Goal: Task Accomplishment & Management: Manage account settings

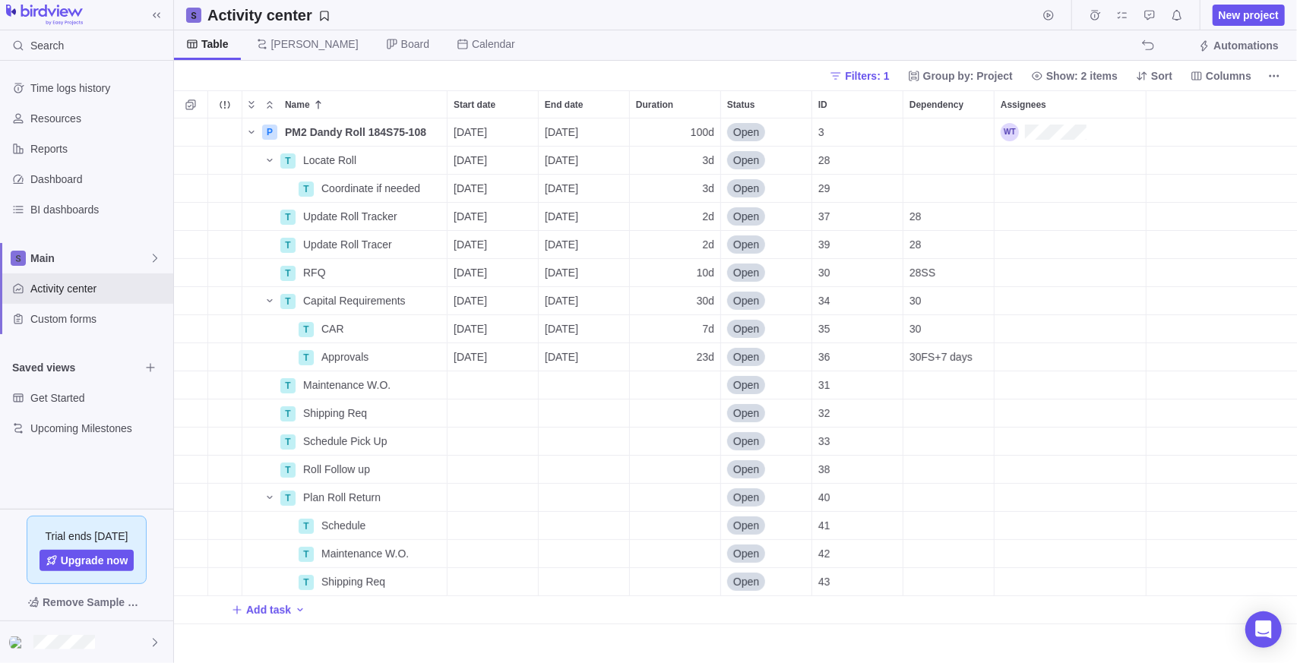
scroll to position [533, 1112]
click at [1248, 19] on span "New project" at bounding box center [1249, 15] width 60 height 15
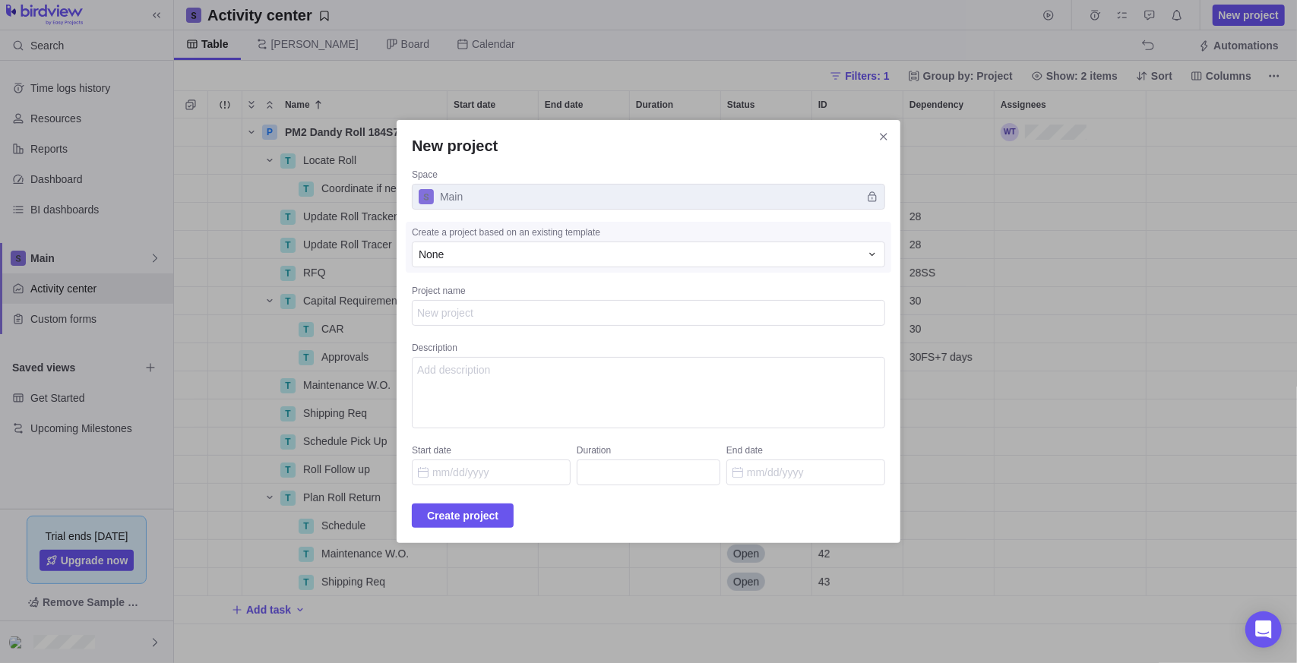
type textarea "x"
type textarea "K"
type textarea "x"
type textarea "KS"
type textarea "x"
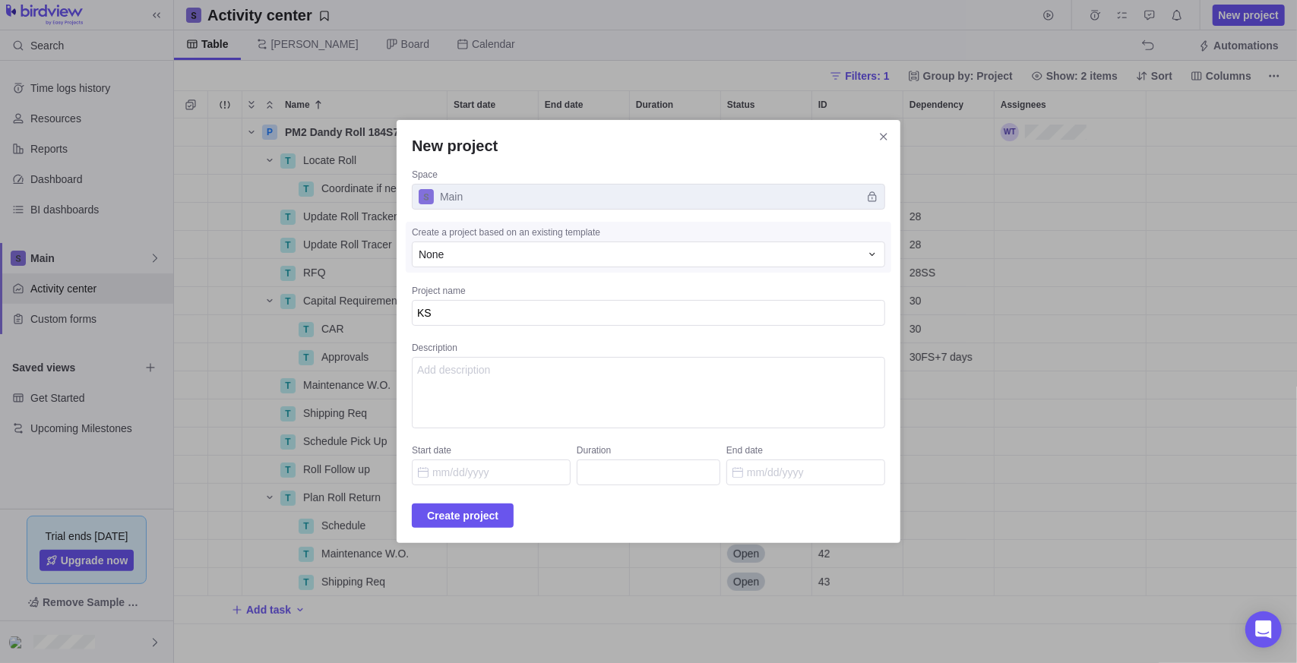
type textarea "KSP"
type textarea "x"
type textarea "KSP'"
type textarea "x"
type textarea "KSP's"
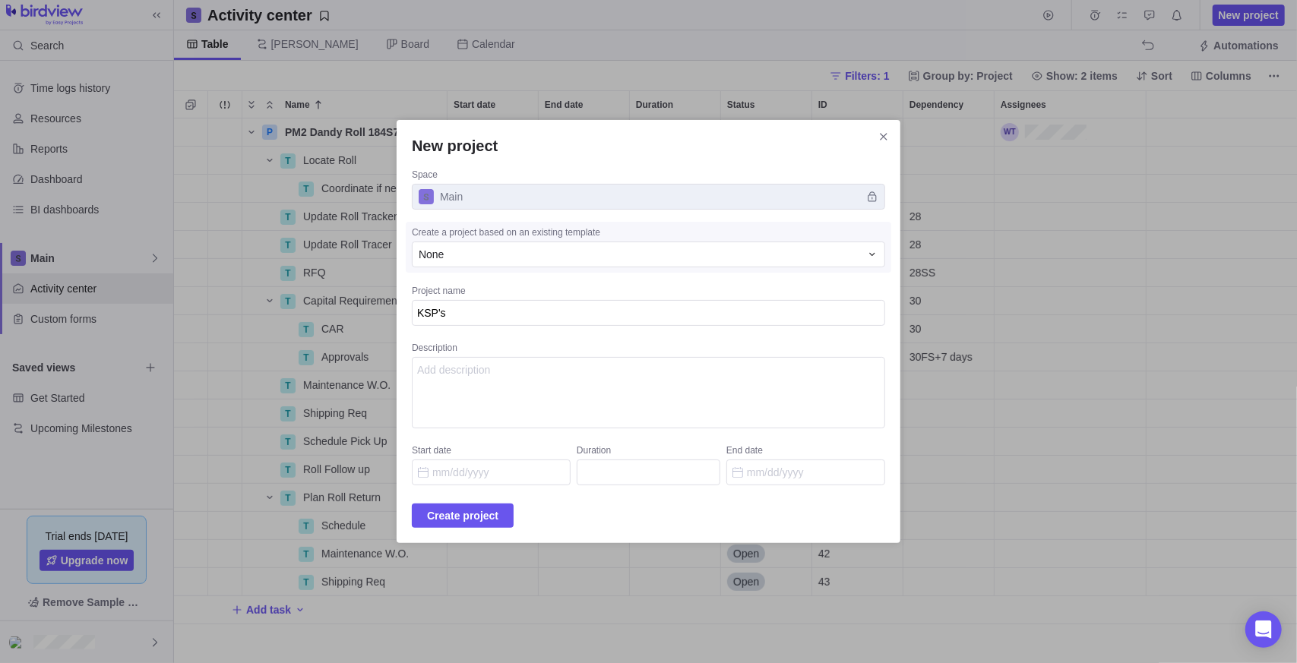
type textarea "x"
type textarea "KSP's"
click at [434, 313] on textarea "KSP's" at bounding box center [648, 313] width 473 height 26
type textarea "x"
type textarea "MKSP's"
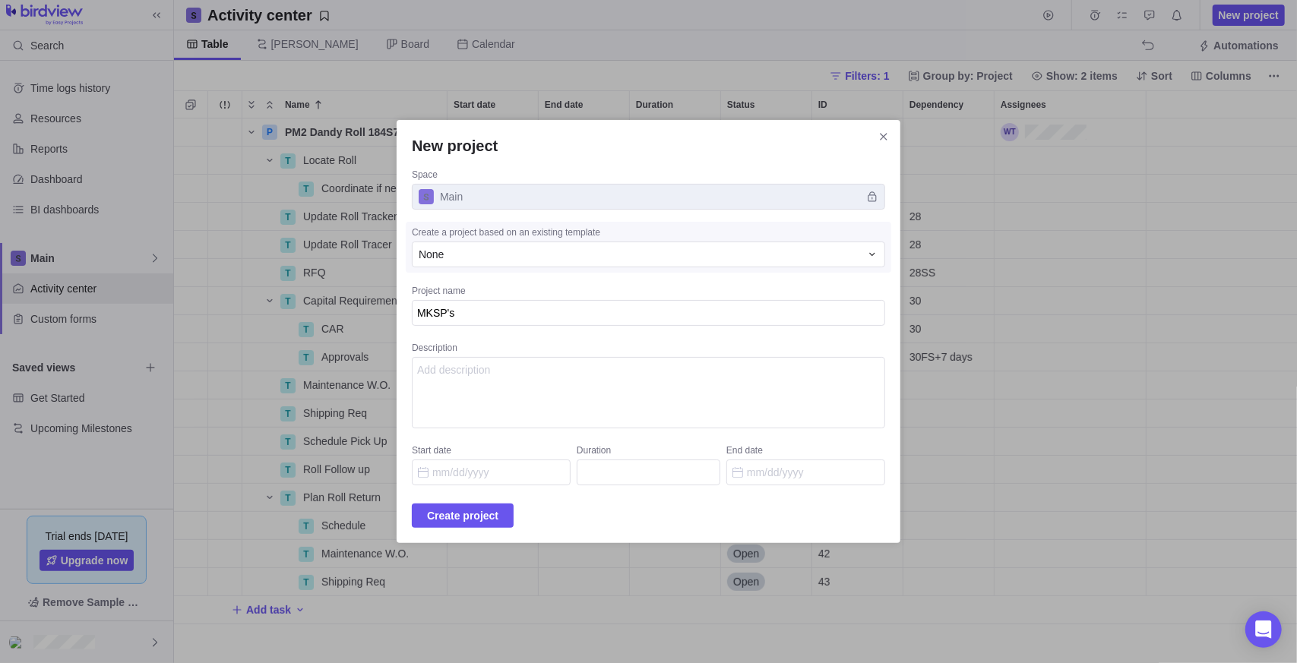
type textarea "x"
type textarea "MoKSP's"
type textarea "x"
type textarea "MonKSP's"
type textarea "x"
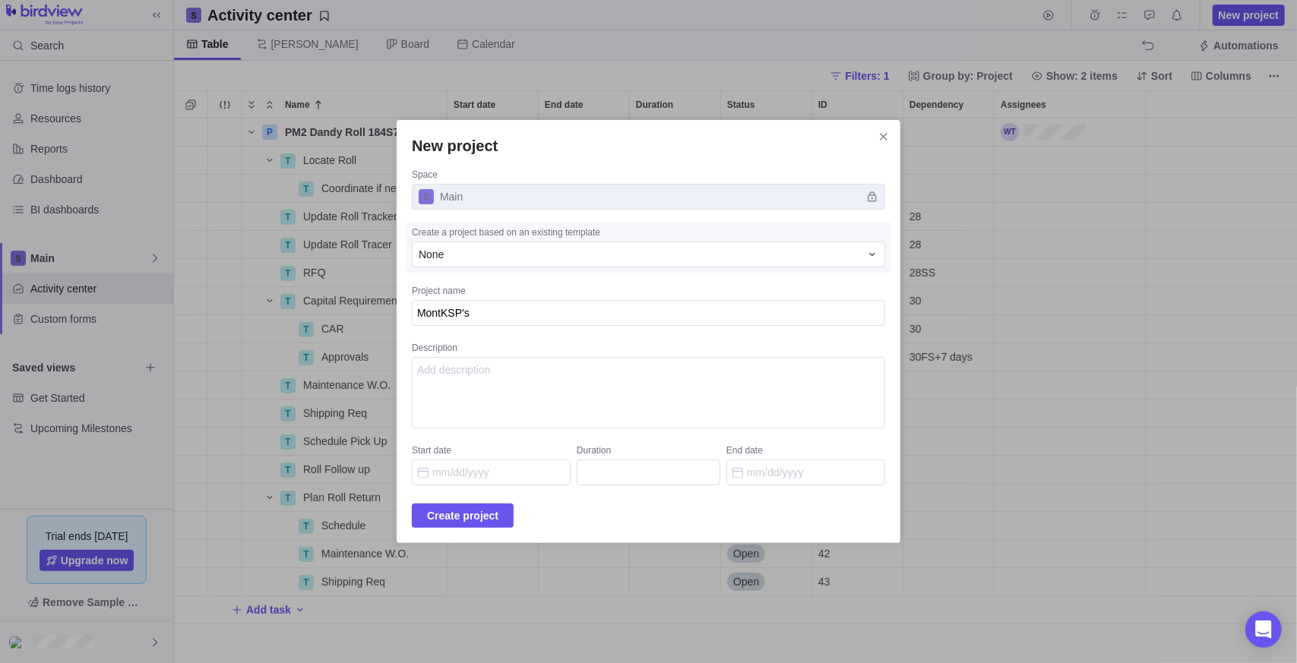
type textarea "MonthKSP's"
type textarea "x"
type textarea "MonthlKSP's"
type textarea "x"
type textarea "MonthlyKSP's"
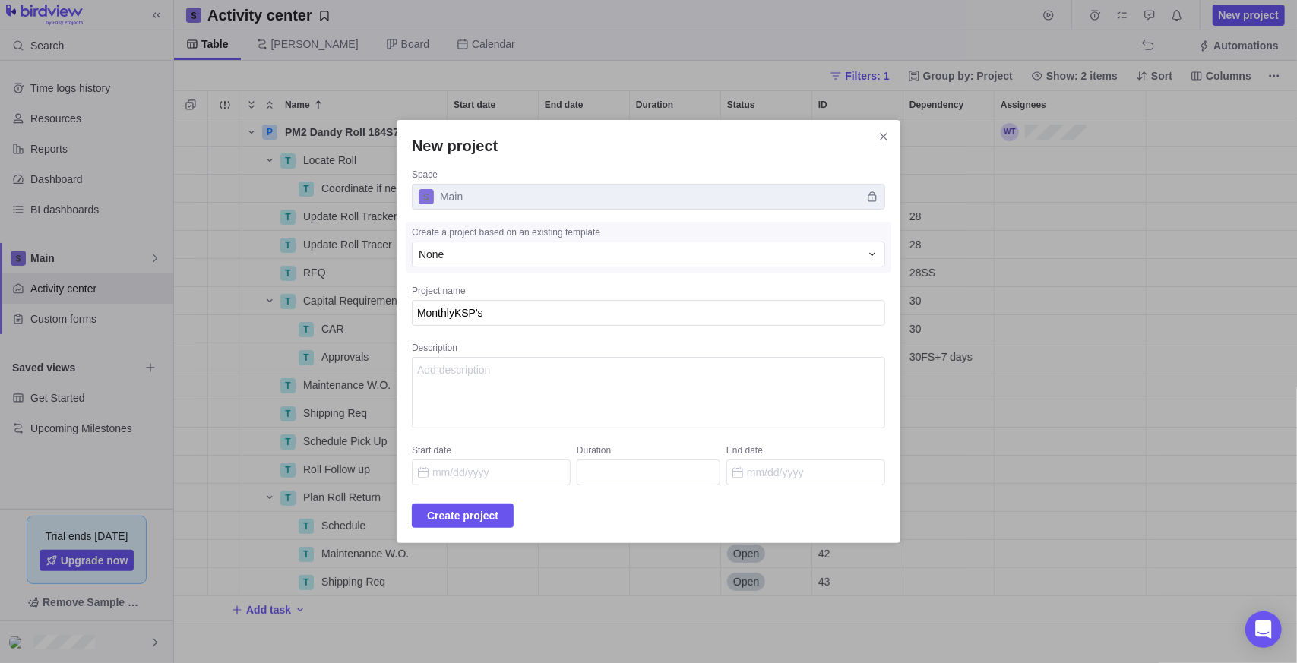
type textarea "x"
type textarea "Monthly KSP's"
type textarea "x"
click at [484, 479] on input "Start date" at bounding box center [491, 473] width 159 height 26
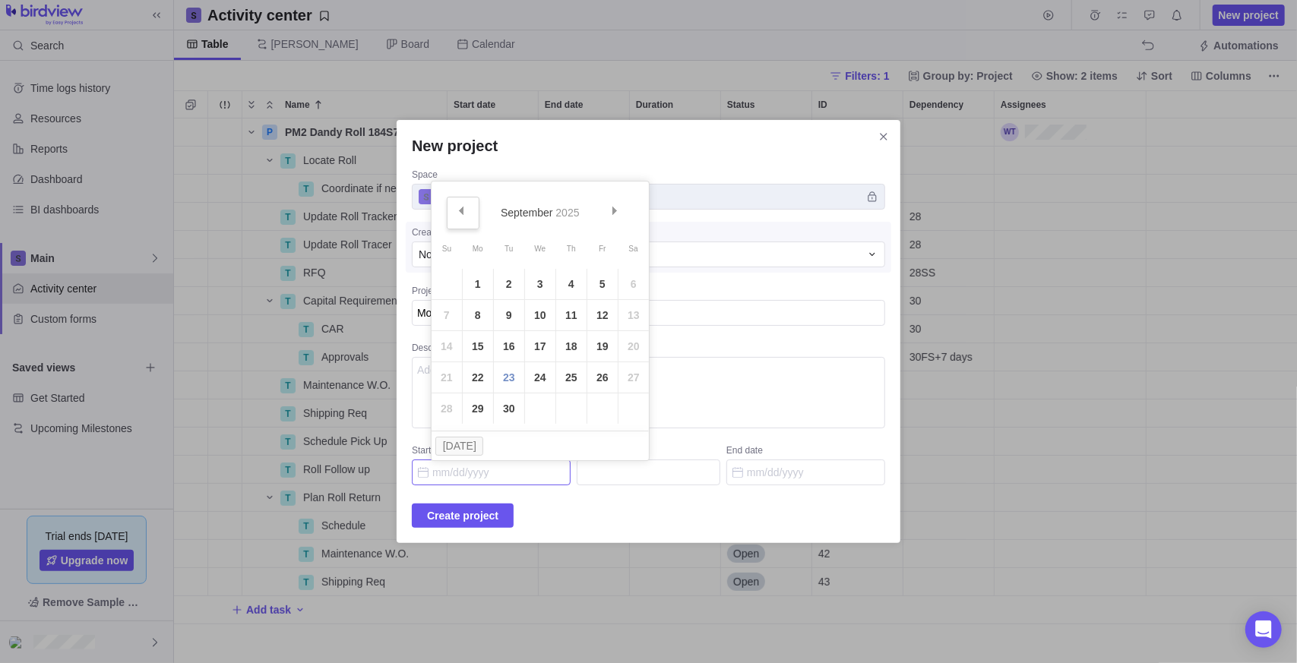
click at [447, 215] on link "Prev" at bounding box center [463, 213] width 33 height 33
click at [516, 293] on link "1" at bounding box center [509, 284] width 30 height 30
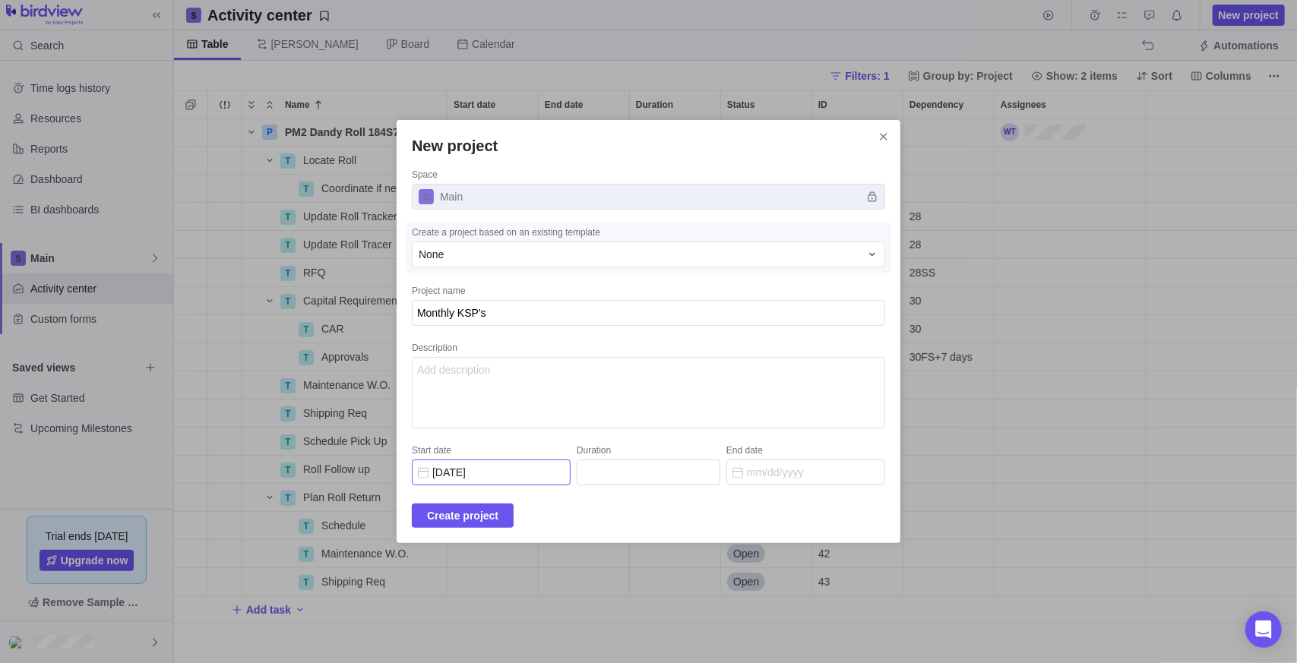
click at [474, 477] on input "07/01/2025" at bounding box center [491, 473] width 159 height 26
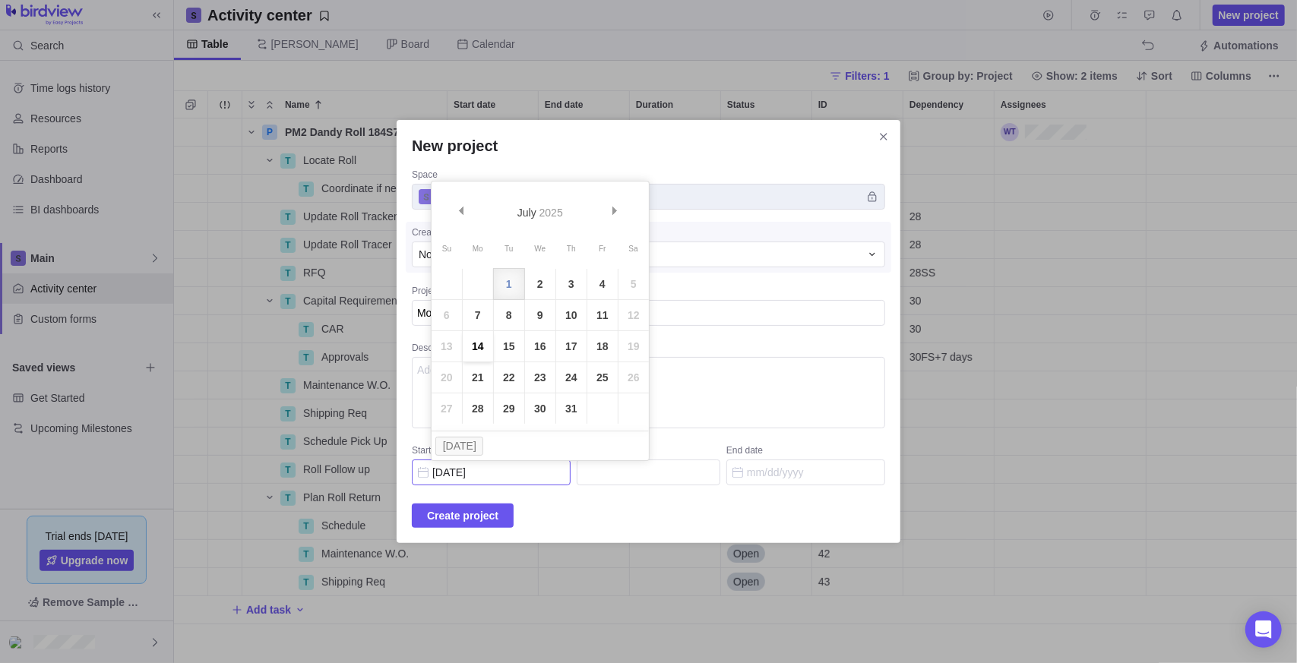
click at [482, 348] on link "14" at bounding box center [478, 346] width 30 height 30
type input "[DATE]"
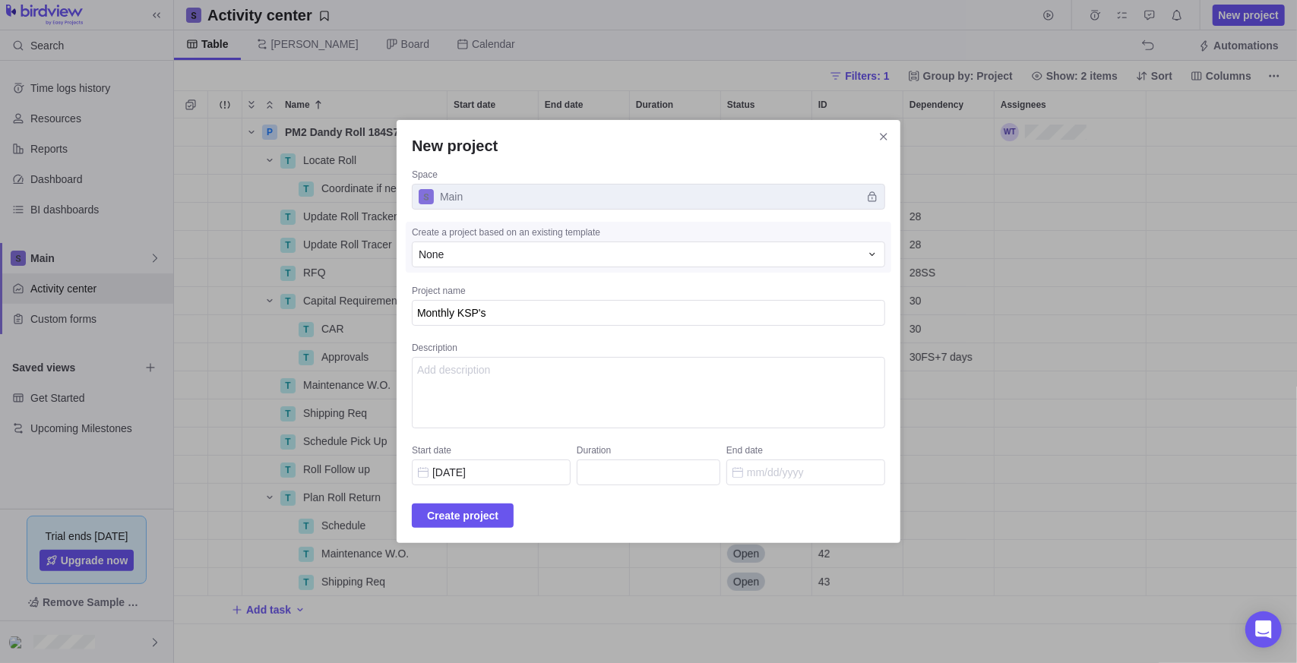
click at [878, 480] on div "New project Space Main Create a project based on an existing template None Proj…" at bounding box center [649, 331] width 504 height 423
click at [808, 467] on input "End date" at bounding box center [805, 473] width 159 height 26
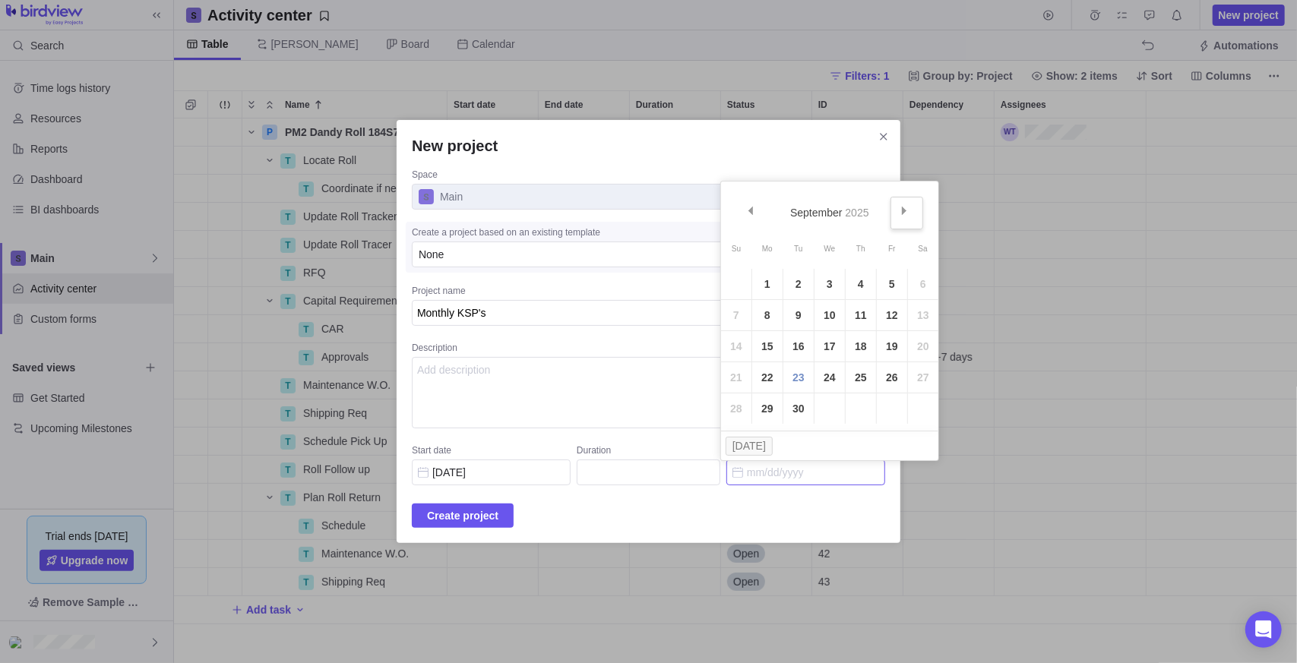
click at [900, 208] on span "Next" at bounding box center [904, 211] width 8 height 8
click at [827, 404] on link "31" at bounding box center [830, 409] width 30 height 30
type input "123"
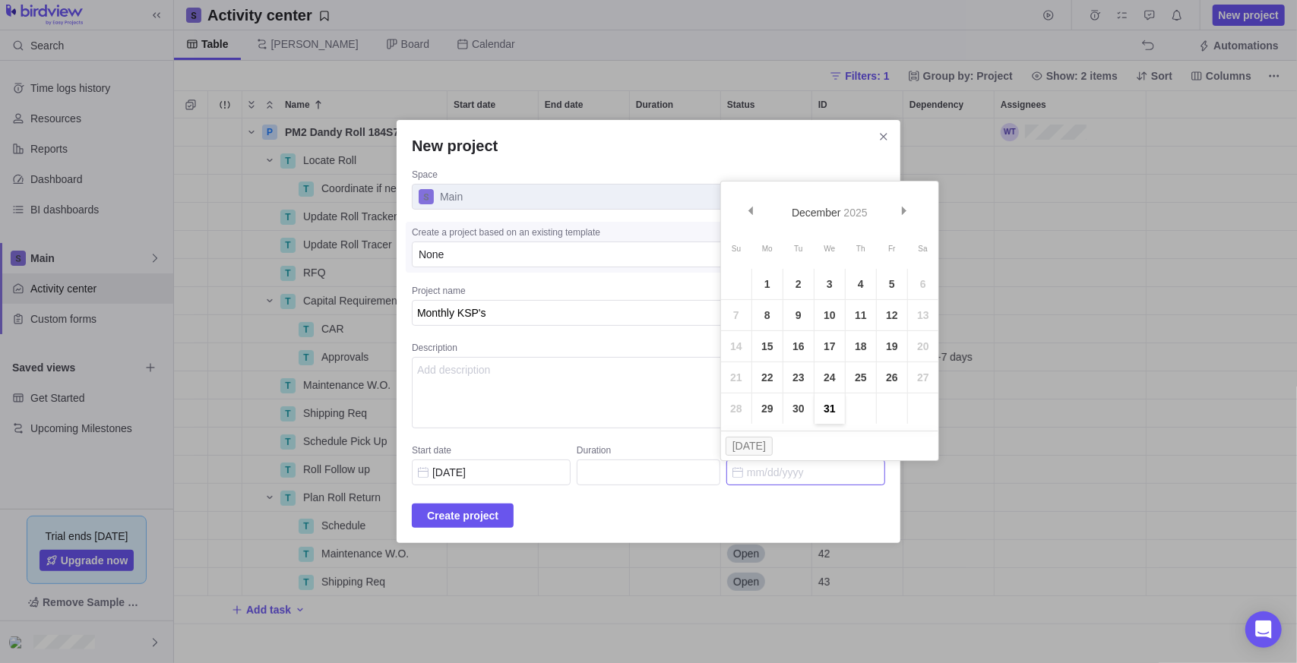
type input "[DATE]"
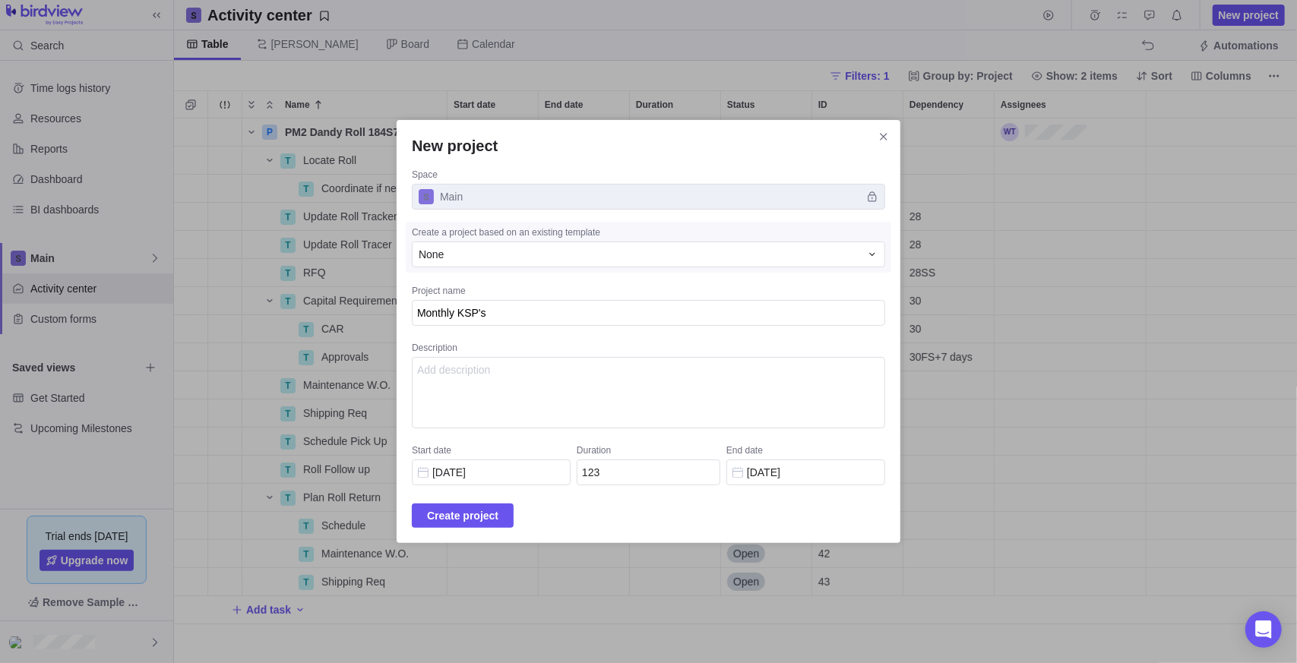
click at [589, 517] on div "Create project" at bounding box center [648, 516] width 473 height 24
click at [474, 253] on div "None" at bounding box center [639, 254] width 441 height 15
click at [475, 253] on div "None" at bounding box center [639, 254] width 441 height 15
click at [487, 525] on span "Create project" at bounding box center [463, 516] width 102 height 24
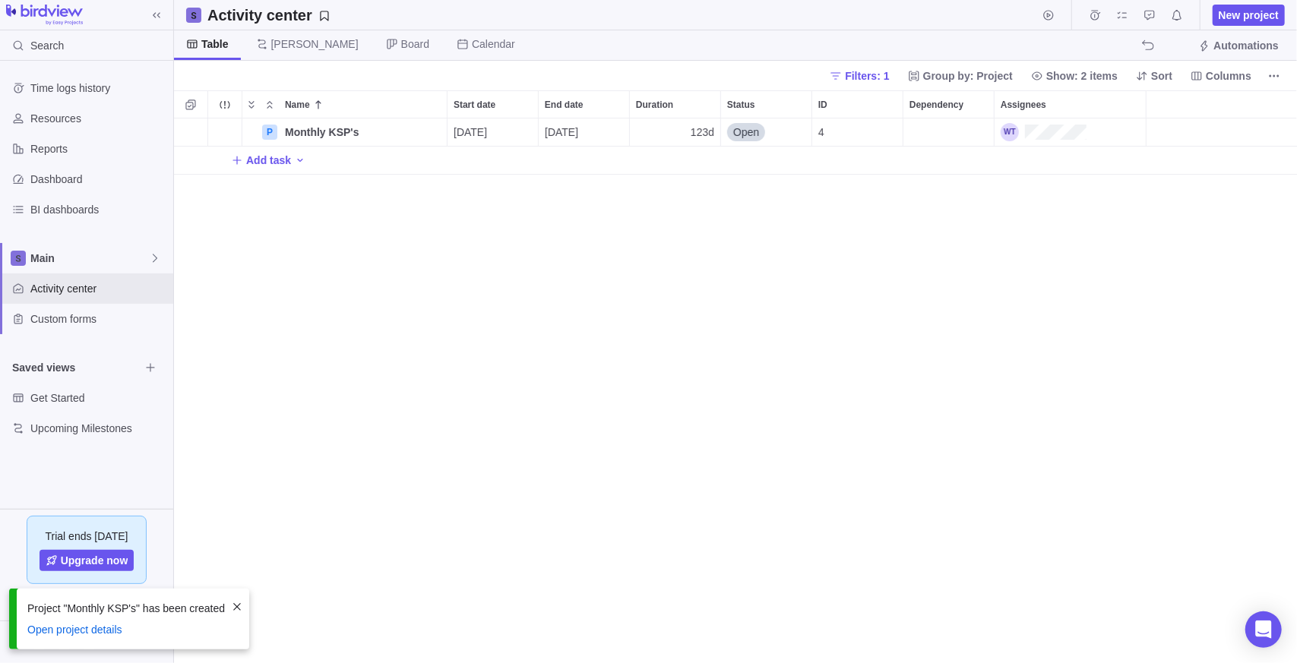
scroll to position [533, 1112]
click at [298, 159] on icon "Add activity" at bounding box center [300, 160] width 5 height 3
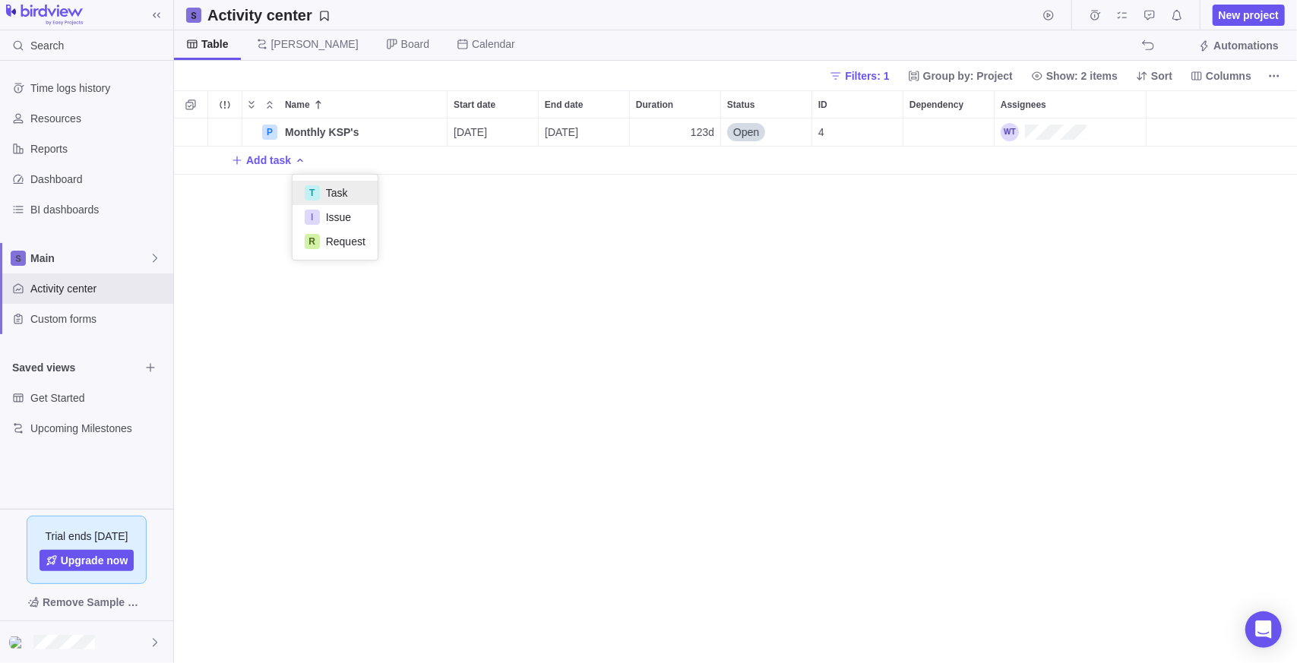
click at [334, 192] on span "Task" at bounding box center [337, 192] width 22 height 15
type input "July"
type input "August"
type input "September"
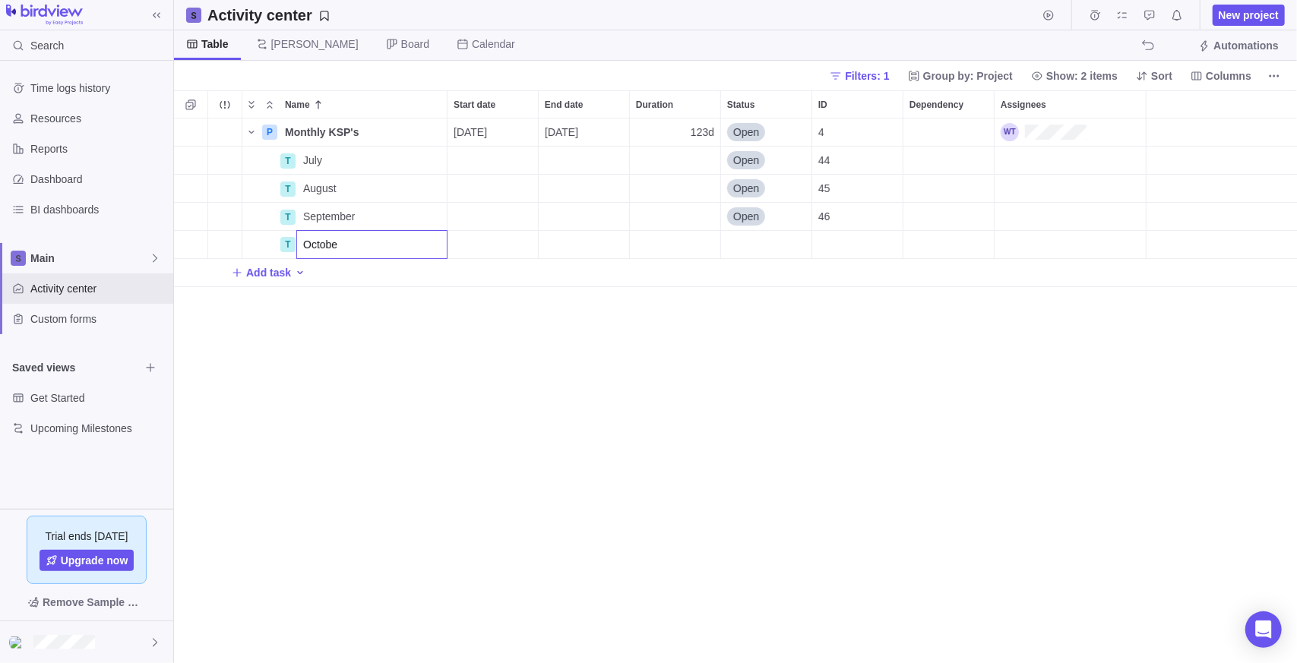
type input "October"
type input "December"
click at [287, 374] on div "Name Start date End date Duration Status ID Dependency Assignees P Monthly KSP'…" at bounding box center [735, 376] width 1123 height 573
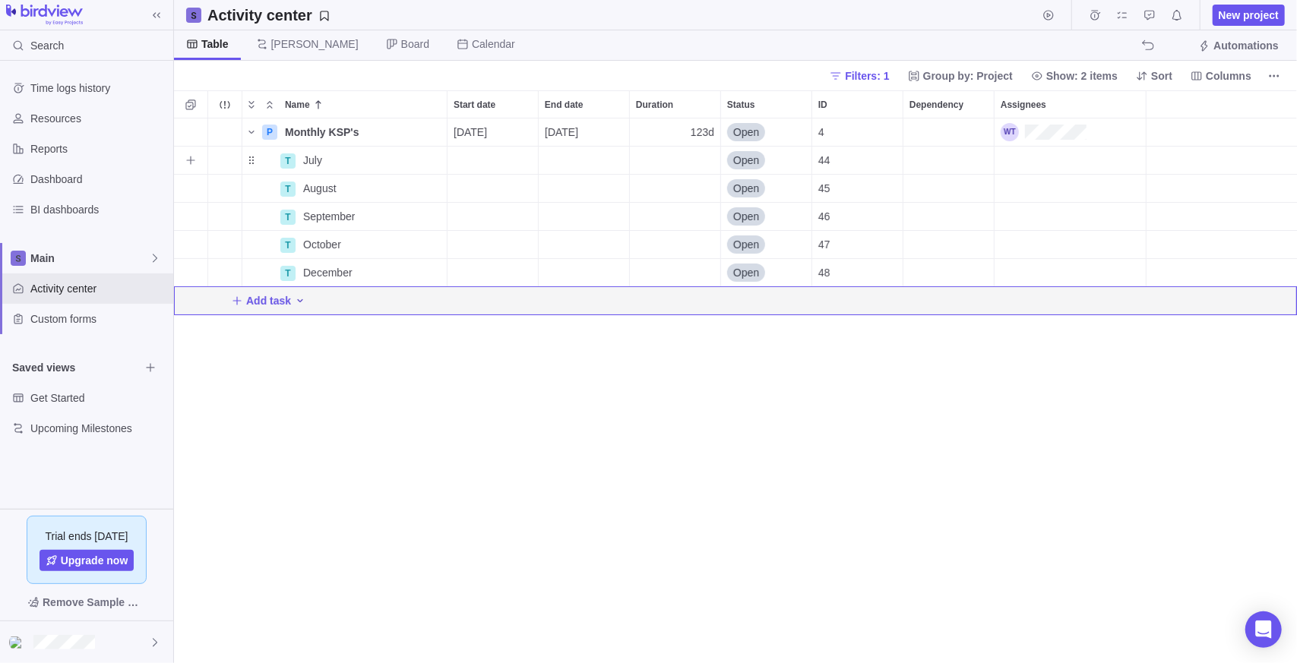
click at [492, 156] on div "Start date" at bounding box center [493, 160] width 90 height 27
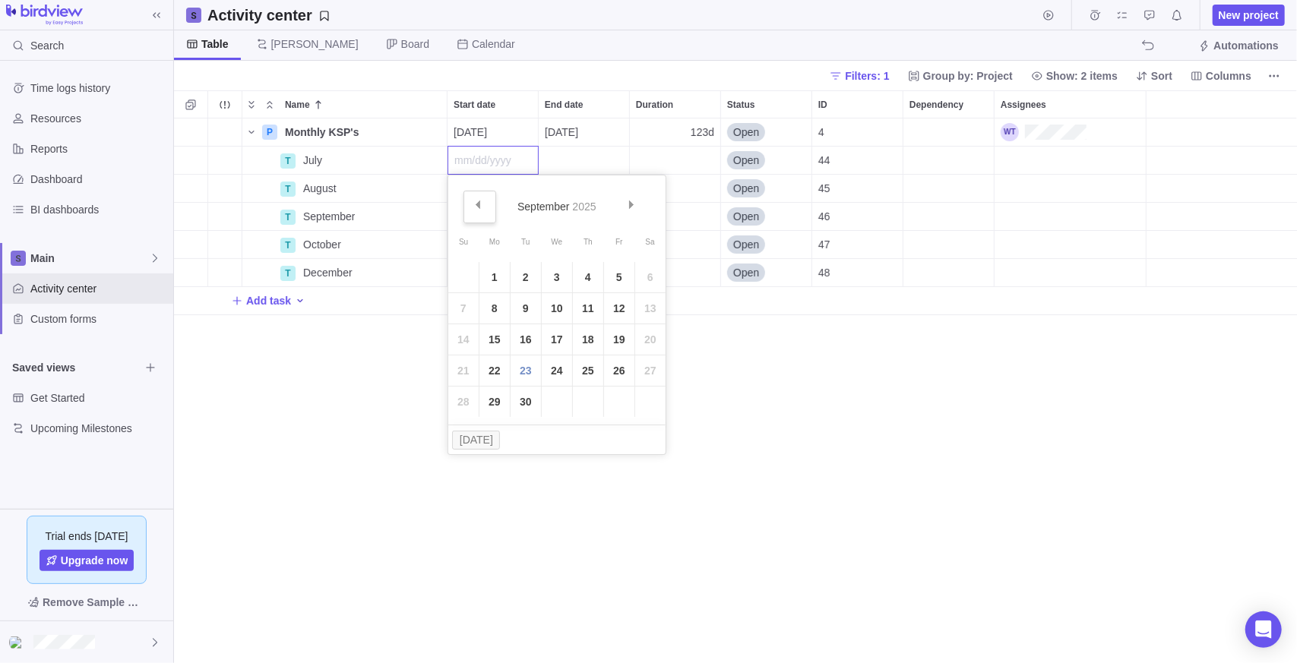
click at [468, 196] on link "Prev" at bounding box center [480, 207] width 33 height 33
click at [468, 197] on link "Prev" at bounding box center [480, 207] width 33 height 33
click at [486, 343] on link "14" at bounding box center [494, 339] width 30 height 30
click at [492, 192] on div "Start date" at bounding box center [493, 188] width 90 height 27
click at [485, 233] on link "Prev" at bounding box center [480, 235] width 33 height 33
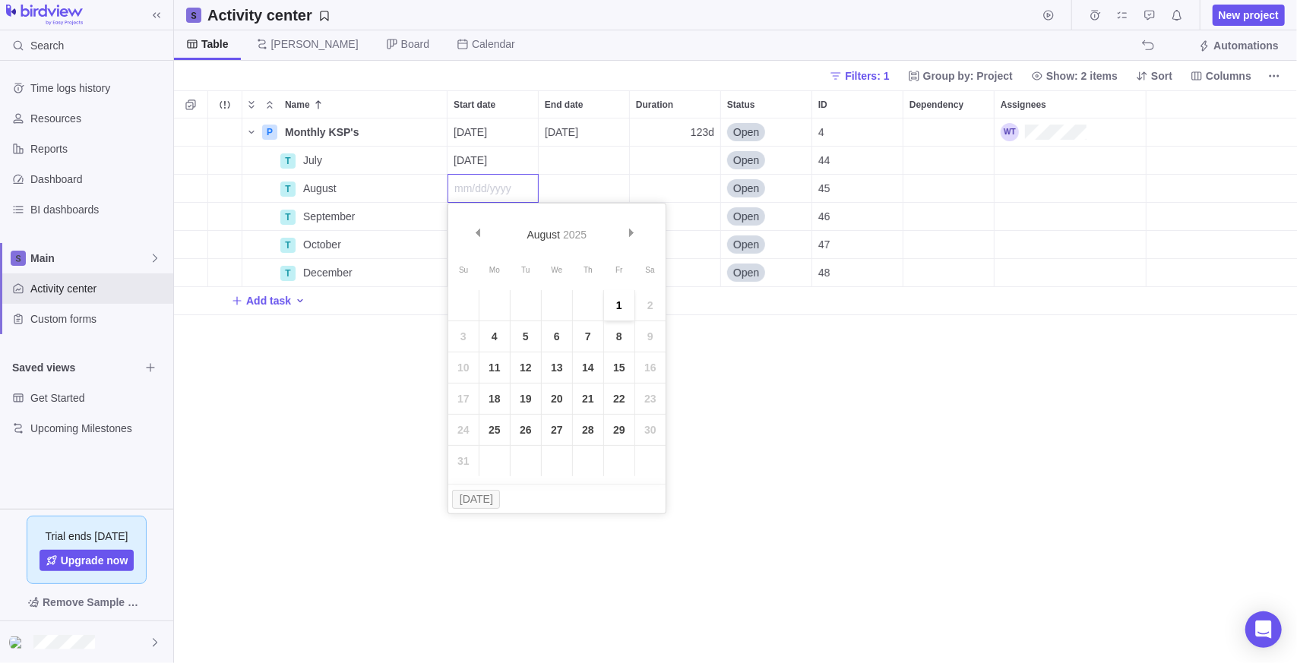
click at [622, 305] on link "1" at bounding box center [619, 305] width 30 height 30
click at [467, 210] on div "Start date" at bounding box center [493, 216] width 90 height 27
click at [505, 331] on link "1" at bounding box center [494, 333] width 30 height 30
click at [468, 246] on div "Start date" at bounding box center [493, 244] width 90 height 27
click at [636, 290] on link "Next" at bounding box center [634, 291] width 33 height 33
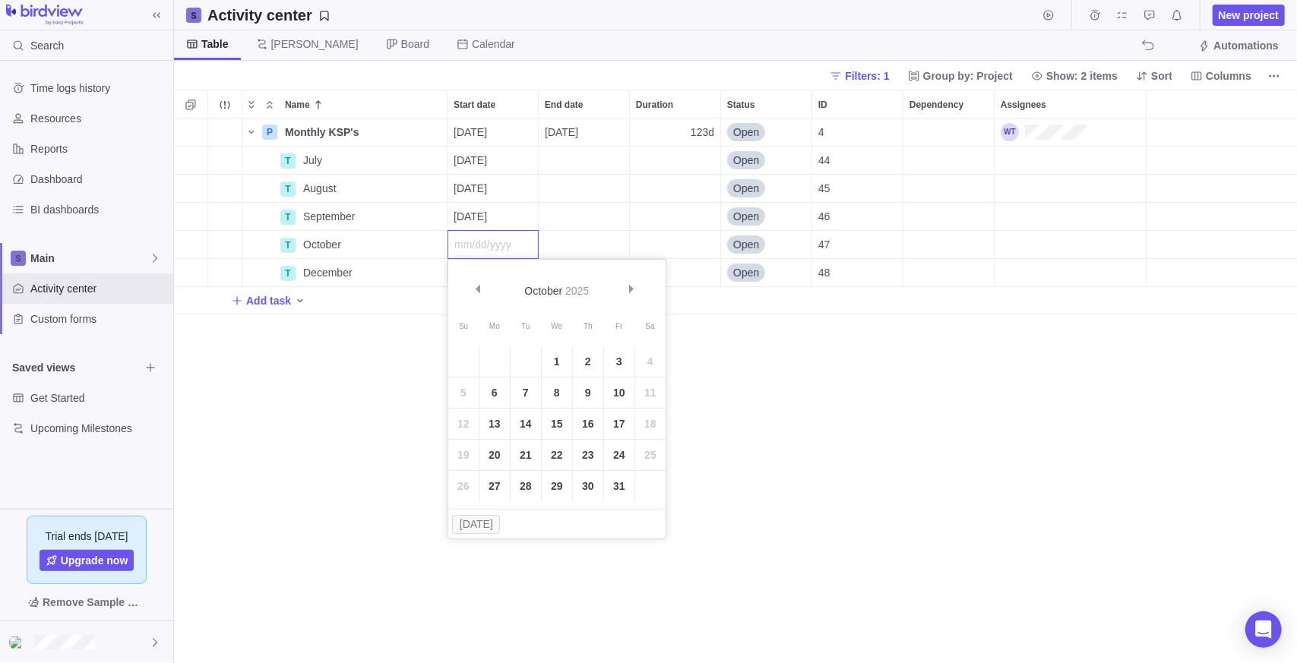
click at [550, 358] on link "1" at bounding box center [557, 361] width 30 height 30
click at [511, 268] on div "Start date" at bounding box center [493, 272] width 90 height 27
click at [629, 315] on span "Next" at bounding box center [632, 317] width 8 height 8
click at [499, 422] on link "3" at bounding box center [494, 421] width 30 height 30
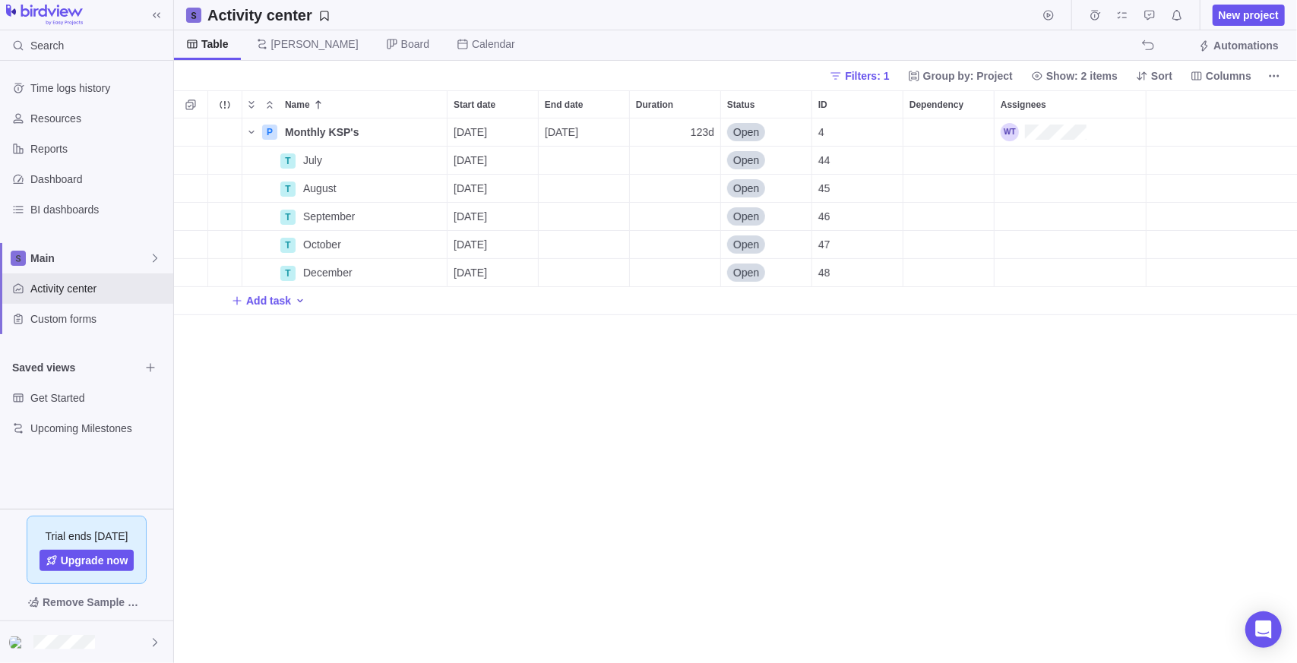
click at [484, 420] on div "P Monthly KSP's Details 07/14/2025 12/31/2025 123d Open 4 T July Details 07/14/…" at bounding box center [735, 392] width 1123 height 546
click at [588, 153] on div "End date" at bounding box center [584, 160] width 90 height 27
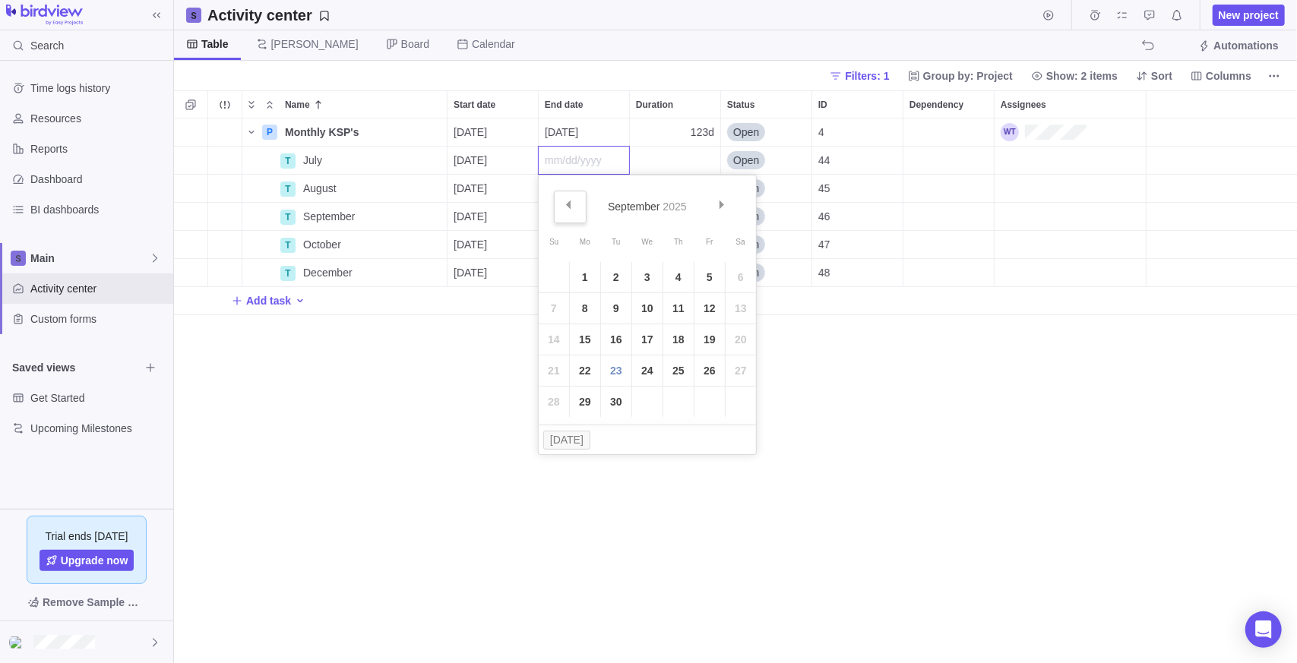
click at [573, 205] on link "Prev" at bounding box center [570, 207] width 33 height 33
click at [682, 404] on link "31" at bounding box center [678, 402] width 30 height 30
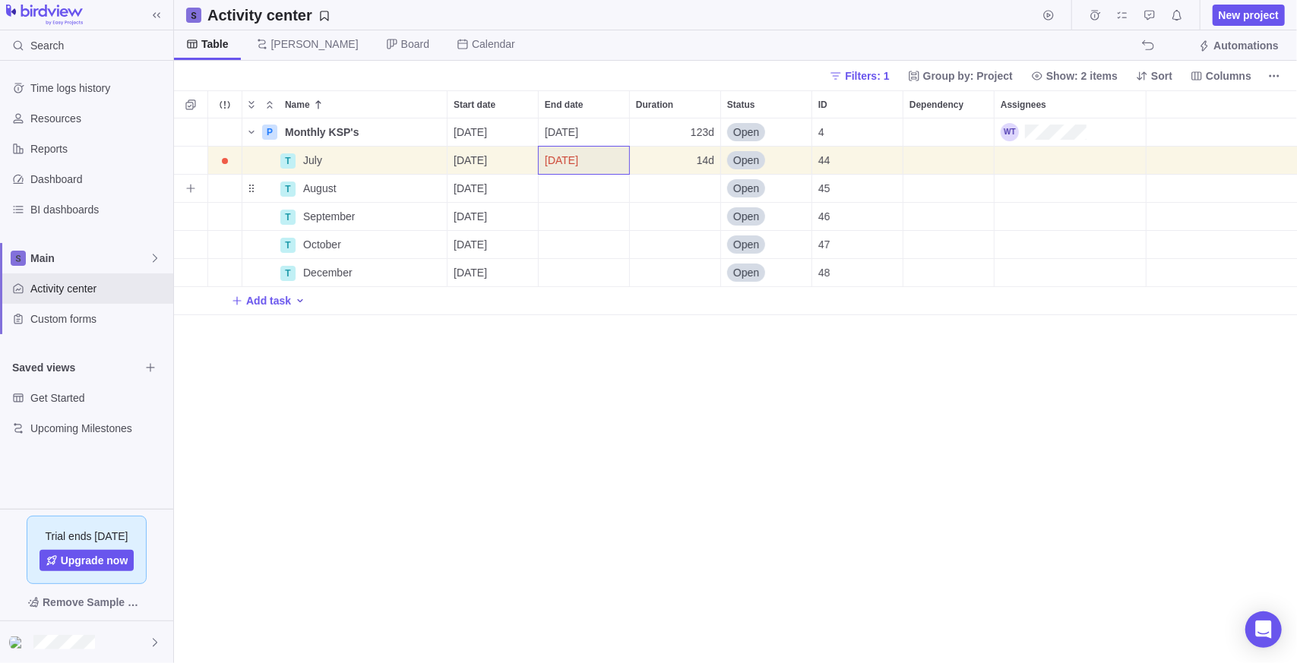
click at [582, 183] on div "End date" at bounding box center [584, 188] width 90 height 27
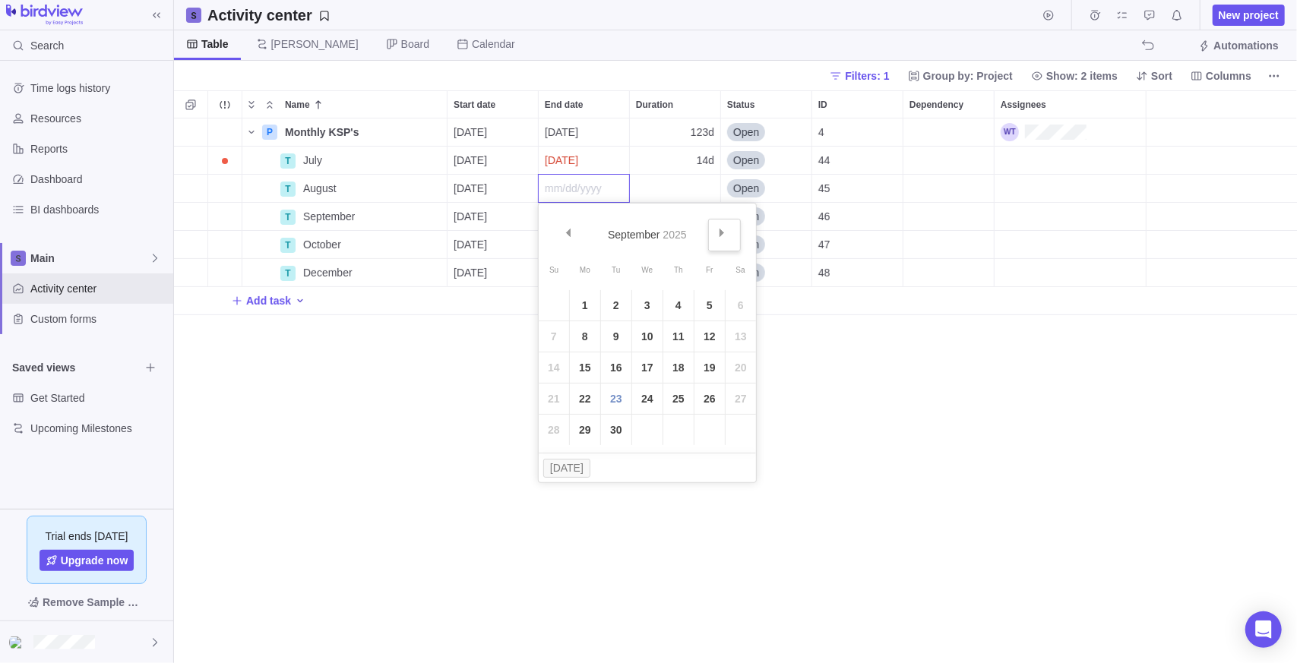
click at [726, 236] on span "Next" at bounding box center [722, 233] width 8 height 8
click at [564, 236] on span "Prev" at bounding box center [568, 233] width 8 height 8
click at [712, 428] on link "29" at bounding box center [709, 430] width 30 height 30
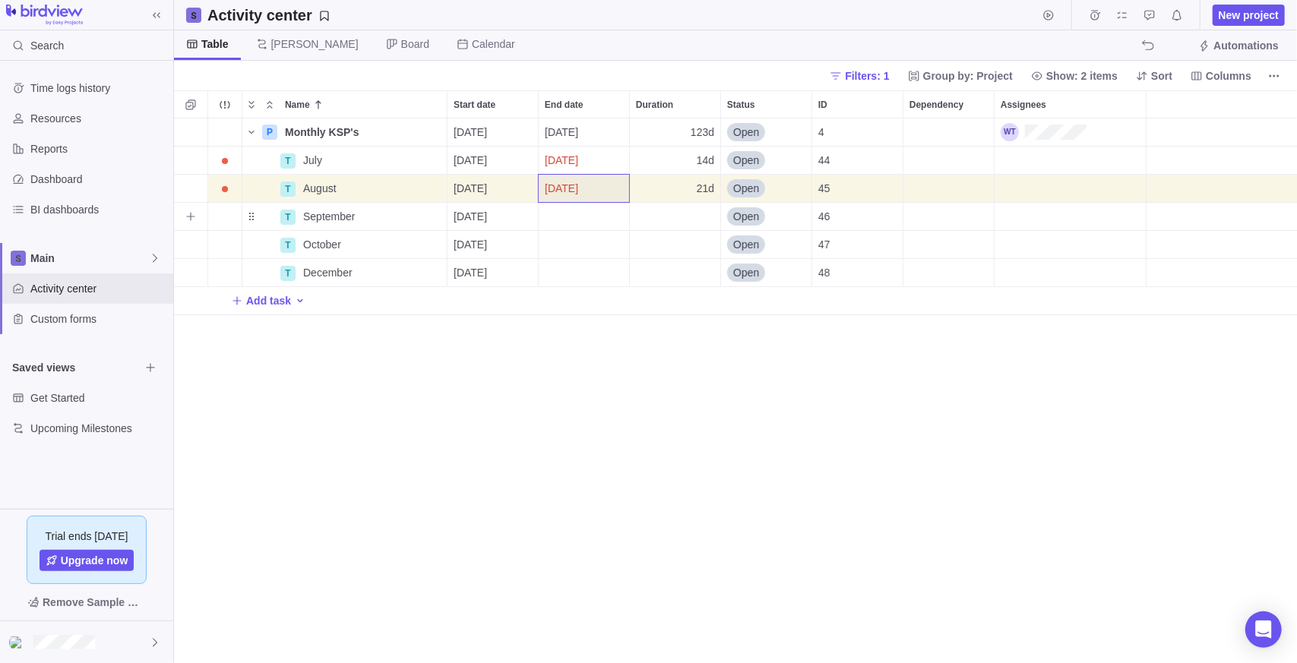
click at [565, 211] on div "End date" at bounding box center [584, 216] width 90 height 27
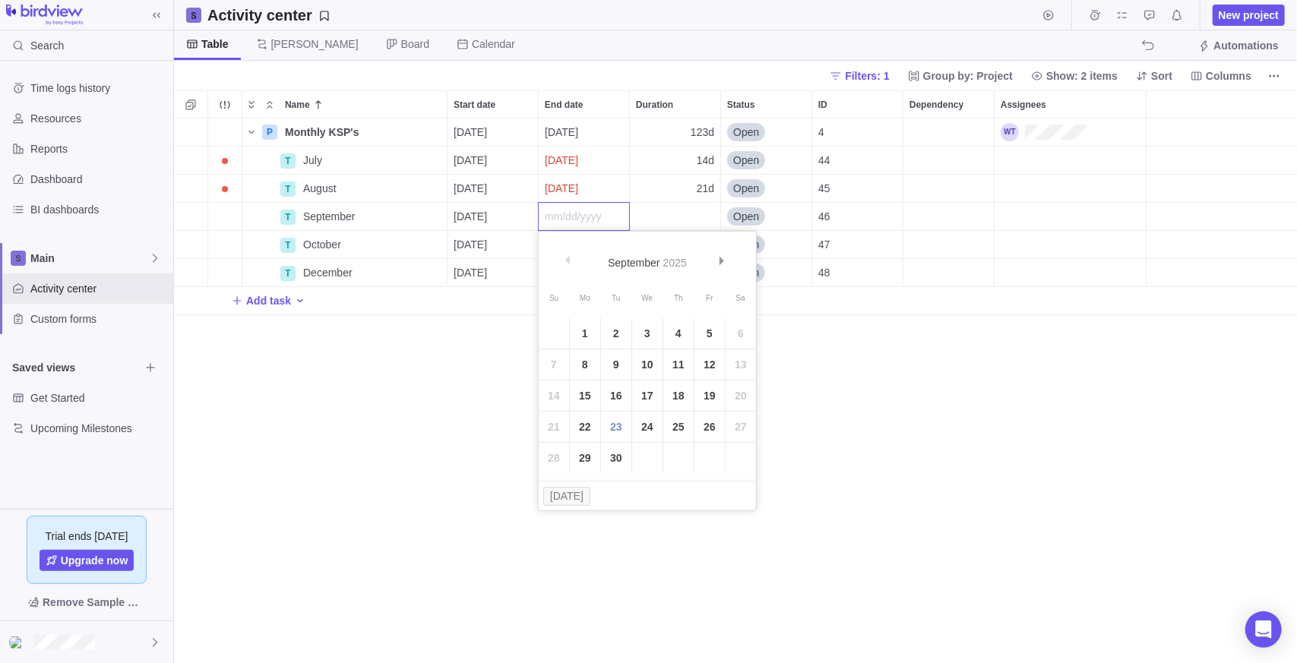
click at [617, 464] on link "30" at bounding box center [616, 458] width 30 height 30
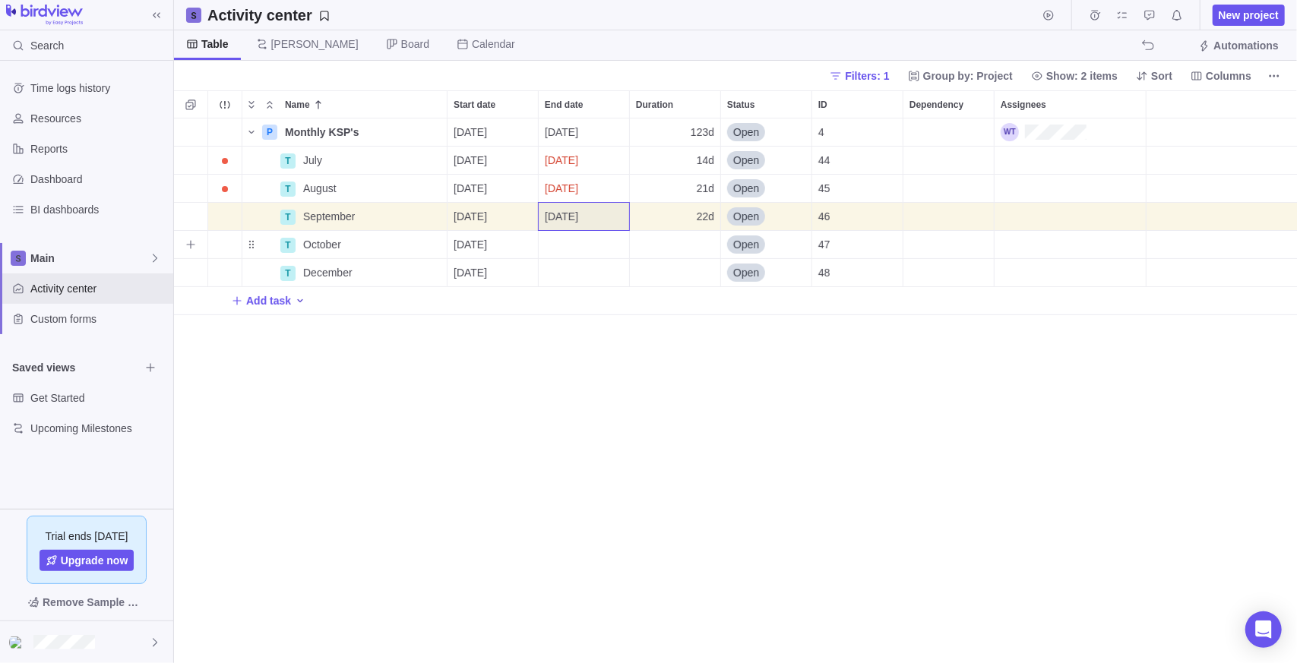
click at [588, 242] on div "End date" at bounding box center [584, 244] width 90 height 27
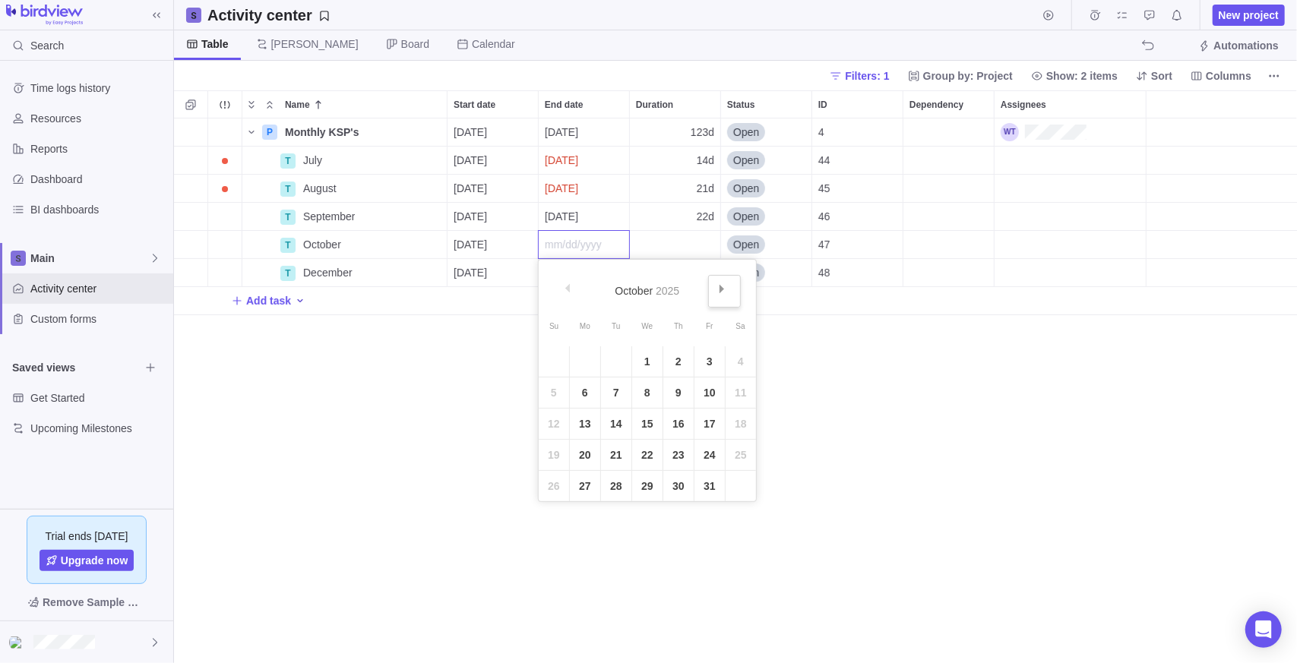
click at [721, 282] on link "Next" at bounding box center [724, 291] width 33 height 33
click at [704, 489] on link "28" at bounding box center [709, 486] width 30 height 30
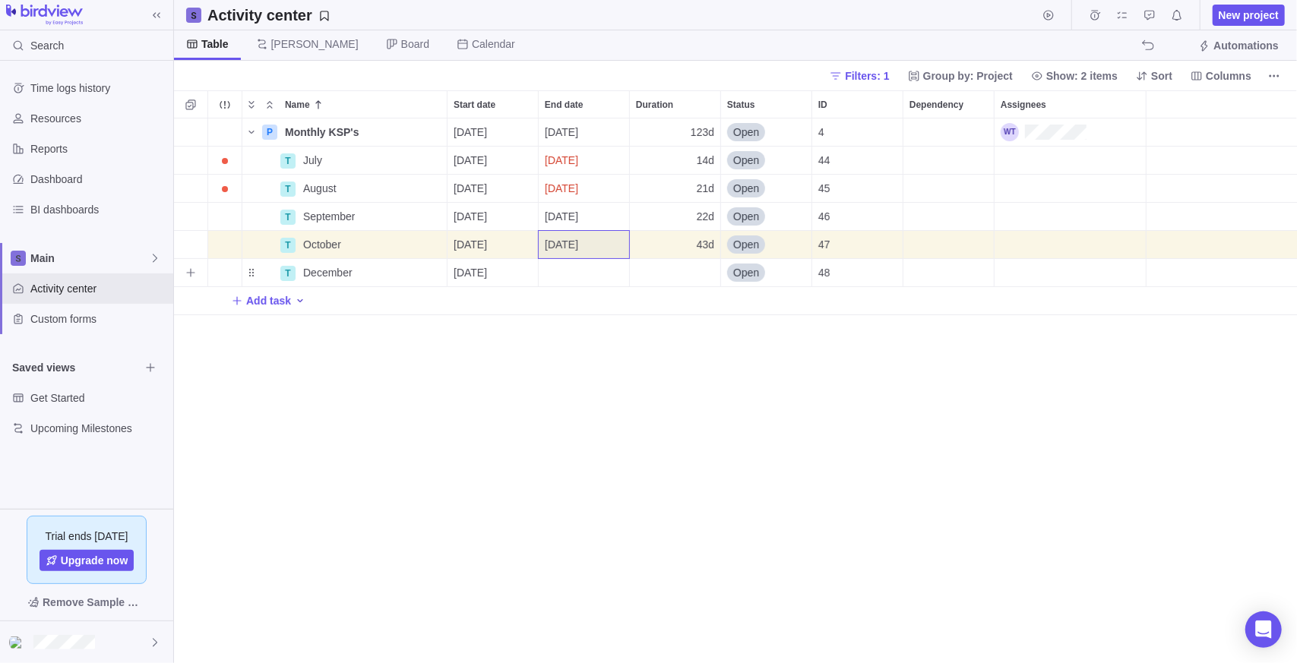
click at [569, 270] on div "End date" at bounding box center [584, 272] width 90 height 27
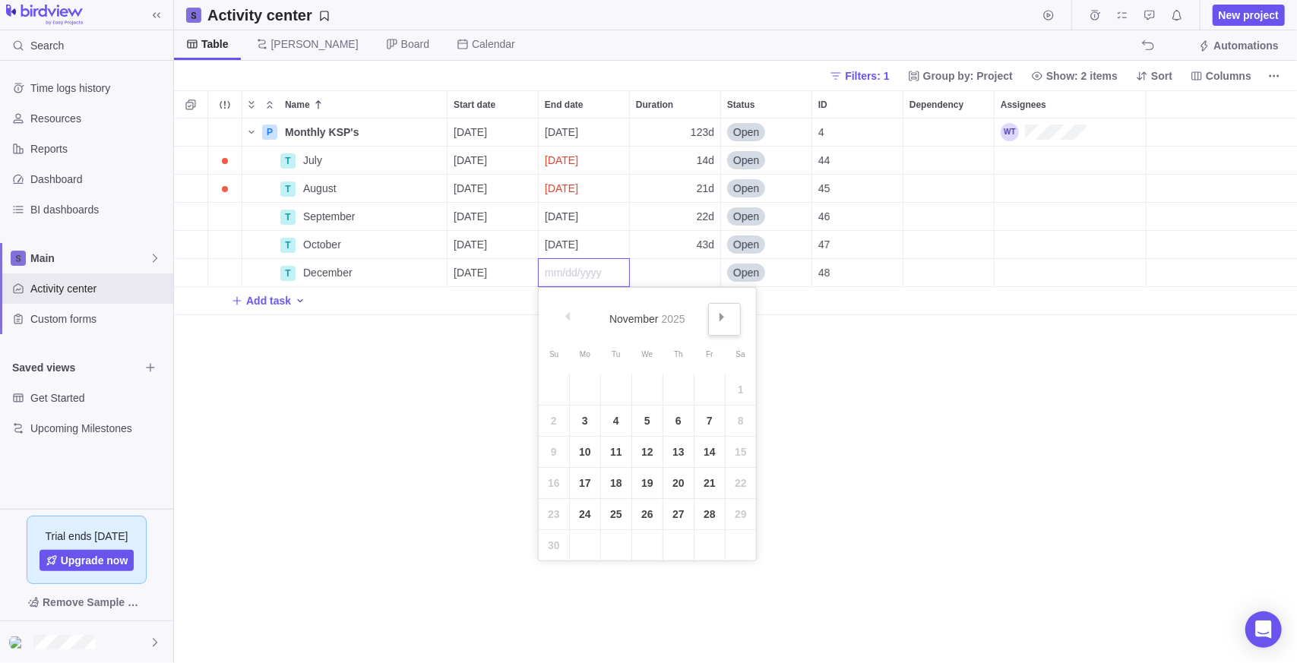
click at [737, 311] on link "Next" at bounding box center [724, 319] width 33 height 33
click at [645, 513] on link "31" at bounding box center [647, 514] width 30 height 30
click at [426, 493] on div "P Monthly KSP's Details 07/14/2025 12/31/2025 123d Open 4 T July Details 07/14/…" at bounding box center [735, 392] width 1123 height 546
click at [1042, 158] on div "Assignees" at bounding box center [1070, 160] width 151 height 27
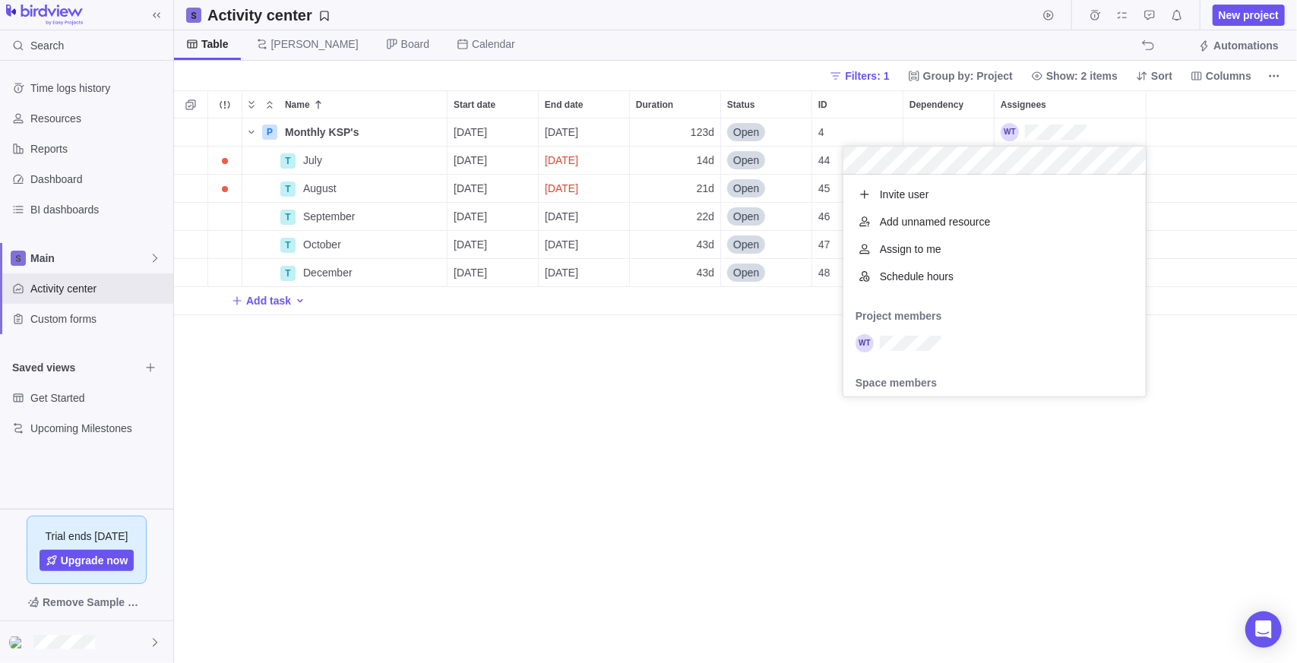
scroll to position [210, 291]
click at [956, 340] on div "grid" at bounding box center [994, 343] width 302 height 27
click at [1058, 490] on div "Name Start date End date Duration Status ID Dependency Assignees P Monthly KSP'…" at bounding box center [735, 376] width 1123 height 573
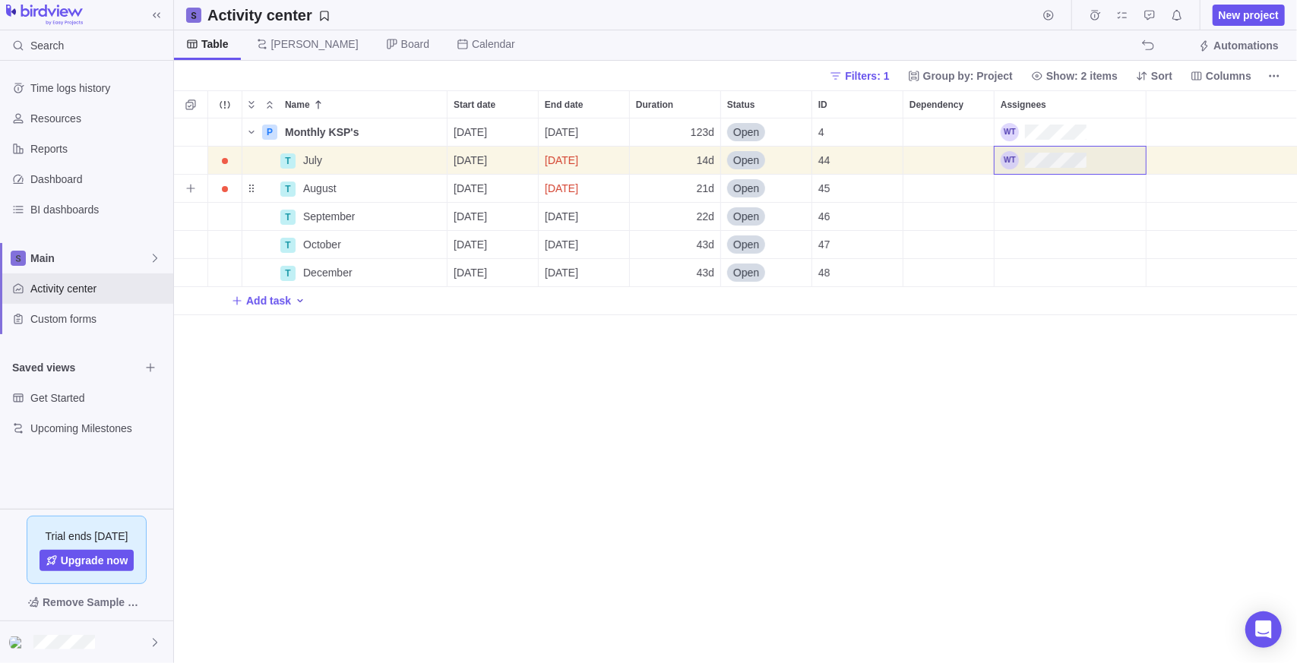
click at [1098, 187] on div "Assignees" at bounding box center [1070, 188] width 151 height 27
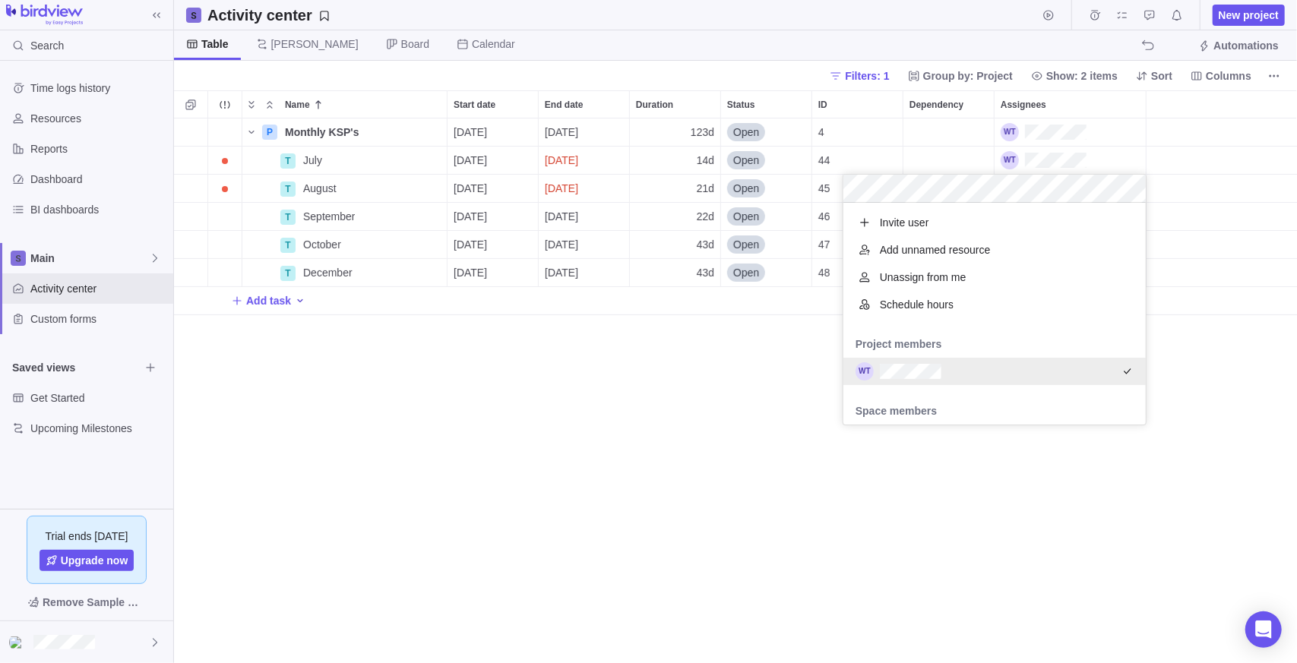
drag, startPoint x: 916, startPoint y: 515, endPoint x: 932, endPoint y: 476, distance: 41.6
click at [916, 512] on div "Name Start date End date Duration Status ID Dependency Assignees P Monthly KSP'…" at bounding box center [735, 376] width 1123 height 573
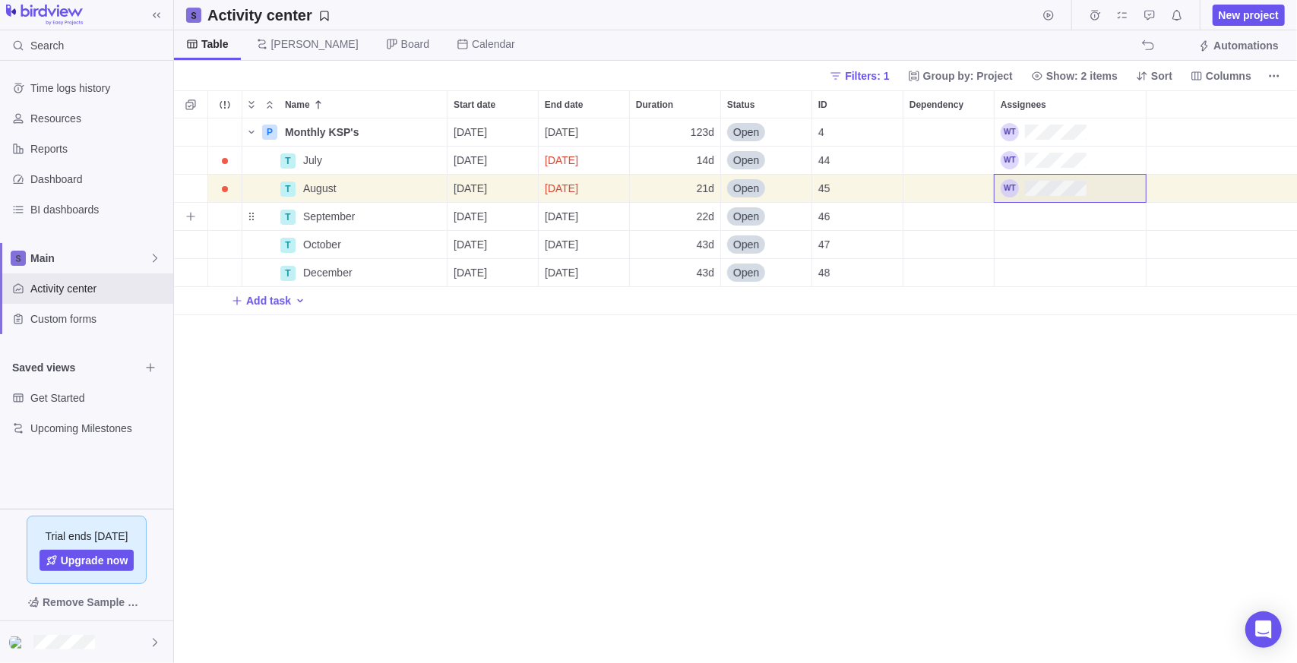
click at [1055, 220] on div "Assignees" at bounding box center [1070, 216] width 151 height 27
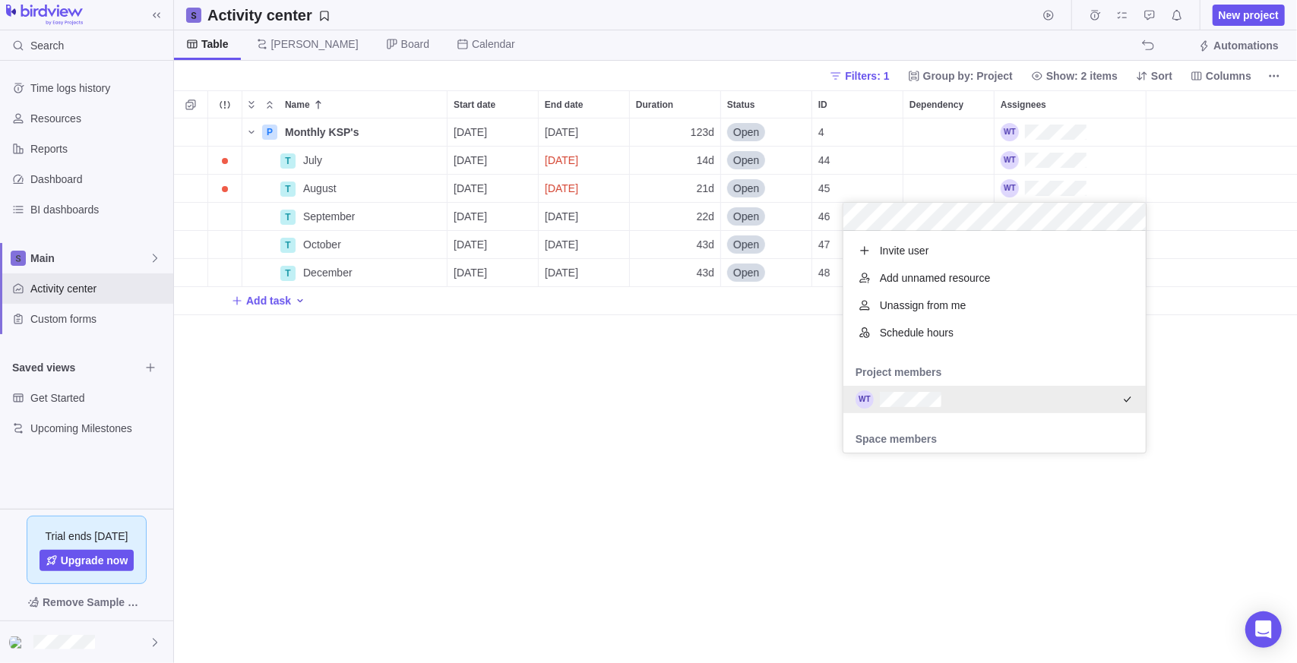
click at [919, 526] on div "Name Start date End date Duration Status ID Dependency Assignees P Monthly KSP'…" at bounding box center [735, 376] width 1123 height 573
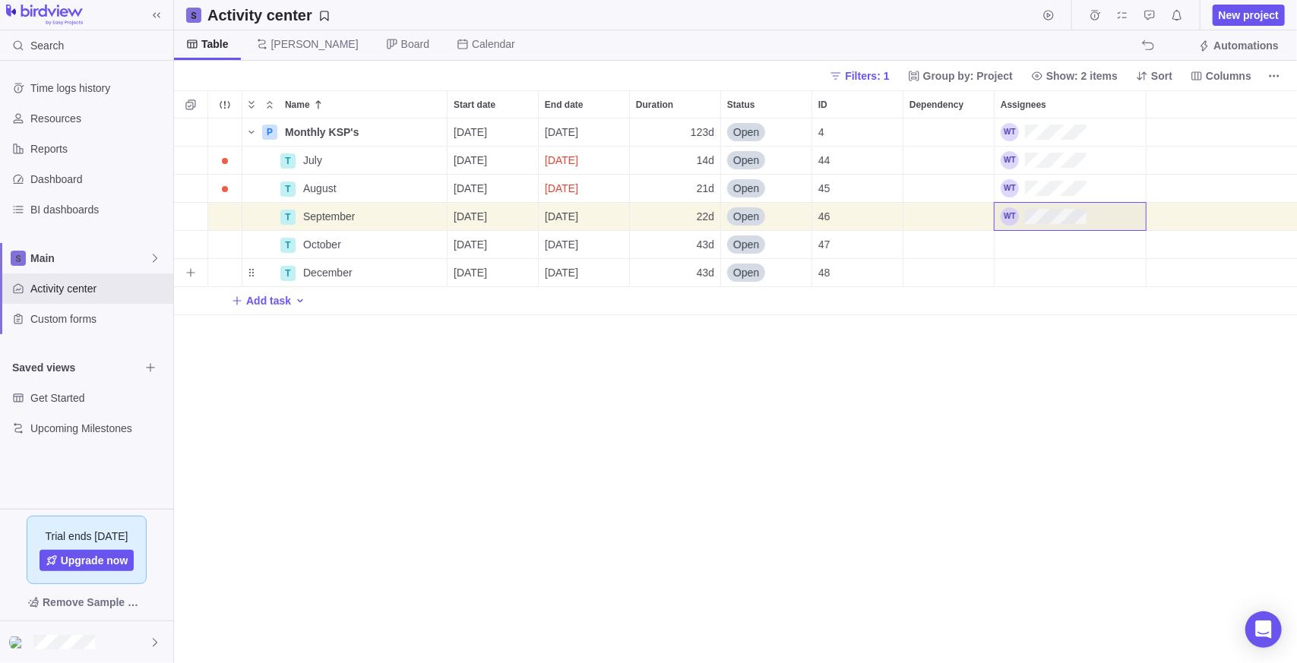
click at [1061, 248] on div "Assignees" at bounding box center [1070, 244] width 151 height 27
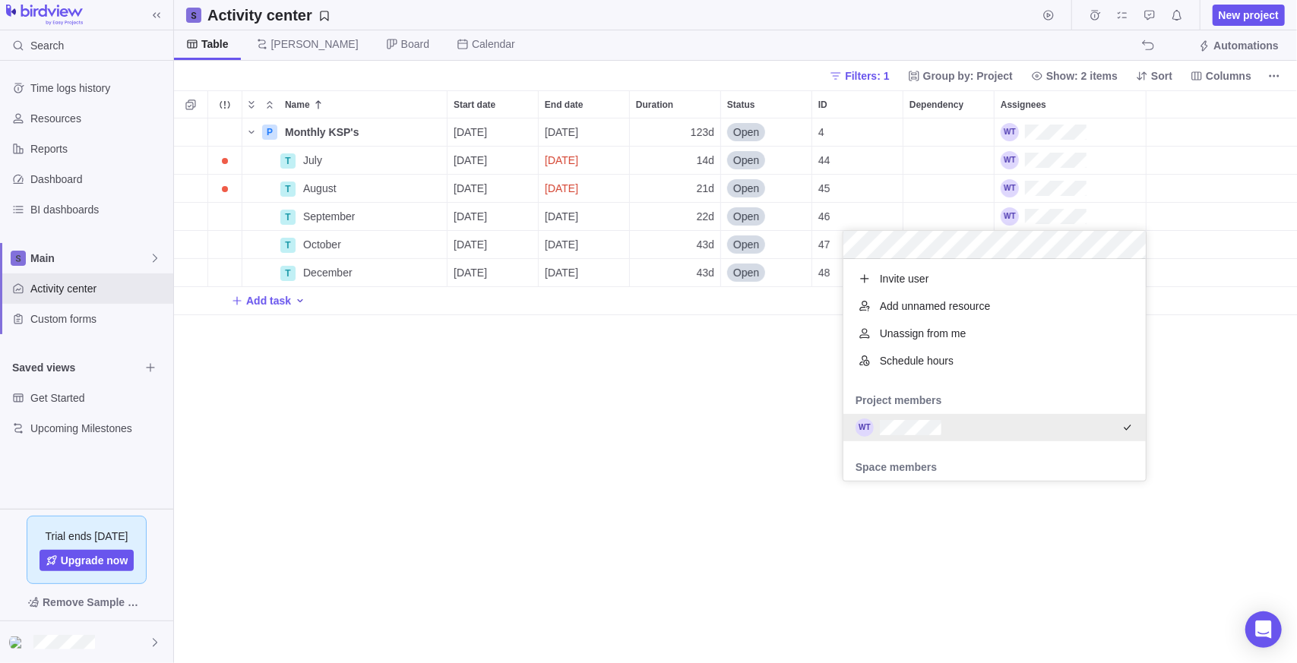
drag, startPoint x: 939, startPoint y: 526, endPoint x: 937, endPoint y: 512, distance: 13.9
click at [937, 519] on div "Name Start date End date Duration Status ID Dependency Assignees P Monthly KSP'…" at bounding box center [735, 376] width 1123 height 573
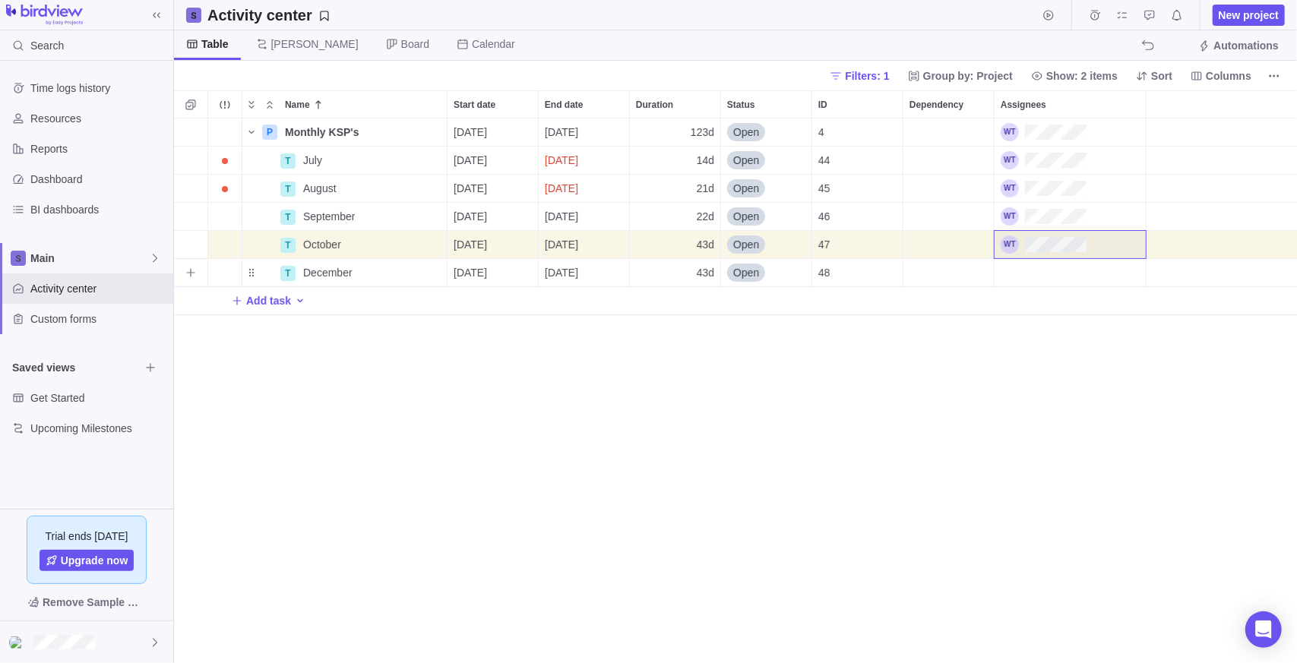
click at [1065, 286] on div "Assignees" at bounding box center [1070, 272] width 151 height 27
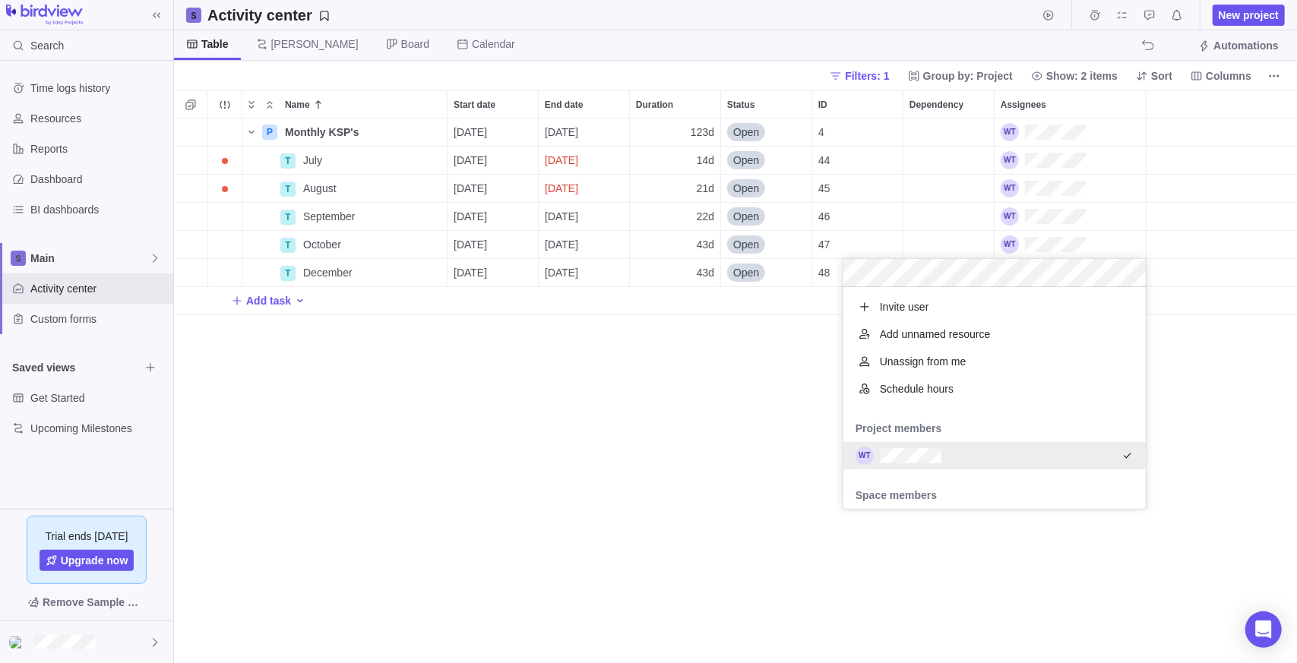
click at [902, 524] on div "Name Start date End date Duration Status ID Dependency Assignees P Monthly KSP'…" at bounding box center [735, 376] width 1123 height 573
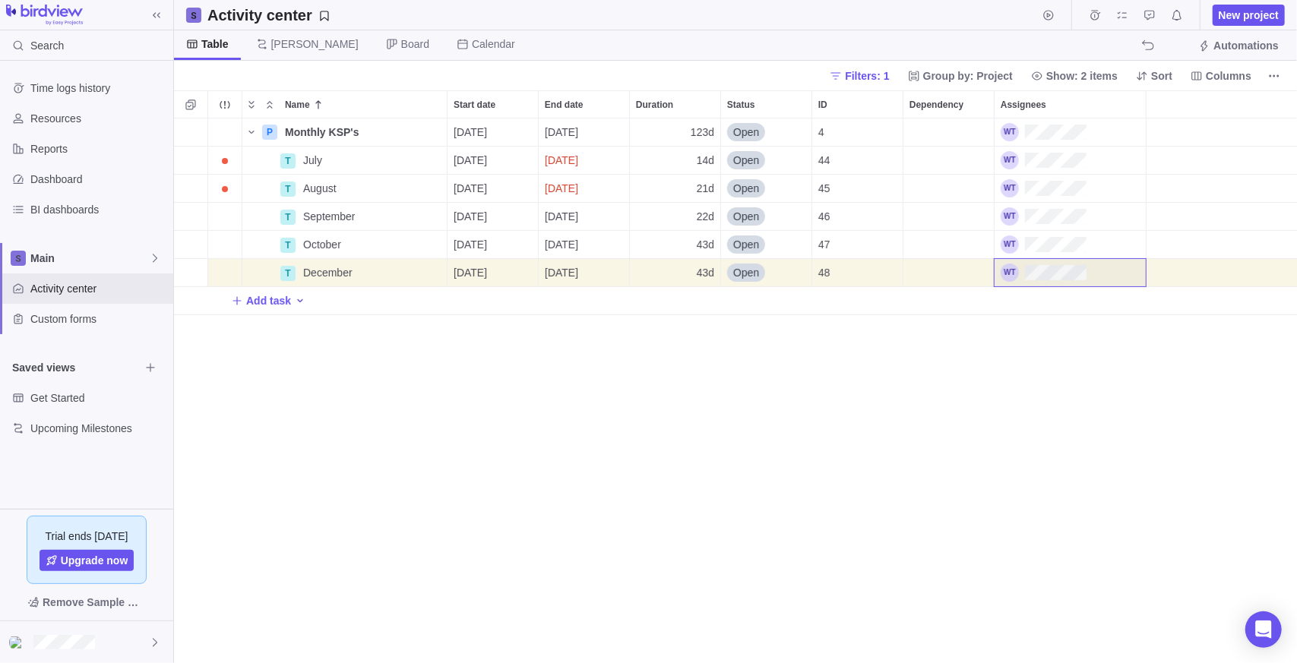
click at [923, 496] on div "P Monthly KSP's Details 07/14/2025 12/31/2025 123d Open 4 T July Details 07/14/…" at bounding box center [735, 392] width 1123 height 546
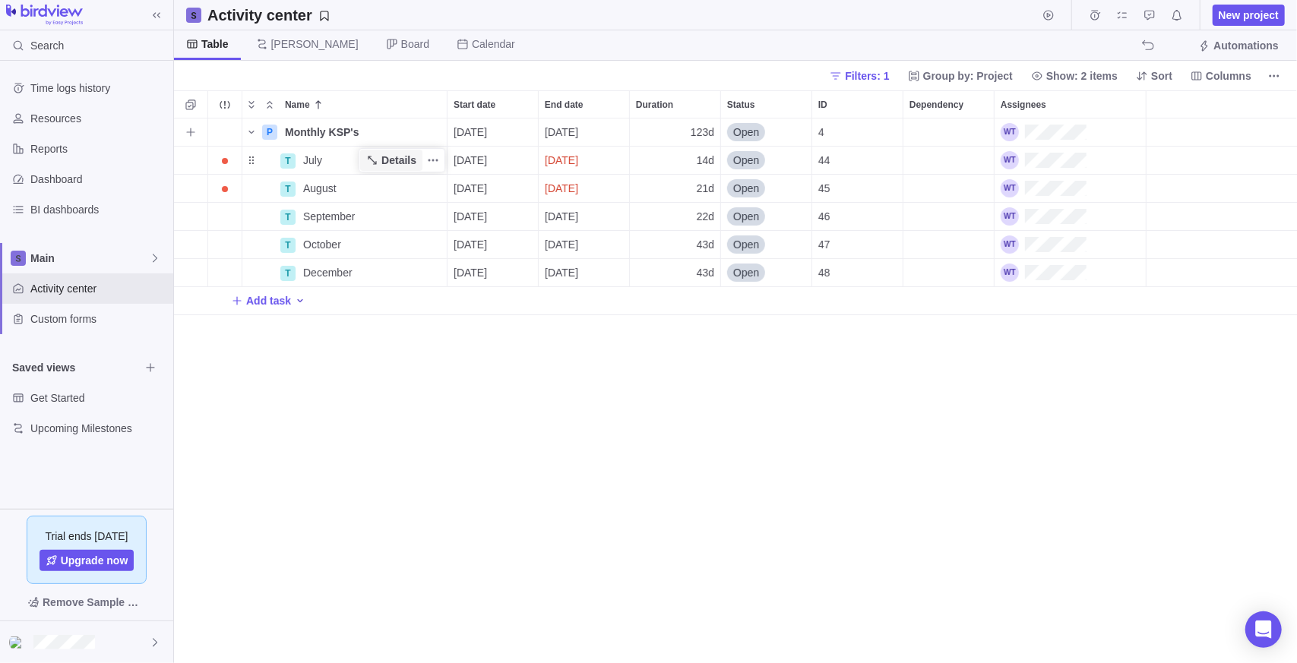
click at [392, 155] on span "Details" at bounding box center [398, 160] width 35 height 15
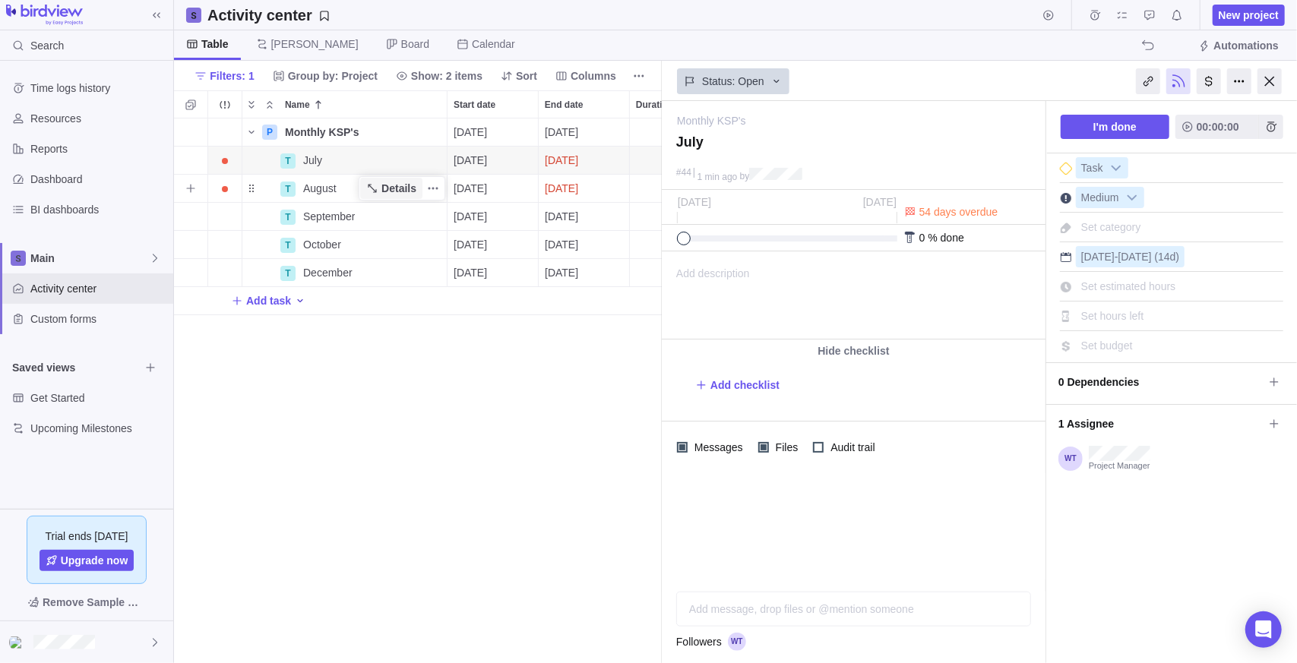
click at [386, 188] on span "Details" at bounding box center [398, 188] width 35 height 15
click at [389, 157] on span "Details" at bounding box center [398, 160] width 35 height 15
click at [389, 532] on div "P Monthly KSP's Details 07/14/2025 12/31/2025 123d Open 4 T July Details 07/14/…" at bounding box center [418, 392] width 488 height 546
click at [405, 156] on span "Details" at bounding box center [398, 160] width 35 height 15
drag, startPoint x: 797, startPoint y: 612, endPoint x: 863, endPoint y: 613, distance: 66.1
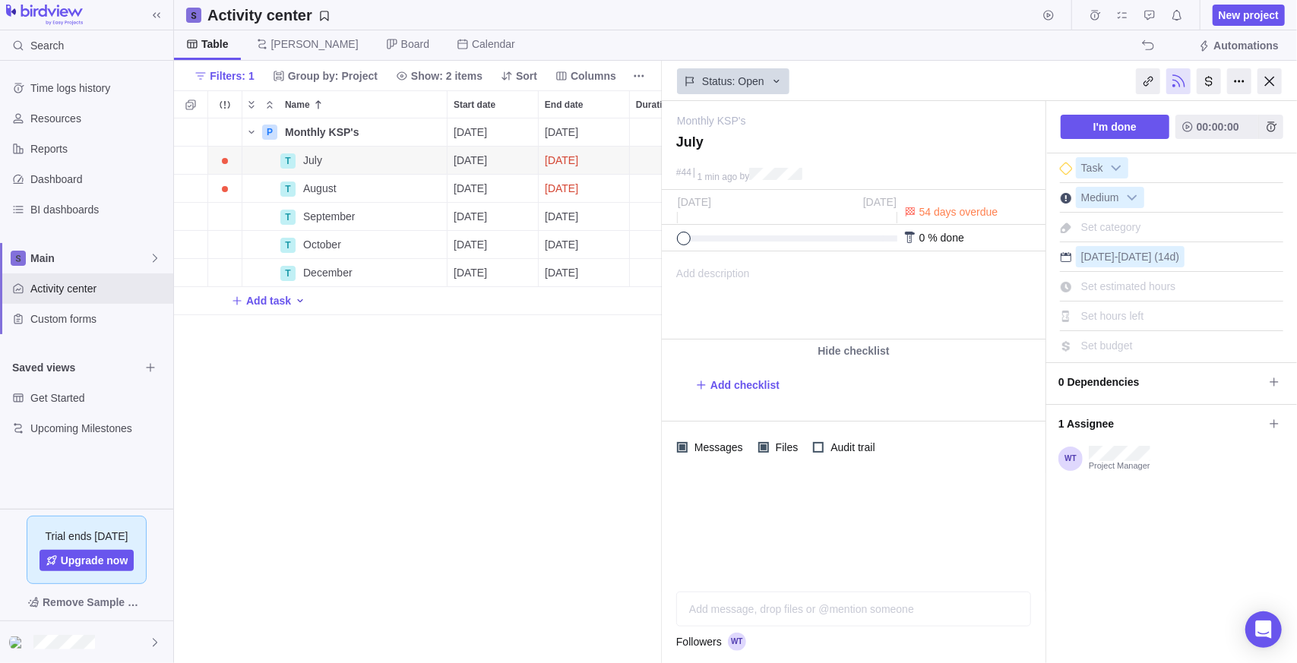
click at [797, 612] on div "Add message, drop files or @mention someone AI" at bounding box center [853, 609] width 355 height 35
click at [1014, 605] on icon "Post" at bounding box center [1014, 609] width 12 height 12
click at [1265, 127] on icon "Add time entry" at bounding box center [1271, 127] width 12 height 12
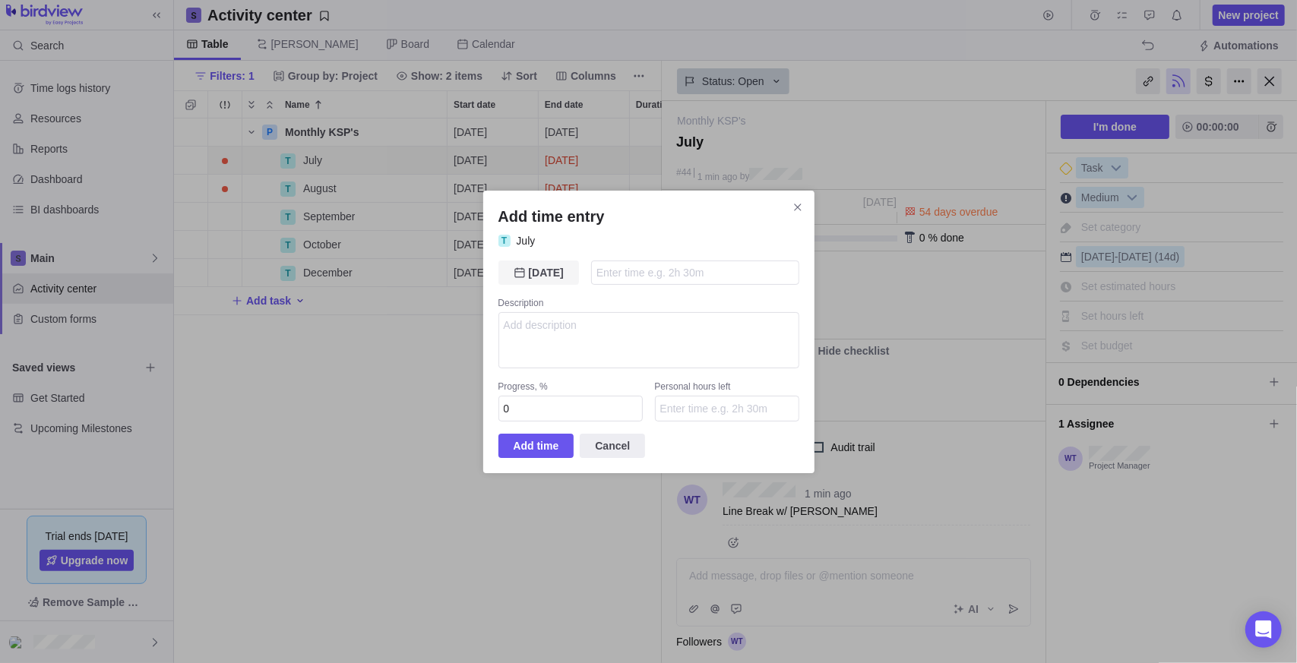
click at [539, 282] on div "09/23/2025 Today" at bounding box center [538, 273] width 81 height 24
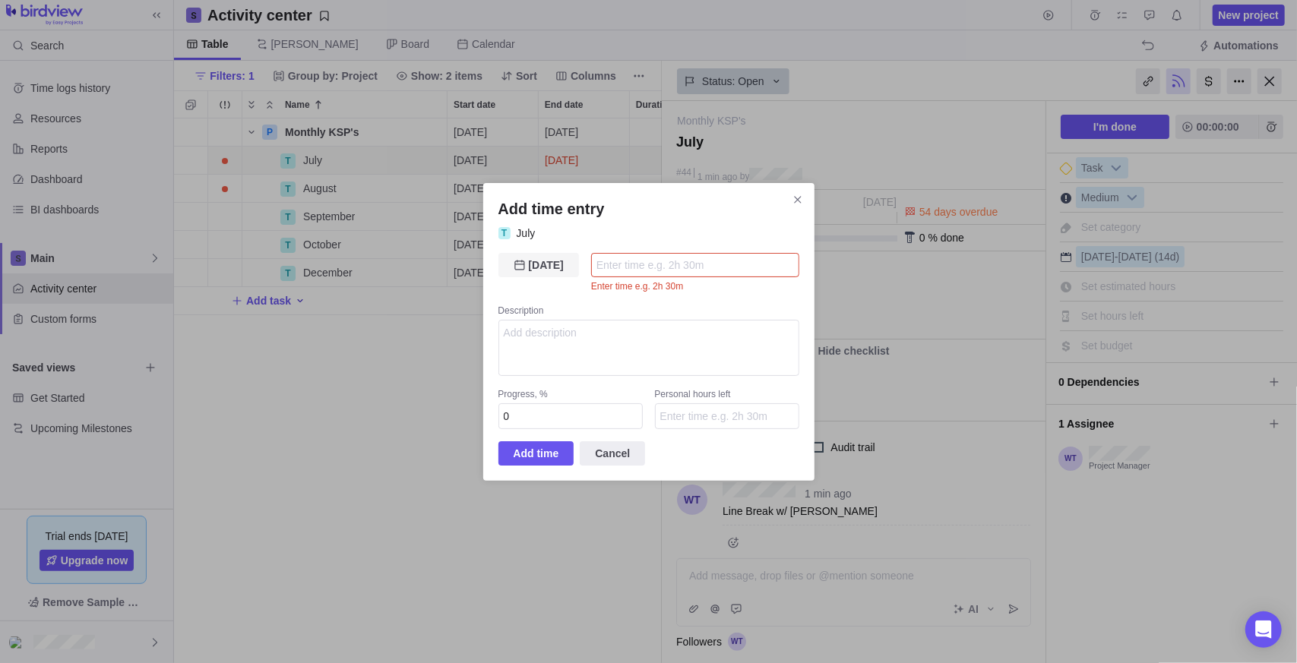
click at [542, 262] on span "[DATE]" at bounding box center [546, 265] width 35 height 18
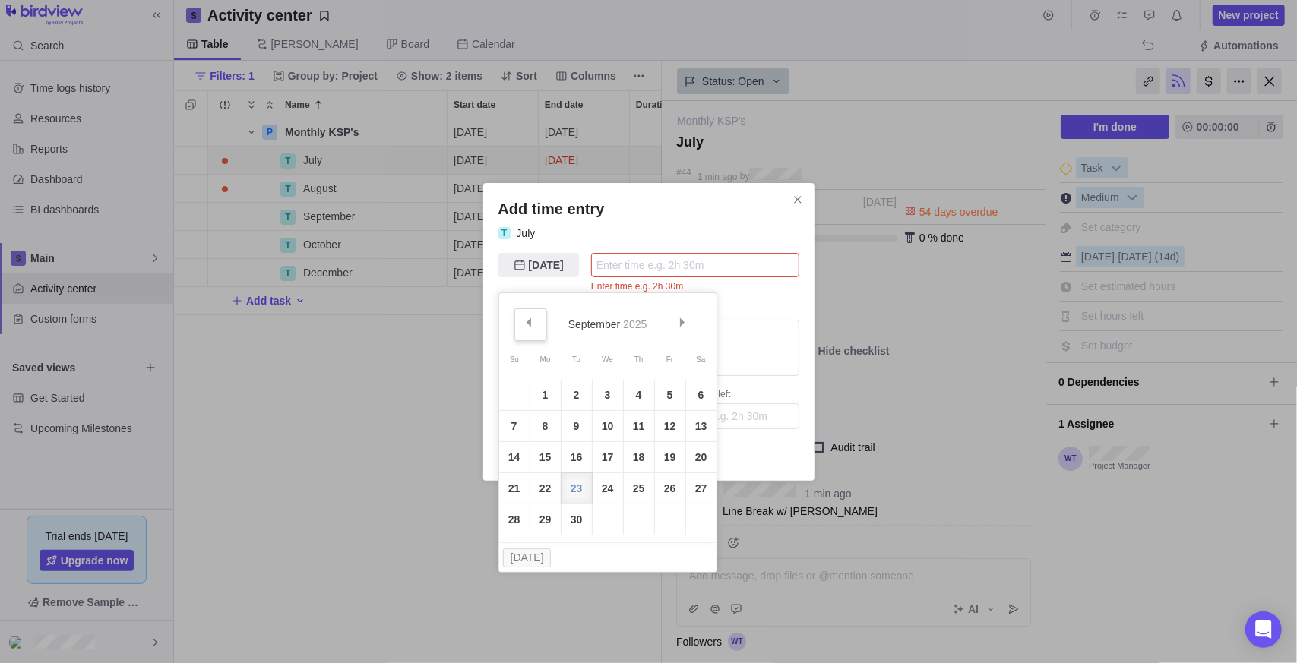
click at [522, 319] on link "Prev" at bounding box center [530, 324] width 33 height 33
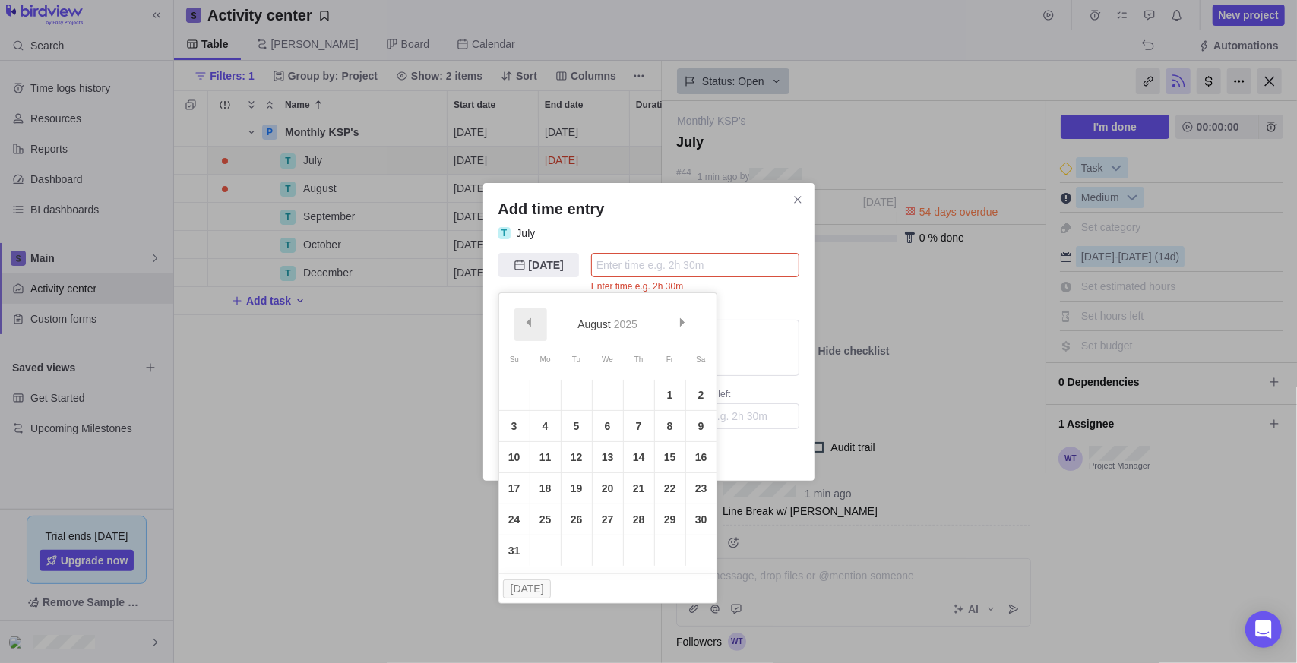
click at [522, 319] on link "Prev" at bounding box center [530, 324] width 33 height 33
click at [614, 487] on link "23" at bounding box center [608, 488] width 30 height 30
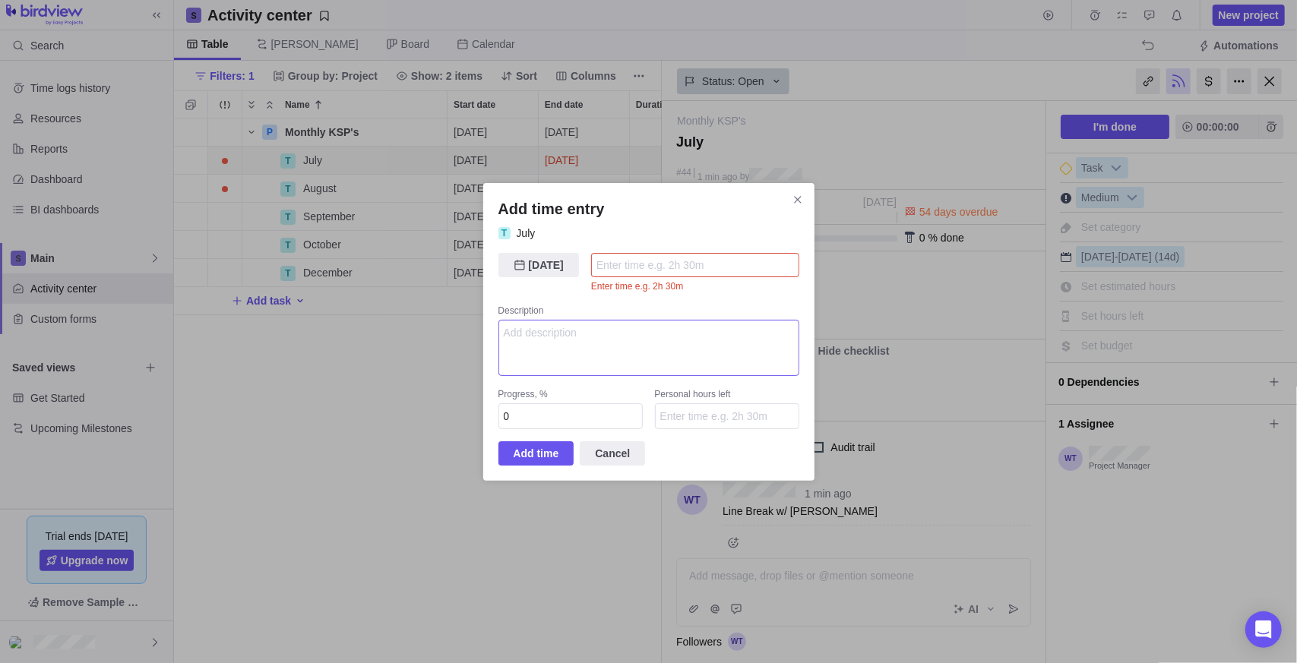
click at [571, 349] on textarea "Add time entry" at bounding box center [648, 348] width 301 height 56
type textarea "Line Break at"
click at [736, 267] on input "Add time entry" at bounding box center [695, 265] width 208 height 24
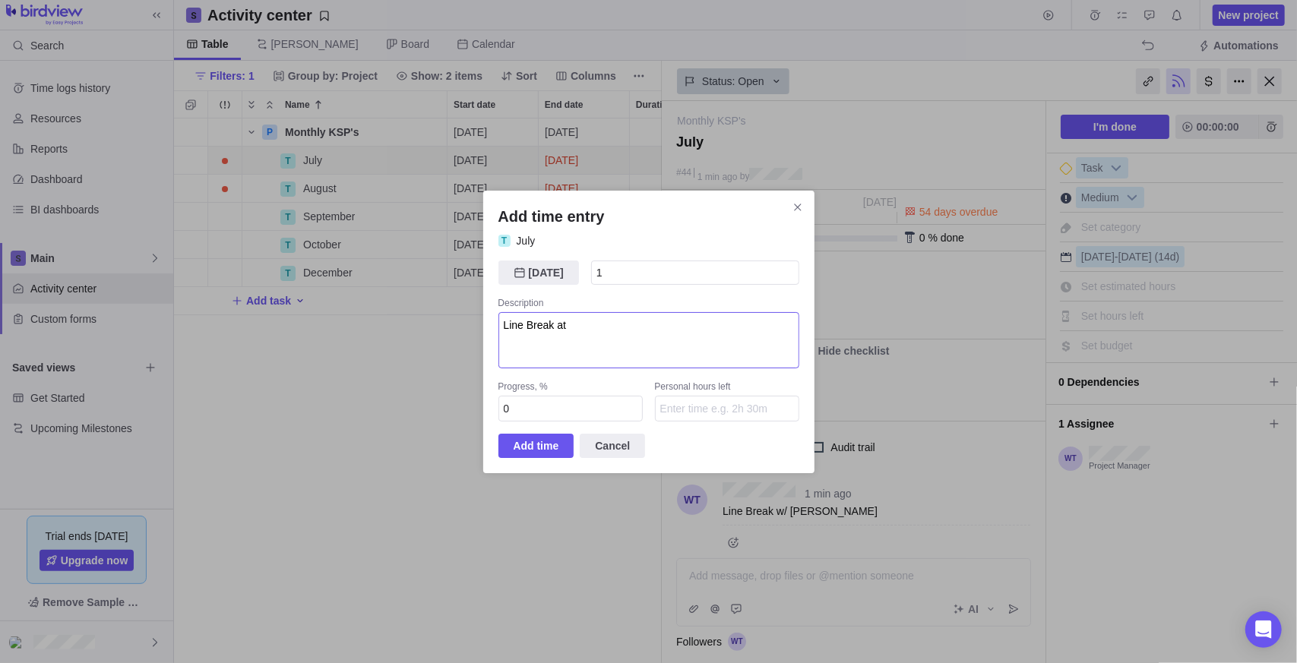
type input "1h"
click at [607, 323] on textarea "Line Break at" at bounding box center [648, 340] width 301 height 56
type textarea "Line Break outside store room"
click at [536, 450] on span "Add time" at bounding box center [537, 446] width 46 height 18
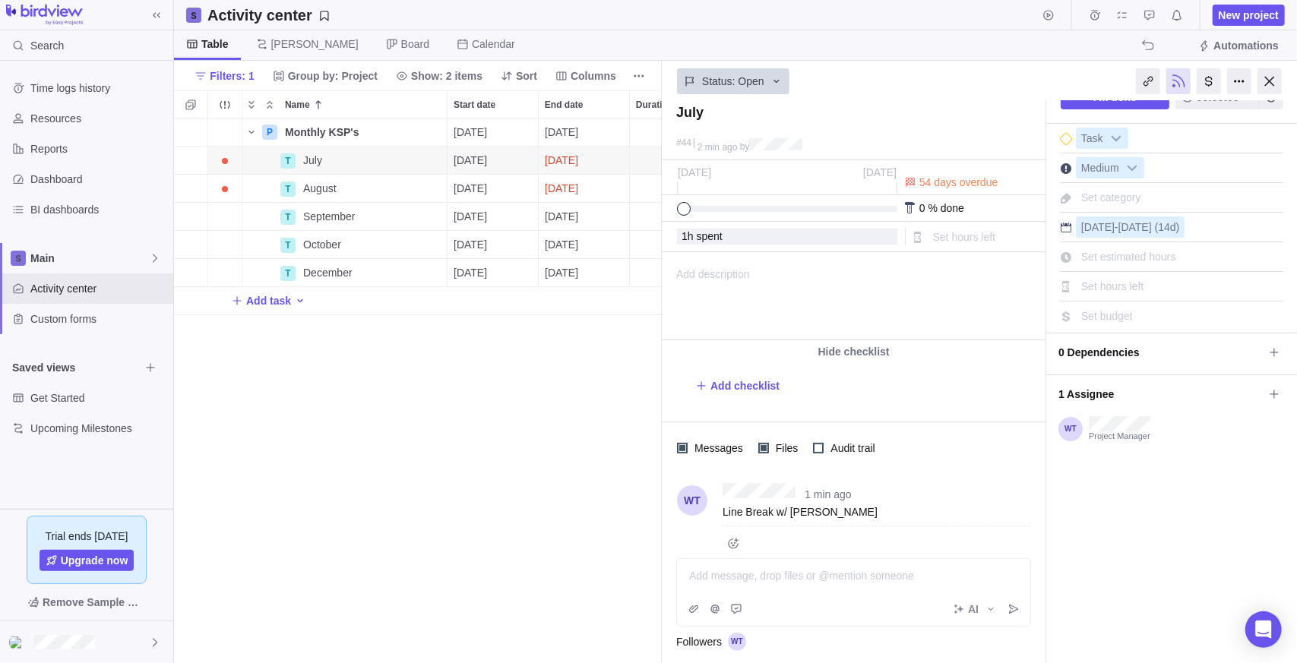
scroll to position [45, 0]
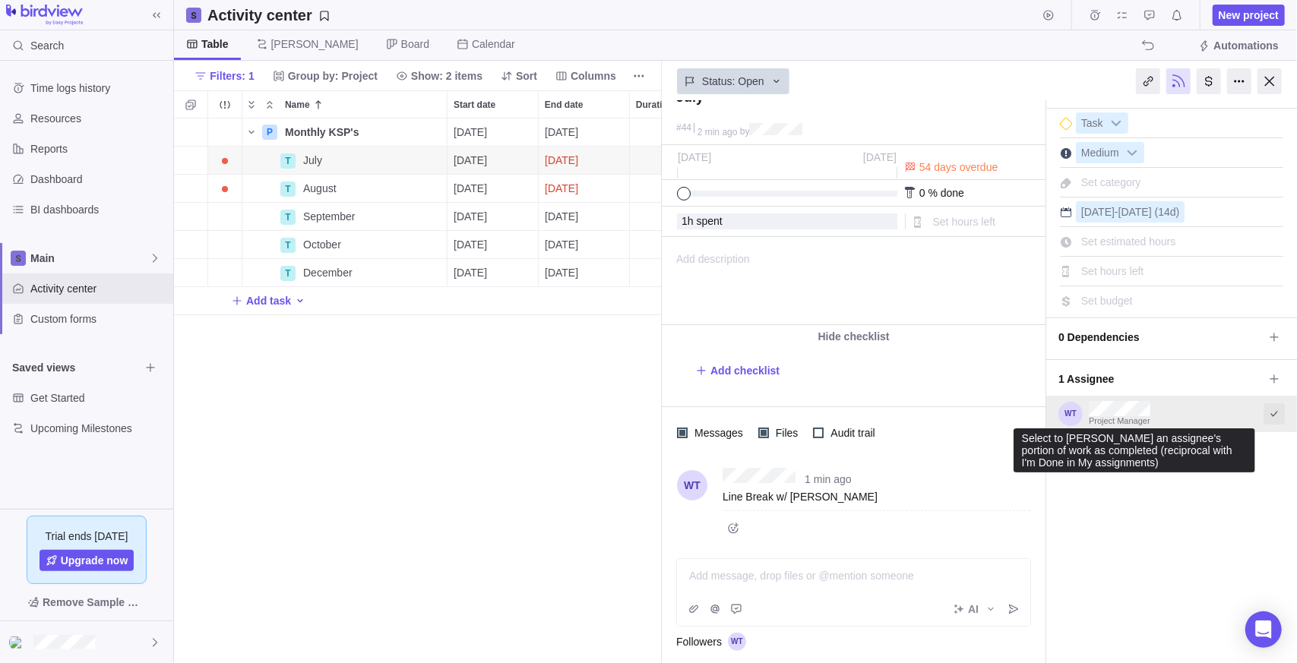
click at [1268, 411] on icon "Select to mark an assignee's portion of work as completed (reciprocal with I'm …" at bounding box center [1274, 414] width 12 height 12
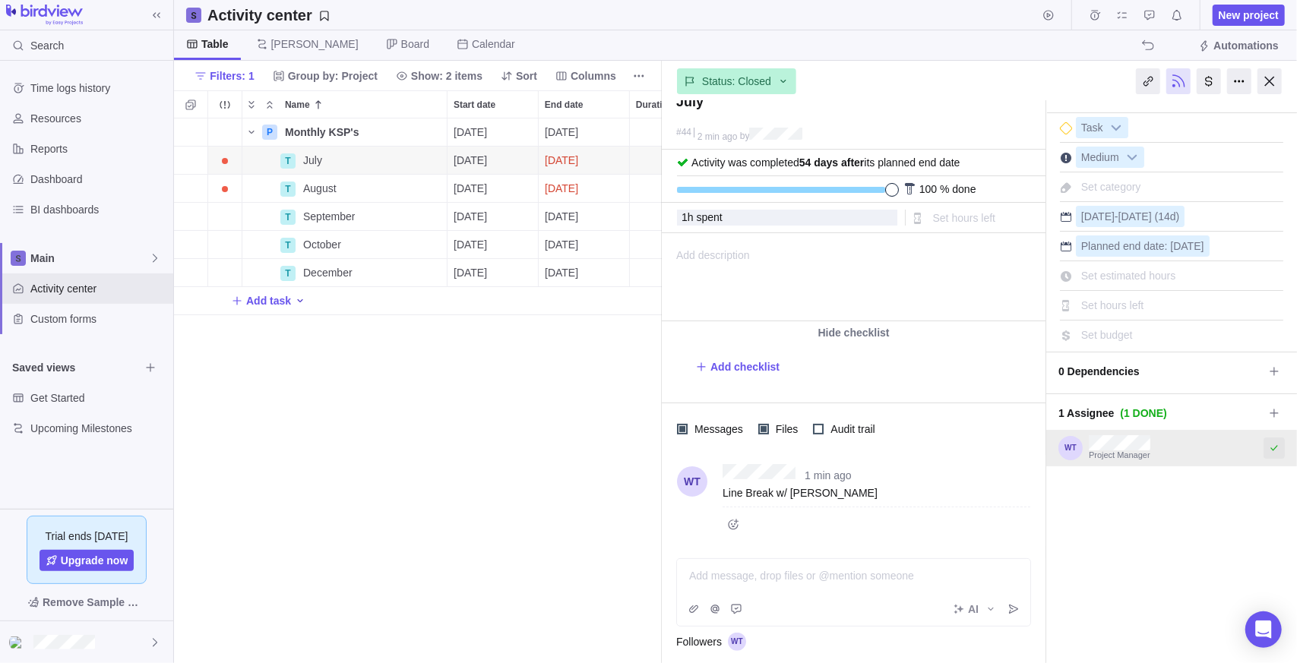
scroll to position [36, 0]
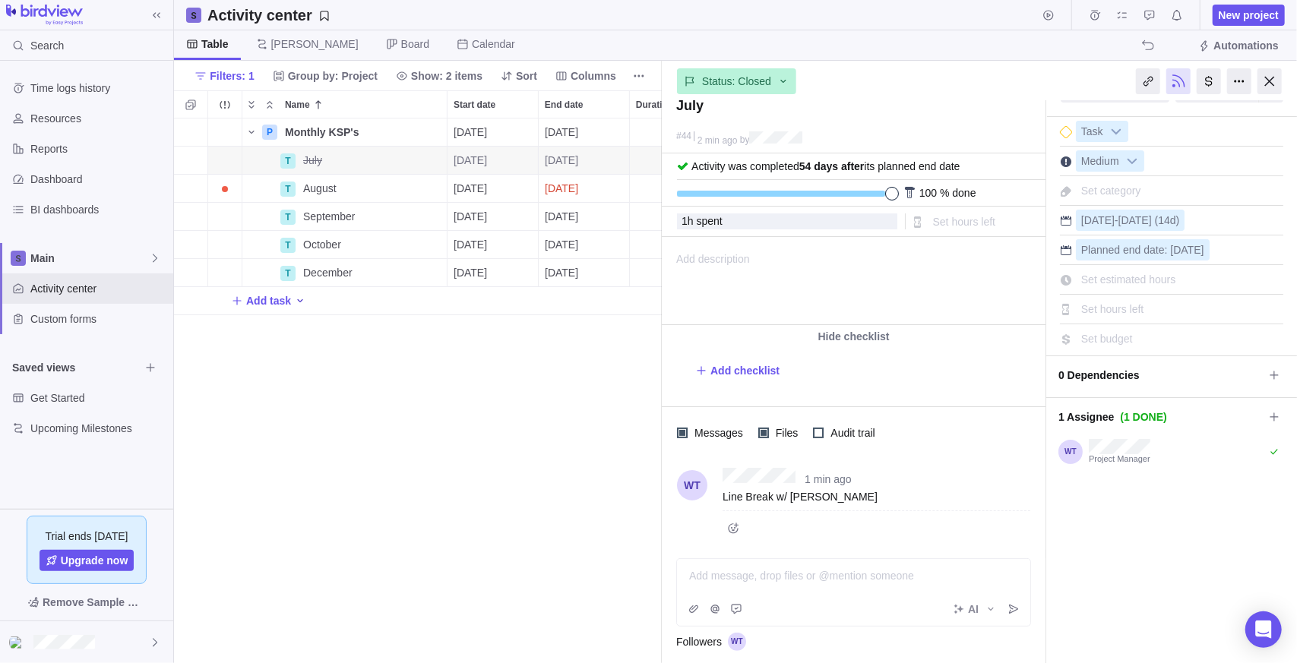
click at [536, 453] on div "P Monthly KSP's Details 07/14/2025 12/31/2025 123d Open 4 T July Details 07/14/…" at bounding box center [418, 392] width 488 height 546
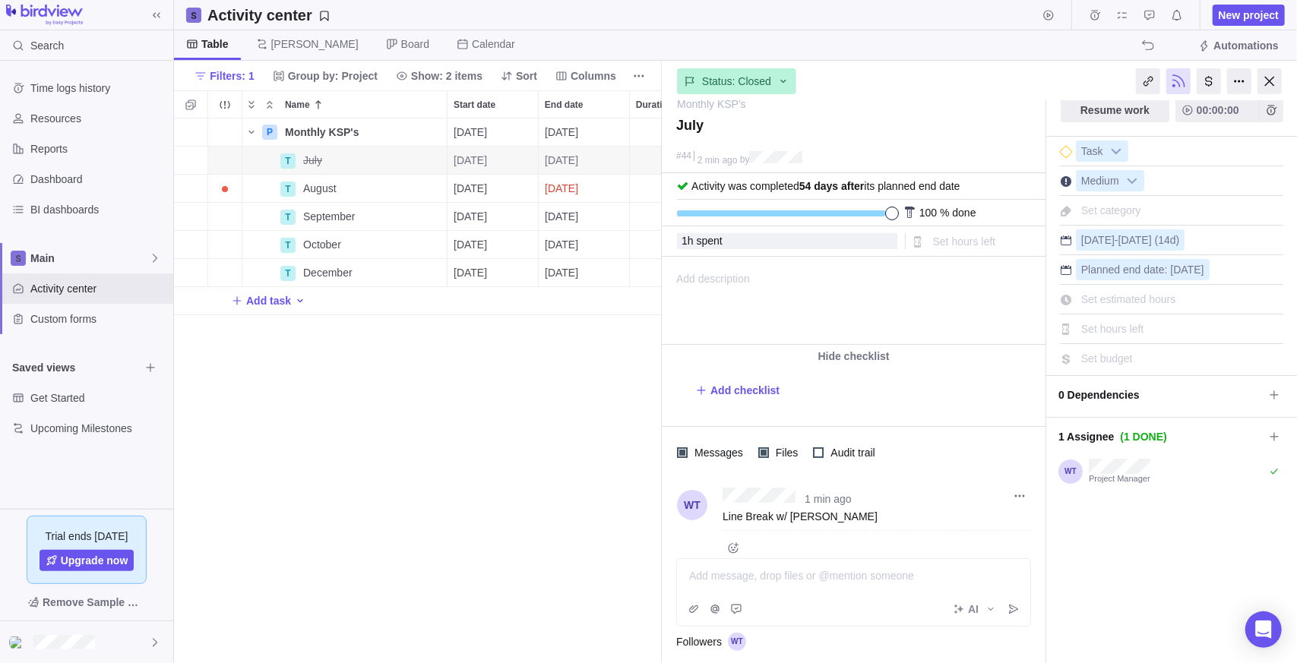
scroll to position [0, 0]
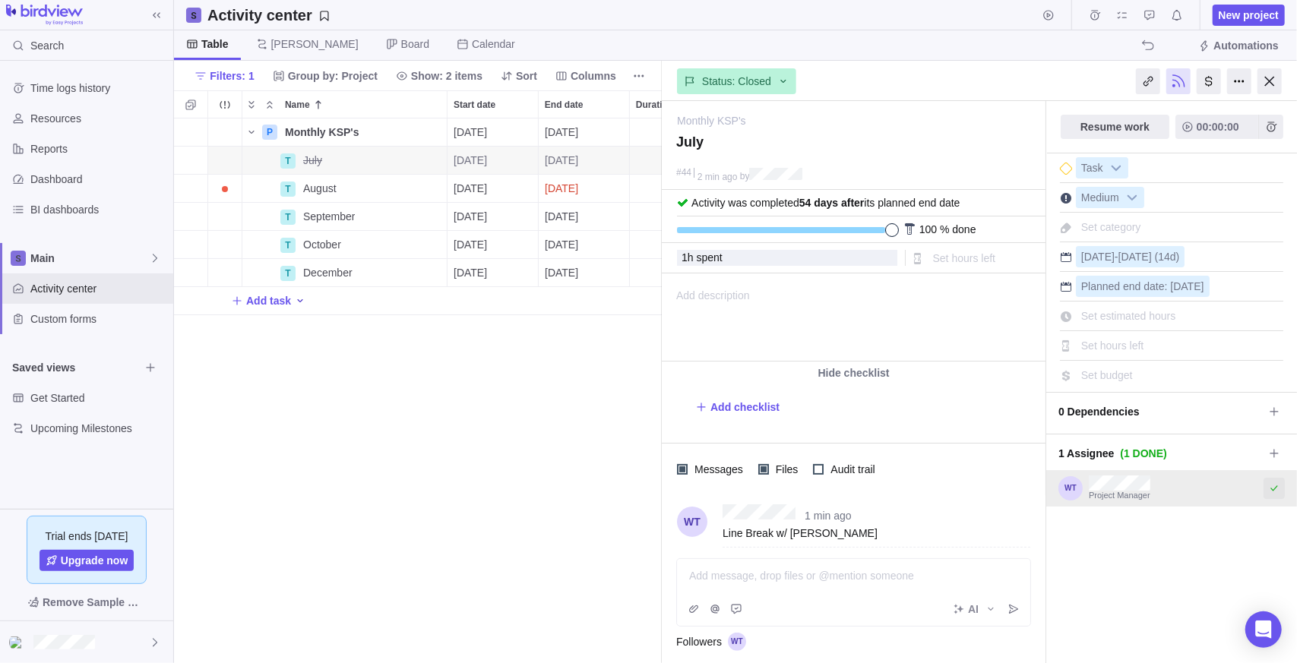
click at [1268, 485] on icon "Select to mark an assignee's portion of work as completed (reciprocal with I'm …" at bounding box center [1274, 488] width 12 height 12
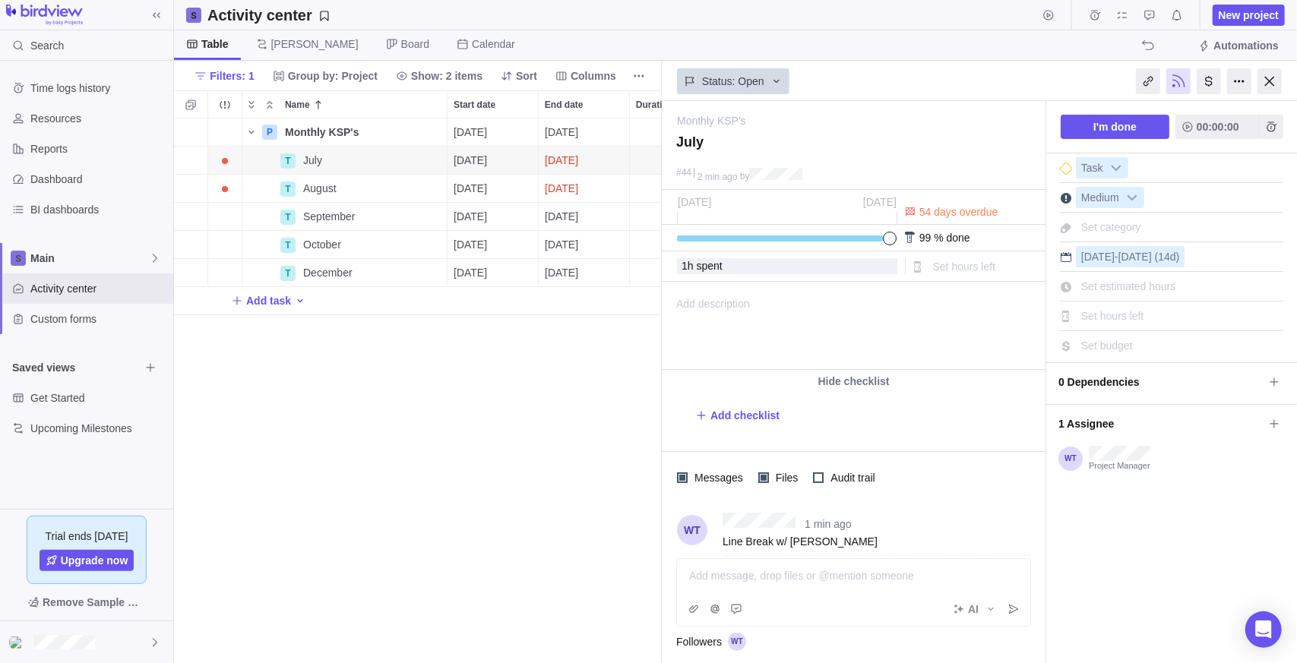
click at [1172, 575] on div "I'm done 00:00:00 Task Medium Set category Jul 14 - Jul 31 (14d) Set estimated …" at bounding box center [1171, 406] width 251 height 611
click at [1267, 128] on span "Add time entry" at bounding box center [1271, 127] width 24 height 24
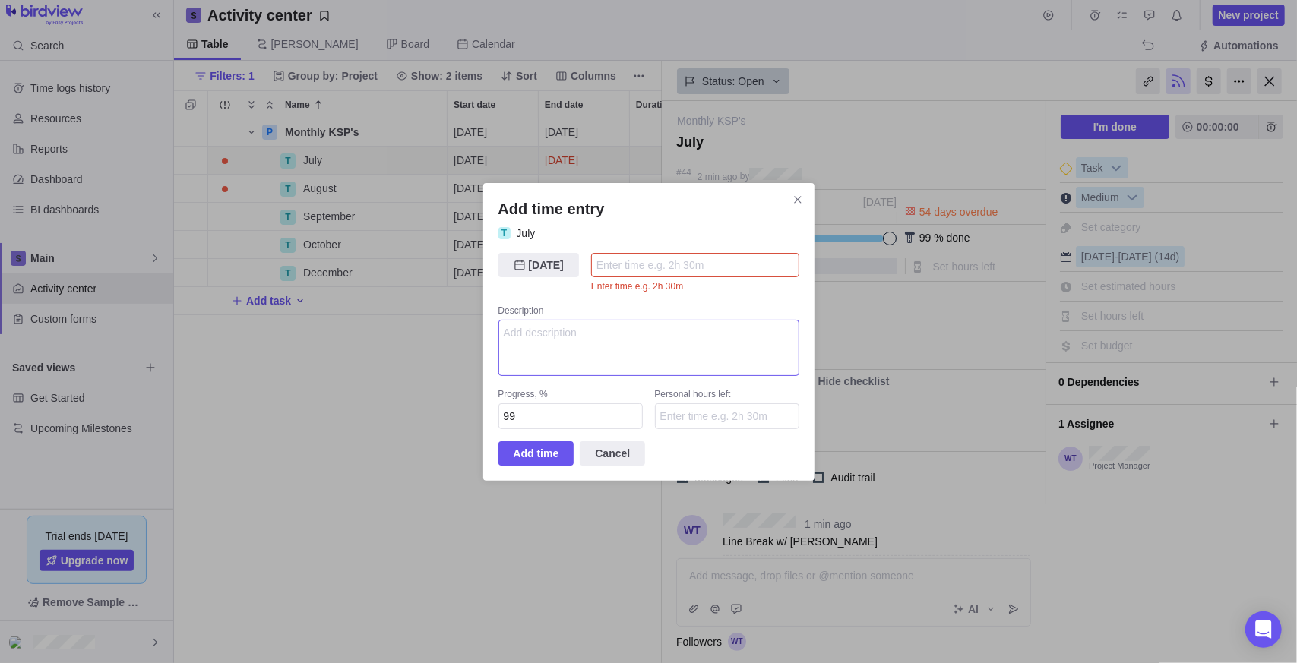
drag, startPoint x: 550, startPoint y: 343, endPoint x: 722, endPoint y: 330, distance: 172.3
click at [551, 343] on textarea "Add time entry" at bounding box center [648, 348] width 301 height 56
type textarea "KSP complete"
click at [521, 267] on icon "Add time entry" at bounding box center [520, 265] width 12 height 12
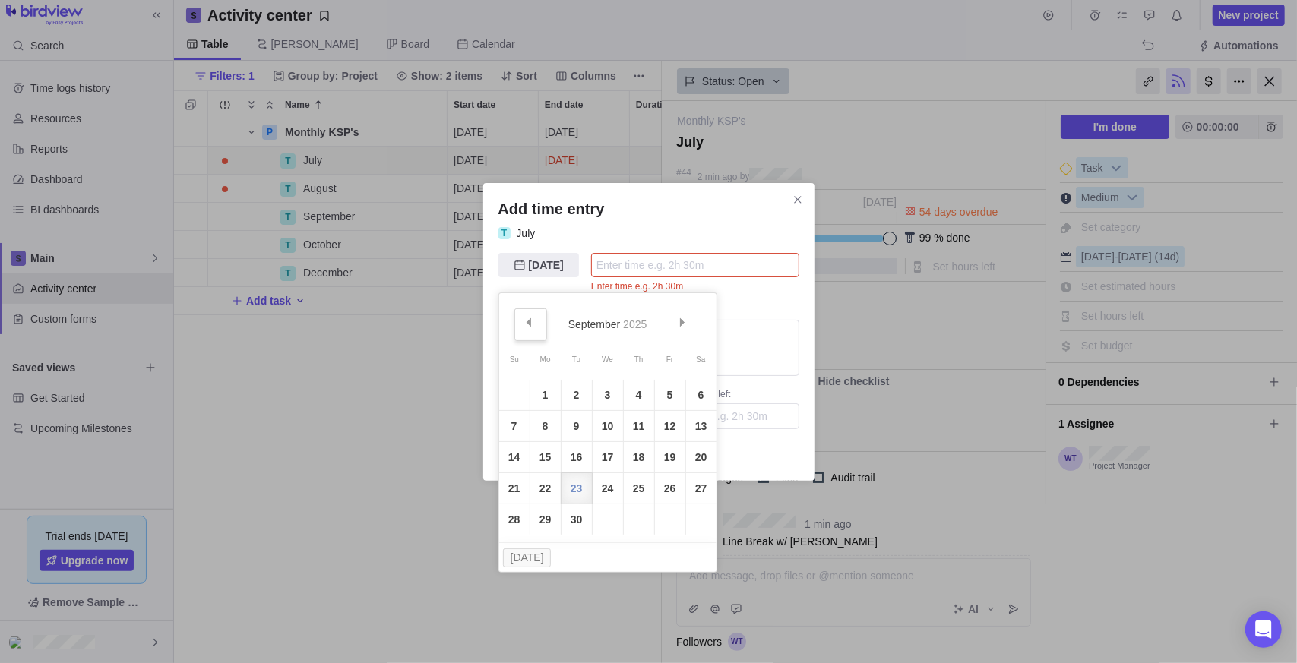
click at [523, 322] on link "Prev" at bounding box center [530, 324] width 33 height 33
click at [523, 321] on link "Prev" at bounding box center [530, 324] width 33 height 33
click at [638, 492] on link "24" at bounding box center [639, 488] width 30 height 30
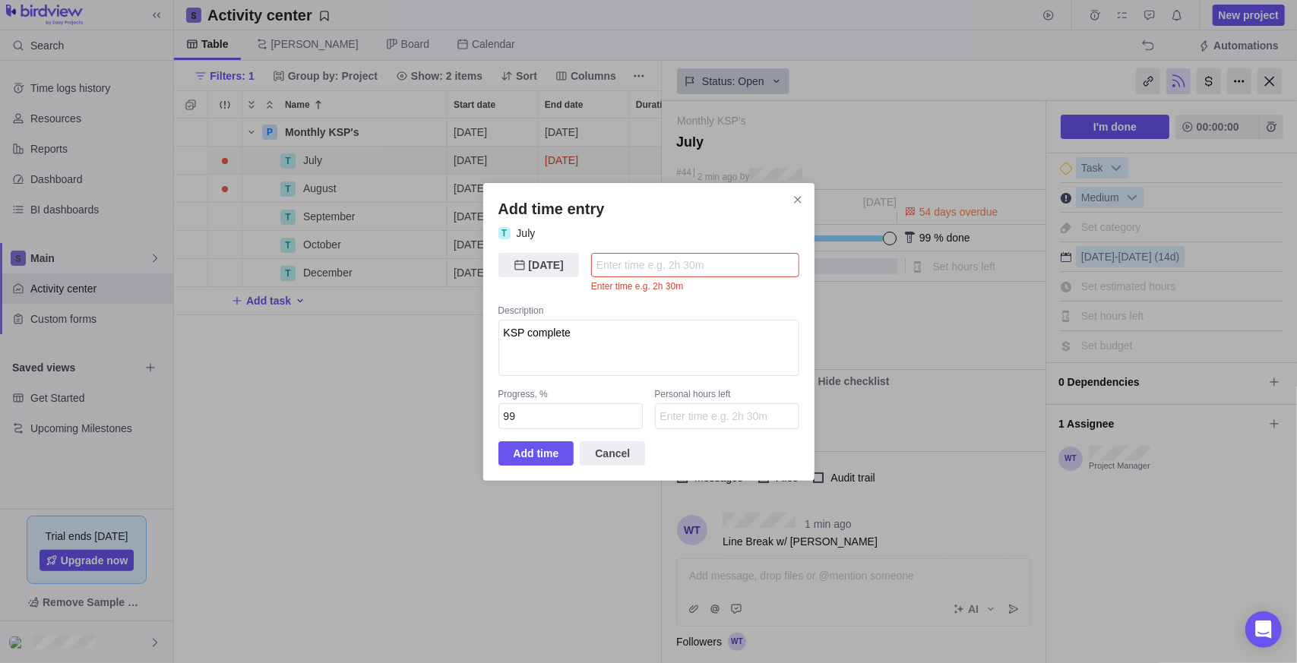
click at [669, 261] on input "Add time entry" at bounding box center [695, 265] width 208 height 24
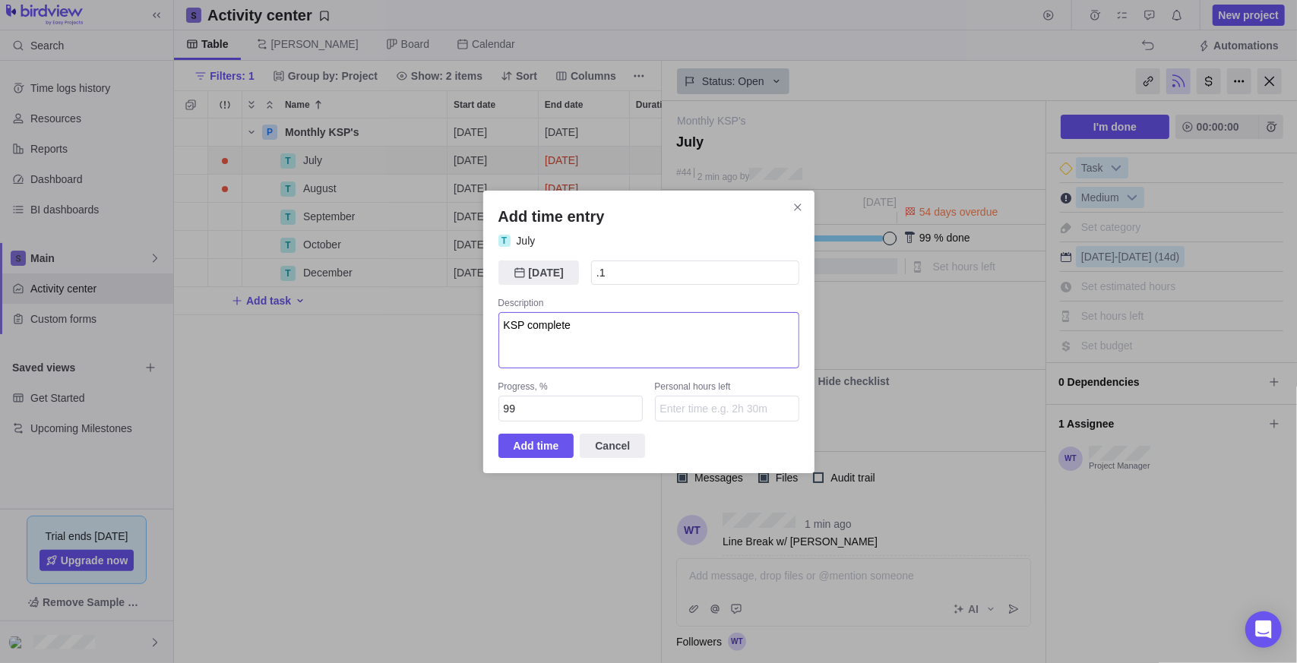
type input "6m"
click at [653, 347] on textarea "KSP complete" at bounding box center [648, 340] width 301 height 56
click at [680, 416] on input "Personal hours left" at bounding box center [727, 409] width 144 height 26
click at [553, 400] on input "99" at bounding box center [570, 409] width 144 height 26
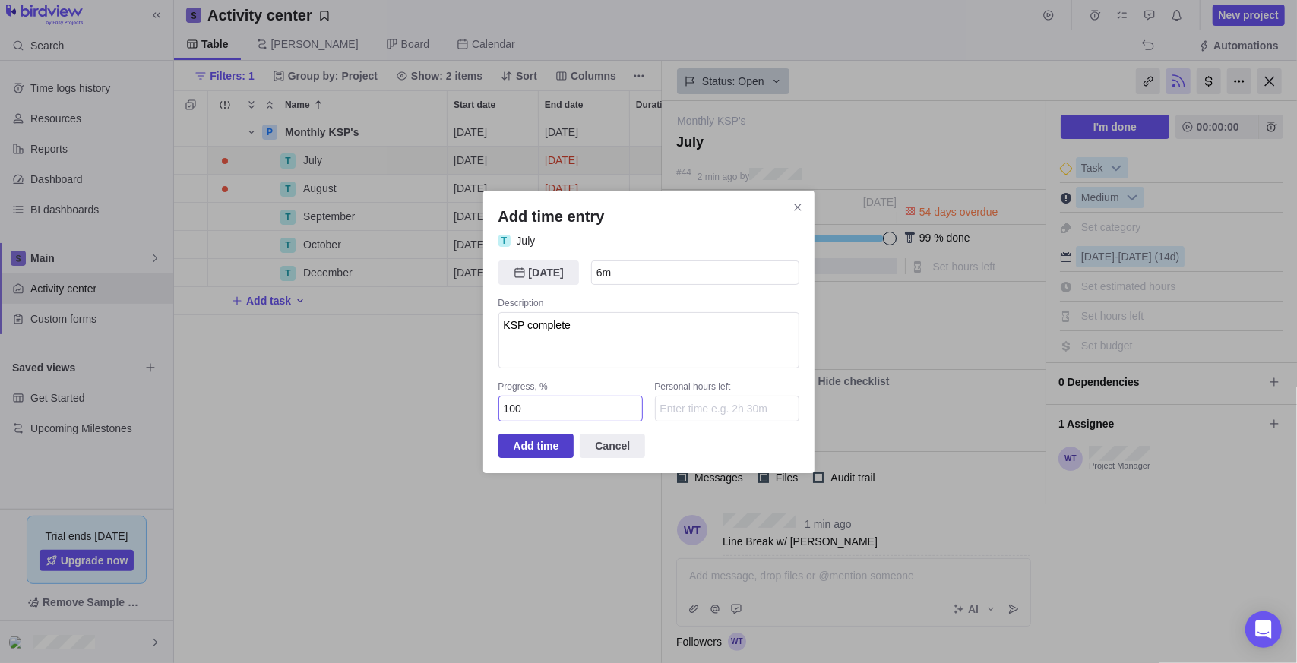
type input "100"
click at [555, 453] on span "Add time" at bounding box center [537, 446] width 46 height 18
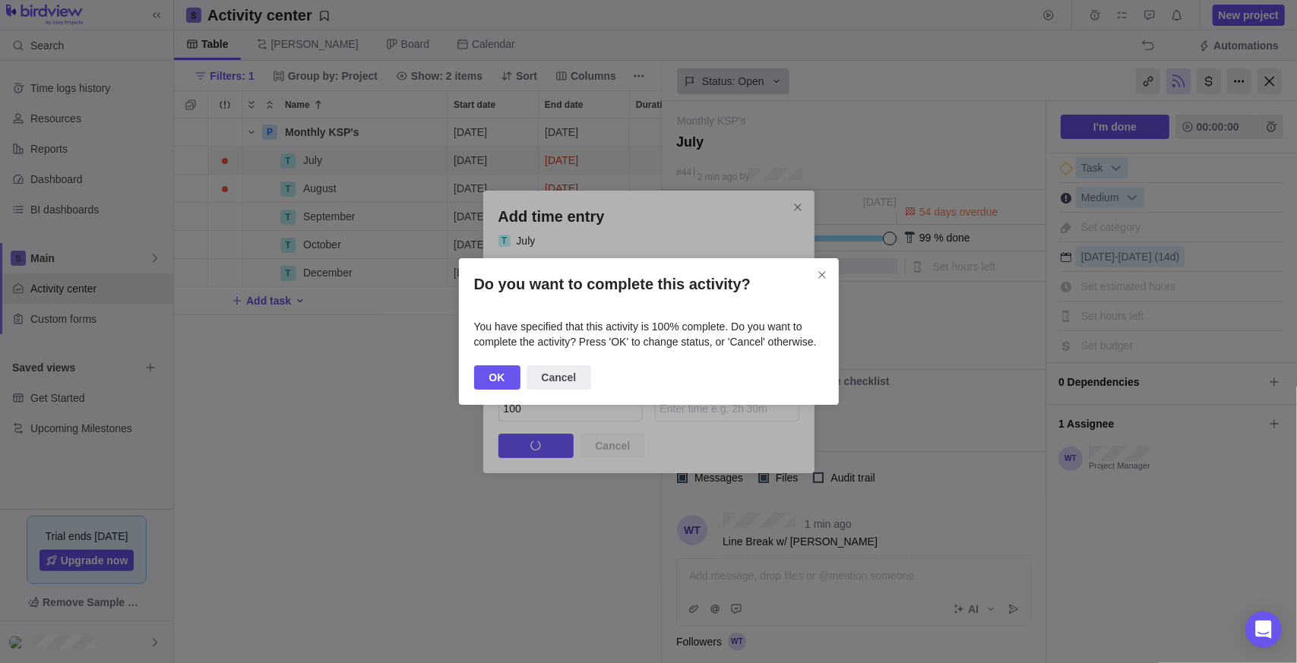
click at [507, 378] on span "OK" at bounding box center [497, 377] width 46 height 24
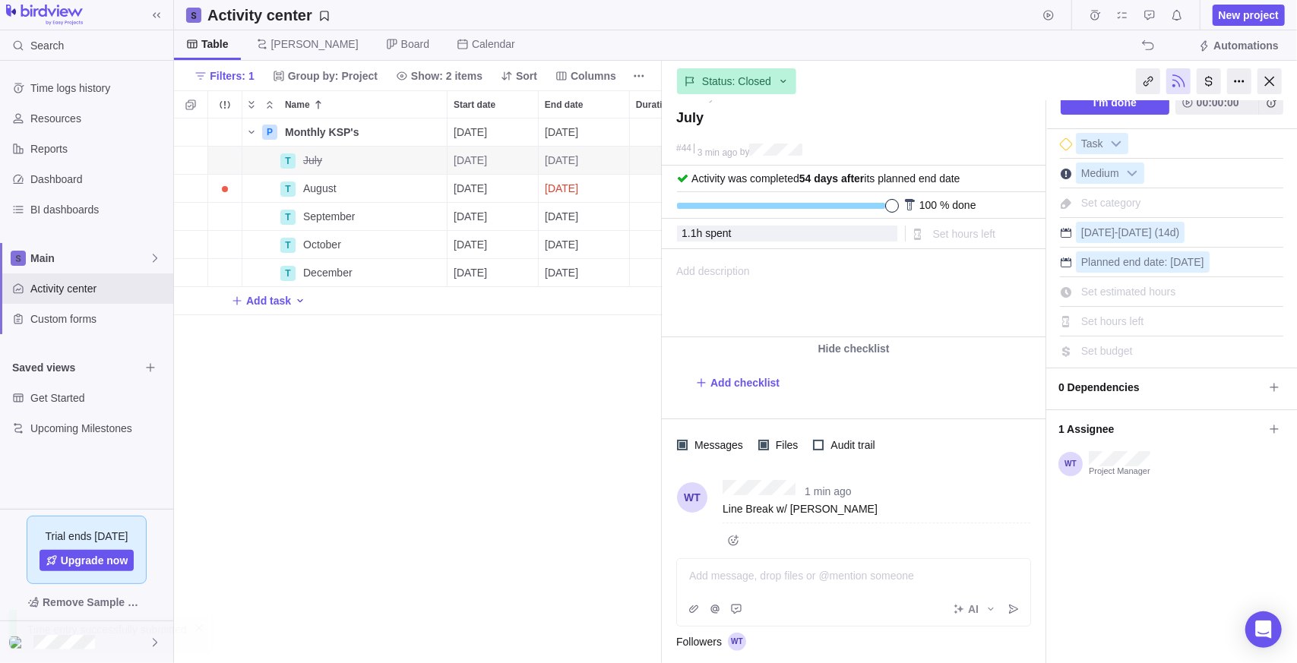
scroll to position [36, 0]
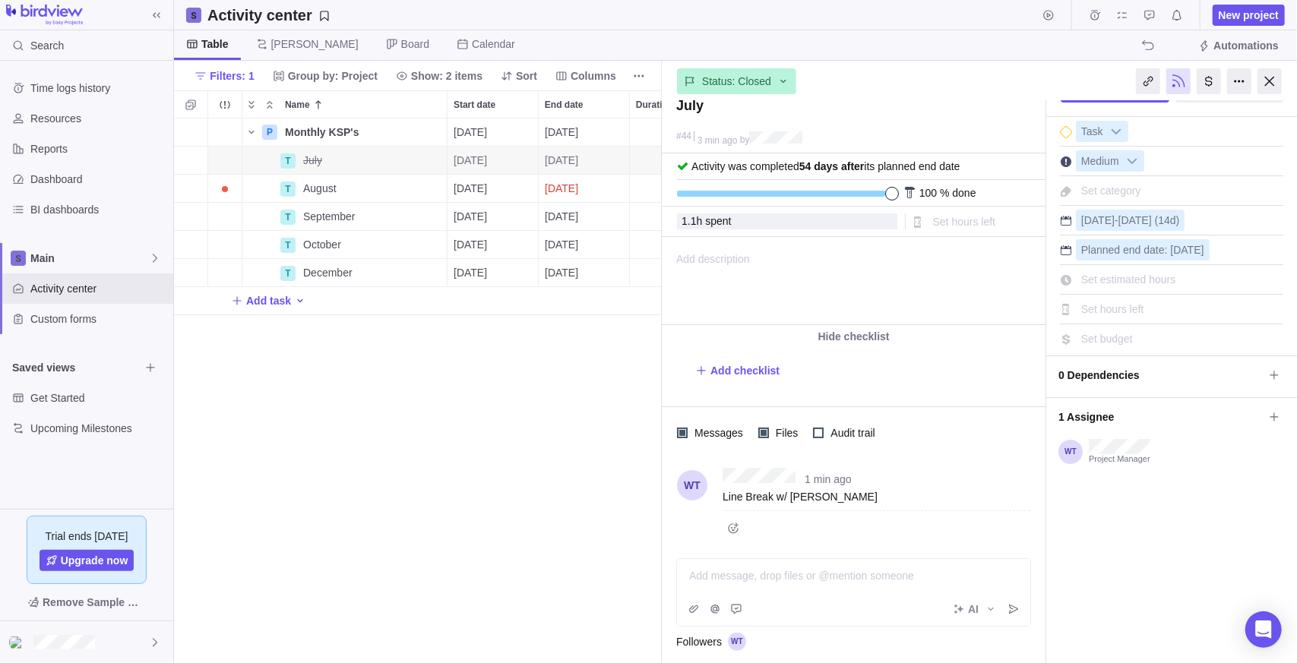
click at [1134, 274] on span "Set estimated hours" at bounding box center [1128, 280] width 95 height 12
type input "1"
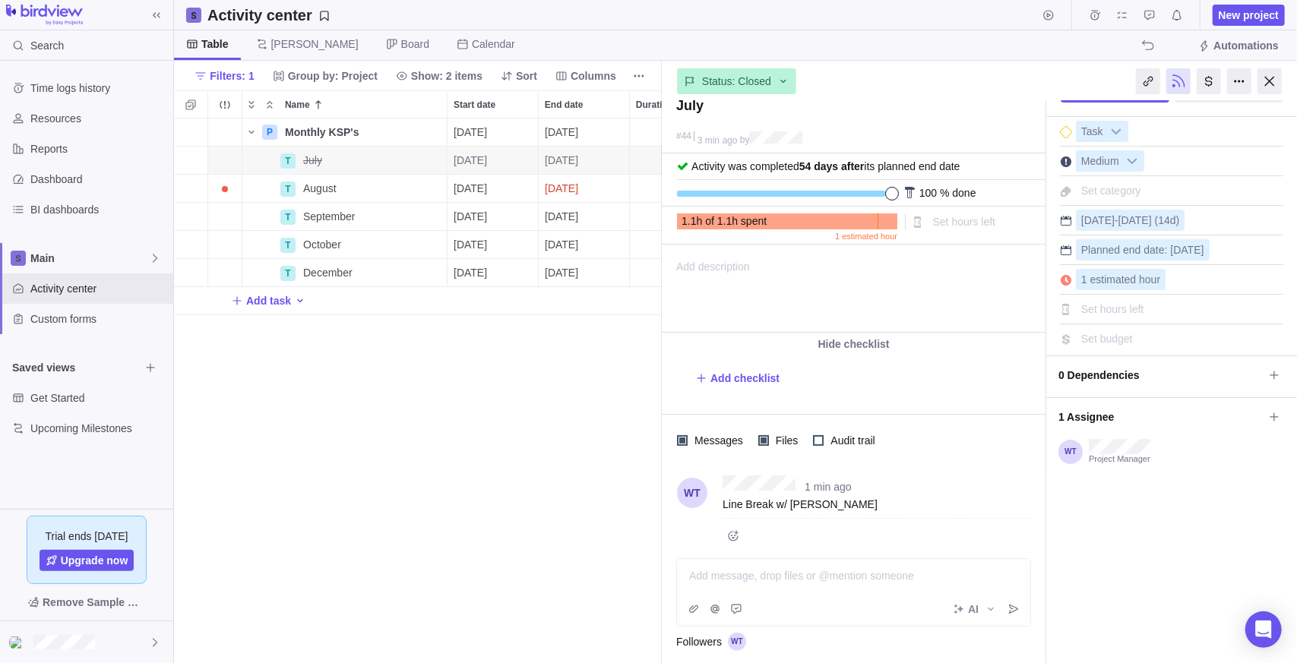
click at [1160, 565] on div "I'm done 00:00:00 Task Medium Set category Jul 14 - Sep 23 (14d) Planned end da…" at bounding box center [1171, 370] width 251 height 610
click at [1122, 269] on div "1 estimated hour" at bounding box center [1121, 279] width 90 height 21
type input "1.1"
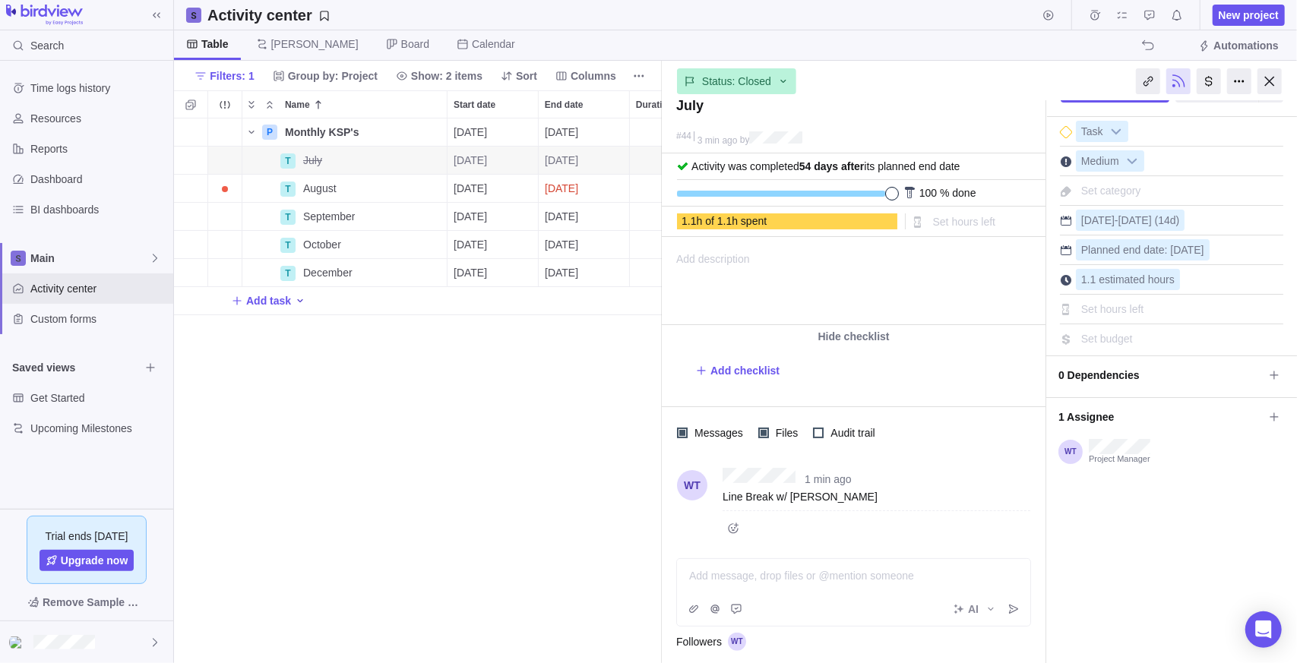
click at [1140, 489] on div "I'm done 00:00:00 Task Medium Set category Jul 14 - Sep 23 (14d) Planned end da…" at bounding box center [1171, 366] width 251 height 603
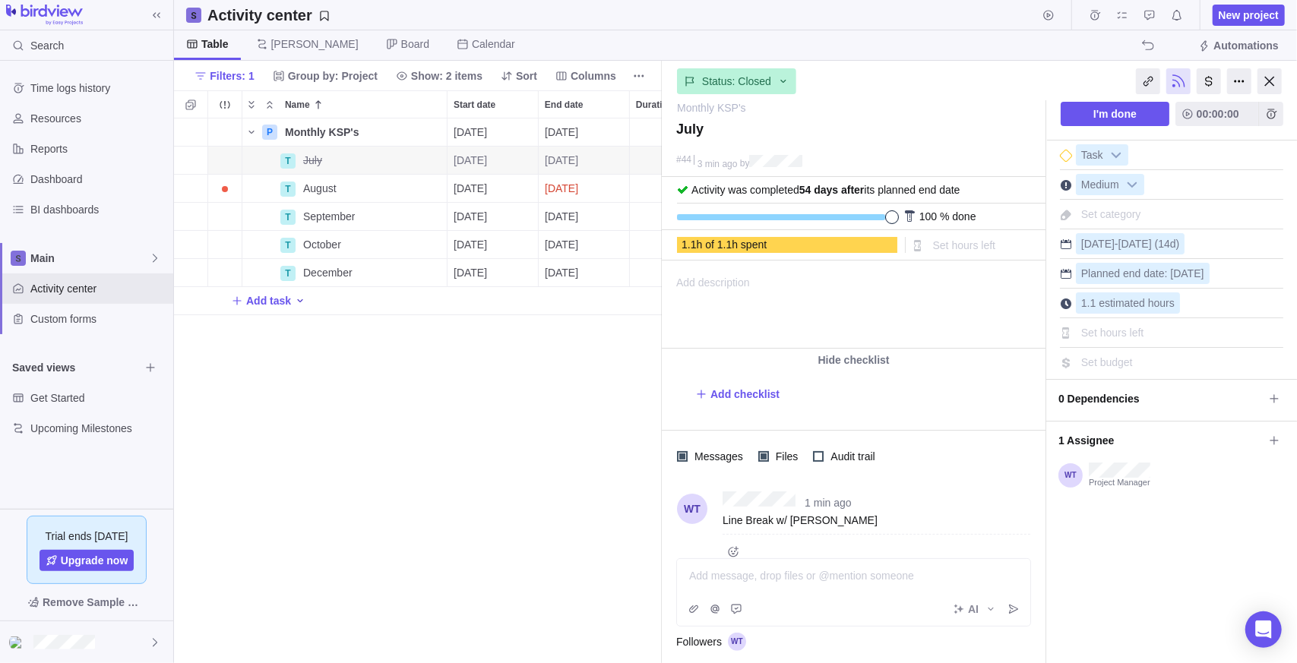
scroll to position [0, 0]
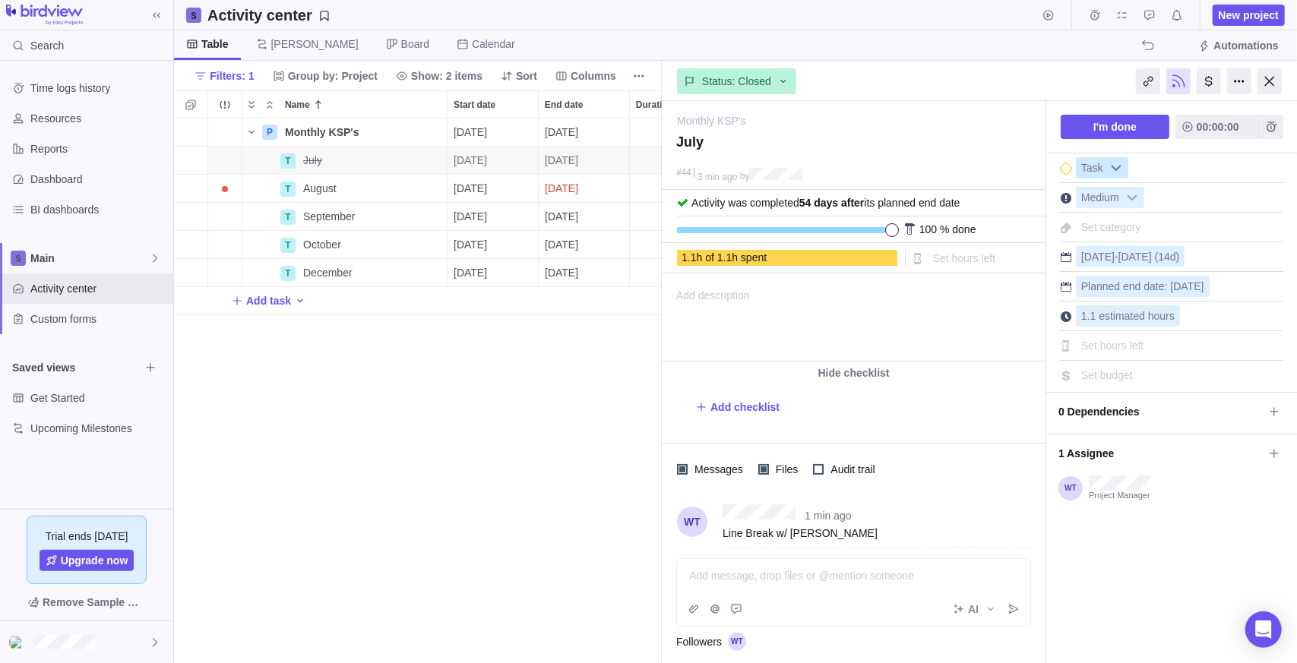
click at [1118, 172] on b at bounding box center [1116, 168] width 23 height 20
click at [1135, 200] on b at bounding box center [1132, 198] width 23 height 20
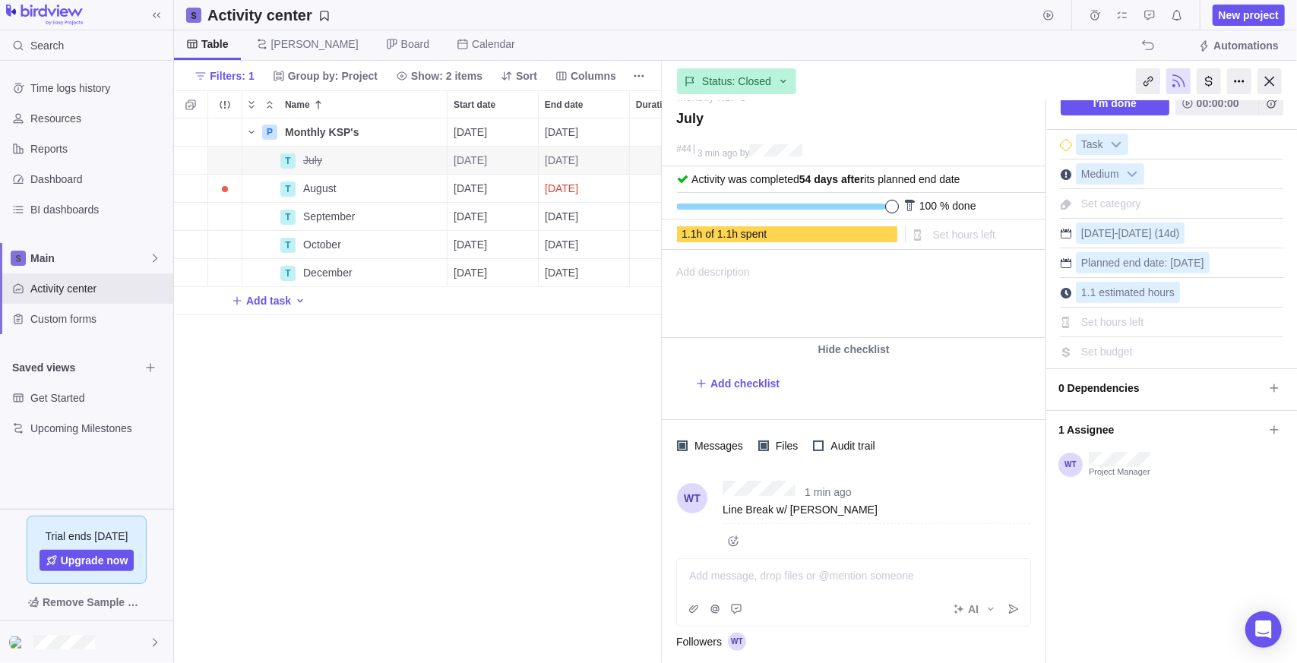
scroll to position [36, 0]
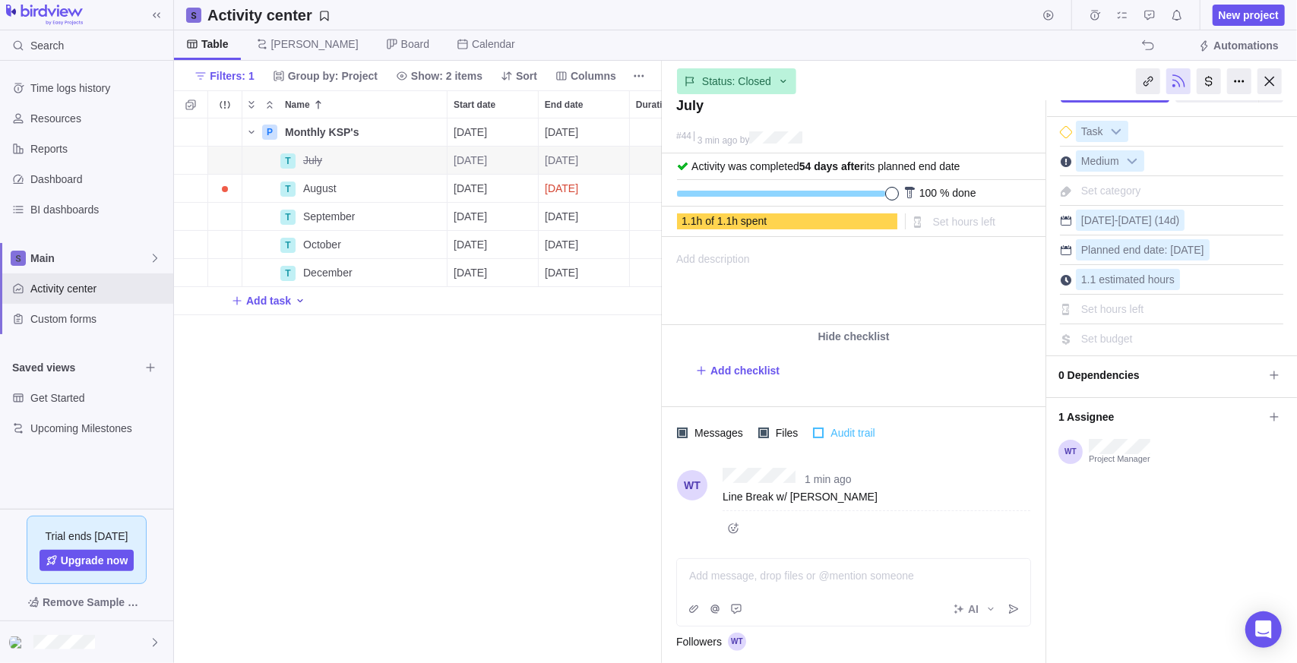
click at [832, 435] on span "Audit trail" at bounding box center [851, 432] width 54 height 21
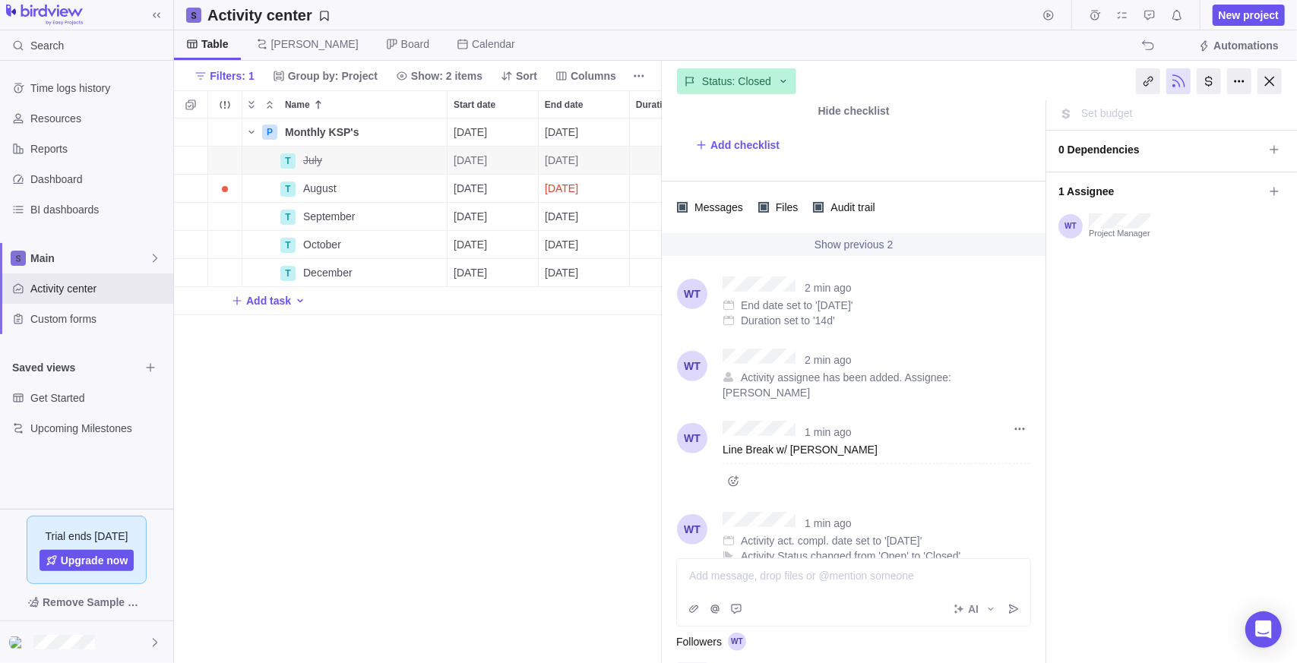
scroll to position [0, 0]
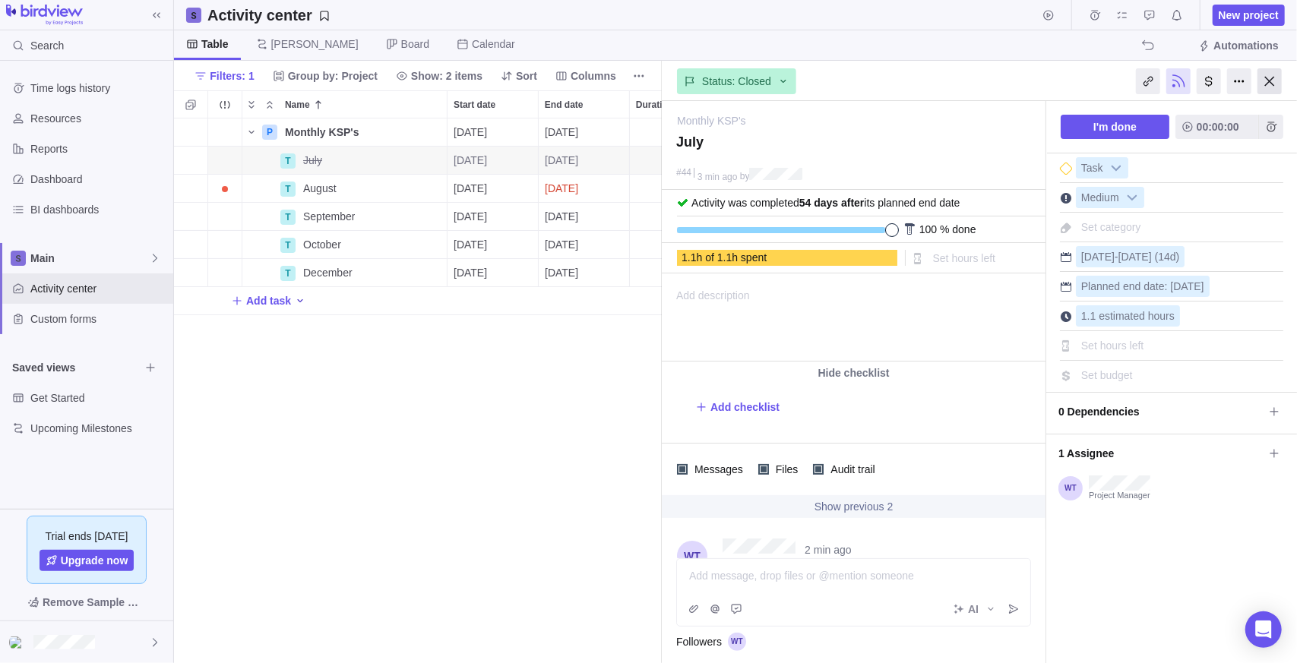
click at [1264, 81] on div at bounding box center [1270, 81] width 24 height 26
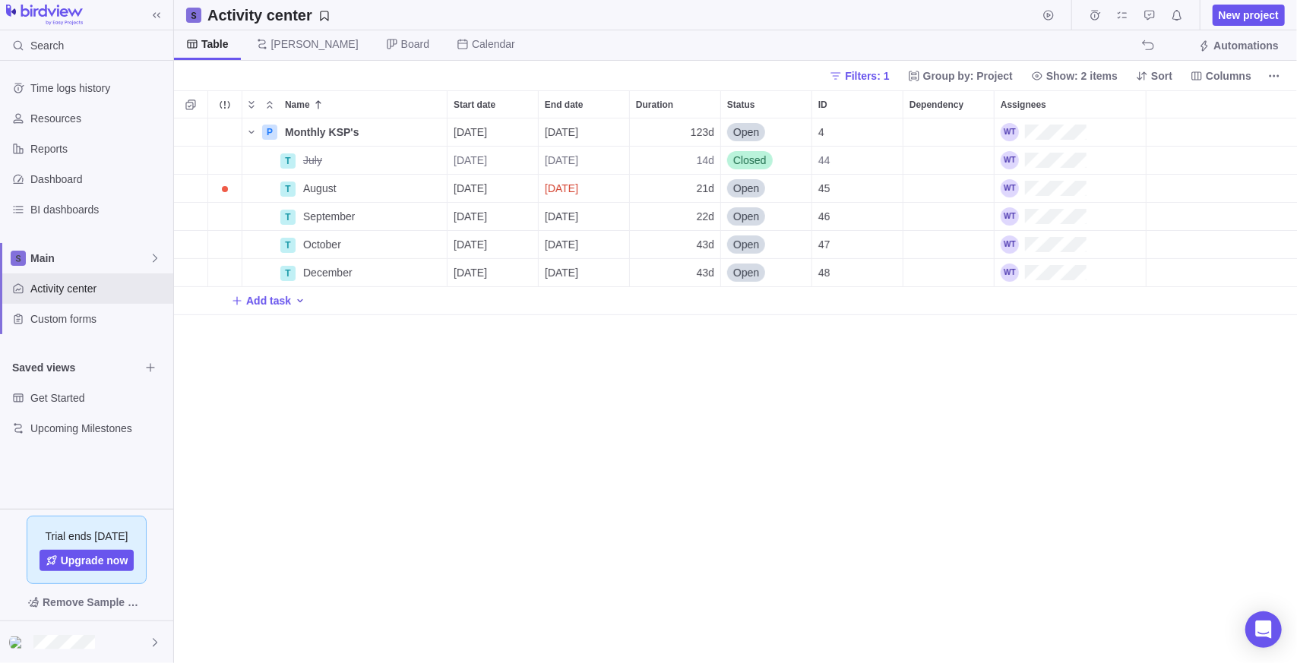
drag, startPoint x: 802, startPoint y: 498, endPoint x: 694, endPoint y: 410, distance: 139.9
click at [793, 490] on div "P Monthly KSP's Details 07/14/2025 12/31/2025 123d Open 4 T July Details 07/14/…" at bounding box center [735, 392] width 1123 height 546
click at [384, 191] on span "Details" at bounding box center [398, 188] width 35 height 15
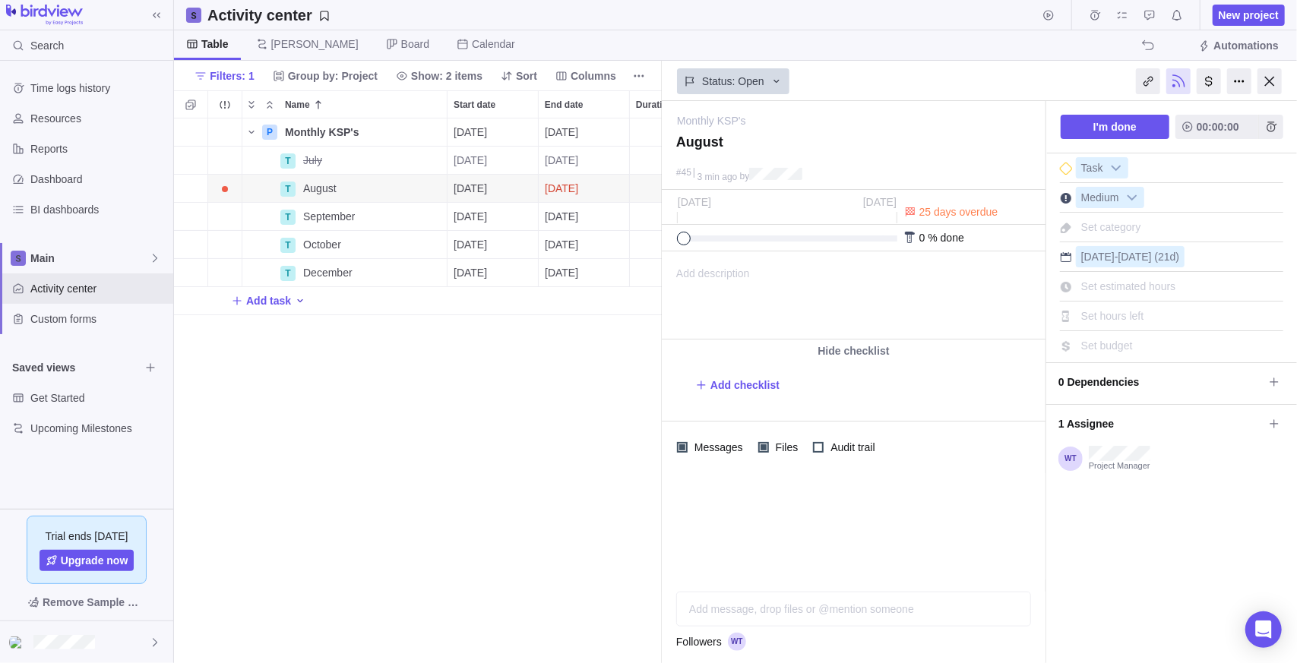
click at [822, 605] on div "Add message, drop files or @mention someone AI" at bounding box center [853, 609] width 355 height 35
click at [893, 574] on span "LOTO at the Coaters w/ Matt, Shane, Ashley, Dave O." at bounding box center [841, 568] width 302 height 27
click at [858, 578] on span "LOTO at the Coaters w/ Matt, Shane, Ashley R. , Dave O." at bounding box center [841, 568] width 302 height 27
click at [822, 577] on span "LOTO at the Coaters w/ Matt, Shane B. , Ashley R. , Dave O." at bounding box center [842, 568] width 305 height 27
drag, startPoint x: 824, startPoint y: 593, endPoint x: 881, endPoint y: 598, distance: 56.5
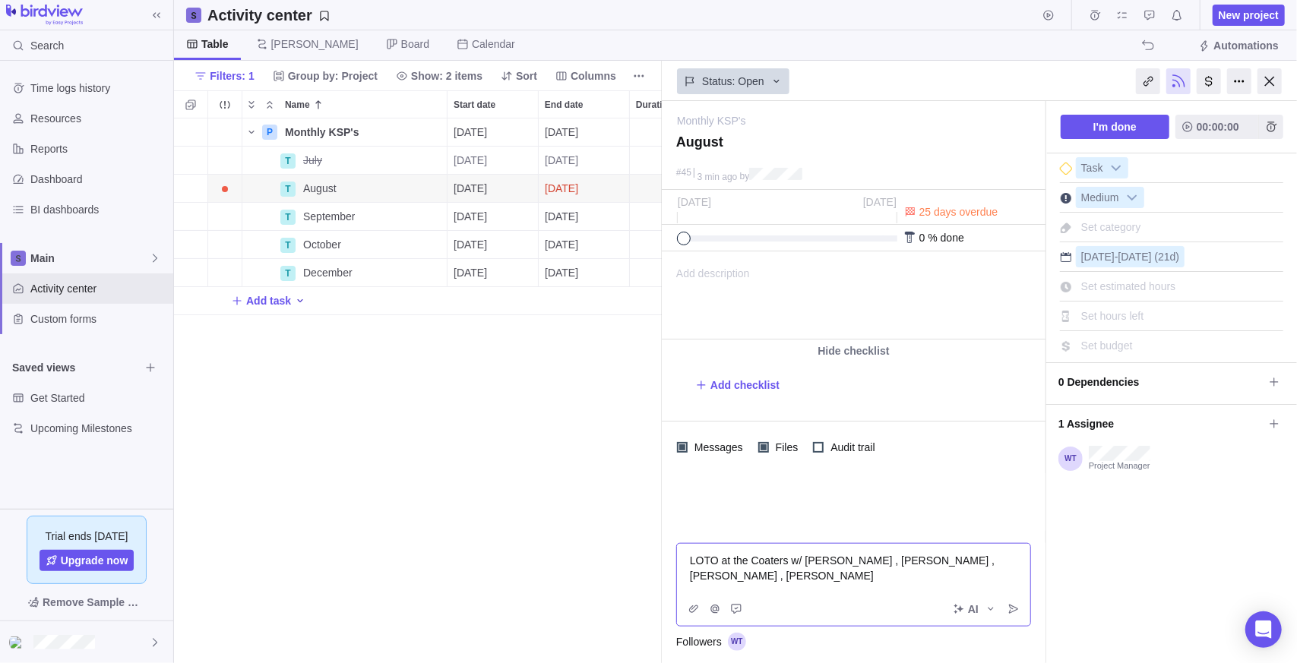
click at [826, 593] on div "AI" at bounding box center [853, 609] width 353 height 33
click at [1011, 613] on icon "Post" at bounding box center [1014, 609] width 12 height 12
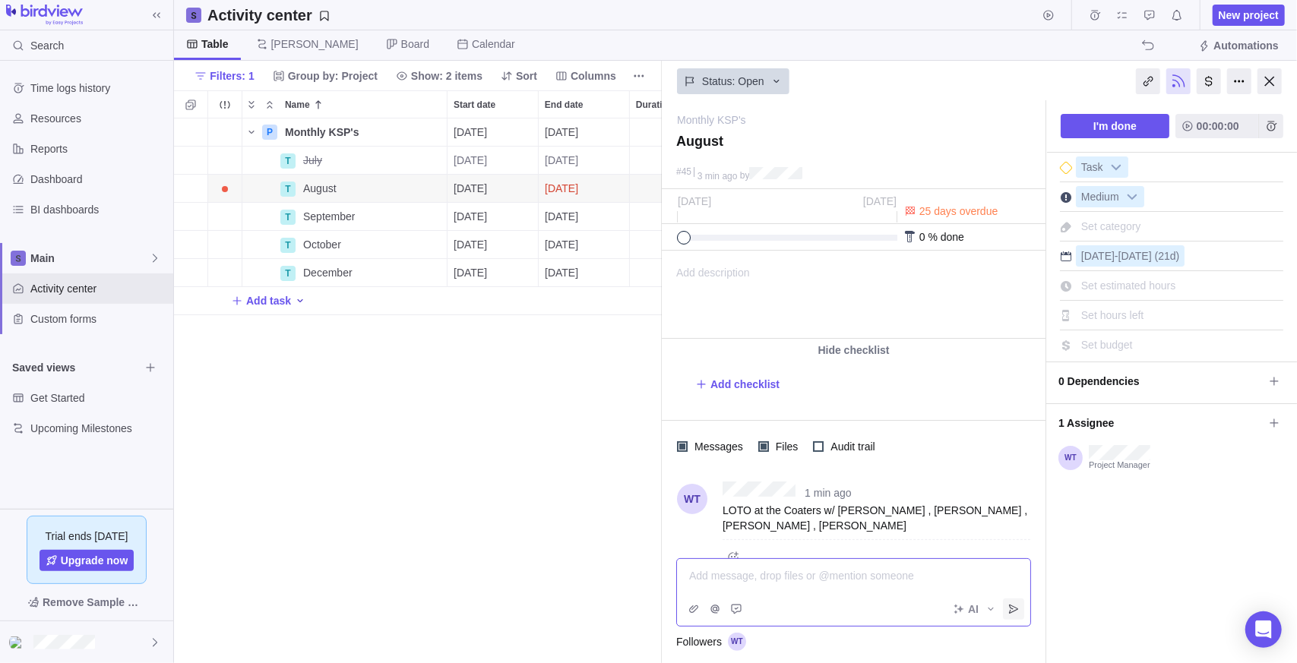
scroll to position [2, 0]
click at [1267, 121] on icon "Add time entry" at bounding box center [1272, 124] width 10 height 10
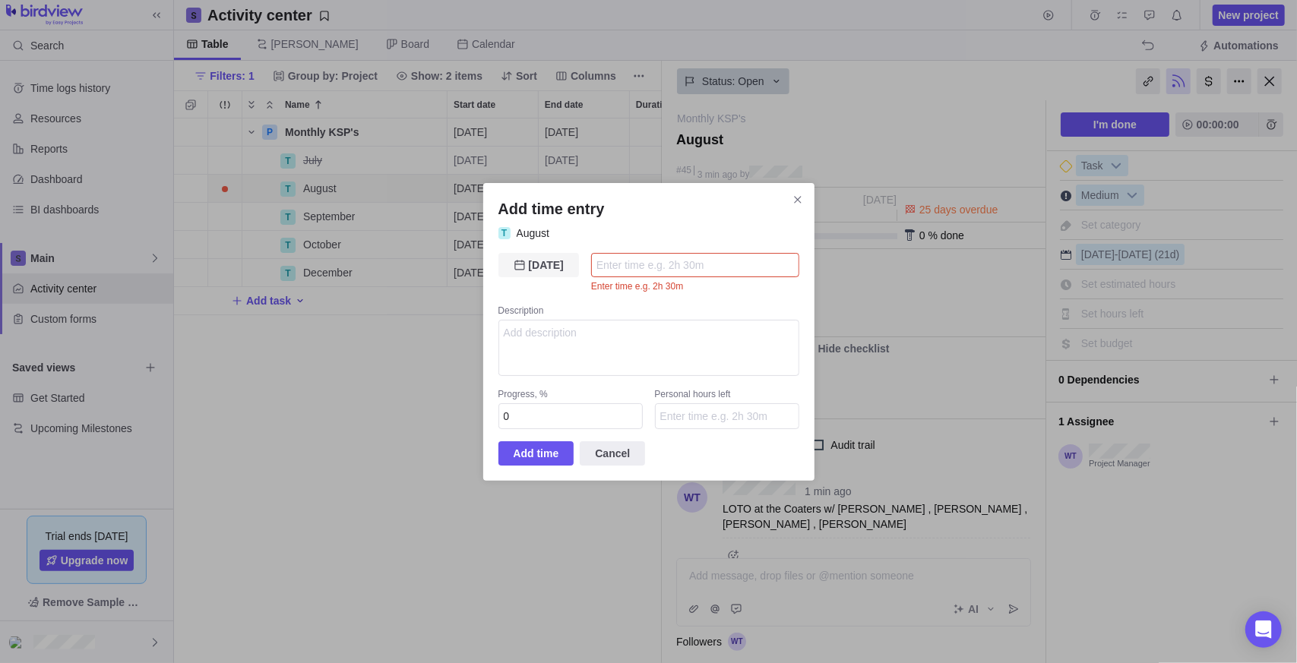
click at [555, 275] on span "[DATE]" at bounding box center [538, 265] width 81 height 24
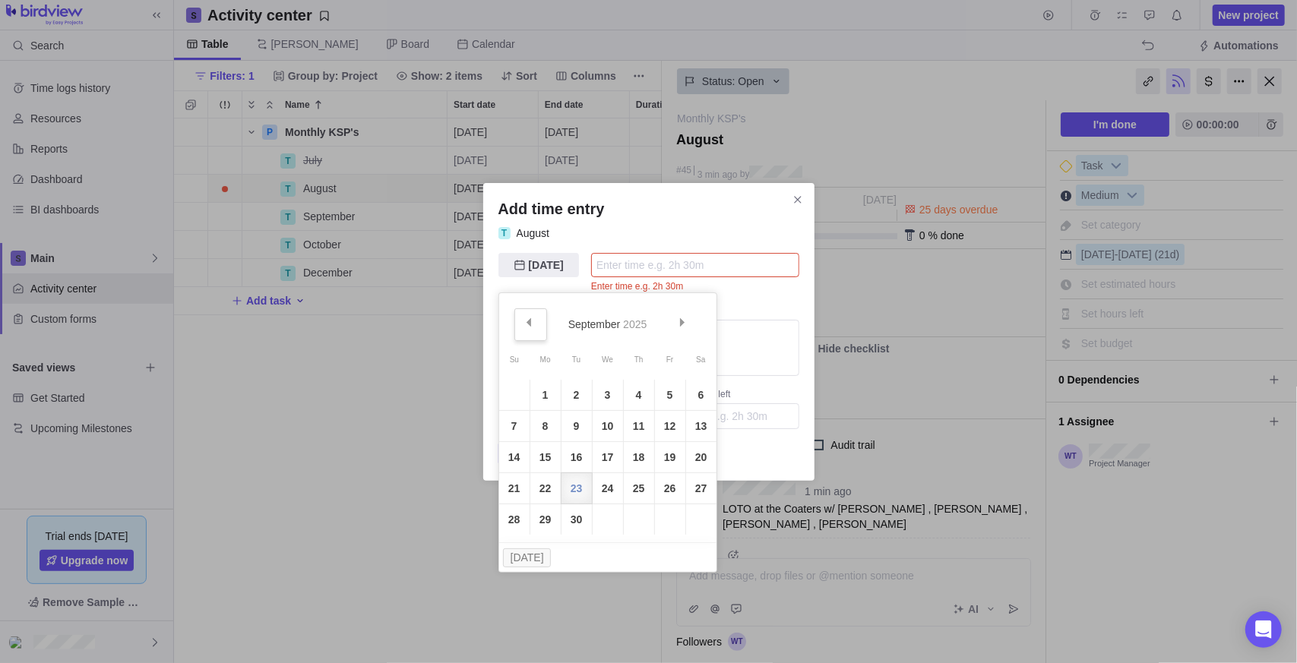
click at [536, 322] on link "Prev" at bounding box center [530, 324] width 33 height 33
click at [600, 492] on link "20" at bounding box center [608, 488] width 30 height 30
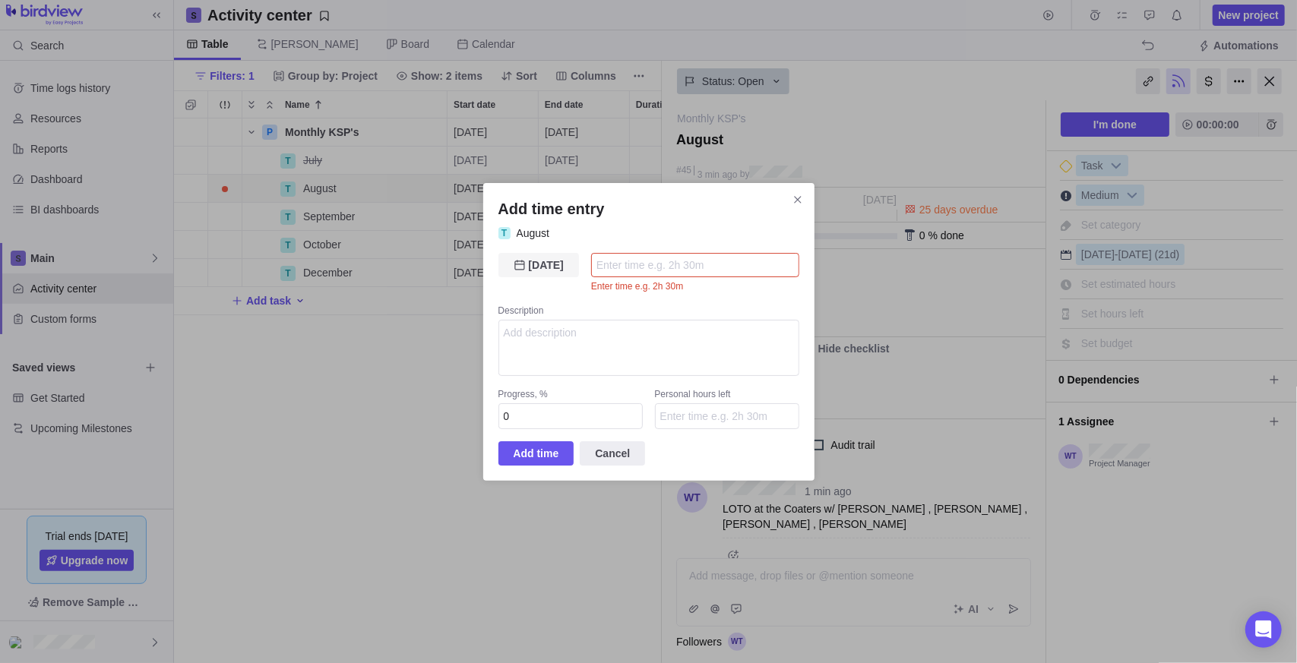
click at [541, 267] on span "[DATE]" at bounding box center [546, 265] width 35 height 18
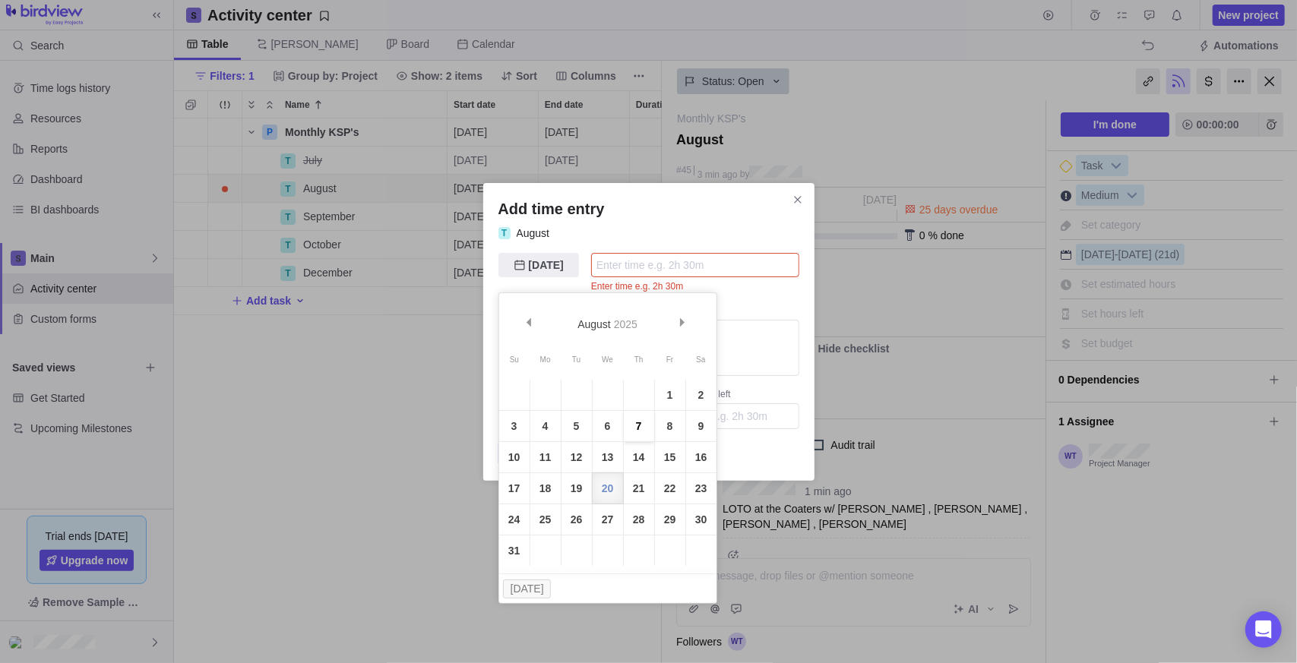
click at [644, 430] on link "7" at bounding box center [639, 426] width 30 height 30
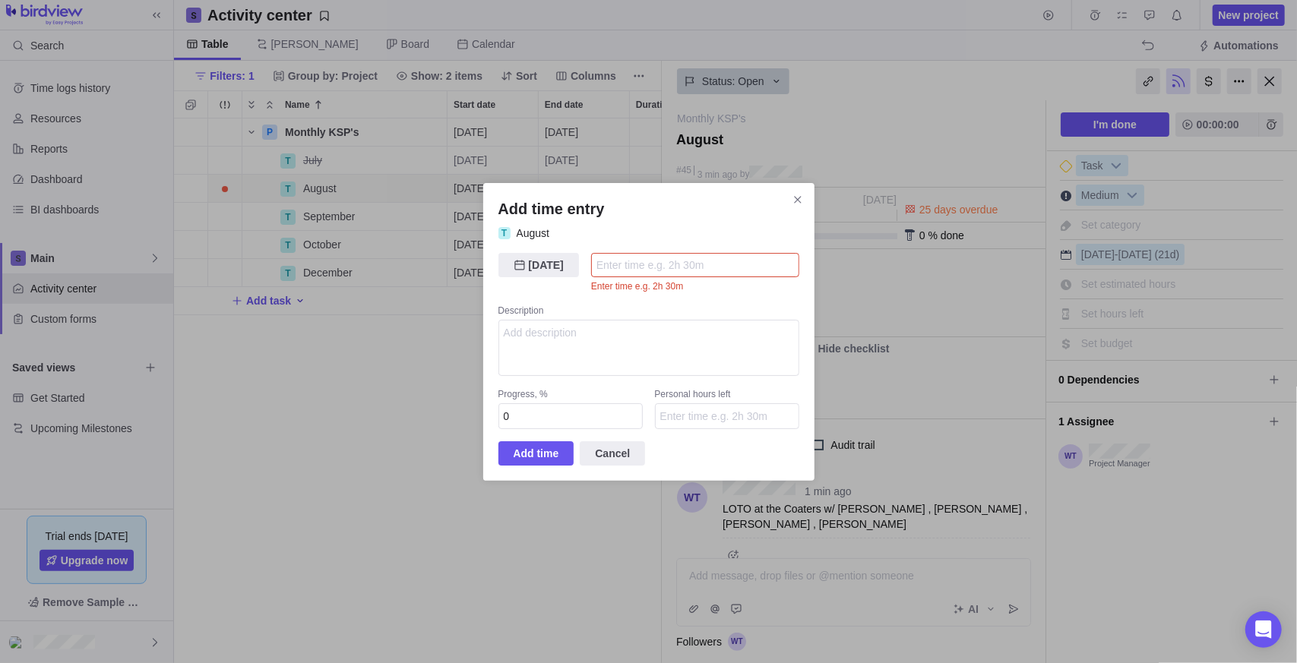
click at [663, 269] on input "Add time entry" at bounding box center [695, 265] width 208 height 24
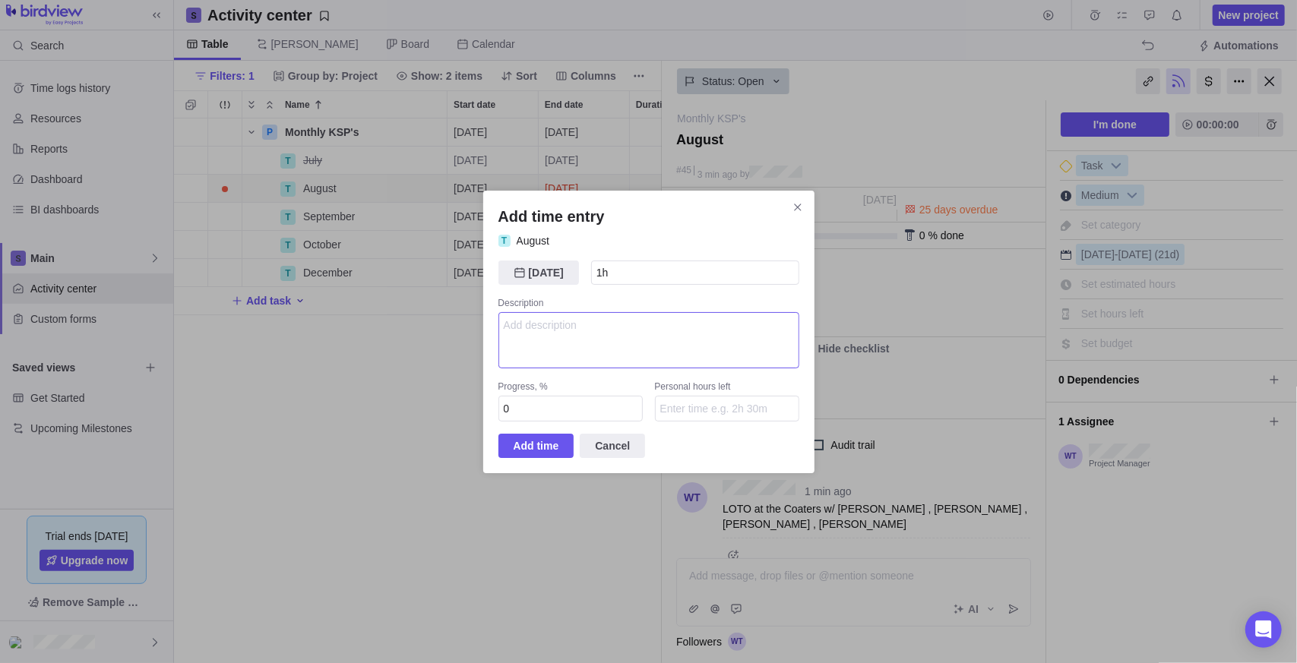
click at [641, 336] on textarea "Add time entry" at bounding box center [648, 340] width 301 height 56
click at [627, 278] on input "1h" at bounding box center [695, 273] width 208 height 24
click at [552, 340] on textarea "Add time entry" at bounding box center [648, 340] width 301 height 56
click at [632, 267] on input "30m" at bounding box center [695, 273] width 208 height 24
type input "1h"
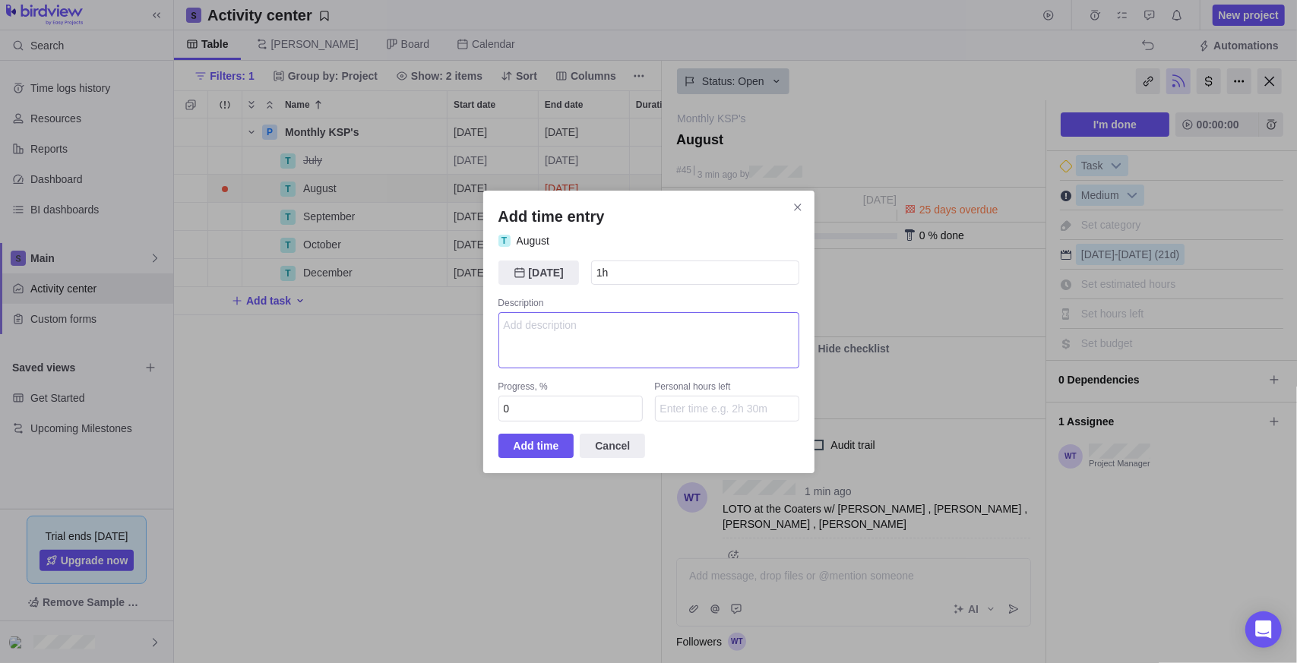
click at [628, 315] on textarea "Add time entry" at bounding box center [648, 340] width 301 height 56
type textarea "LOTO at the coaters"
click at [527, 414] on input "0" at bounding box center [570, 409] width 144 height 26
type input "100"
click at [535, 451] on span "Add time" at bounding box center [537, 446] width 46 height 18
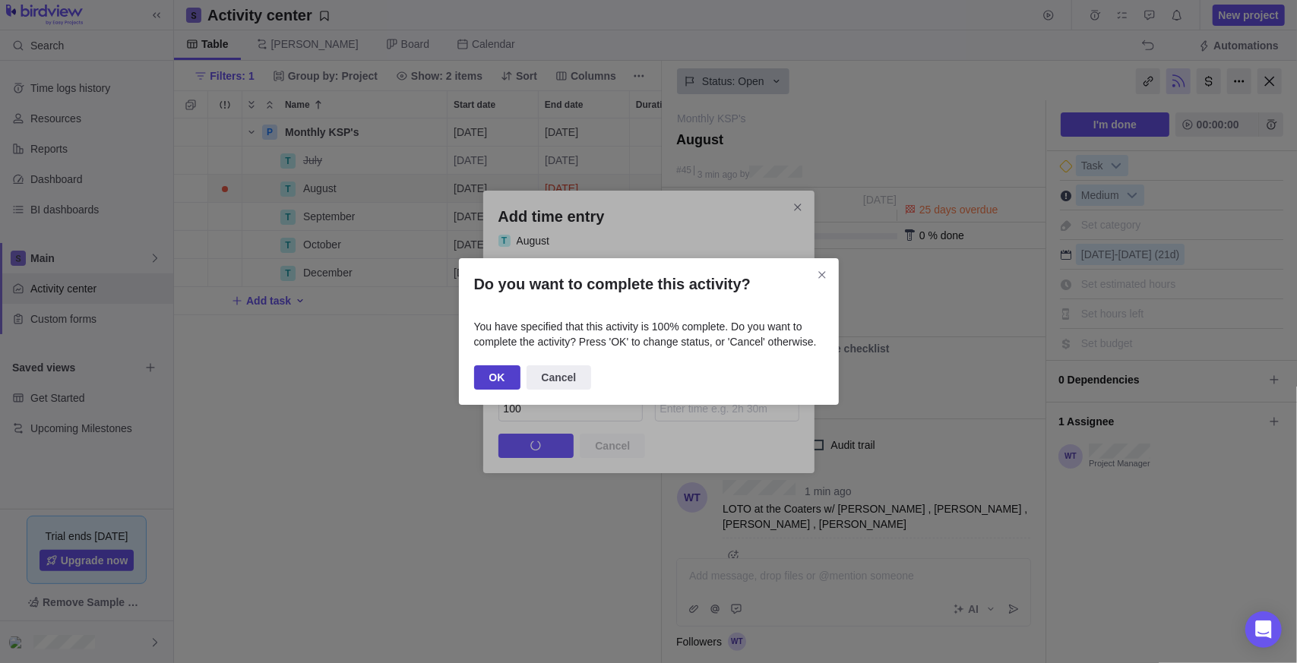
click at [500, 375] on span "OK" at bounding box center [497, 378] width 16 height 18
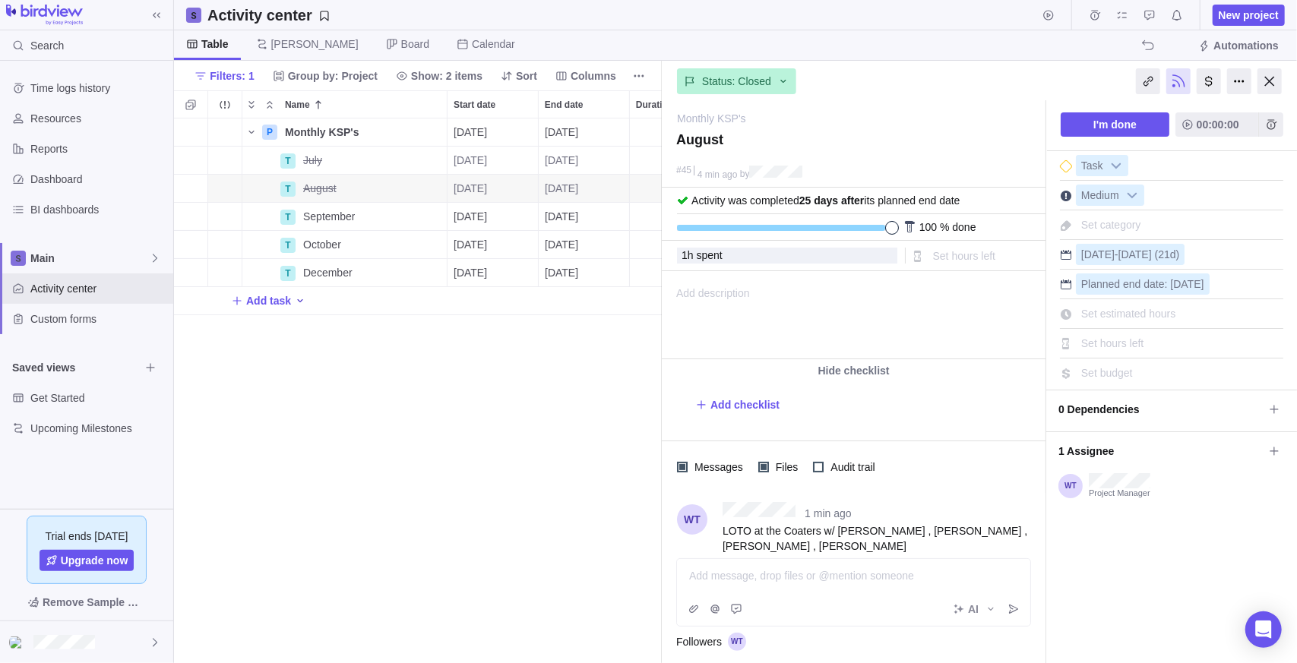
click at [1126, 308] on span "Set estimated hours" at bounding box center [1128, 314] width 95 height 12
type input "1"
click at [1126, 591] on div "I'm done 00:00:00 Task Medium Set category Aug 1 - Sep 23 (21d) Planned end dat…" at bounding box center [1171, 408] width 251 height 618
drag, startPoint x: 1166, startPoint y: 407, endPoint x: 1194, endPoint y: 407, distance: 28.9
click at [1180, 407] on span "0 Dependencies" at bounding box center [1160, 410] width 205 height 26
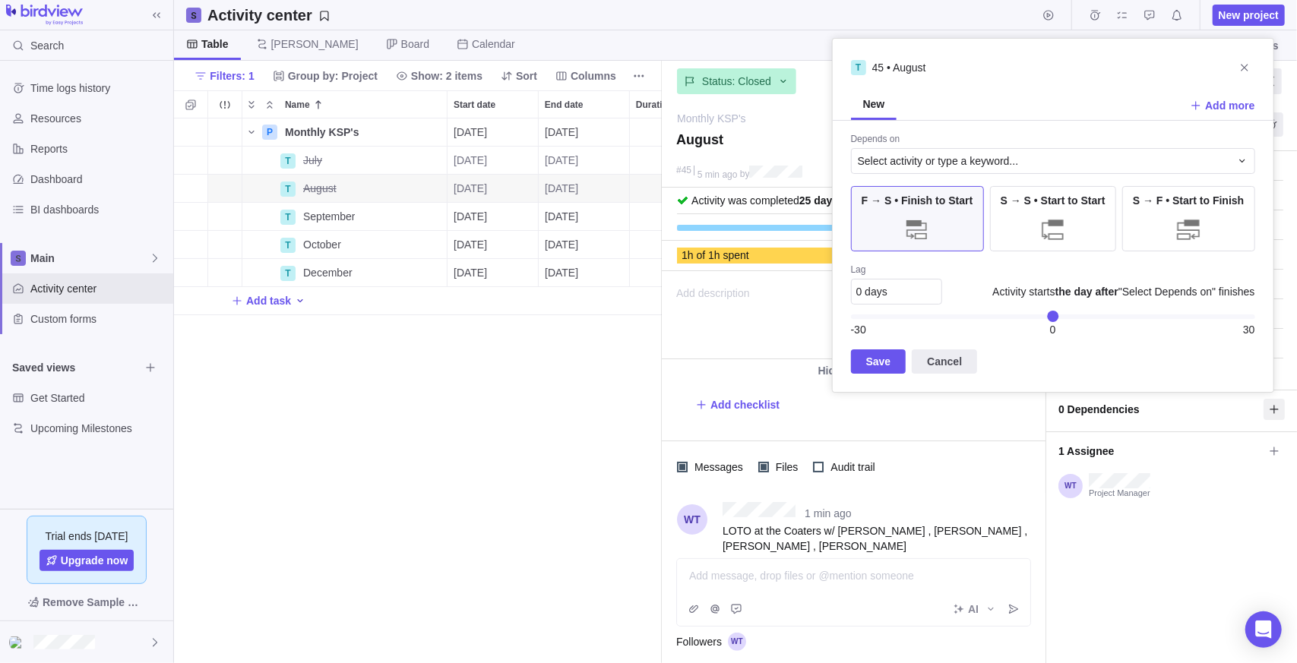
click at [1229, 67] on div "T 45 • August" at bounding box center [1053, 67] width 441 height 21
click at [1246, 63] on icon "Close" at bounding box center [1245, 68] width 12 height 12
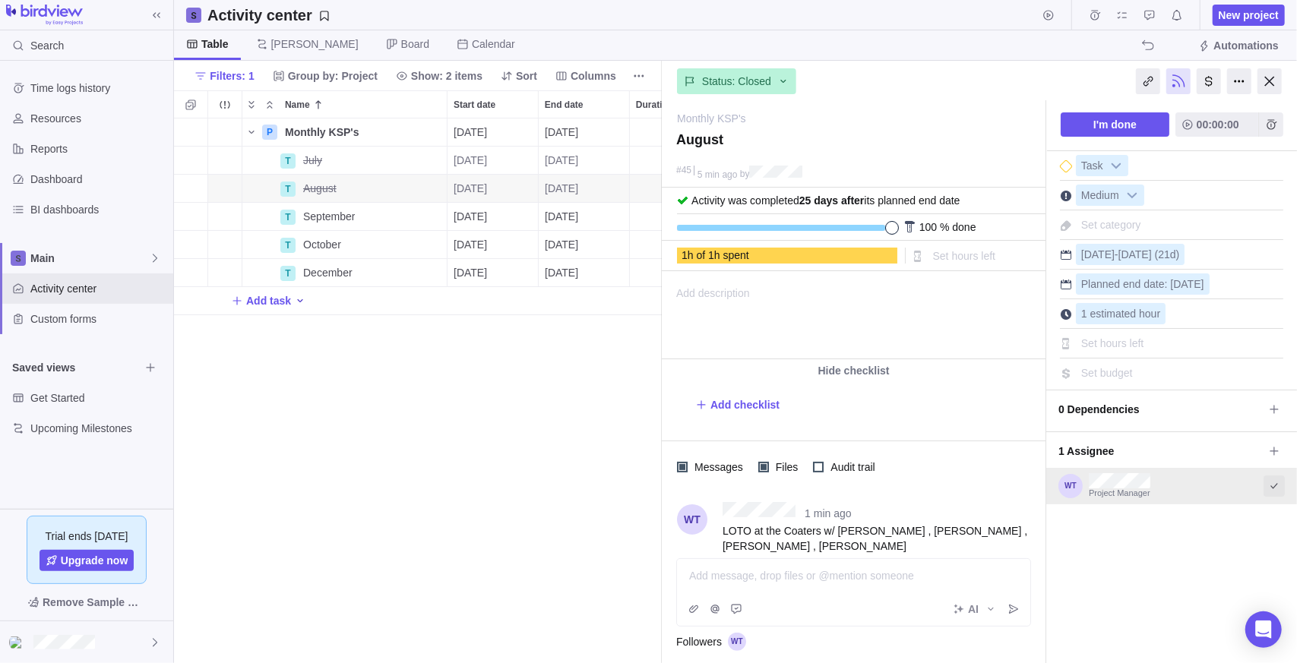
click at [1270, 480] on div "Select to mark an assignee's portion of work as completed (reciprocal with I'm …" at bounding box center [1274, 486] width 21 height 12
click at [1204, 552] on div "Resume work 00:00:00 Task Medium Set category Aug 1 - Sep 23 (21d) Planned end …" at bounding box center [1171, 408] width 251 height 618
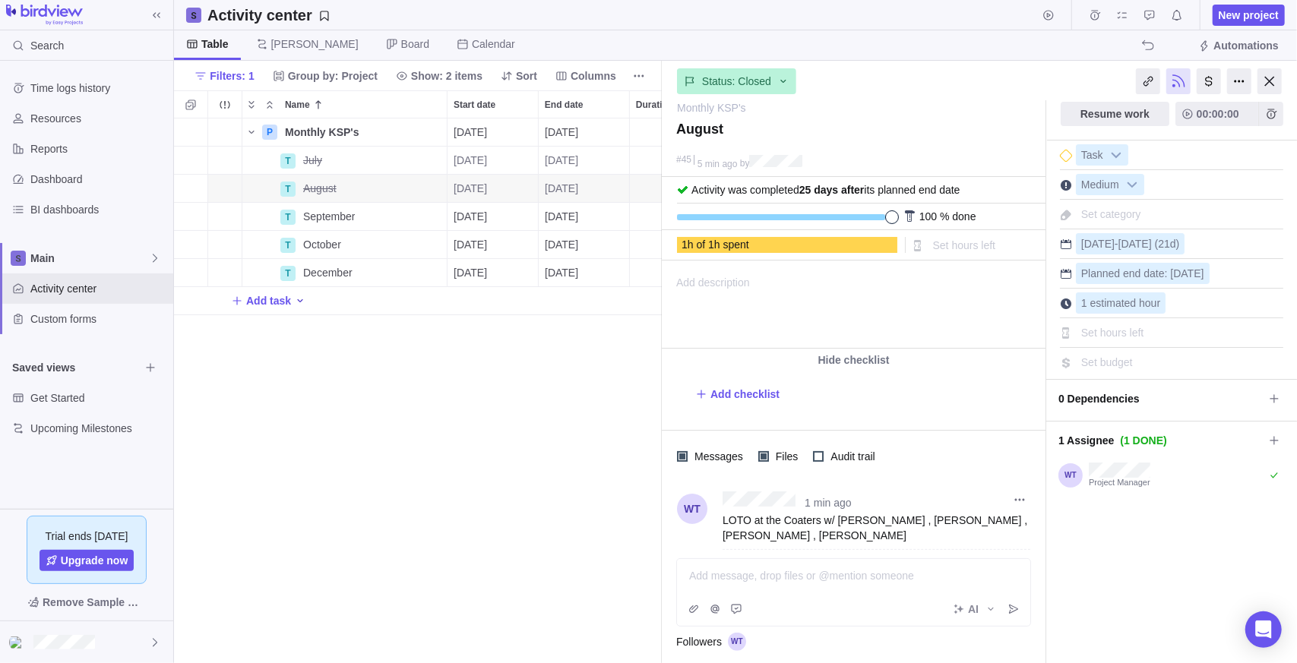
scroll to position [0, 0]
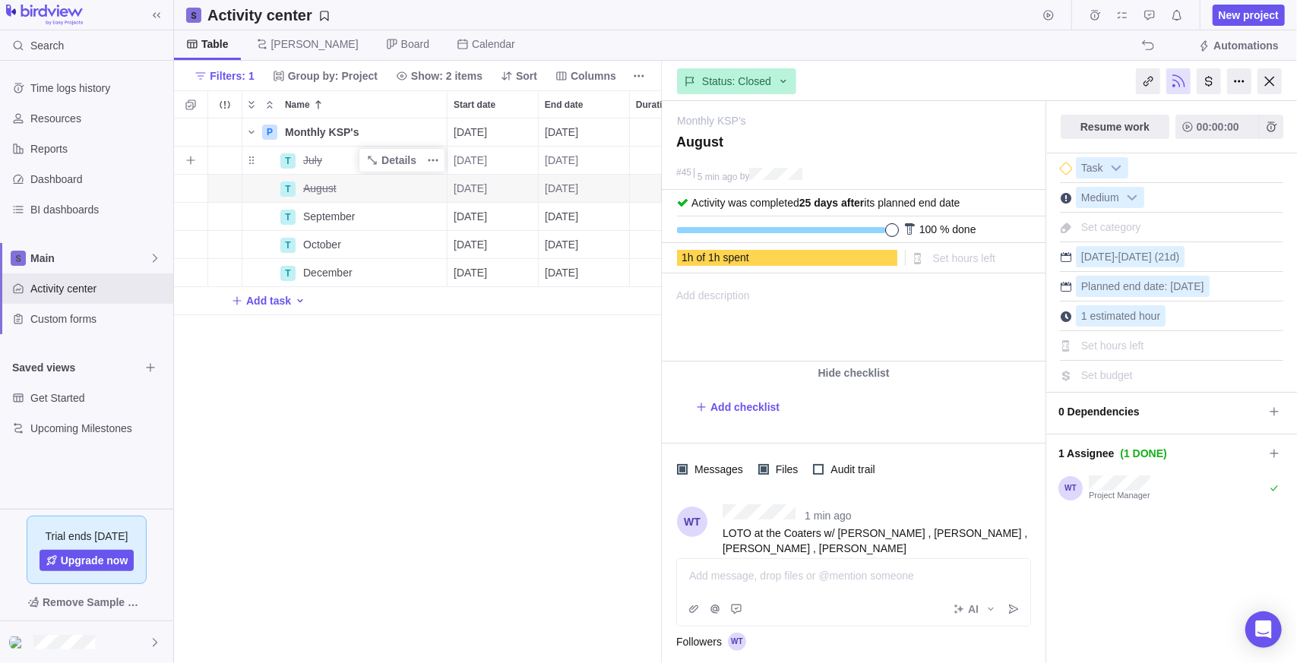
click at [350, 165] on div "July" at bounding box center [372, 160] width 150 height 27
drag, startPoint x: 422, startPoint y: 394, endPoint x: 408, endPoint y: 198, distance: 196.5
click at [422, 365] on div "P Monthly KSP's Details 07/14/2025 12/31/2025 123d Open 4 T July 07/14/2025 09/…" at bounding box center [418, 392] width 488 height 546
click at [424, 157] on span "More actions" at bounding box center [432, 160] width 21 height 21
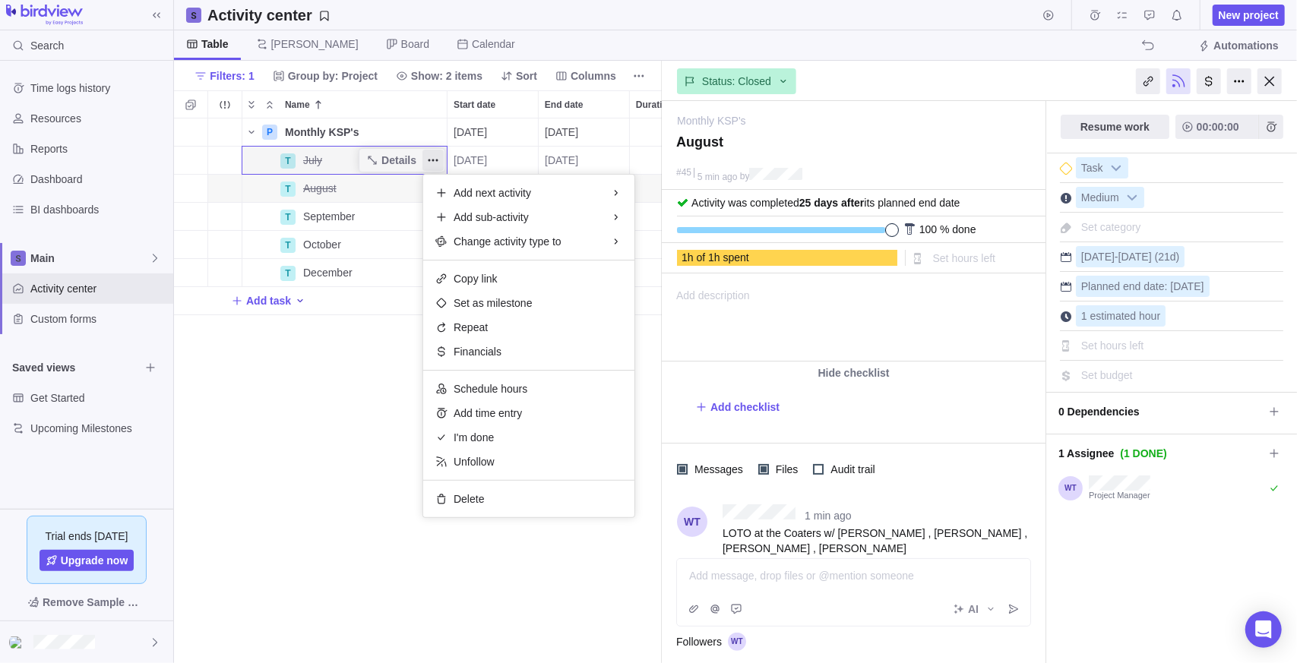
click at [391, 168] on div "P Monthly KSP's Details [DATE] [DATE] 123d Open 4 T July Details [DATE] [DATE] …" at bounding box center [418, 392] width 488 height 546
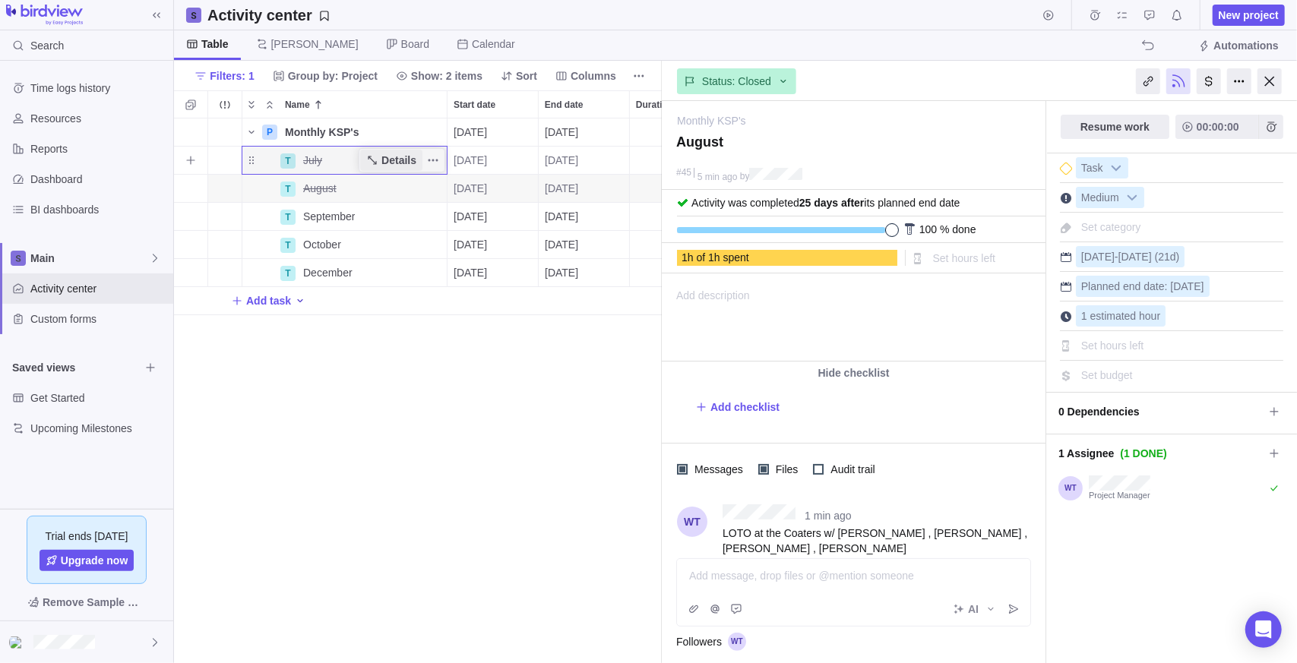
click at [392, 160] on span "Details" at bounding box center [398, 160] width 35 height 15
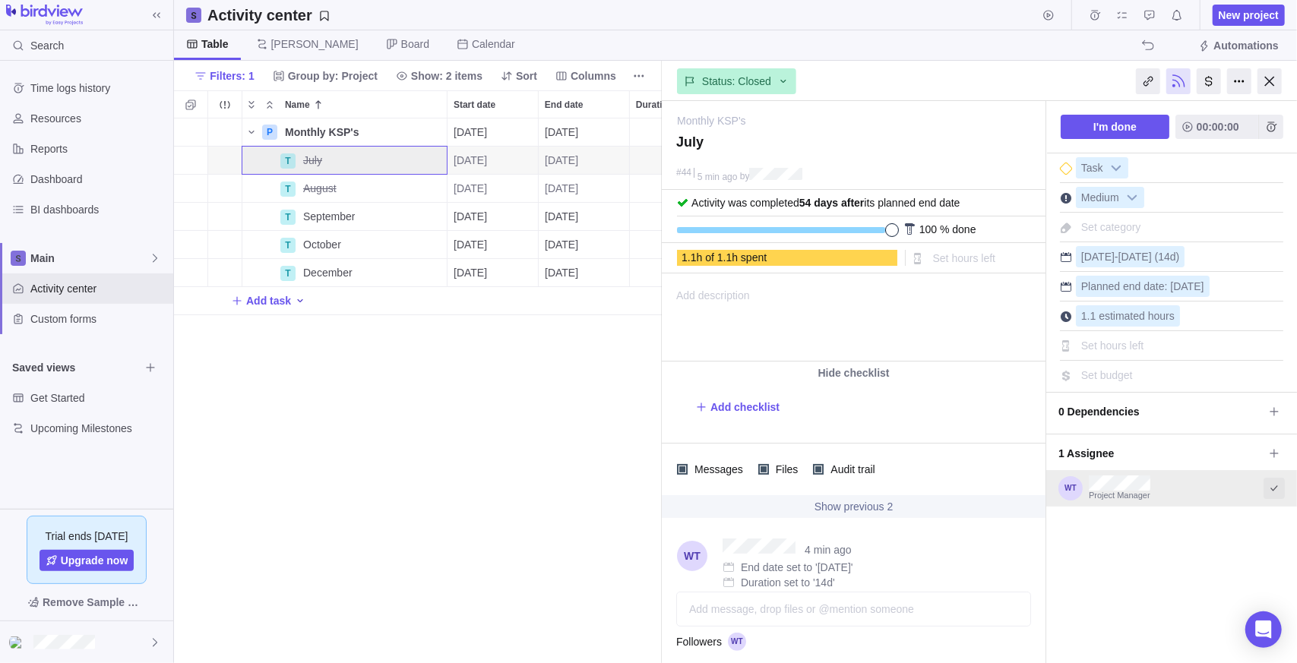
click at [1268, 487] on icon "Select to mark an assignee's portion of work as completed (reciprocal with I'm …" at bounding box center [1274, 488] width 12 height 12
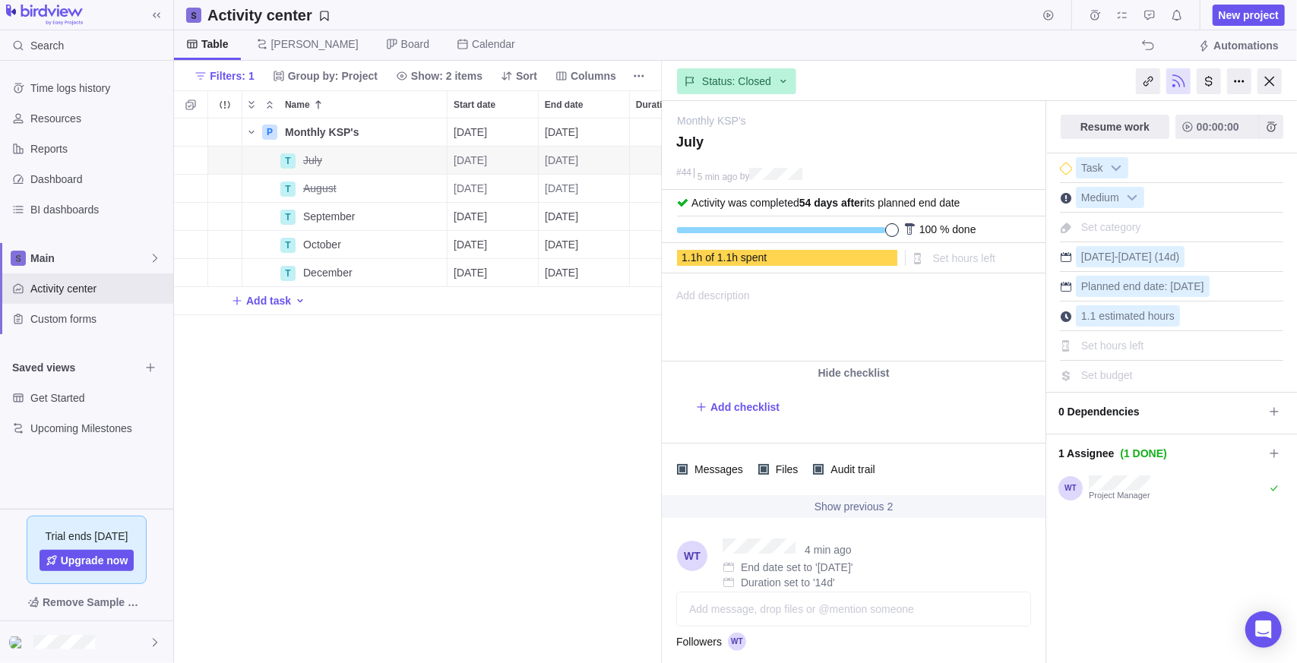
click at [391, 186] on span "Details" at bounding box center [398, 188] width 35 height 15
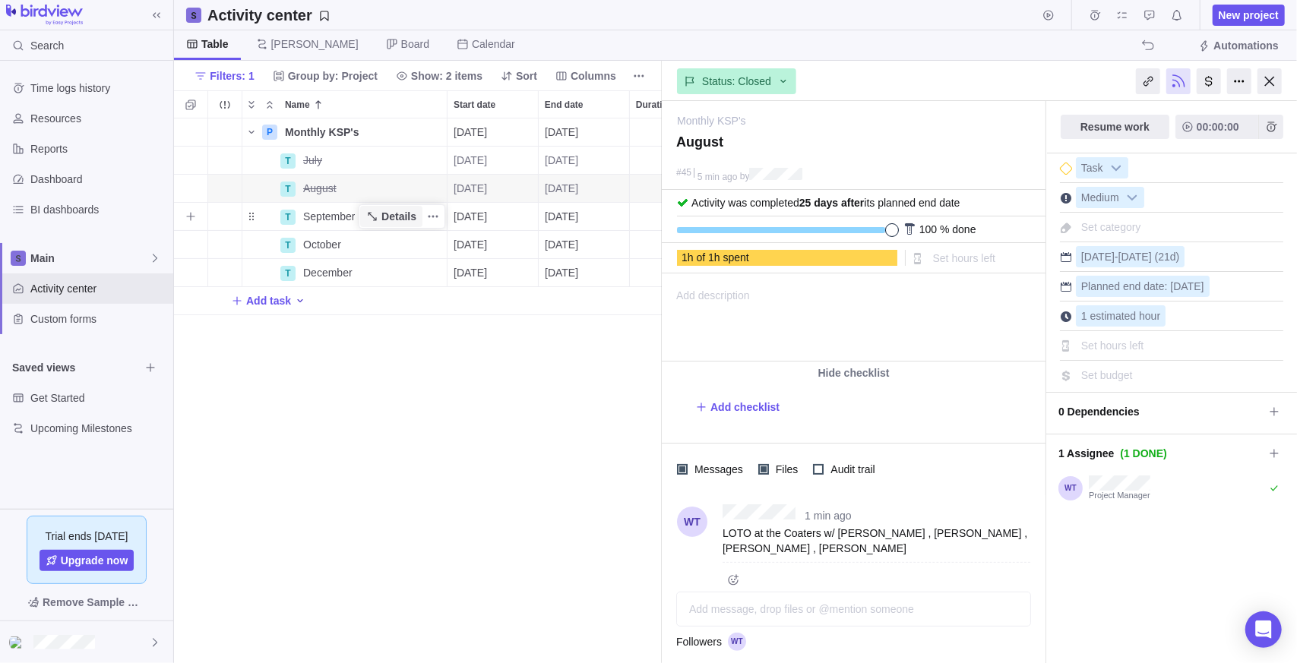
click at [410, 218] on span "Details" at bounding box center [398, 216] width 35 height 15
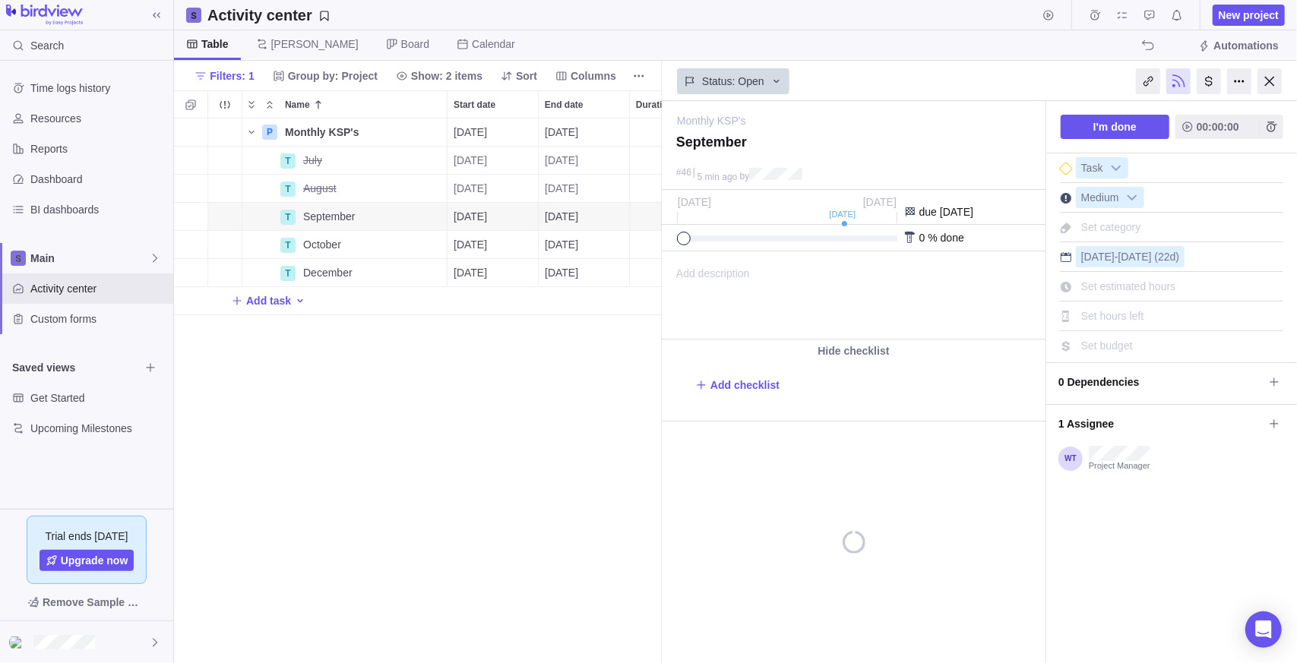
click at [426, 438] on div "P Monthly KSP's Details [DATE] [DATE] 123d Open 4 T July Details [DATE] [DATE] …" at bounding box center [418, 392] width 488 height 546
click at [1112, 289] on span "Set estimated hours" at bounding box center [1128, 286] width 95 height 12
type input "1"
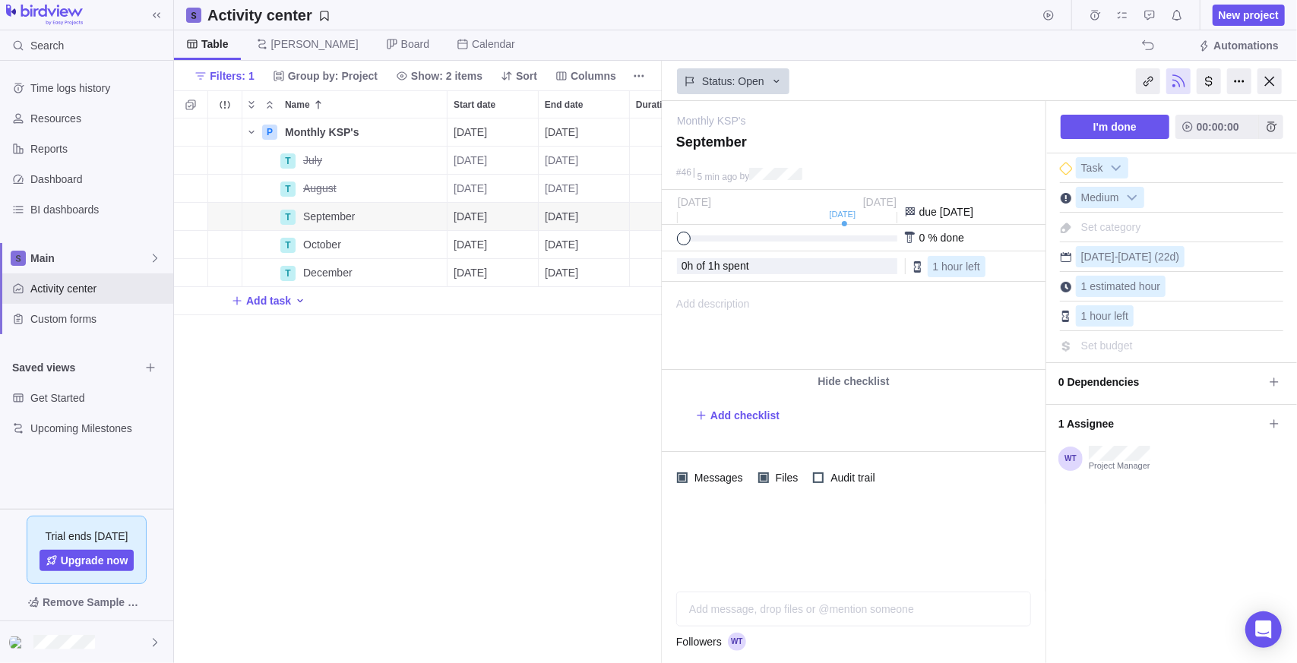
drag, startPoint x: 1162, startPoint y: 621, endPoint x: 958, endPoint y: 369, distance: 324.2
click at [1161, 621] on div "I'm done 00:00:00 Task Medium Set category Sep 1 - Sep 30 (22d) 1 estimated hou…" at bounding box center [1171, 382] width 251 height 562
click at [360, 448] on div "P Monthly KSP's Details [DATE] [DATE] 123d Open 4 T July Details [DATE] [DATE] …" at bounding box center [418, 392] width 488 height 546
click at [1265, 78] on div at bounding box center [1270, 81] width 24 height 26
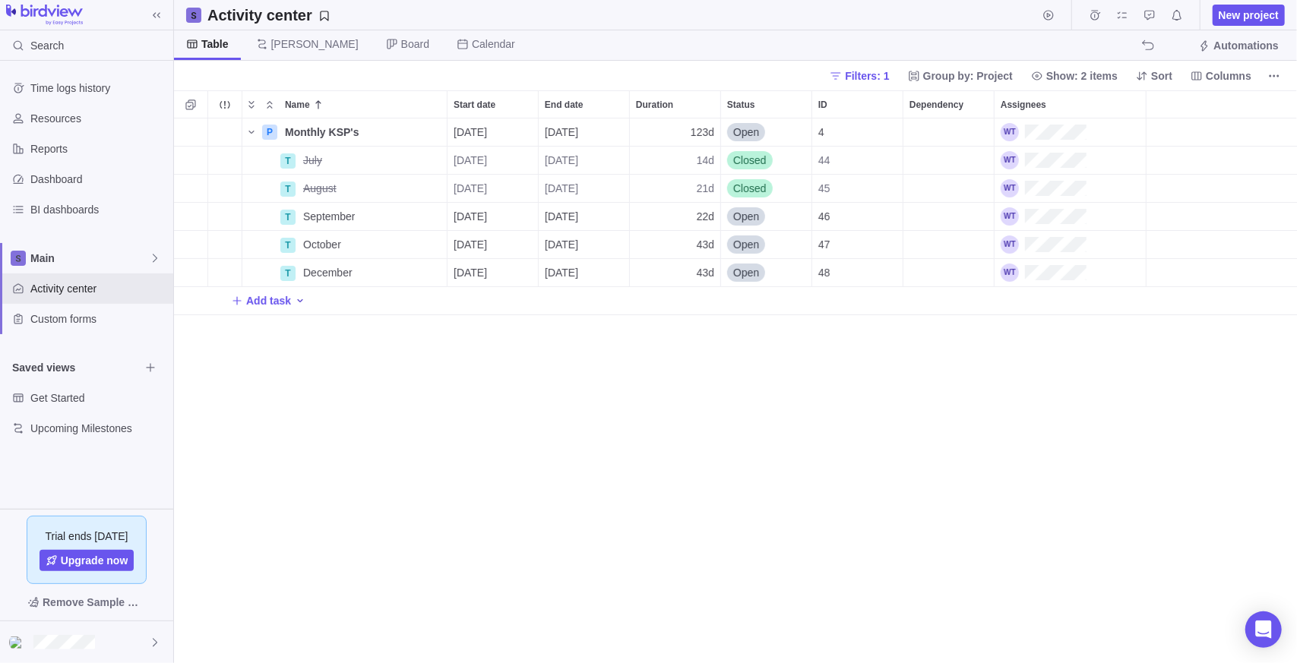
click at [451, 429] on div "P Monthly KSP's Details [DATE] [DATE] 123d Open 4 T July Details [DATE] [DATE] …" at bounding box center [735, 392] width 1123 height 546
click at [195, 107] on icon "Selection mode" at bounding box center [191, 105] width 12 height 12
click at [194, 107] on div at bounding box center [190, 105] width 27 height 18
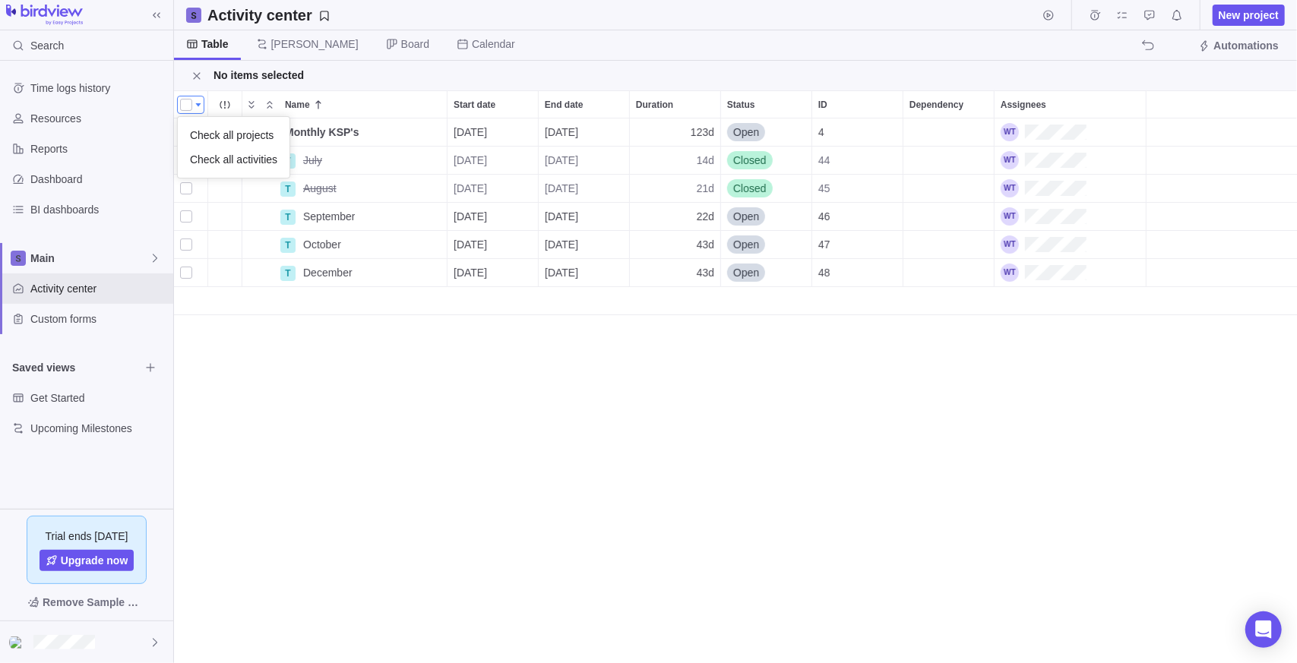
click at [392, 452] on div "Name Start date End date Duration Status ID Dependency Assignees P Monthly KSP'…" at bounding box center [735, 376] width 1123 height 573
click at [371, 442] on div "P Monthly KSP's Details 07/14/2025 12/31/2025 123d Open 4 T July Details 07/14/…" at bounding box center [735, 392] width 1123 height 546
click at [197, 83] on span "Close" at bounding box center [196, 75] width 21 height 21
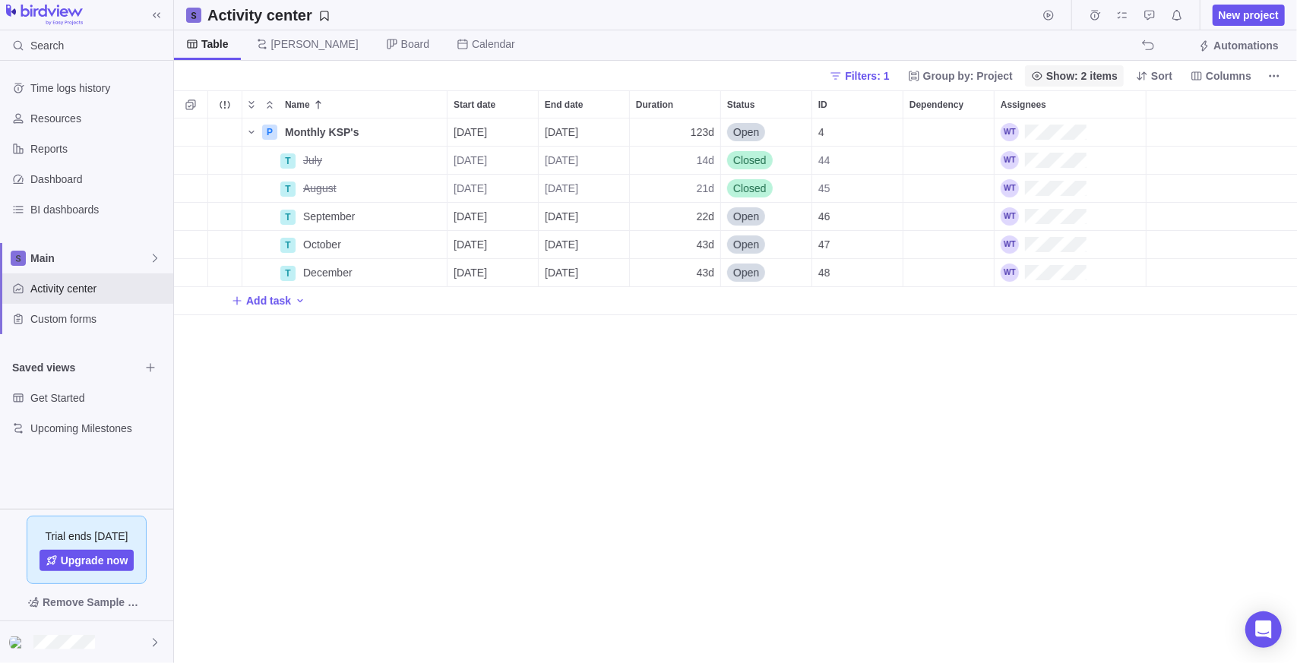
click at [873, 71] on span "Filters: 1" at bounding box center [867, 75] width 44 height 15
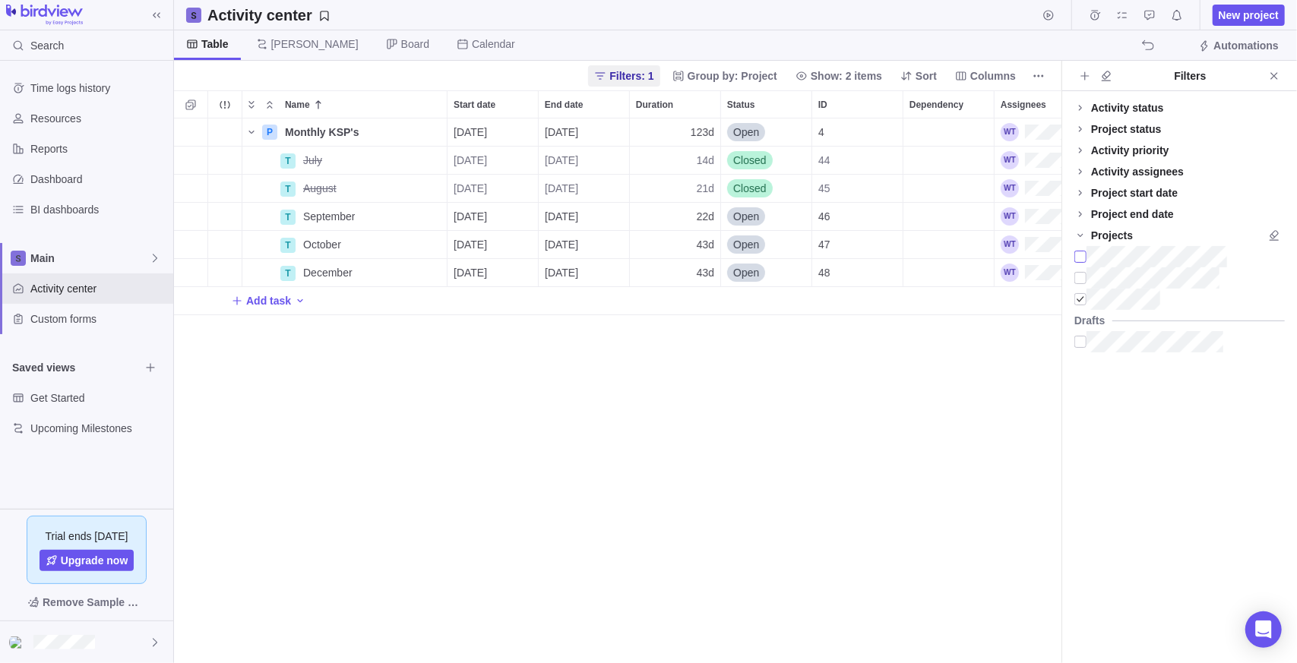
click at [1081, 255] on div at bounding box center [1080, 256] width 12 height 21
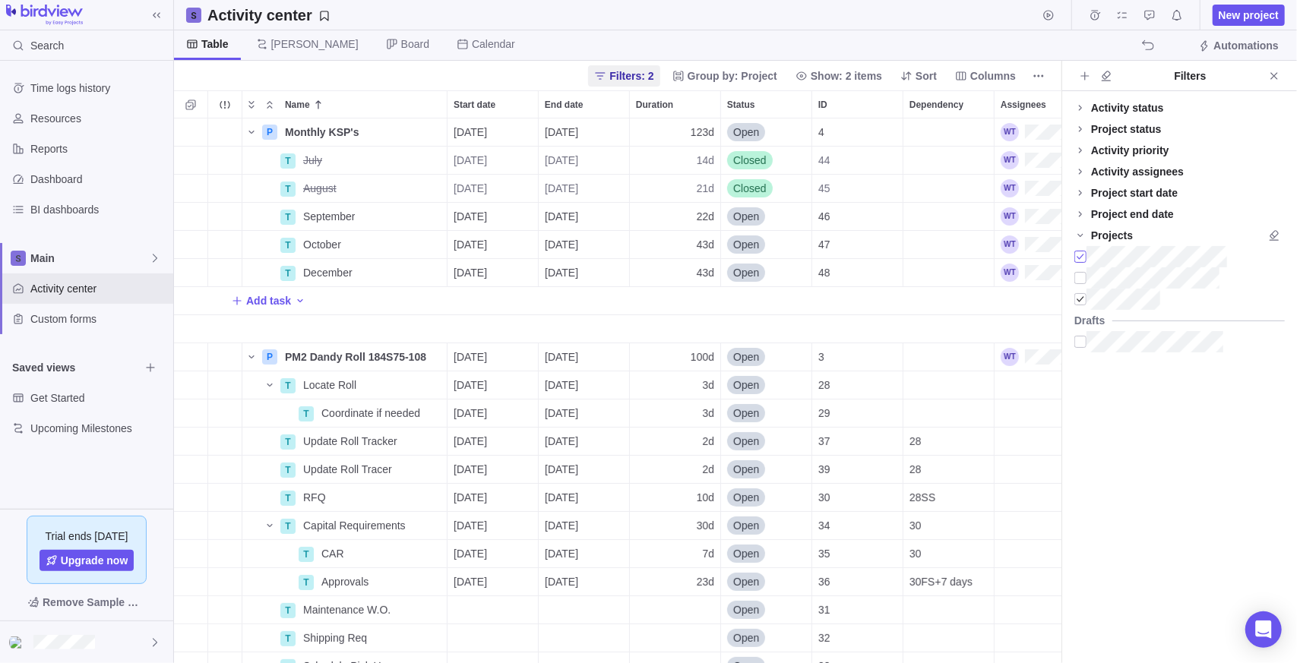
scroll to position [533, 876]
click at [1082, 302] on div at bounding box center [1080, 299] width 12 height 21
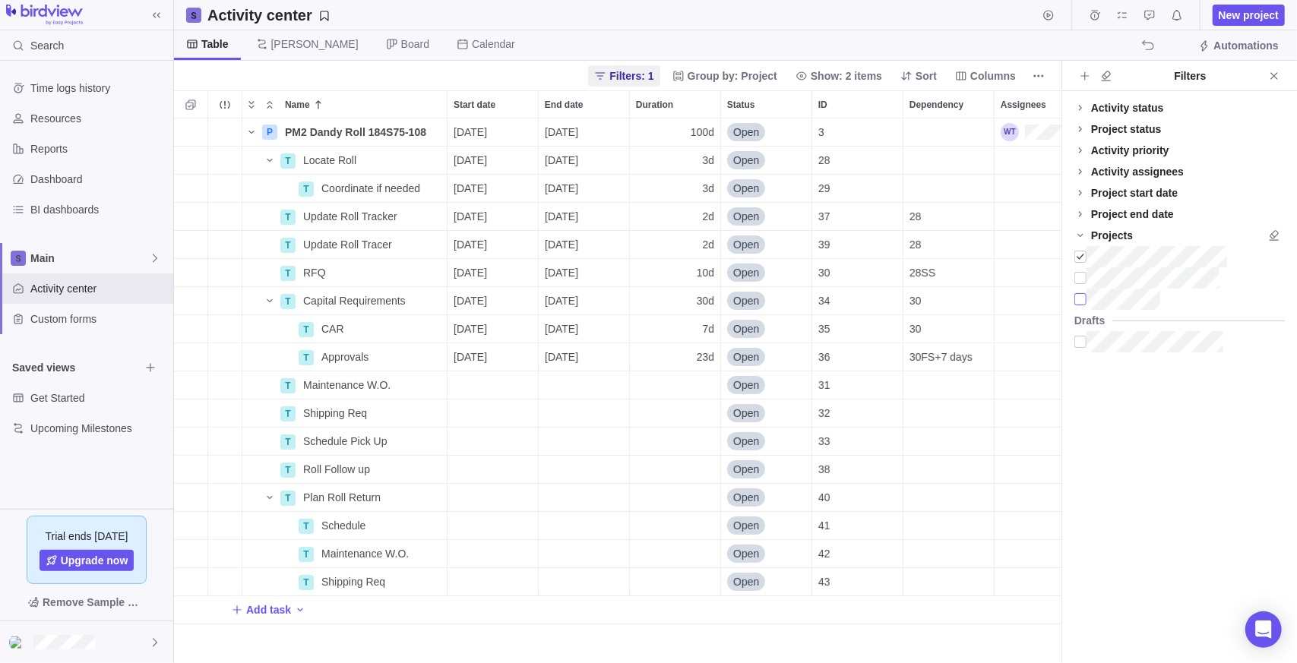
click at [1079, 293] on div at bounding box center [1080, 299] width 12 height 21
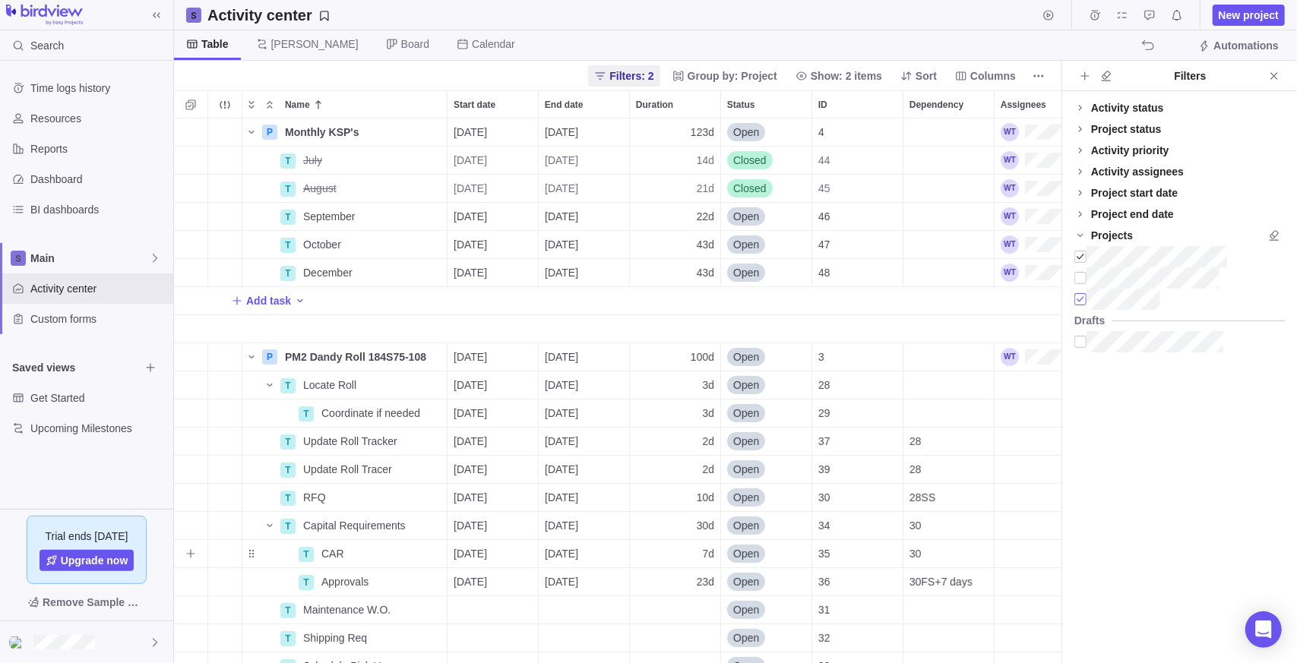
scroll to position [0, 0]
click at [1077, 303] on div at bounding box center [1080, 299] width 12 height 21
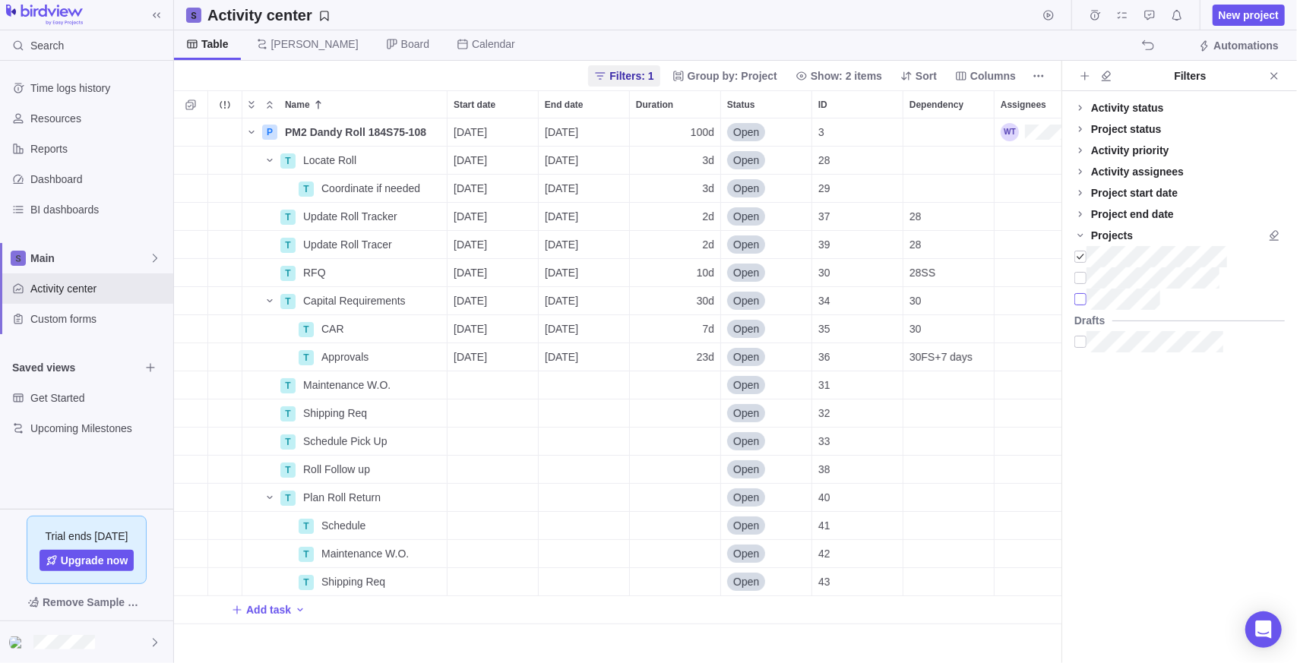
scroll to position [533, 876]
click at [1084, 255] on div at bounding box center [1080, 256] width 12 height 21
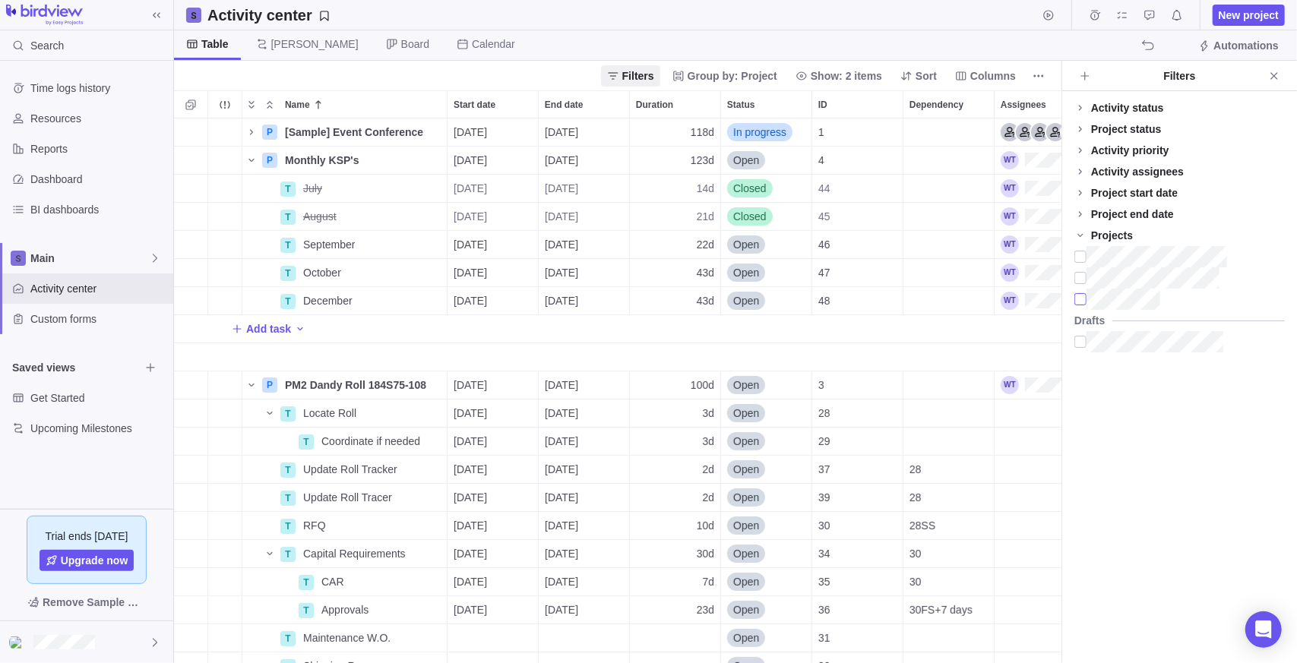
click at [1081, 297] on div at bounding box center [1080, 299] width 12 height 21
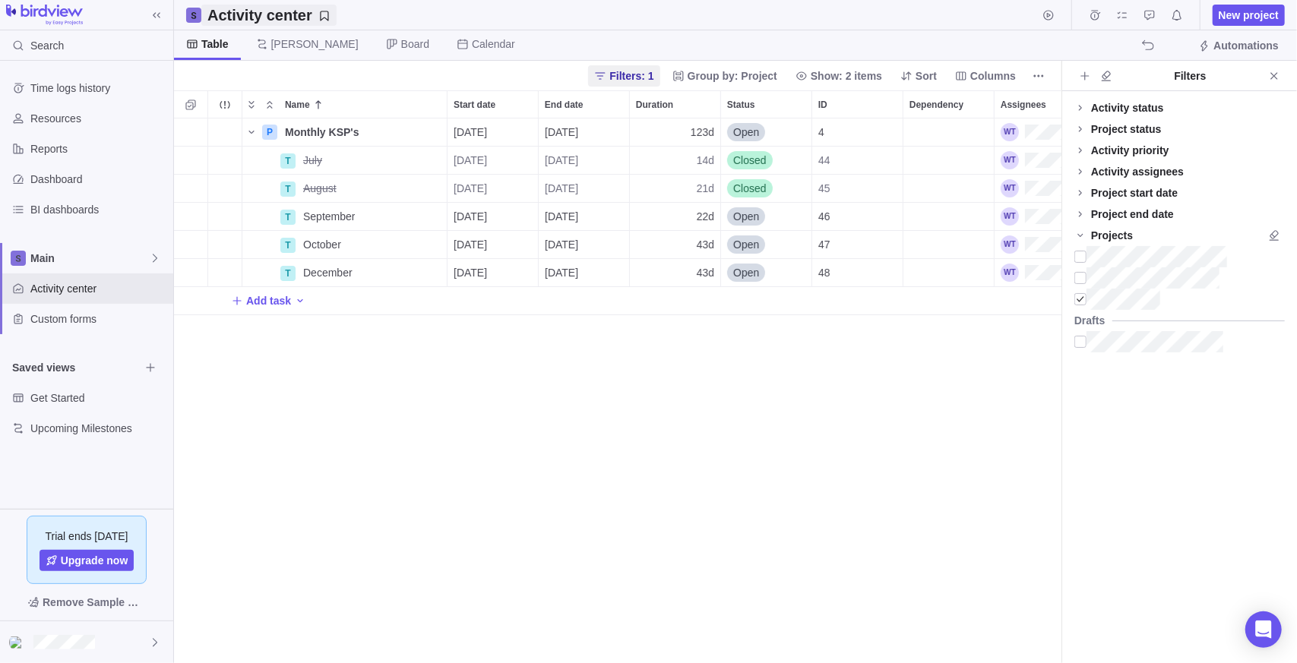
click at [320, 17] on icon "Save your current layout and filters as a View" at bounding box center [324, 16] width 8 height 10
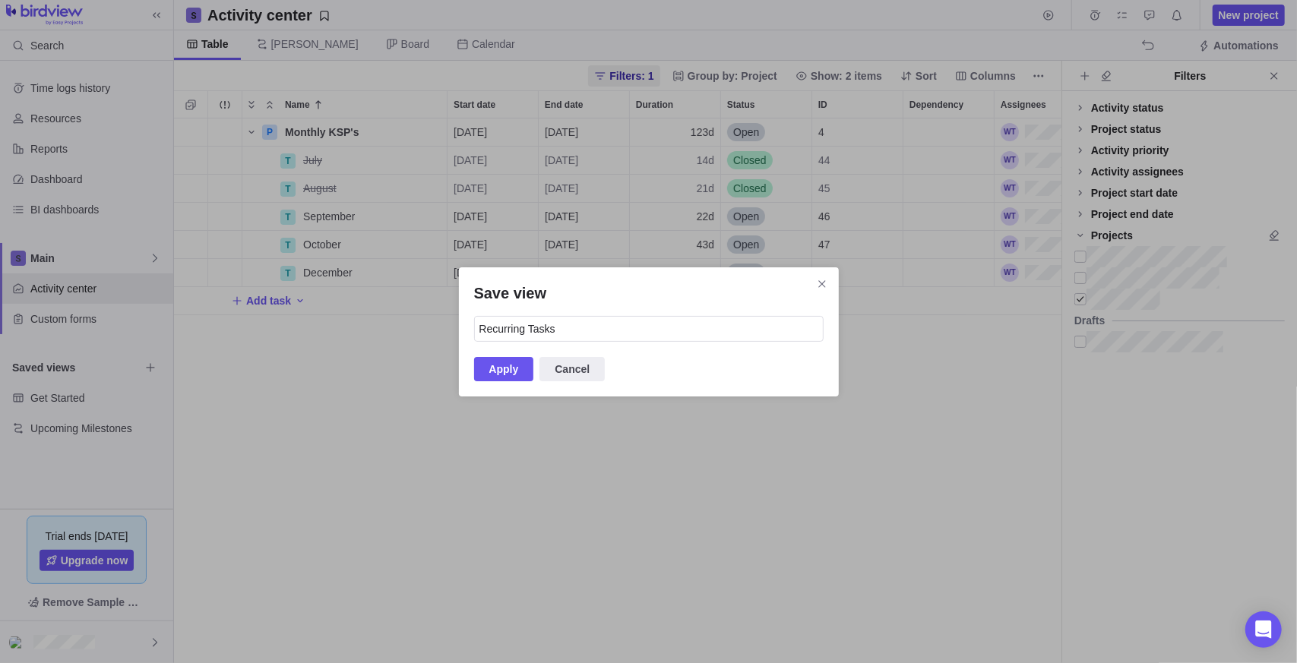
type input "Recurring Tasks"
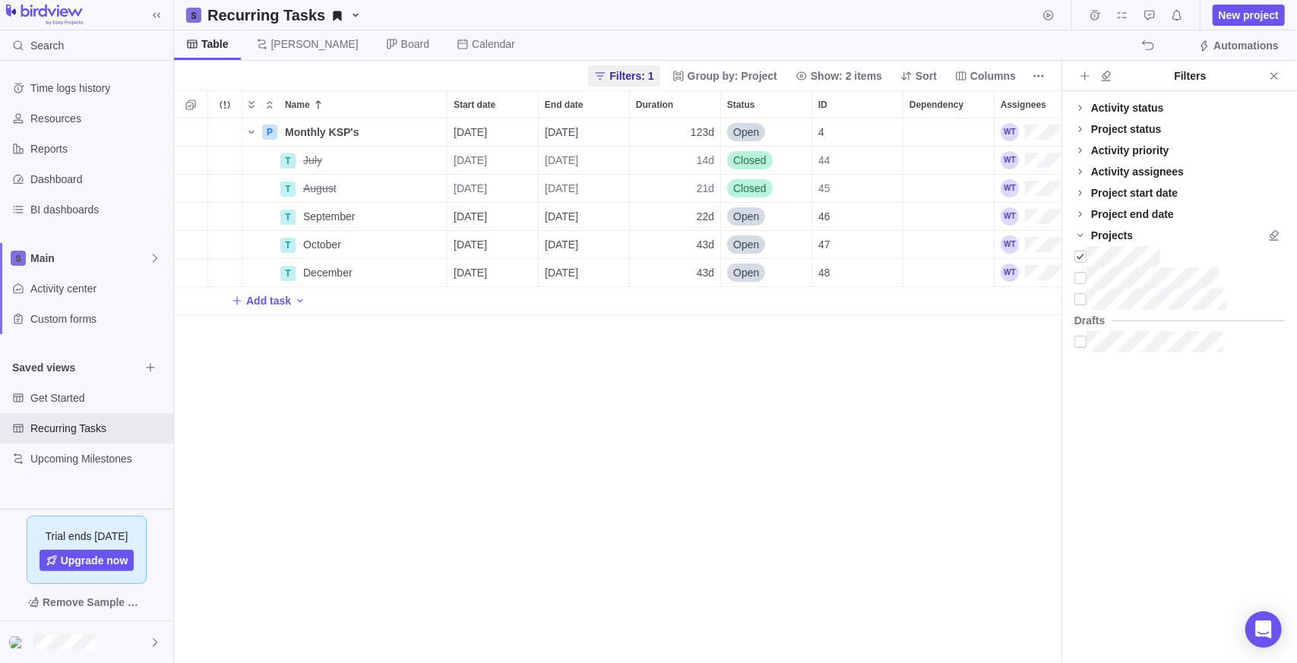
click at [216, 459] on div "P Monthly KSP's Details [DATE] [DATE] 123d Open 4 T July Details [DATE] [DATE] …" at bounding box center [617, 392] width 887 height 546
click at [1084, 256] on div at bounding box center [1080, 256] width 12 height 21
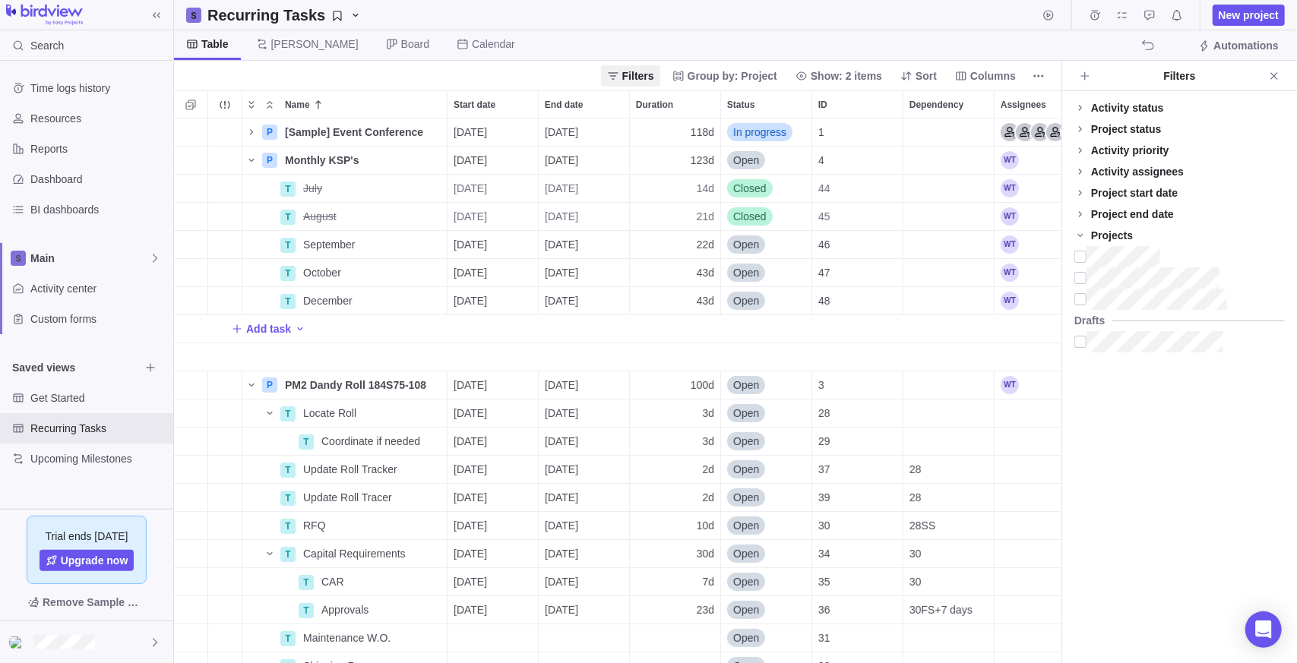
click at [1080, 310] on div "Drafts" at bounding box center [1179, 320] width 210 height 21
click at [1084, 300] on div at bounding box center [1080, 299] width 12 height 21
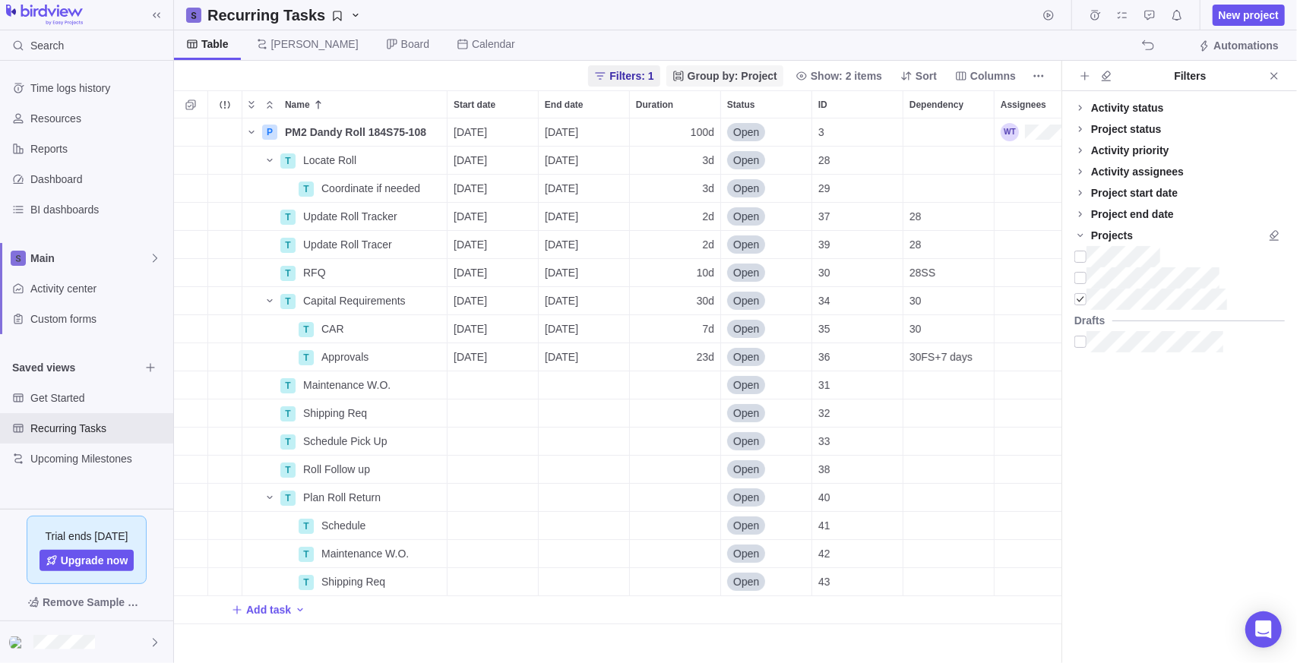
click at [721, 82] on span "Group by: Project" at bounding box center [733, 75] width 90 height 15
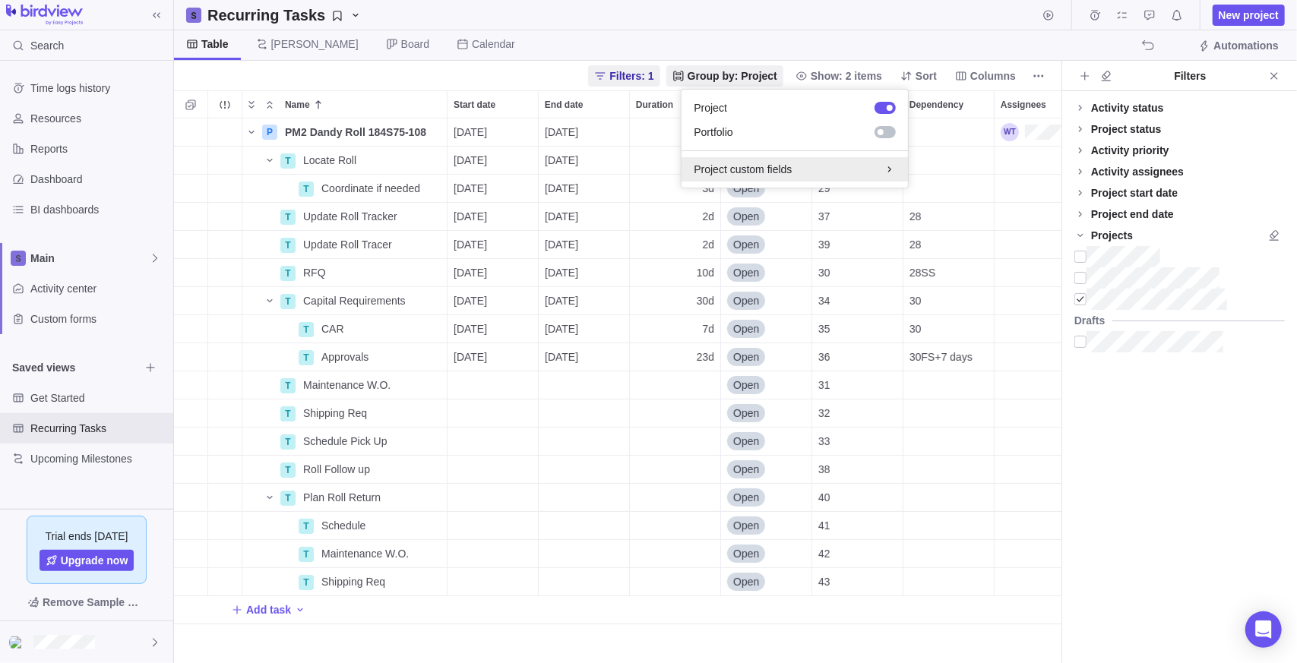
click at [748, 174] on div "Project custom fields" at bounding box center [795, 169] width 202 height 15
click at [518, 47] on body "Search Time logs history Resources Reports Dashboard BI dashboards Main Activit…" at bounding box center [648, 331] width 1297 height 663
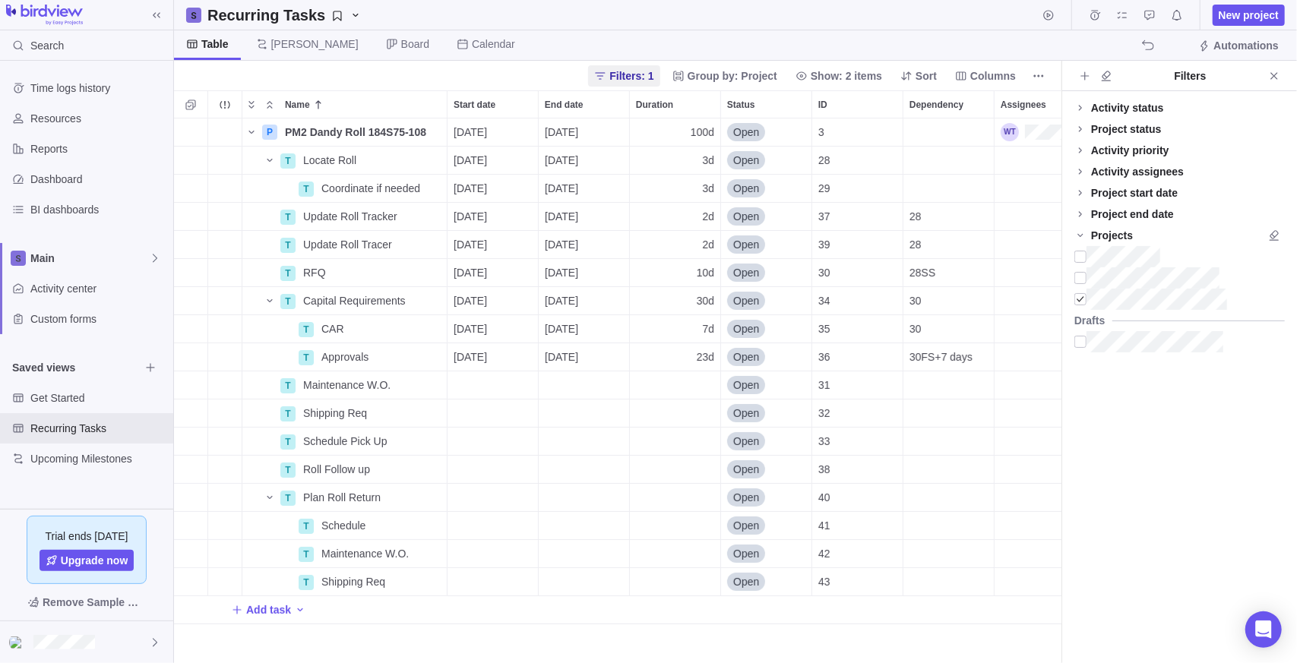
click at [558, 63] on div "Filters: 1 Group by: Project Show: 2 items Sort Columns" at bounding box center [617, 76] width 887 height 30
click at [1262, 74] on div "Filters" at bounding box center [1190, 75] width 147 height 15
click at [1272, 74] on icon "Close" at bounding box center [1274, 76] width 12 height 12
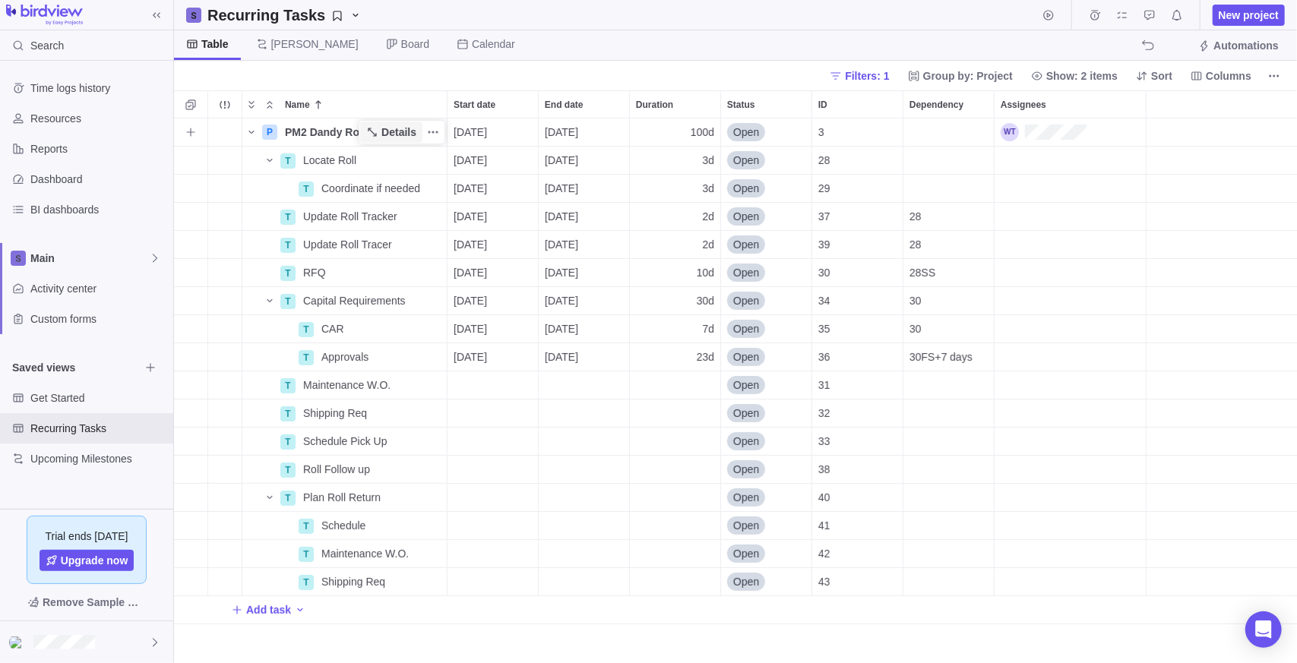
click at [394, 132] on span "Details" at bounding box center [398, 132] width 35 height 15
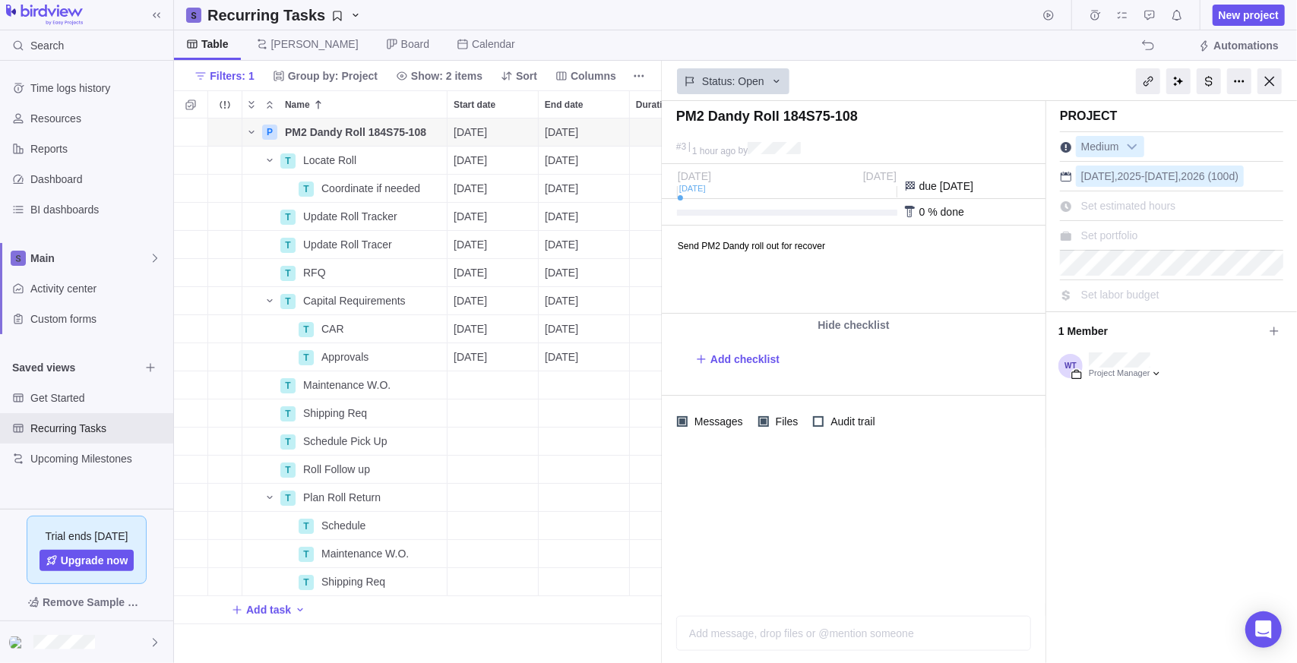
click at [1151, 200] on span "Set estimated hours" at bounding box center [1128, 206] width 95 height 12
type input "100"
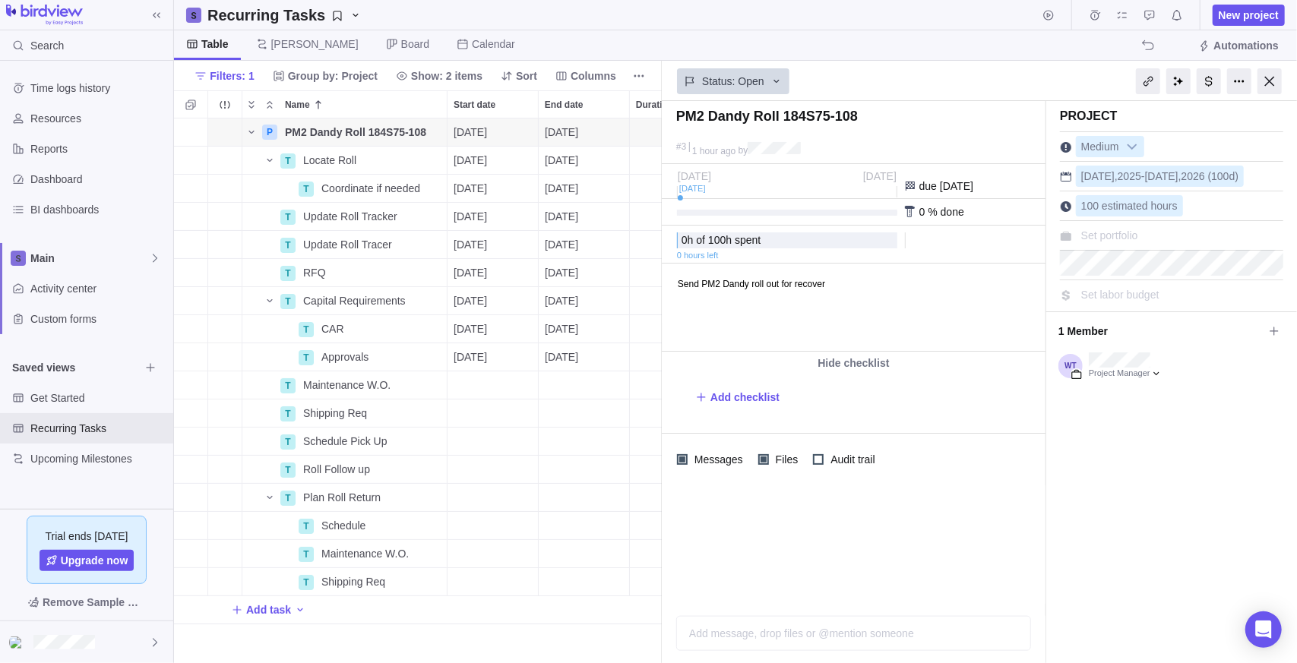
click at [1129, 233] on span "Set portfolio" at bounding box center [1109, 235] width 57 height 12
drag, startPoint x: 1118, startPoint y: 543, endPoint x: 1137, endPoint y: 464, distance: 80.7
click at [1118, 541] on div "PM2 Dandy Roll 184S75-108 #3 1 hour ago by Project was completed on its planned…" at bounding box center [979, 382] width 635 height 562
click at [766, 87] on div "Status: Open" at bounding box center [733, 81] width 112 height 26
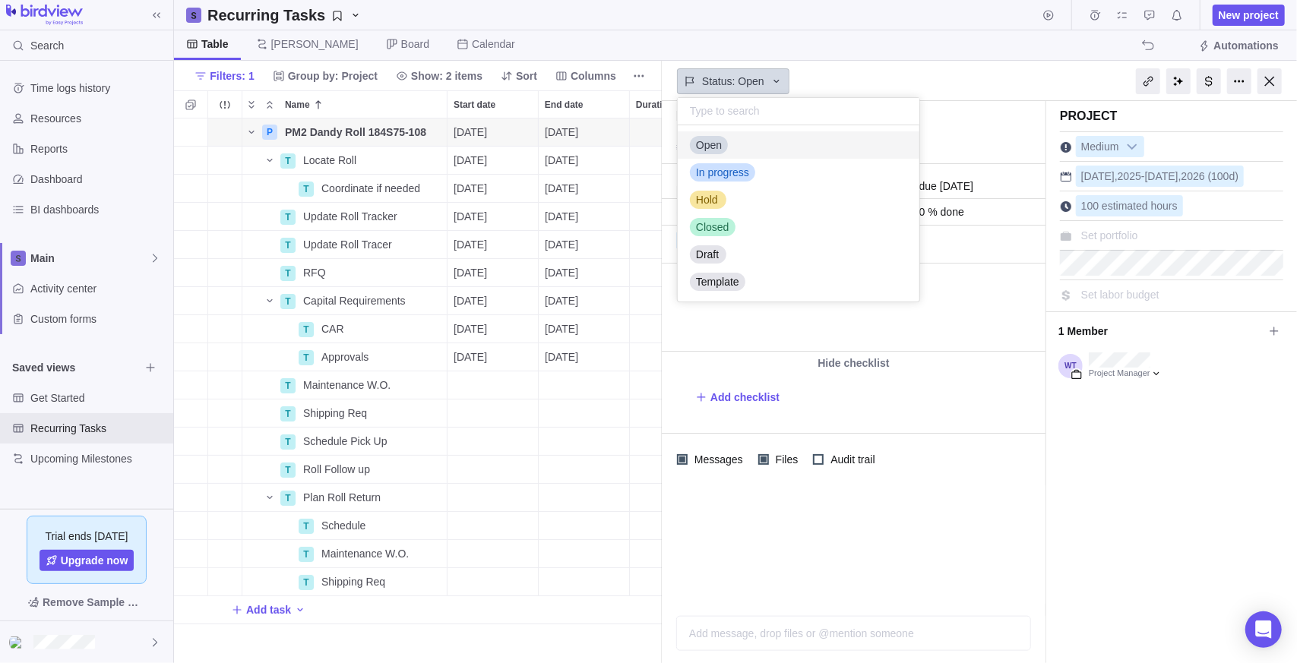
scroll to position [165, 230]
click at [770, 81] on icon at bounding box center [776, 81] width 12 height 12
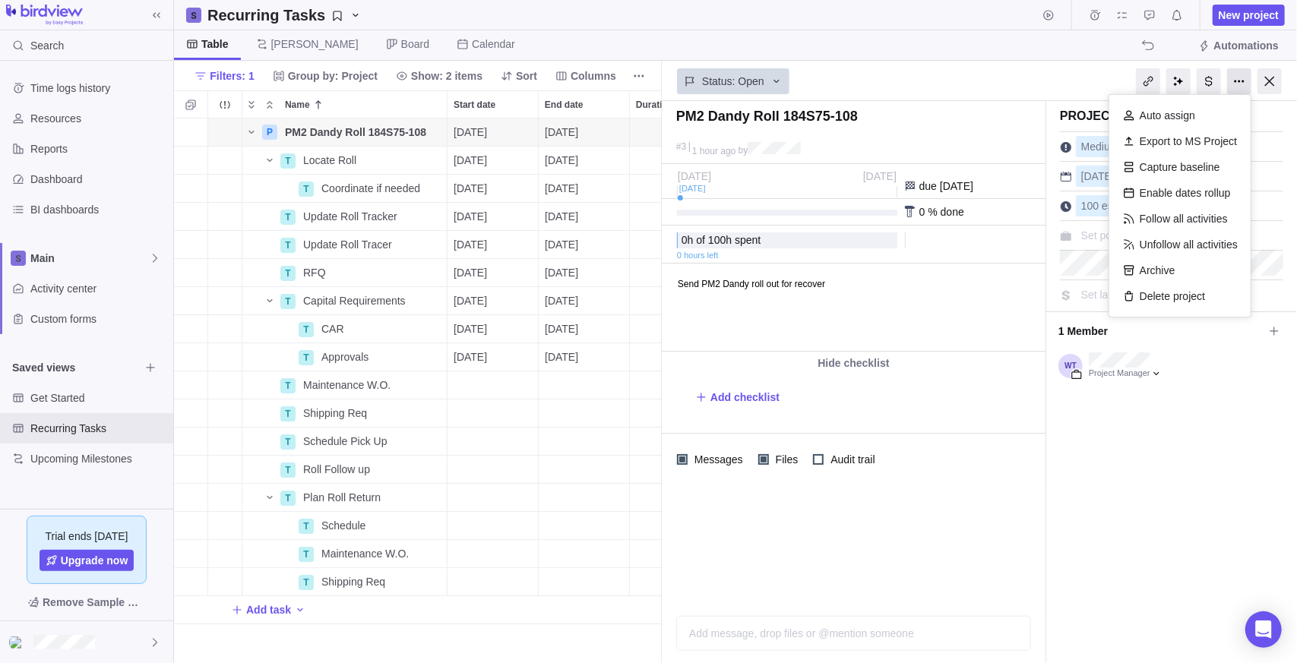
click at [1234, 85] on div at bounding box center [1239, 81] width 24 height 26
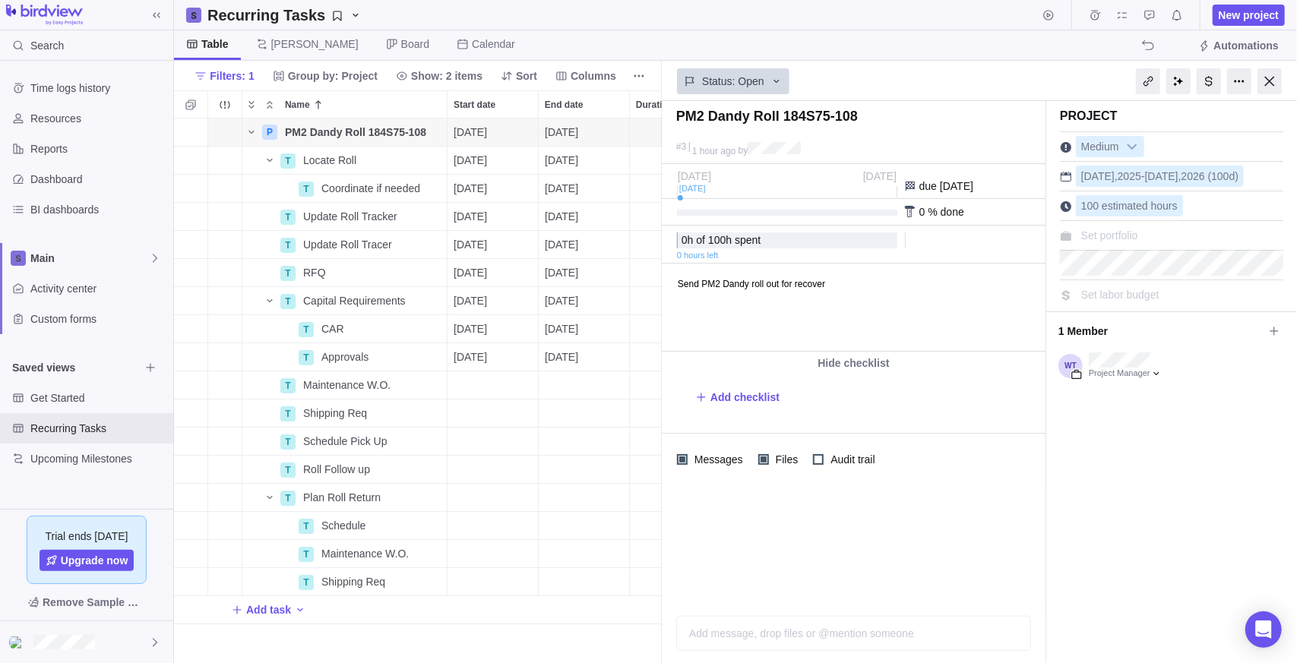
click at [1177, 422] on div "Project Medium Sep 22 , 2025 - Feb 6 , 2026 (100d) 100 estimated hours Set port…" at bounding box center [1171, 382] width 251 height 562
click at [858, 356] on div "Hide checklist" at bounding box center [854, 363] width 384 height 23
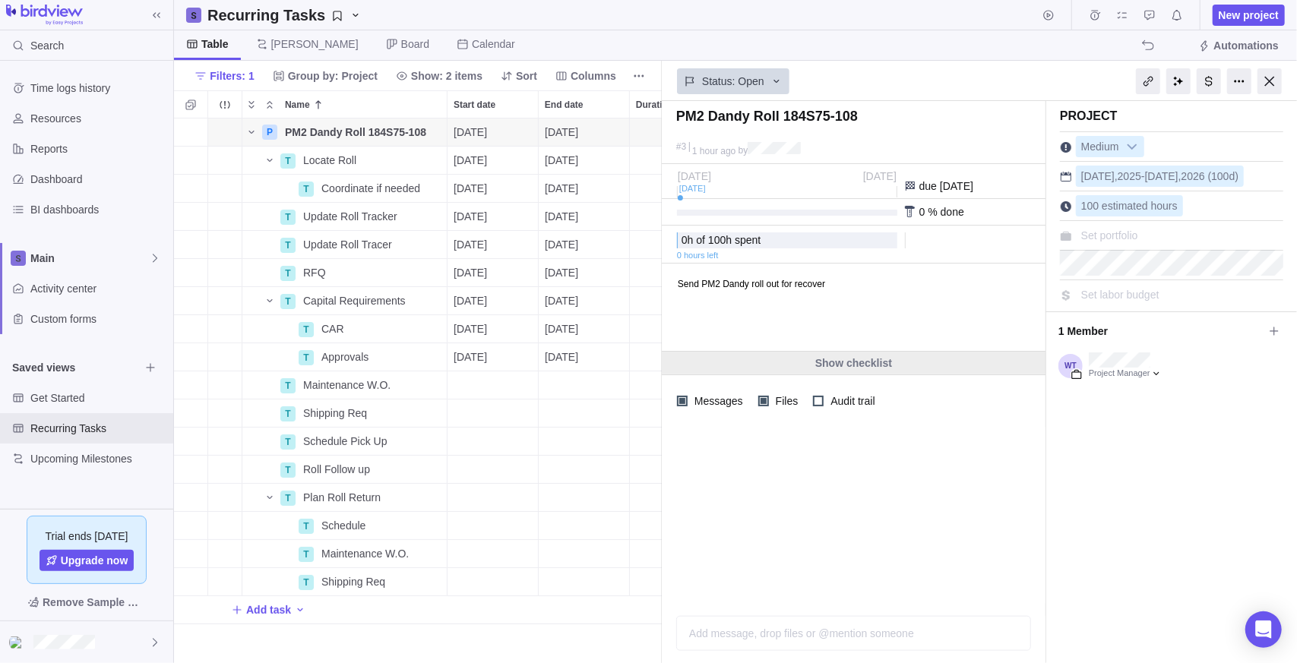
click at [853, 369] on div "Show checklist" at bounding box center [854, 363] width 384 height 23
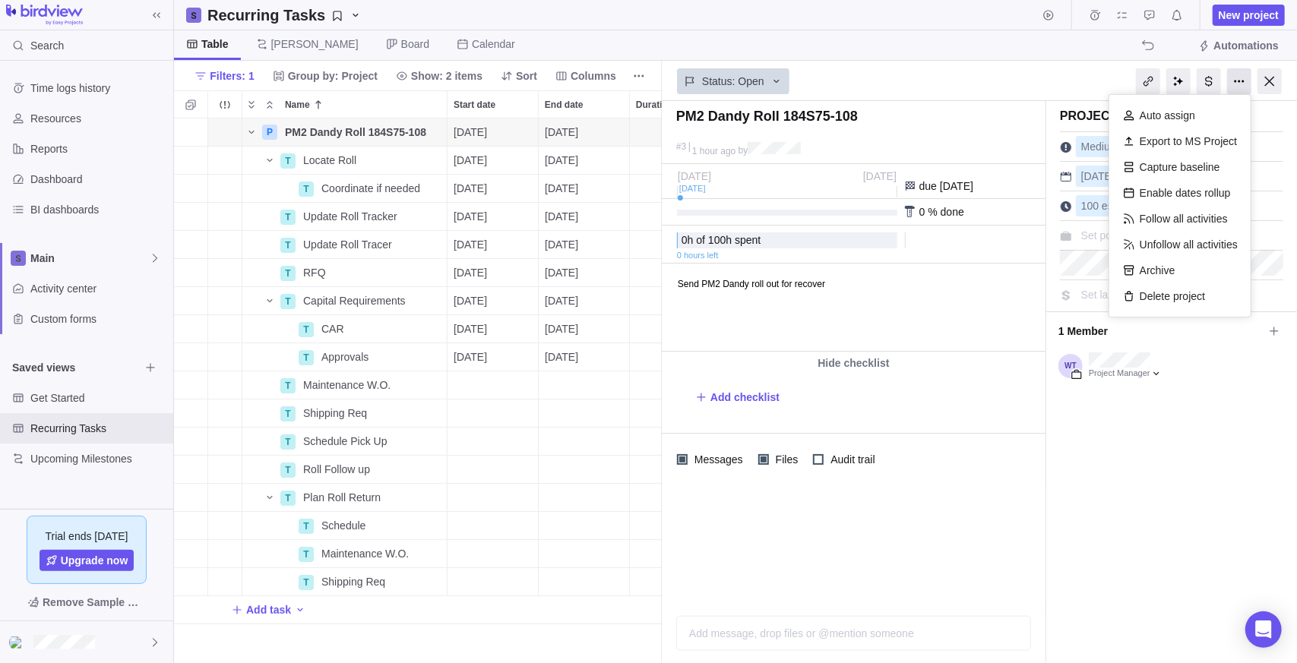
click at [1242, 84] on div at bounding box center [1239, 81] width 24 height 26
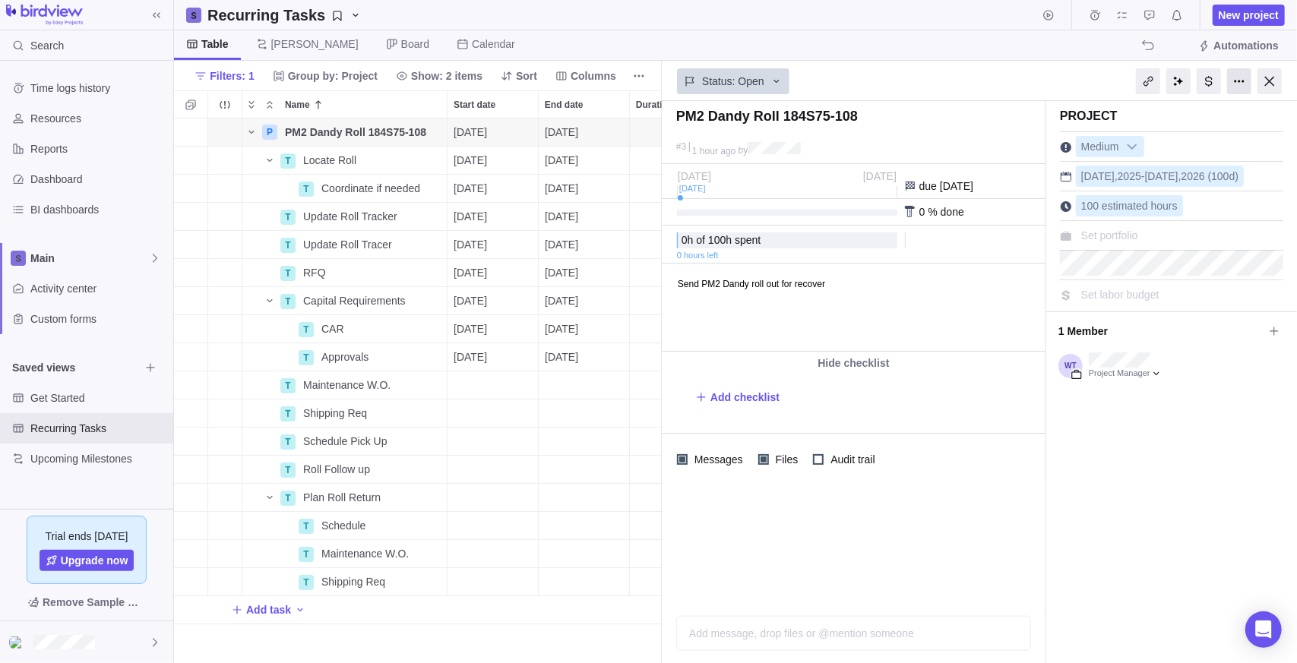
click at [1242, 84] on div at bounding box center [1239, 81] width 24 height 26
click at [740, 401] on span "Add checklist" at bounding box center [744, 397] width 69 height 15
type textarea "x"
type textarea "U"
type textarea "x"
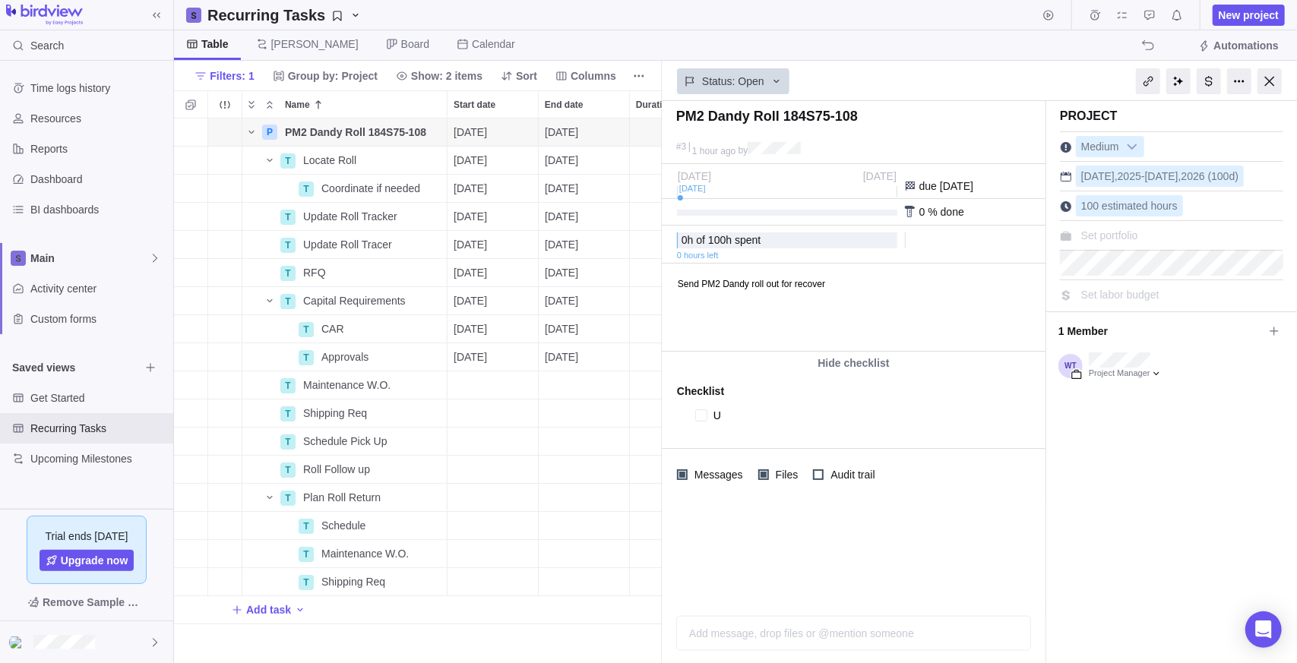
type textarea "Up"
type textarea "x"
type textarea "Upda"
type textarea "x"
type textarea "Updat"
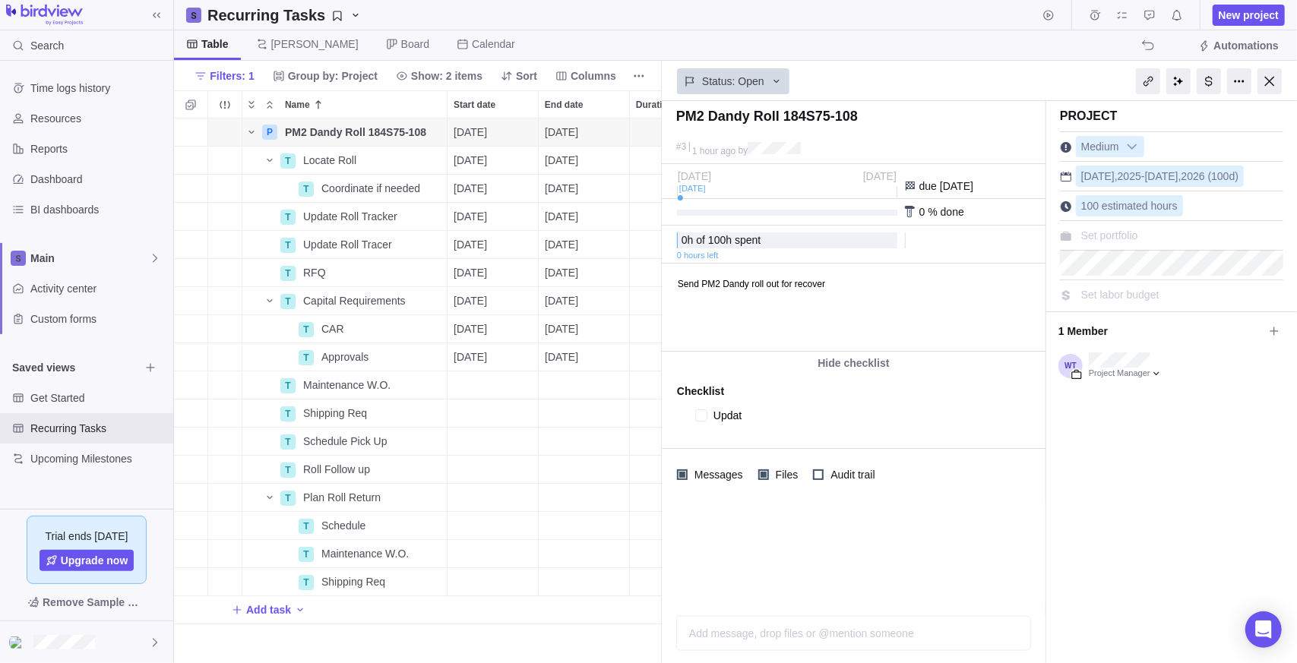
type textarea "x"
type textarea "Update"
type textarea "x"
type textarea "Update"
type textarea "x"
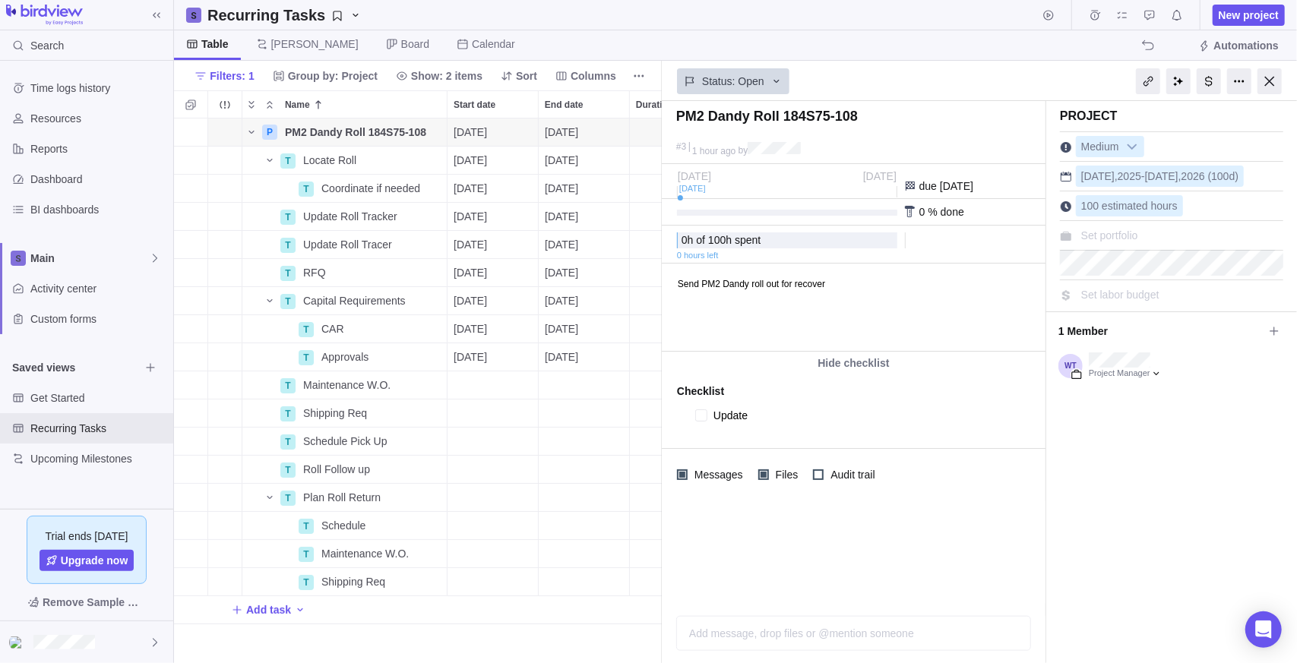
type textarea "Update T"
type textarea "x"
type textarea "Update Tr"
type textarea "x"
type textarea "Update Tra"
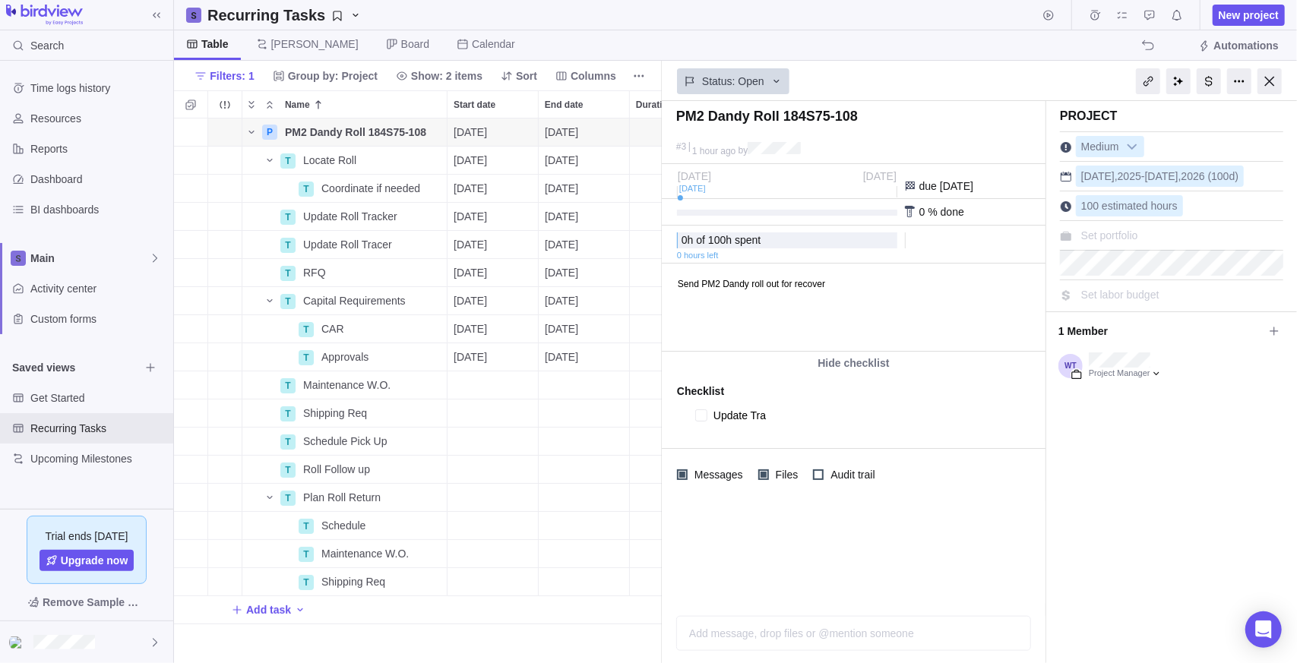
type textarea "x"
type textarea "Update Trac"
type textarea "x"
type textarea "Update Track"
type textarea "x"
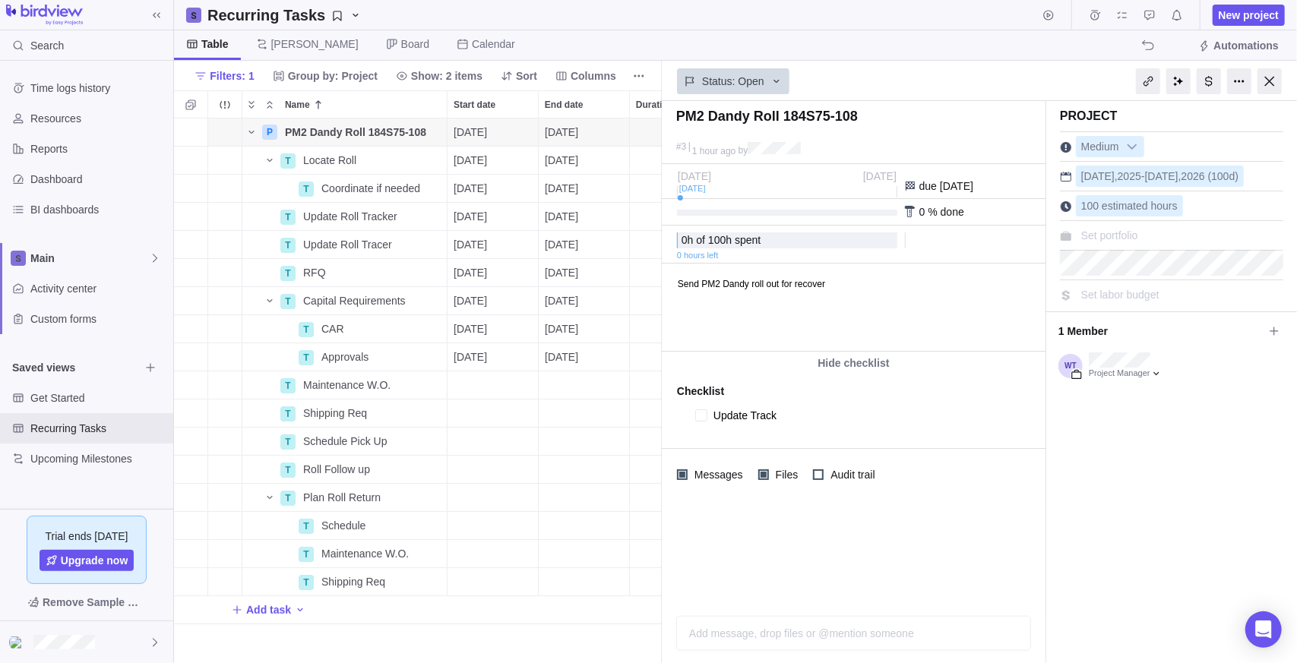
type textarea "Update Tracke"
type textarea "x"
type textarea "Update Tracker"
type textarea "x"
type textarea "Update Trackers"
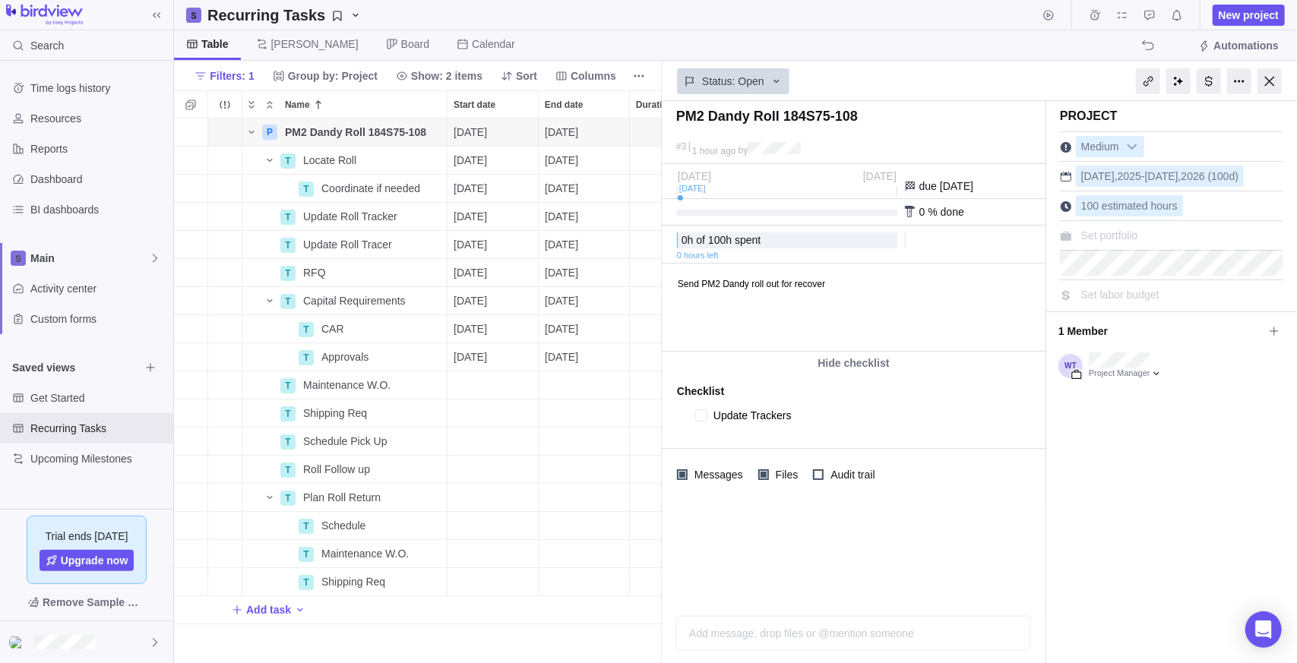
type textarea "x"
type textarea "SE"
type textarea "x"
type textarea "SEn"
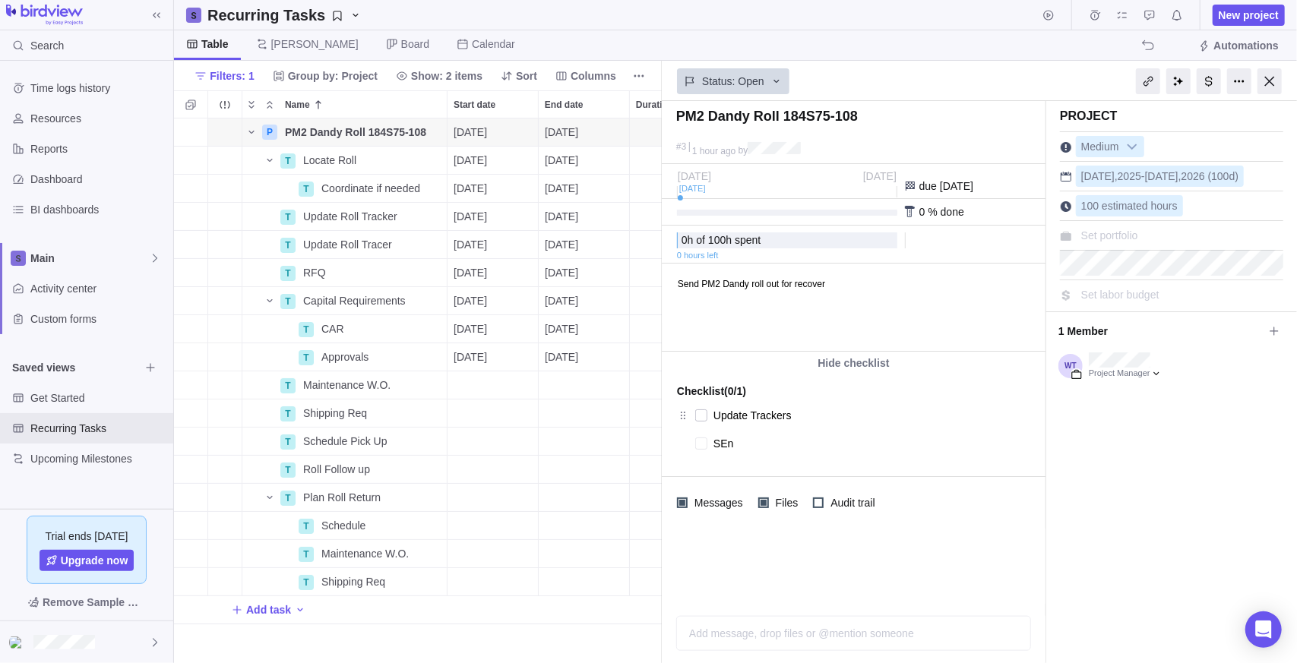
type textarea "x"
type textarea "SEnd"
type textarea "x"
type textarea "SEnd"
type textarea "x"
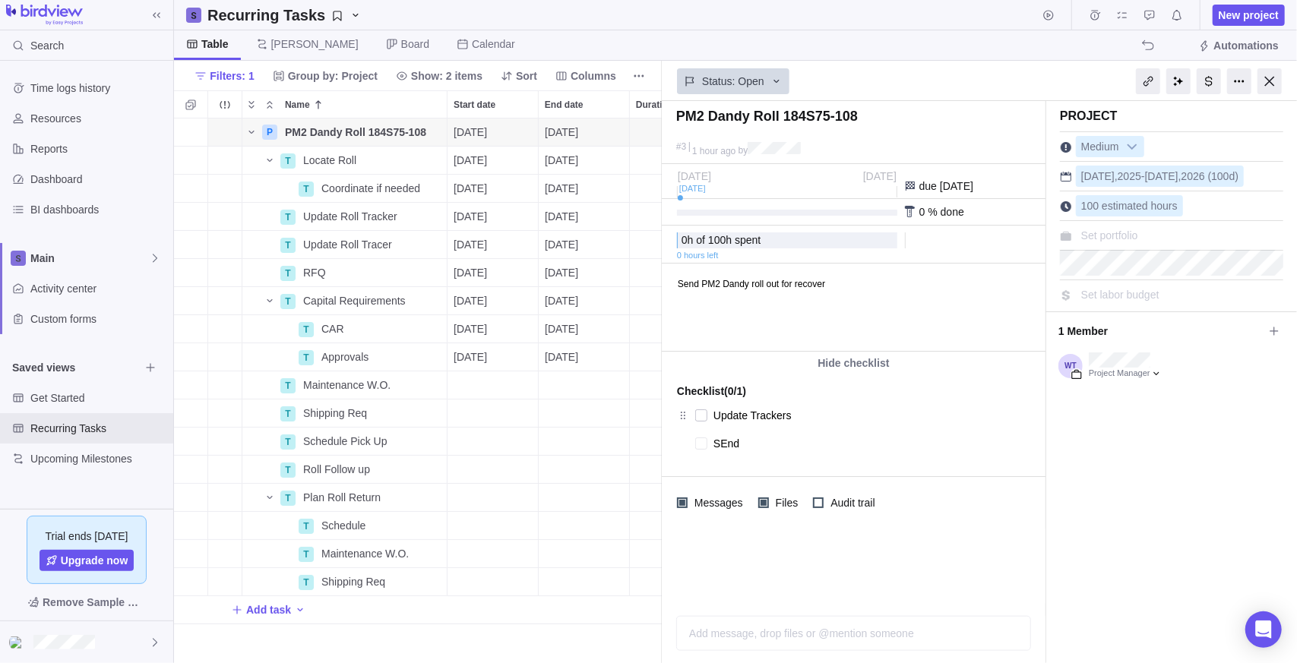
type textarea "SEnd"
type textarea "x"
type textarea "SEn"
type textarea "x"
type textarea "SE"
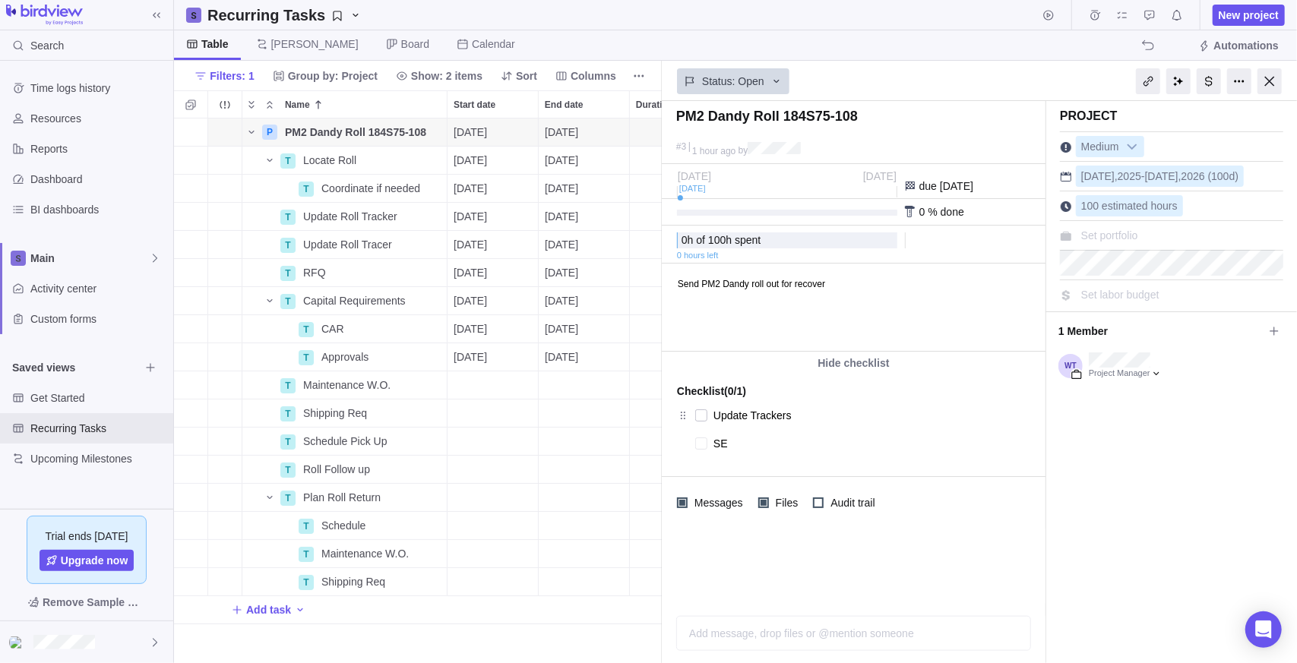
type textarea "x"
type textarea "S"
type textarea "x"
type textarea "Se"
type textarea "x"
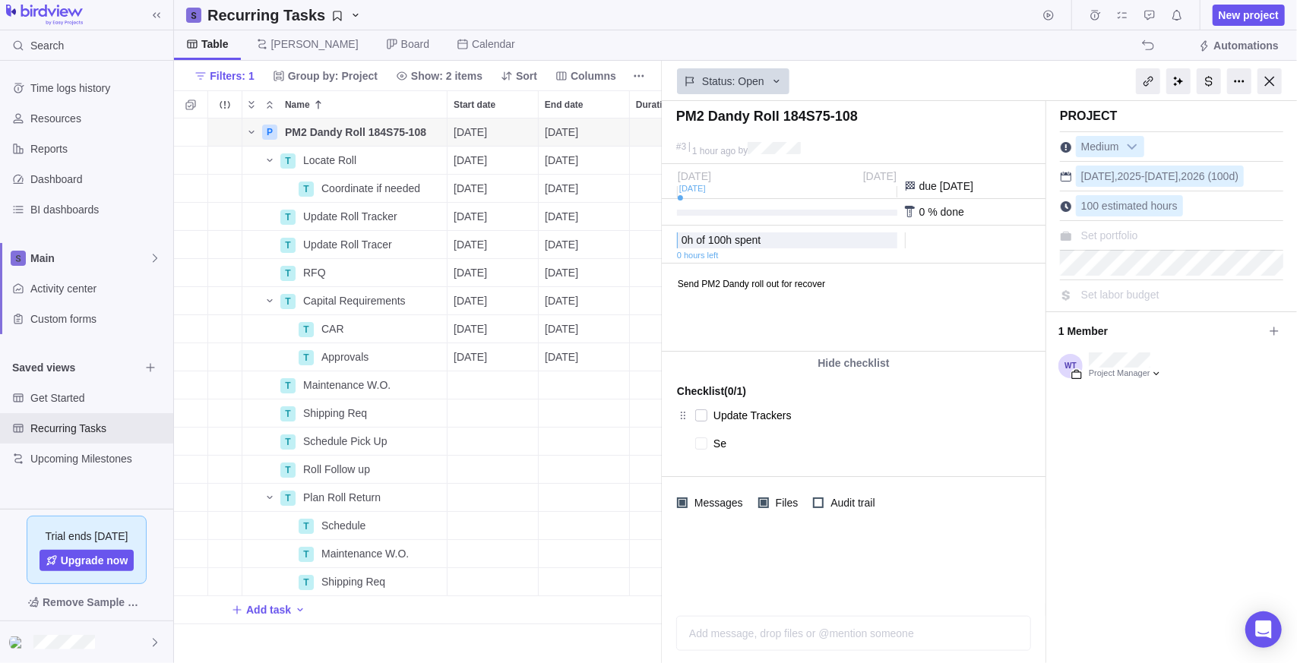
type textarea "Sen"
type textarea "x"
type textarea "Send"
type textarea "x"
type textarea "Send"
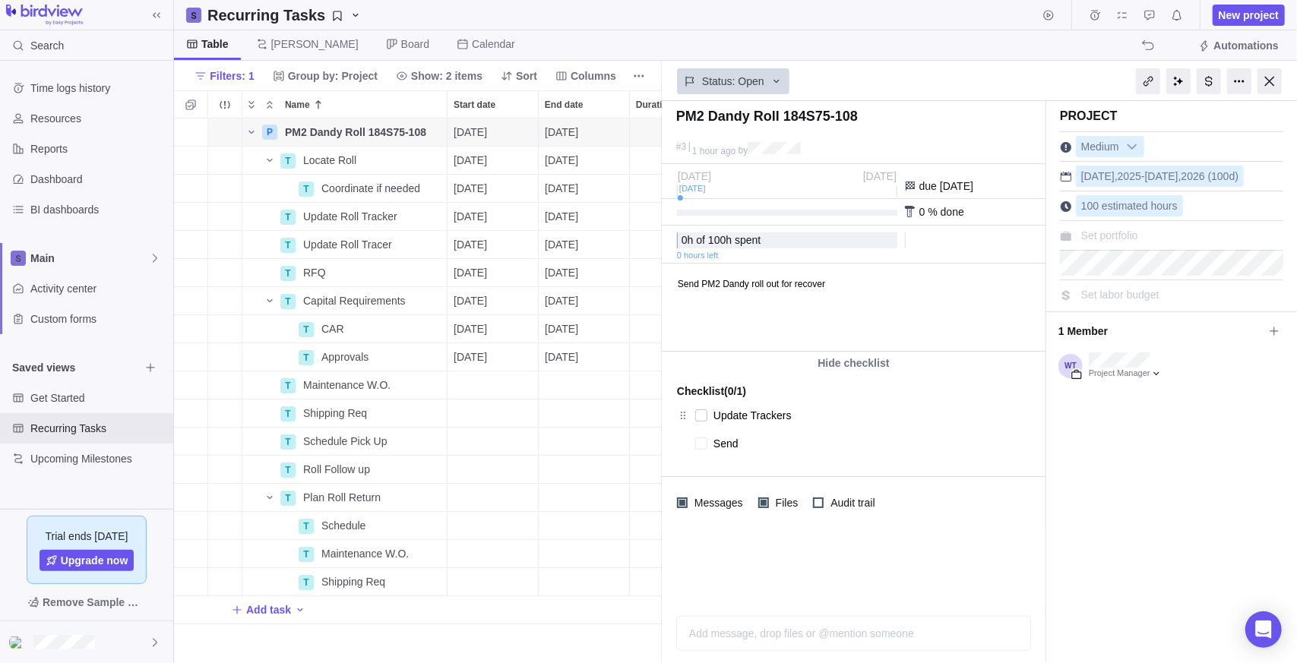
type textarea "x"
type textarea "Send O"
type textarea "x"
type textarea "Send Ou"
type textarea "x"
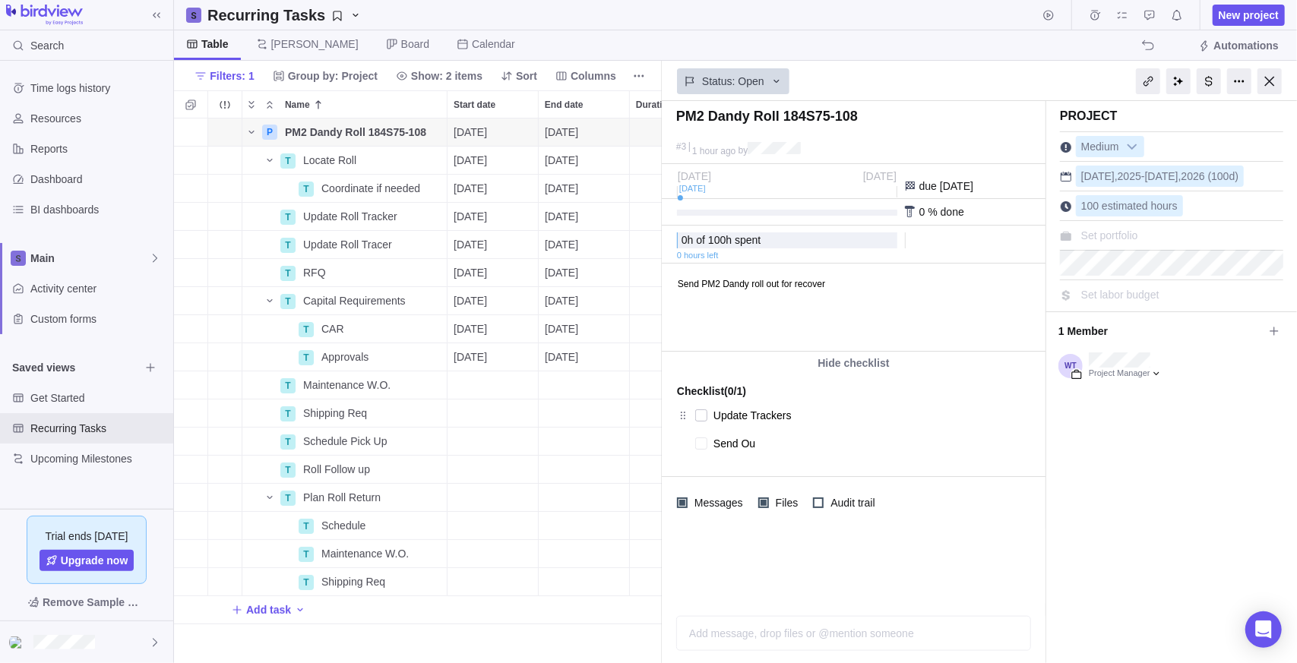
type textarea "Send Out"
type textarea "x"
type textarea "Send Out"
type textarea "x"
type textarea "Send Out R"
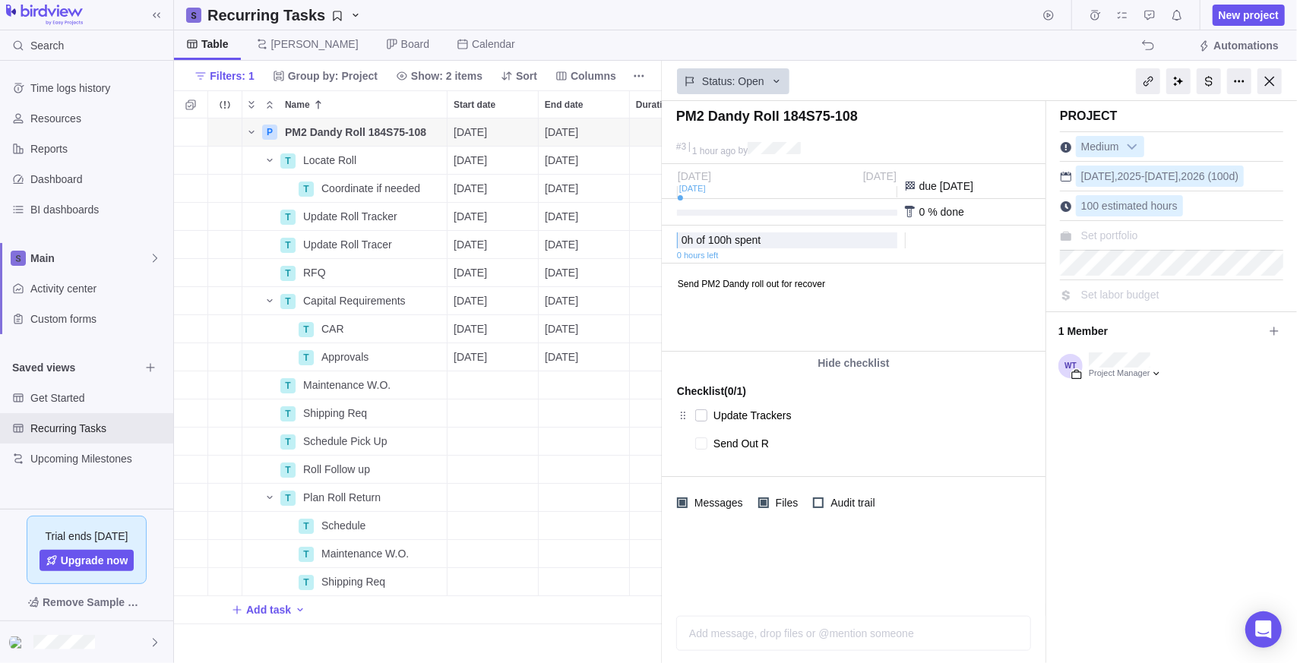
type textarea "x"
type textarea "Send Out Ro"
type textarea "x"
type textarea "Send Out Rol"
type textarea "x"
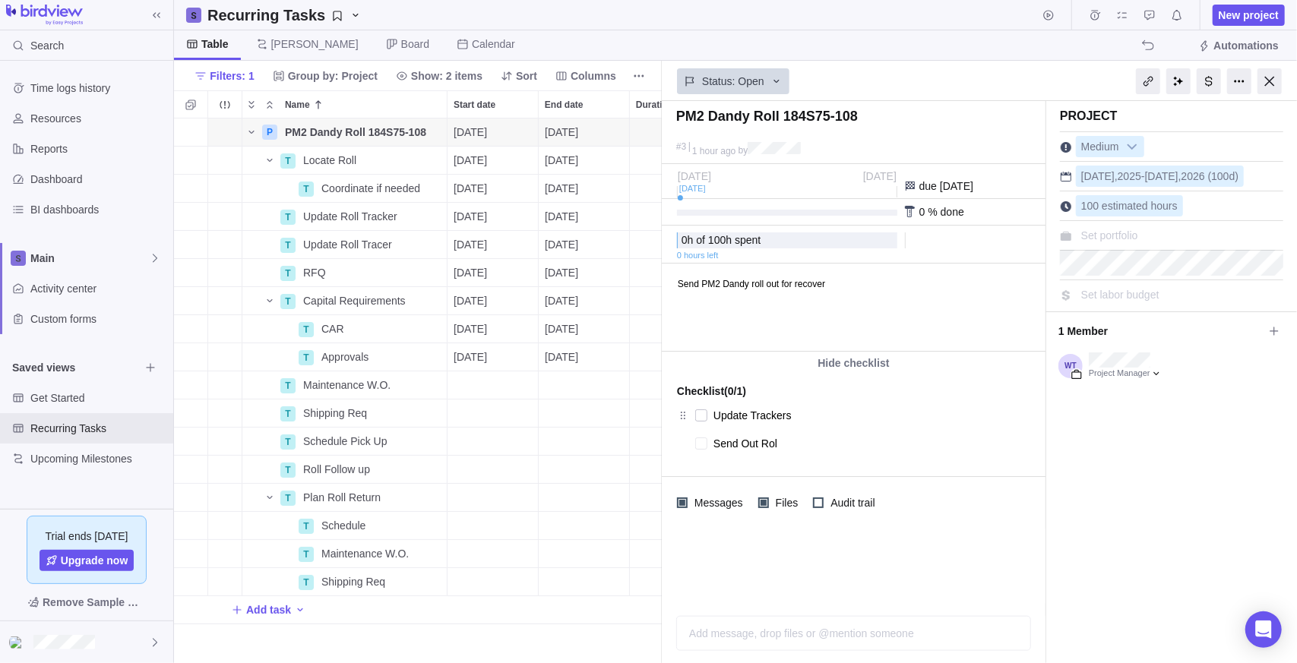
type textarea "Send Out Roll"
type textarea "x"
type textarea "Send Out Rolls"
type textarea "x"
click at [1114, 495] on div "Project Medium Sep 22 , 2025 - Feb 6 , 2026 (100d) 100 estimated hours Set port…" at bounding box center [1171, 382] width 251 height 562
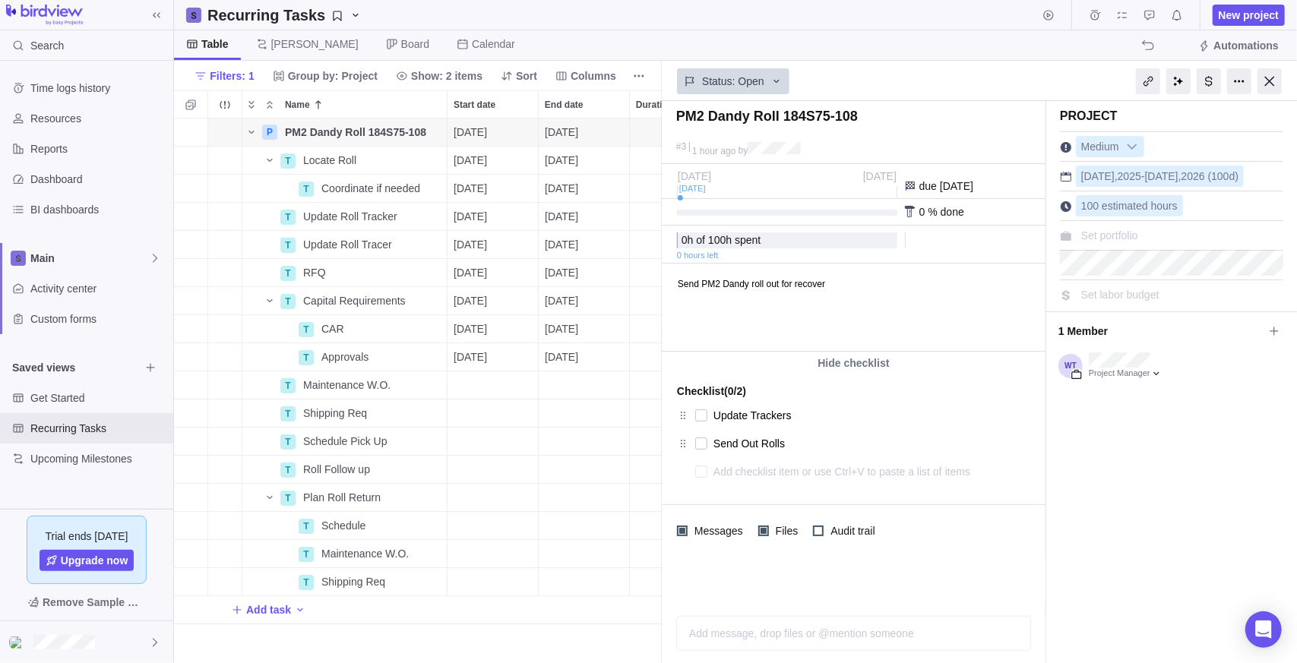
click at [1116, 464] on div "Project Medium Sep 22 , 2025 - Feb 6 , 2026 (100d) 100 estimated hours Set port…" at bounding box center [1171, 382] width 251 height 562
click at [1020, 416] on icon "Remove" at bounding box center [1018, 416] width 12 height 12
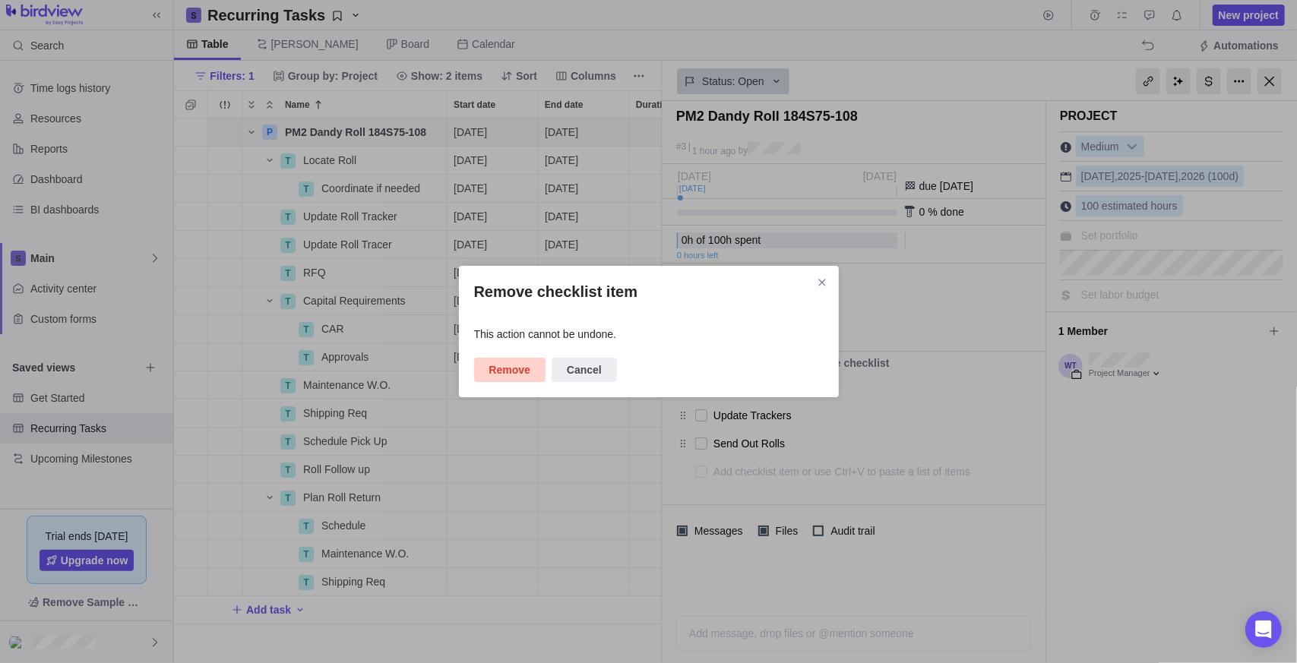
click at [489, 370] on span "Remove" at bounding box center [509, 370] width 41 height 18
type textarea "x"
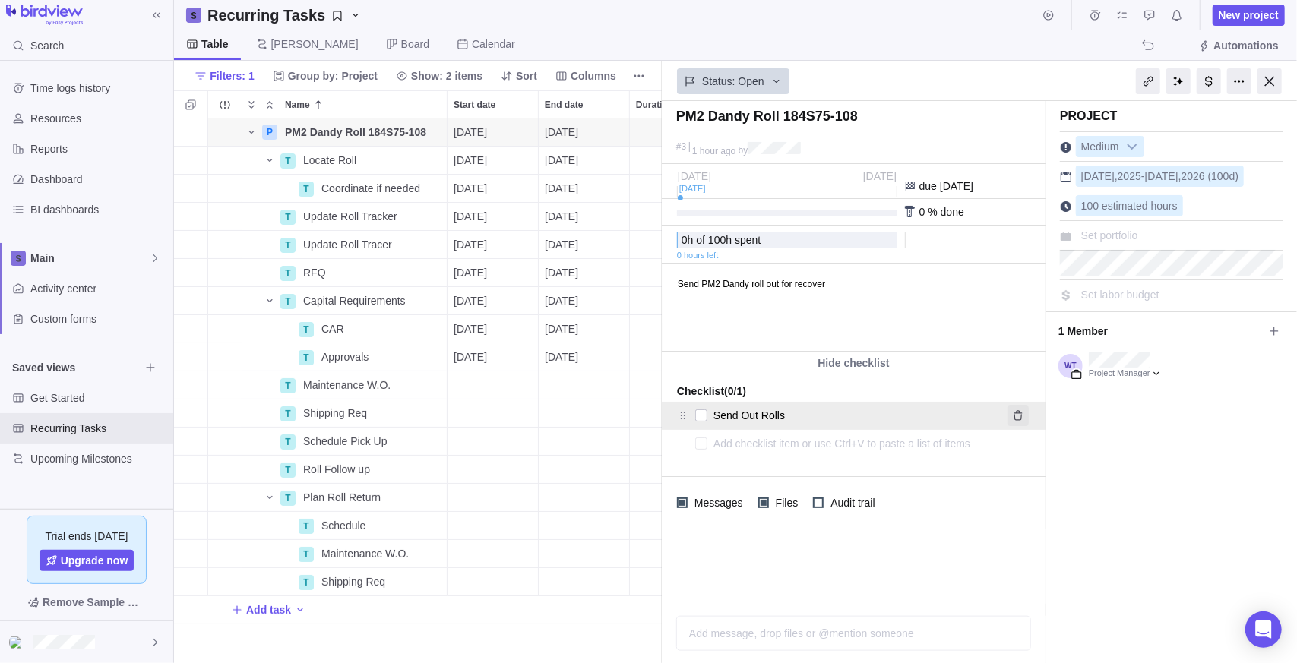
click at [1021, 416] on icon "Remove" at bounding box center [1018, 415] width 8 height 10
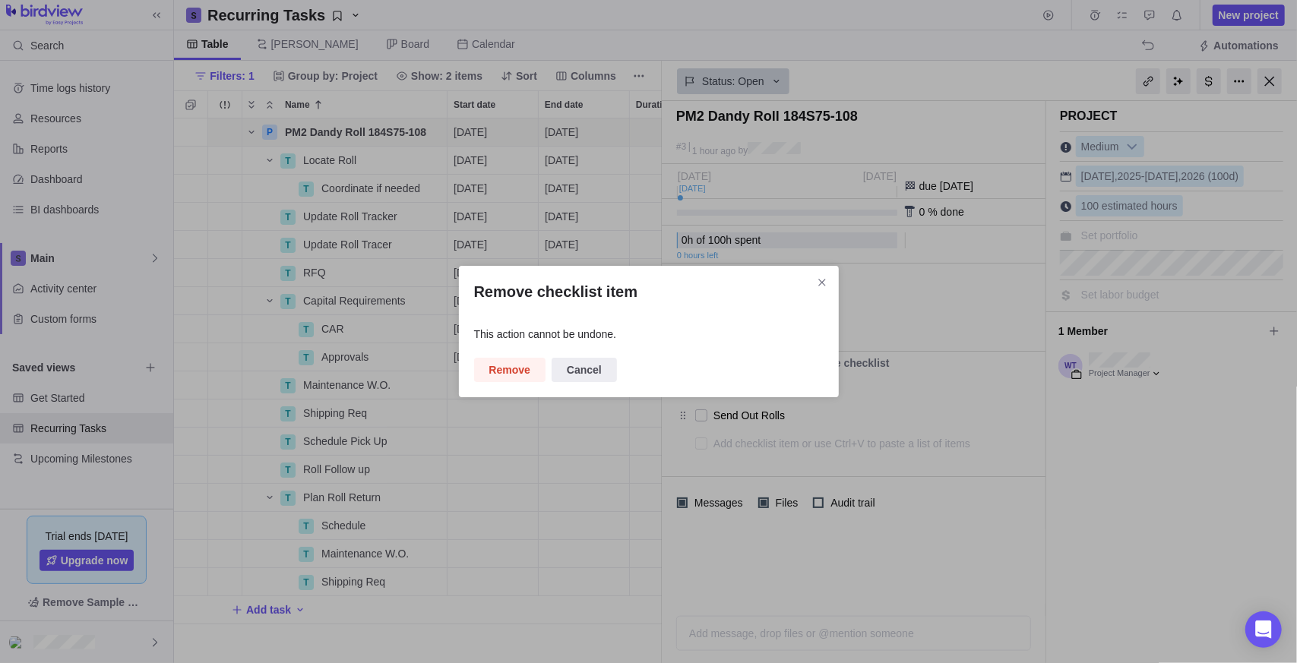
click at [520, 365] on span "Remove" at bounding box center [509, 370] width 41 height 18
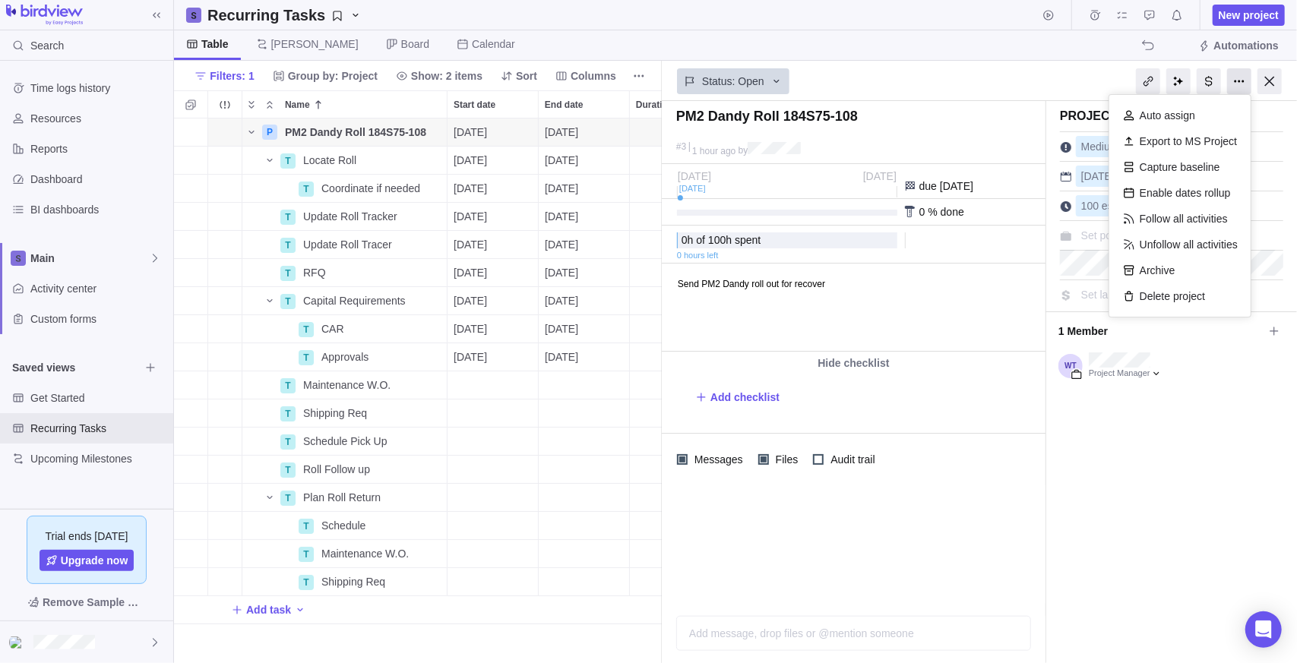
click at [1235, 92] on div at bounding box center [1239, 81] width 24 height 26
click at [1137, 445] on div "Project Medium Sep 22 , 2025 - Feb 6 , 2026 (100d) 100 estimated hours Set port…" at bounding box center [1171, 382] width 251 height 562
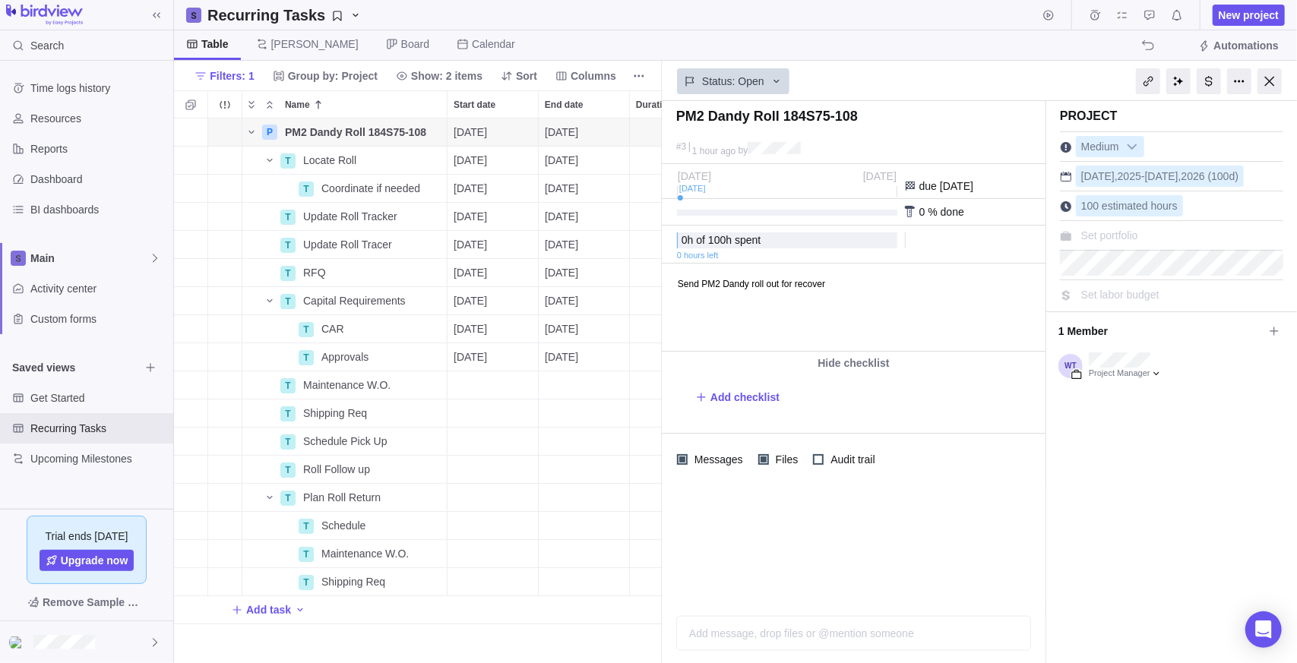
click at [861, 596] on div at bounding box center [854, 545] width 384 height 119
click at [1130, 236] on span "Set portfolio" at bounding box center [1109, 235] width 57 height 12
click at [1075, 267] on div "None" at bounding box center [1133, 269] width 248 height 15
click at [1118, 236] on span "Set portfolio" at bounding box center [1109, 235] width 57 height 12
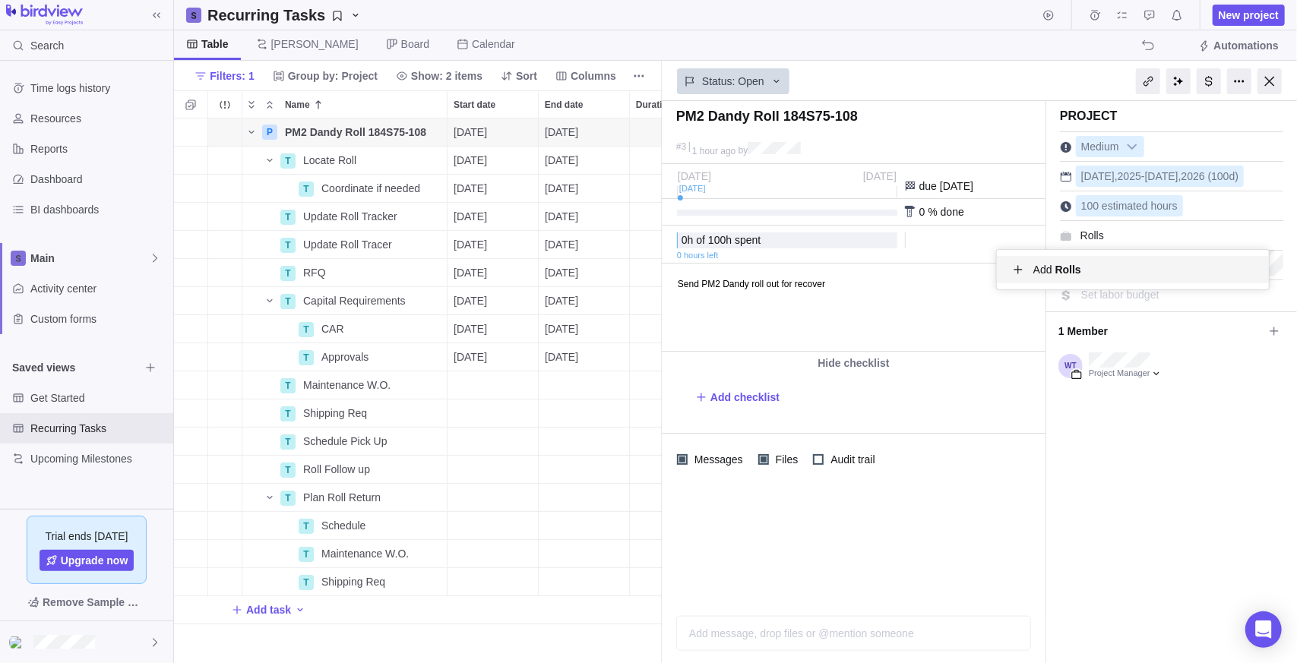
type input "Rolls"
click at [994, 262] on div "PM2 Dandy Roll 184S75-108 #3 1 hour ago by Project was completed on its planned…" at bounding box center [979, 382] width 635 height 562
click at [1097, 241] on span "Set portfolio" at bounding box center [1109, 235] width 57 height 12
type input "Rolls"
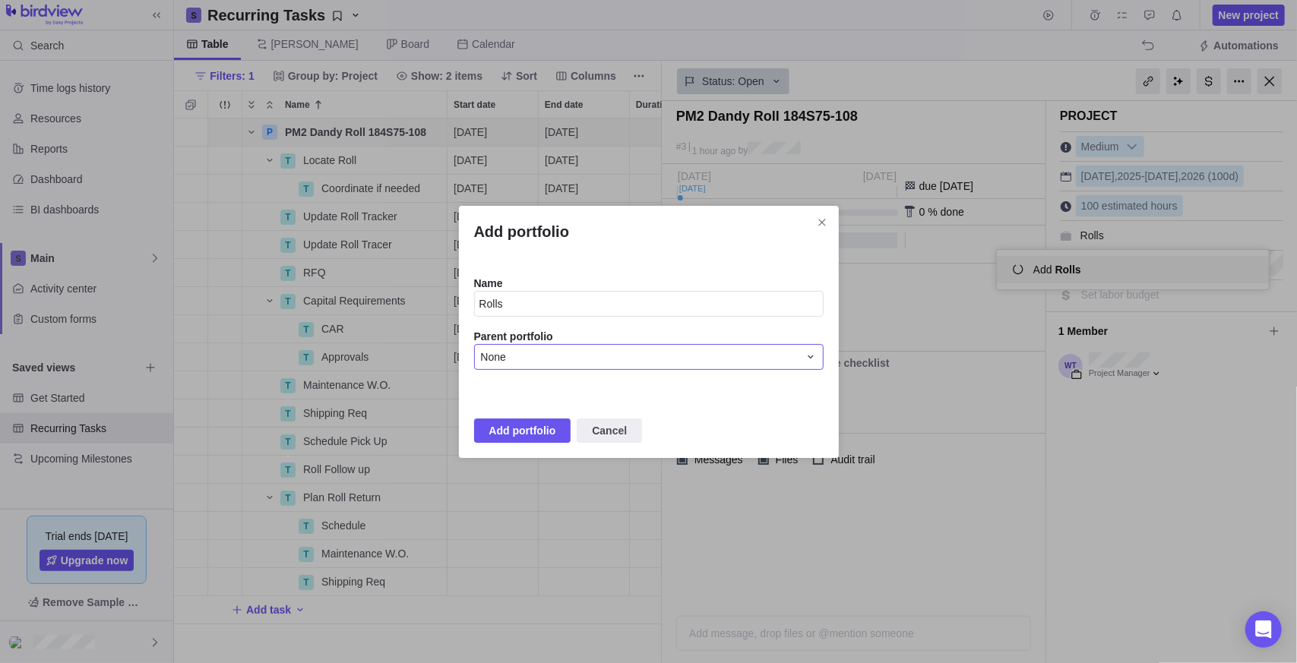
click at [500, 359] on span "None" at bounding box center [493, 357] width 25 height 15
click at [552, 359] on div "None" at bounding box center [640, 357] width 318 height 15
click at [561, 361] on div "None" at bounding box center [640, 357] width 318 height 15
click at [544, 413] on div "None" at bounding box center [649, 420] width 324 height 15
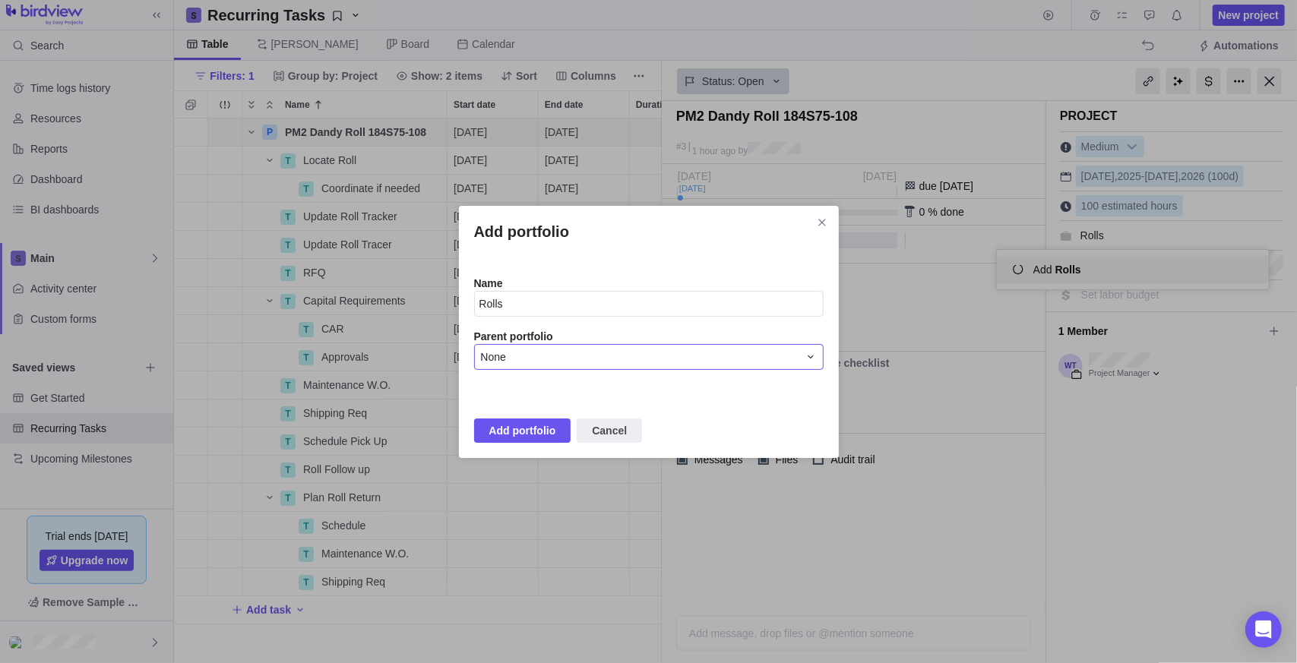
click at [556, 359] on div "None" at bounding box center [640, 357] width 318 height 15
click at [541, 432] on span "Add portfolio" at bounding box center [522, 431] width 67 height 18
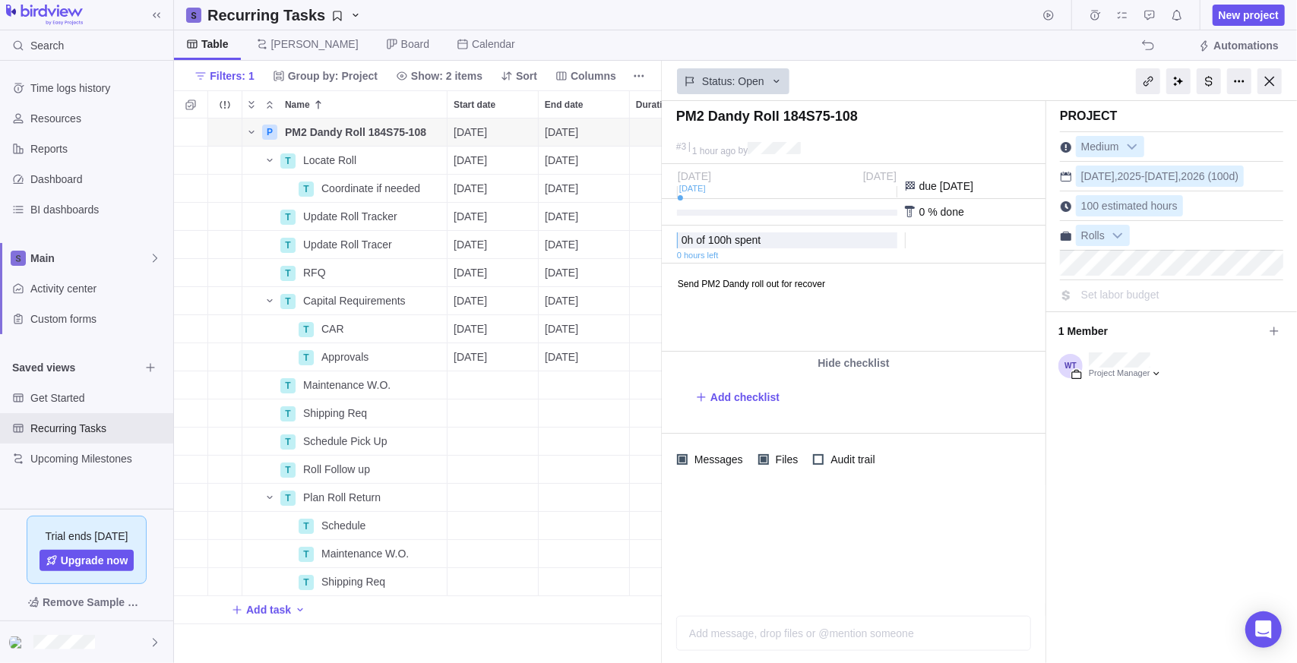
drag, startPoint x: 1162, startPoint y: 474, endPoint x: 1162, endPoint y: 453, distance: 21.3
click at [1162, 473] on div "Project Medium [DATE] - [DATE] (100d) 100 estimated hours Rolls Set labor budge…" at bounding box center [1171, 382] width 251 height 562
drag, startPoint x: 1270, startPoint y: 91, endPoint x: 1185, endPoint y: 72, distance: 87.2
click at [1270, 91] on div at bounding box center [1270, 81] width 24 height 26
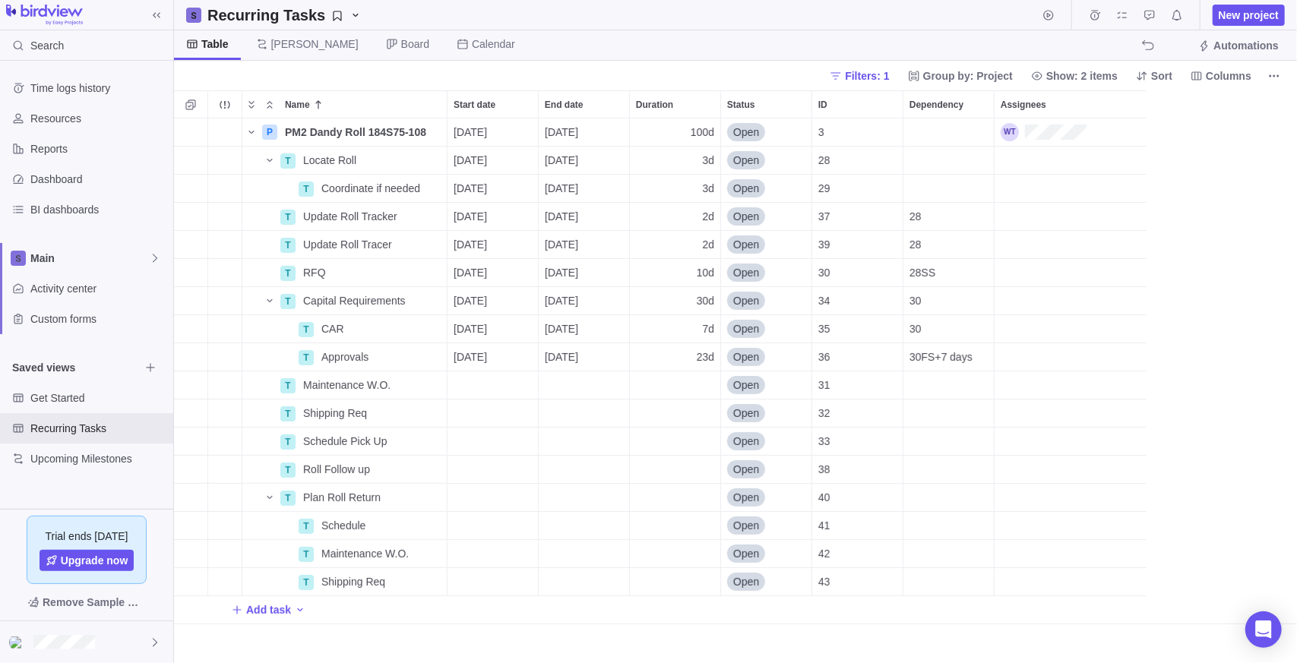
scroll to position [533, 1112]
click at [868, 68] on span "Filters: 1" at bounding box center [867, 75] width 44 height 15
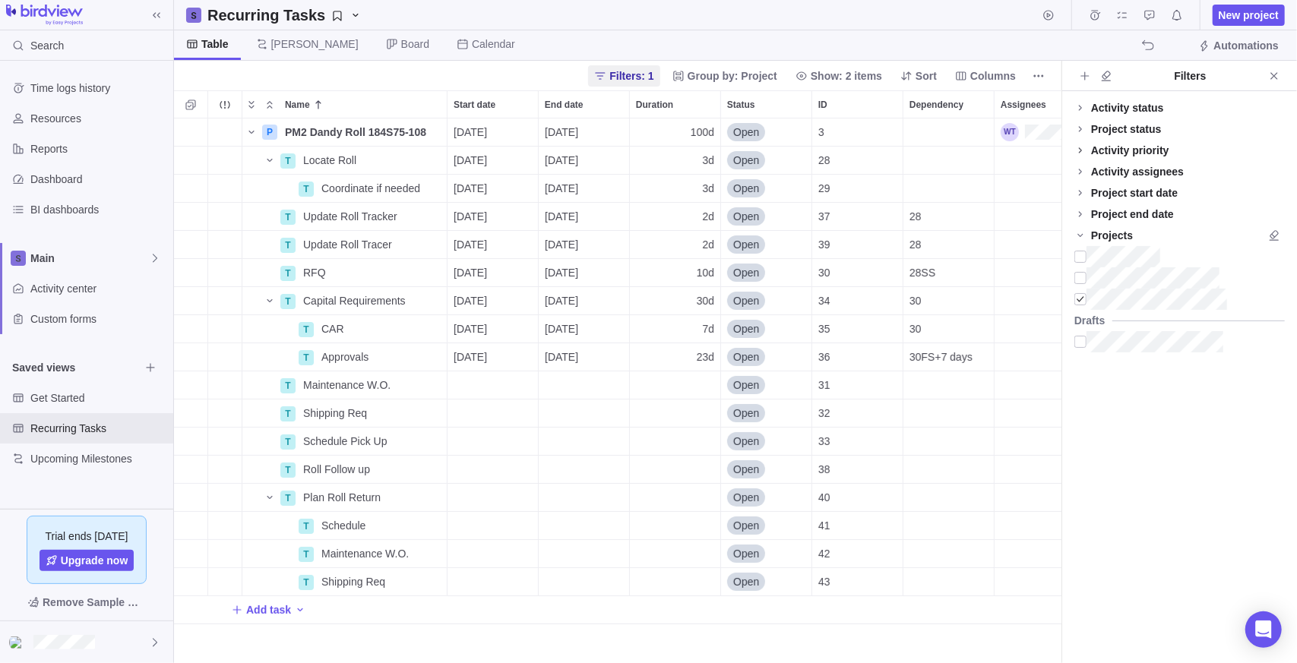
click at [1086, 150] on icon at bounding box center [1080, 150] width 12 height 12
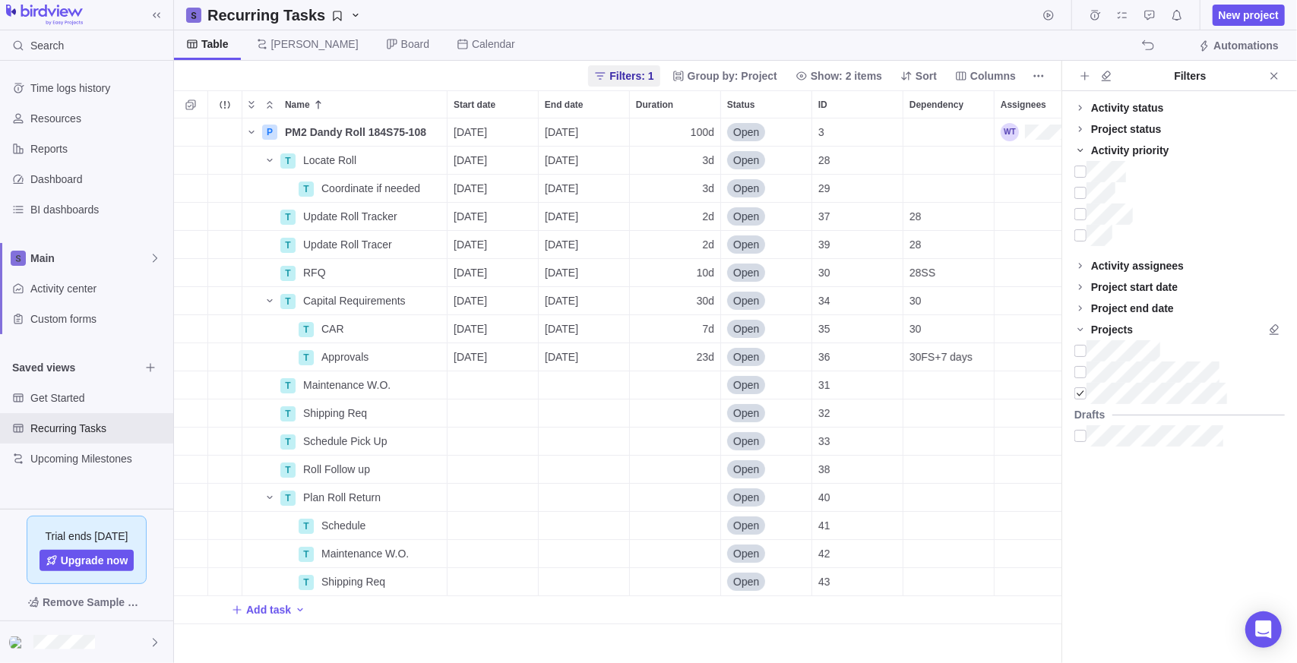
click at [1080, 151] on icon at bounding box center [1079, 150] width 5 height 3
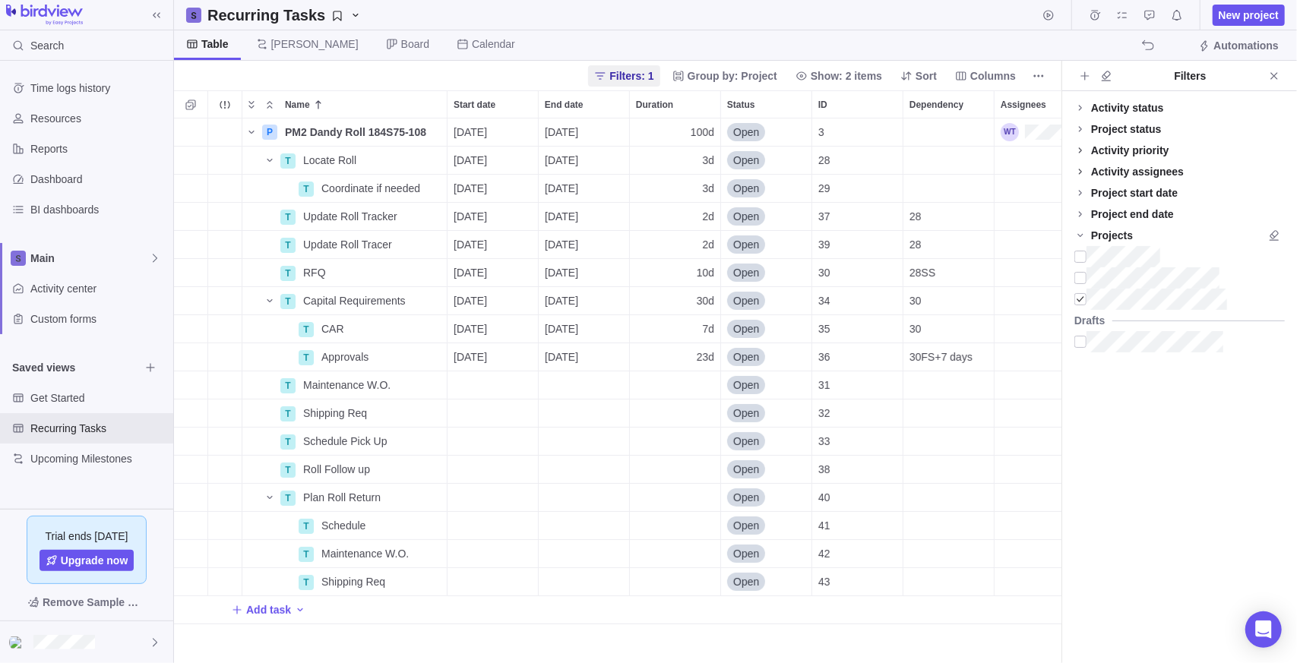
click at [1085, 166] on icon at bounding box center [1080, 172] width 12 height 12
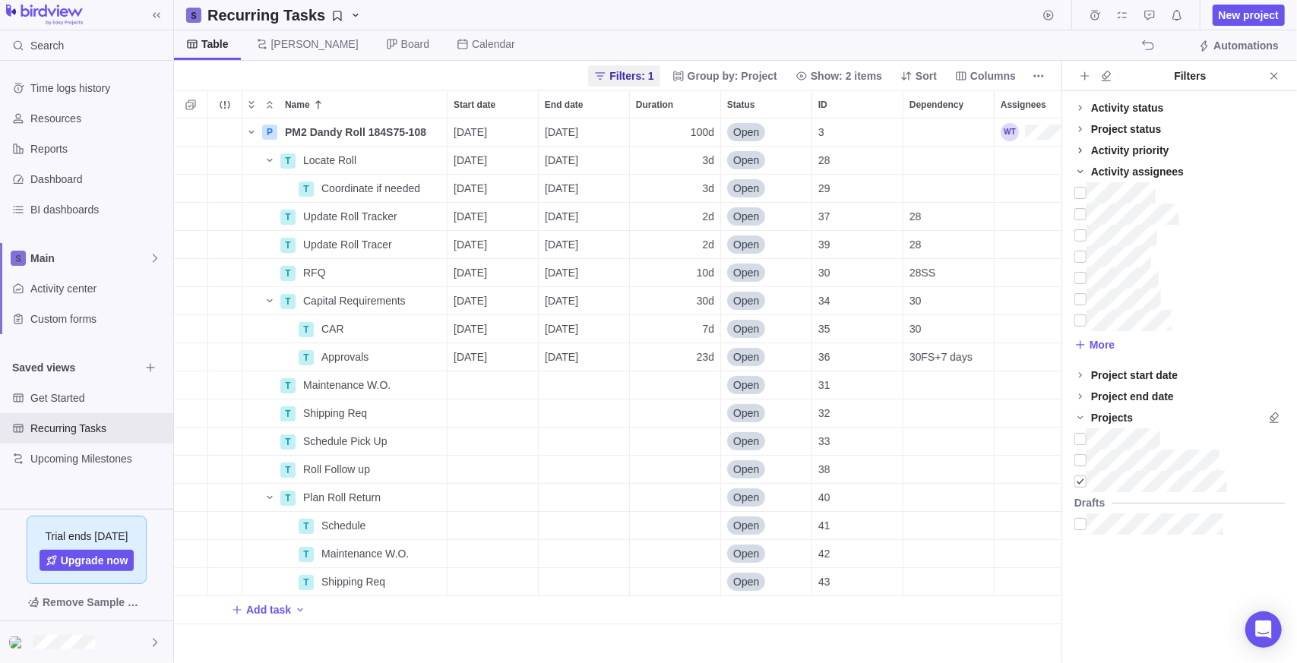
click at [1077, 172] on icon at bounding box center [1080, 172] width 12 height 12
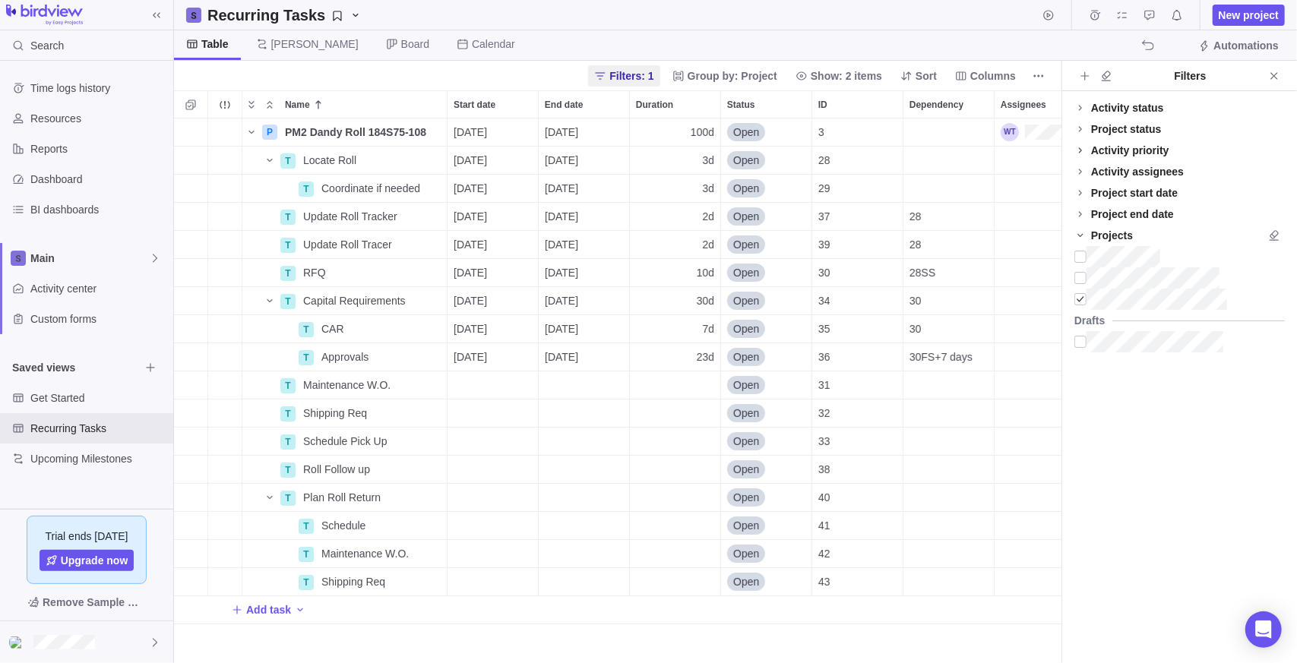
click at [1083, 234] on icon at bounding box center [1079, 235] width 5 height 3
click at [1082, 234] on icon at bounding box center [1080, 235] width 12 height 12
click at [1080, 109] on icon at bounding box center [1080, 107] width 3 height 5
click at [1090, 124] on icon at bounding box center [1093, 129] width 12 height 12
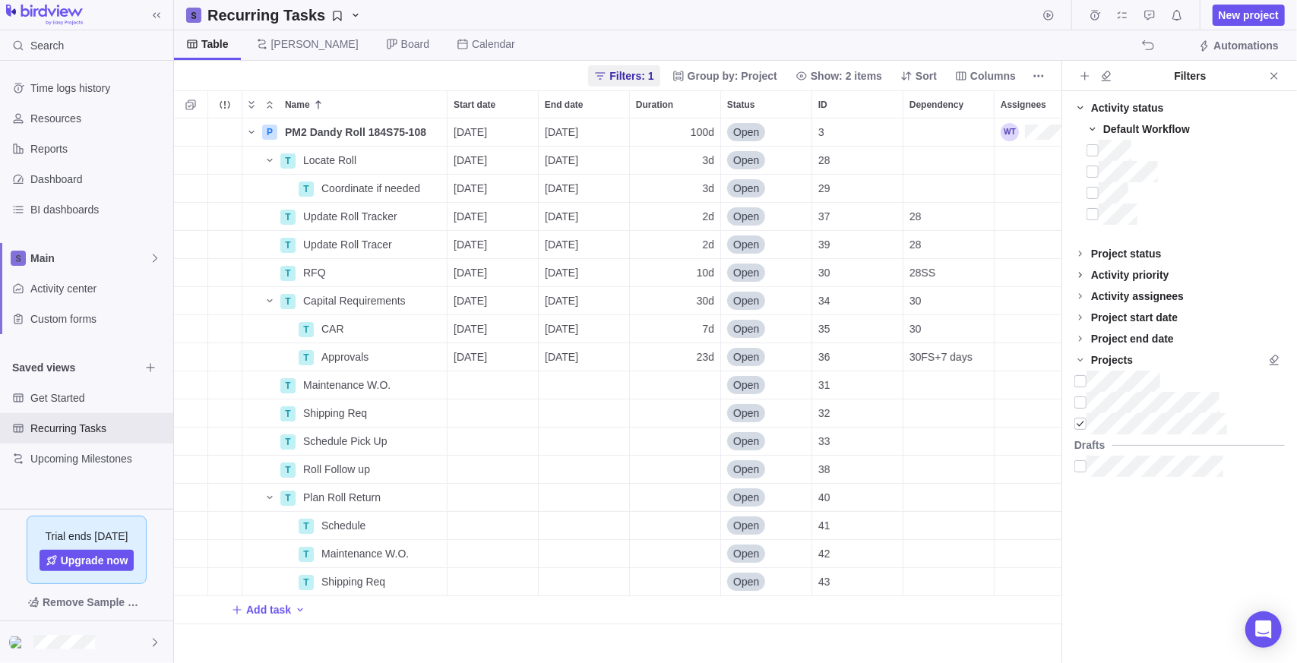
click at [1094, 124] on icon at bounding box center [1093, 129] width 12 height 12
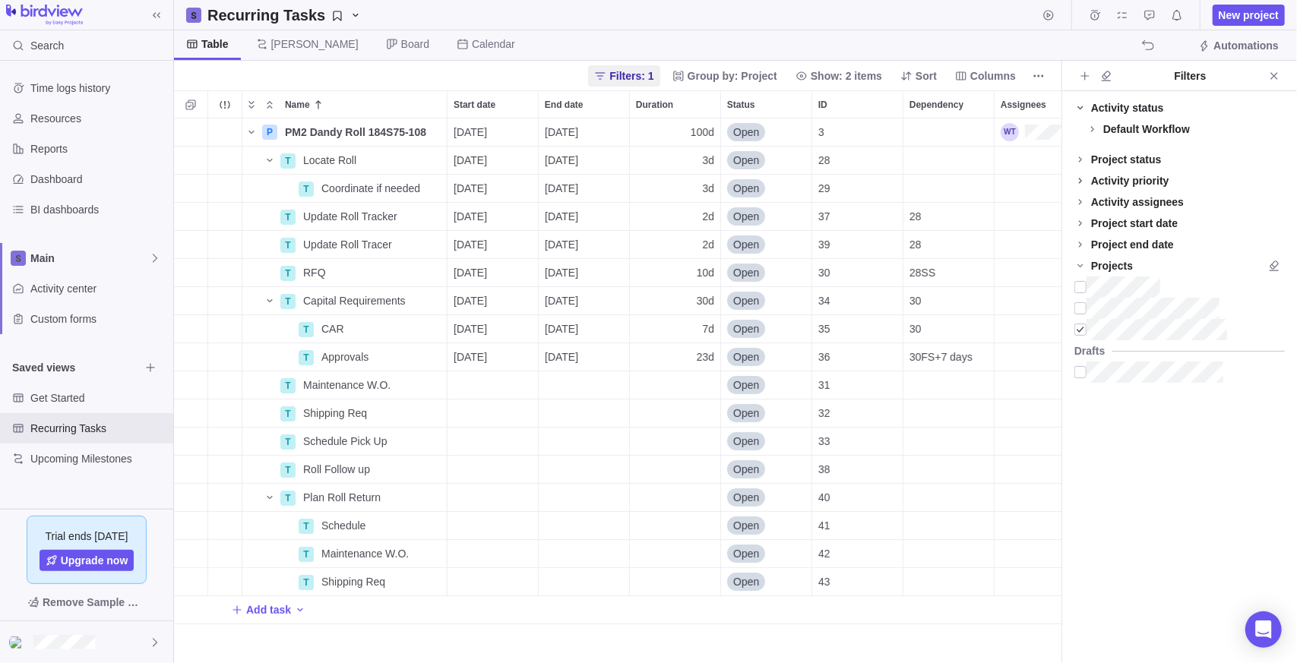
click at [1076, 105] on icon at bounding box center [1080, 108] width 12 height 12
click at [1084, 138] on span at bounding box center [1080, 129] width 21 height 21
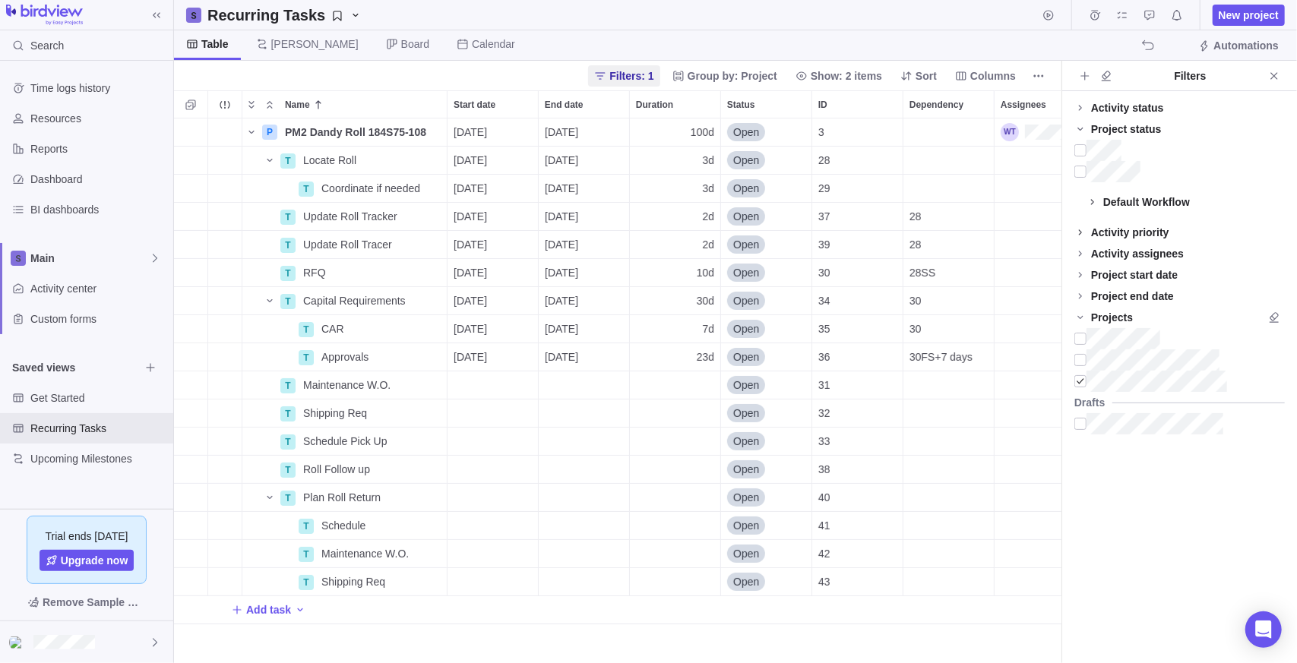
click at [1101, 203] on span at bounding box center [1092, 201] width 21 height 21
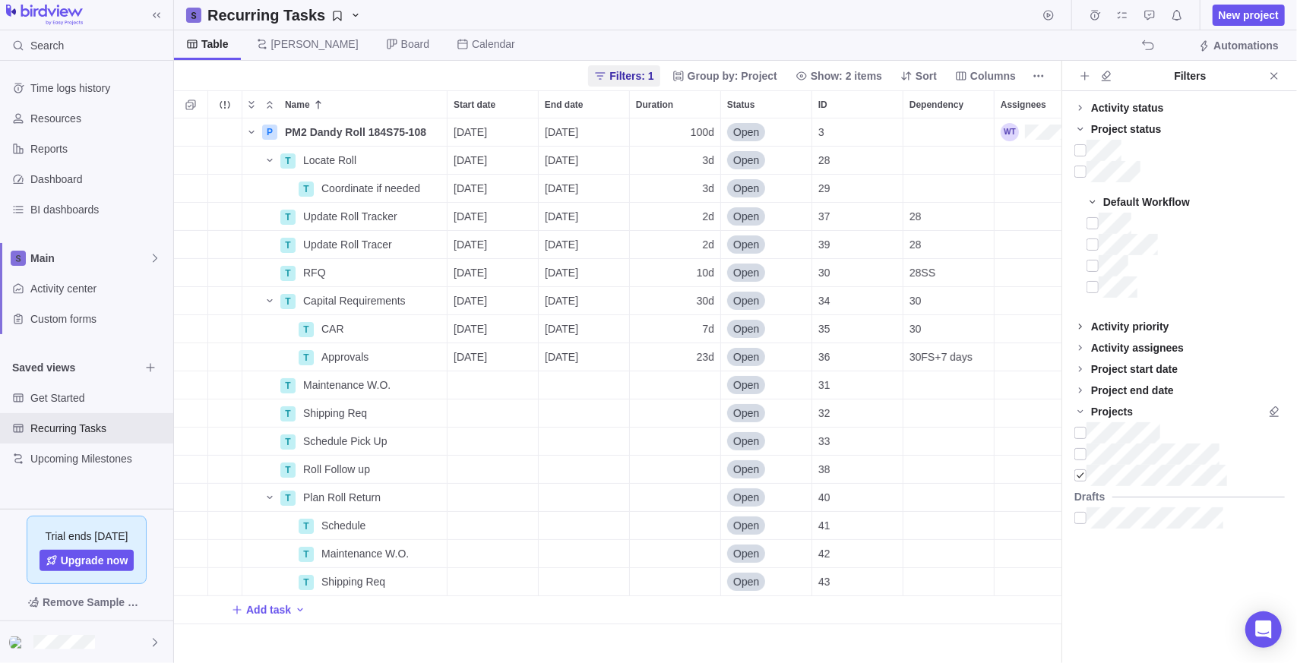
click at [1093, 205] on icon at bounding box center [1093, 202] width 12 height 12
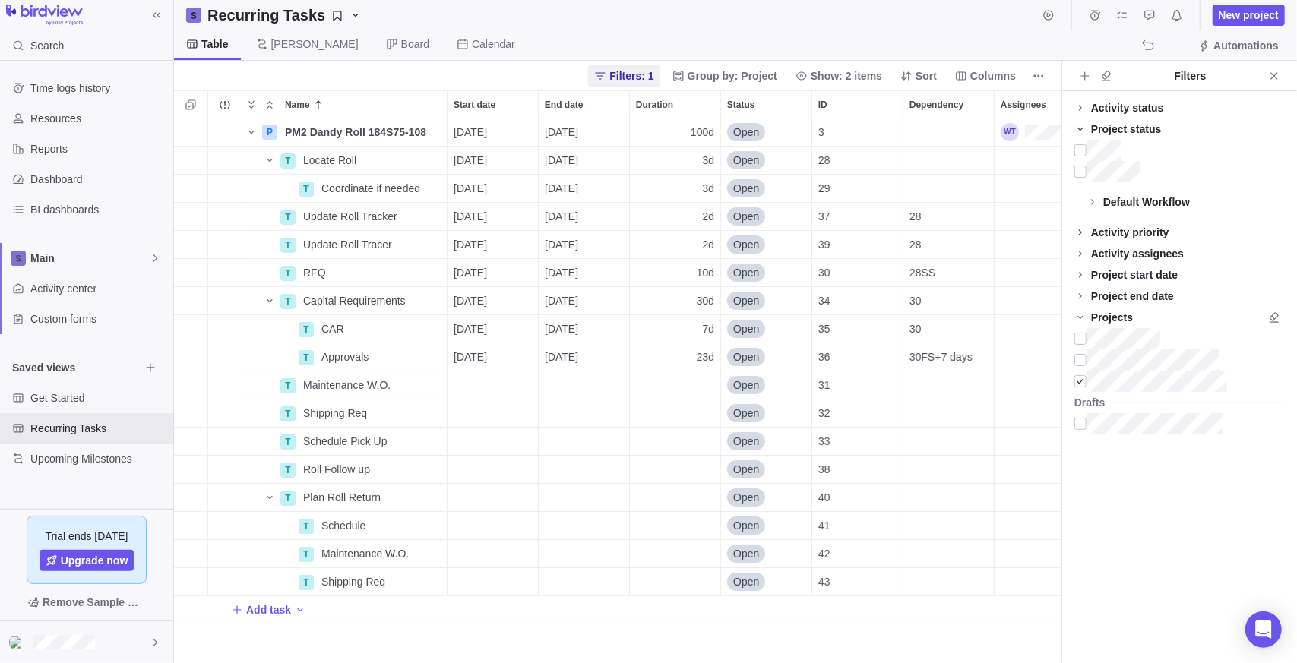
click at [1084, 128] on icon at bounding box center [1080, 129] width 12 height 12
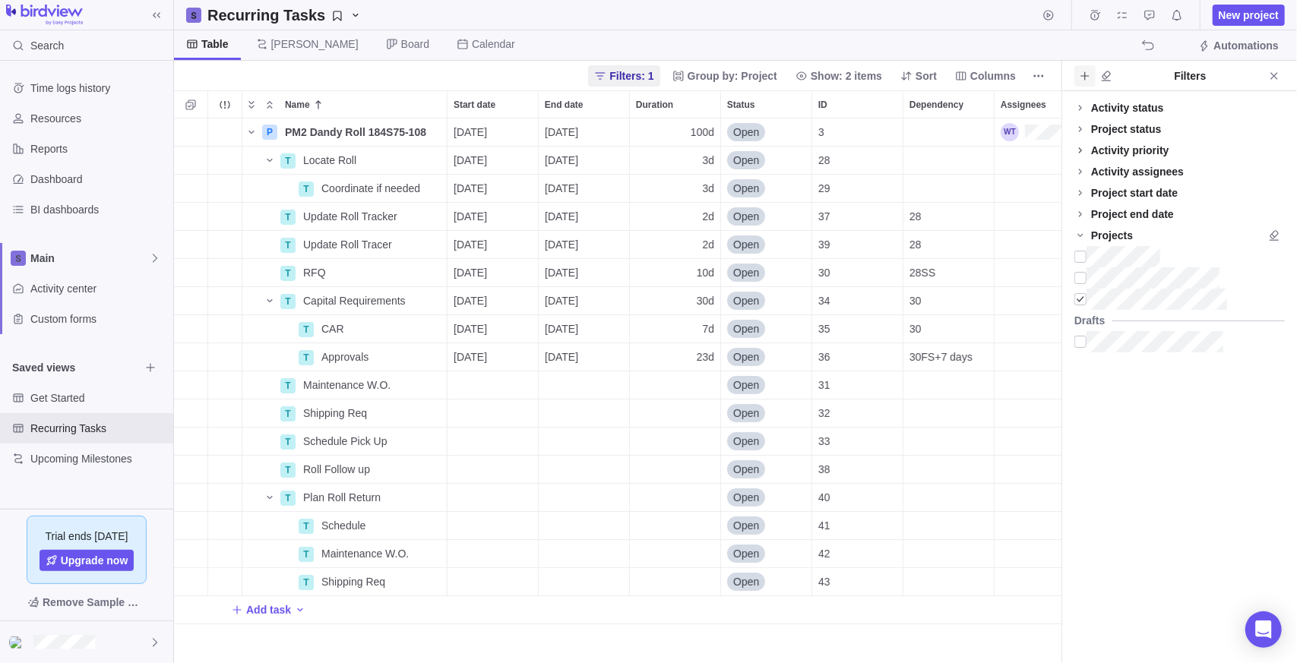
click at [1090, 77] on icon "Add filters" at bounding box center [1085, 76] width 12 height 12
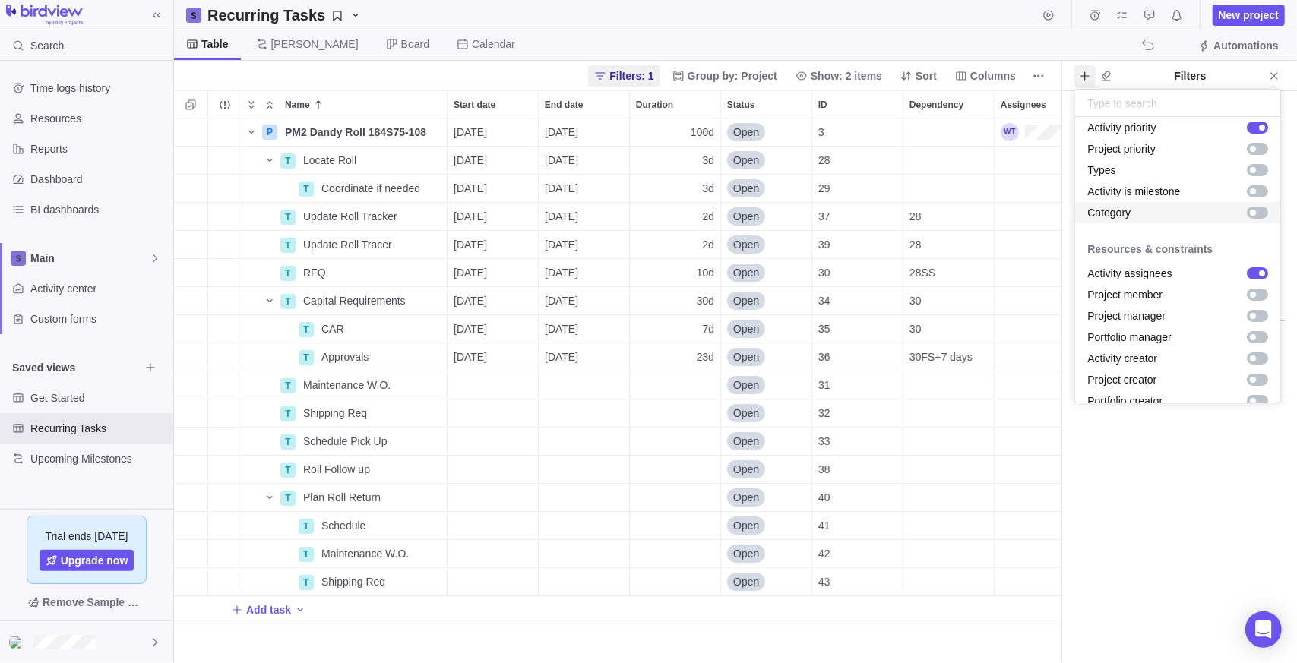
scroll to position [0, 0]
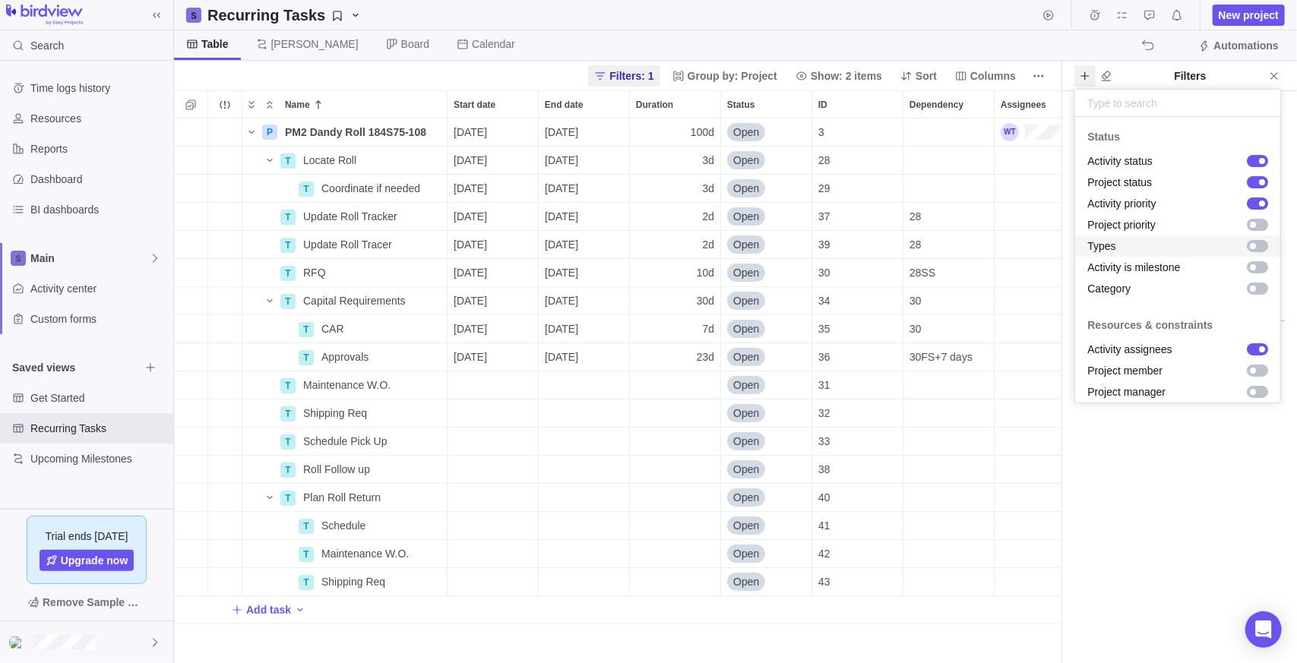
click at [1251, 246] on div "grid" at bounding box center [1257, 246] width 21 height 12
click at [1150, 491] on body "Search Time logs history Resources Reports Dashboard BI dashboards Main Activit…" at bounding box center [648, 331] width 1297 height 663
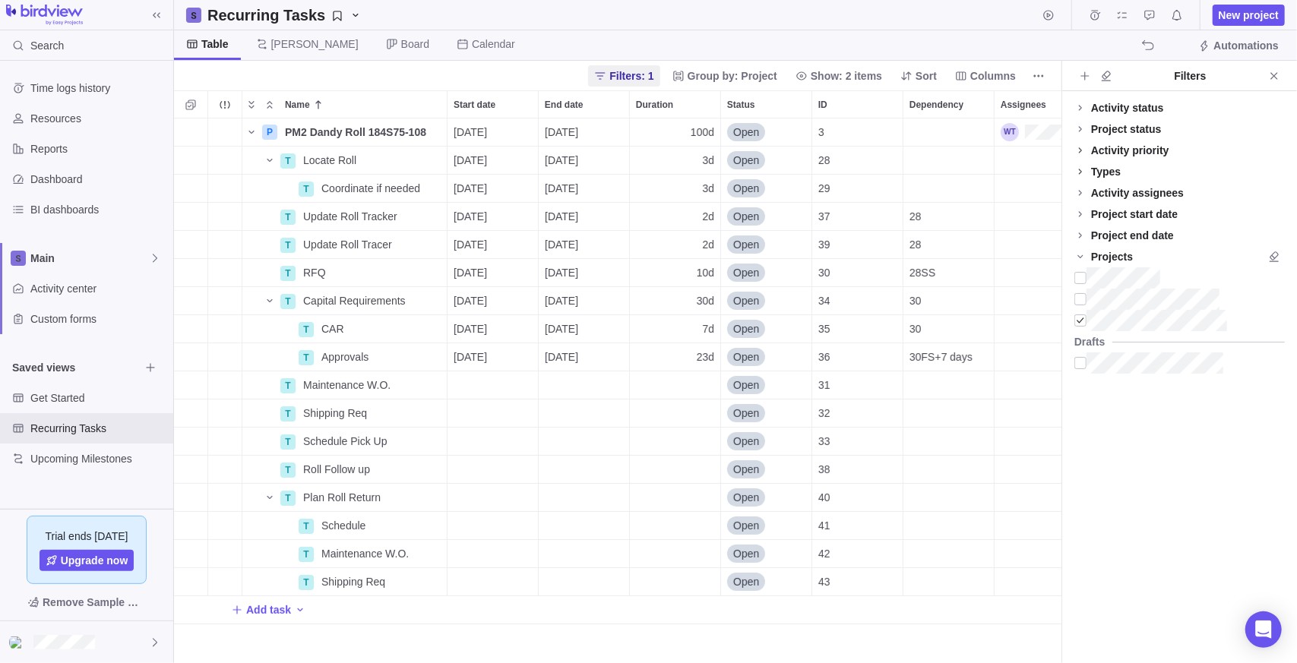
drag, startPoint x: 1074, startPoint y: 169, endPoint x: 1084, endPoint y: 173, distance: 9.9
click at [1074, 170] on icon at bounding box center [1080, 172] width 12 height 12
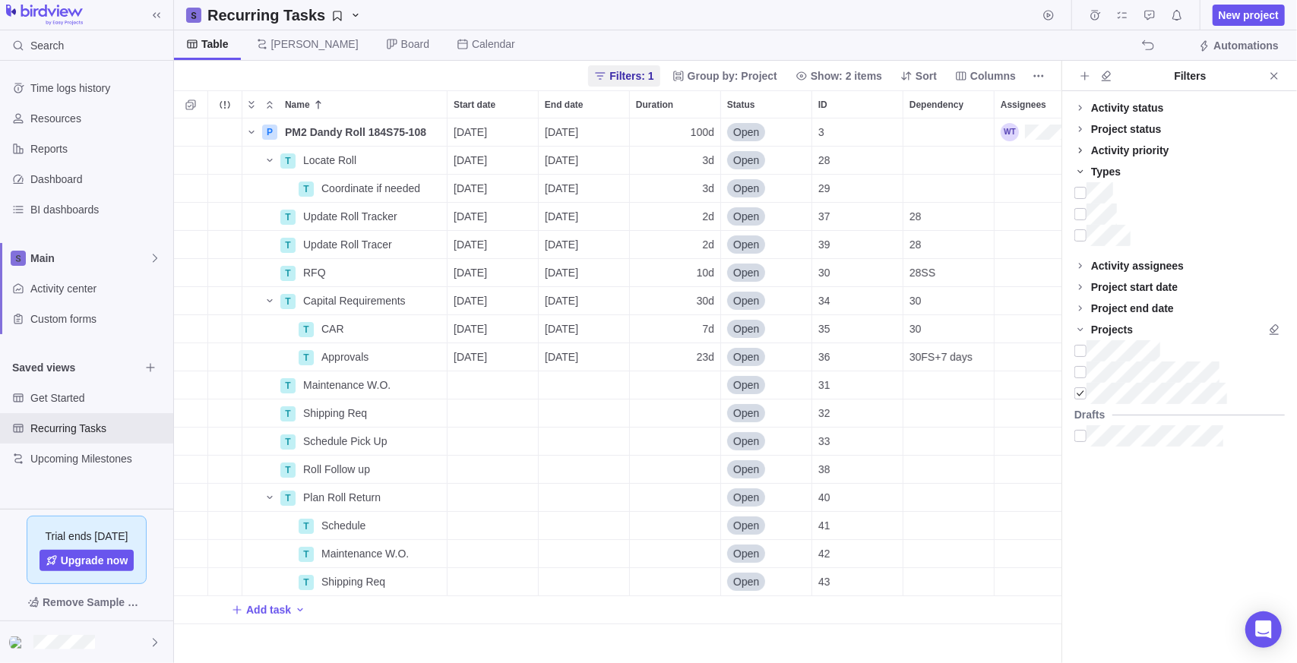
click at [1076, 169] on icon at bounding box center [1080, 172] width 12 height 12
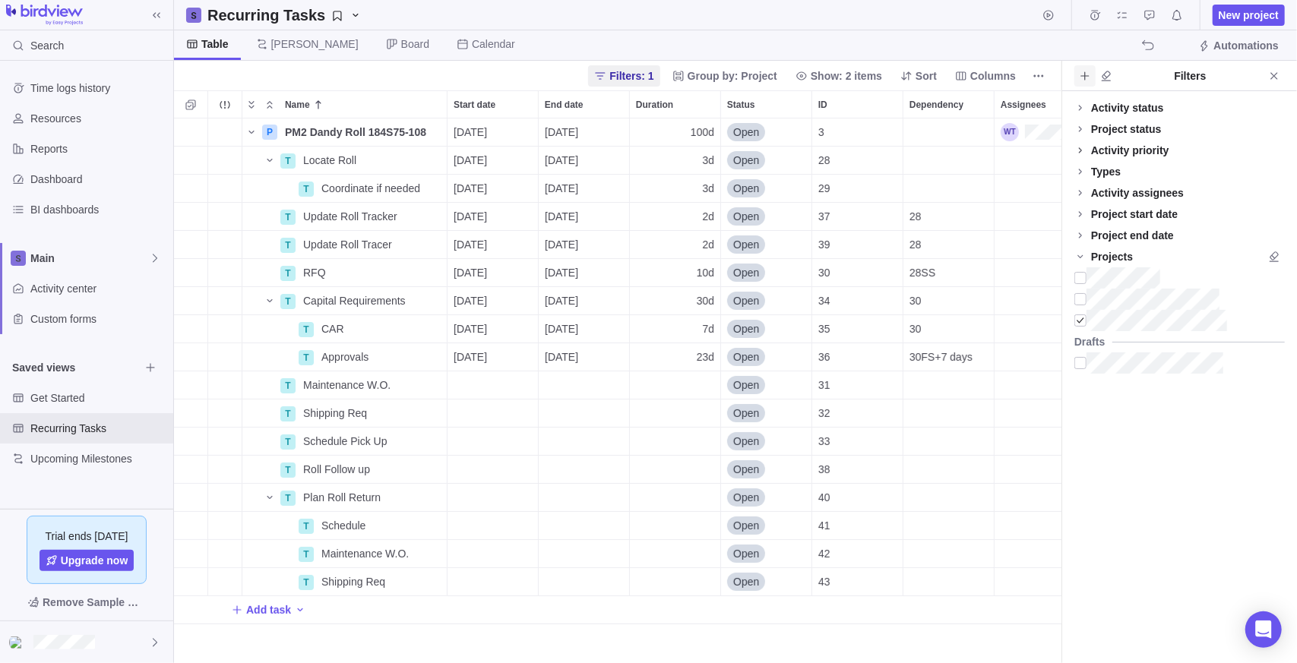
click at [1083, 74] on icon "Add filters" at bounding box center [1084, 75] width 8 height 8
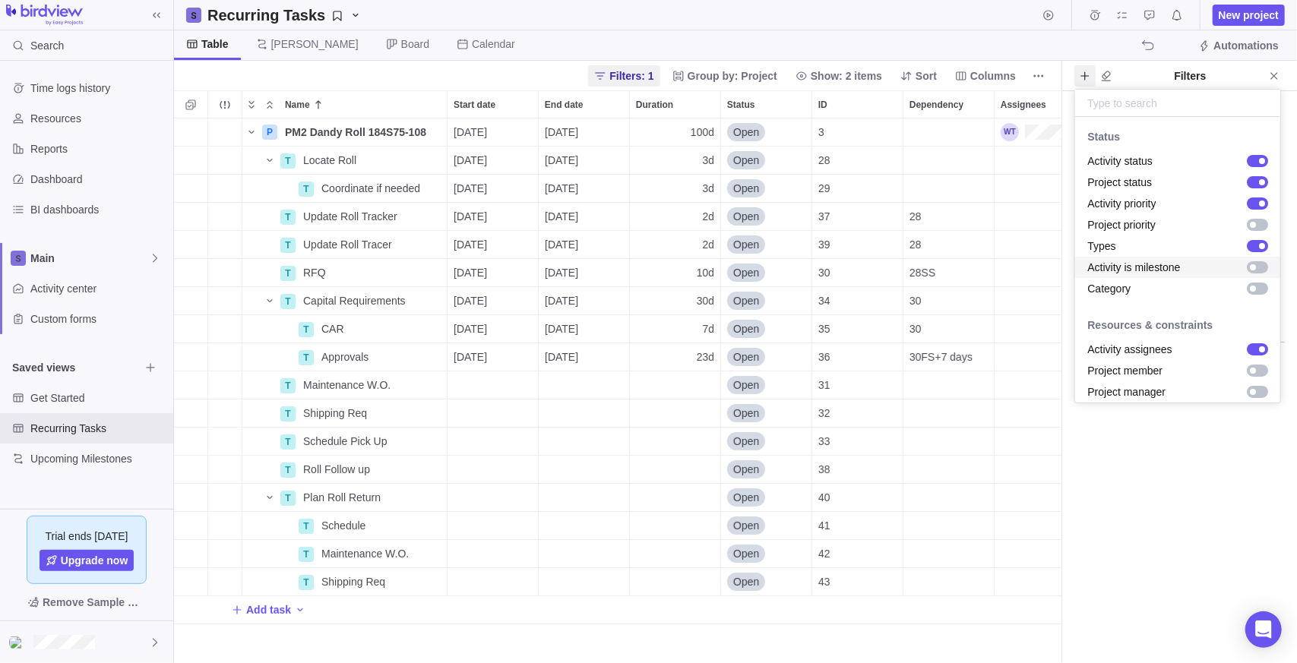
click at [1249, 269] on div "grid" at bounding box center [1257, 267] width 21 height 12
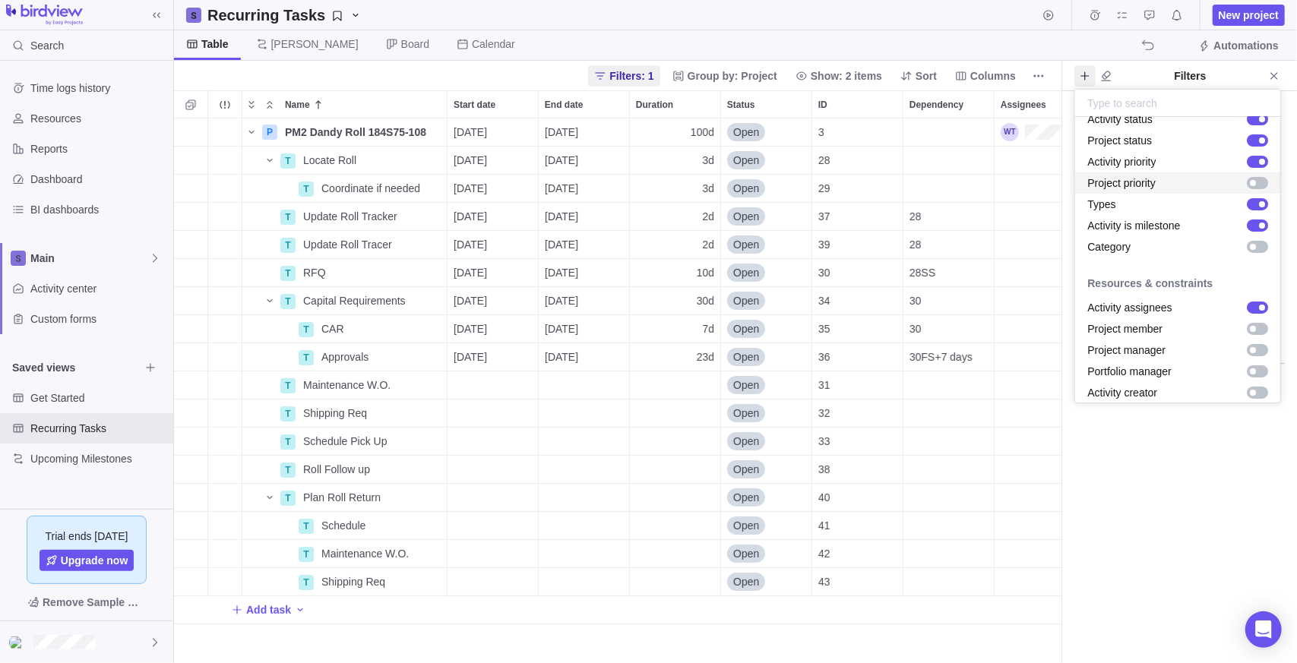
scroll to position [76, 0]
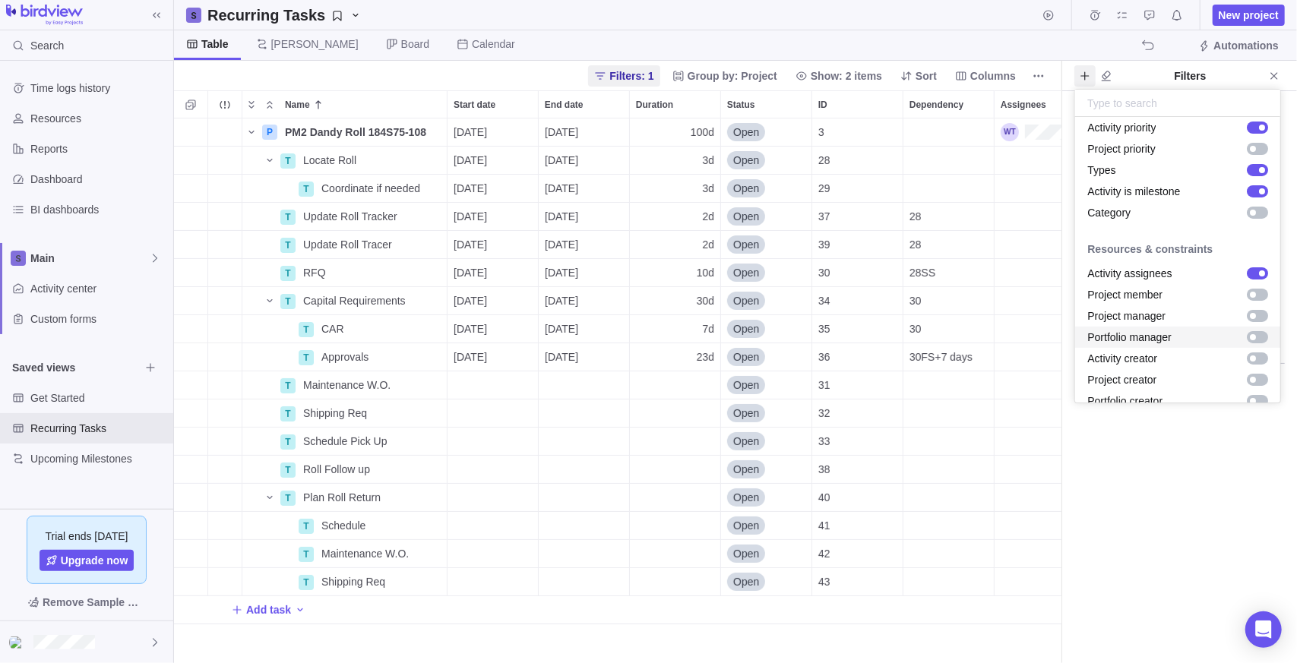
click at [1252, 335] on div "grid" at bounding box center [1257, 337] width 21 height 12
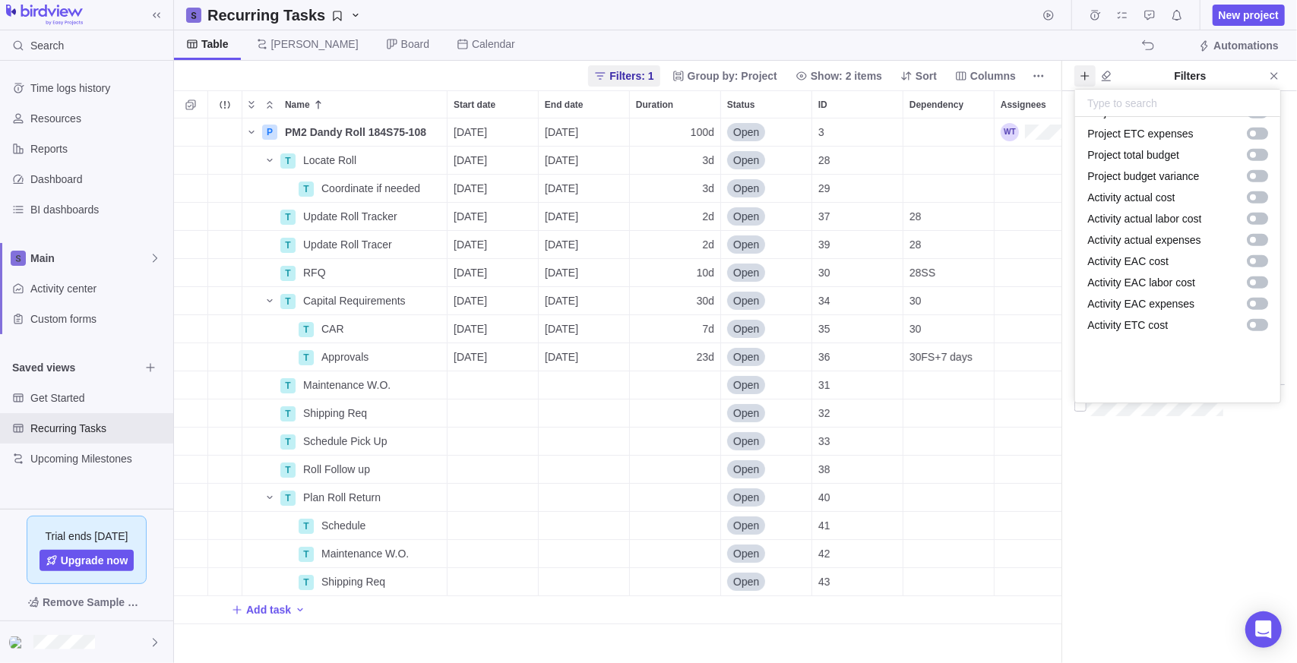
scroll to position [838, 0]
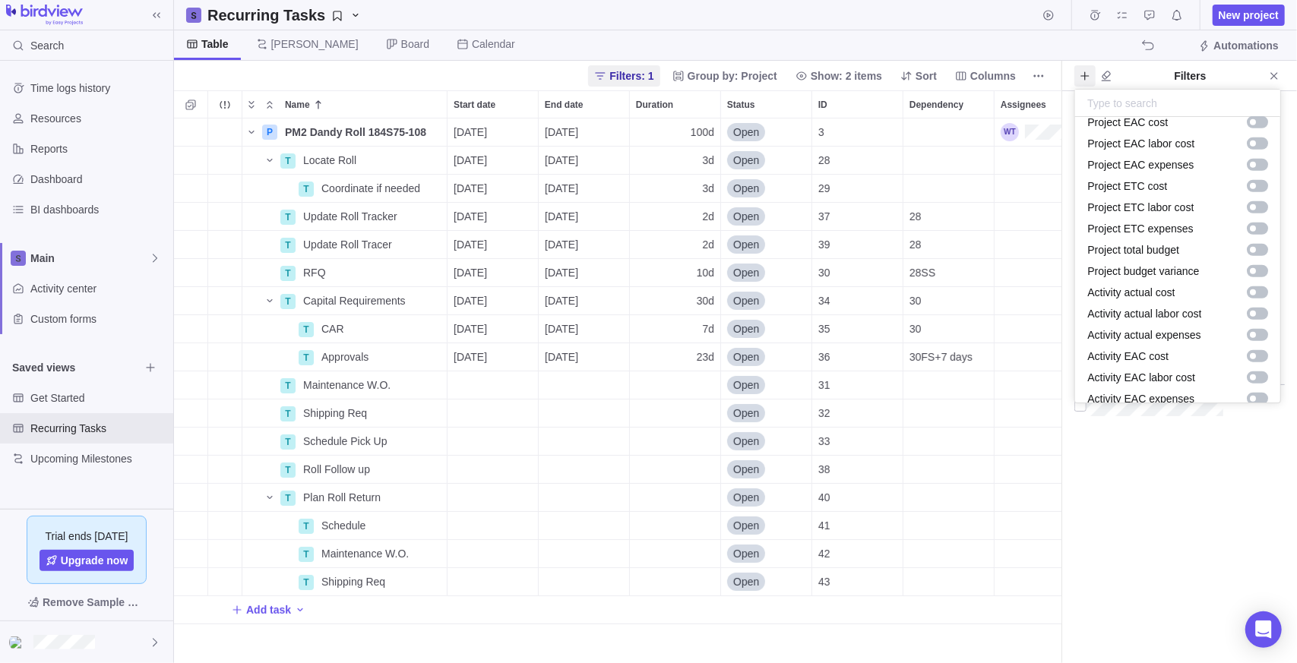
click at [1188, 485] on body "Search Time logs history Resources Reports Dashboard BI dashboards Main Activit…" at bounding box center [648, 331] width 1297 height 663
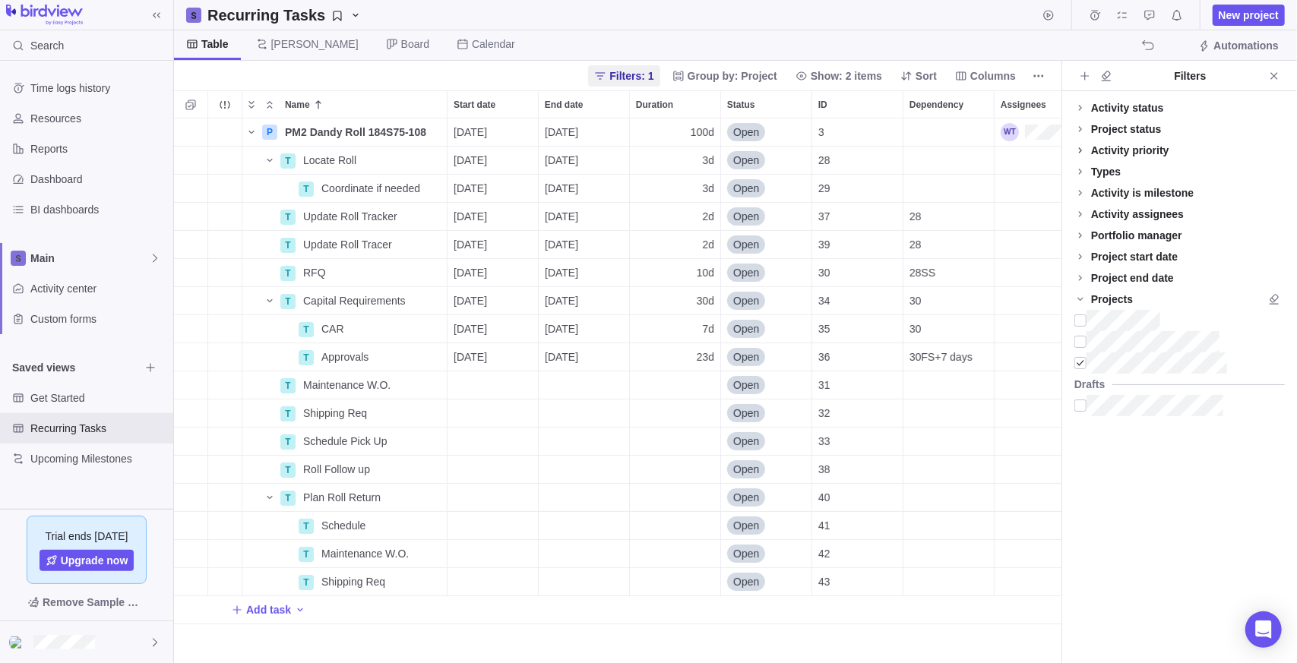
drag, startPoint x: 1187, startPoint y: 483, endPoint x: 1176, endPoint y: 475, distance: 13.5
click at [1176, 475] on div "Activity status Default Workflow Project status Default Workflow Activity prior…" at bounding box center [1179, 377] width 235 height 572
drag, startPoint x: 1176, startPoint y: 475, endPoint x: 1092, endPoint y: 419, distance: 100.9
click at [1085, 426] on div "Activity status Default Workflow Project status Default Workflow Activity prior…" at bounding box center [1179, 377] width 235 height 572
click at [1081, 239] on icon at bounding box center [1080, 235] width 12 height 12
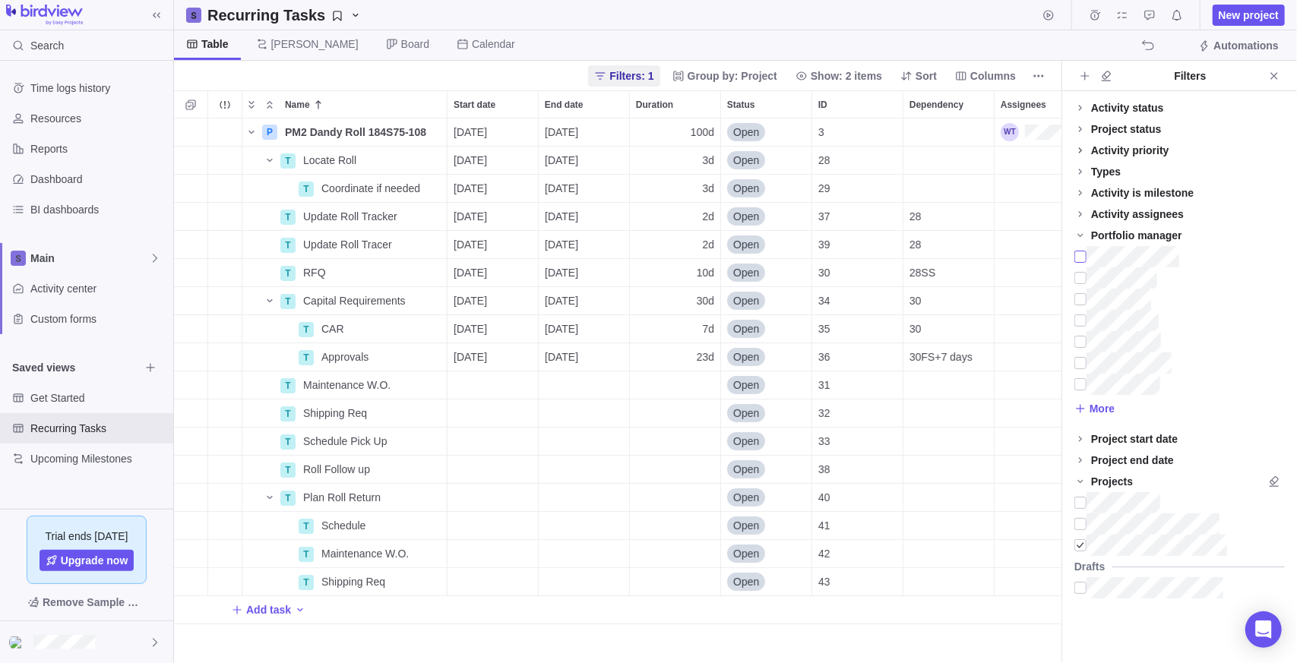
scroll to position [533, 876]
click at [1125, 212] on div "Activity assignees" at bounding box center [1137, 214] width 93 height 15
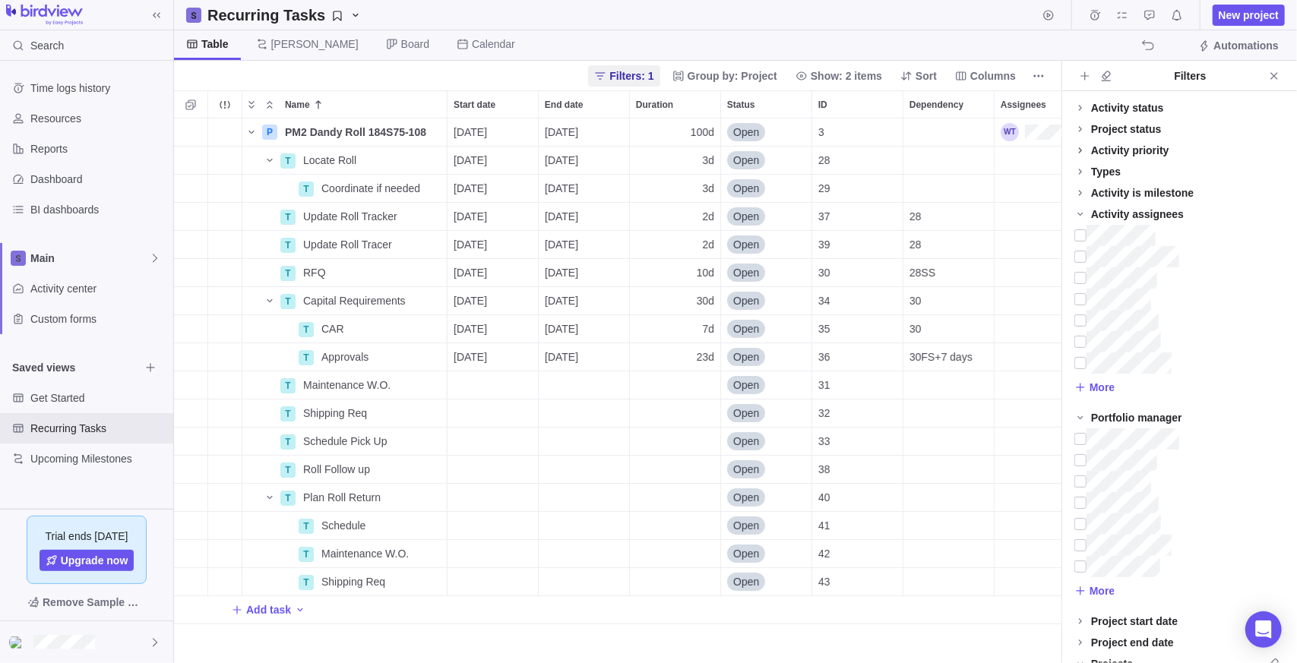
click at [1125, 213] on div "Activity assignees" at bounding box center [1137, 214] width 93 height 15
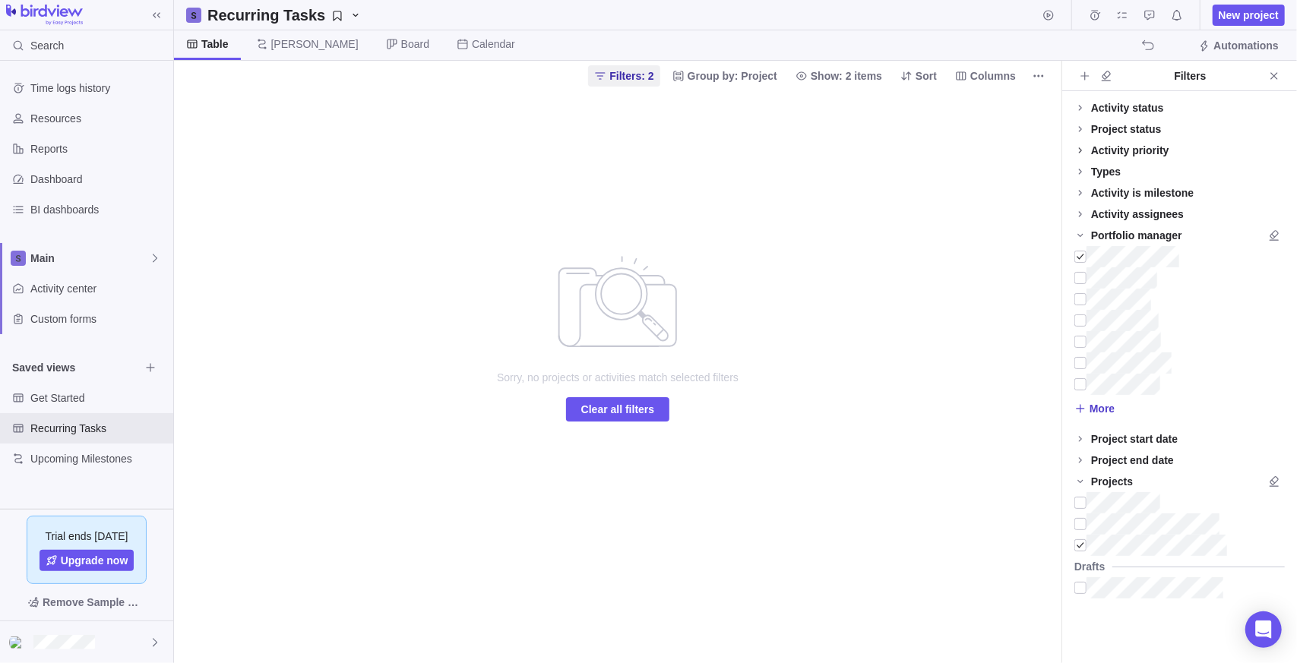
click at [1096, 410] on span "More" at bounding box center [1102, 408] width 25 height 15
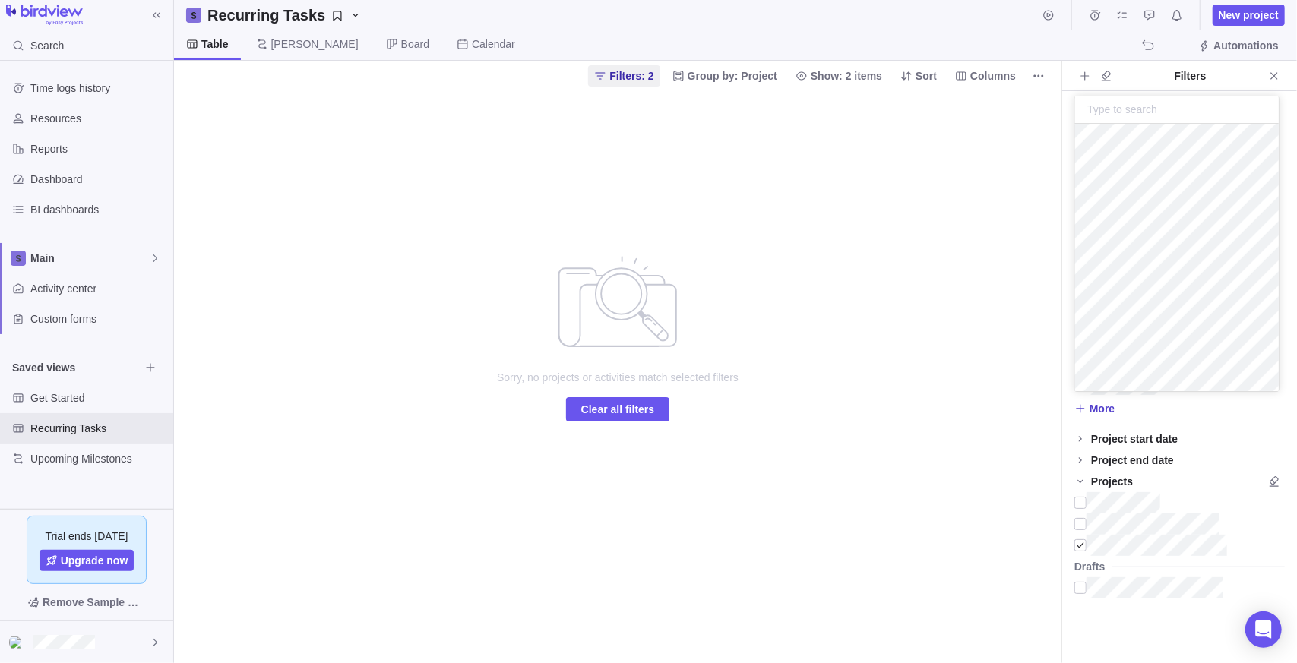
click at [1096, 410] on span "More" at bounding box center [1102, 408] width 25 height 15
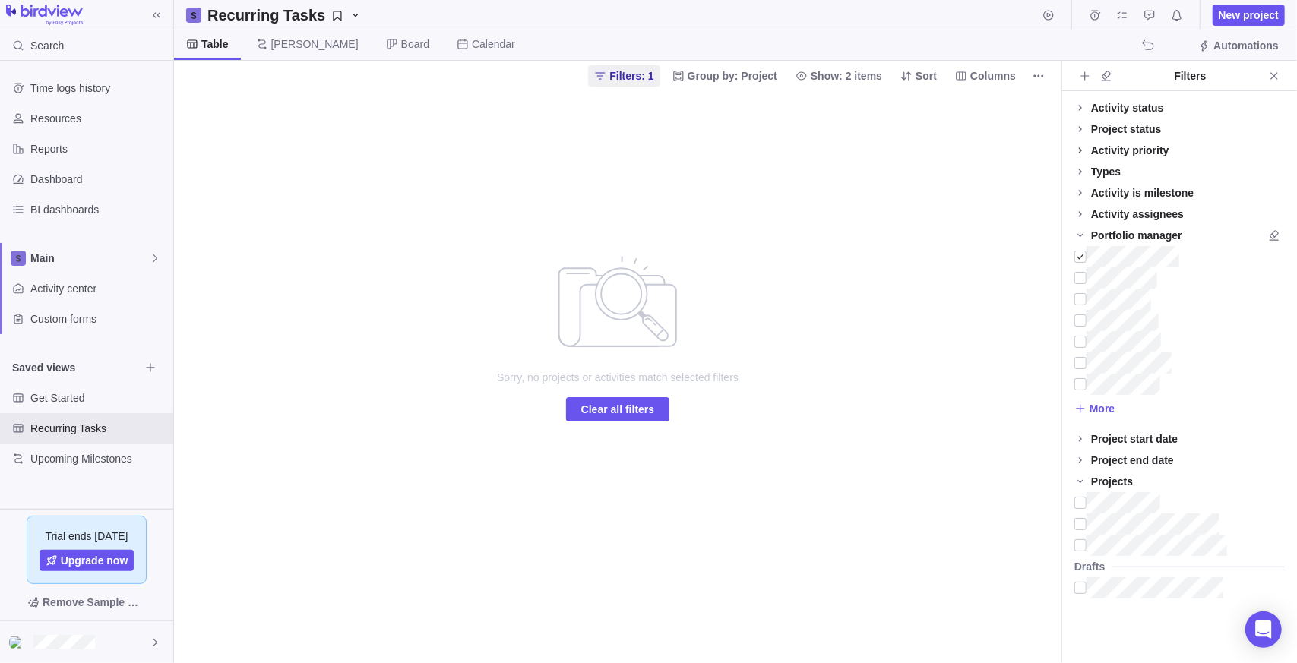
click at [915, 507] on div "Sorry, no projects or activities match selected filters Clear all filters" at bounding box center [617, 376] width 887 height 573
click at [1077, 255] on div at bounding box center [1080, 256] width 12 height 21
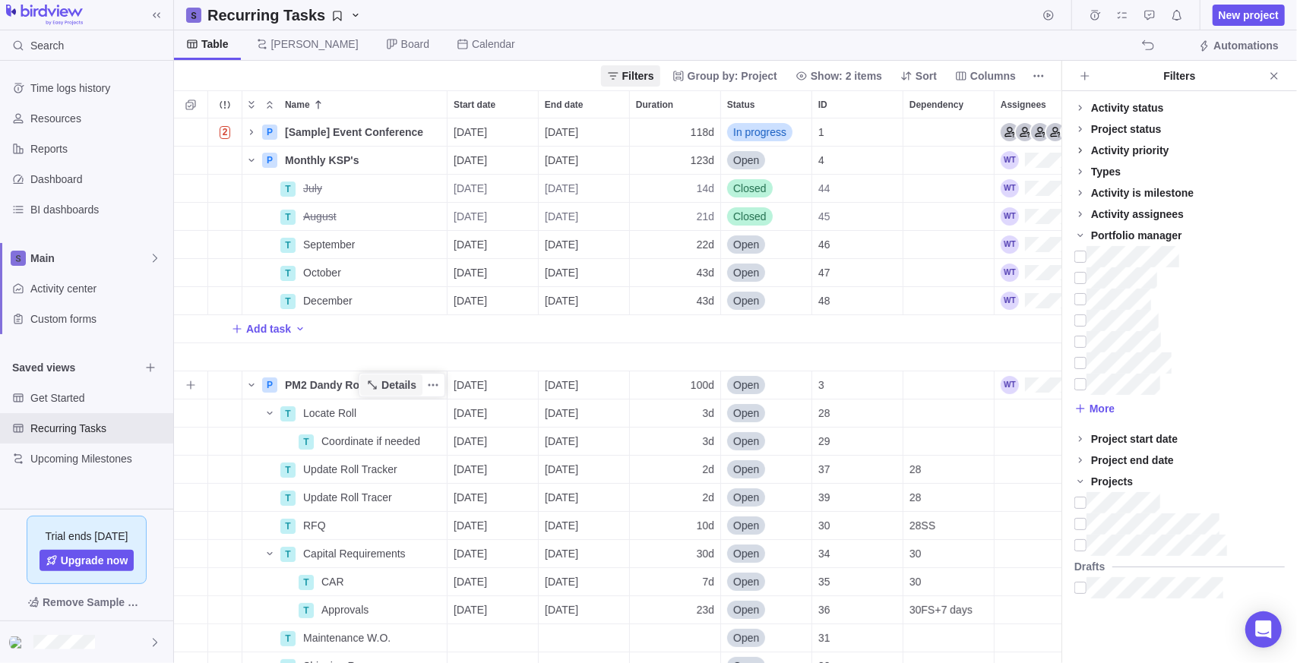
click at [393, 386] on span "Details" at bounding box center [398, 385] width 35 height 15
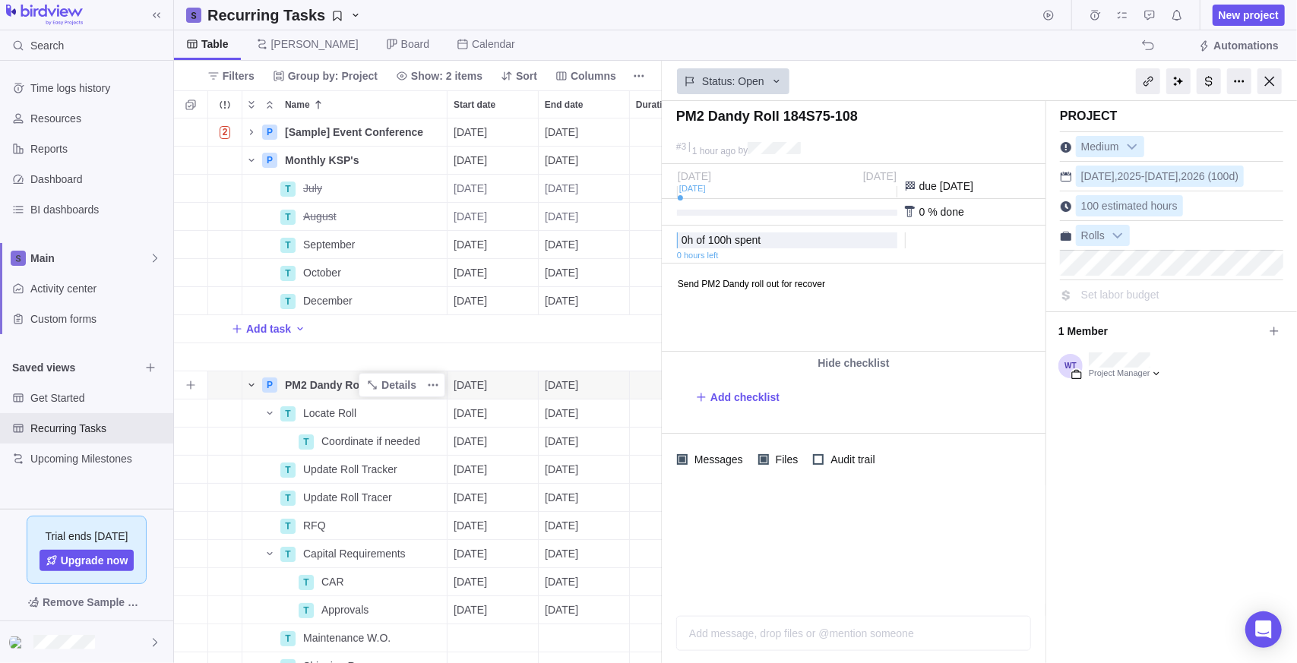
click at [259, 378] on span "Name" at bounding box center [251, 385] width 18 height 21
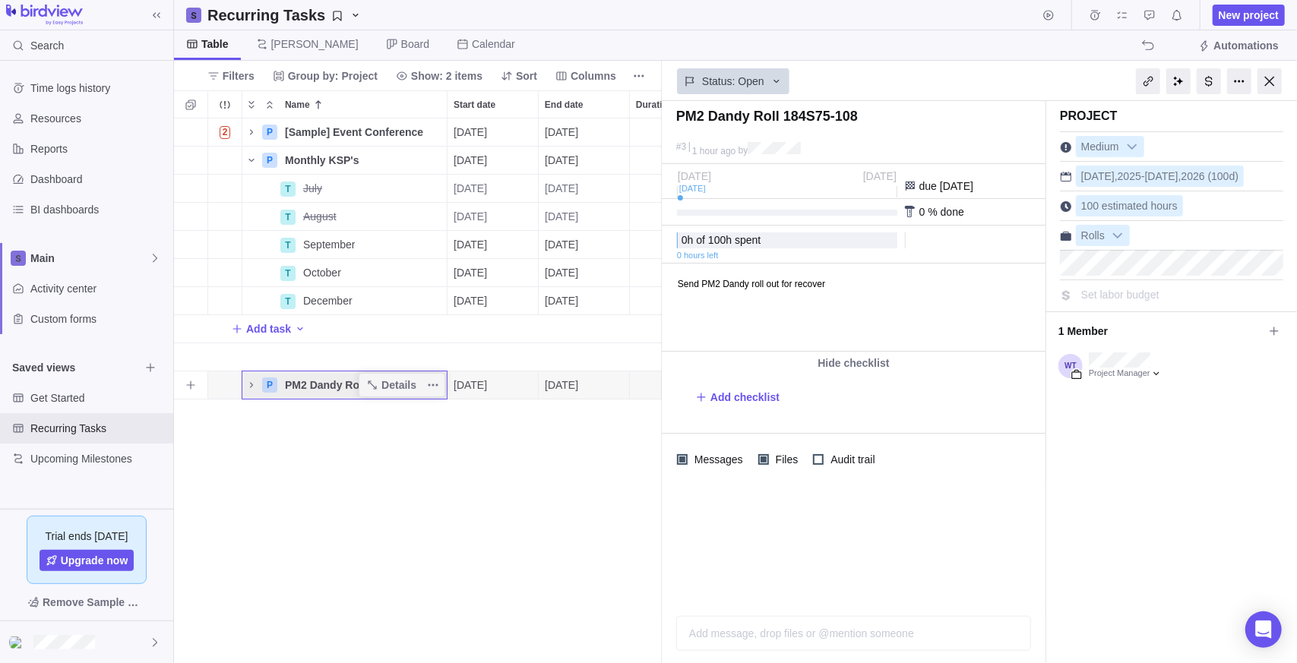
click at [266, 383] on div "P" at bounding box center [269, 385] width 15 height 15
click at [271, 387] on div "P" at bounding box center [269, 385] width 15 height 15
click at [388, 381] on span "Details" at bounding box center [398, 385] width 35 height 15
click at [408, 393] on span "Details" at bounding box center [391, 385] width 62 height 21
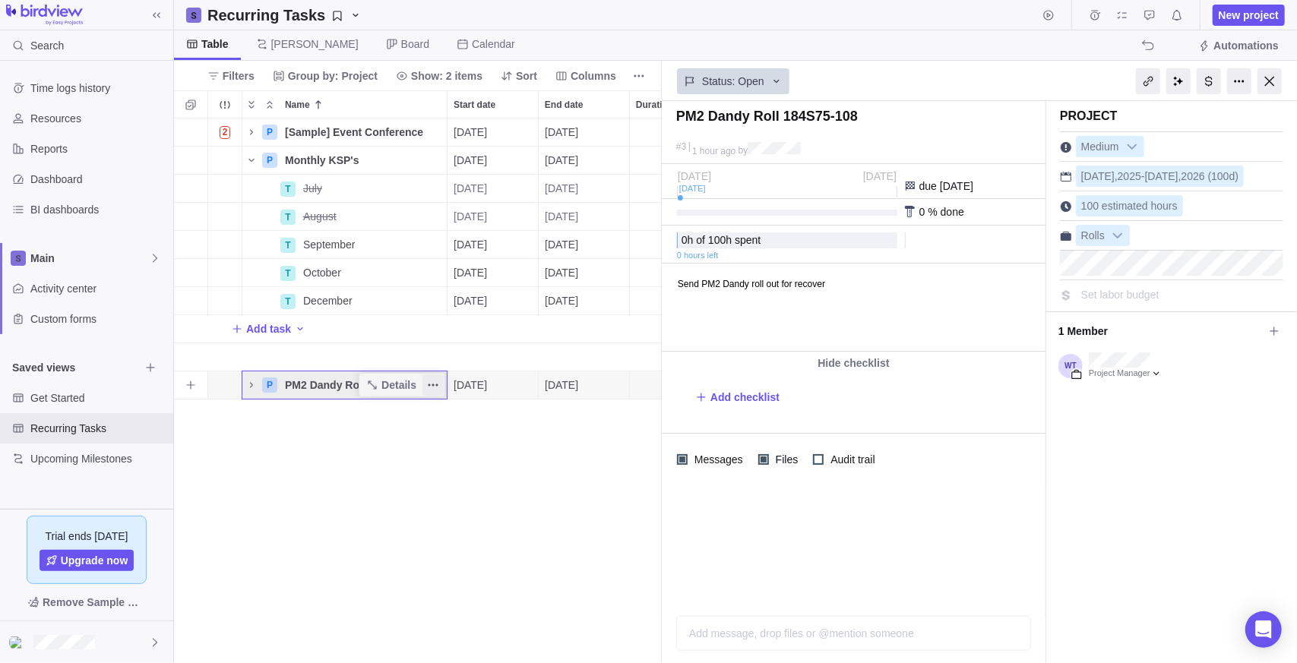
click at [426, 384] on span "More actions" at bounding box center [432, 385] width 21 height 21
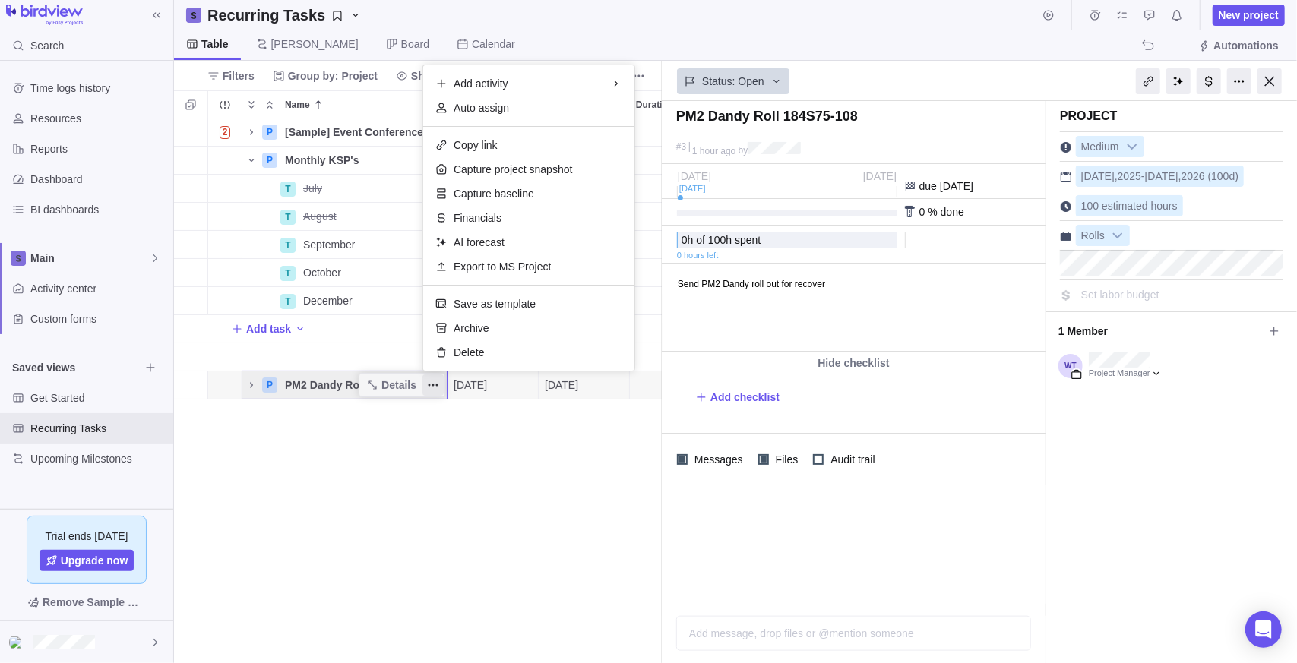
click at [441, 470] on div "2 P [Sample] Event Conference Details 08/18/2025 01/28/2026 118d In progress 1 …" at bounding box center [418, 392] width 488 height 546
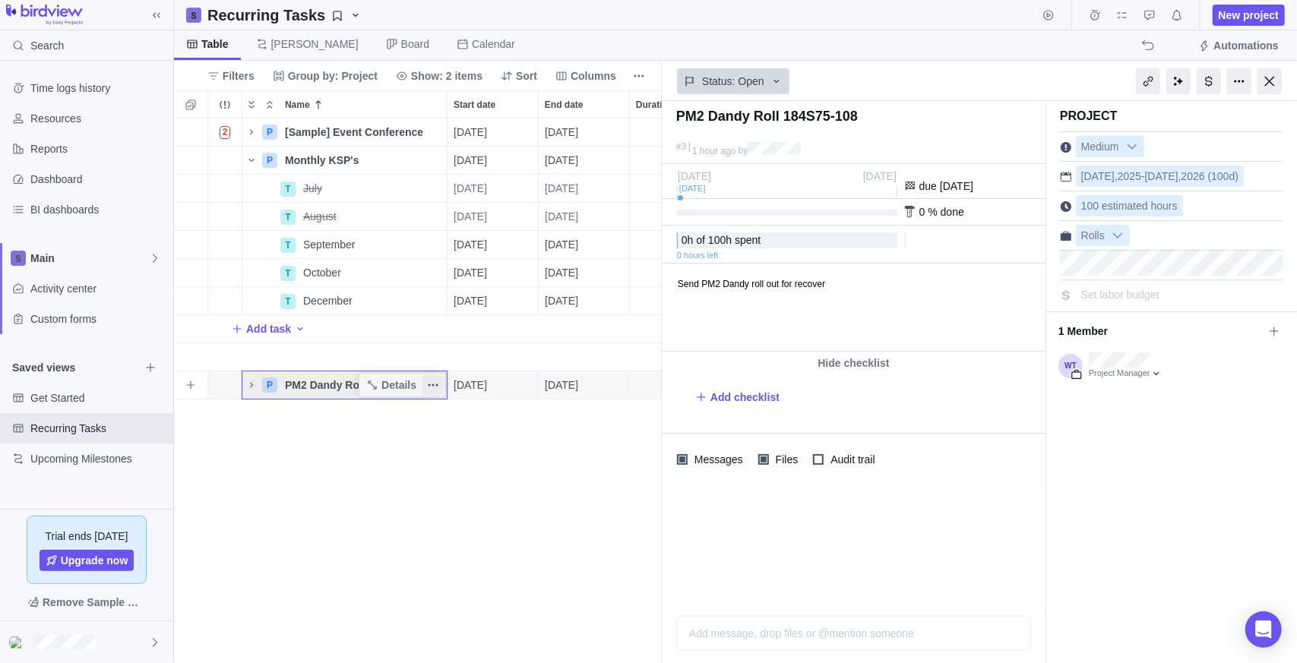
click at [434, 391] on span "More actions" at bounding box center [432, 385] width 21 height 21
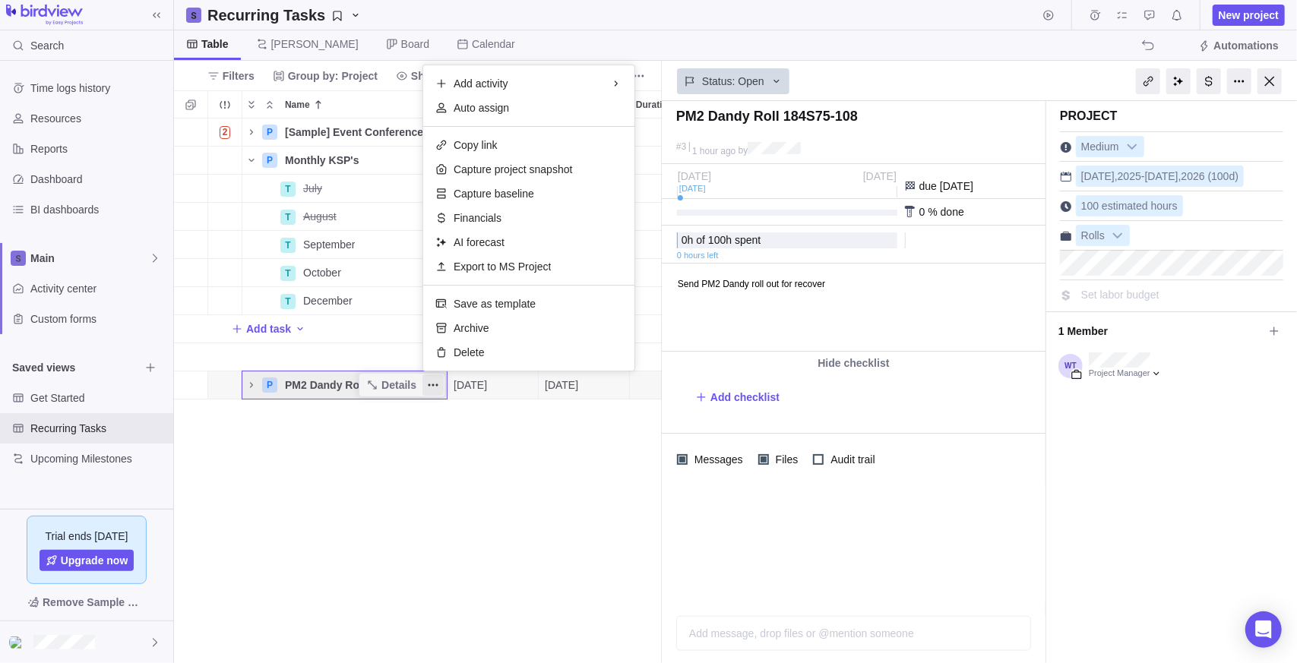
drag, startPoint x: 362, startPoint y: 514, endPoint x: 337, endPoint y: 479, distance: 43.6
click at [362, 513] on div "2 P [Sample] Event Conference Details 08/18/2025 01/28/2026 118d In progress 1 …" at bounding box center [418, 392] width 488 height 546
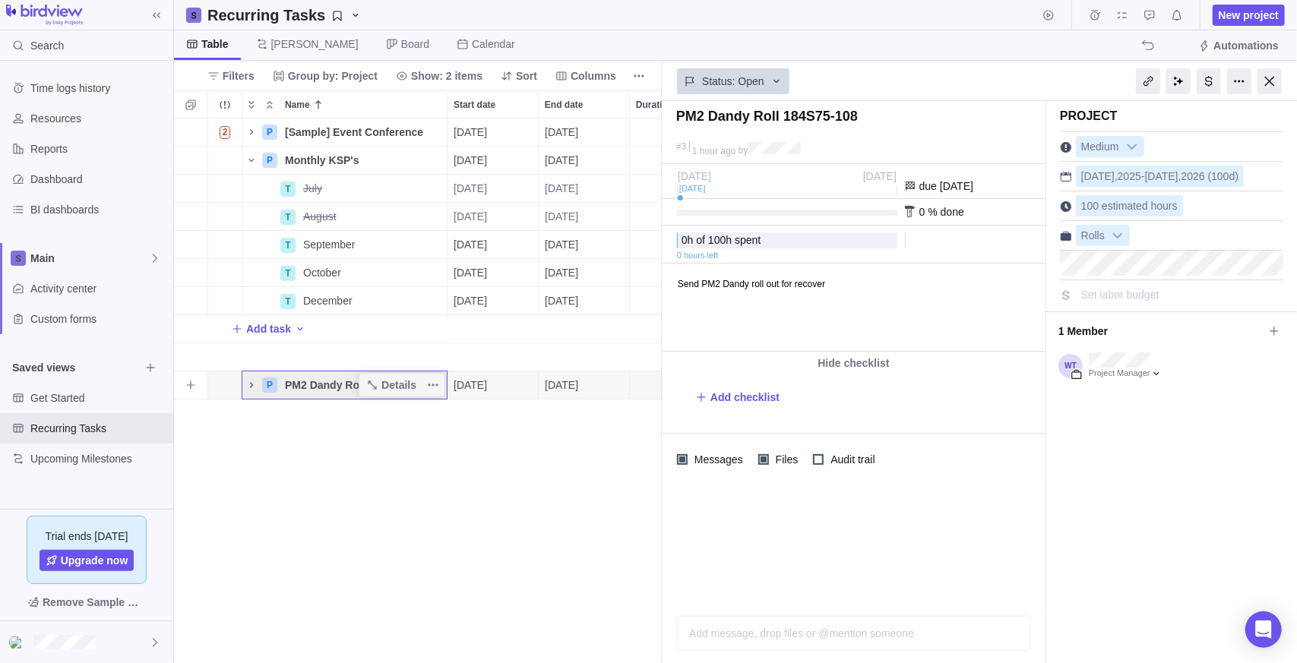
click at [254, 389] on icon "Name" at bounding box center [251, 385] width 12 height 12
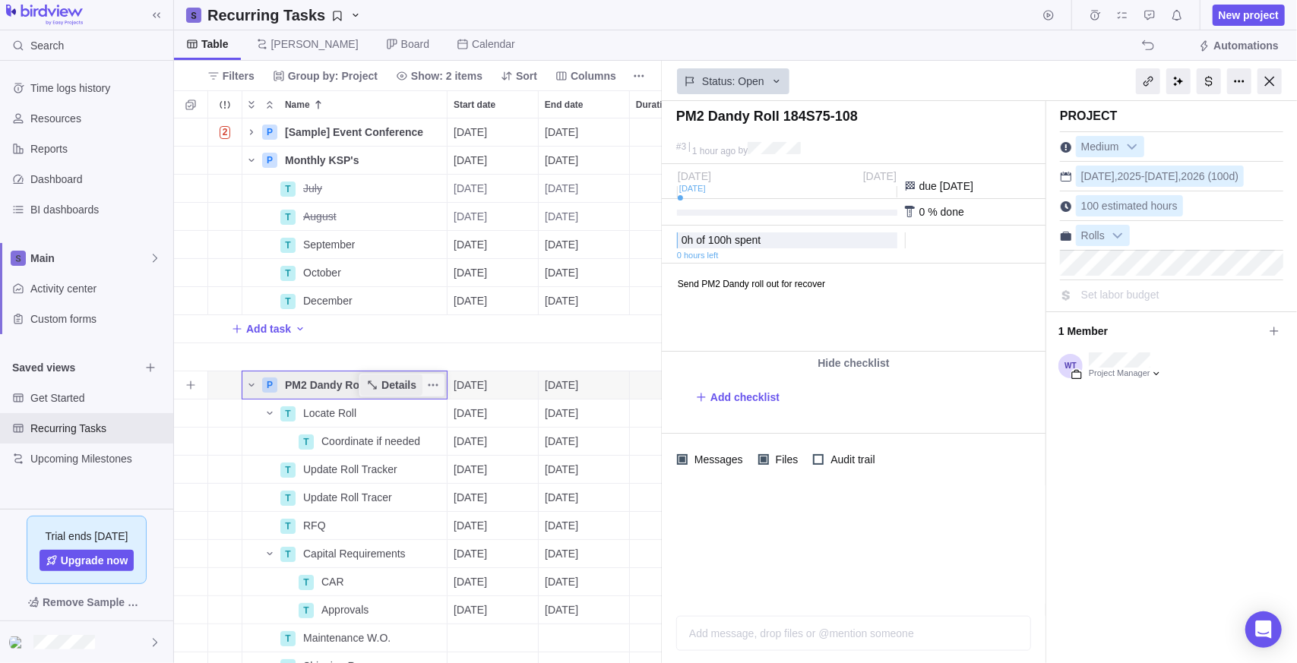
click at [391, 391] on span "Details" at bounding box center [398, 385] width 35 height 15
click at [438, 384] on icon "More actions" at bounding box center [433, 385] width 12 height 12
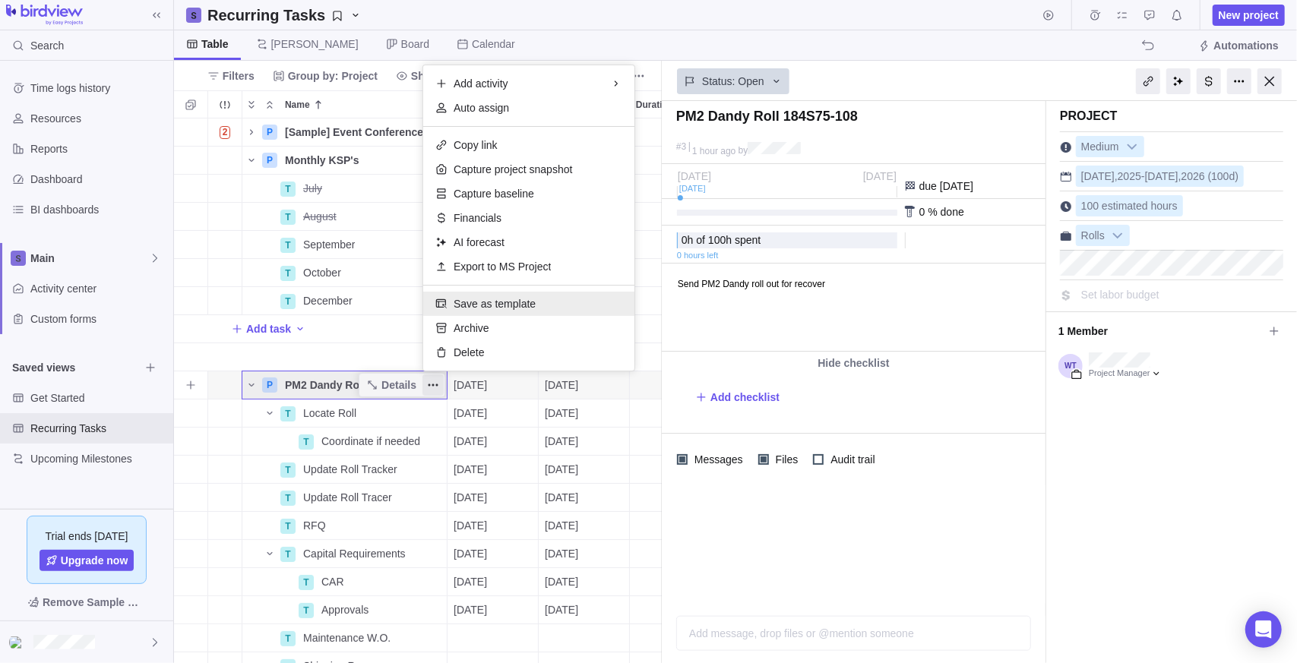
click at [486, 301] on span "Save as template" at bounding box center [495, 303] width 82 height 15
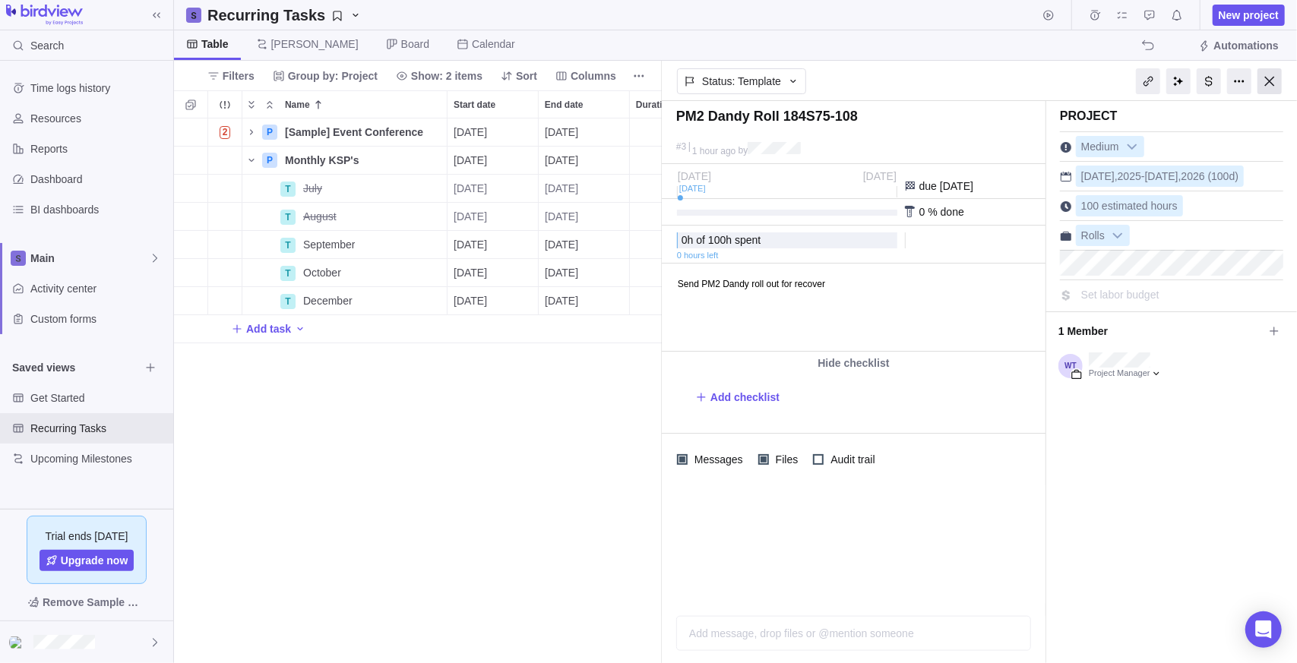
drag, startPoint x: 1271, startPoint y: 78, endPoint x: 1012, endPoint y: 111, distance: 261.2
click at [1271, 78] on div at bounding box center [1270, 81] width 24 height 26
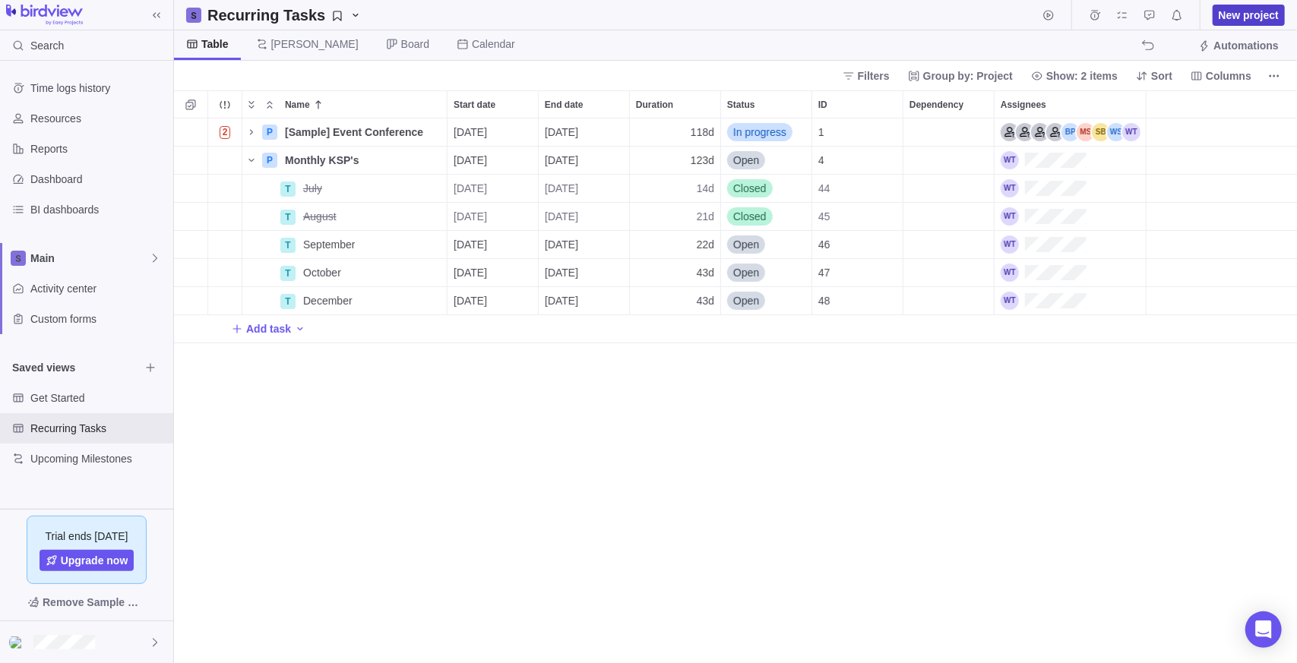
click at [1249, 11] on span "New project" at bounding box center [1249, 15] width 60 height 15
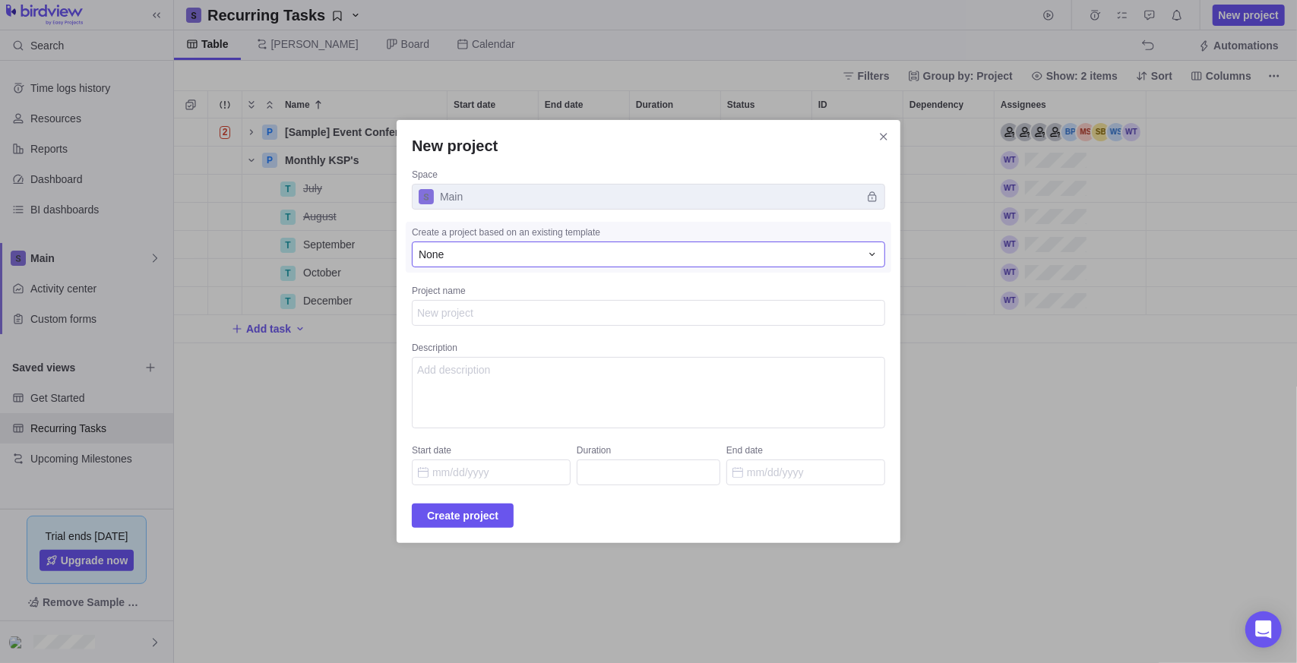
type textarea "x"
click at [552, 267] on div "Create a project based on an existing template None" at bounding box center [649, 247] width 486 height 51
click at [557, 254] on div "None" at bounding box center [639, 254] width 441 height 15
click at [543, 344] on span "PM2 Dandy Roll 184S75-108" at bounding box center [515, 345] width 138 height 15
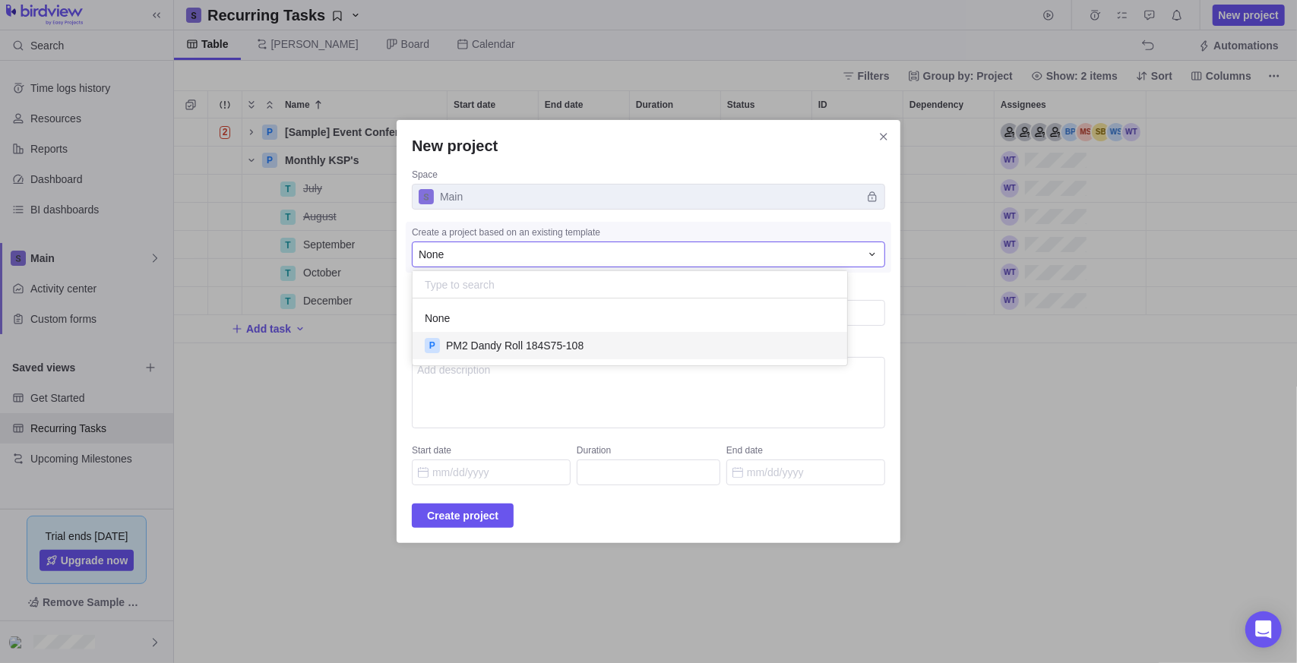
type textarea "Send PM2 Dandy roll out for recover"
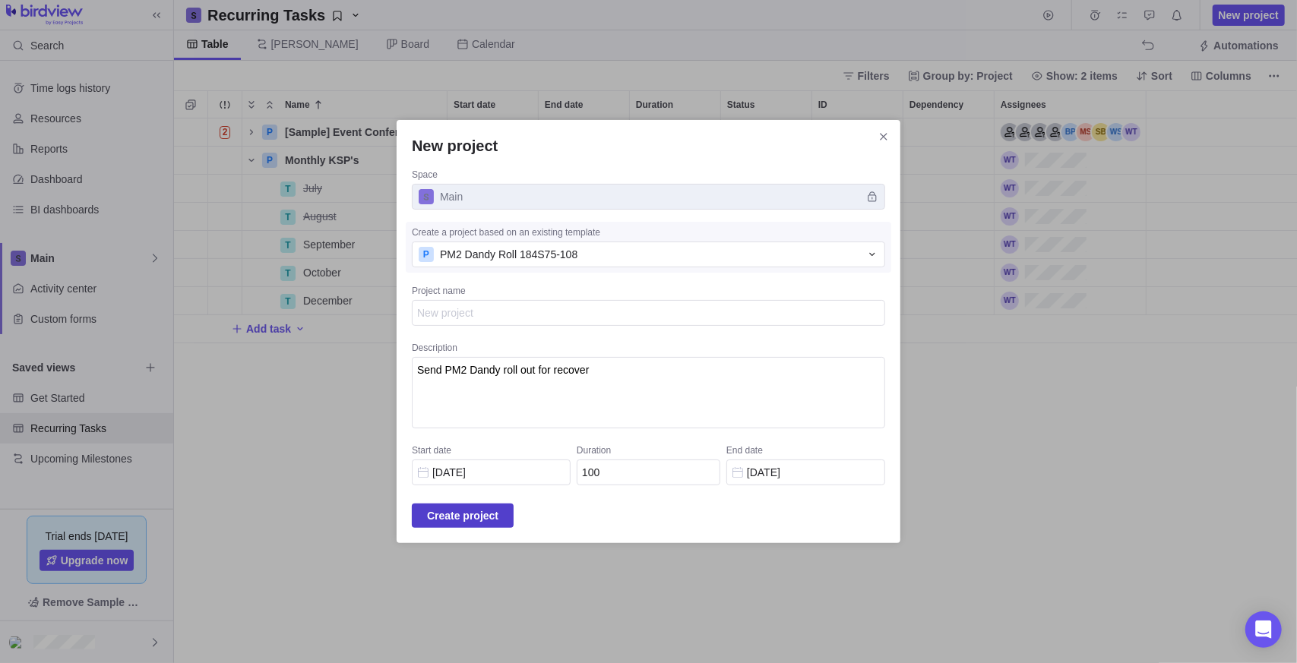
click at [498, 515] on span "Create project" at bounding box center [462, 516] width 71 height 18
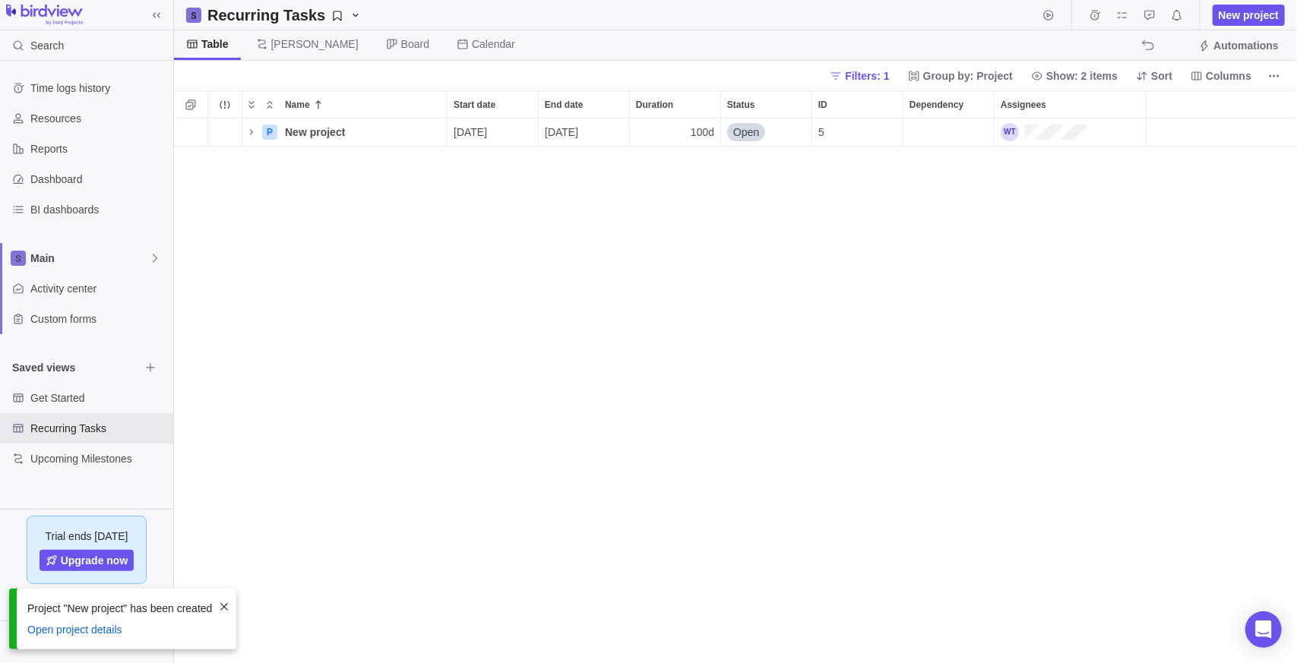
scroll to position [533, 1112]
click at [252, 134] on icon "Name" at bounding box center [251, 132] width 12 height 12
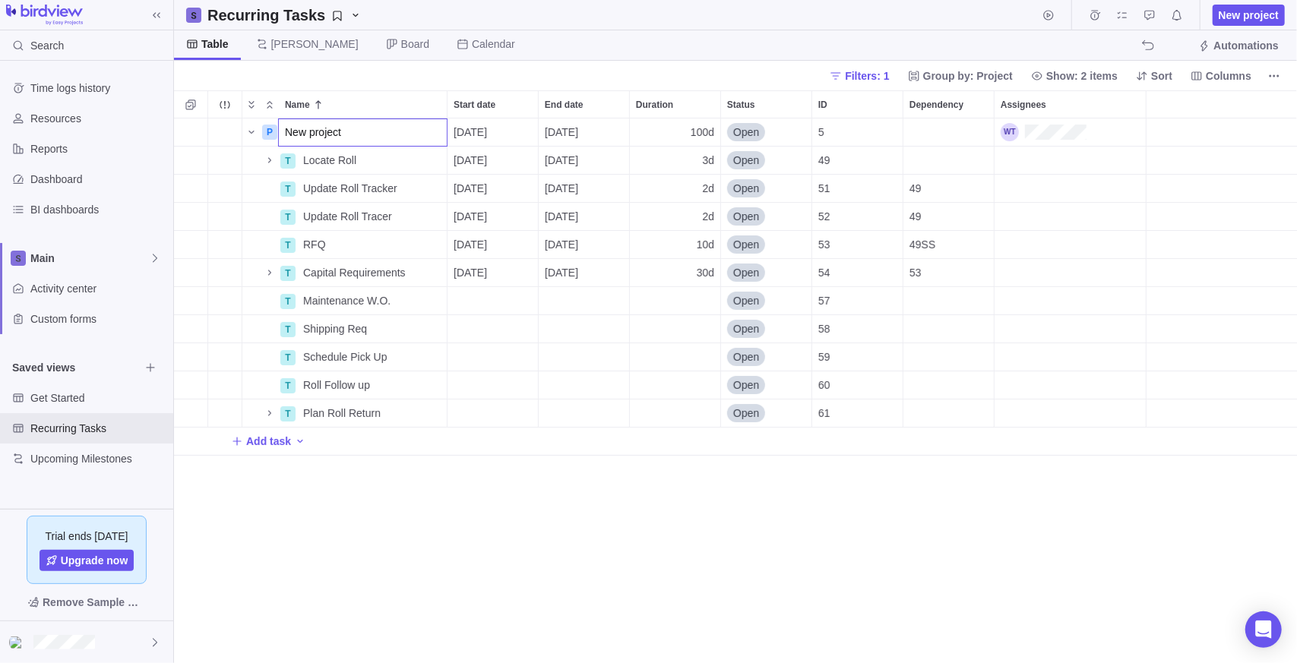
click at [467, 588] on div "Name Start date End date Duration Status ID Dependency Assignees P New project …" at bounding box center [735, 376] width 1123 height 573
click at [82, 426] on span "Recurring Tasks" at bounding box center [84, 428] width 109 height 15
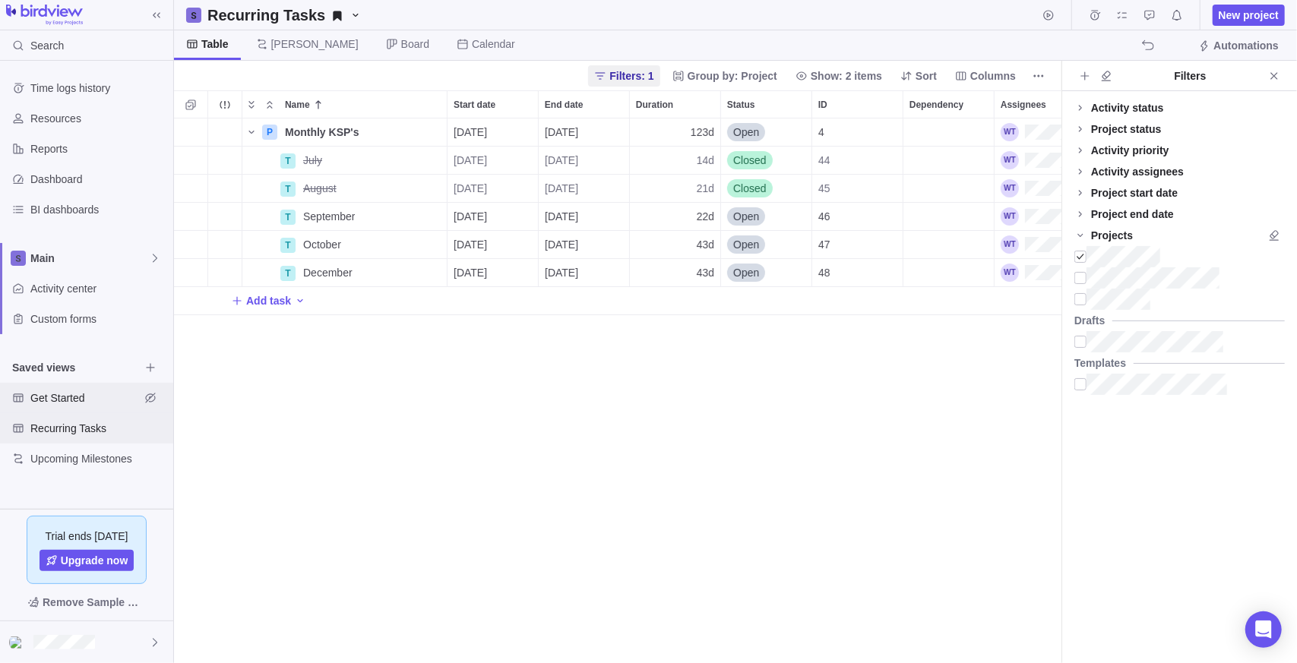
scroll to position [533, 876]
click at [74, 400] on span "Get Started" at bounding box center [84, 398] width 109 height 15
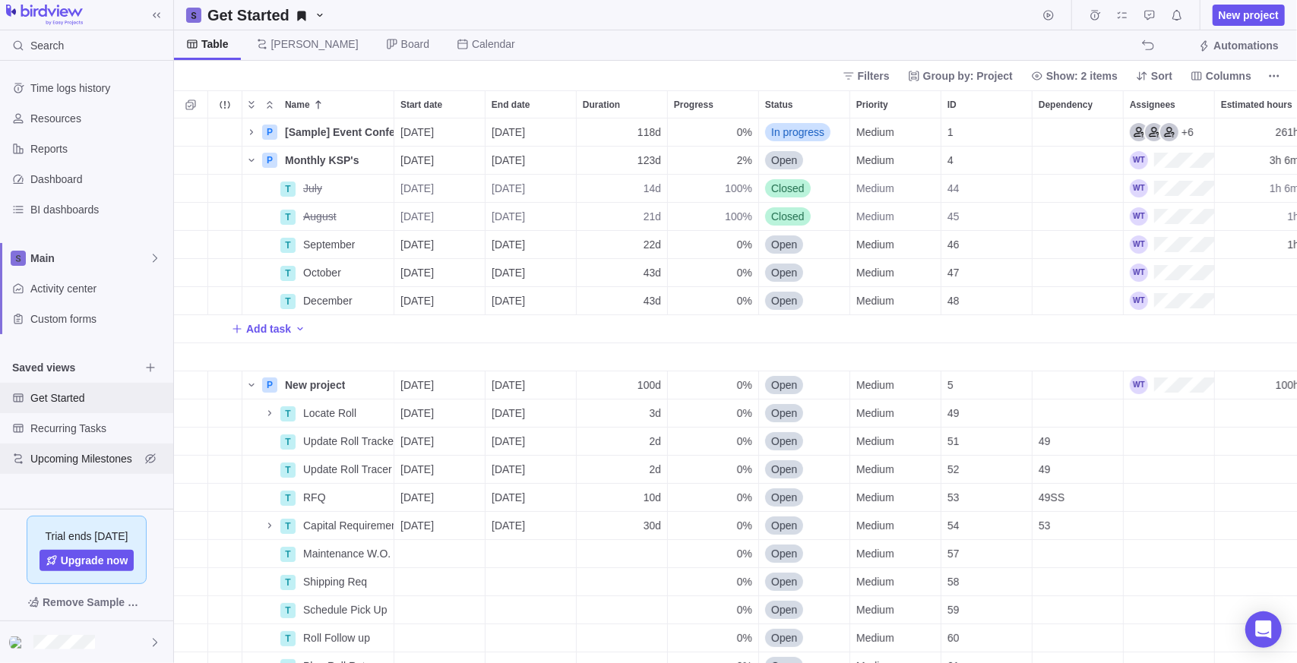
scroll to position [533, 1112]
click at [247, 16] on h2 "Get Started" at bounding box center [248, 15] width 82 height 21
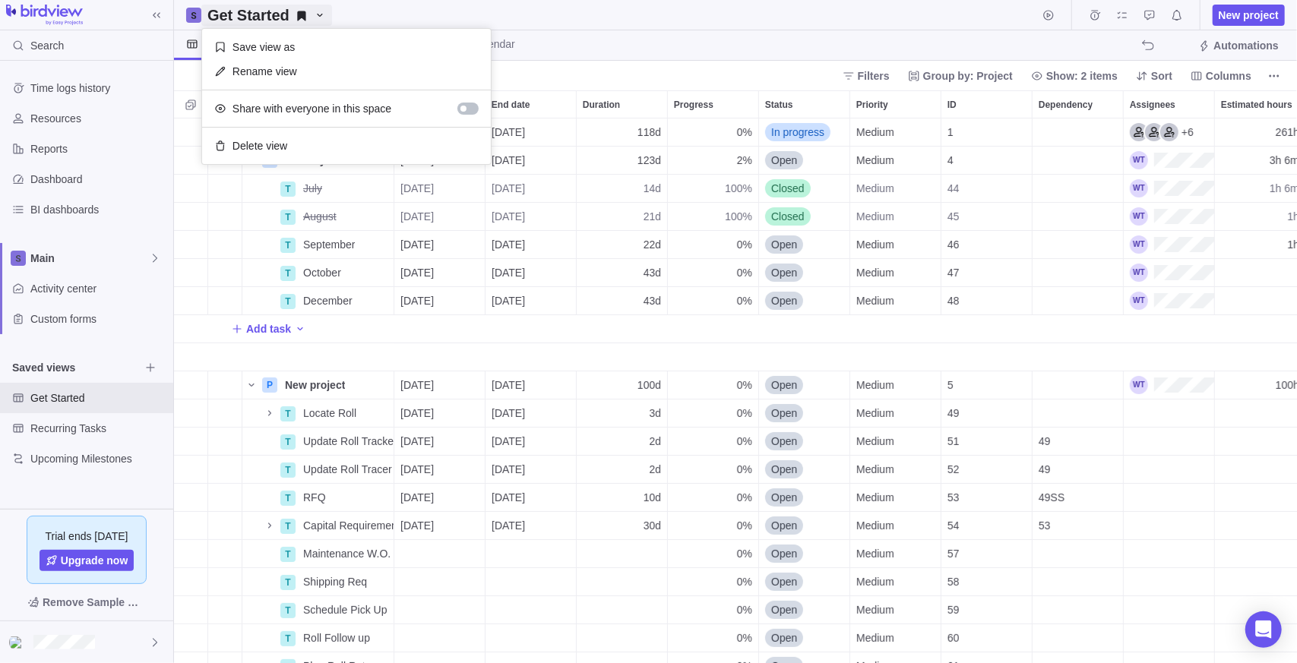
click at [248, 12] on h2 "Get Started" at bounding box center [248, 15] width 82 height 21
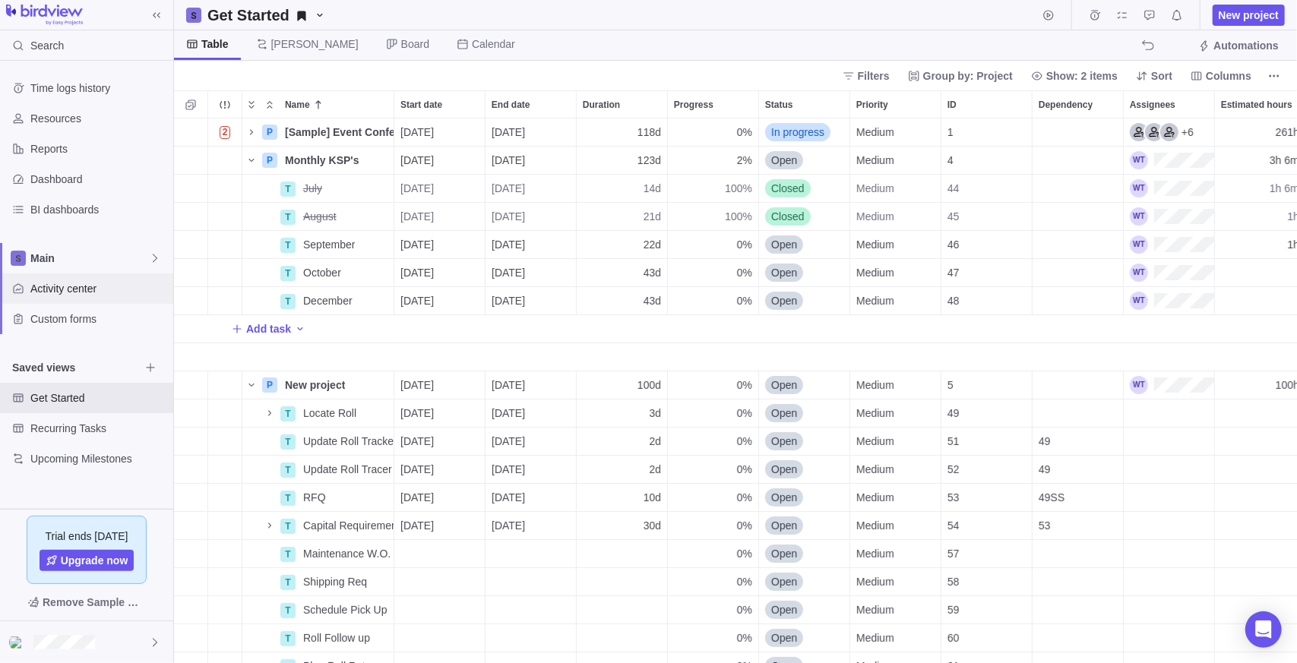
click at [87, 294] on span "Activity center" at bounding box center [98, 288] width 137 height 15
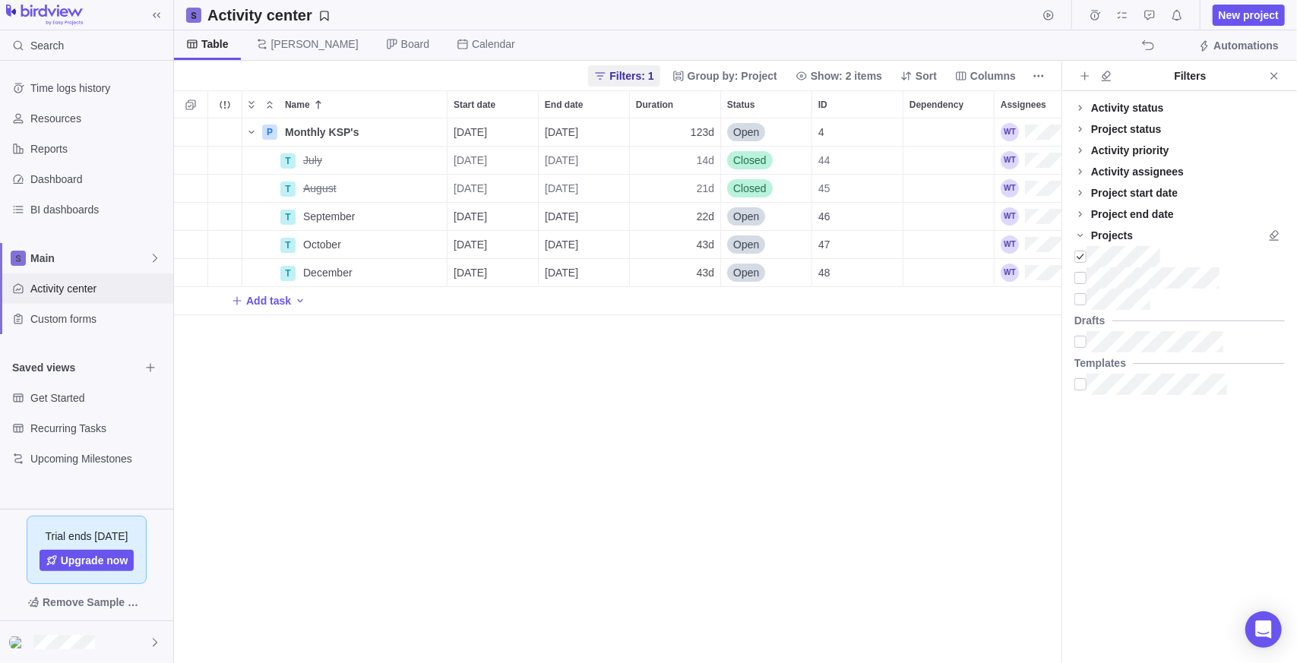
scroll to position [533, 876]
click at [653, 72] on span "Filters: 1" at bounding box center [631, 75] width 44 height 15
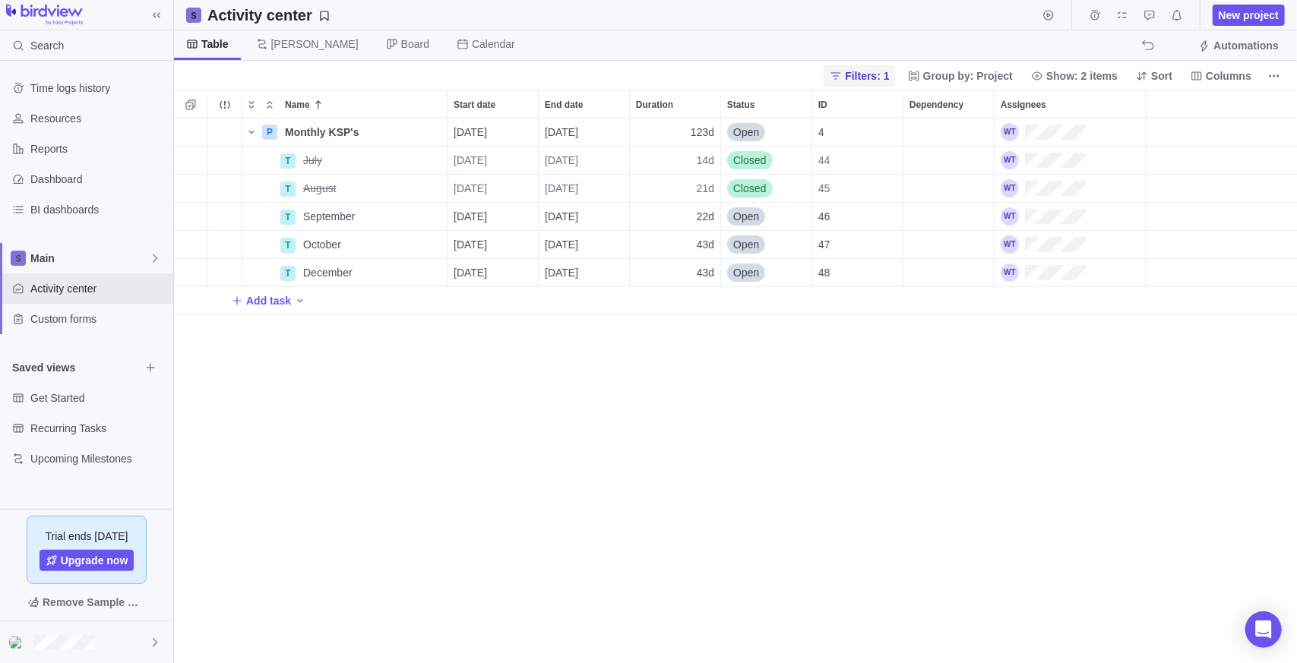
click at [874, 68] on span "Filters: 1" at bounding box center [867, 75] width 44 height 15
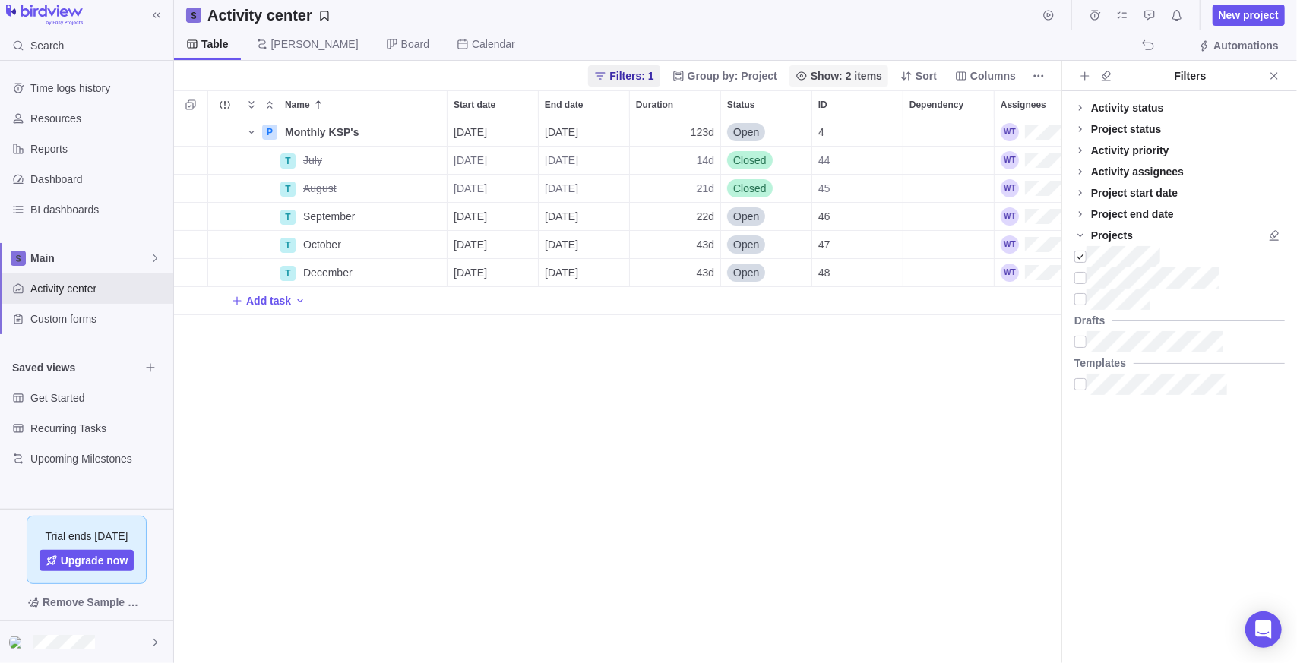
scroll to position [12, 11]
click at [1084, 255] on div at bounding box center [1080, 256] width 12 height 21
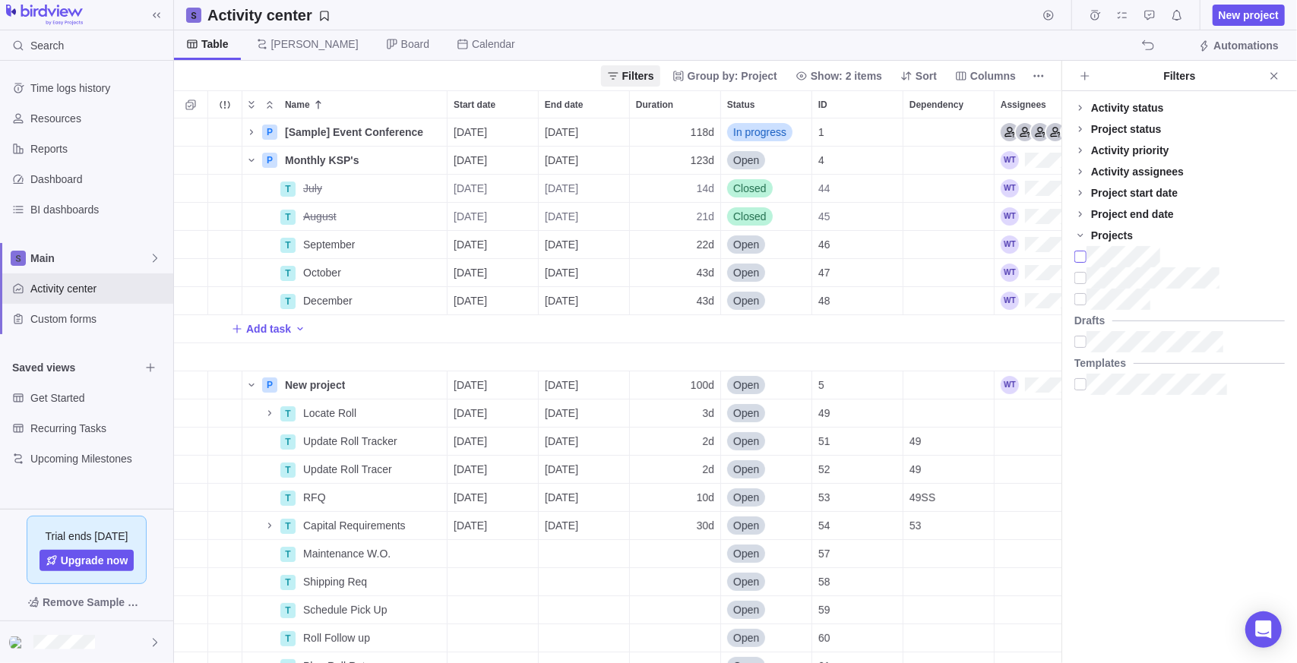
scroll to position [533, 876]
click at [1080, 385] on div at bounding box center [1080, 384] width 12 height 21
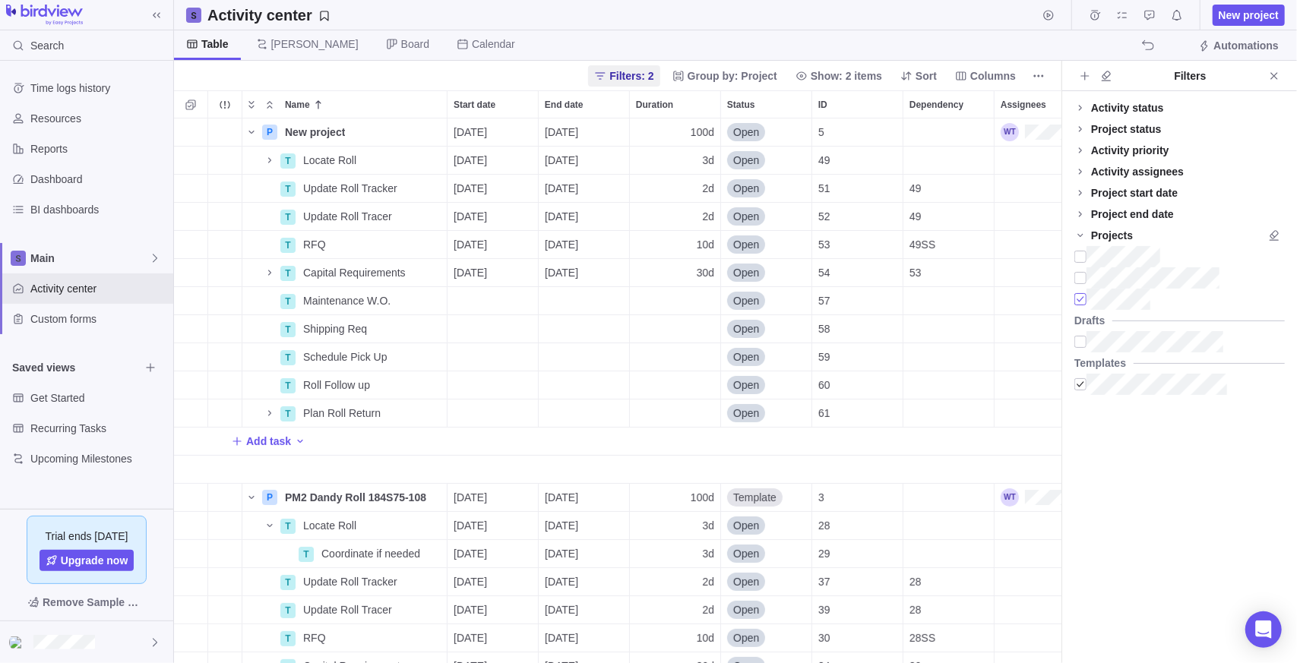
click at [1083, 301] on div at bounding box center [1080, 299] width 12 height 21
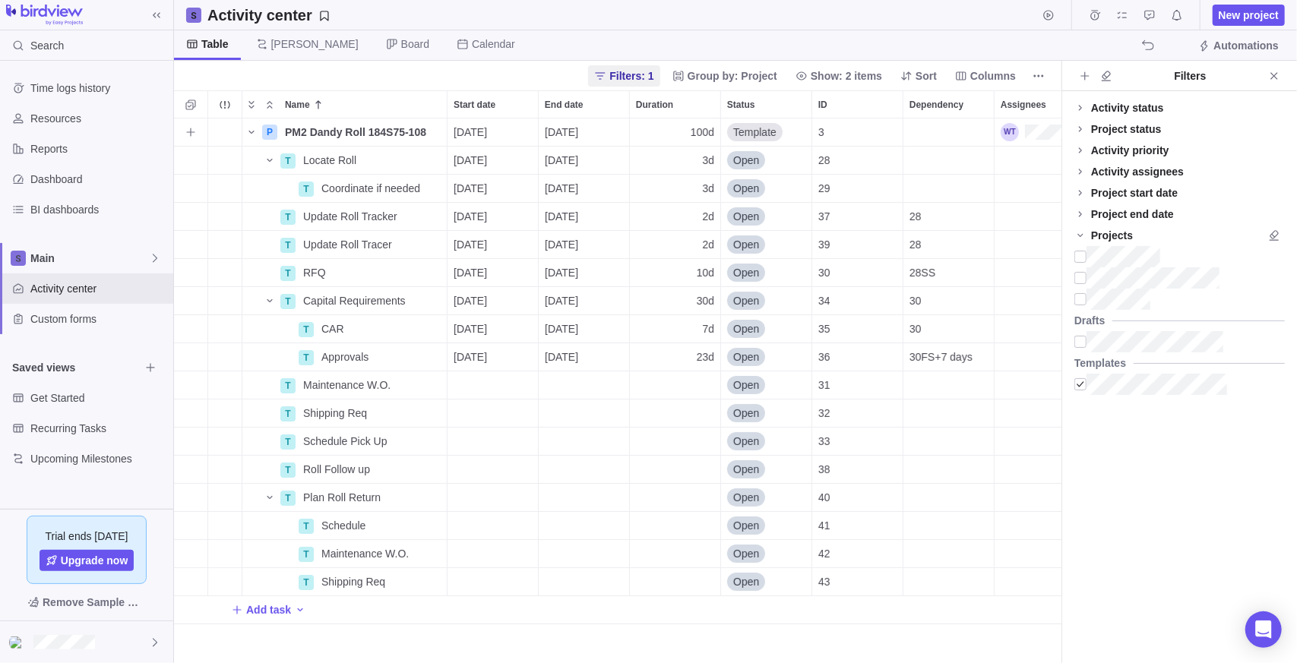
click at [770, 132] on span "Template" at bounding box center [754, 132] width 43 height 15
click at [758, 194] on span "Open" at bounding box center [752, 194] width 26 height 15
click at [1143, 447] on div "Activity status Default Workflow Project status Default Workflow Activity prior…" at bounding box center [1179, 377] width 235 height 572
click at [1077, 383] on div at bounding box center [1080, 384] width 12 height 21
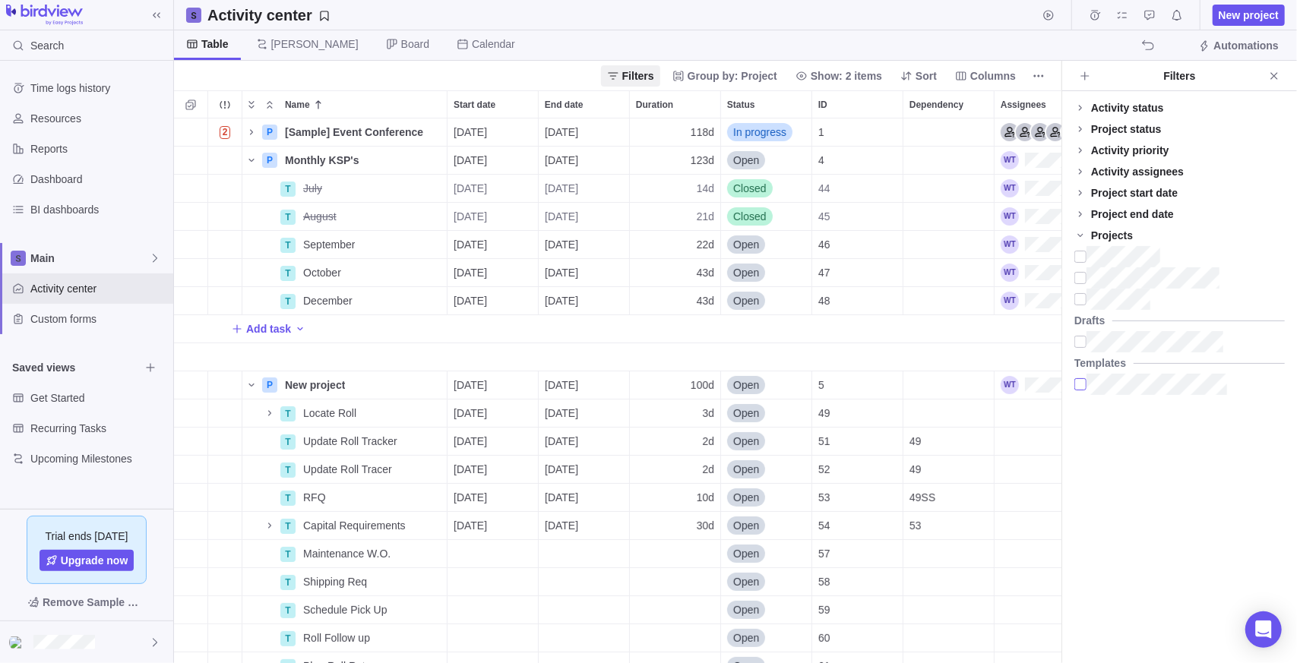
click at [1080, 388] on div at bounding box center [1080, 384] width 12 height 21
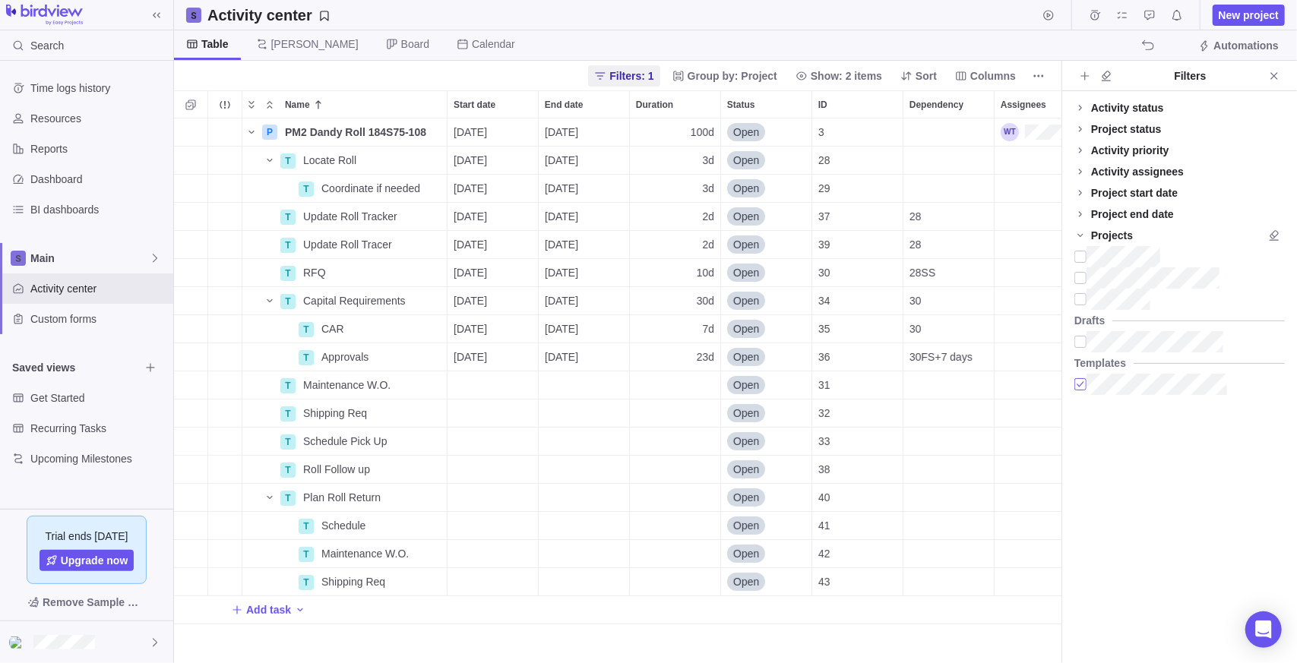
click at [1082, 387] on div at bounding box center [1080, 384] width 12 height 21
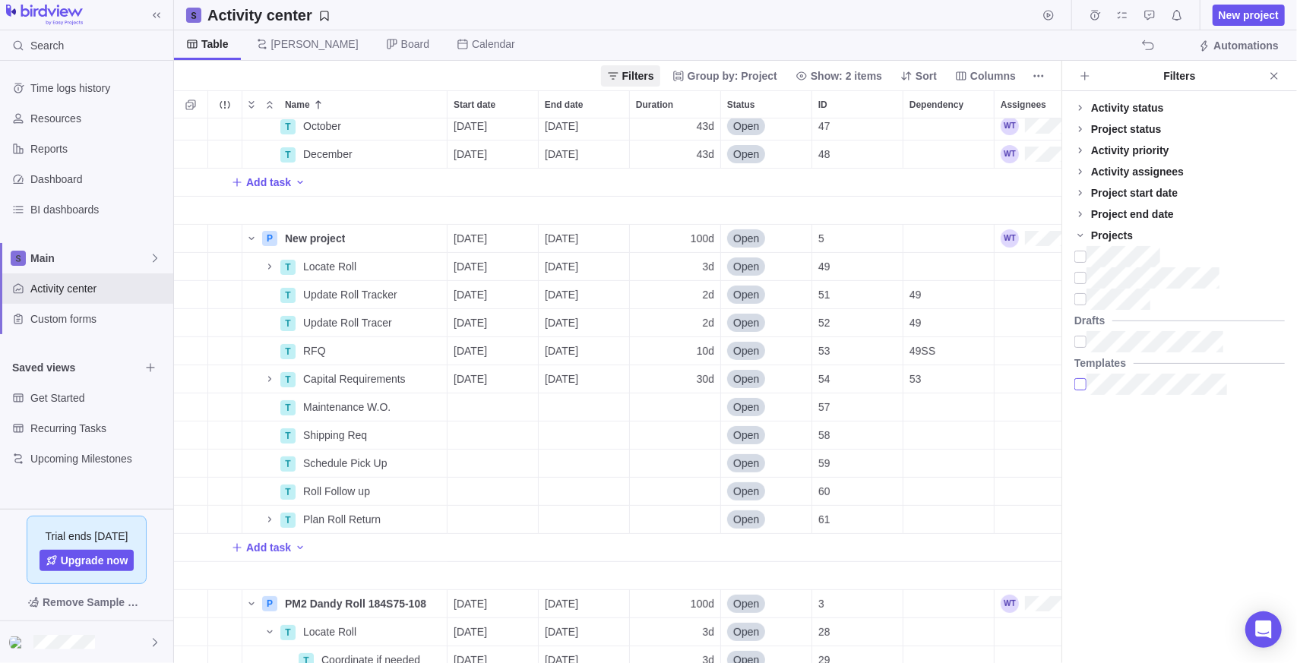
scroll to position [152, 0]
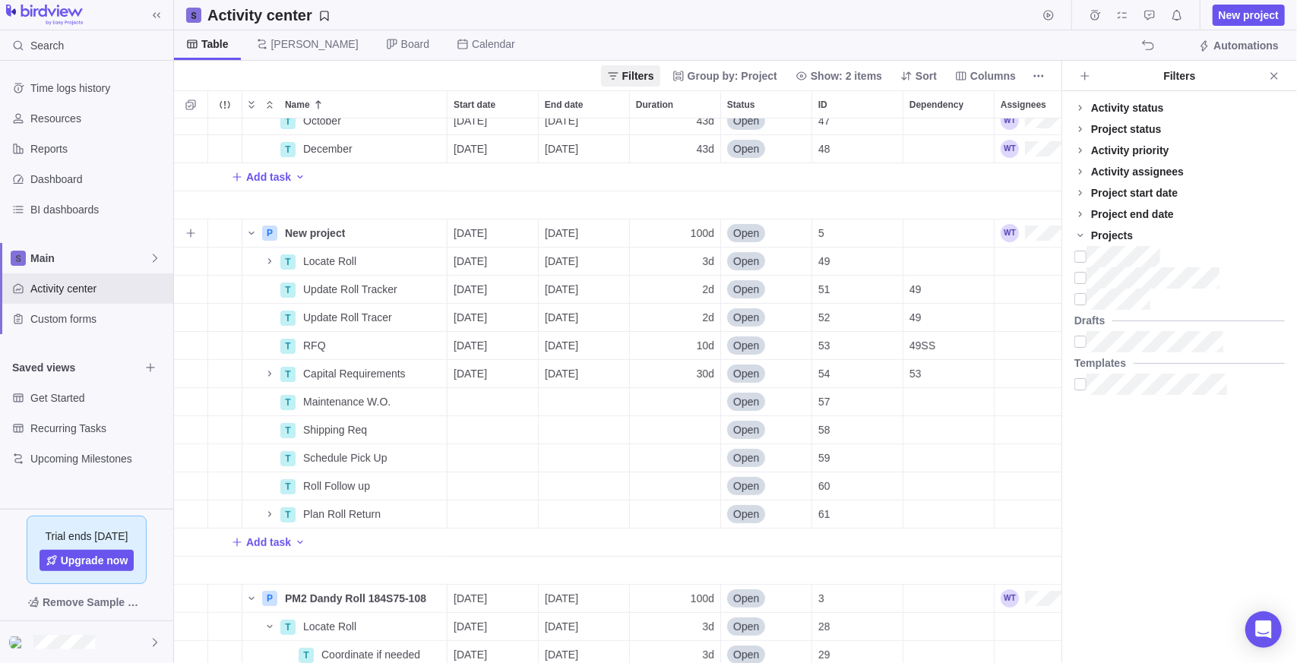
click at [746, 232] on span "Open" at bounding box center [746, 233] width 26 height 15
click at [755, 429] on span "Template" at bounding box center [760, 432] width 43 height 15
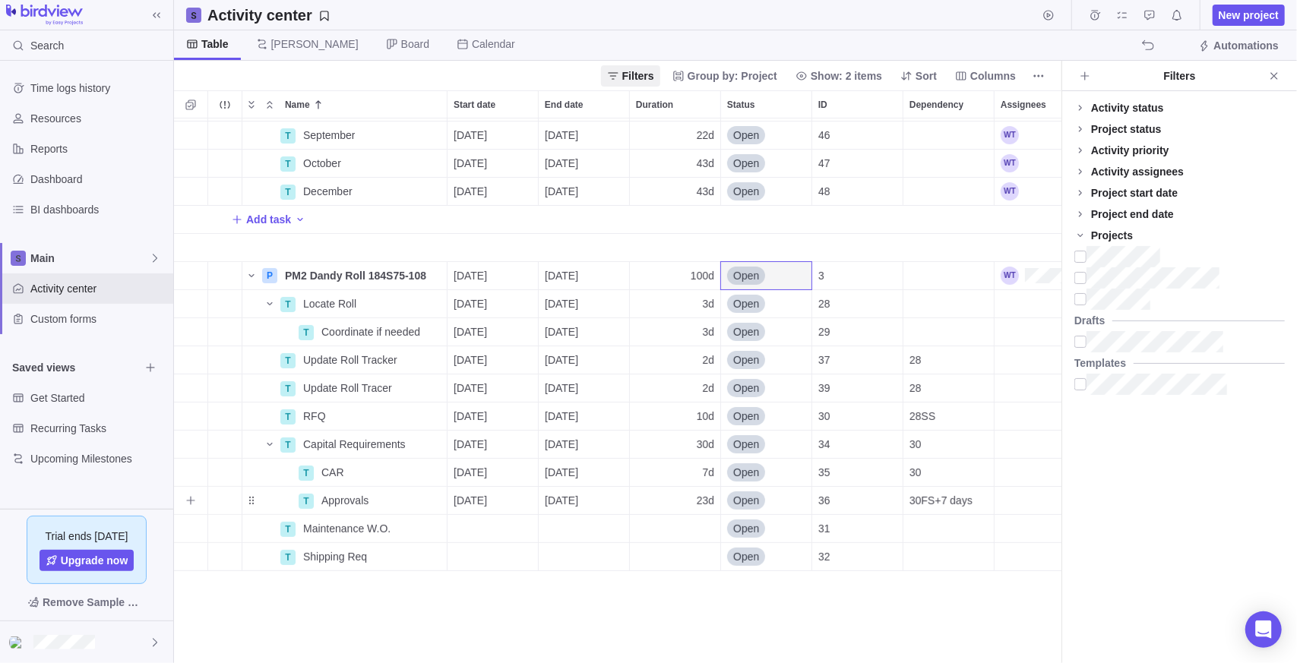
scroll to position [0, 0]
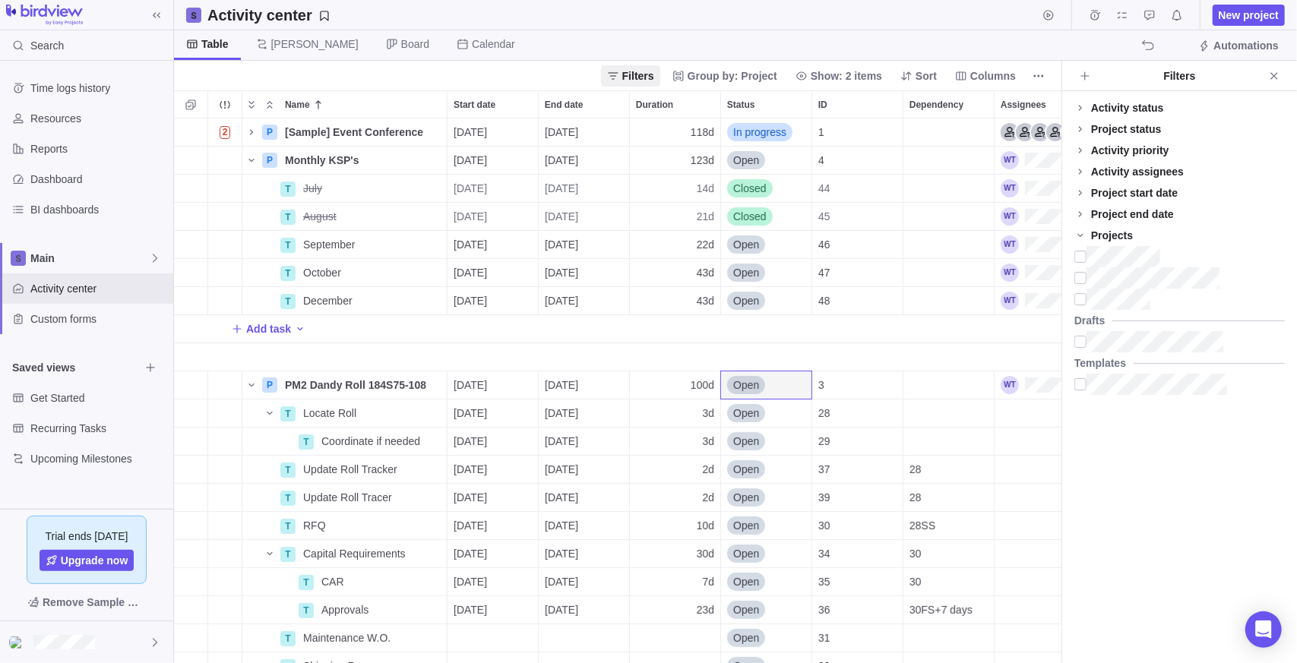
click at [1204, 459] on div "Activity status Default Workflow Project status Default Workflow Activity prior…" at bounding box center [1179, 377] width 235 height 572
click at [1270, 73] on icon "Close" at bounding box center [1274, 76] width 12 height 12
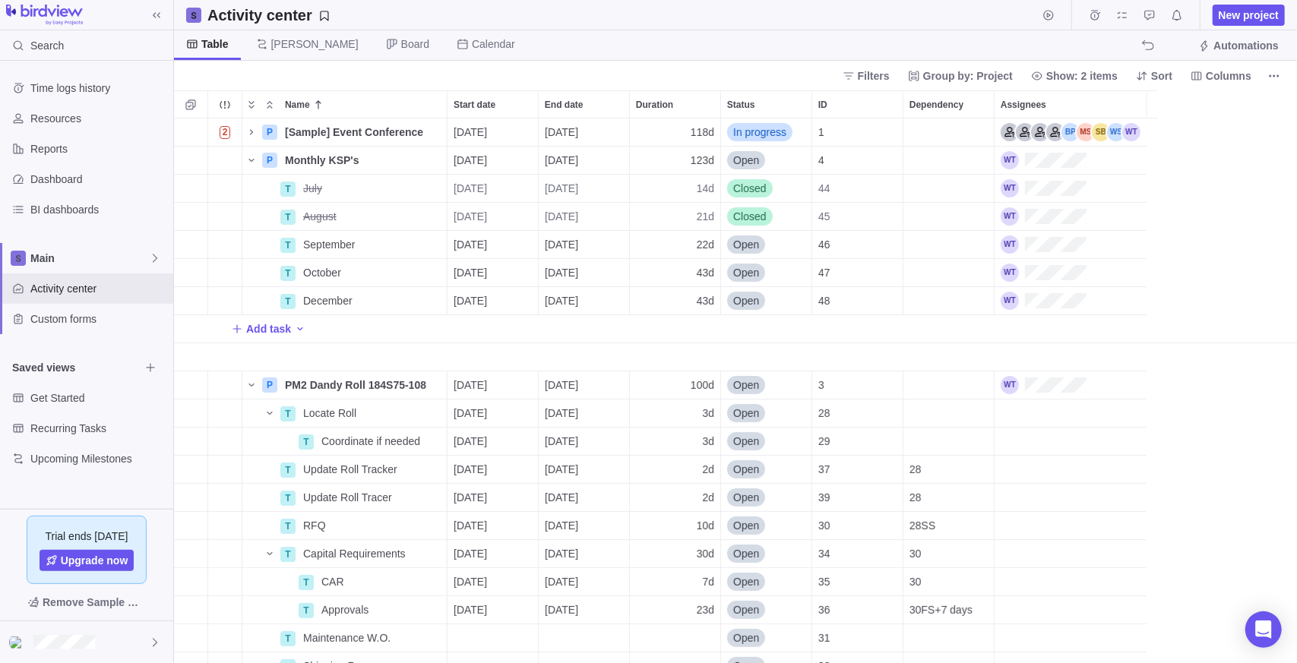
scroll to position [12, 11]
click at [876, 80] on span "Filters" at bounding box center [874, 75] width 32 height 15
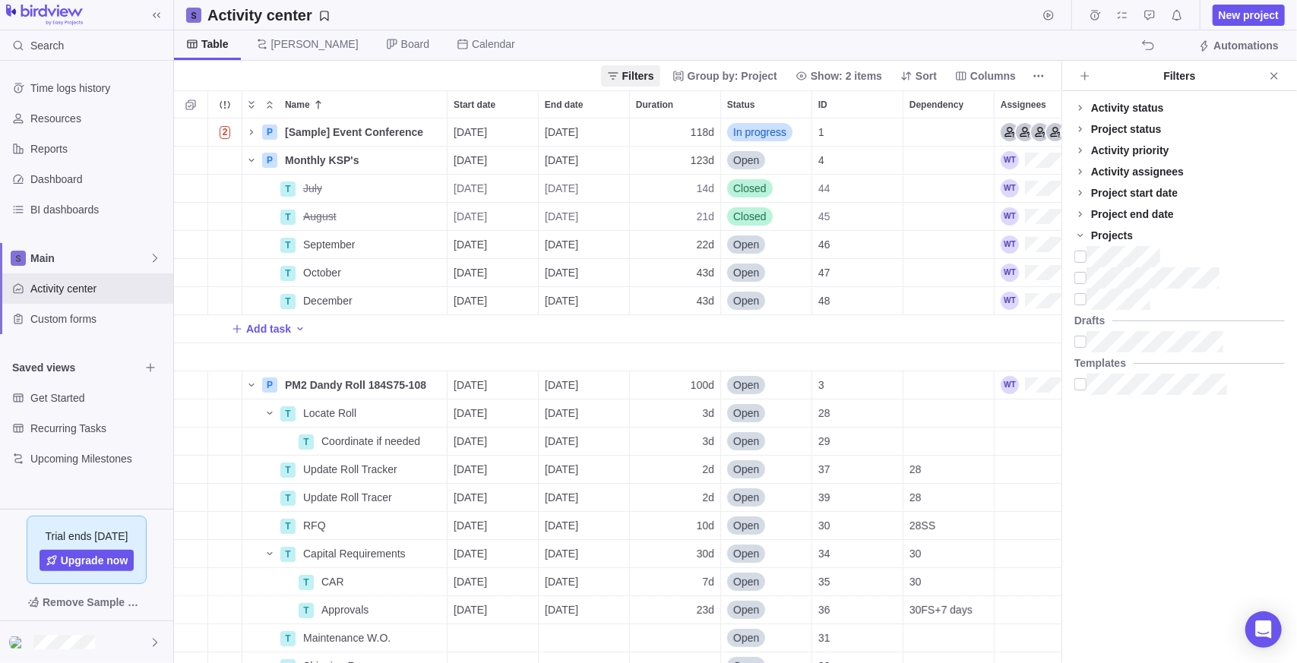
click at [1168, 444] on div "Activity status Default Workflow Project status Default Workflow Activity prior…" at bounding box center [1179, 377] width 235 height 572
click at [1168, 442] on div "Activity status Default Workflow Project status Default Workflow Activity prior…" at bounding box center [1179, 377] width 235 height 572
click at [1100, 238] on div "Projects" at bounding box center [1112, 235] width 42 height 15
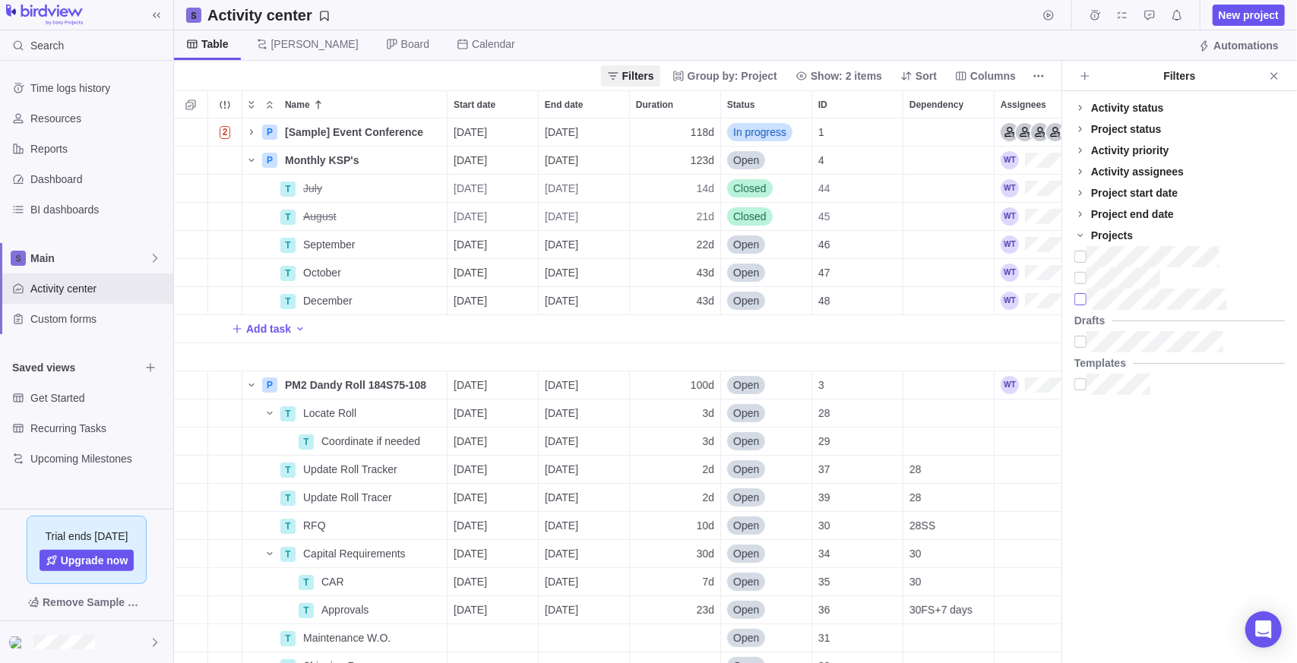
click at [1082, 302] on div at bounding box center [1080, 299] width 12 height 21
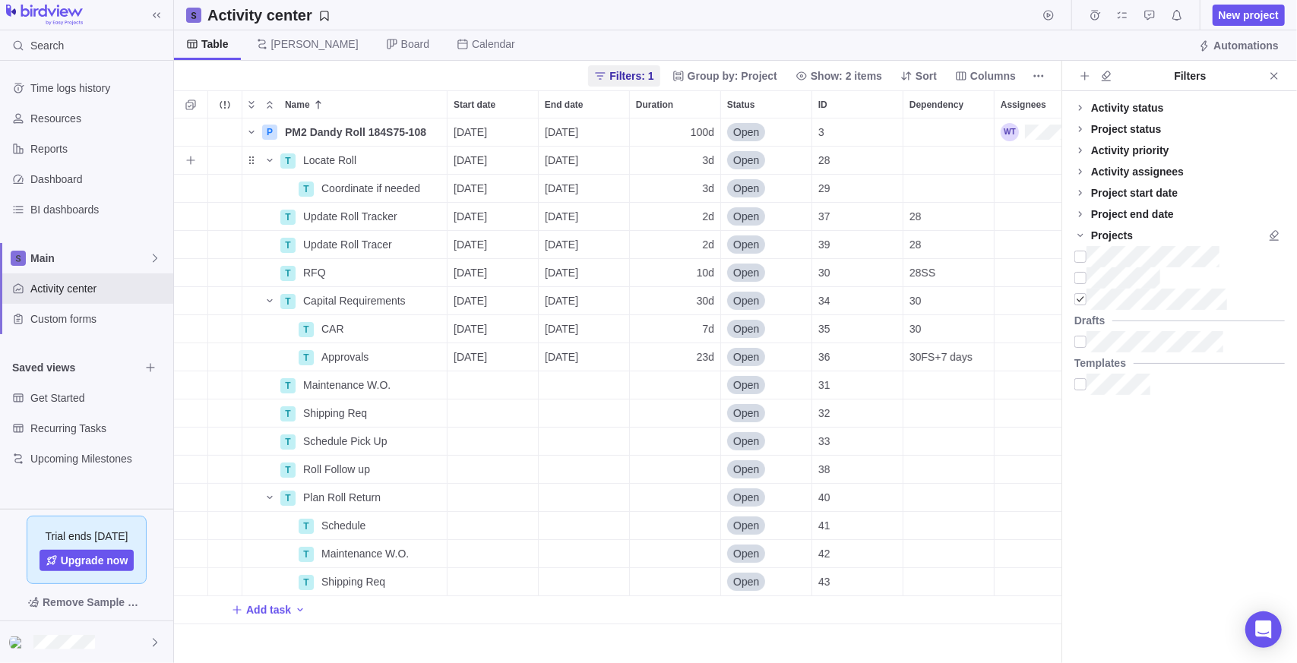
click at [756, 156] on span "Open" at bounding box center [746, 160] width 26 height 15
click at [774, 253] on span "In progress" at bounding box center [765, 249] width 53 height 15
click at [754, 265] on span "Open" at bounding box center [746, 272] width 26 height 15
click at [759, 369] on span "In progress" at bounding box center [765, 362] width 53 height 15
click at [743, 381] on span "Open" at bounding box center [746, 385] width 26 height 15
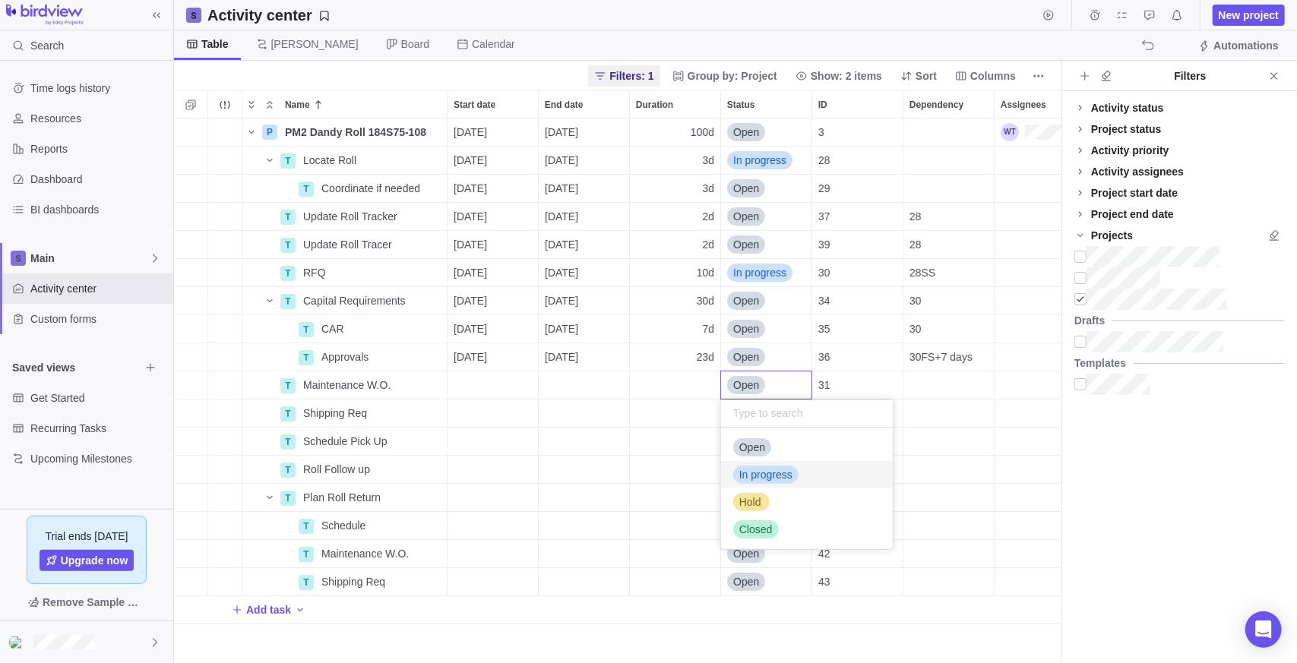
click at [768, 475] on span "In progress" at bounding box center [765, 474] width 53 height 15
click at [753, 413] on span "Open" at bounding box center [746, 413] width 26 height 15
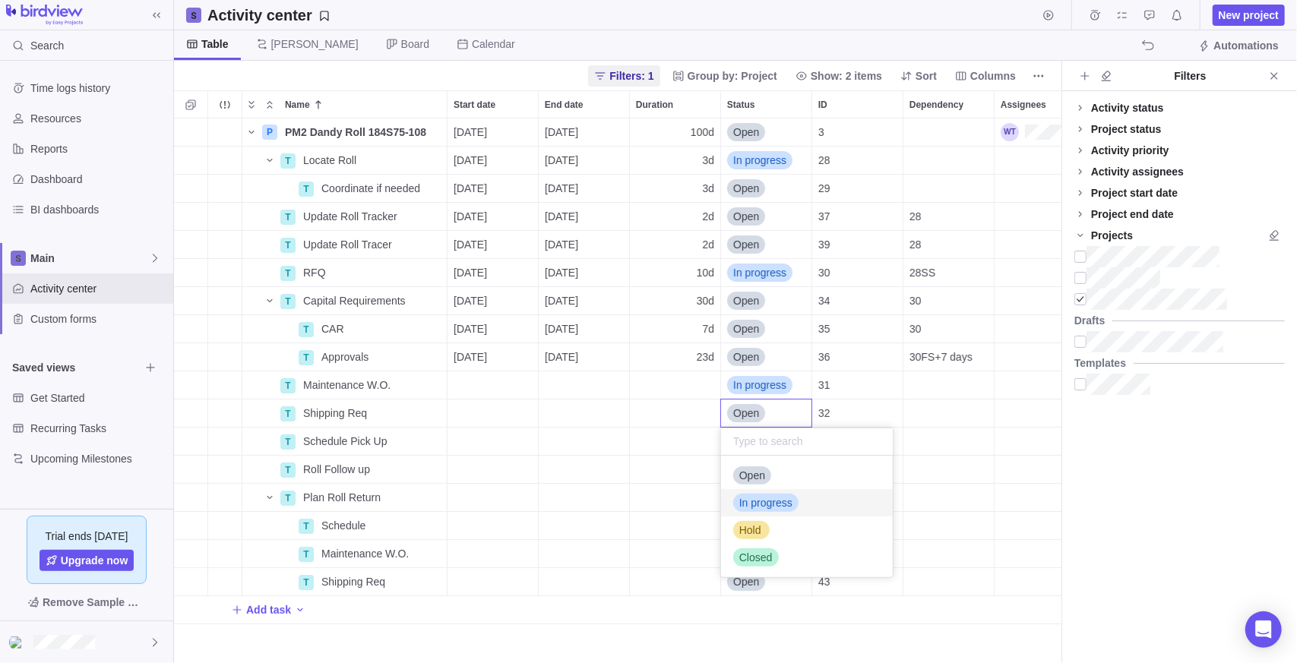
click at [774, 499] on span "In progress" at bounding box center [765, 502] width 53 height 15
click at [1279, 73] on icon "Close" at bounding box center [1274, 76] width 12 height 12
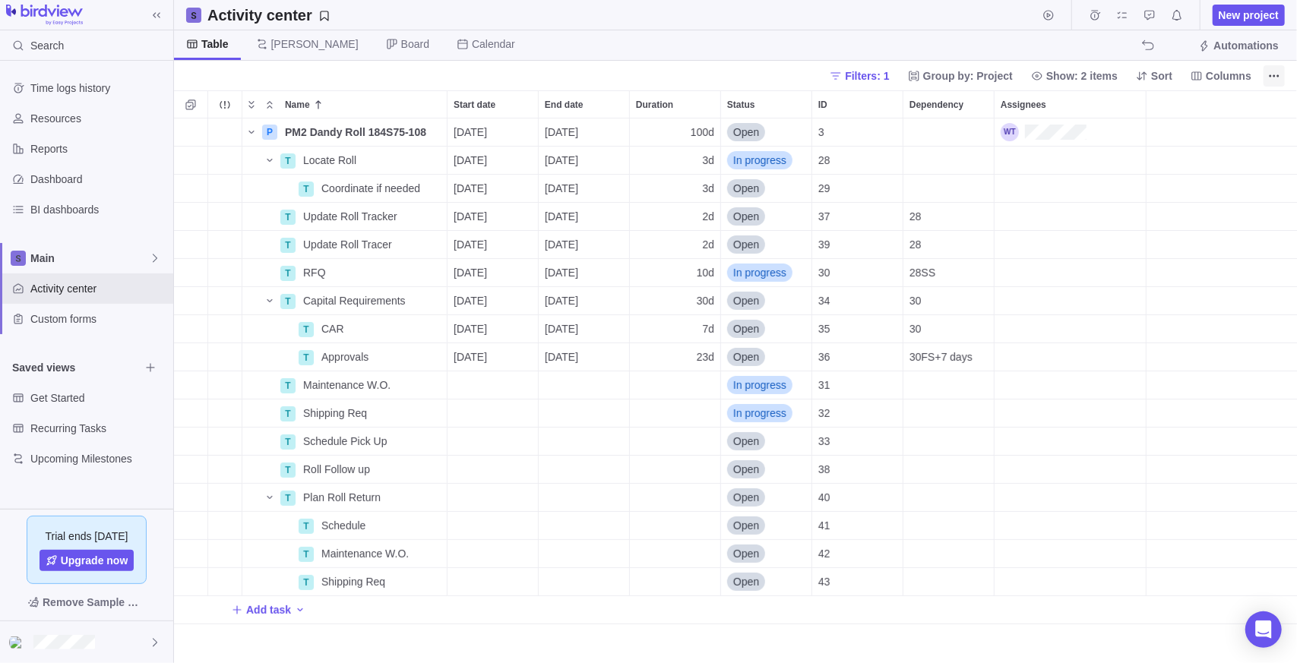
scroll to position [533, 1112]
click at [397, 140] on span "Details" at bounding box center [391, 132] width 62 height 21
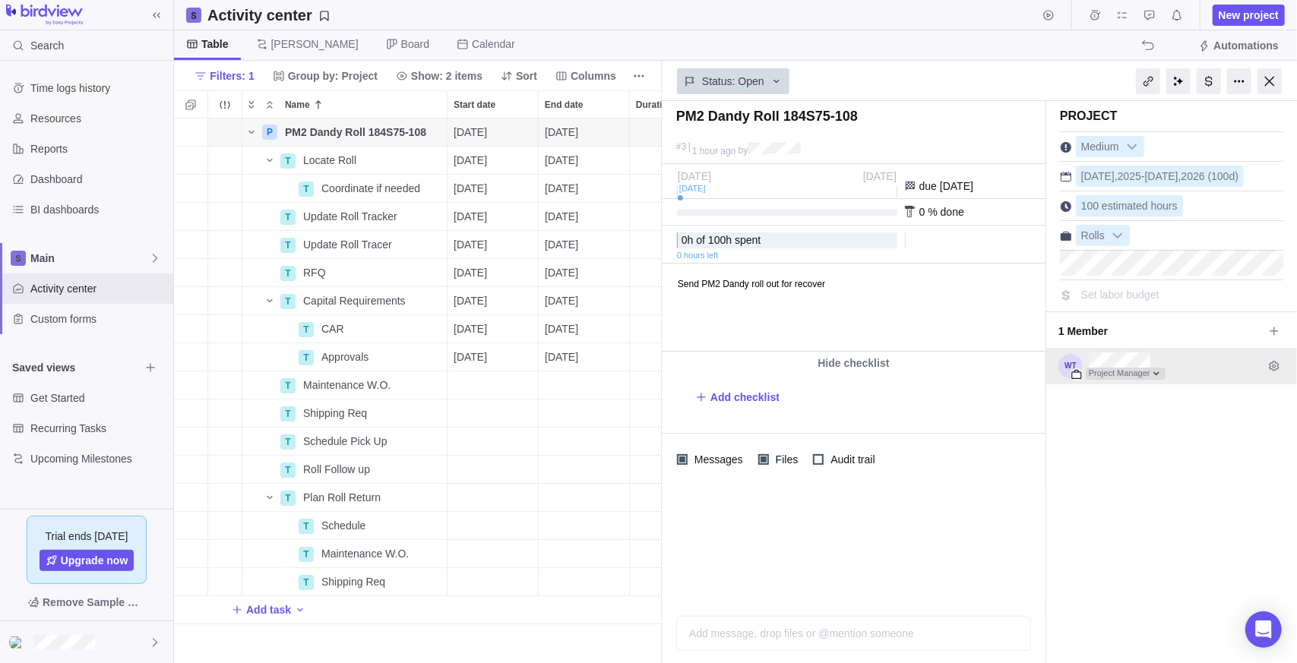
click at [1141, 369] on div at bounding box center [1126, 374] width 80 height 12
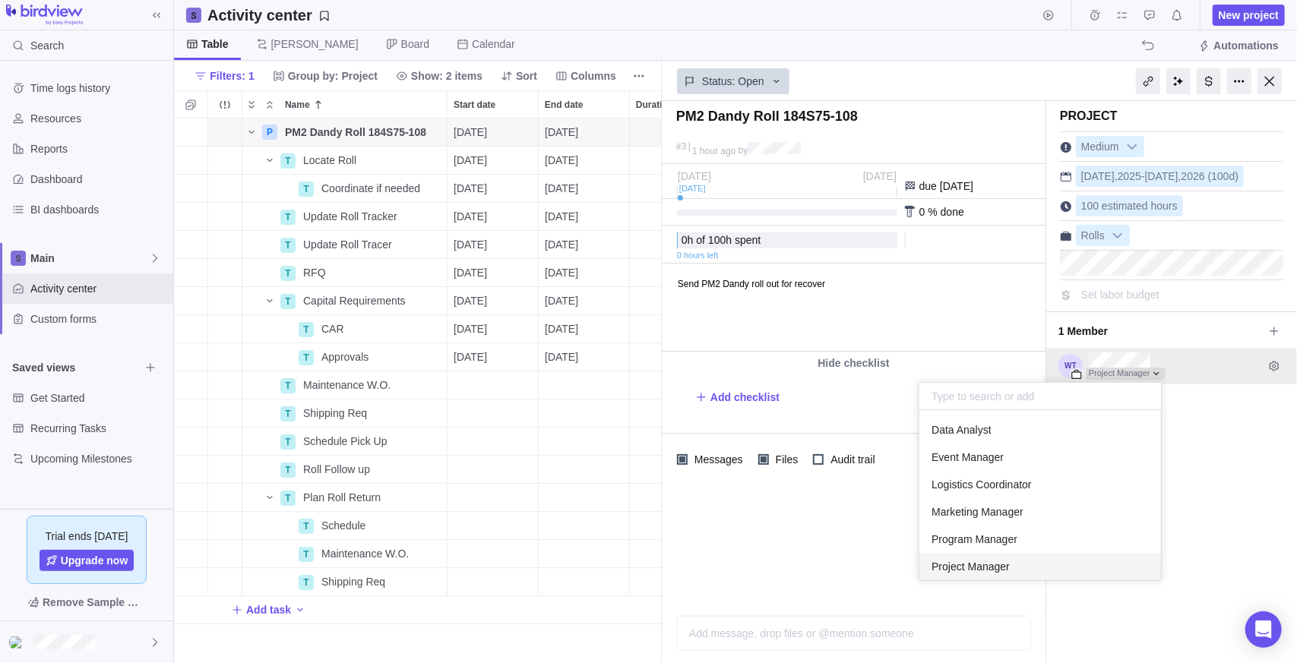
scroll to position [159, 230]
click at [1163, 381] on div "Project Manager" at bounding box center [1171, 366] width 251 height 36
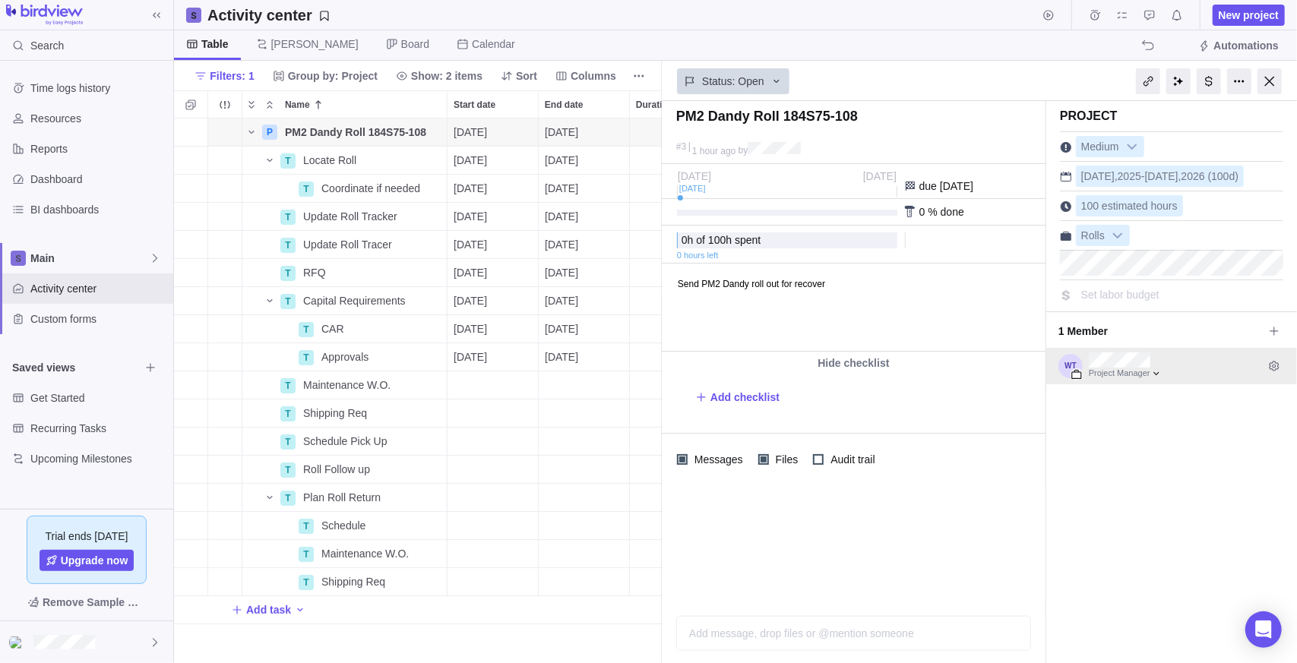
click at [1286, 369] on div "Project Manager" at bounding box center [1171, 366] width 251 height 36
click at [1283, 369] on span "Edit access level and permissions" at bounding box center [1274, 366] width 21 height 21
click at [1207, 566] on div "Project Medium [DATE] - [DATE] (100d) 100 estimated hours Rolls Set labor budge…" at bounding box center [1171, 382] width 251 height 562
click at [1226, 41] on span "Automations" at bounding box center [1245, 45] width 65 height 15
click at [748, 149] on span "by" at bounding box center [744, 151] width 10 height 11
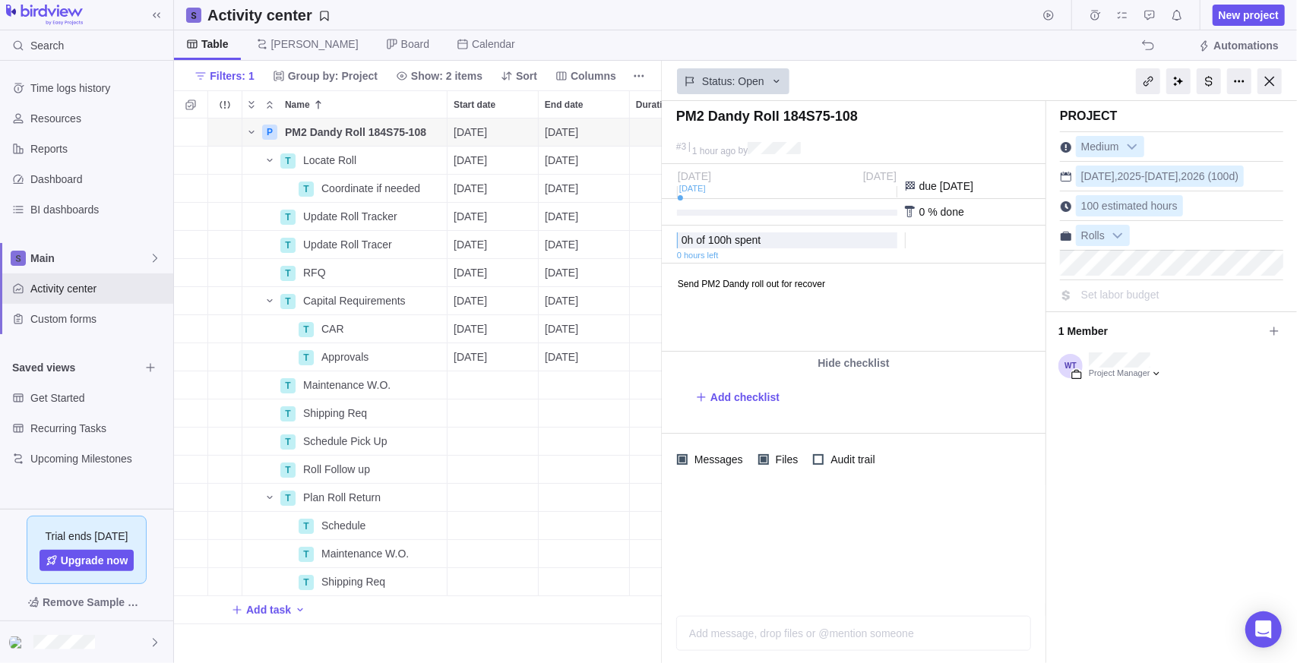
click at [711, 146] on span "1 hour ago" at bounding box center [713, 151] width 43 height 11
click at [688, 147] on div "#3 1 hour ago by" at bounding box center [854, 151] width 384 height 25
click at [679, 148] on div "#3" at bounding box center [681, 147] width 10 height 10
drag, startPoint x: 679, startPoint y: 148, endPoint x: 792, endPoint y: 141, distance: 112.7
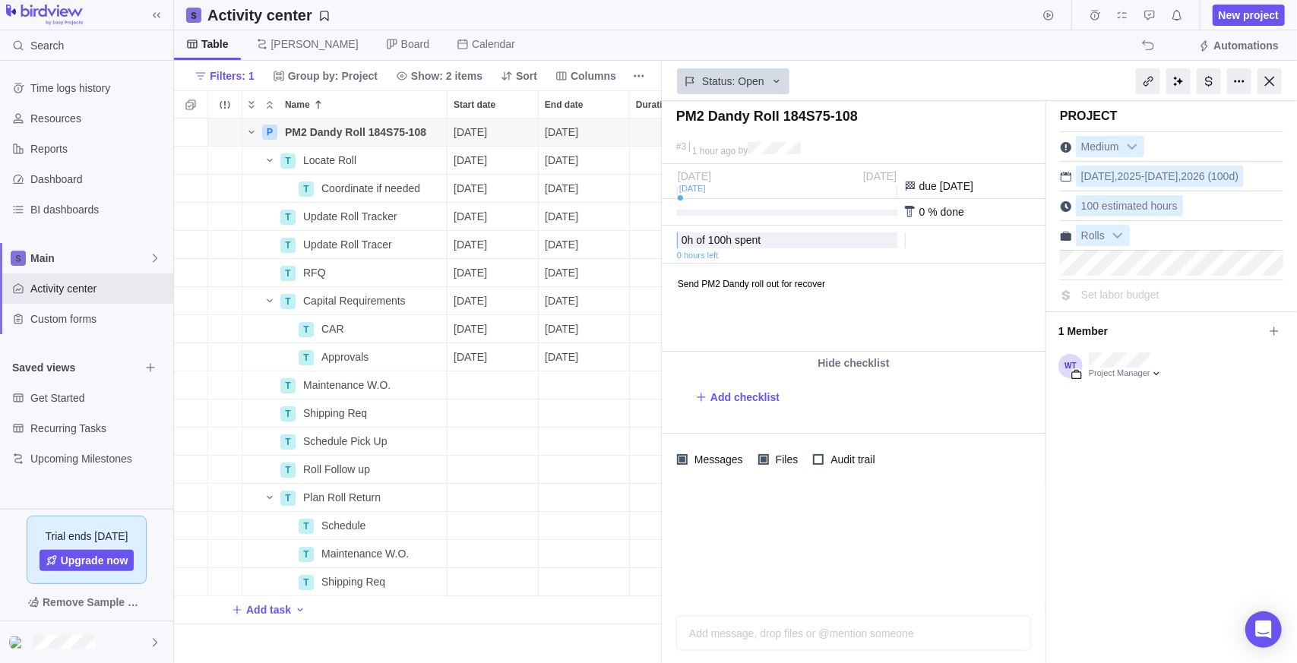
click at [792, 141] on div "#3 1 hour ago by" at bounding box center [854, 151] width 384 height 25
click at [792, 140] on div "#3 1 hour ago by" at bounding box center [854, 151] width 384 height 25
click at [811, 303] on html "Send PM2 Dandy roll out for recover" at bounding box center [852, 307] width 380 height 87
click at [992, 530] on div at bounding box center [854, 545] width 384 height 119
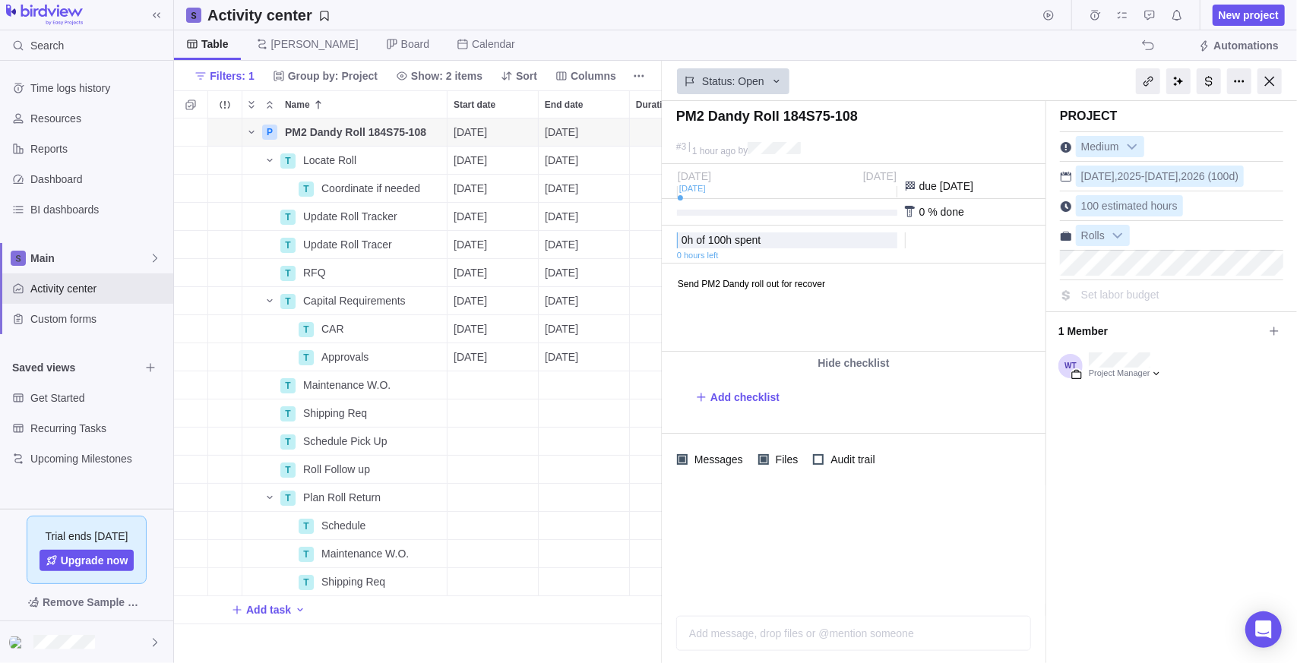
click at [1144, 492] on div "Project Medium [DATE] - [DATE] (100d) 100 estimated hours Rolls Set labor budge…" at bounding box center [1171, 382] width 251 height 562
click at [1112, 150] on span "Medium" at bounding box center [1100, 147] width 47 height 21
click at [1106, 141] on span "Medium" at bounding box center [1100, 147] width 47 height 21
click at [1131, 203] on li "High" at bounding box center [1170, 208] width 173 height 26
click at [1116, 240] on b at bounding box center [1117, 236] width 23 height 20
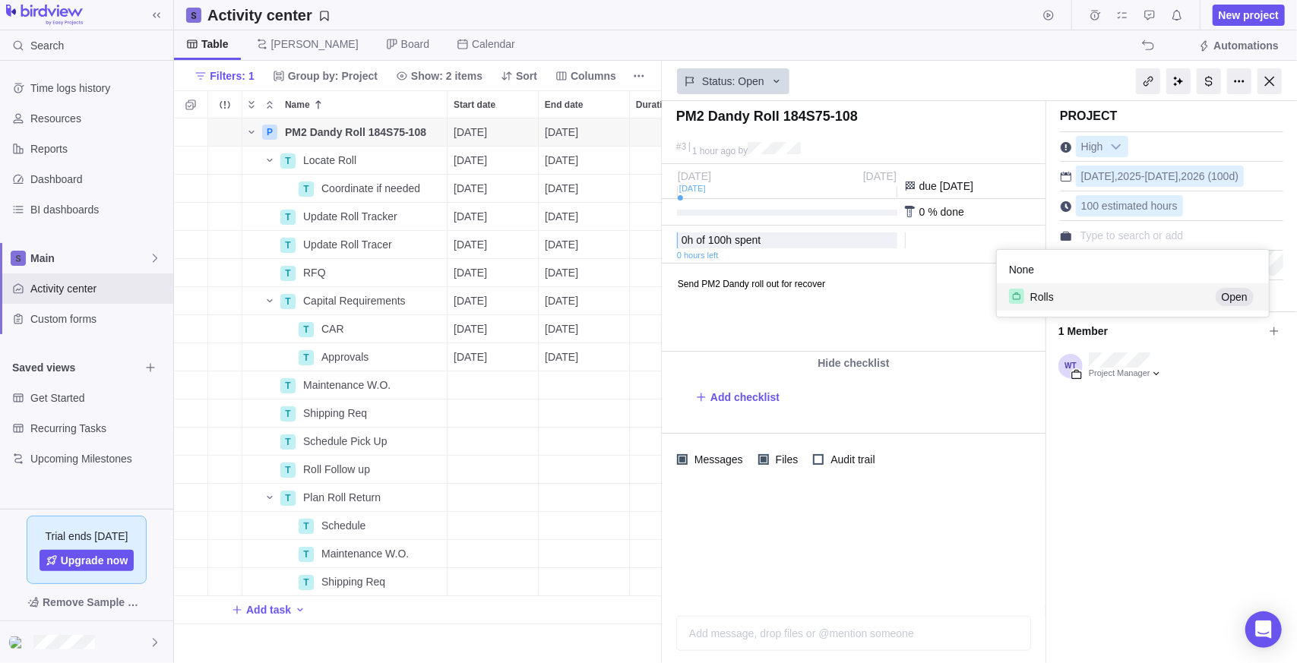
scroll to position [55, 261]
click at [1226, 447] on div "PM2 Dandy Roll 184S75-108 #3 1 hour ago by Project was completed on its planned…" at bounding box center [979, 382] width 635 height 562
click at [1238, 76] on div at bounding box center [1239, 81] width 24 height 26
click at [1052, 81] on div "Status: Open" at bounding box center [979, 81] width 635 height 40
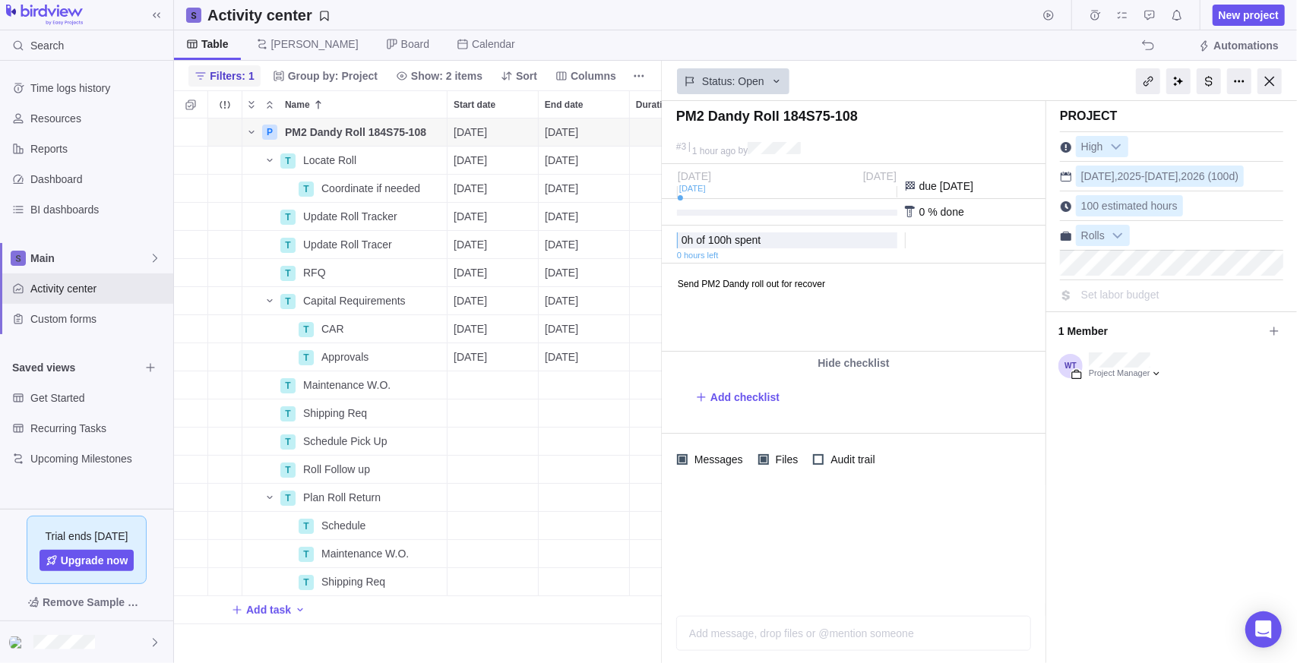
click at [254, 71] on span "Filters: 1" at bounding box center [232, 75] width 44 height 15
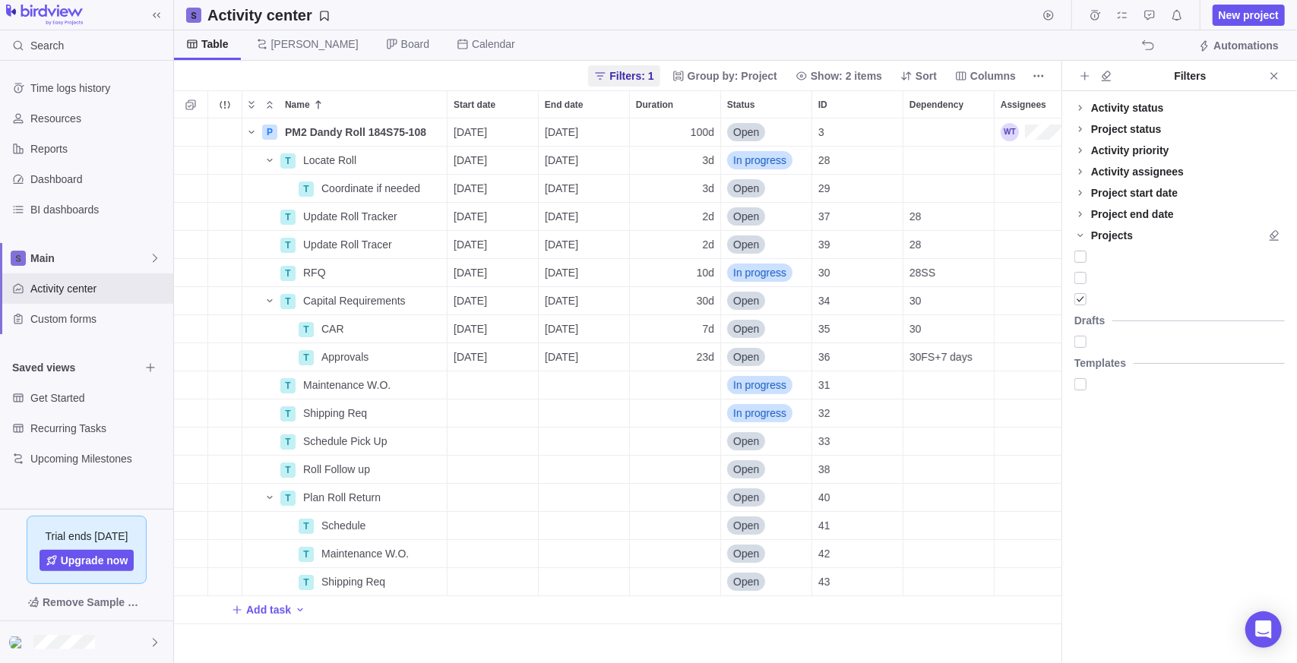
scroll to position [533, 876]
click at [1109, 147] on div "Activity priority" at bounding box center [1130, 150] width 78 height 15
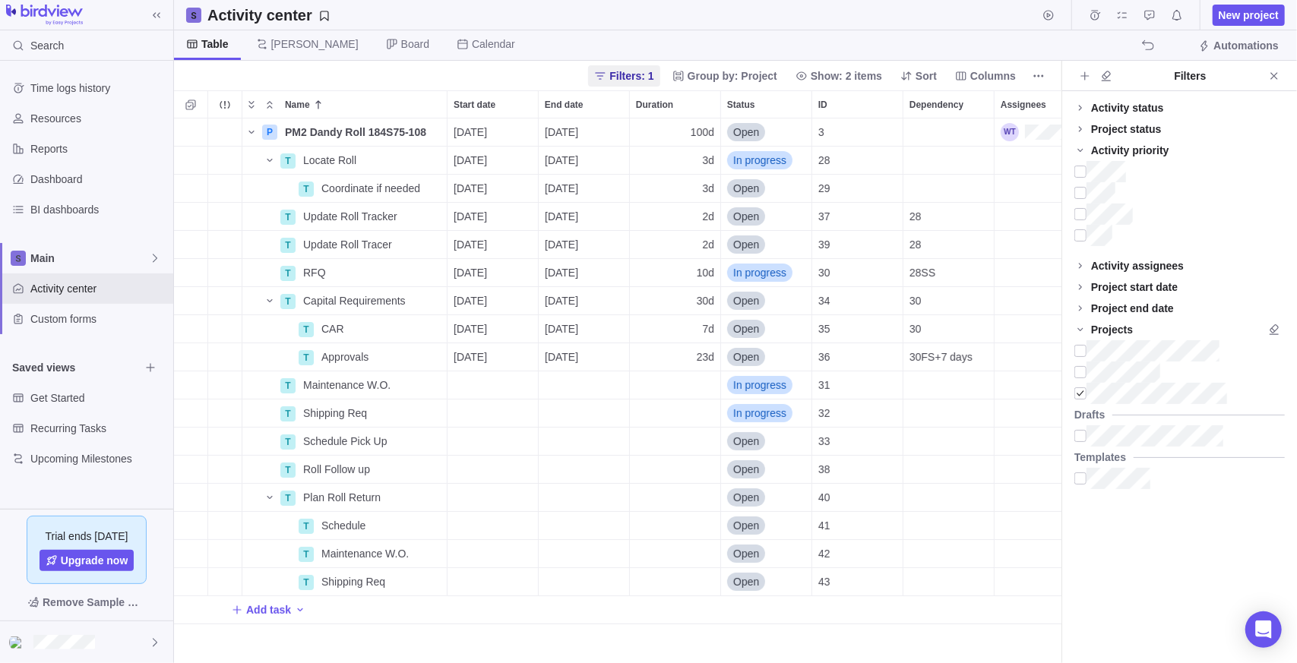
click at [1099, 149] on div "Activity priority" at bounding box center [1130, 150] width 78 height 15
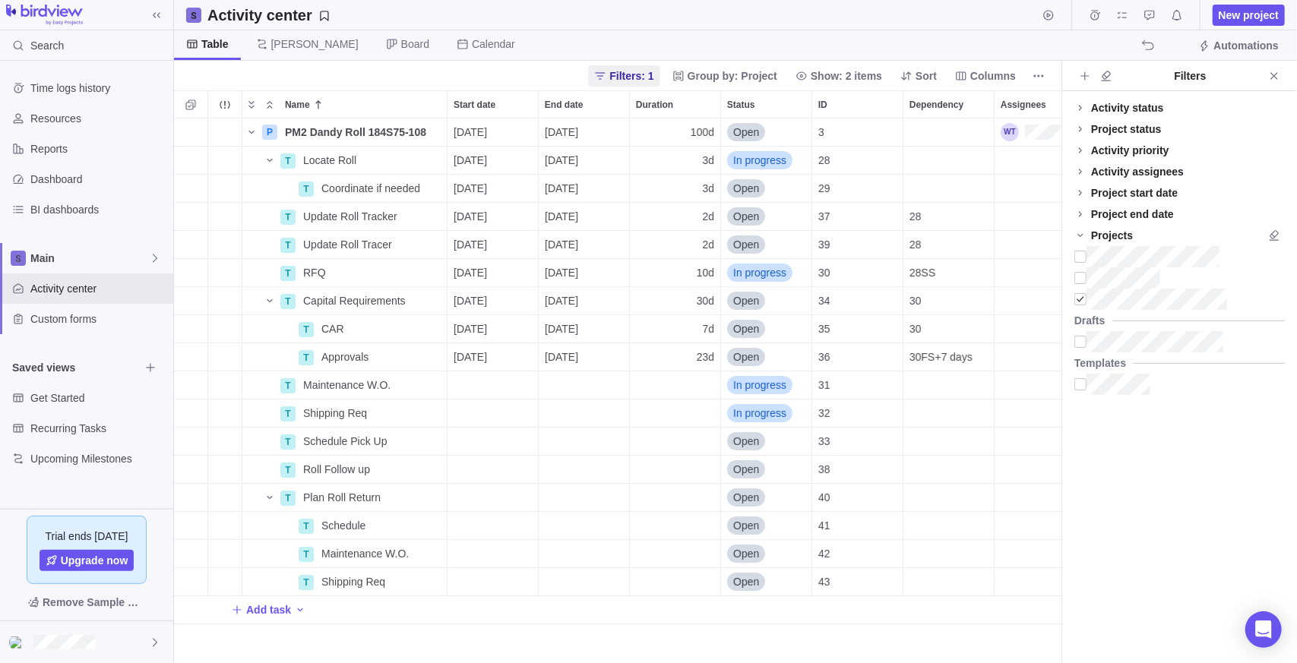
click at [1106, 126] on div "Project status" at bounding box center [1126, 129] width 71 height 15
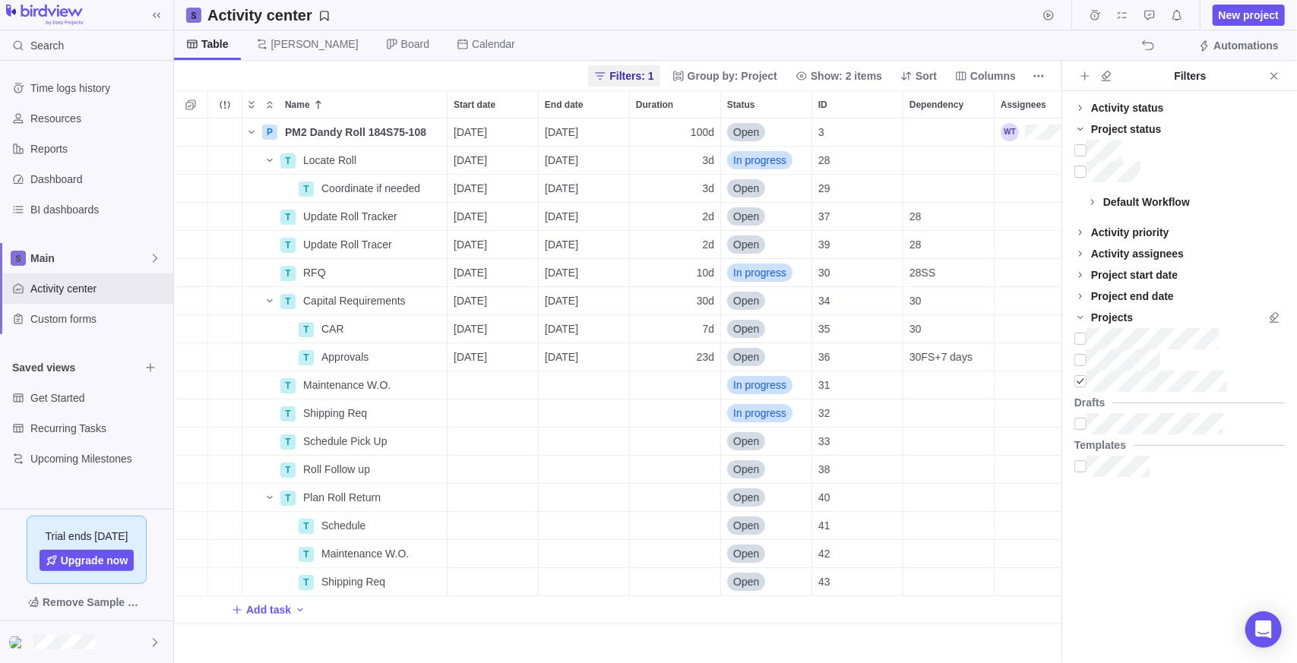
click at [1112, 128] on div "Project status" at bounding box center [1126, 129] width 71 height 15
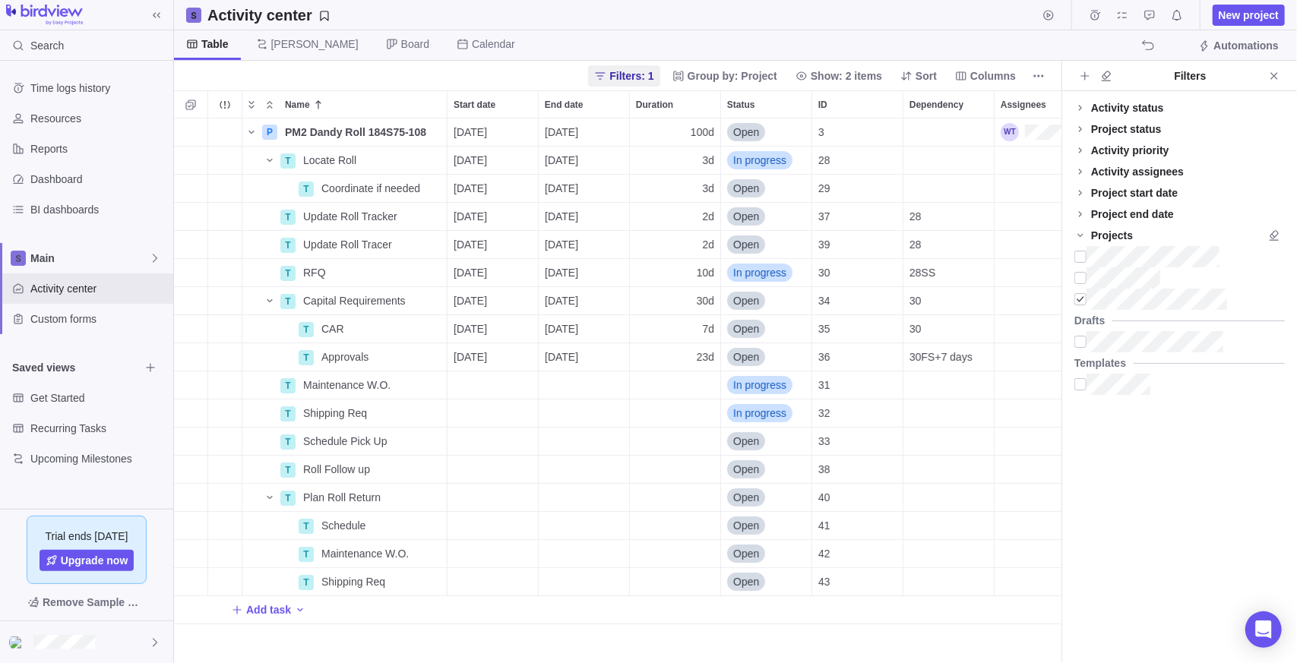
click at [1116, 103] on div "Activity status" at bounding box center [1127, 107] width 73 height 15
click at [1126, 107] on div "Activity status" at bounding box center [1127, 107] width 73 height 15
click at [1125, 112] on div "Activity status" at bounding box center [1127, 107] width 73 height 15
click at [1128, 138] on div "Default Workflow" at bounding box center [1179, 129] width 210 height 21
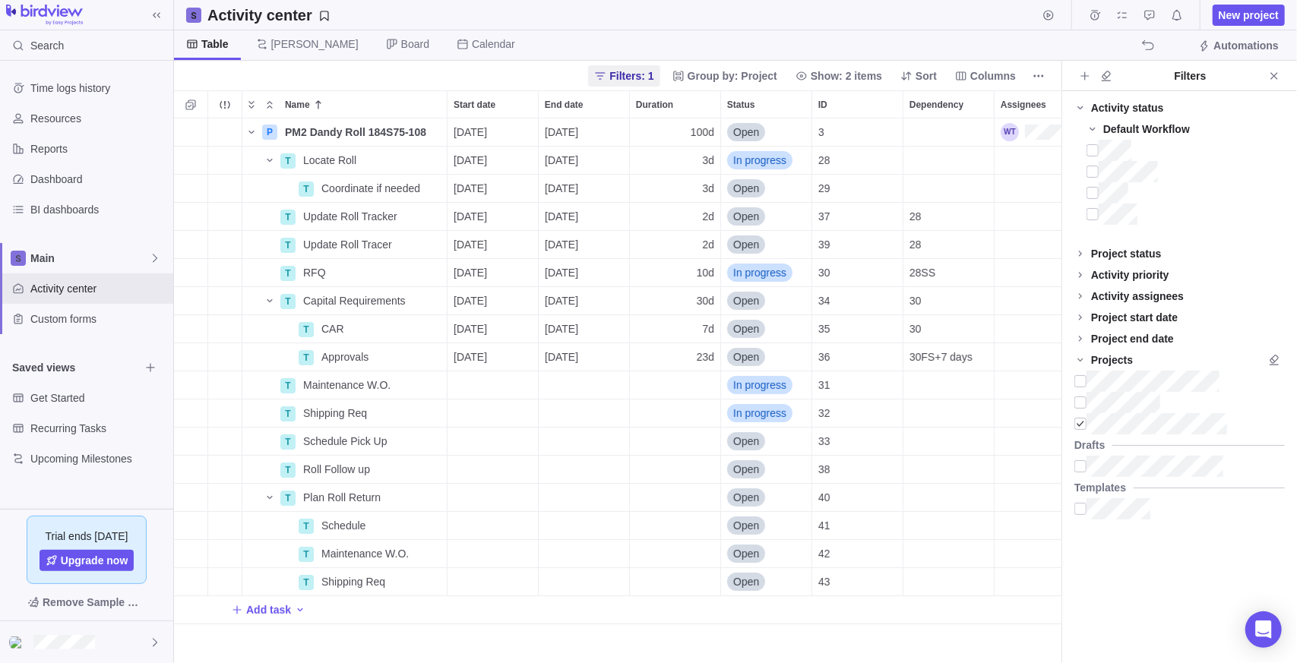
click at [1150, 127] on div "Default Workflow" at bounding box center [1146, 129] width 87 height 15
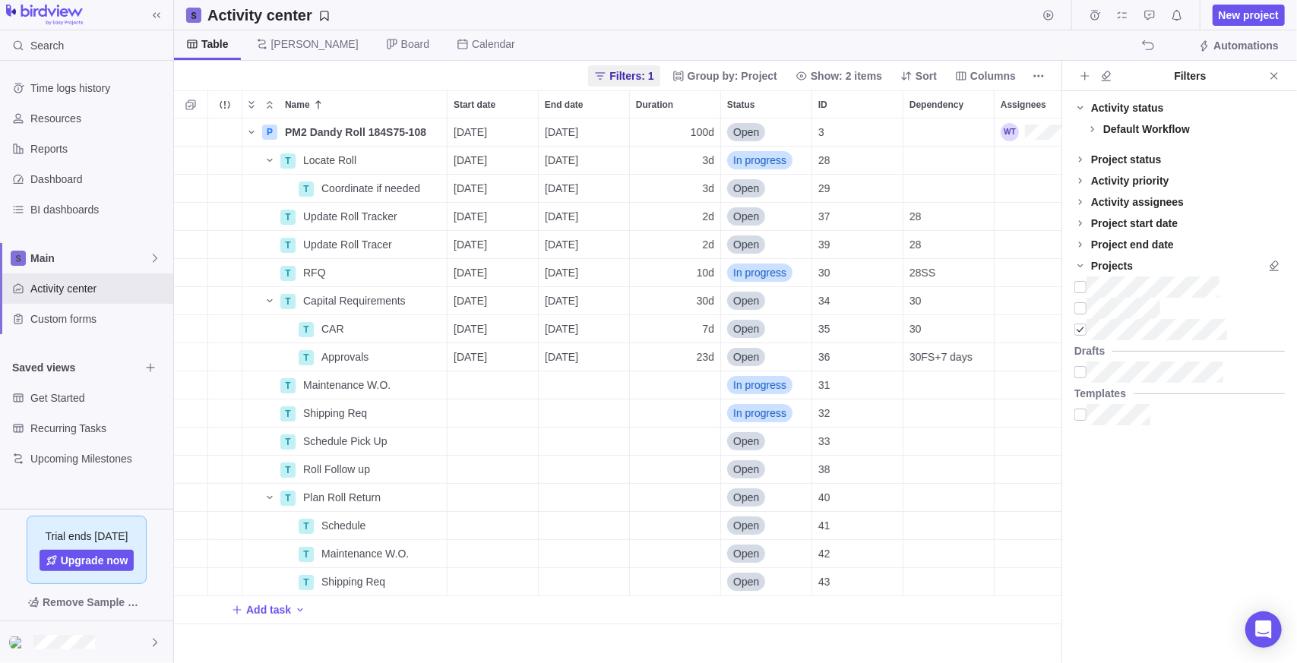
click at [1114, 93] on div "Activity status Default Workflow Project status Default Workflow Activity prior…" at bounding box center [1179, 377] width 235 height 572
click at [1113, 101] on div "Activity status" at bounding box center [1127, 107] width 73 height 15
click at [1088, 76] on icon "Add filters" at bounding box center [1085, 76] width 12 height 12
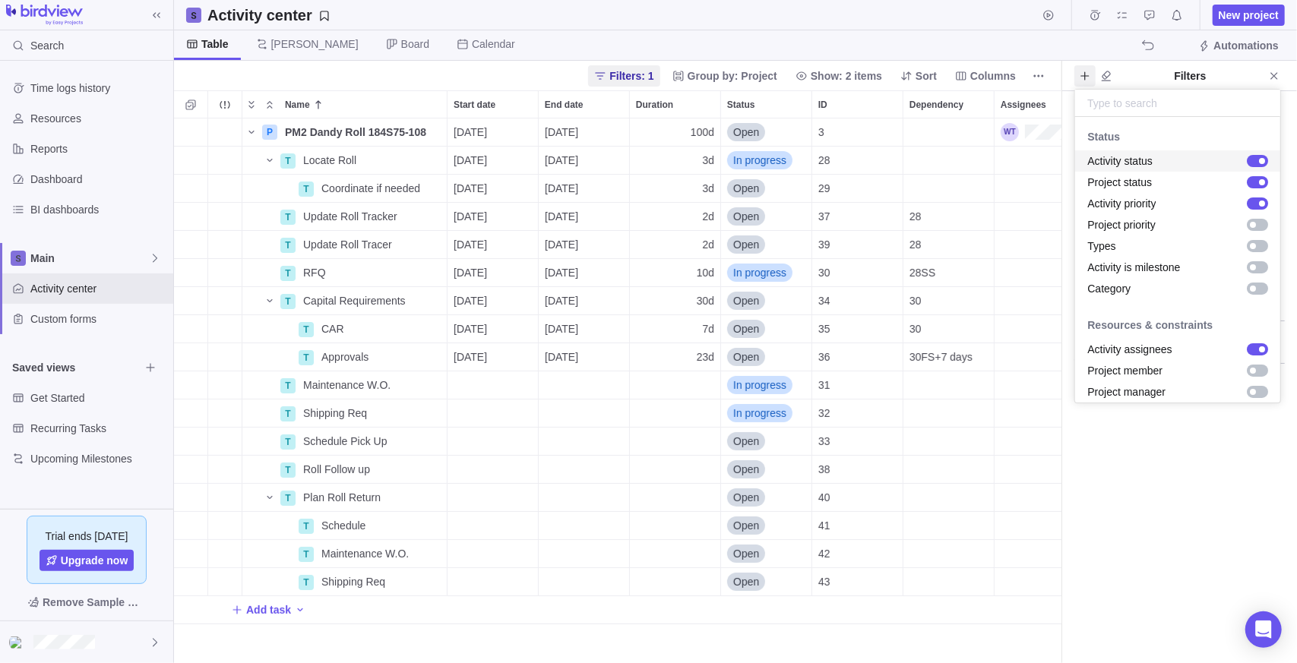
click at [1100, 40] on body "Search Time logs history Resources Reports Dashboard BI dashboards Main Activit…" at bounding box center [648, 331] width 1297 height 663
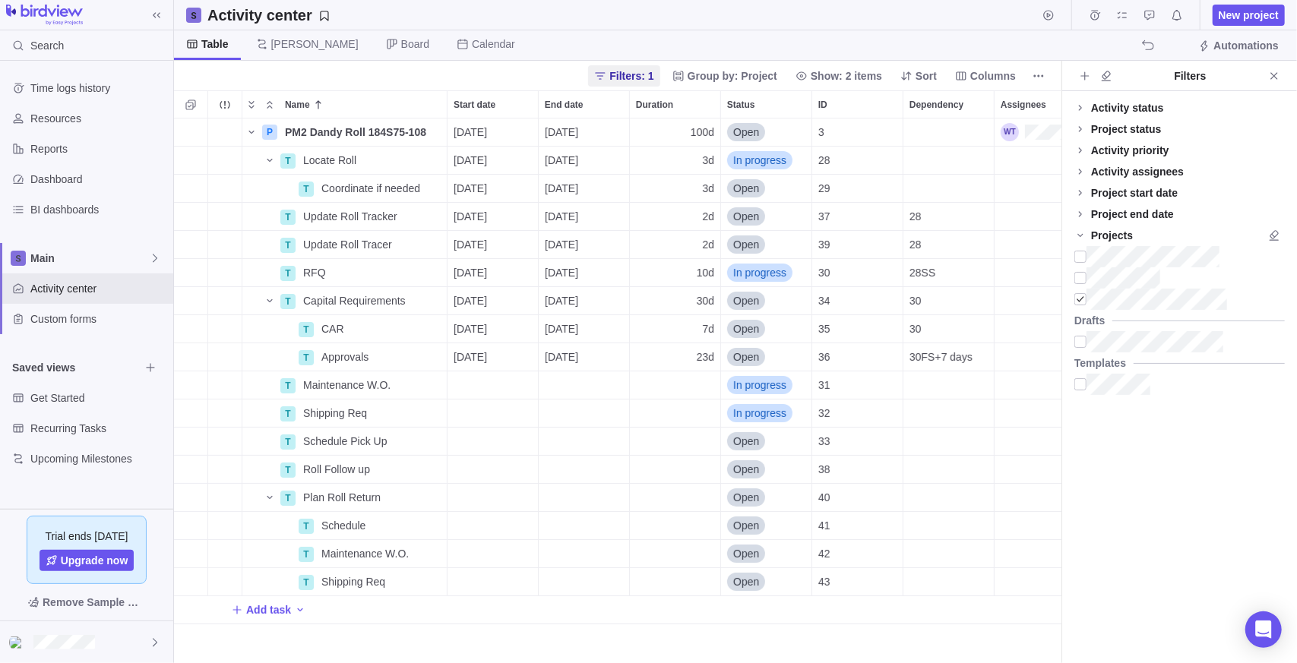
drag, startPoint x: 1191, startPoint y: 81, endPoint x: 1182, endPoint y: 77, distance: 9.2
click at [1191, 80] on div "Filters" at bounding box center [1190, 75] width 147 height 15
click at [1084, 73] on icon "Add filters" at bounding box center [1084, 75] width 8 height 8
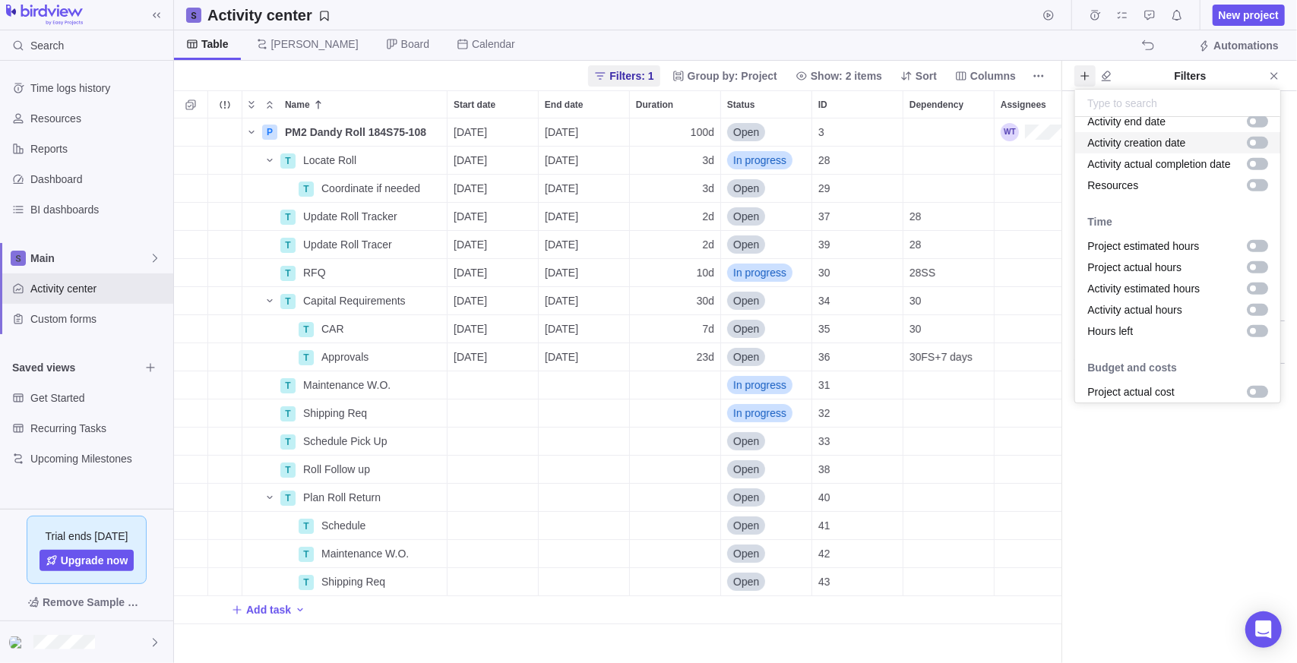
scroll to position [532, 0]
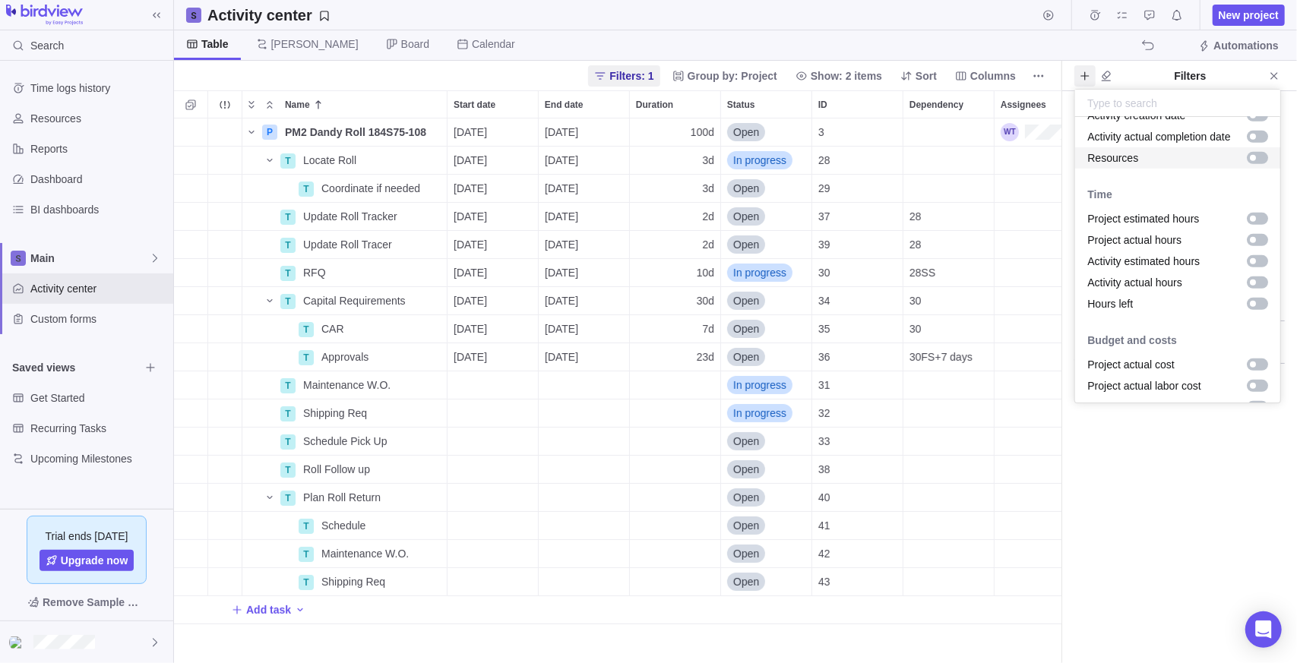
click at [831, 14] on body "Search Time logs history Resources Reports Dashboard BI dashboards Main Activit…" at bounding box center [648, 331] width 1297 height 663
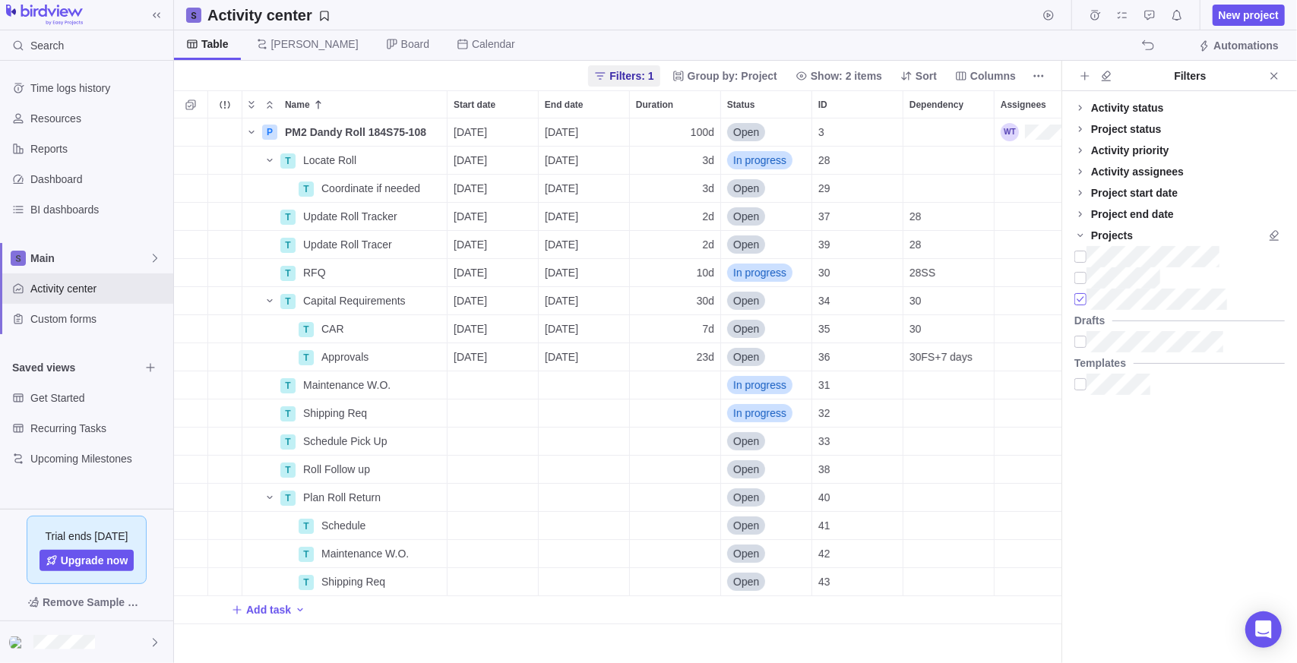
click at [1078, 301] on div at bounding box center [1080, 299] width 12 height 21
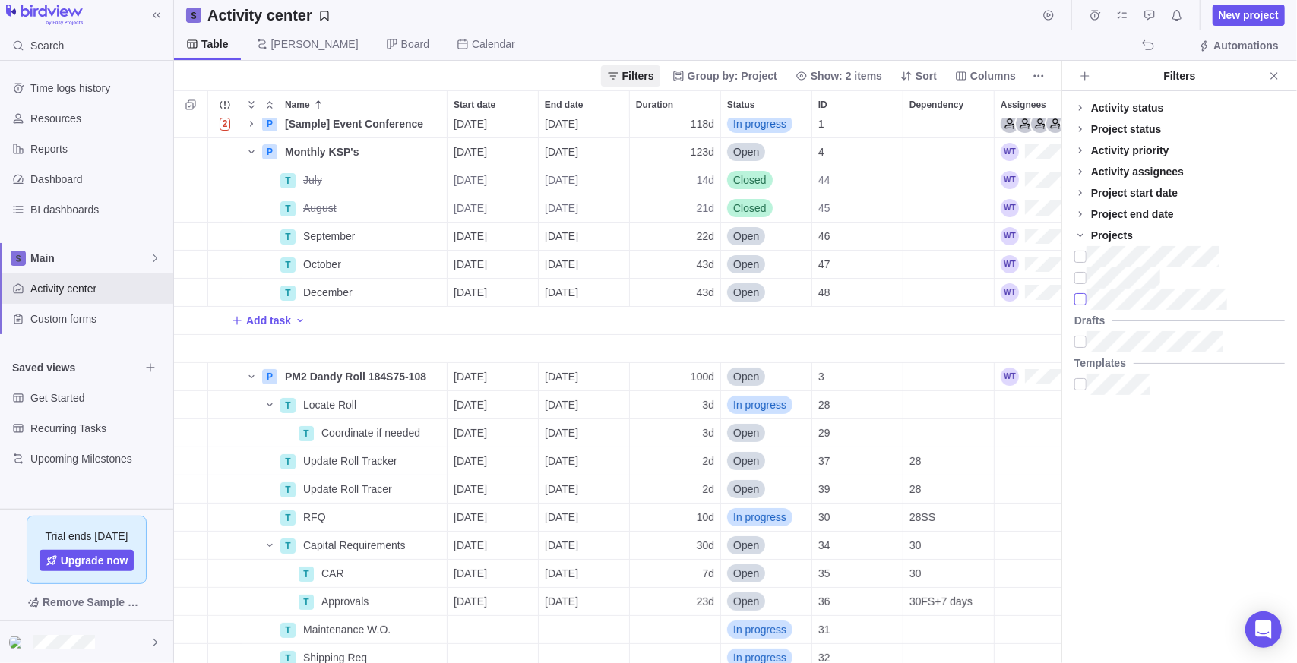
scroll to position [0, 0]
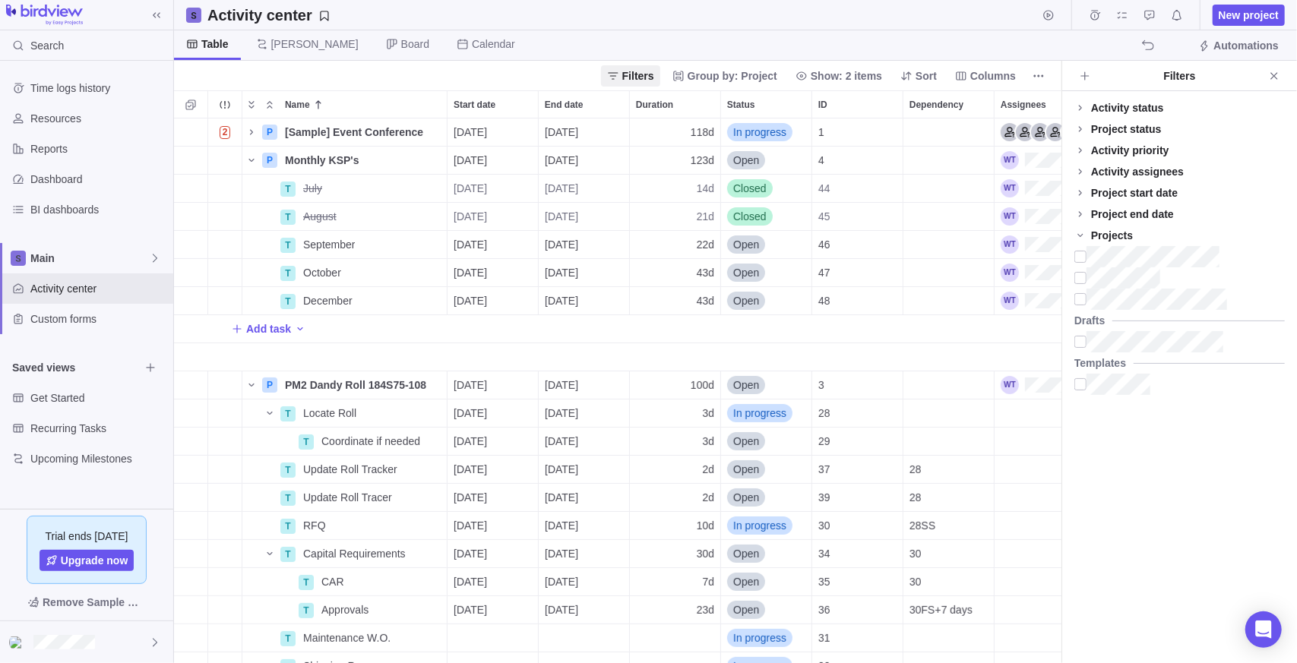
click at [1084, 490] on div "Activity status Default Workflow Project status Default Workflow Activity prior…" at bounding box center [1179, 377] width 235 height 572
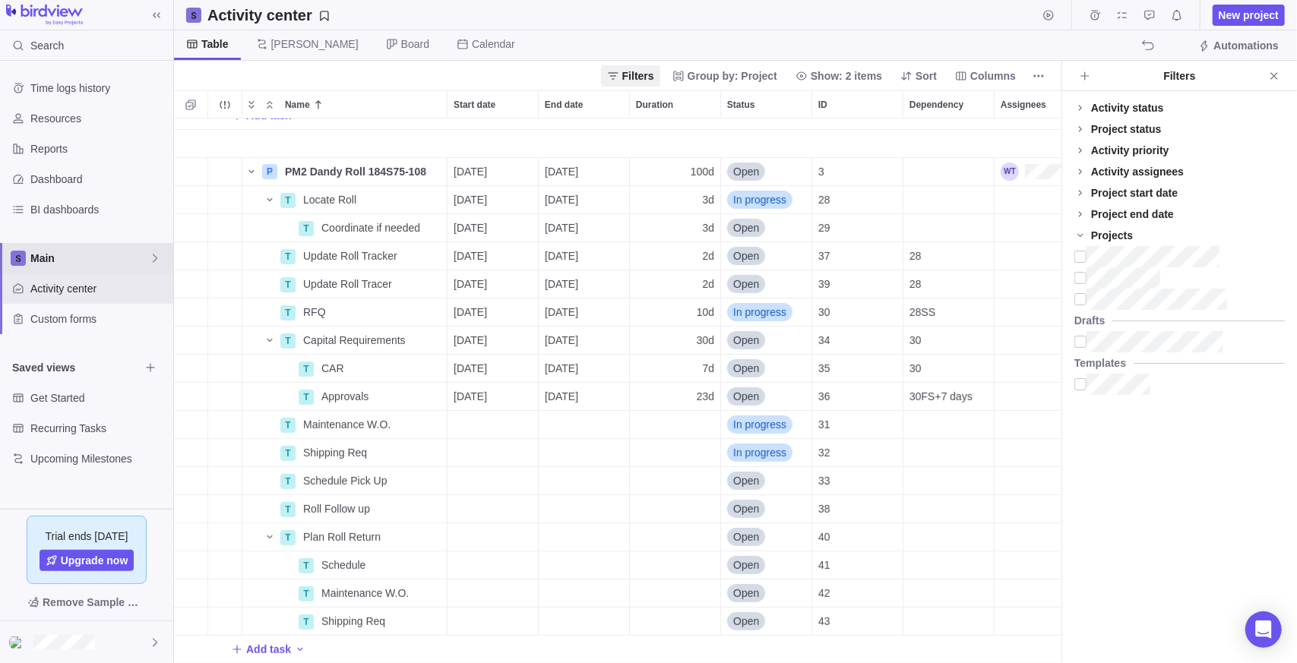
click at [88, 253] on span "Main" at bounding box center [89, 258] width 119 height 15
click at [68, 259] on span "Main" at bounding box center [89, 258] width 119 height 15
click at [71, 256] on span "Main" at bounding box center [89, 258] width 119 height 15
click at [70, 321] on span "New space" at bounding box center [70, 321] width 55 height 15
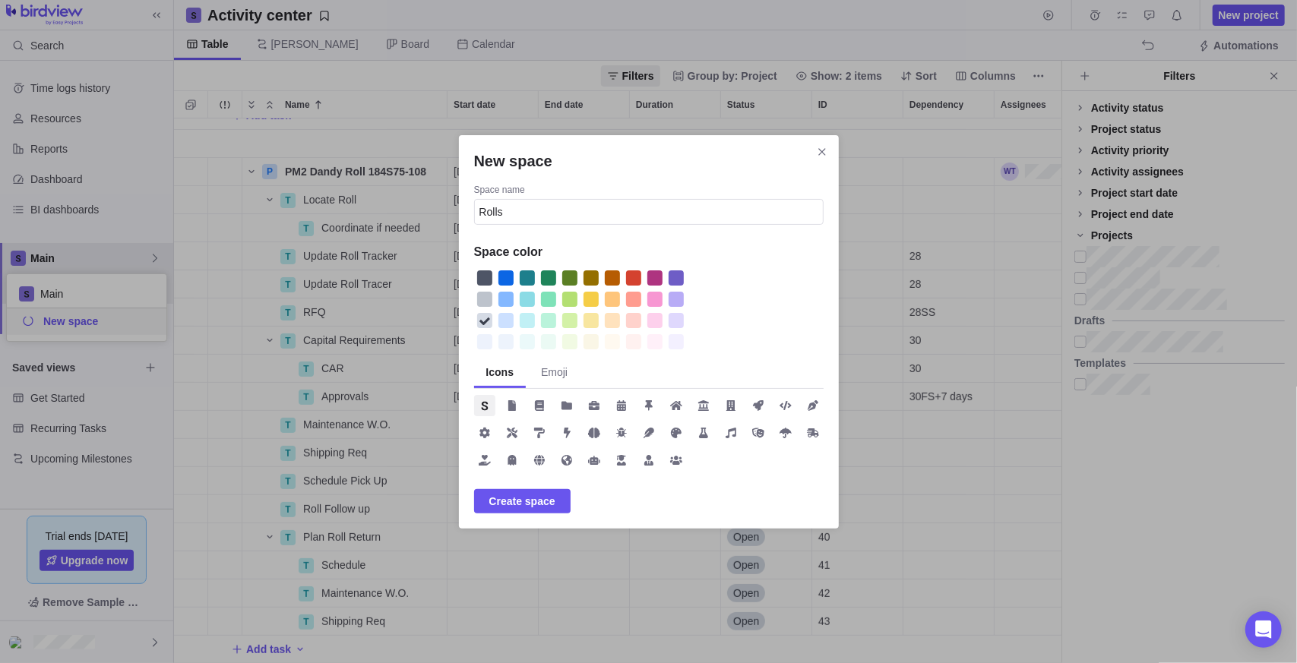
type input "Rolls"
click at [569, 302] on div "New space" at bounding box center [569, 299] width 15 height 15
click at [545, 433] on span "New space" at bounding box center [539, 432] width 21 height 21
click at [530, 501] on span "Create space" at bounding box center [522, 501] width 66 height 18
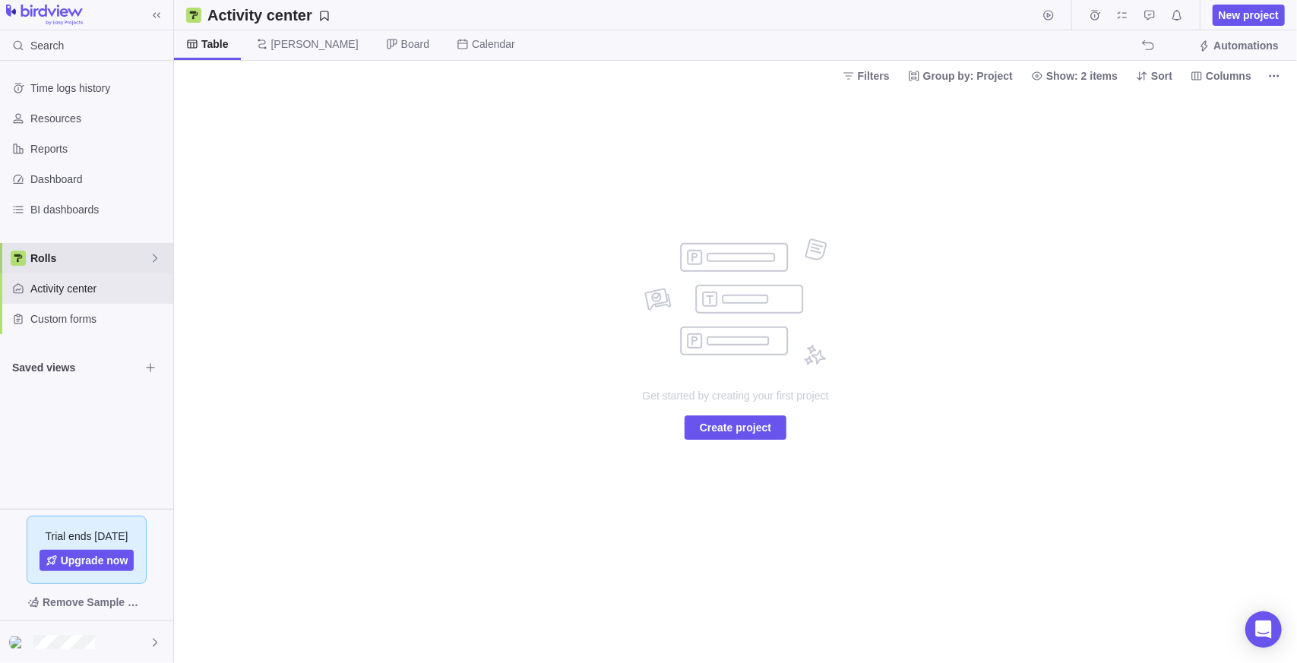
click at [106, 257] on span "Rolls" at bounding box center [89, 258] width 119 height 15
click at [78, 302] on div "Main" at bounding box center [87, 293] width 160 height 27
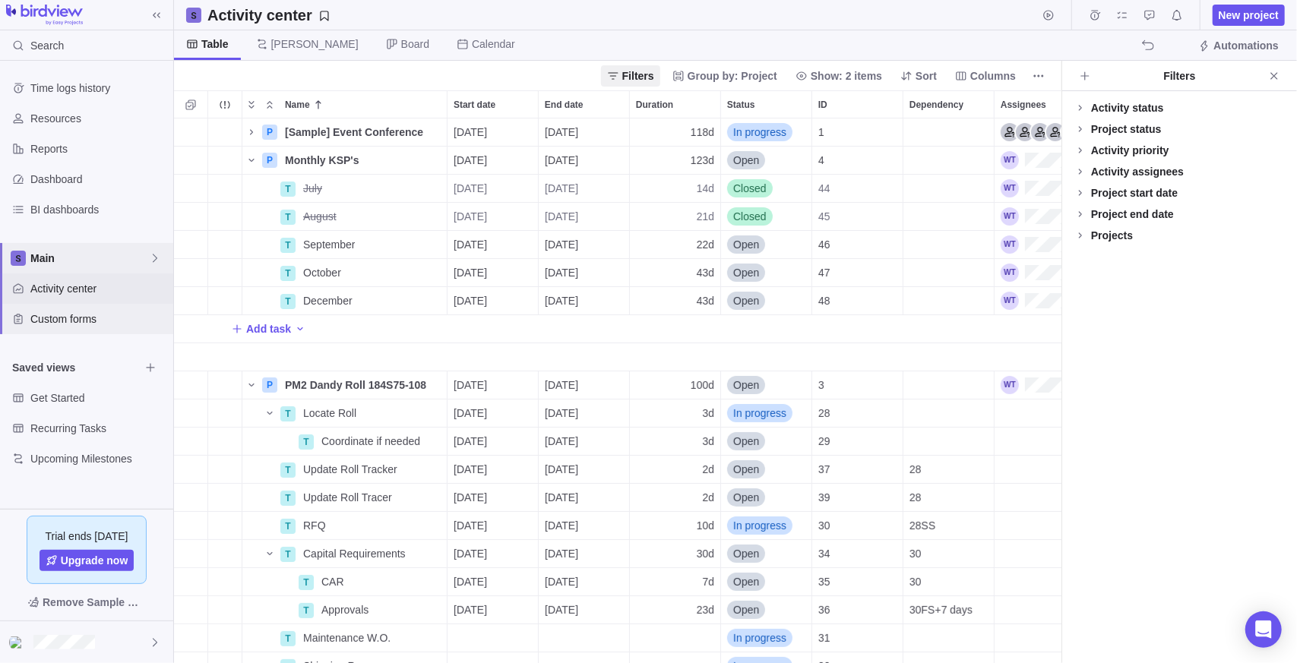
scroll to position [533, 876]
click at [82, 290] on span "Activity center" at bounding box center [98, 288] width 137 height 15
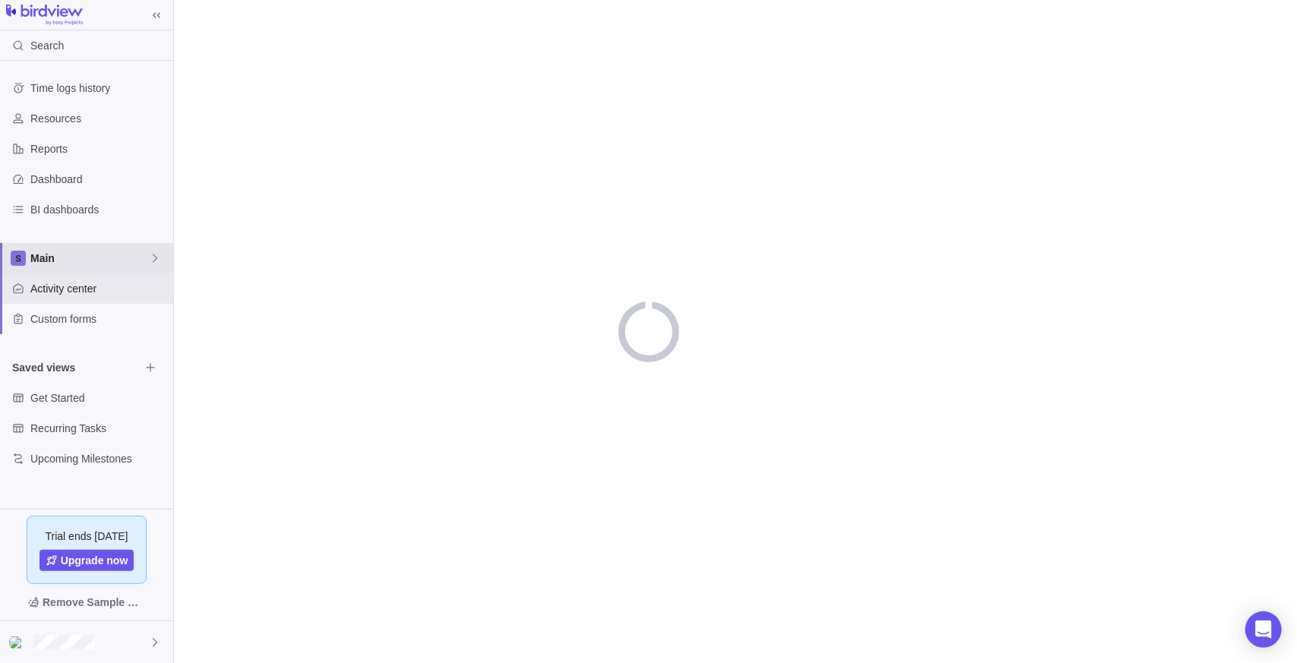
click at [92, 260] on span "Main" at bounding box center [89, 258] width 119 height 15
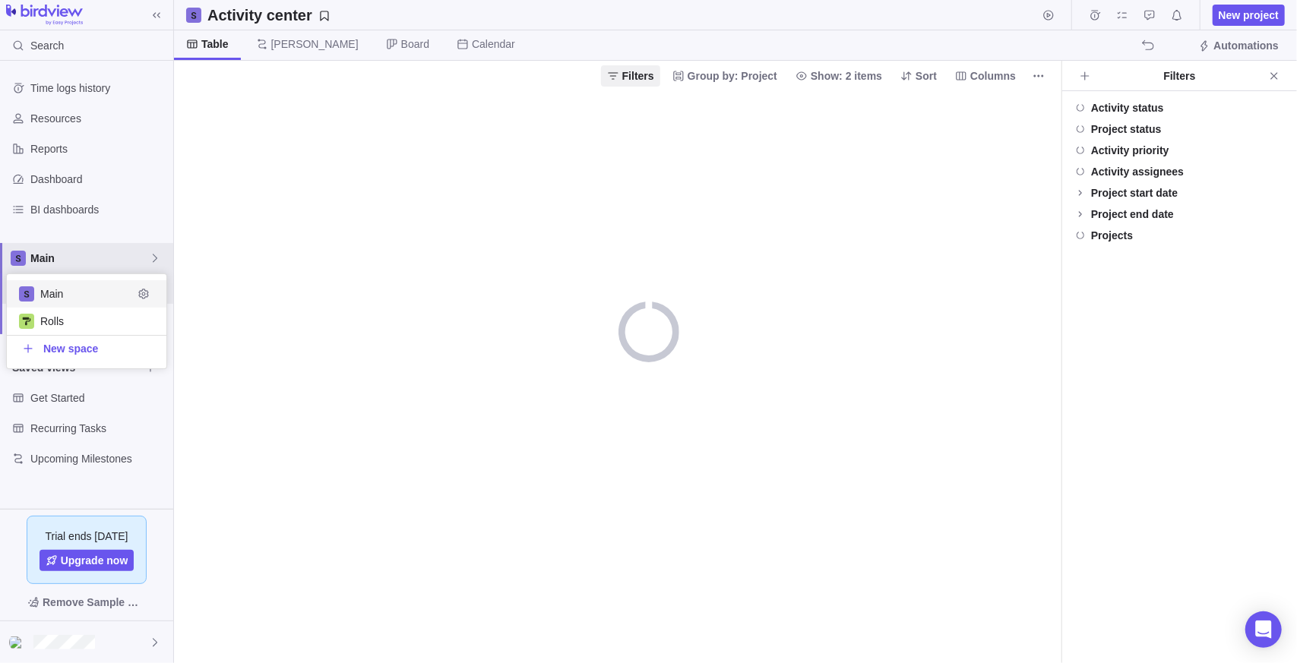
scroll to position [83, 148]
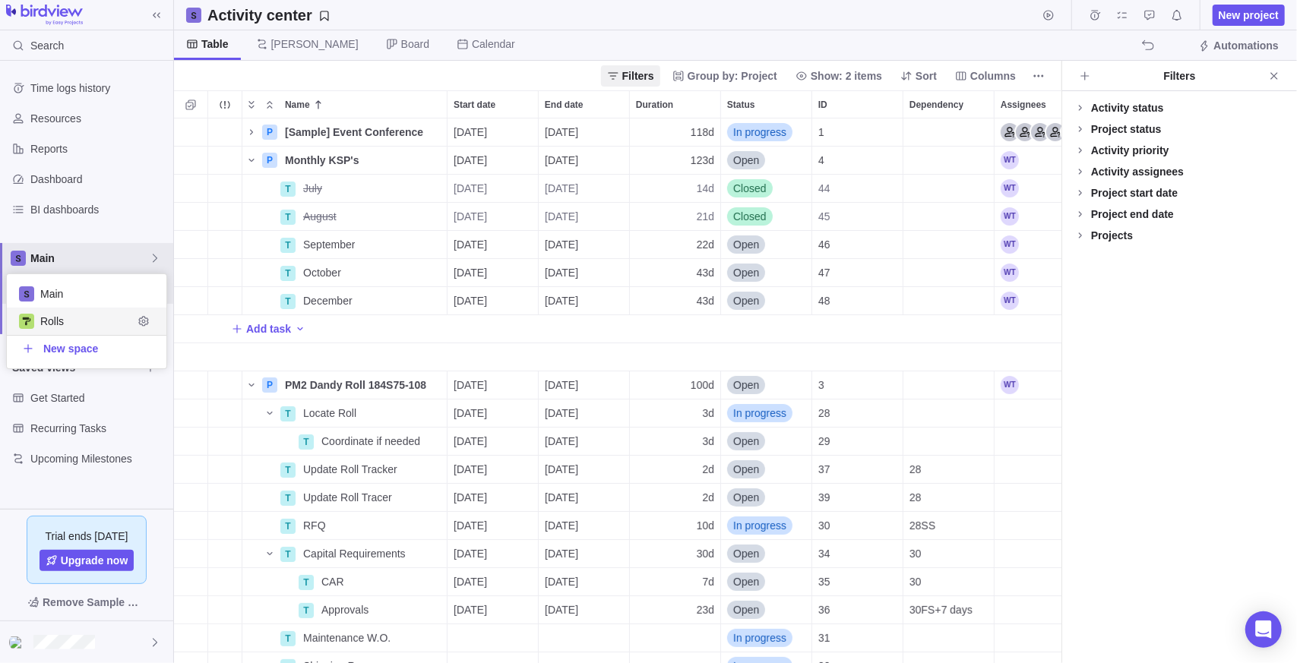
click at [69, 323] on span "Rolls" at bounding box center [86, 321] width 93 height 15
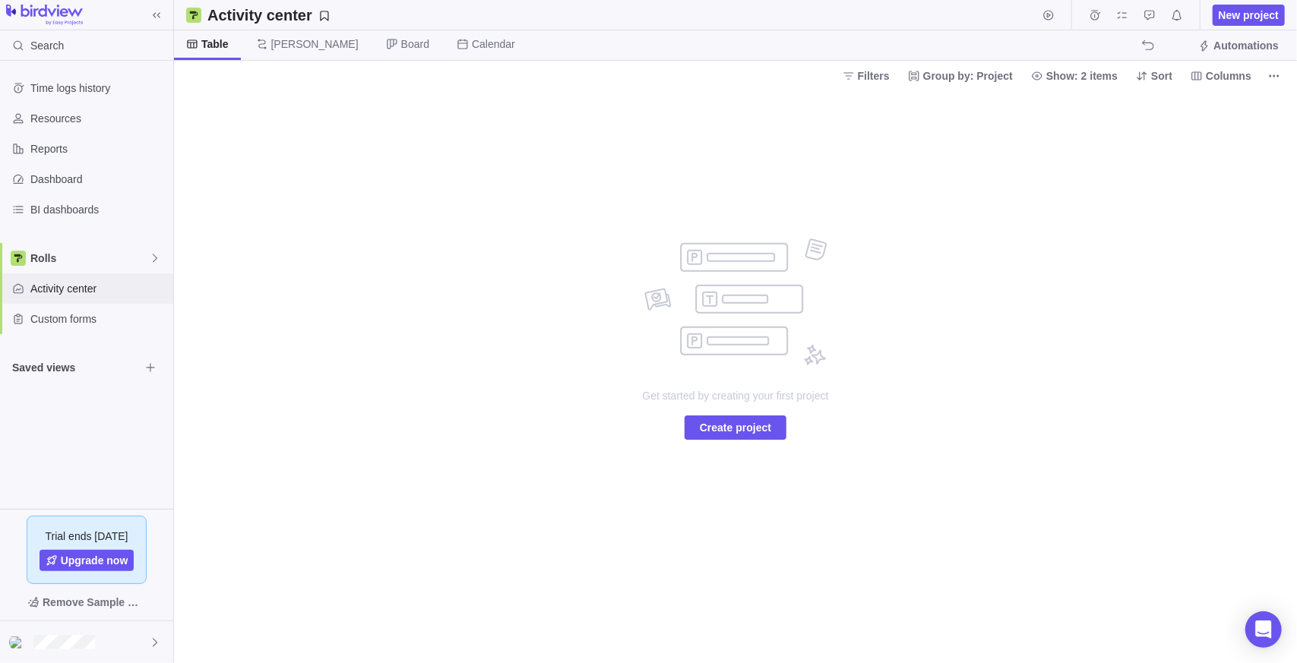
click at [50, 302] on div "Activity center" at bounding box center [86, 289] width 173 height 30
click at [49, 259] on span "Rolls" at bounding box center [89, 258] width 119 height 15
drag, startPoint x: 55, startPoint y: 294, endPoint x: 79, endPoint y: 293, distance: 23.6
click at [56, 294] on span "Main" at bounding box center [86, 293] width 93 height 15
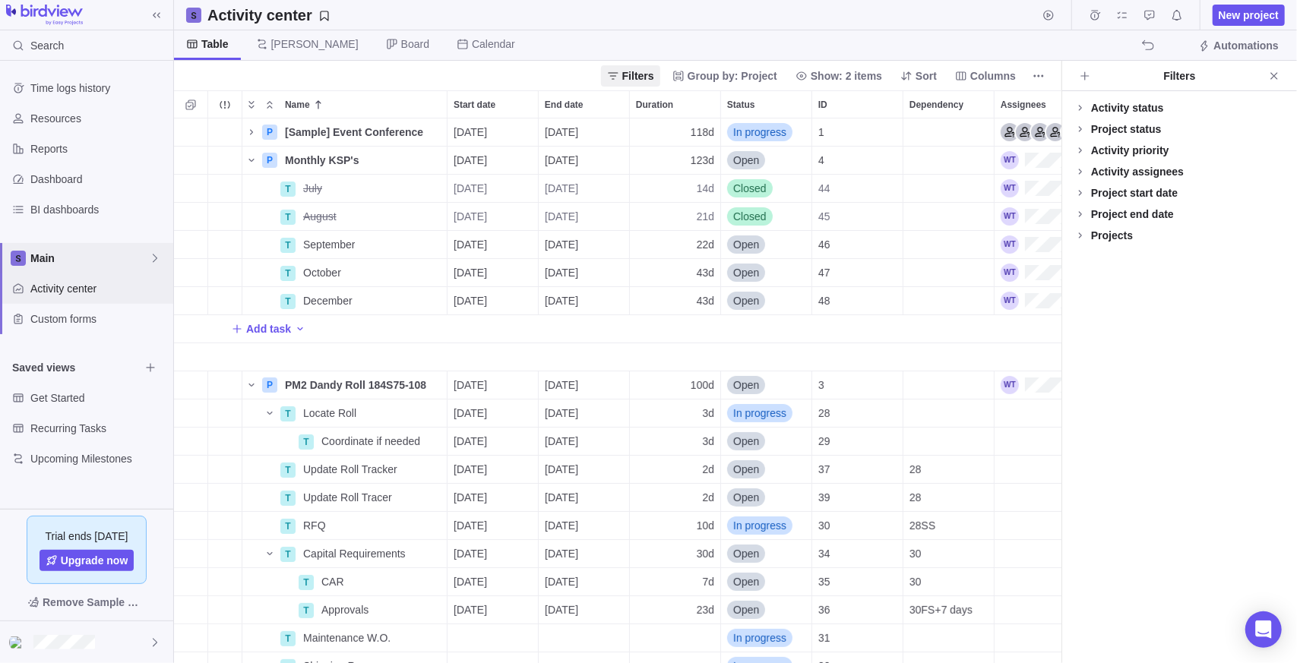
scroll to position [12, 11]
click at [387, 385] on span "Details" at bounding box center [398, 385] width 35 height 15
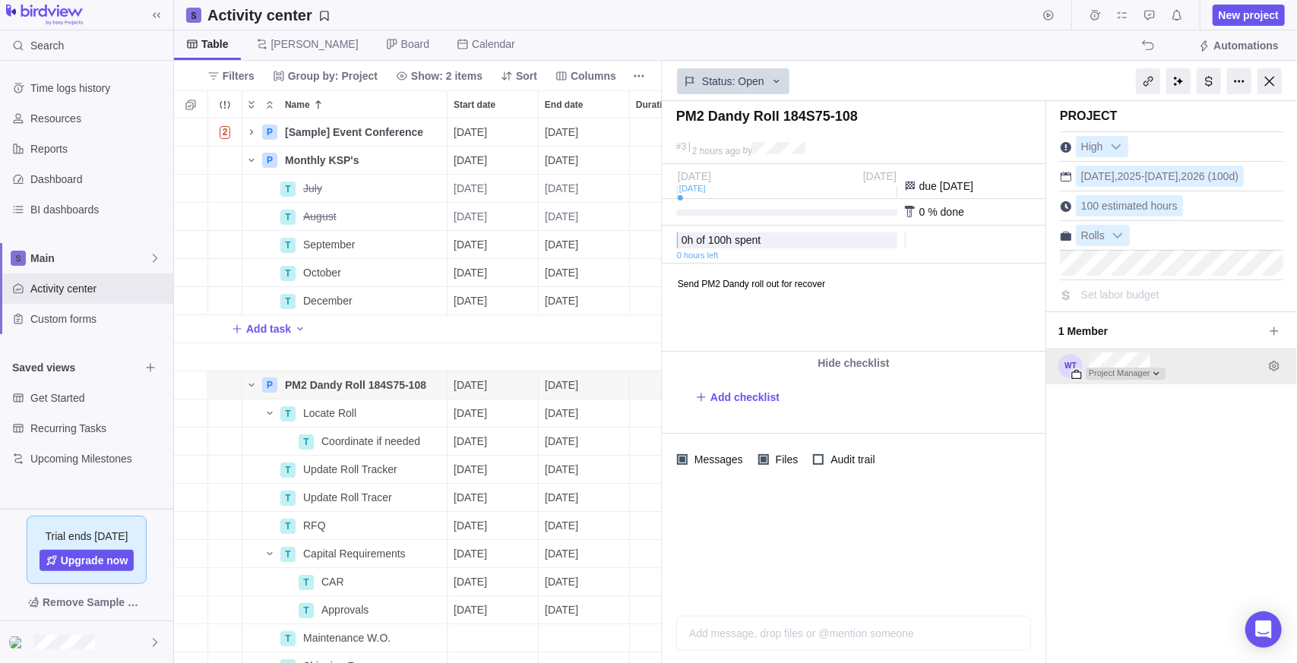
click at [1140, 374] on div at bounding box center [1126, 374] width 80 height 12
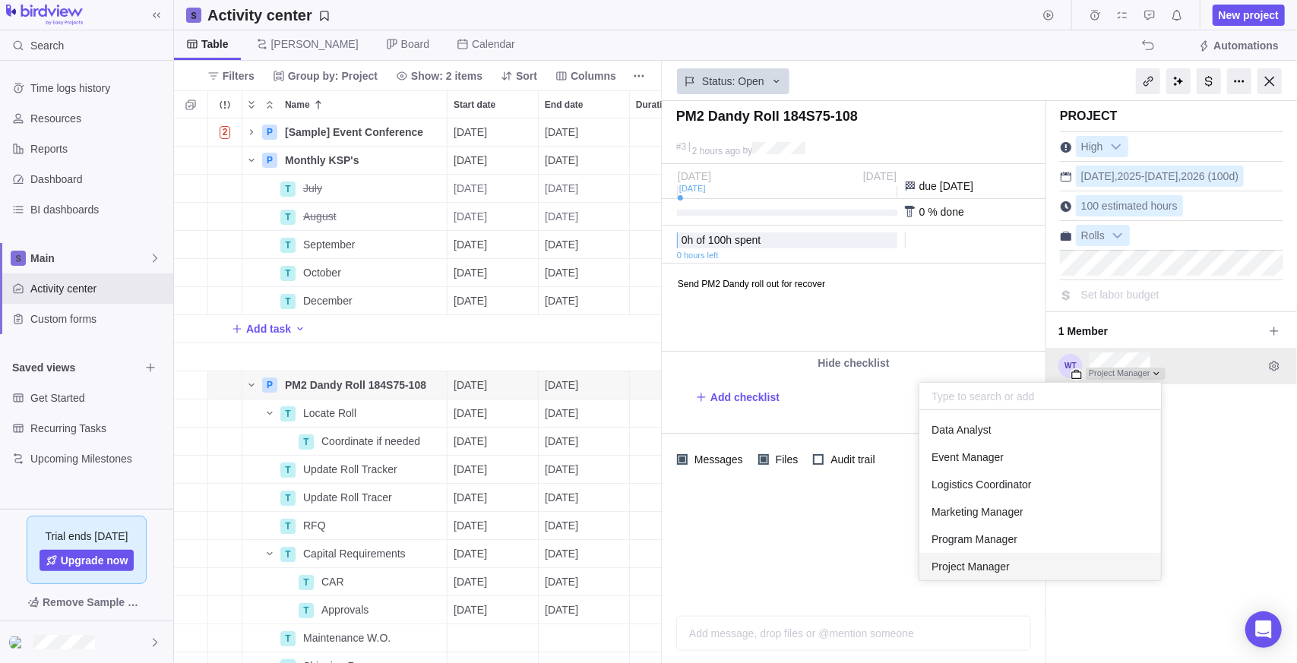
scroll to position [159, 230]
click at [1140, 375] on div at bounding box center [1126, 374] width 80 height 12
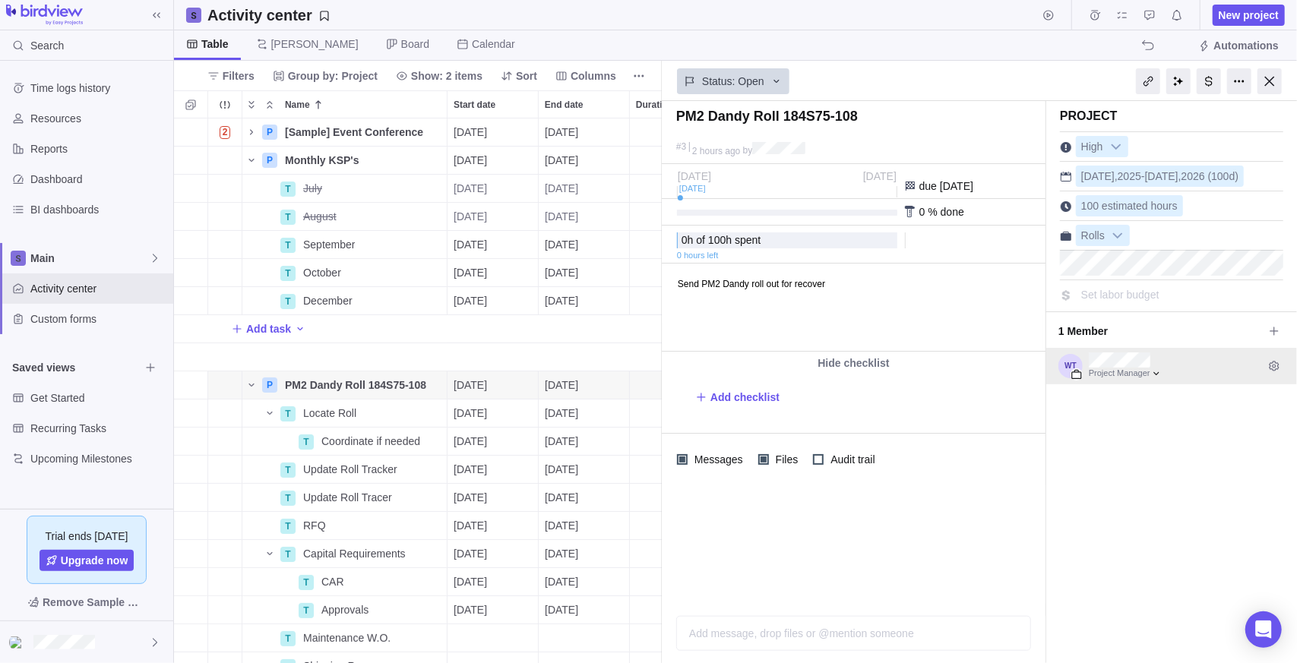
drag, startPoint x: 1142, startPoint y: 419, endPoint x: 1126, endPoint y: 301, distance: 118.9
click at [1142, 416] on div "Project High [DATE] - [DATE] (100d) 100 estimated hours Rolls Set labor budget" at bounding box center [1171, 382] width 251 height 562
click at [1125, 235] on b at bounding box center [1117, 236] width 23 height 20
click at [1236, 300] on span "Open" at bounding box center [1235, 296] width 26 height 15
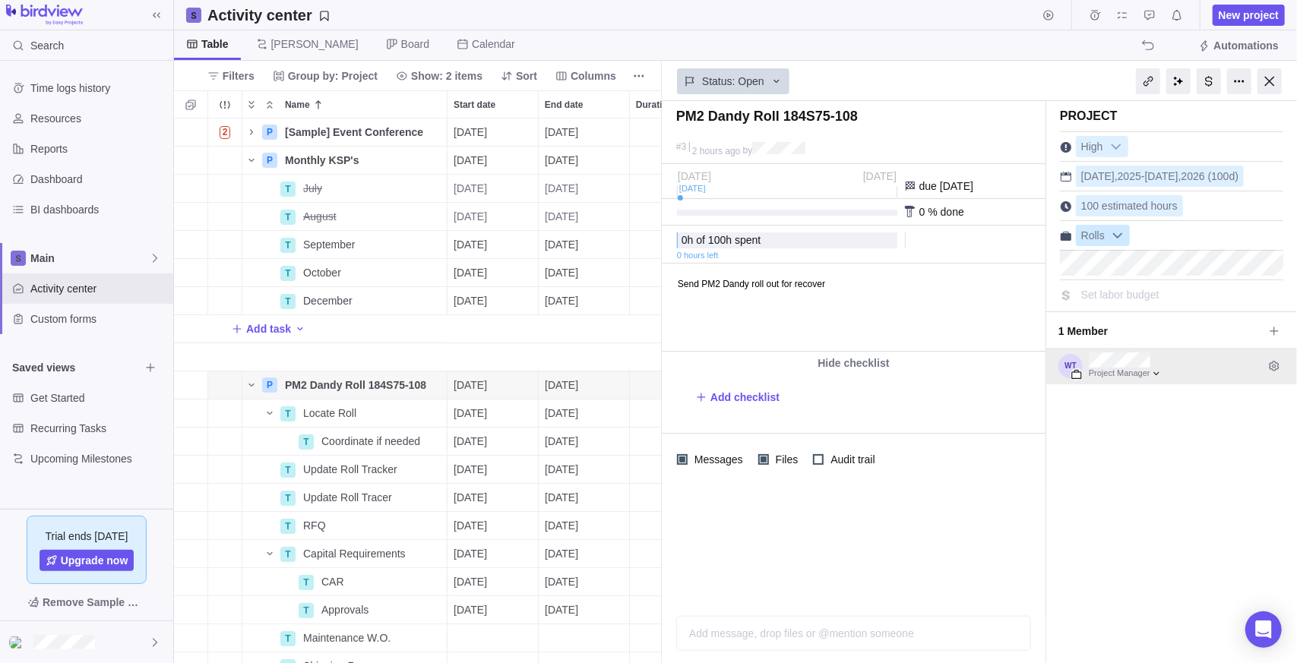
click at [1096, 231] on span "Rolls" at bounding box center [1093, 236] width 33 height 21
click at [1102, 238] on input "text" at bounding box center [1146, 235] width 133 height 18
click at [1222, 402] on div "PM2 Dandy Roll 184S75-108 #3 2 hours ago by Project was completed on its planne…" at bounding box center [979, 382] width 635 height 562
click at [1061, 238] on div at bounding box center [1066, 236] width 12 height 12
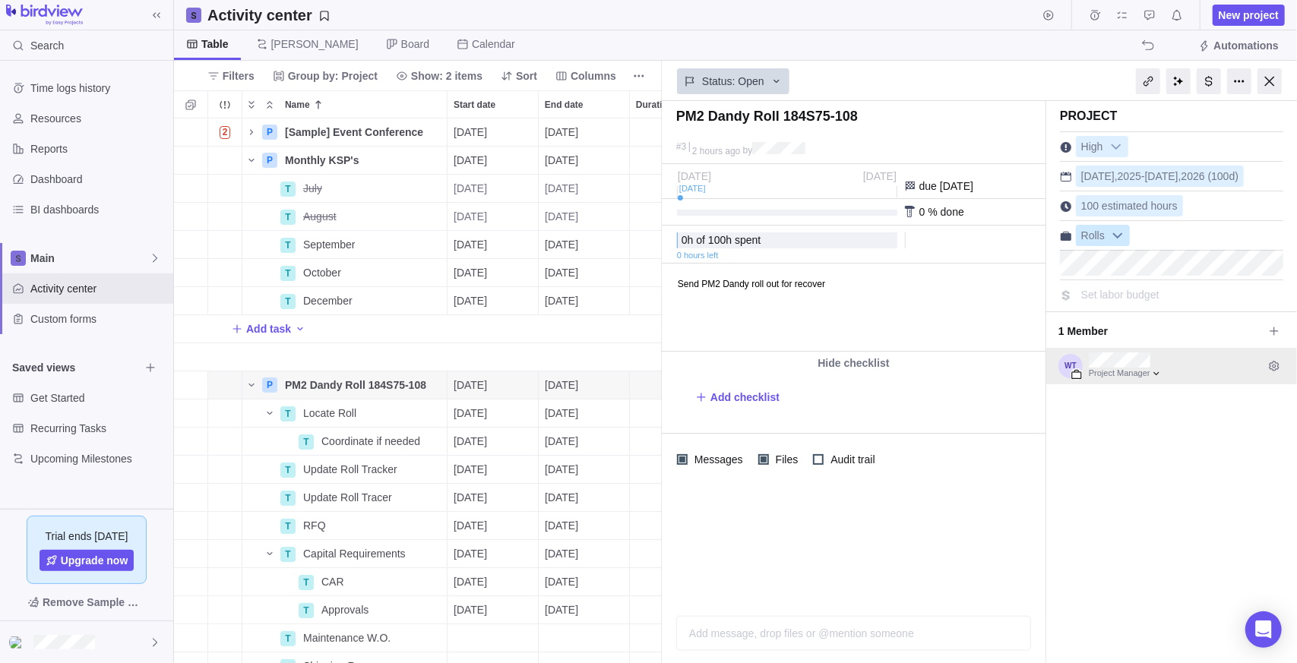
click at [1101, 242] on span "Rolls" at bounding box center [1093, 236] width 33 height 21
click at [1103, 236] on input "text" at bounding box center [1146, 235] width 133 height 18
drag, startPoint x: 1177, startPoint y: 473, endPoint x: 1160, endPoint y: 340, distance: 134.1
click at [1175, 457] on div "PM2 Dandy Roll 184S75-108 #3 2 hours ago by Project was completed on its planne…" at bounding box center [979, 382] width 635 height 562
click at [1153, 438] on div "Project High [DATE] - [DATE] (100d) 100 estimated hours Rolls Set labor budget" at bounding box center [1171, 382] width 251 height 562
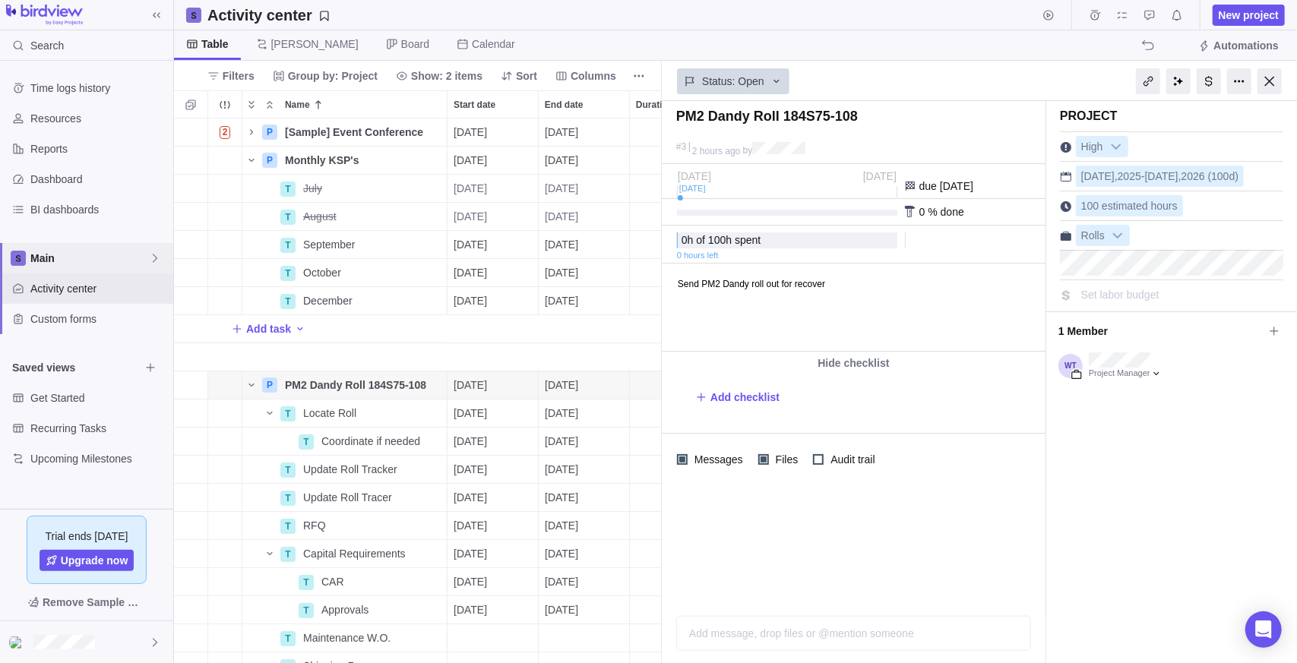
drag, startPoint x: 1142, startPoint y: 526, endPoint x: 155, endPoint y: 255, distance: 1023.4
click at [1141, 526] on div "Project High [DATE] - [DATE] (100d) 100 estimated hours Rolls Set labor budget" at bounding box center [1171, 382] width 251 height 562
click at [255, 77] on span "Filters" at bounding box center [239, 75] width 32 height 15
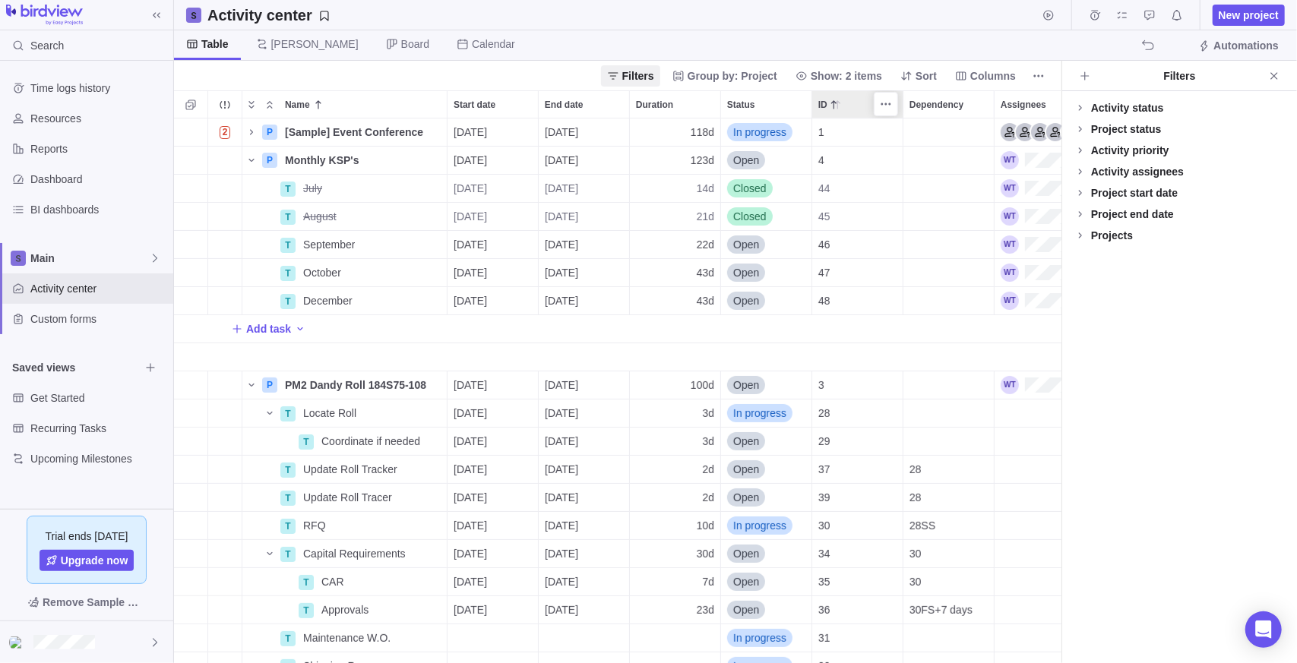
scroll to position [533, 876]
click at [1089, 78] on icon "Add filters" at bounding box center [1085, 76] width 12 height 12
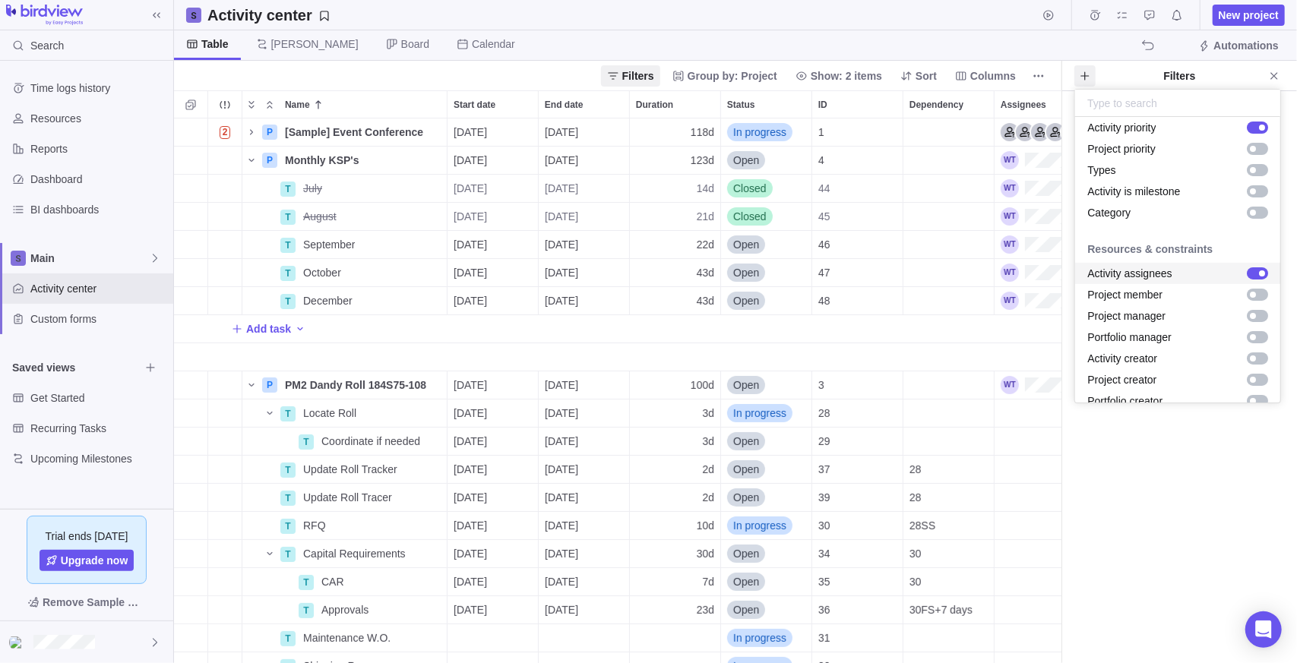
scroll to position [0, 0]
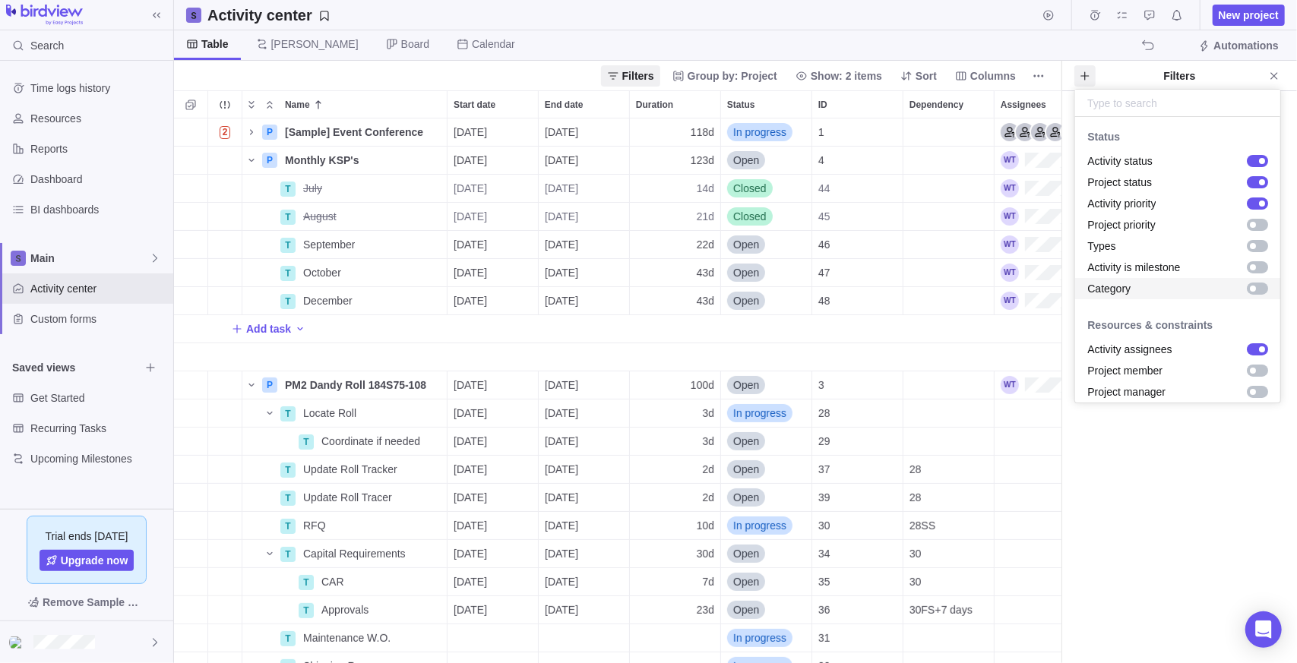
click at [1245, 296] on div "grid" at bounding box center [1254, 288] width 27 height 15
click at [1249, 245] on div "grid" at bounding box center [1257, 246] width 21 height 12
click at [1105, 73] on body "Search Time logs history Resources Reports Dashboard BI dashboards Main Activit…" at bounding box center [648, 331] width 1297 height 663
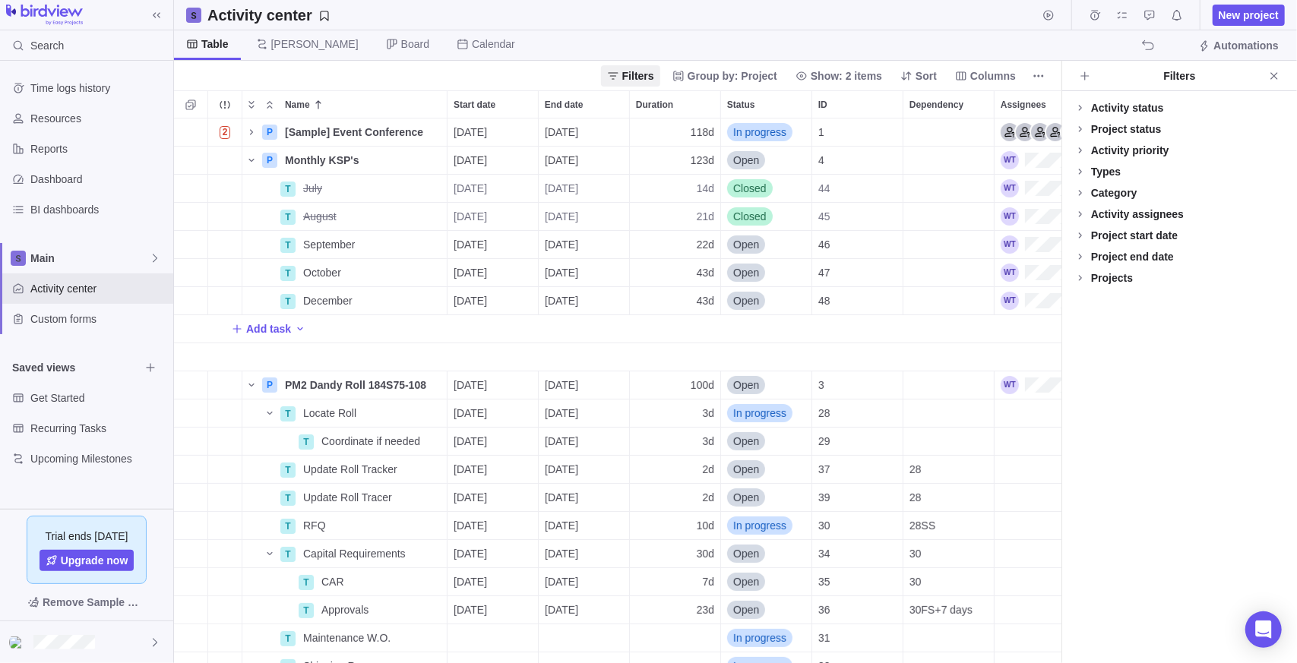
click at [1111, 279] on div "Projects" at bounding box center [1112, 278] width 42 height 15
click at [1116, 272] on div "Projects" at bounding box center [1112, 278] width 42 height 15
click at [1109, 196] on div "Category" at bounding box center [1114, 192] width 46 height 15
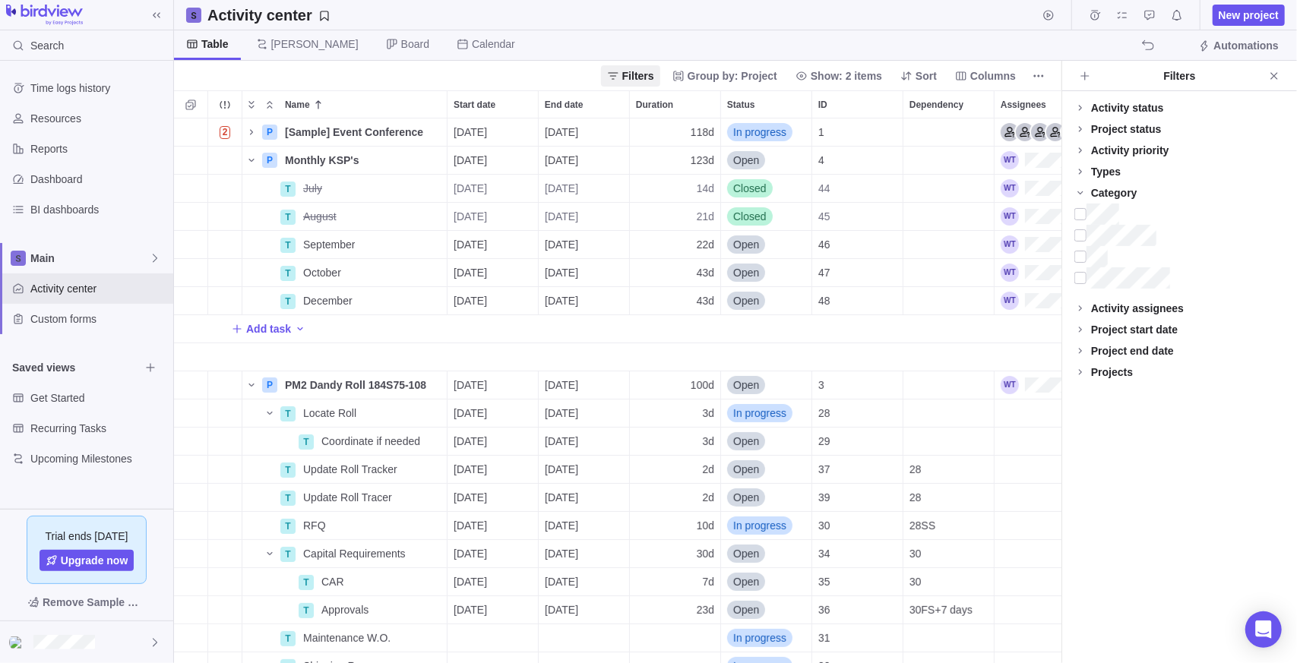
drag, startPoint x: 1100, startPoint y: 195, endPoint x: 1108, endPoint y: 166, distance: 29.9
click at [1100, 194] on div "Category" at bounding box center [1114, 192] width 46 height 15
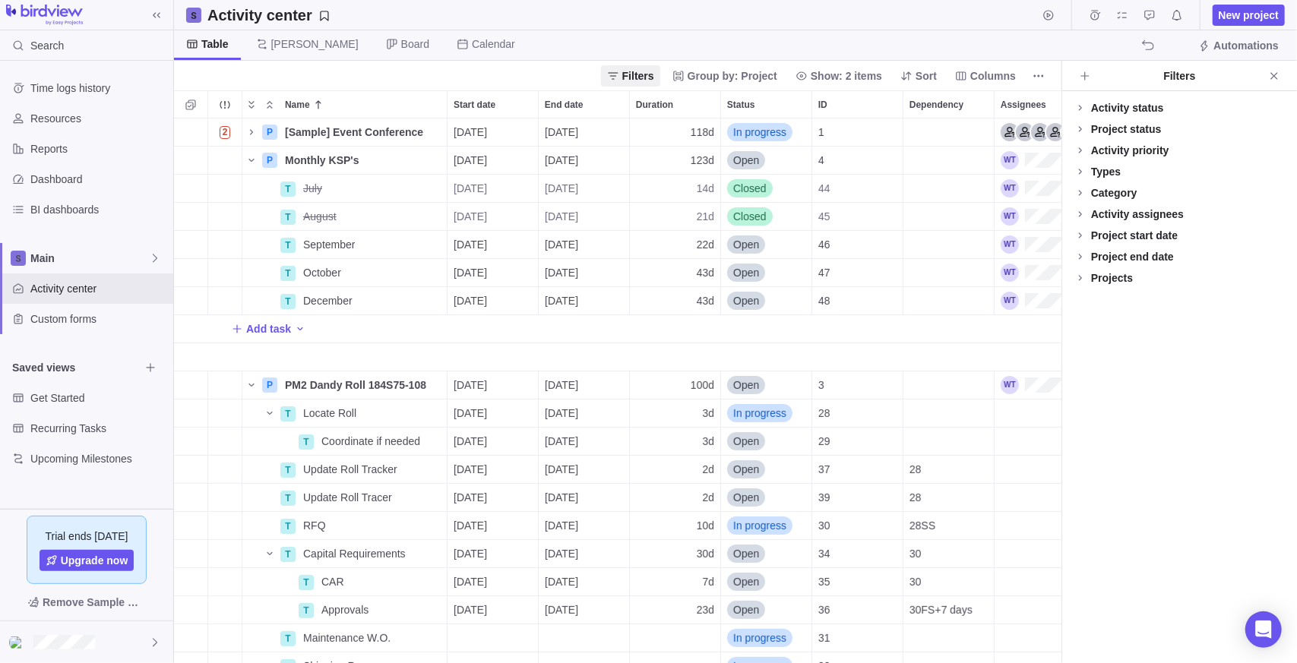
click at [1108, 164] on div "Types" at bounding box center [1106, 171] width 30 height 15
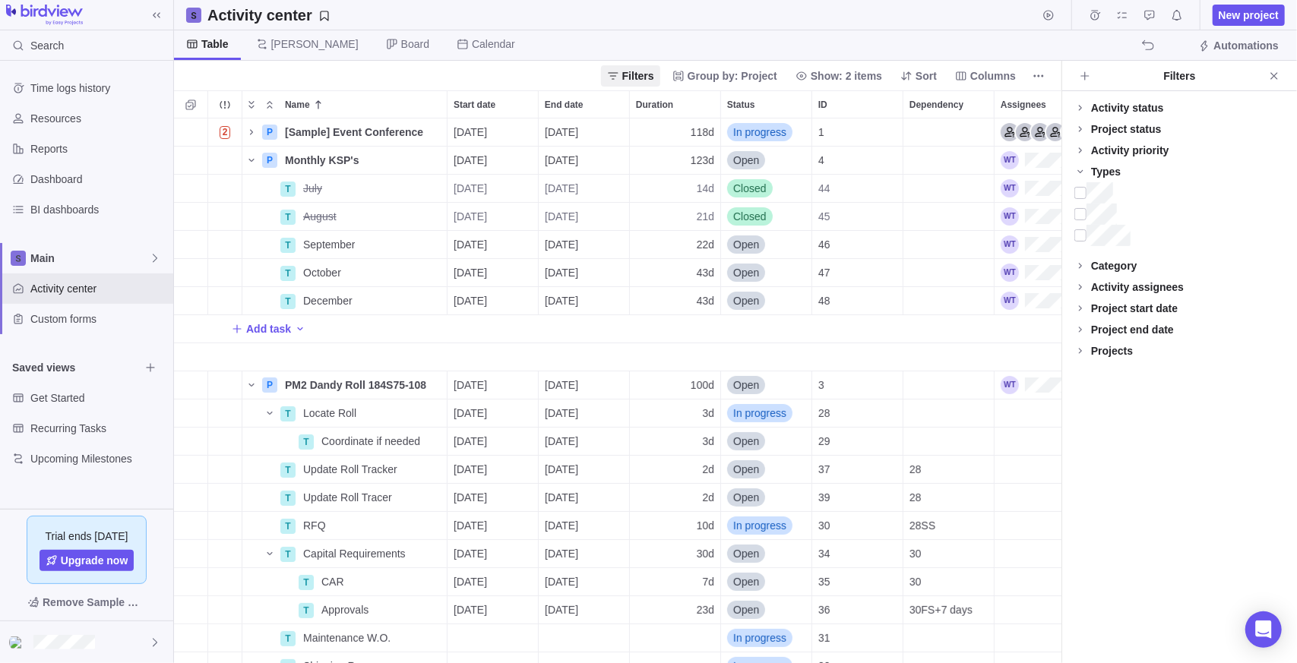
click at [1102, 176] on div "Types" at bounding box center [1106, 171] width 30 height 15
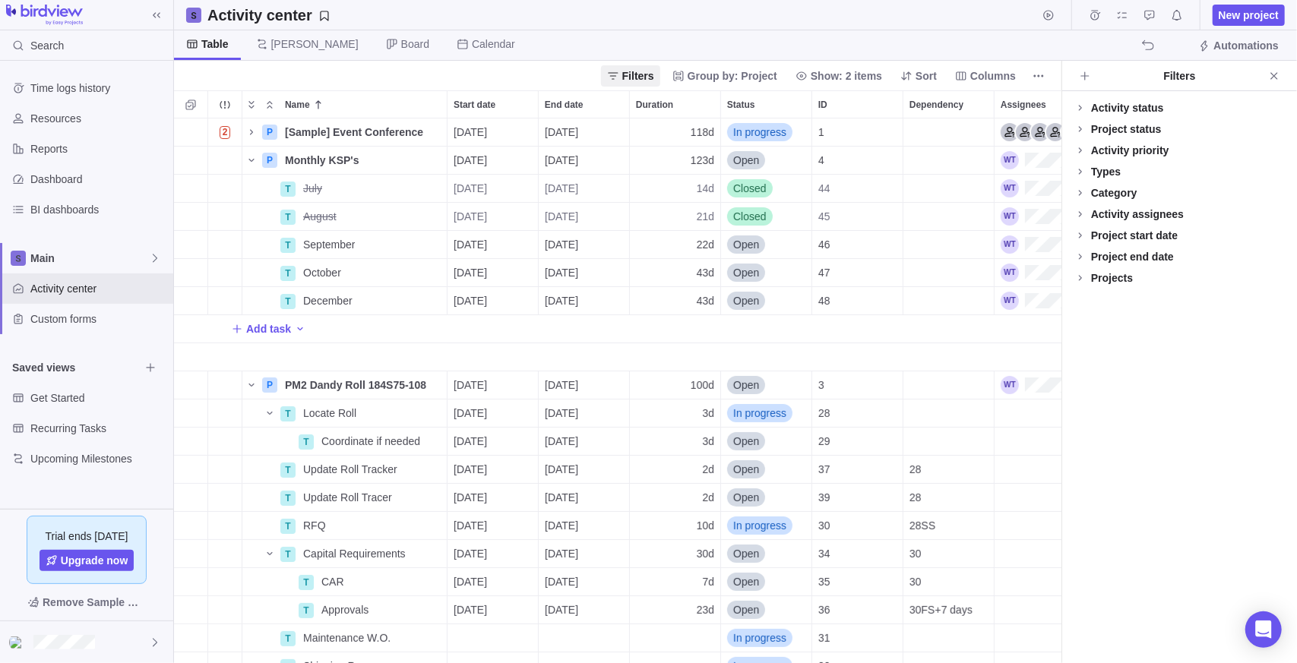
click at [1120, 149] on div "Activity priority" at bounding box center [1130, 150] width 78 height 15
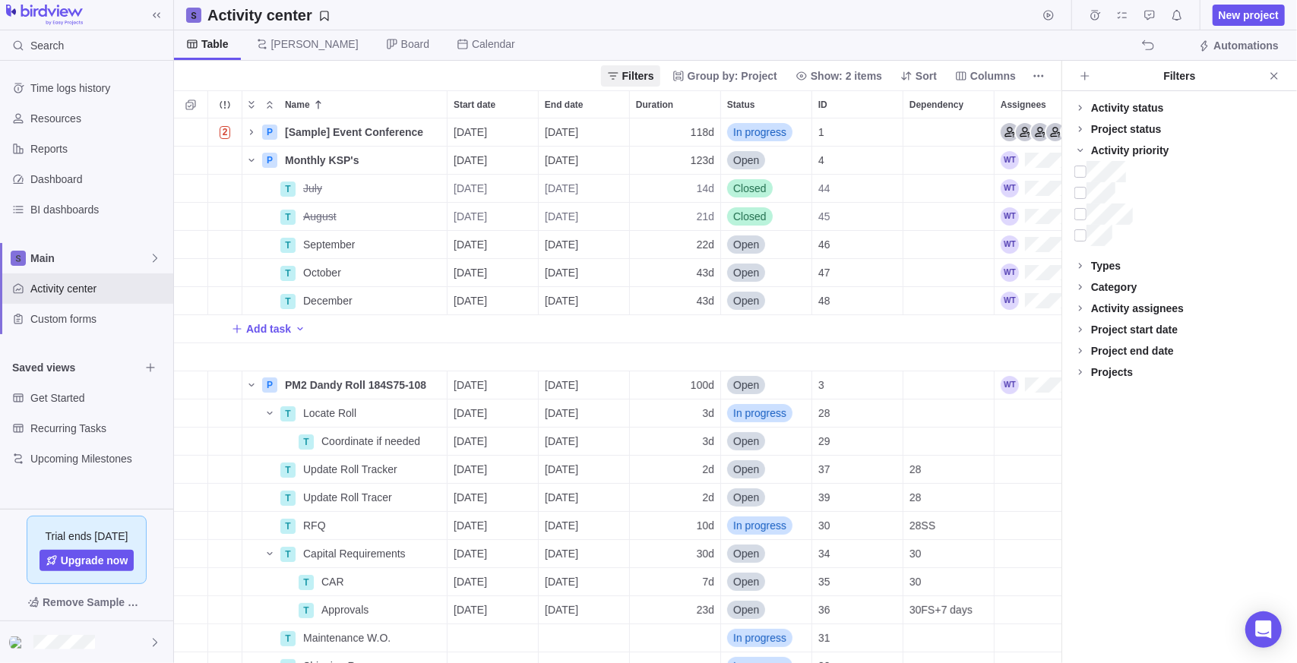
click at [1134, 140] on div "Activity priority" at bounding box center [1179, 150] width 235 height 21
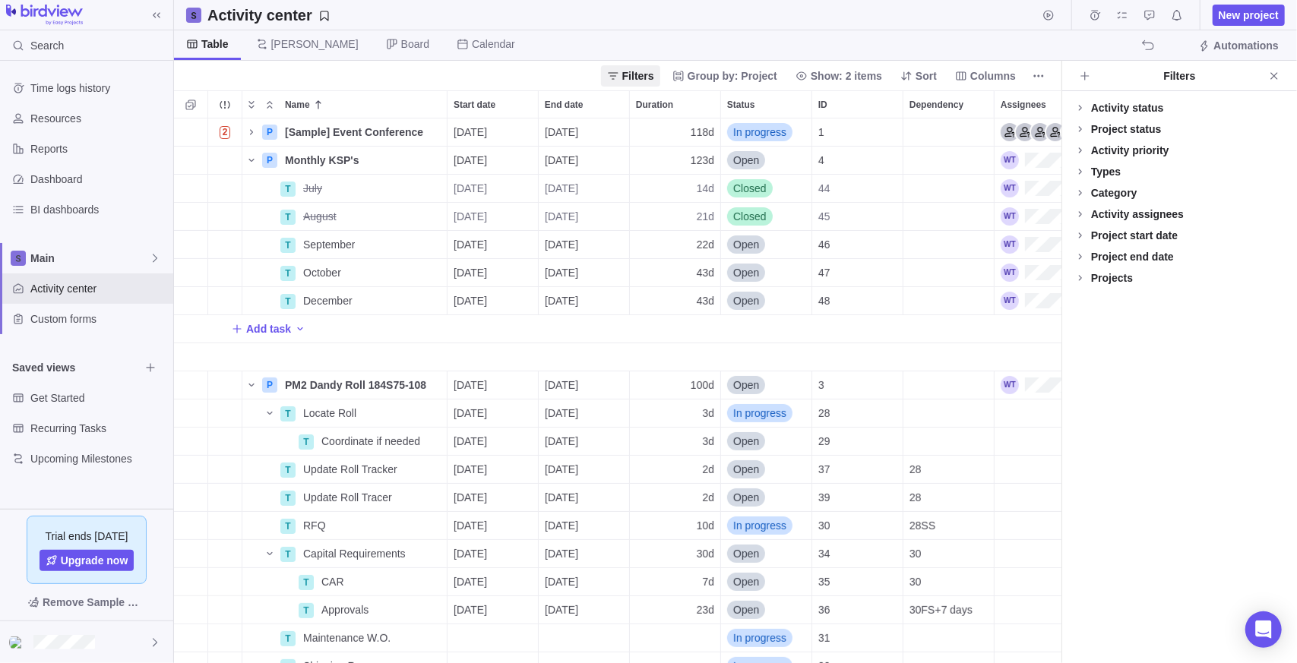
click at [1137, 132] on div "Project status" at bounding box center [1126, 129] width 71 height 15
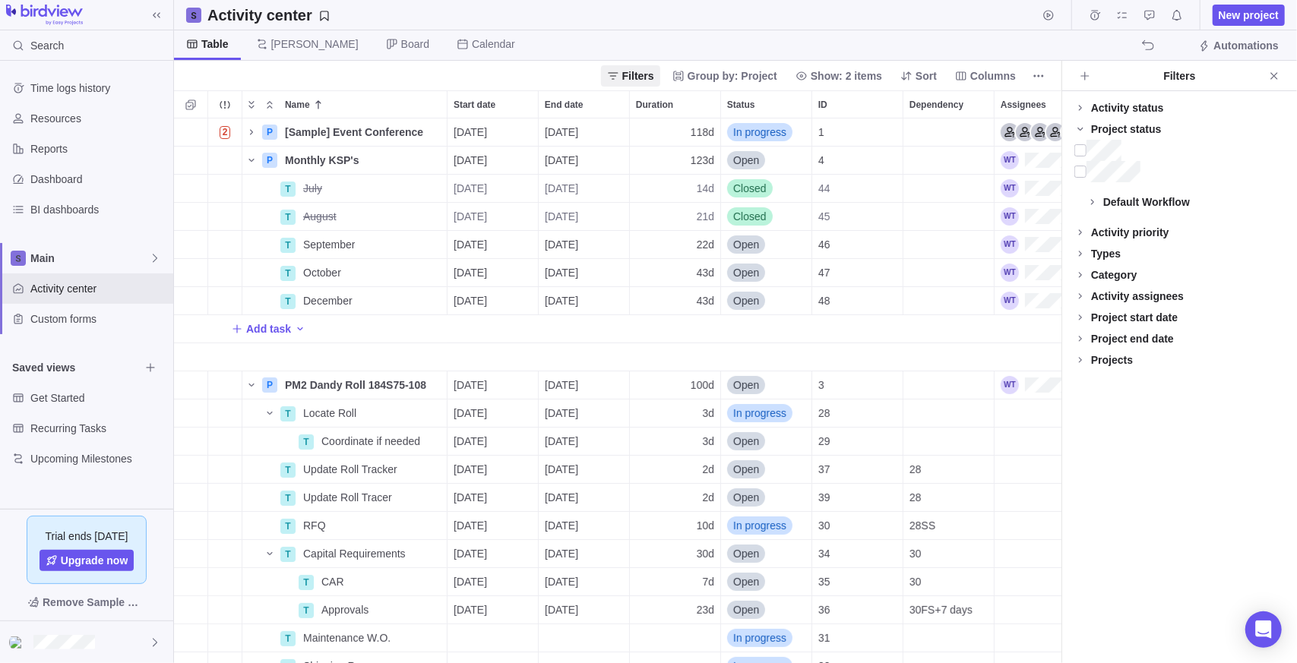
click at [1135, 130] on div "Project status" at bounding box center [1126, 129] width 71 height 15
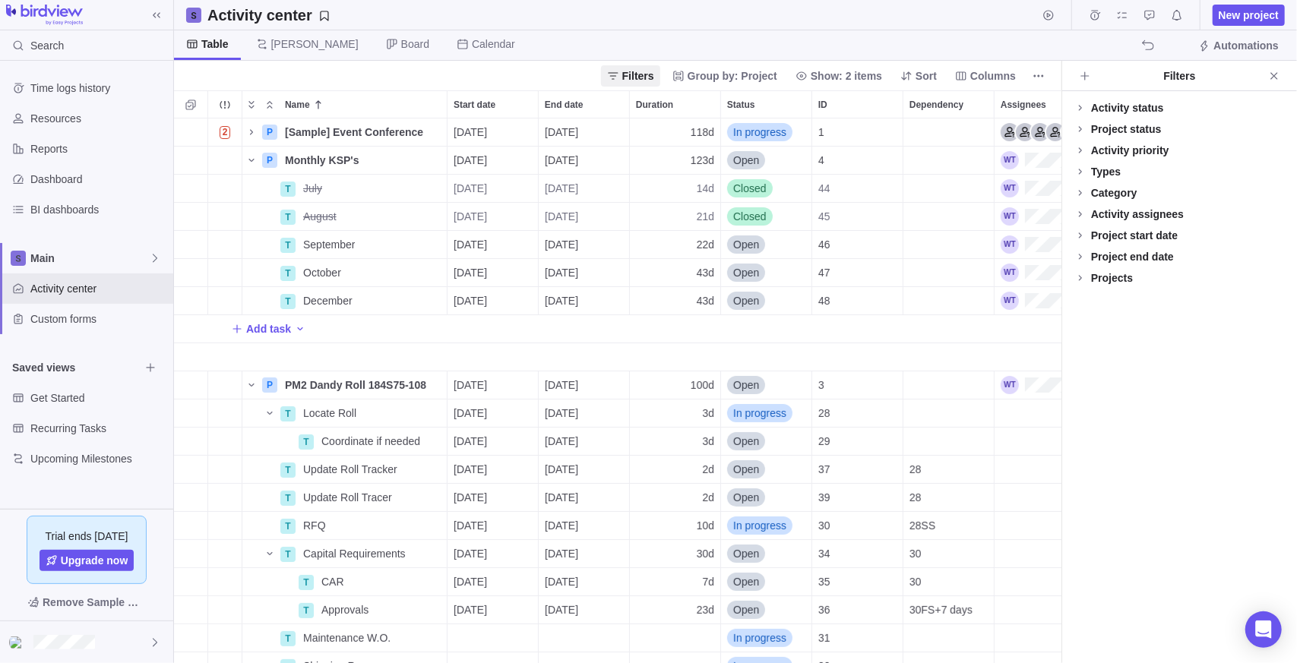
click at [1140, 103] on div "Activity status" at bounding box center [1127, 107] width 73 height 15
click at [1134, 107] on div "Activity status" at bounding box center [1127, 107] width 73 height 15
click at [1129, 258] on div "Project end date" at bounding box center [1132, 256] width 83 height 15
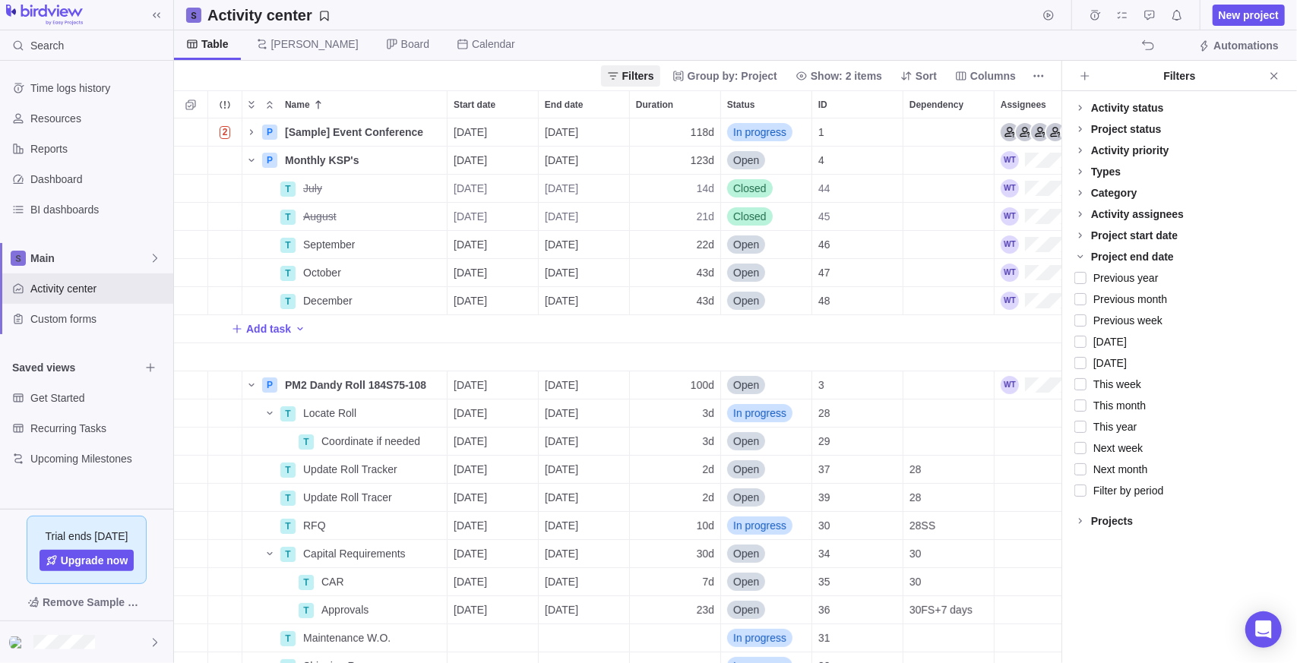
click at [1129, 250] on div "Project end date" at bounding box center [1132, 256] width 83 height 15
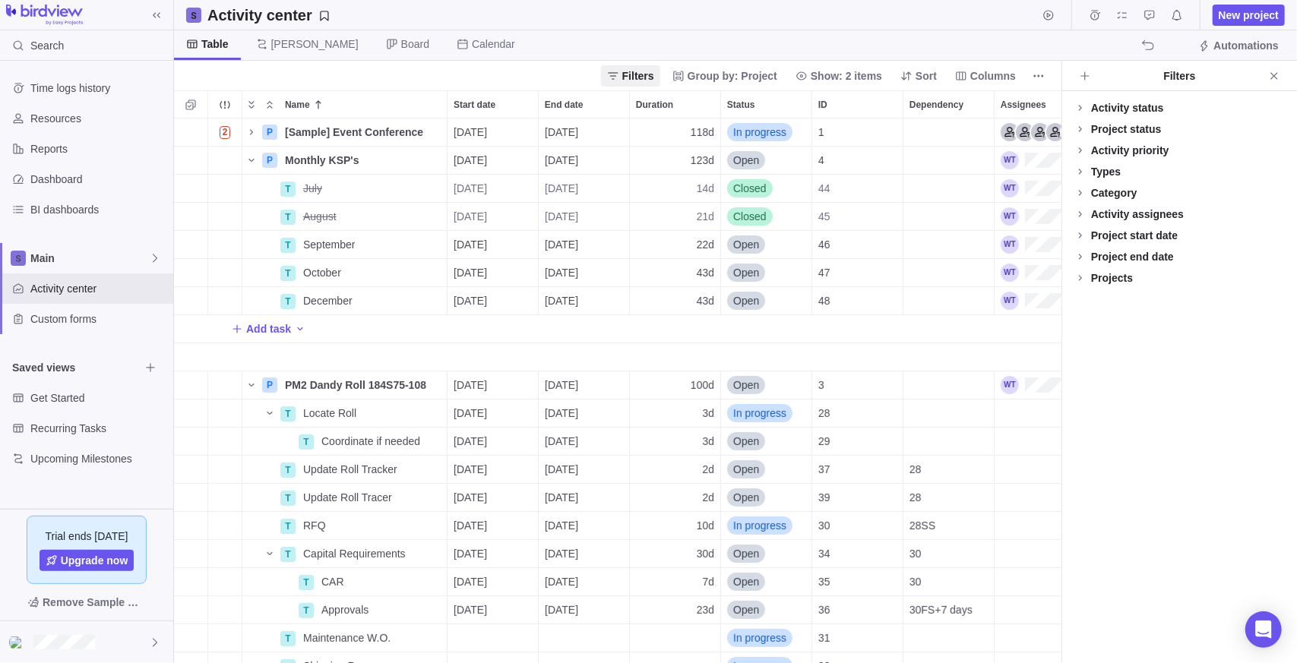
click at [1116, 189] on div "Category" at bounding box center [1114, 192] width 46 height 15
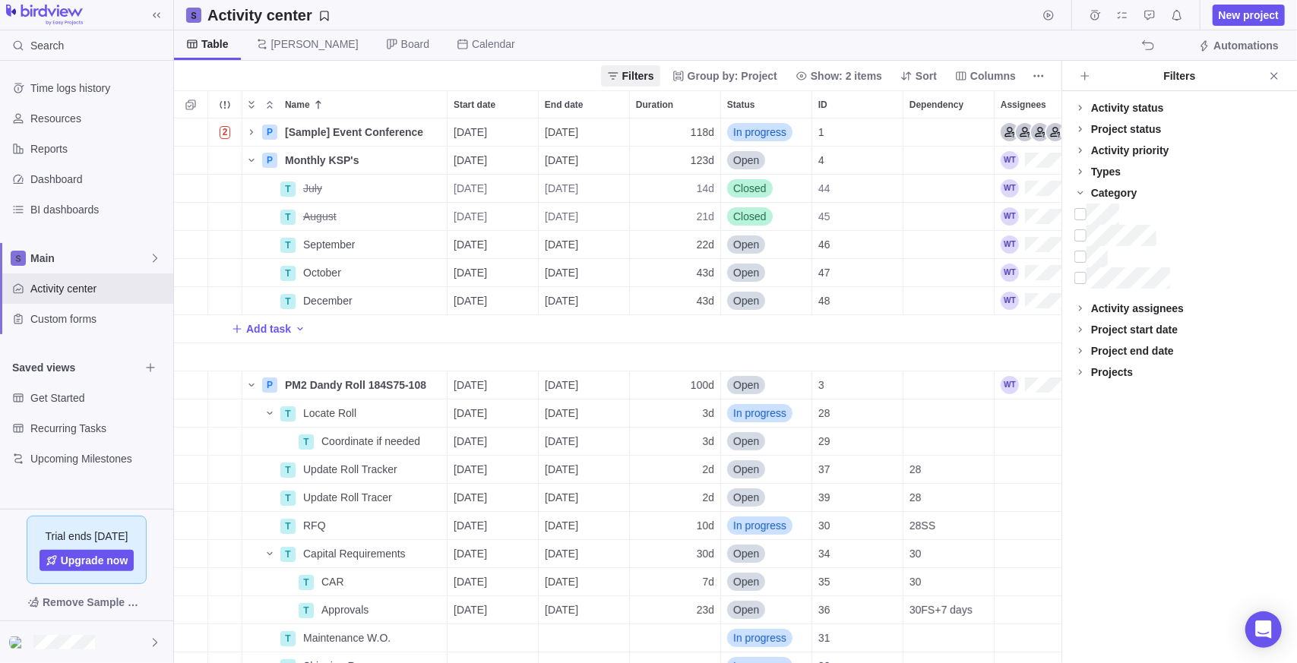
click at [1111, 191] on div "Category" at bounding box center [1114, 192] width 46 height 15
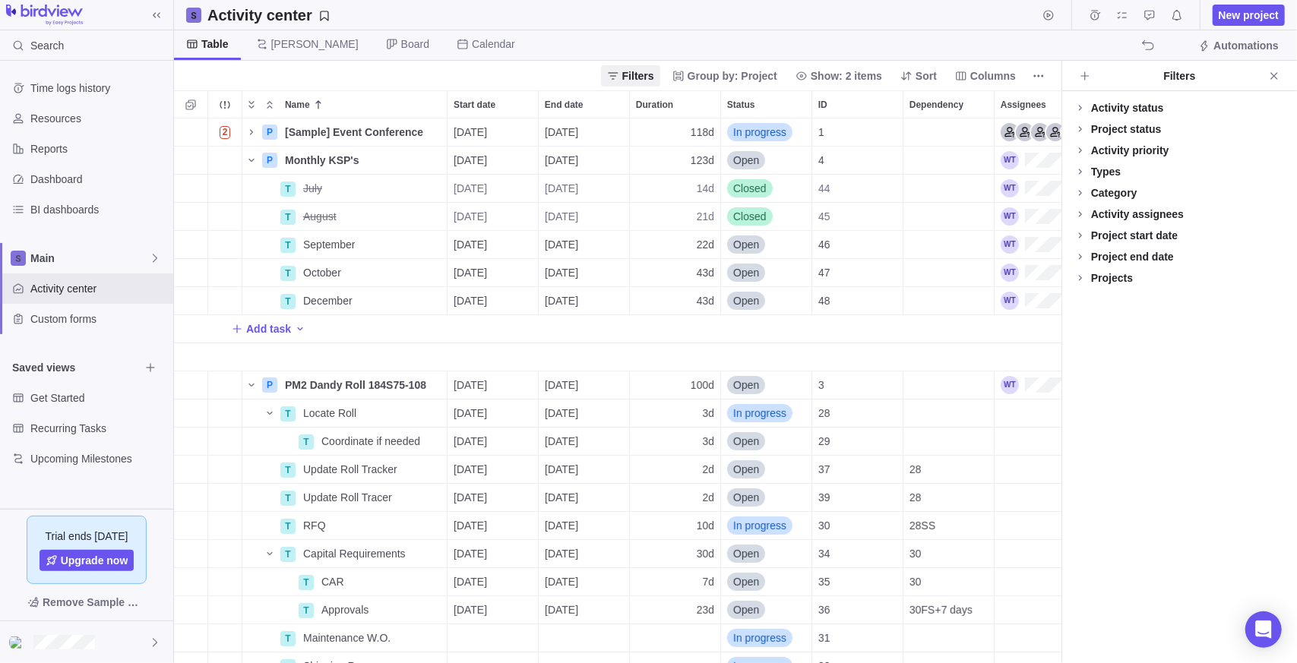
click at [1118, 280] on div "Projects" at bounding box center [1112, 278] width 42 height 15
click at [1079, 73] on icon "Add filters" at bounding box center [1085, 76] width 12 height 12
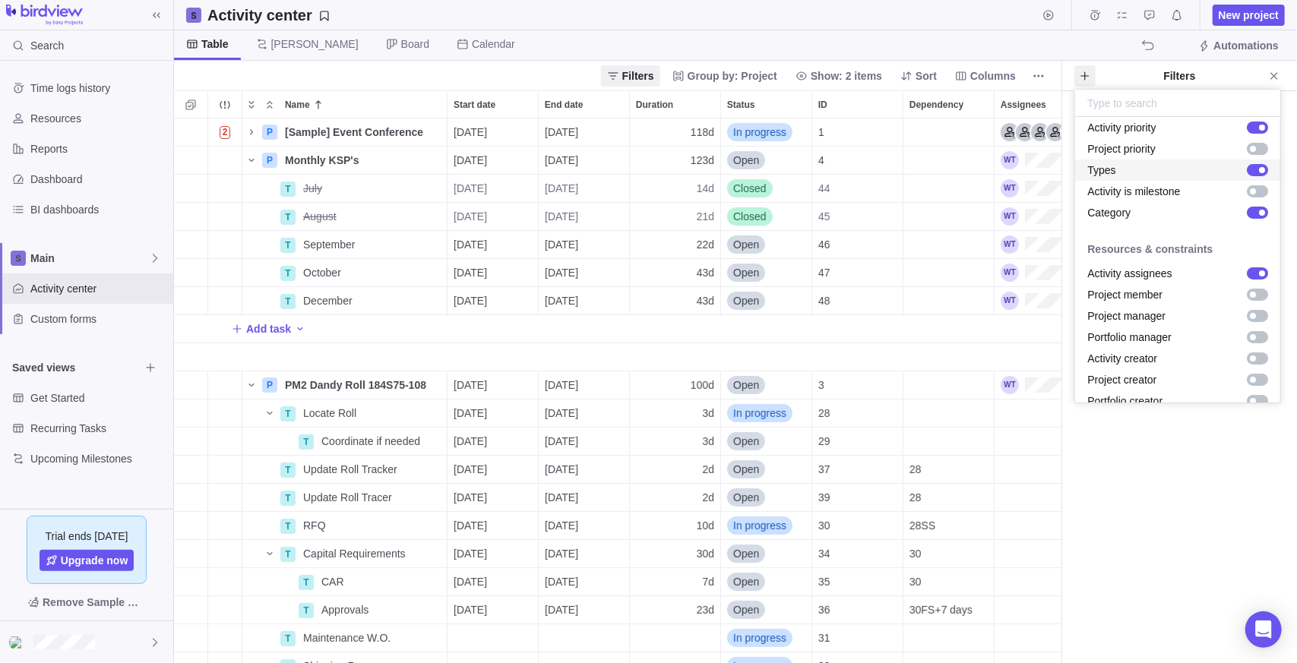
scroll to position [152, 0]
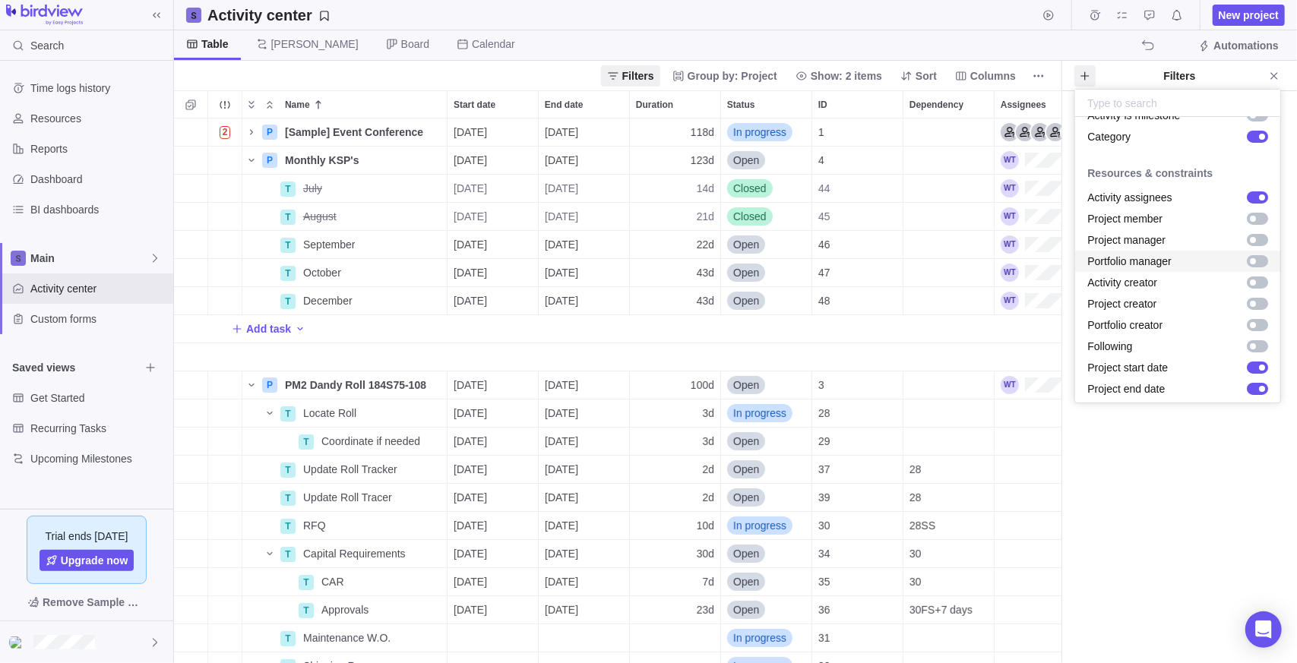
click at [1255, 258] on div "grid" at bounding box center [1257, 261] width 21 height 12
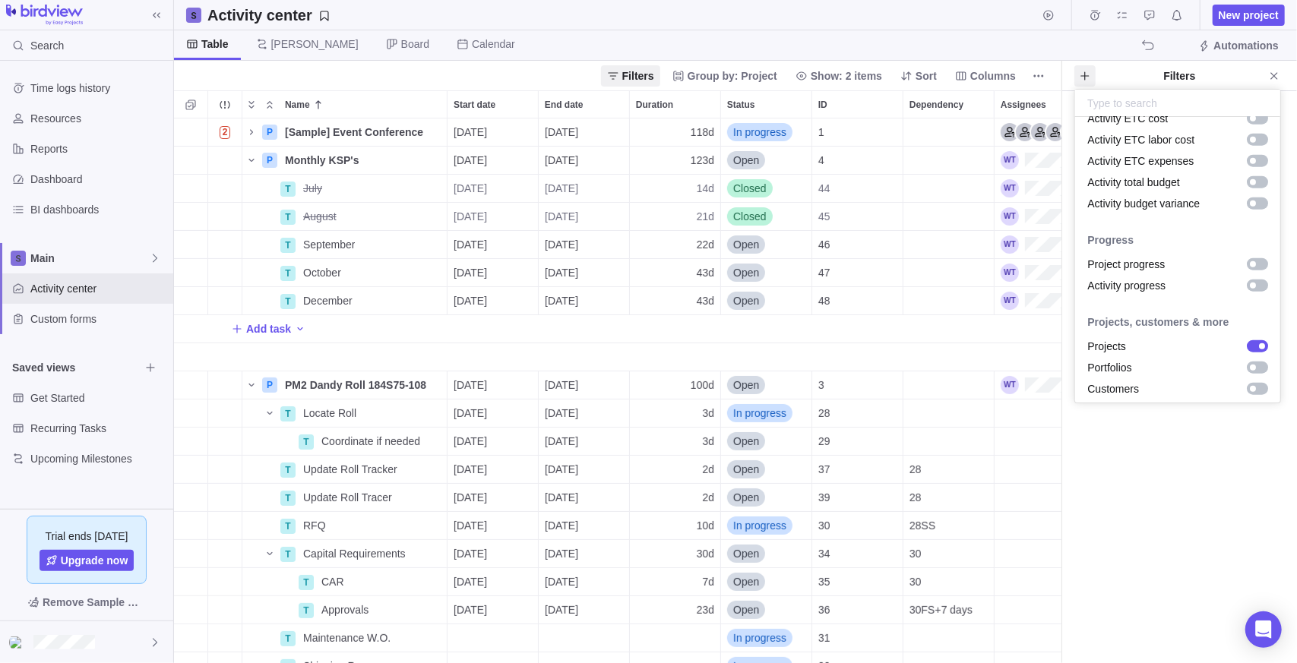
scroll to position [1142, 0]
click at [1254, 369] on div "grid" at bounding box center [1257, 365] width 21 height 12
click at [1247, 390] on div "grid" at bounding box center [1257, 387] width 21 height 12
click at [1181, 457] on body "Search Time logs history Resources Reports Dashboard BI dashboards Main Activit…" at bounding box center [648, 331] width 1297 height 663
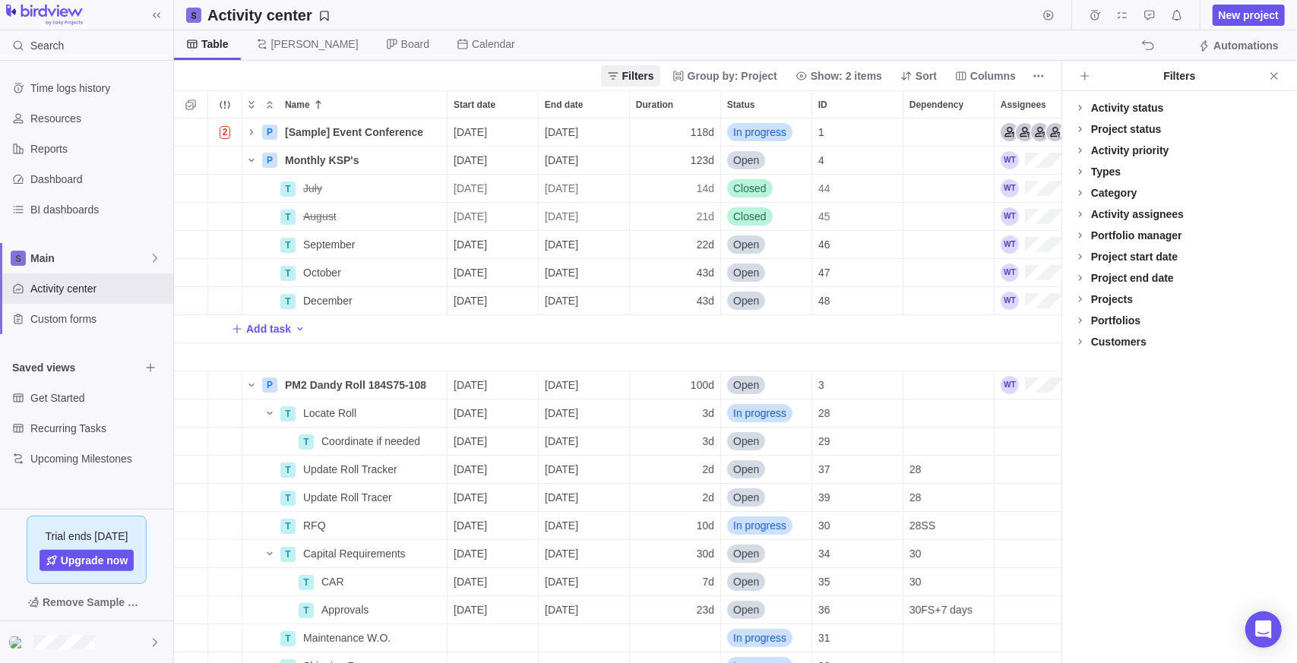
click at [1114, 302] on div "Projects" at bounding box center [1112, 299] width 42 height 15
click at [1114, 301] on div "Projects" at bounding box center [1112, 299] width 42 height 15
drag, startPoint x: 1114, startPoint y: 301, endPoint x: 1109, endPoint y: 313, distance: 13.0
click at [1109, 313] on div "Portfolios" at bounding box center [1179, 320] width 235 height 21
drag, startPoint x: 1109, startPoint y: 313, endPoint x: 1083, endPoint y: 368, distance: 60.8
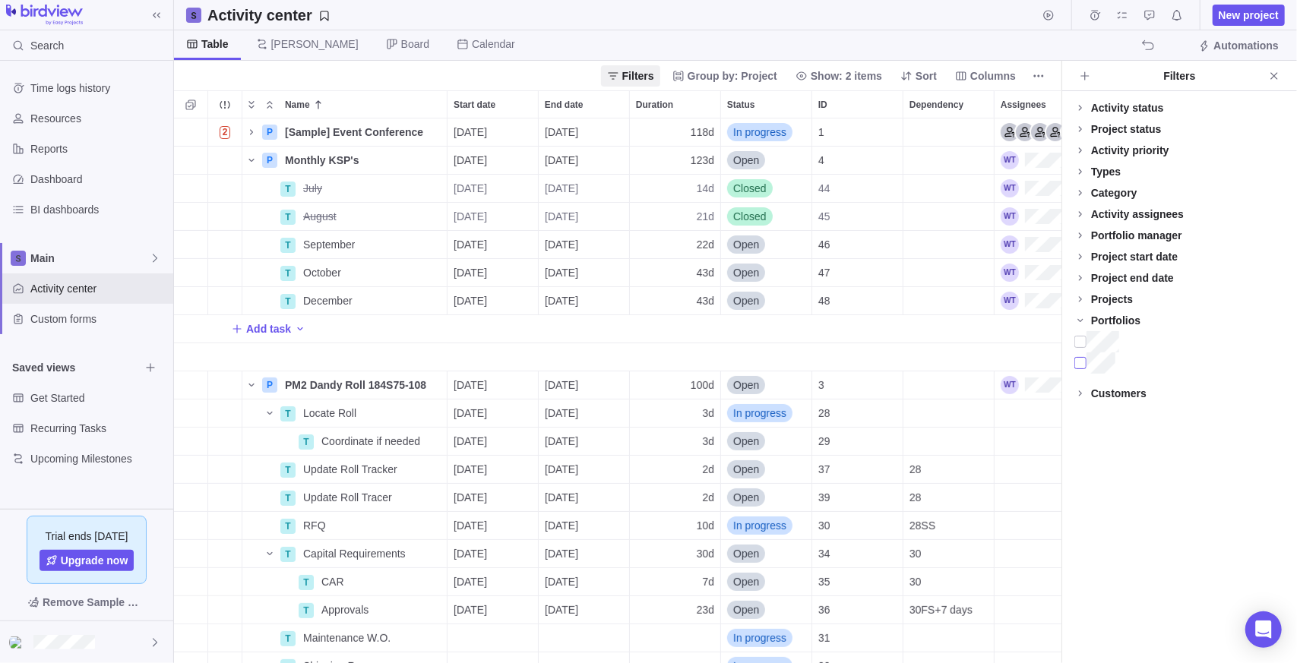
click at [1083, 368] on div at bounding box center [1080, 363] width 12 height 21
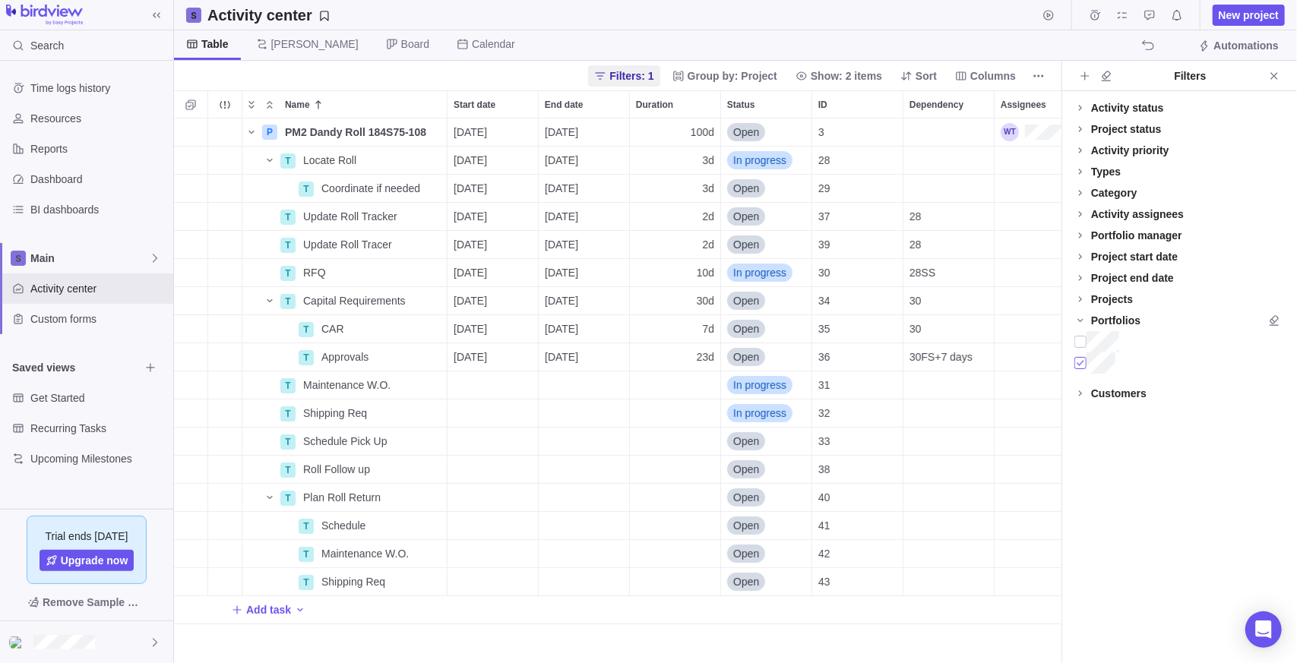
scroll to position [533, 876]
click at [1135, 446] on div "Activity status Default Workflow Project status Default Workflow Activity prior…" at bounding box center [1179, 377] width 235 height 572
click at [1273, 74] on icon "Close" at bounding box center [1273, 75] width 7 height 7
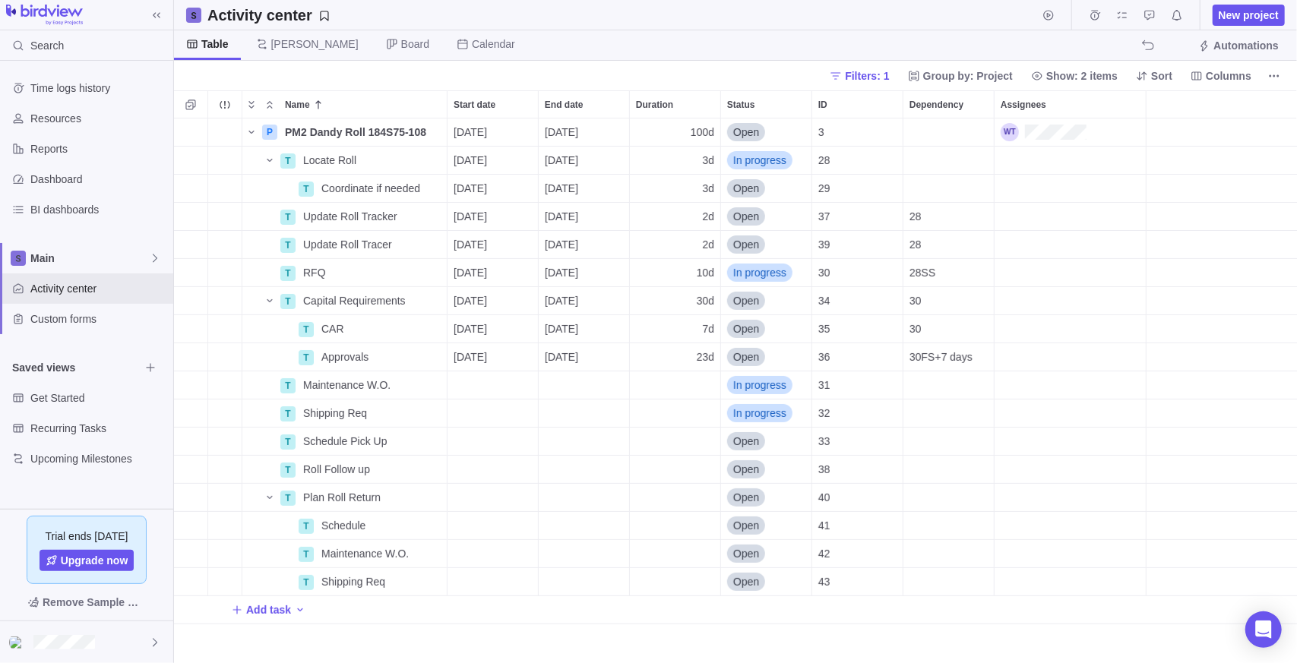
scroll to position [533, 1112]
click at [323, 15] on icon "Save your current layout and filters as a View" at bounding box center [324, 16] width 12 height 12
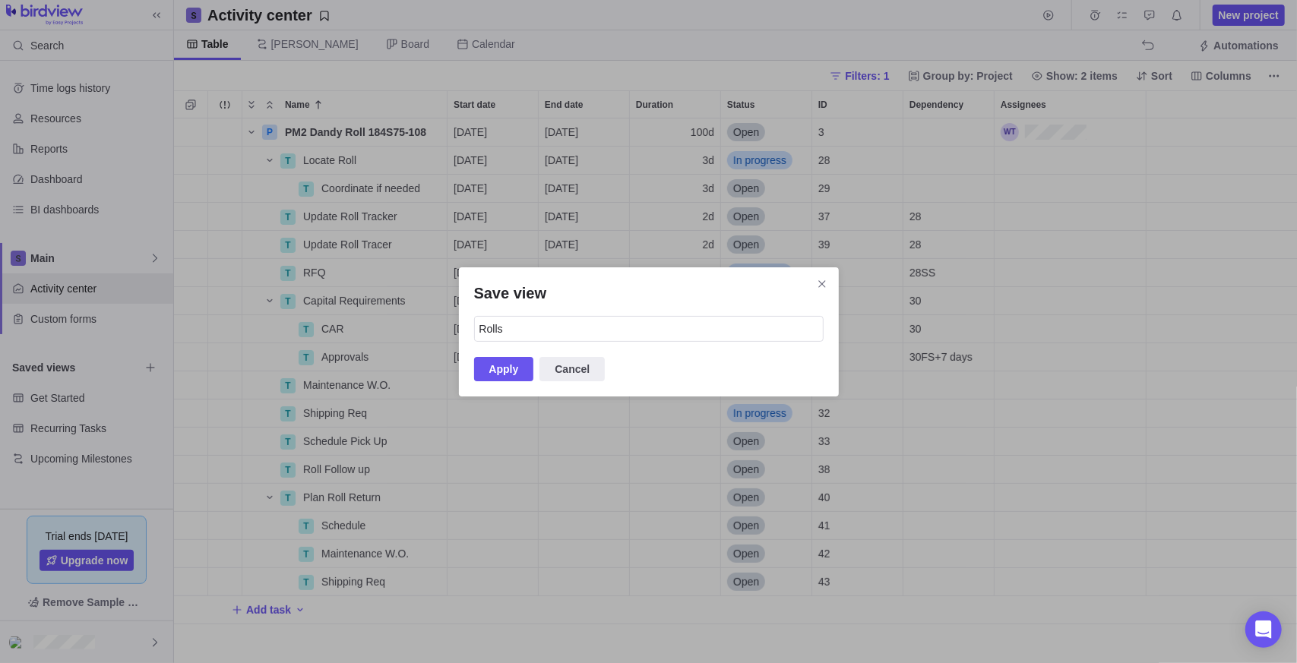
type input "Rolls"
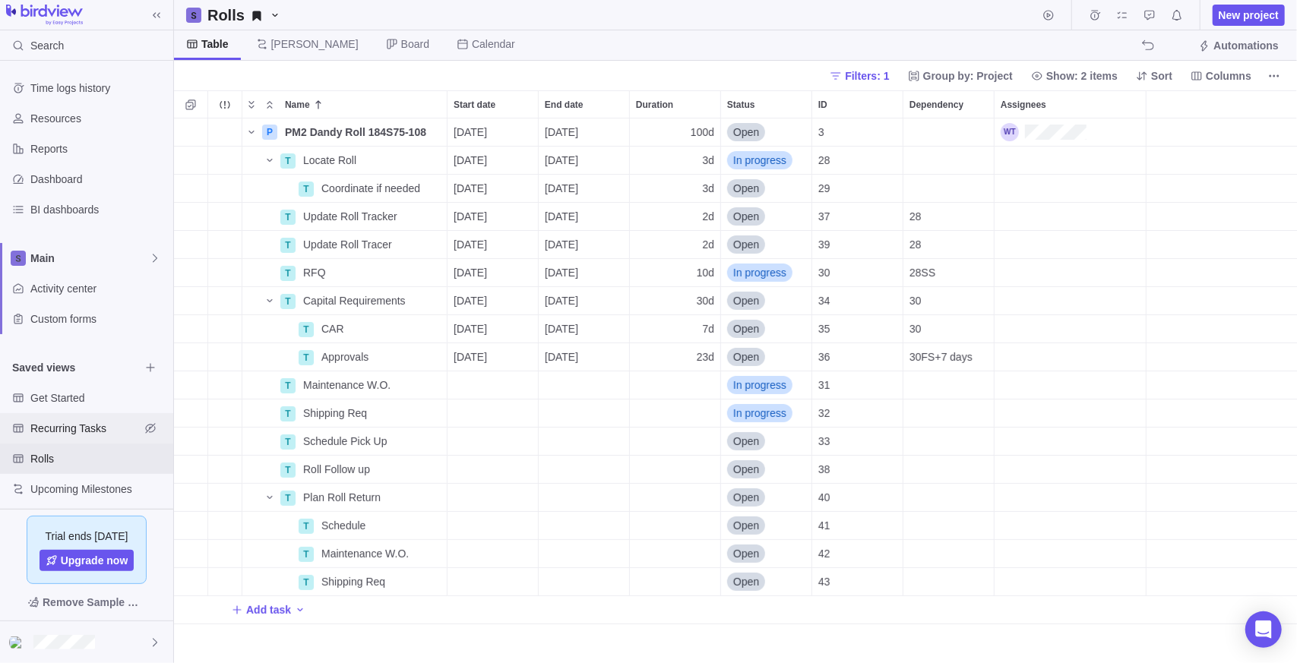
click at [103, 432] on span "Recurring Tasks" at bounding box center [84, 428] width 109 height 15
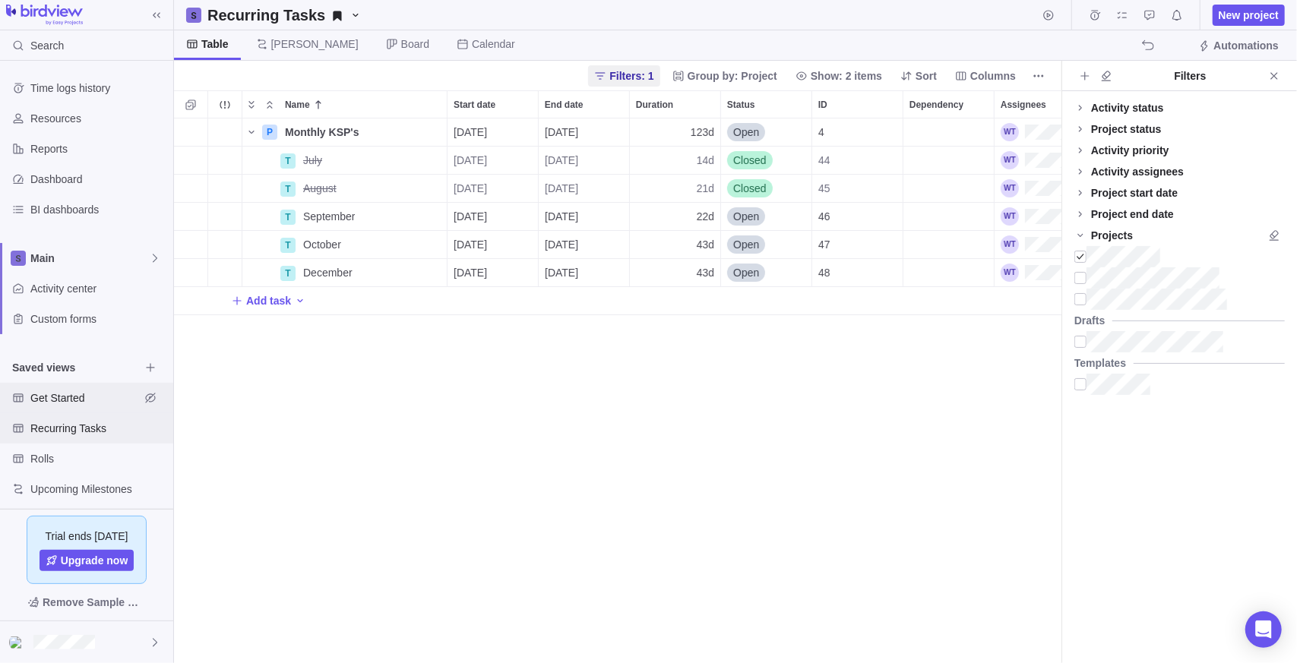
scroll to position [533, 876]
click at [61, 451] on span "Rolls" at bounding box center [84, 458] width 109 height 15
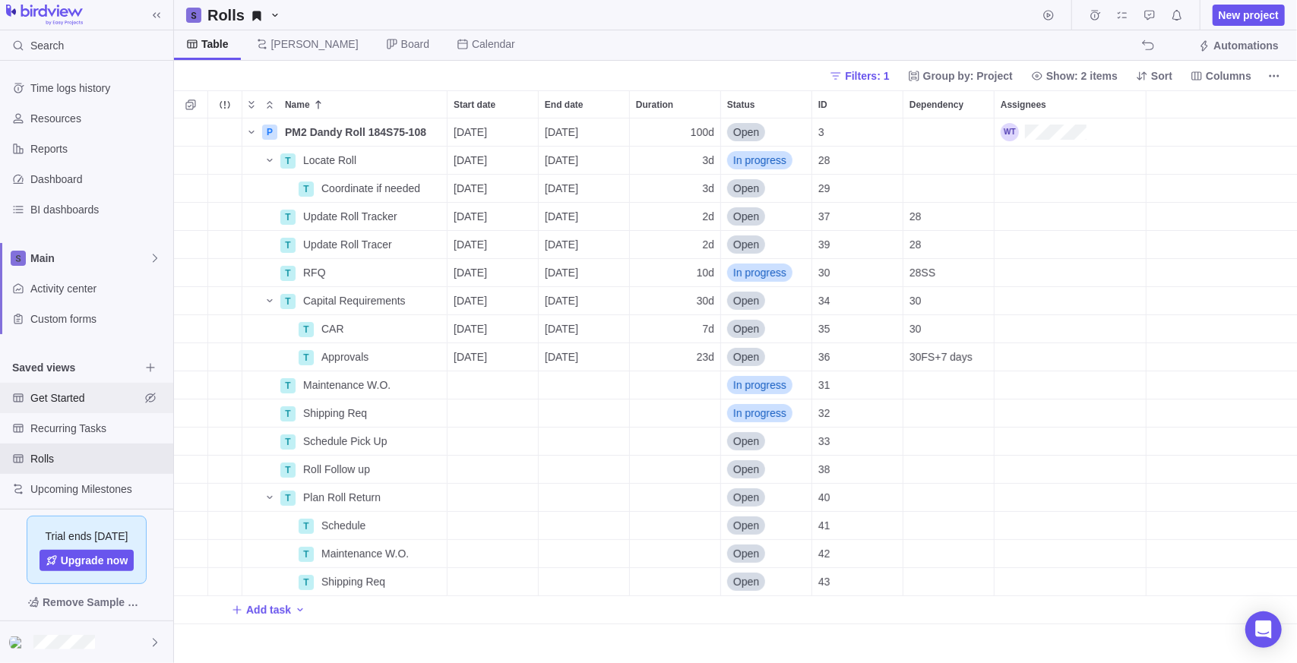
click at [73, 396] on span "Get Started" at bounding box center [84, 398] width 109 height 15
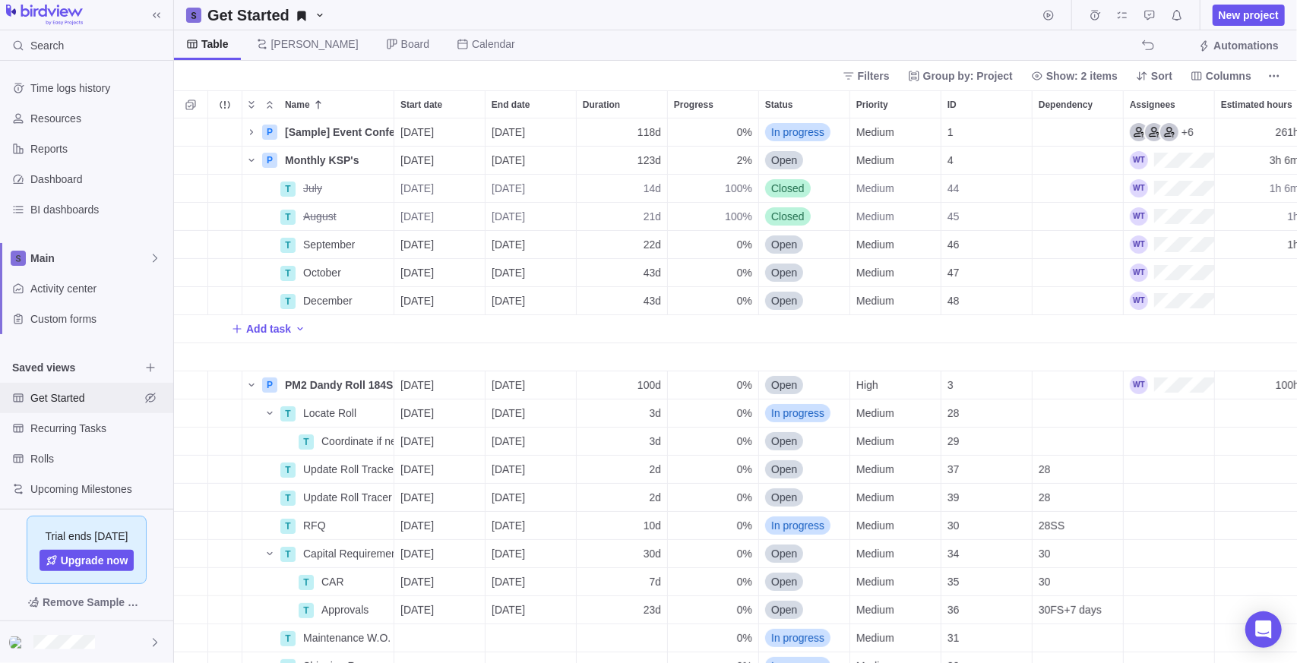
scroll to position [533, 1112]
click at [68, 460] on span "Rolls" at bounding box center [84, 458] width 109 height 15
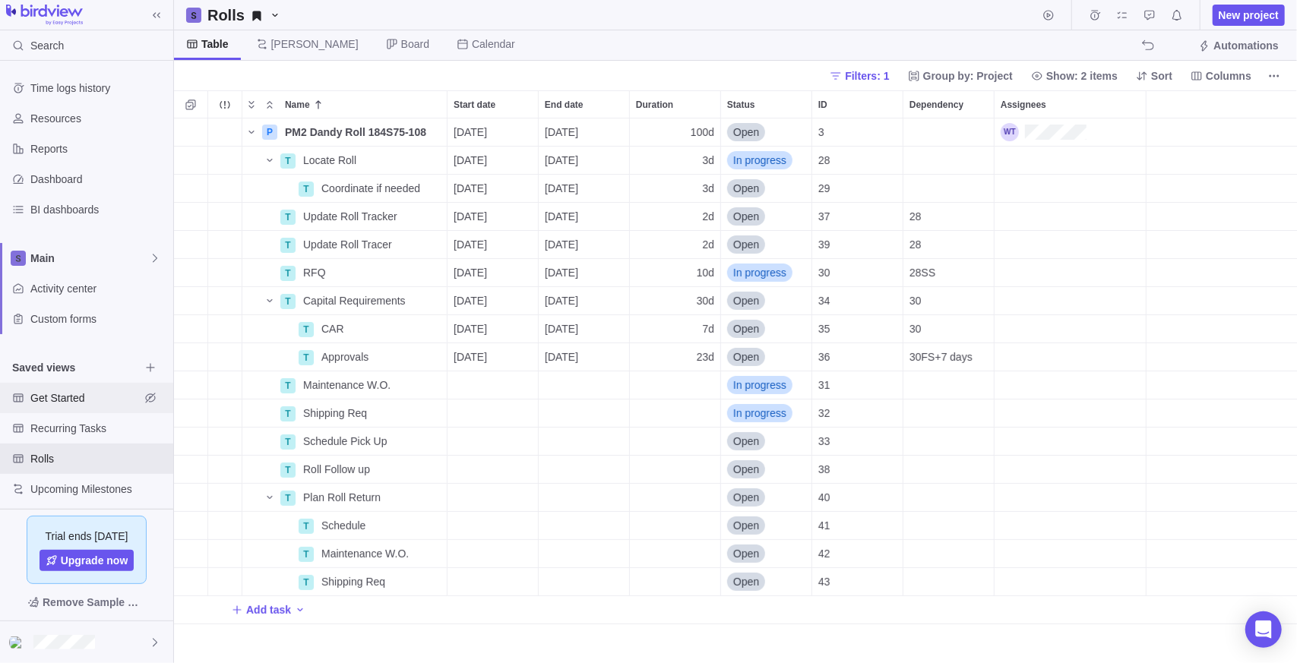
click at [87, 400] on span "Get Started" at bounding box center [84, 398] width 109 height 15
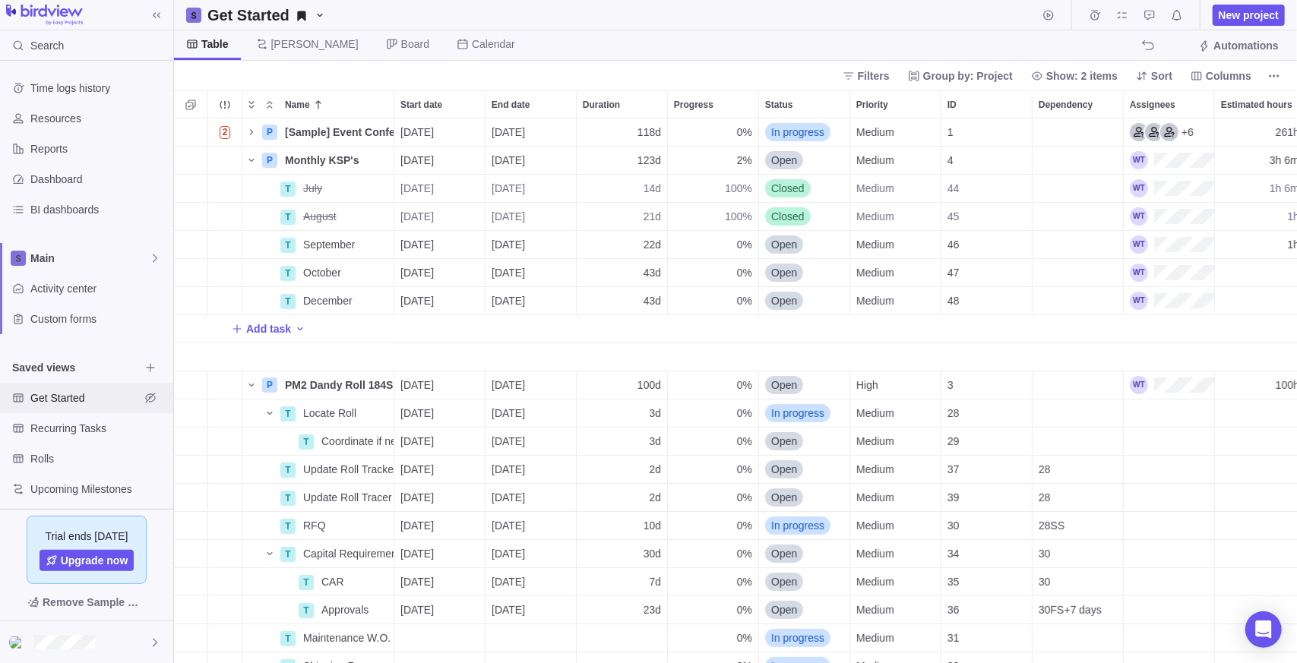
click at [71, 402] on span "Get Started" at bounding box center [84, 398] width 109 height 15
drag, startPoint x: 71, startPoint y: 402, endPoint x: 46, endPoint y: 399, distance: 25.3
click at [46, 399] on span "Get Started" at bounding box center [84, 398] width 109 height 15
click at [267, 11] on h2 "Get Started" at bounding box center [248, 15] width 82 height 21
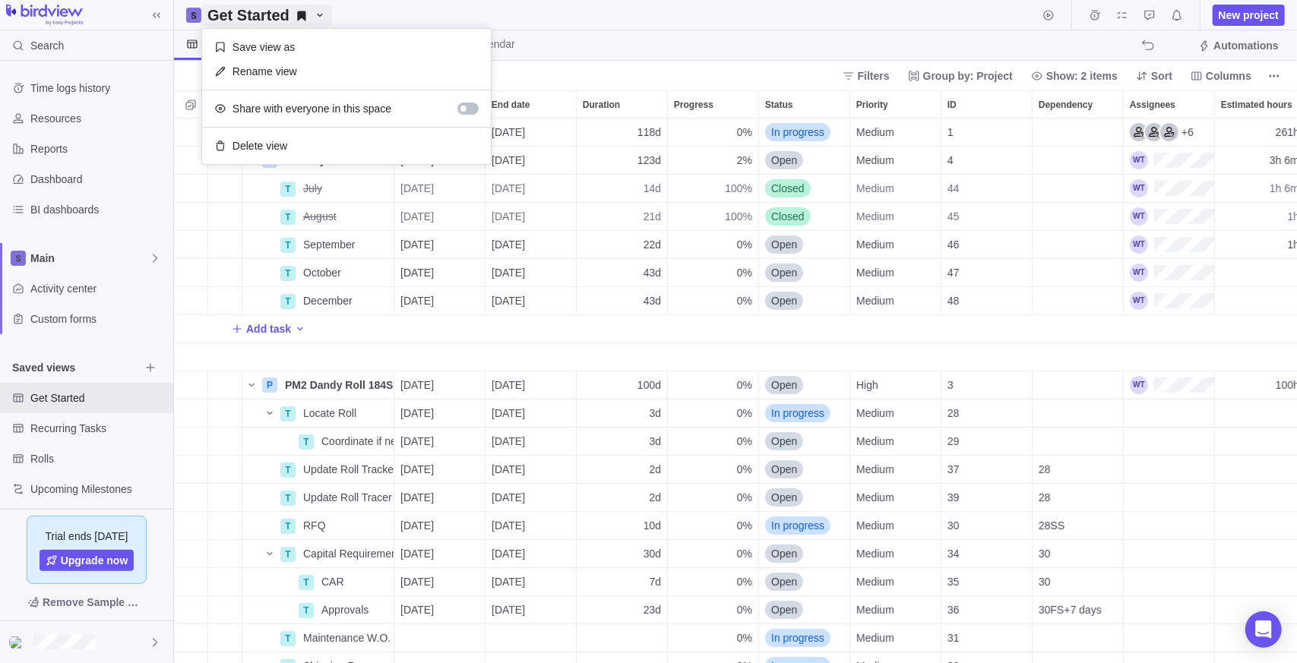
click at [264, 8] on h2 "Get Started" at bounding box center [248, 15] width 82 height 21
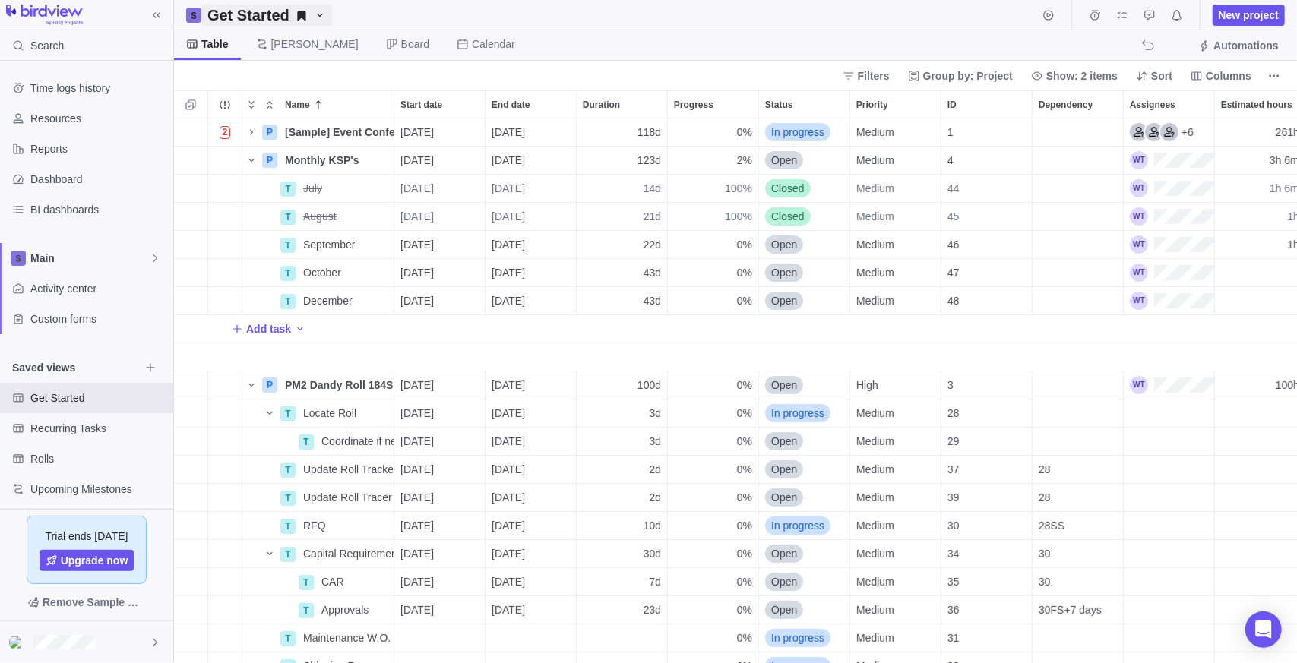
click at [264, 9] on h2 "Get Started" at bounding box center [248, 15] width 82 height 21
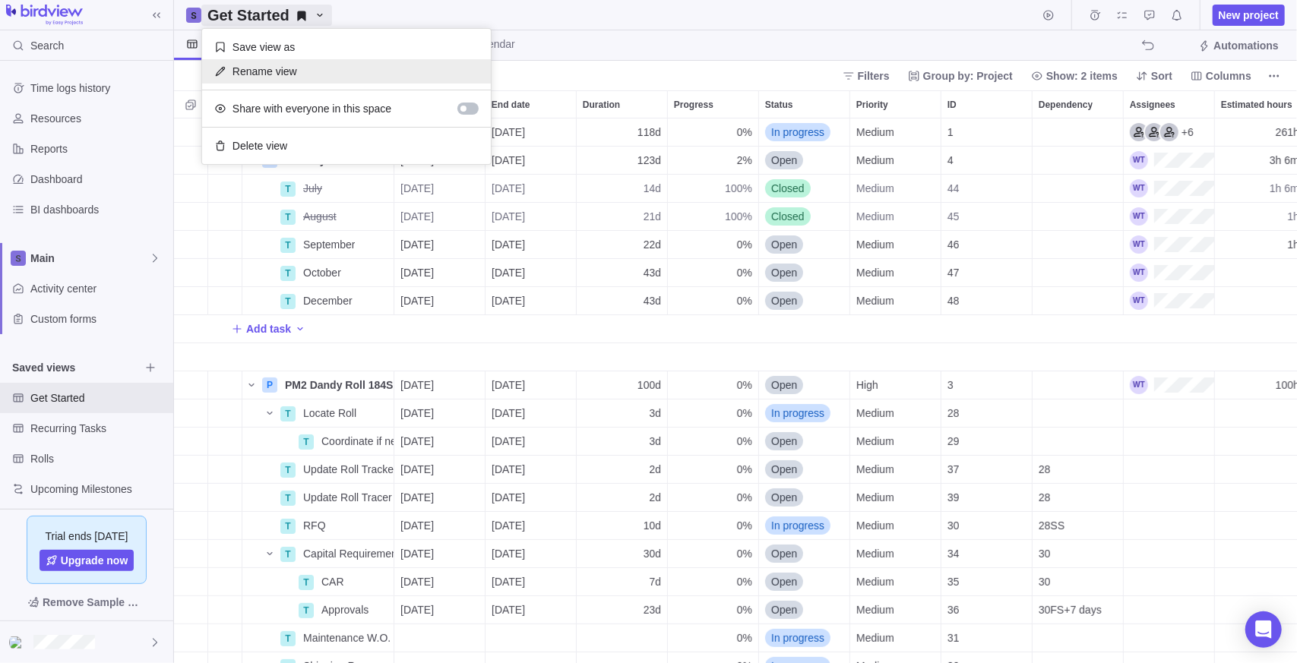
click at [255, 71] on span "Rename view" at bounding box center [265, 71] width 65 height 15
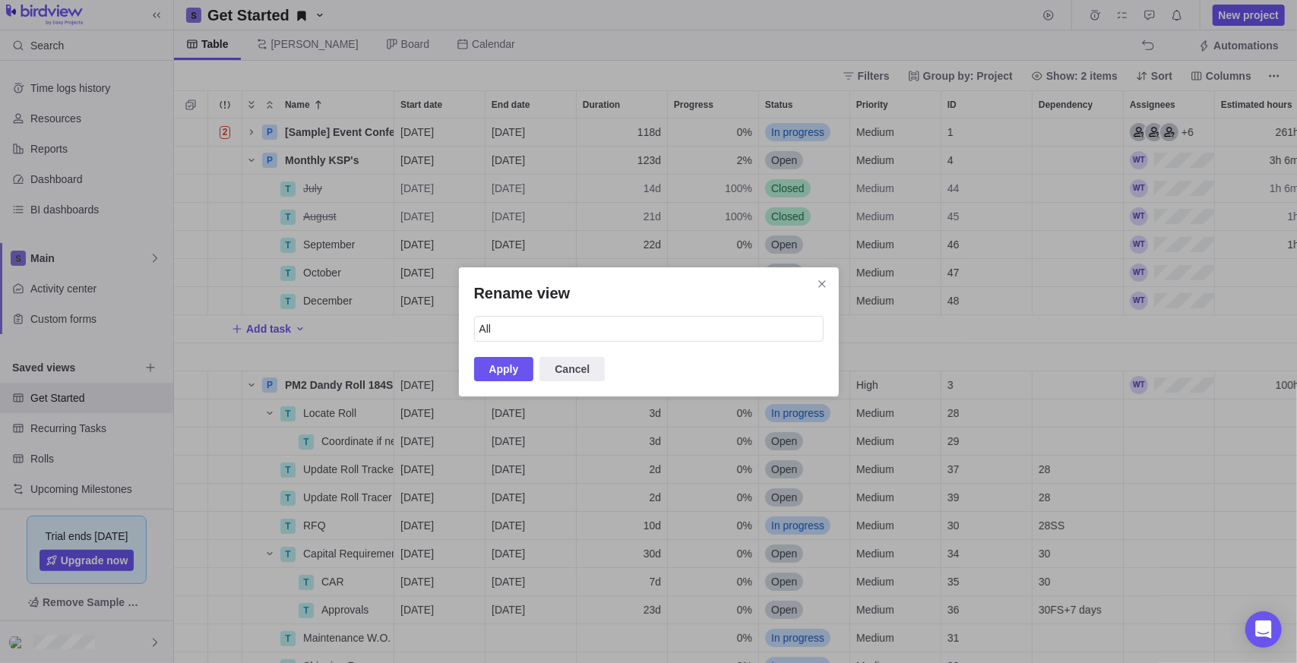
type input "All"
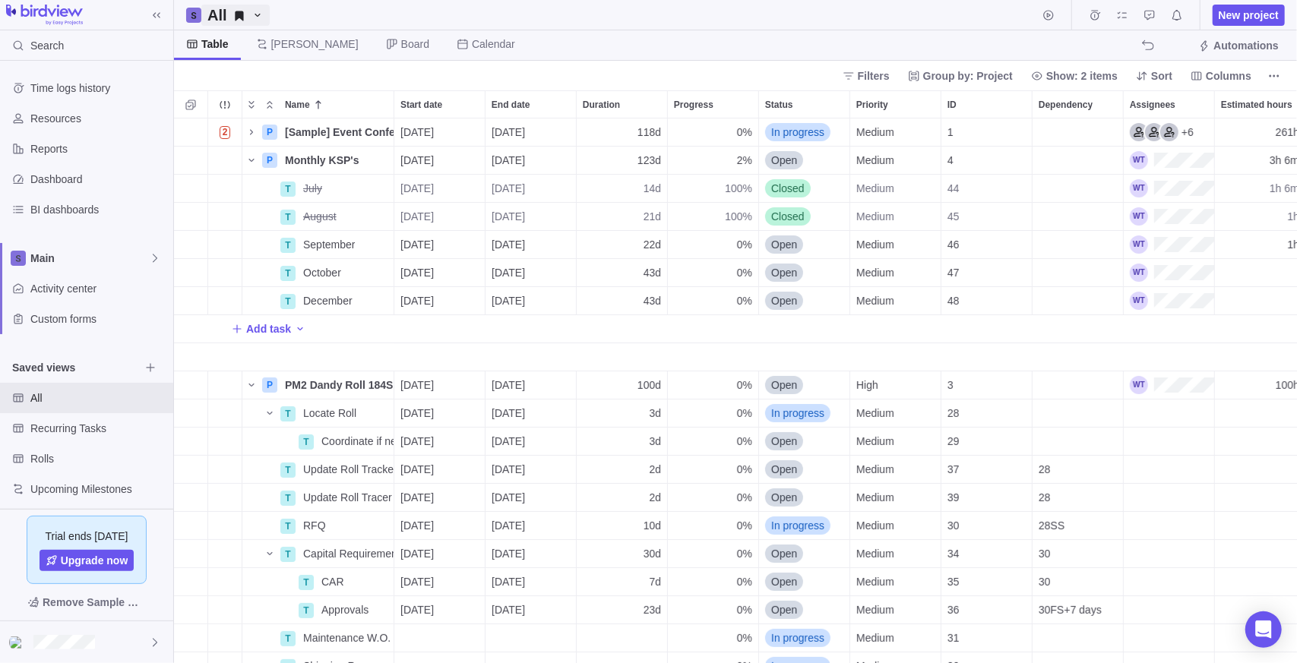
click at [255, 16] on icon "All" at bounding box center [258, 15] width 12 height 12
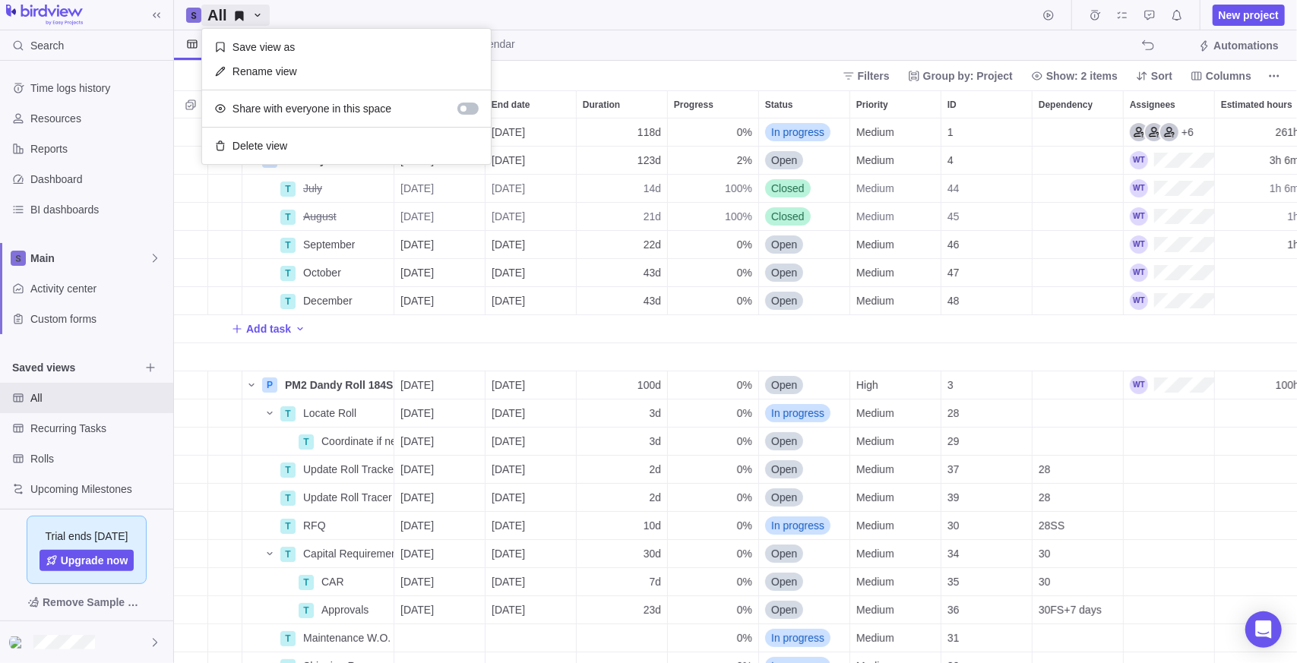
click at [306, 17] on body "Search Time logs history Resources Reports Dashboard BI dashboards Main Activit…" at bounding box center [648, 331] width 1297 height 663
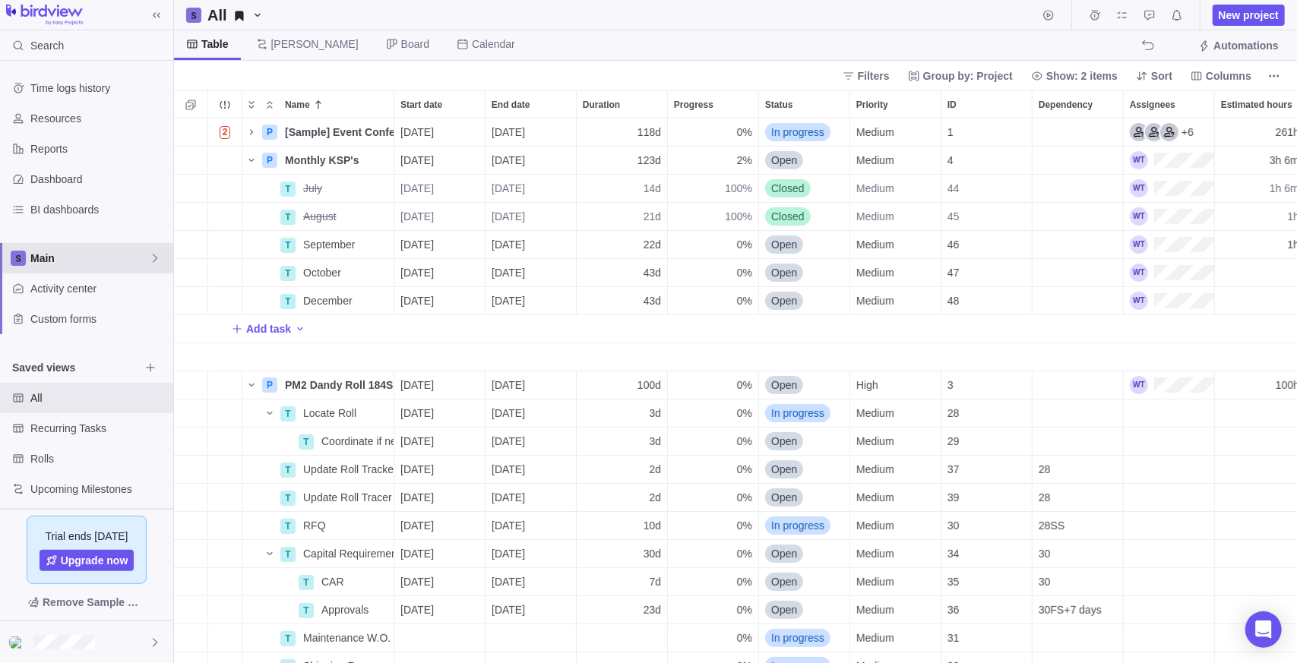
click at [95, 256] on span "Main" at bounding box center [89, 258] width 119 height 15
click at [71, 320] on span "Rolls" at bounding box center [86, 321] width 93 height 15
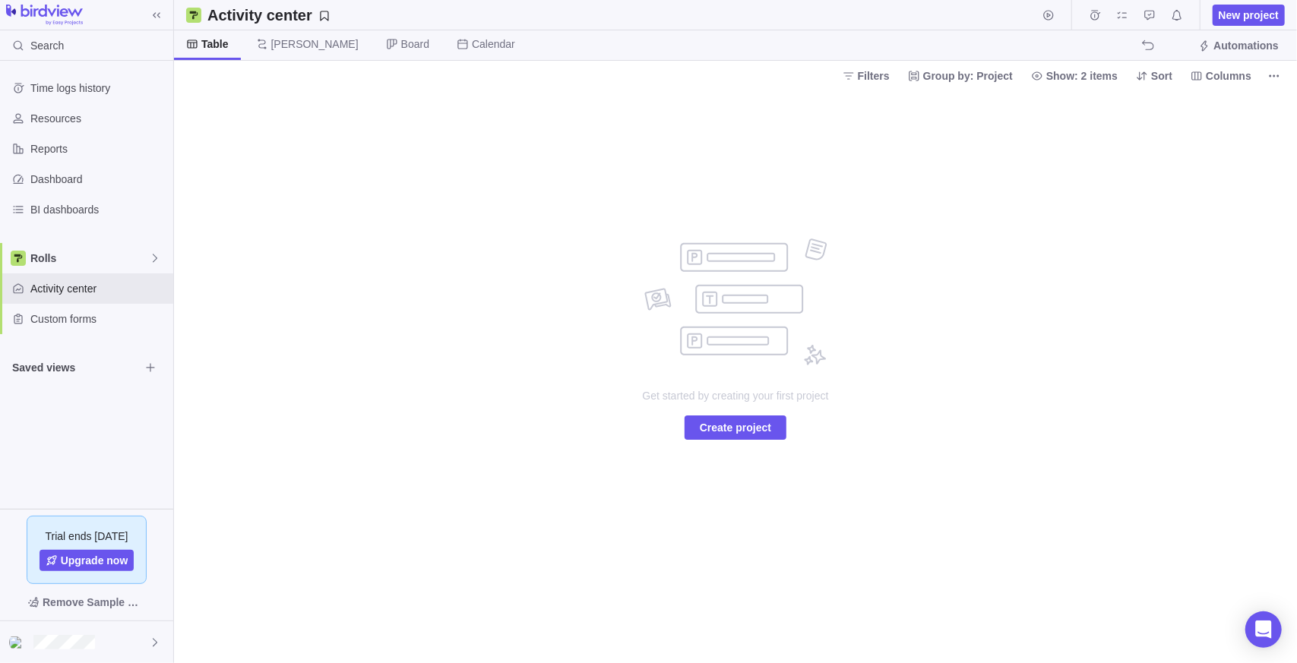
click at [63, 239] on div "Time logs history Resources Reports Dashboard BI dashboards Rolls Activity cent…" at bounding box center [86, 228] width 173 height 334
click at [62, 255] on span "Rolls" at bounding box center [89, 258] width 119 height 15
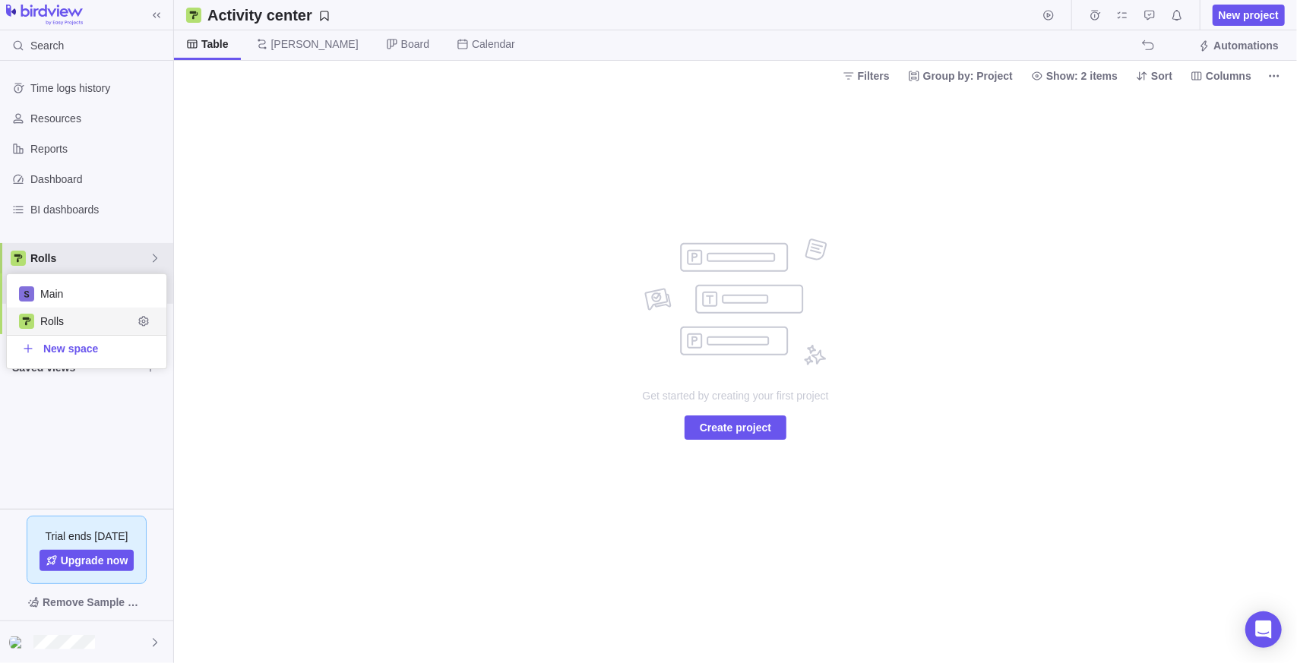
click at [77, 286] on span "Main" at bounding box center [97, 293] width 114 height 15
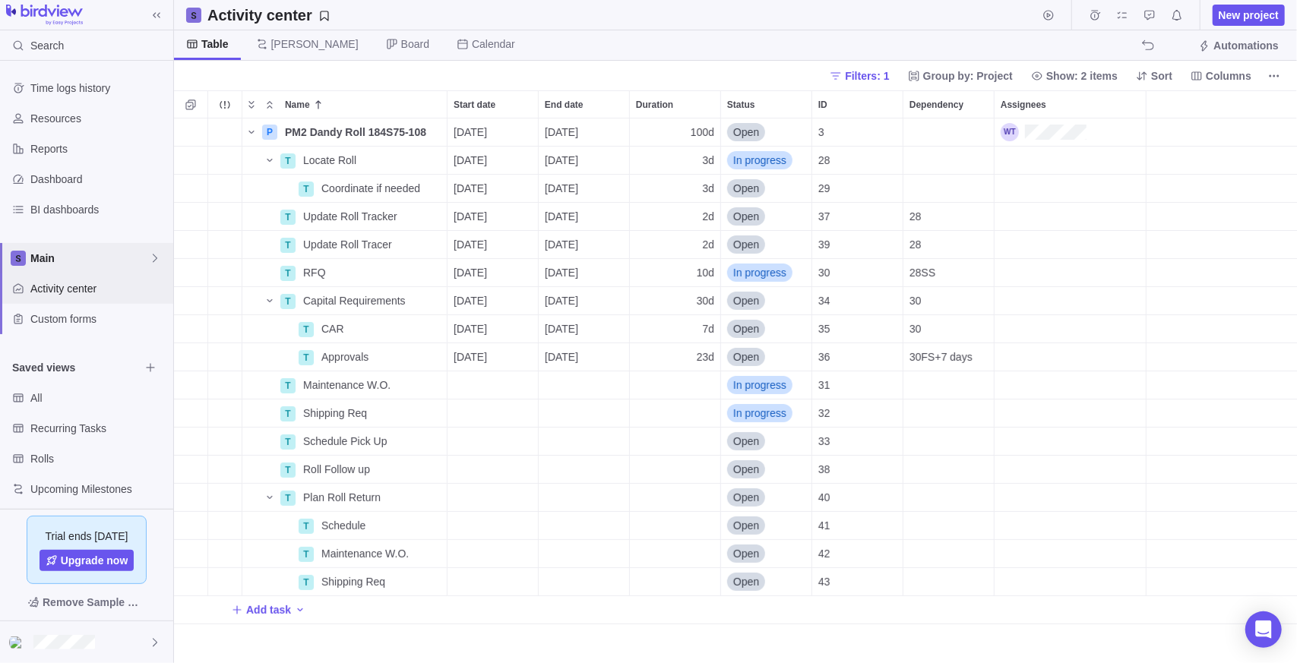
scroll to position [533, 1112]
click at [87, 259] on span "Main" at bounding box center [89, 258] width 119 height 15
click at [370, 24] on body "Search Time logs history Resources Reports Dashboard BI dashboards Main Activit…" at bounding box center [648, 331] width 1297 height 663
click at [79, 259] on span "Main" at bounding box center [89, 258] width 119 height 15
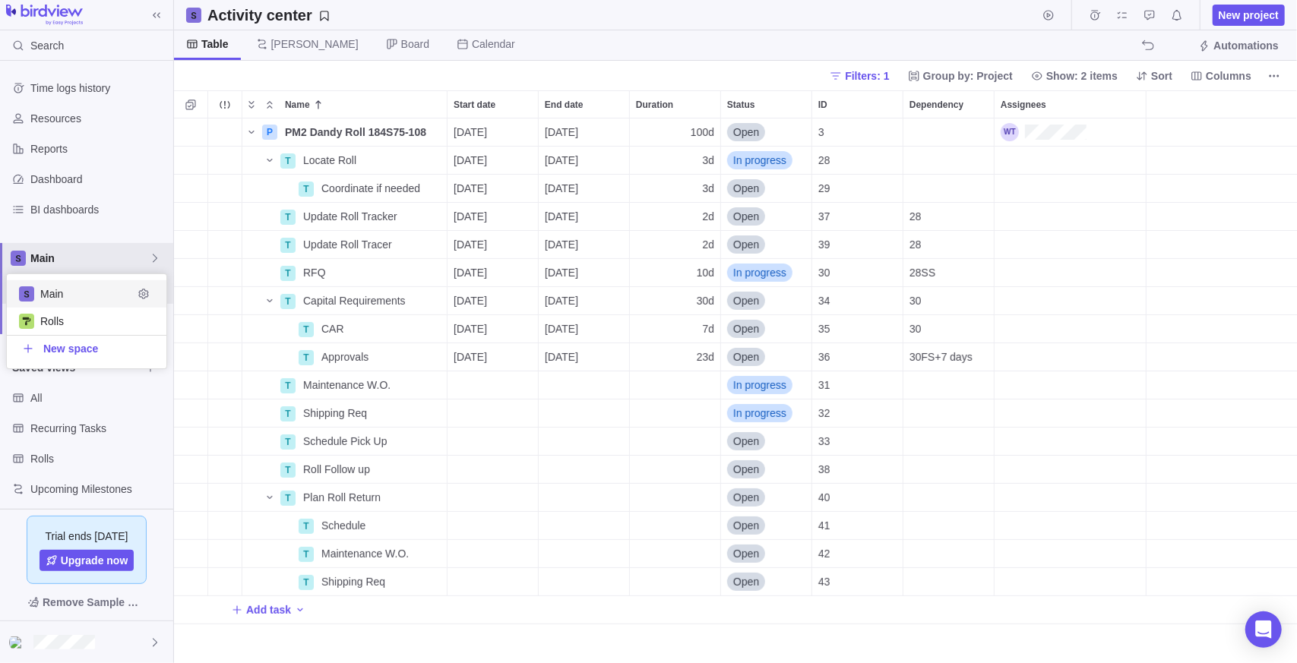
click at [80, 314] on span "Rolls" at bounding box center [97, 321] width 114 height 15
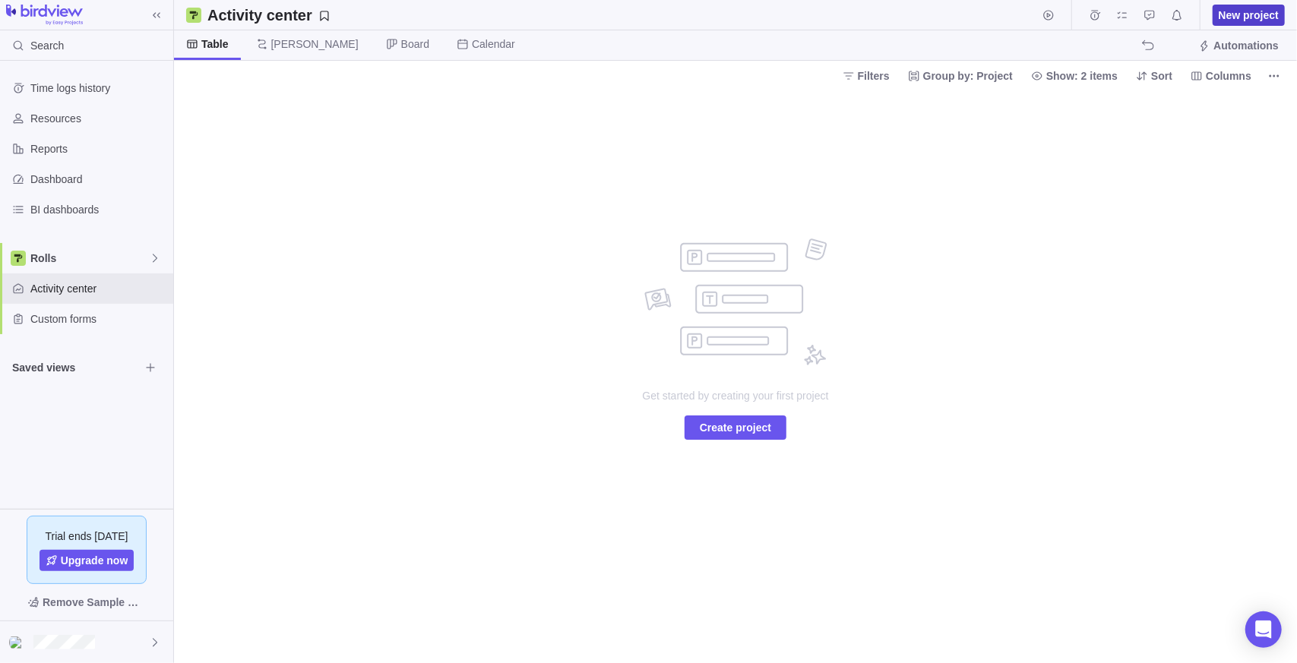
click at [1240, 14] on span "New project" at bounding box center [1249, 15] width 60 height 15
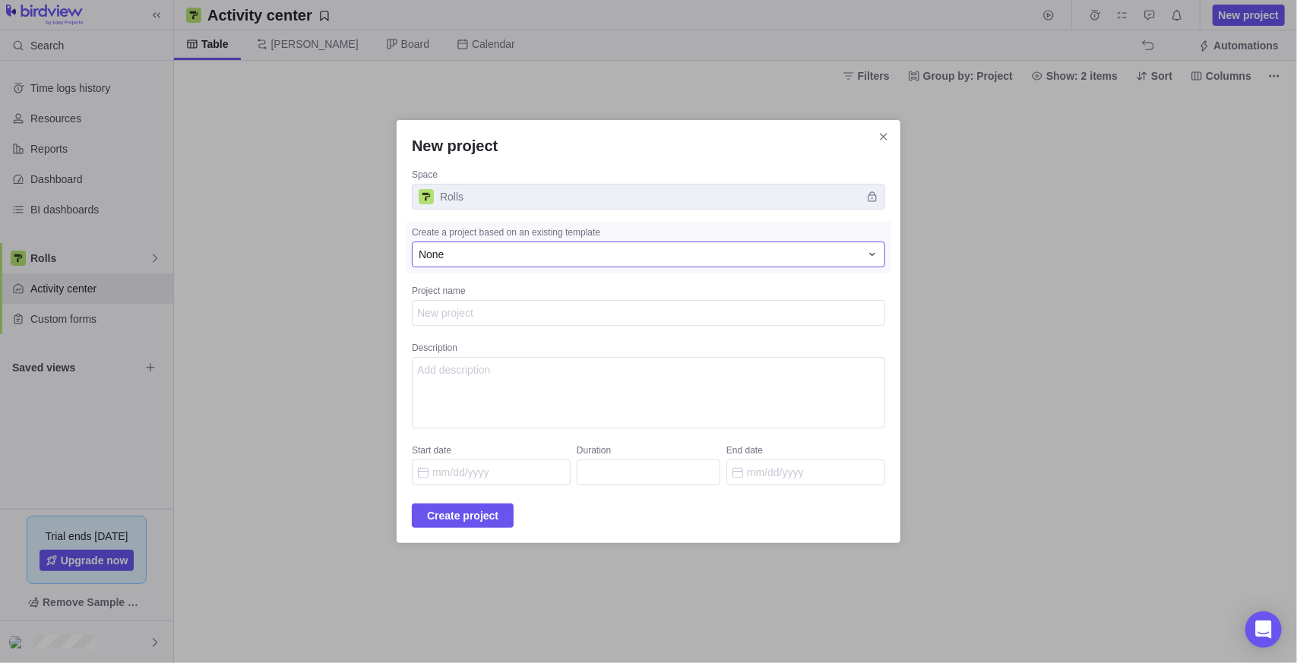
click at [514, 255] on div "None" at bounding box center [639, 254] width 441 height 15
click at [516, 255] on div "None" at bounding box center [639, 254] width 441 height 15
click at [274, 286] on div "New project Space Rolls Create a project based on an existing template None Pro…" at bounding box center [648, 331] width 1297 height 663
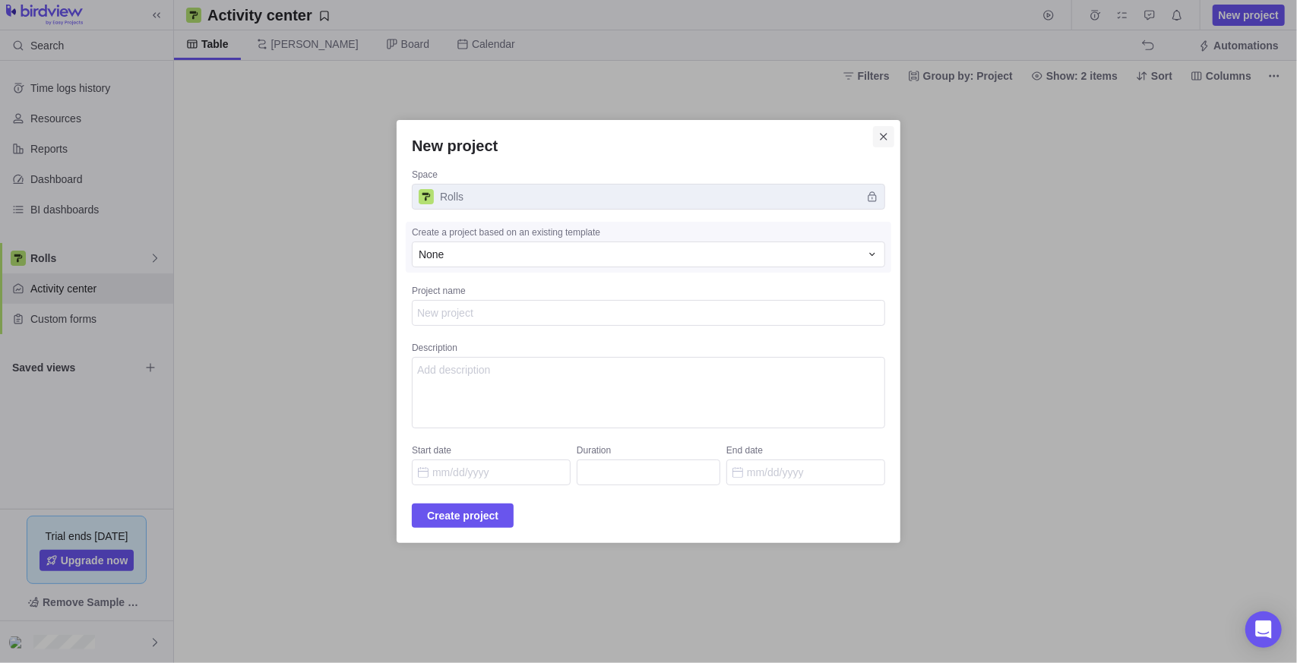
click at [878, 134] on icon "Close" at bounding box center [884, 137] width 12 height 12
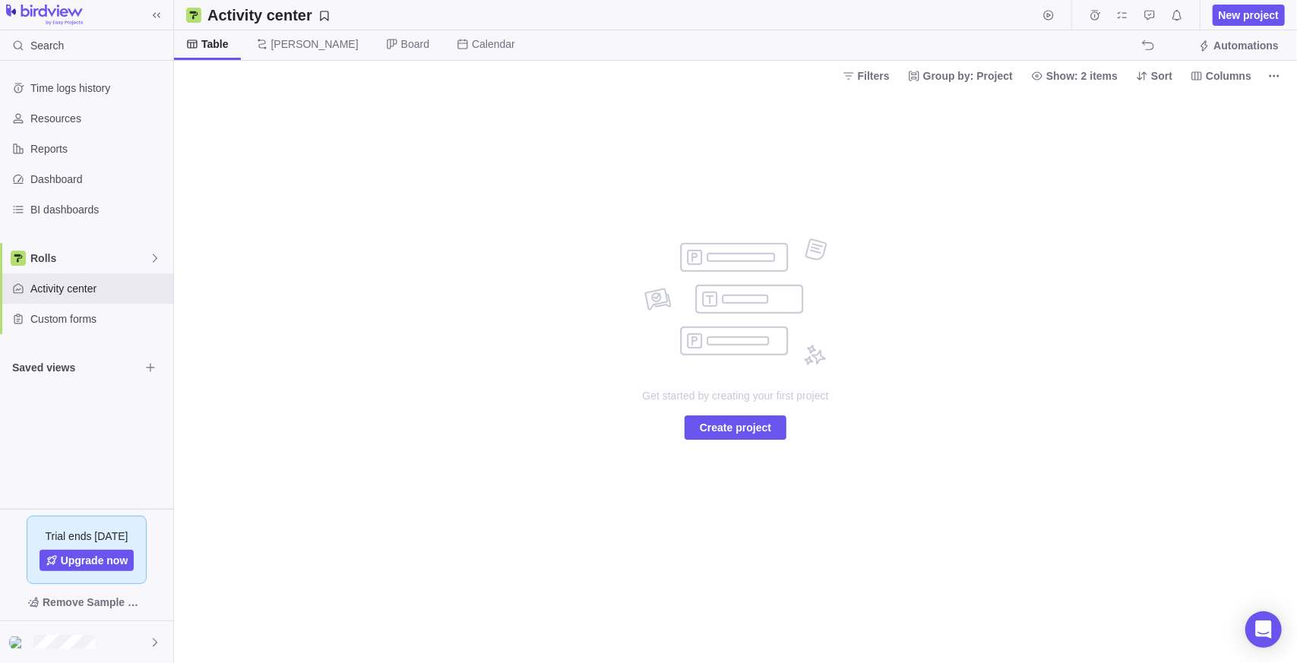
drag, startPoint x: 384, startPoint y: 181, endPoint x: 344, endPoint y: 179, distance: 40.3
click at [378, 181] on div "Get started by creating your first project Create project" at bounding box center [735, 376] width 1123 height 573
drag, startPoint x: 49, startPoint y: 250, endPoint x: 64, endPoint y: 258, distance: 16.3
click at [51, 251] on span "Rolls" at bounding box center [89, 258] width 119 height 15
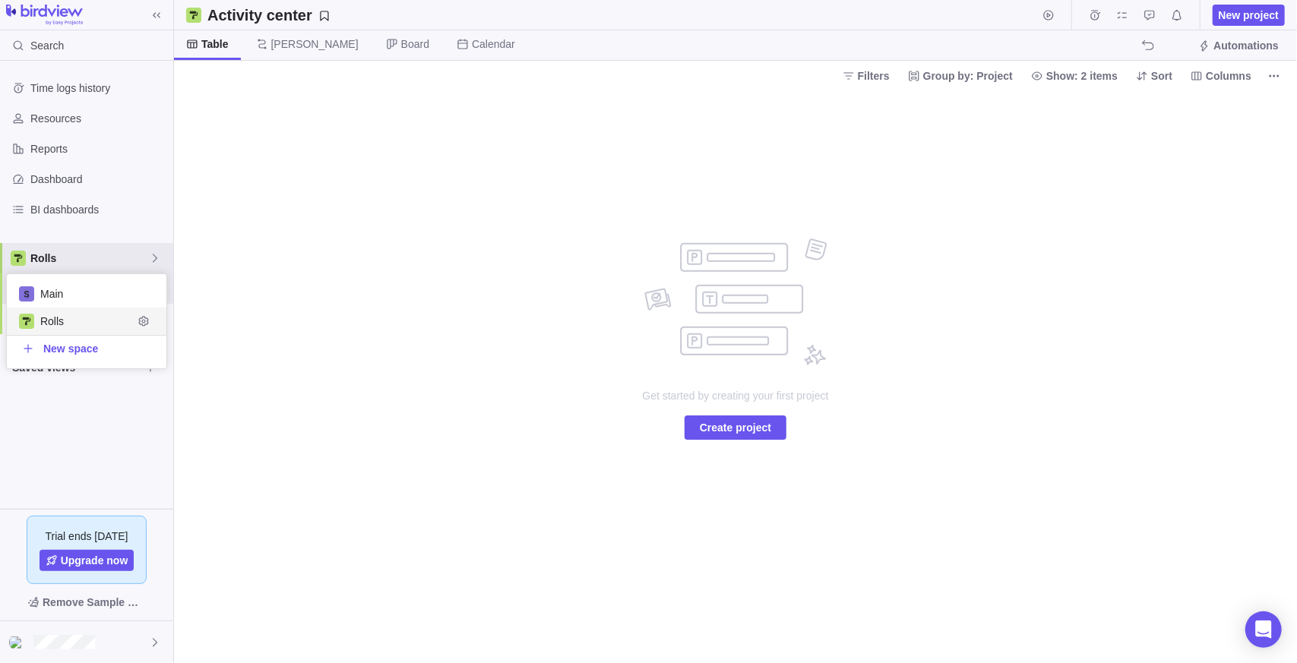
click at [62, 293] on span "Main" at bounding box center [97, 293] width 114 height 15
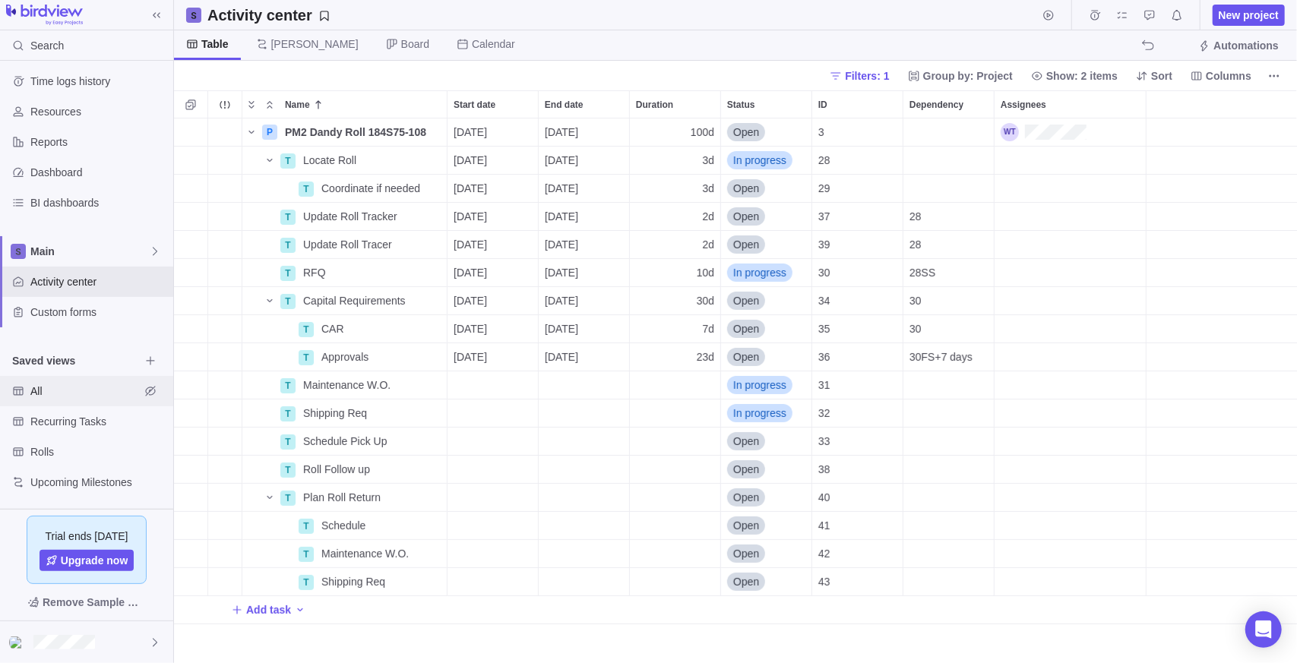
click at [52, 387] on span "All" at bounding box center [84, 391] width 109 height 15
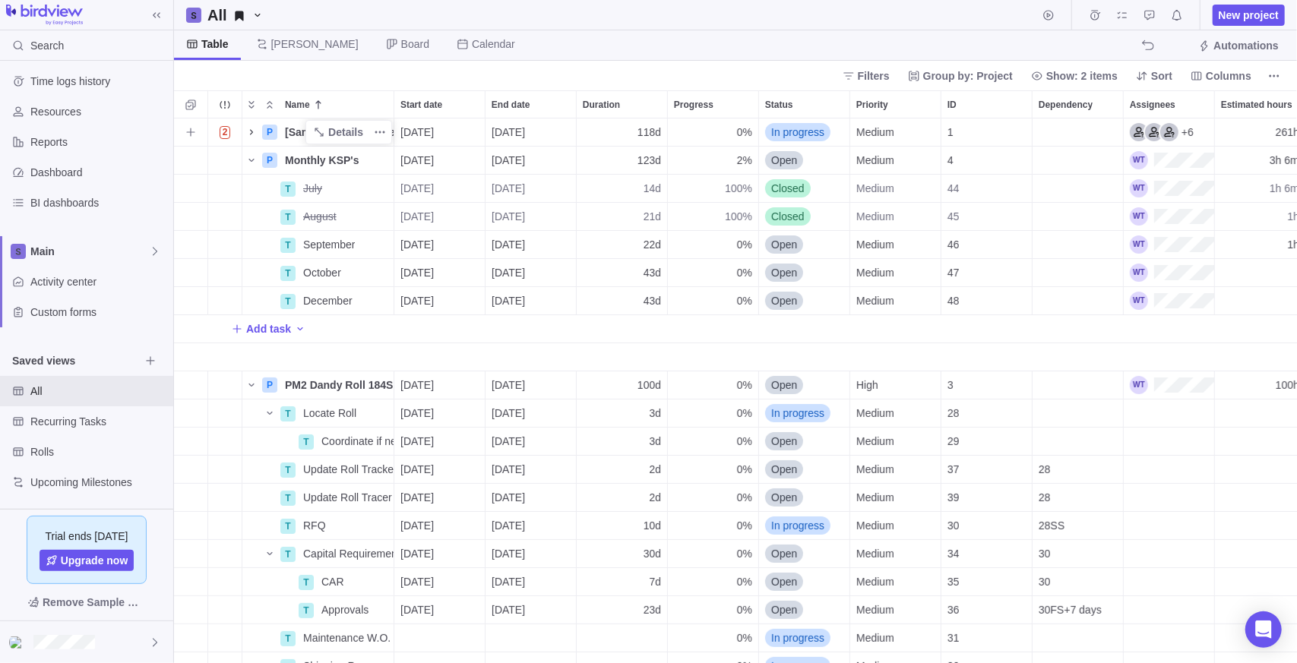
click at [252, 130] on icon "Name" at bounding box center [251, 132] width 12 height 12
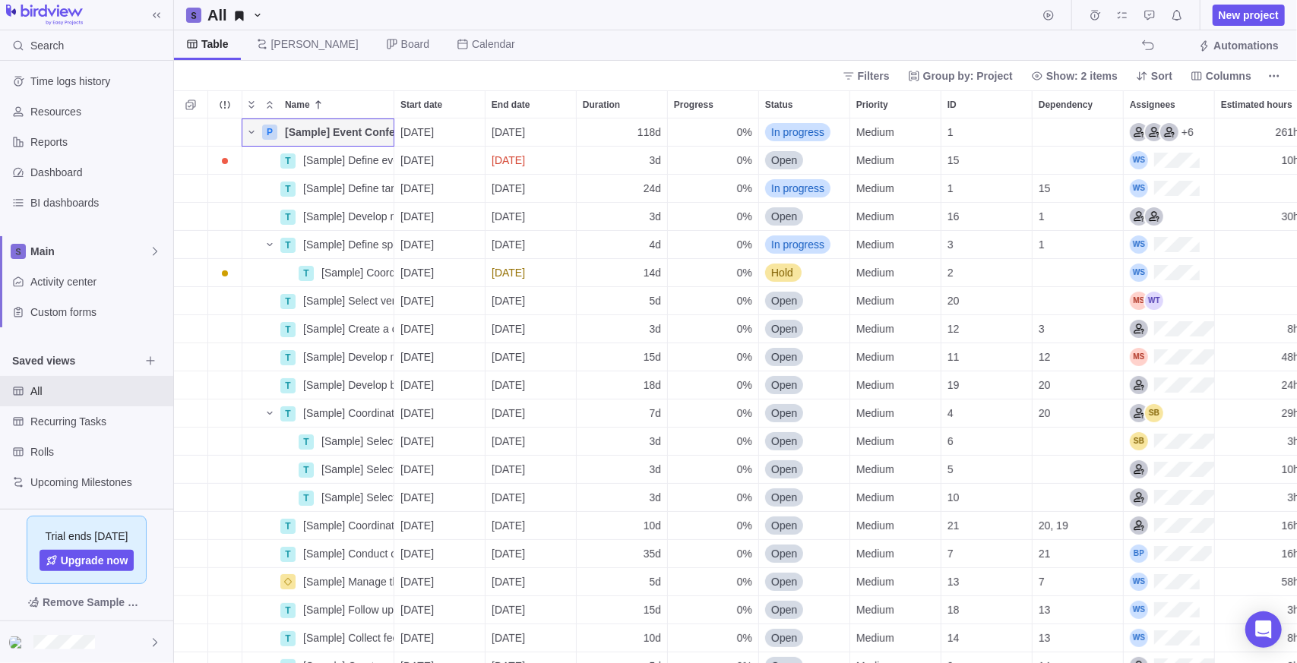
scroll to position [0, 42]
click at [976, 75] on span "Group by: Project" at bounding box center [968, 75] width 90 height 15
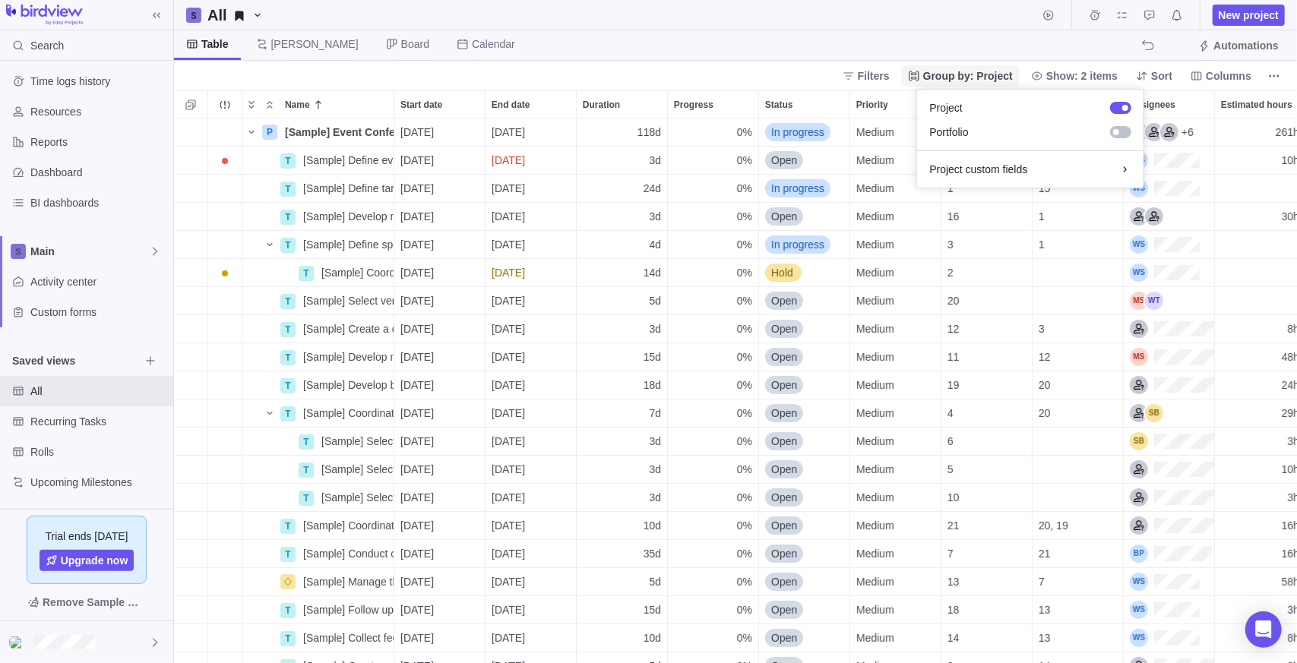
click at [988, 77] on span "Group by: Project" at bounding box center [968, 75] width 90 height 15
click at [890, 78] on span "Filters" at bounding box center [874, 75] width 32 height 15
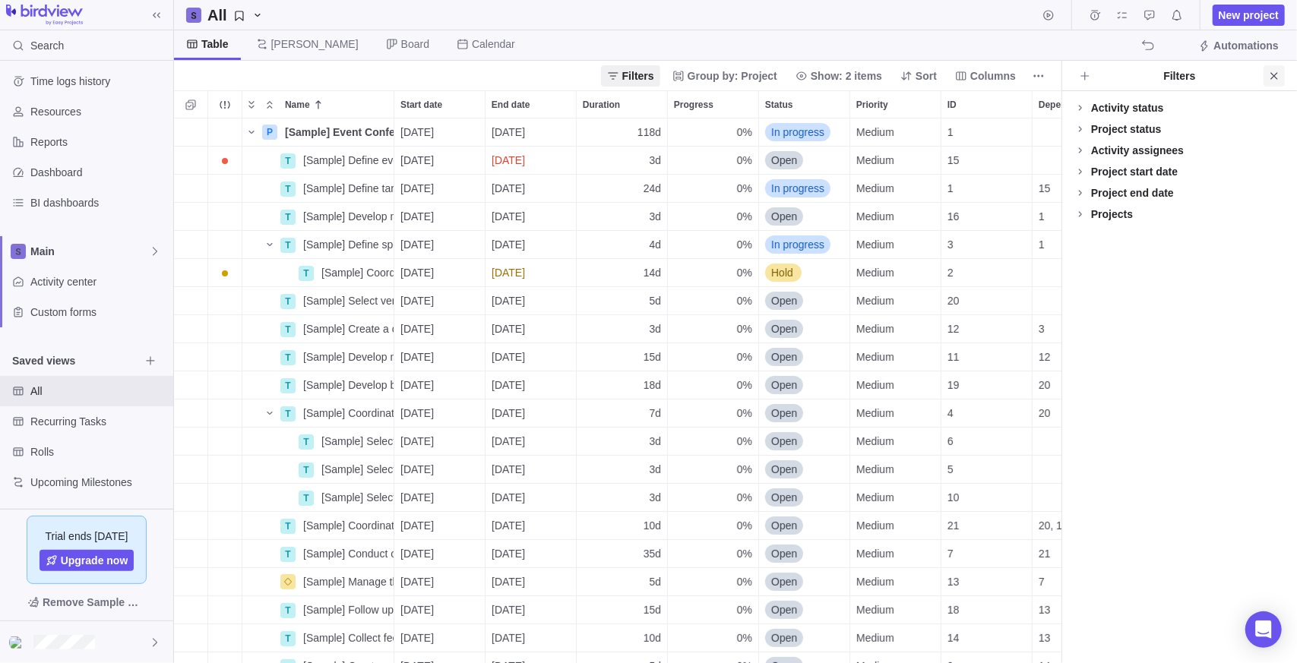
click at [1280, 78] on icon "Close" at bounding box center [1274, 76] width 12 height 12
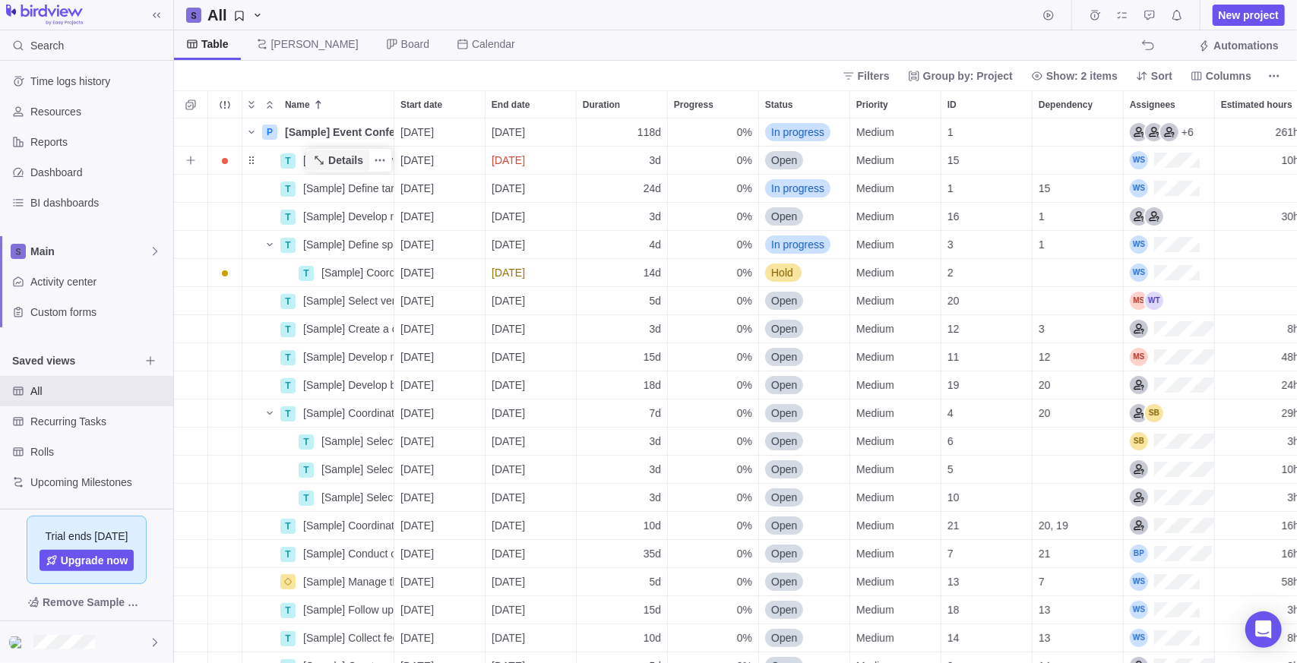
click at [362, 153] on span "Details" at bounding box center [345, 160] width 35 height 15
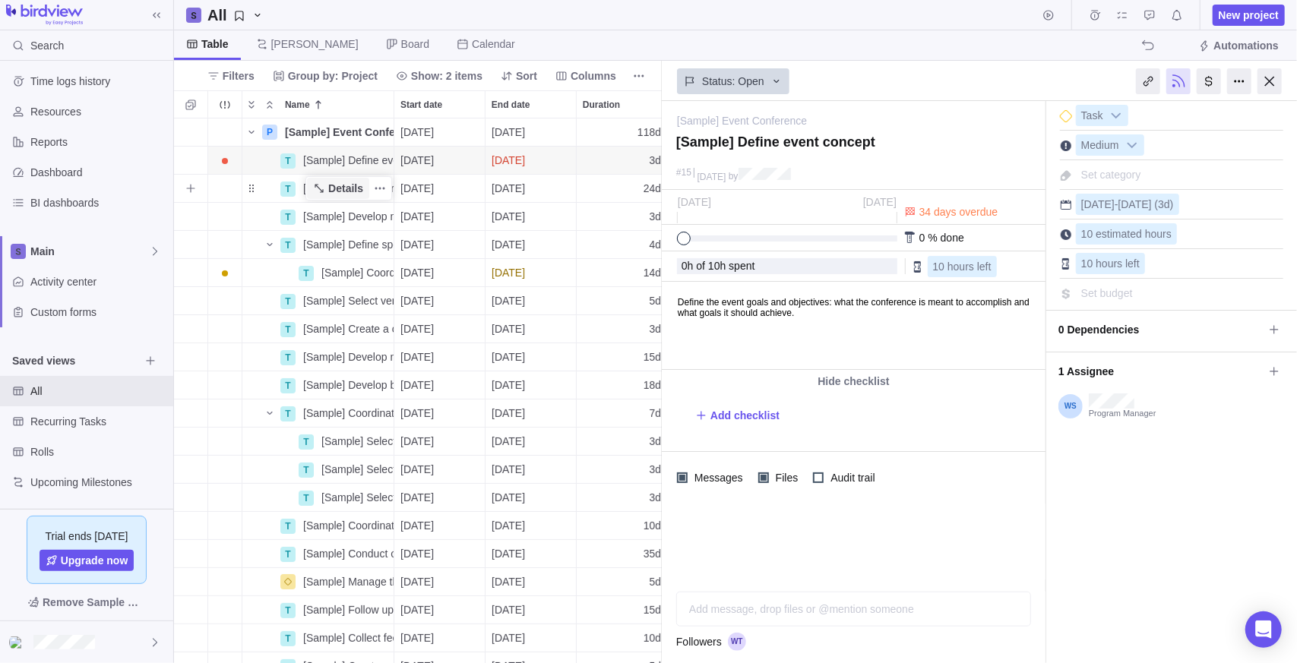
click at [346, 189] on span "Details" at bounding box center [345, 188] width 35 height 15
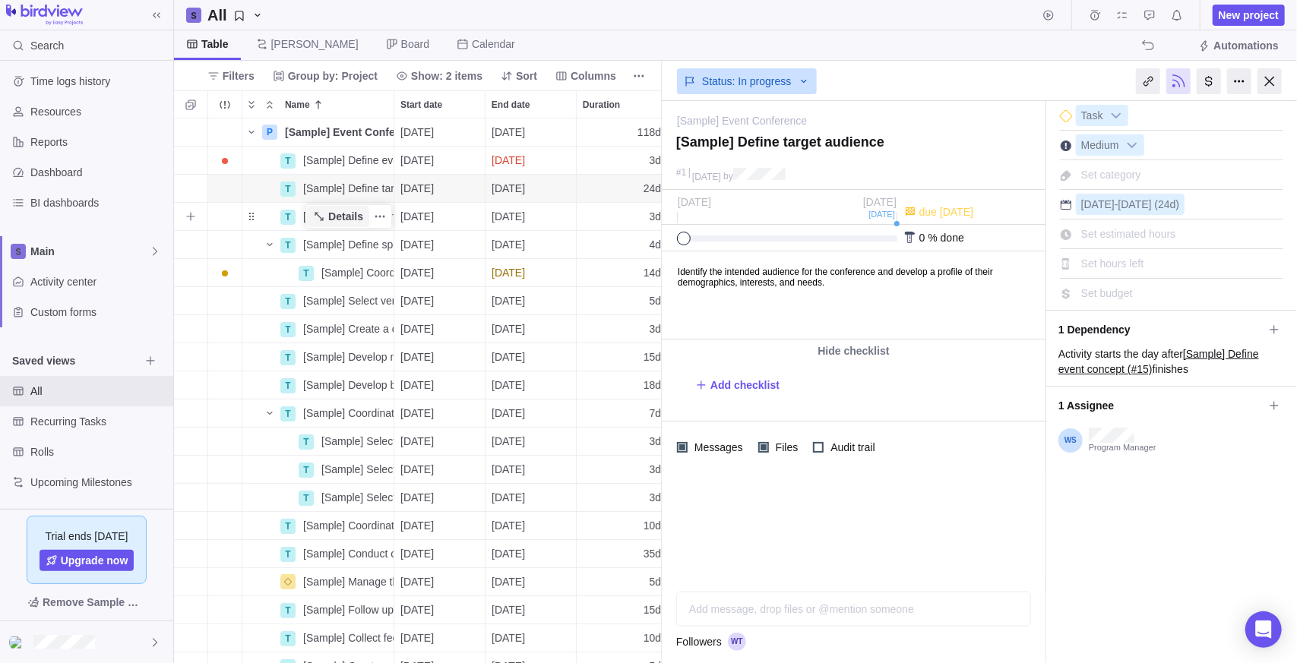
click at [341, 214] on span "Details" at bounding box center [345, 216] width 35 height 15
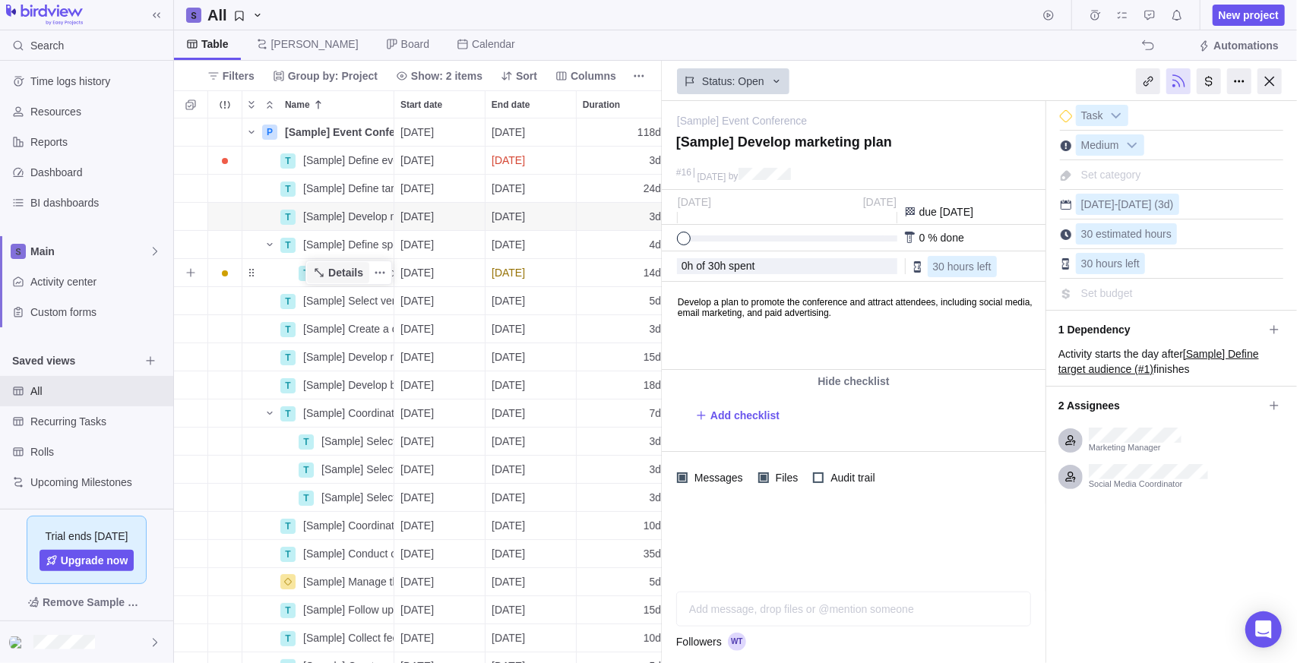
click at [352, 280] on span "Details" at bounding box center [345, 272] width 35 height 15
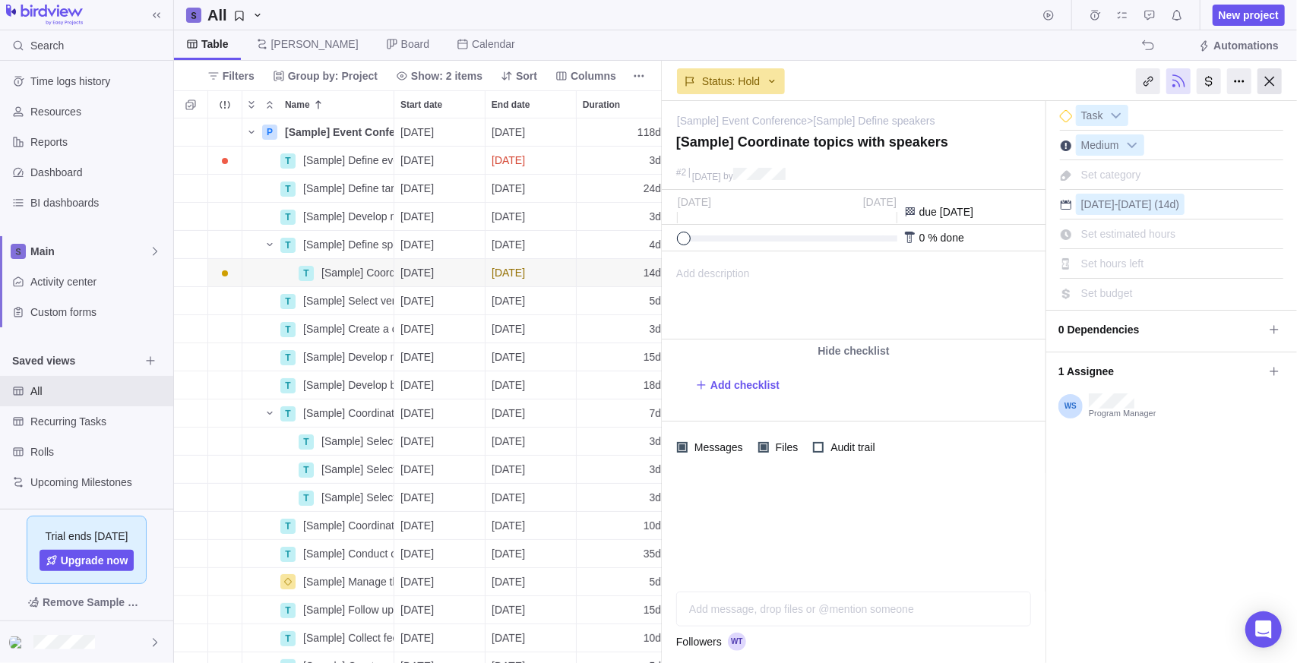
click at [1270, 85] on div at bounding box center [1270, 81] width 24 height 26
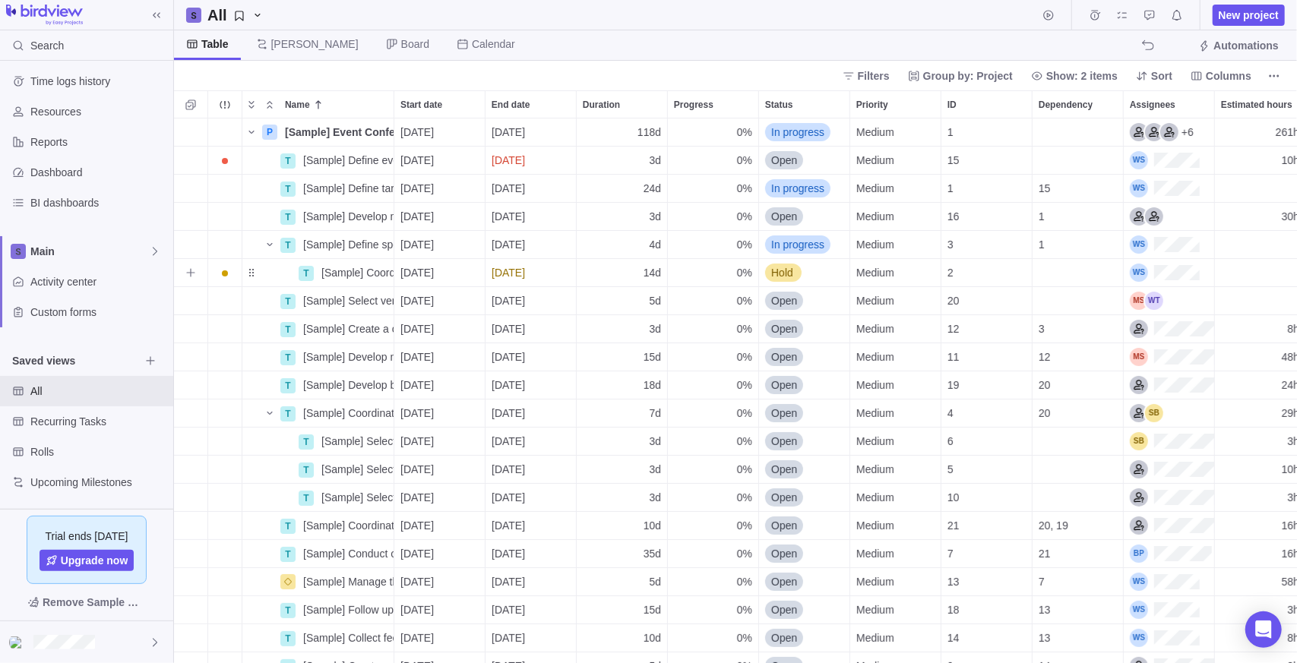
click at [1042, 271] on div "Dependency" at bounding box center [1078, 272] width 90 height 27
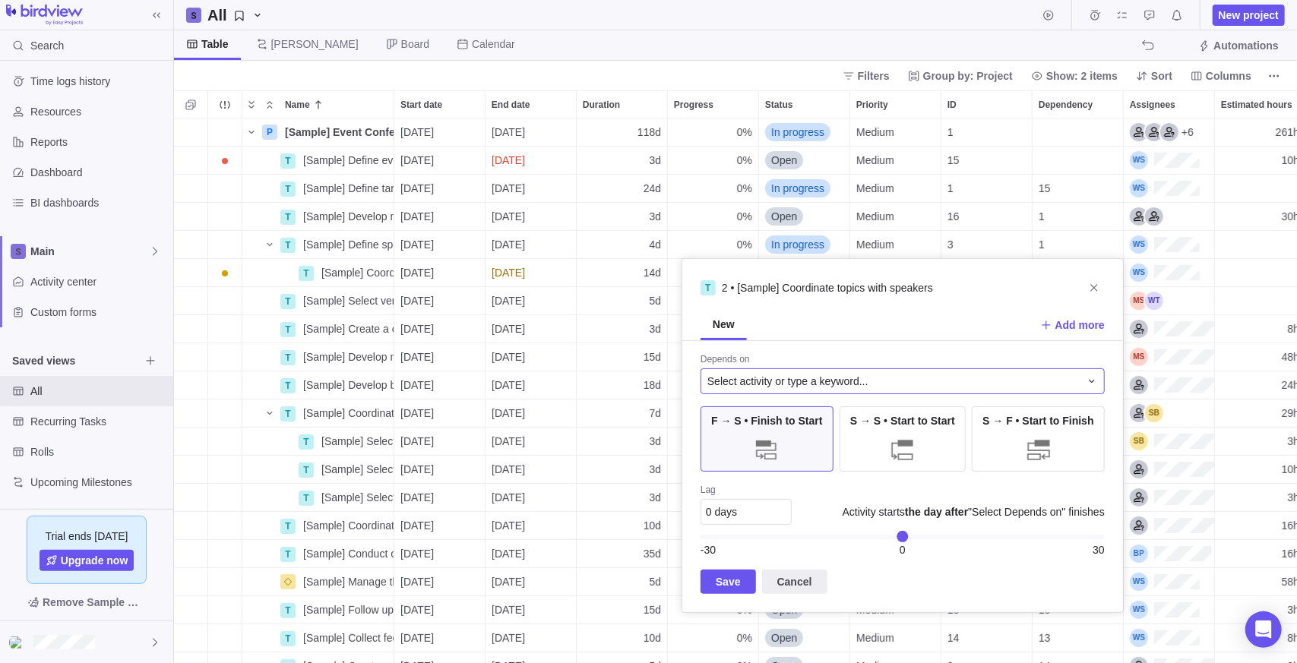
click at [741, 387] on span "Select activity or type a keyword..." at bounding box center [787, 381] width 161 height 15
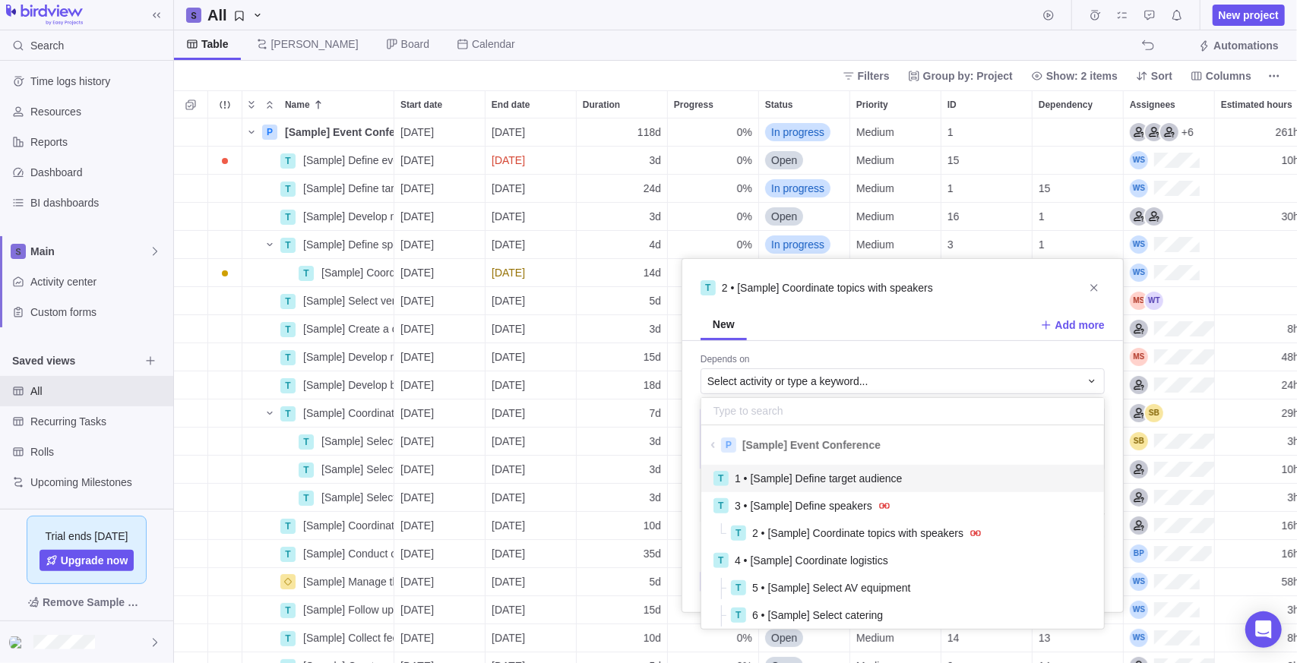
click at [789, 480] on span "1 • [Sample] Define target audience" at bounding box center [818, 478] width 167 height 15
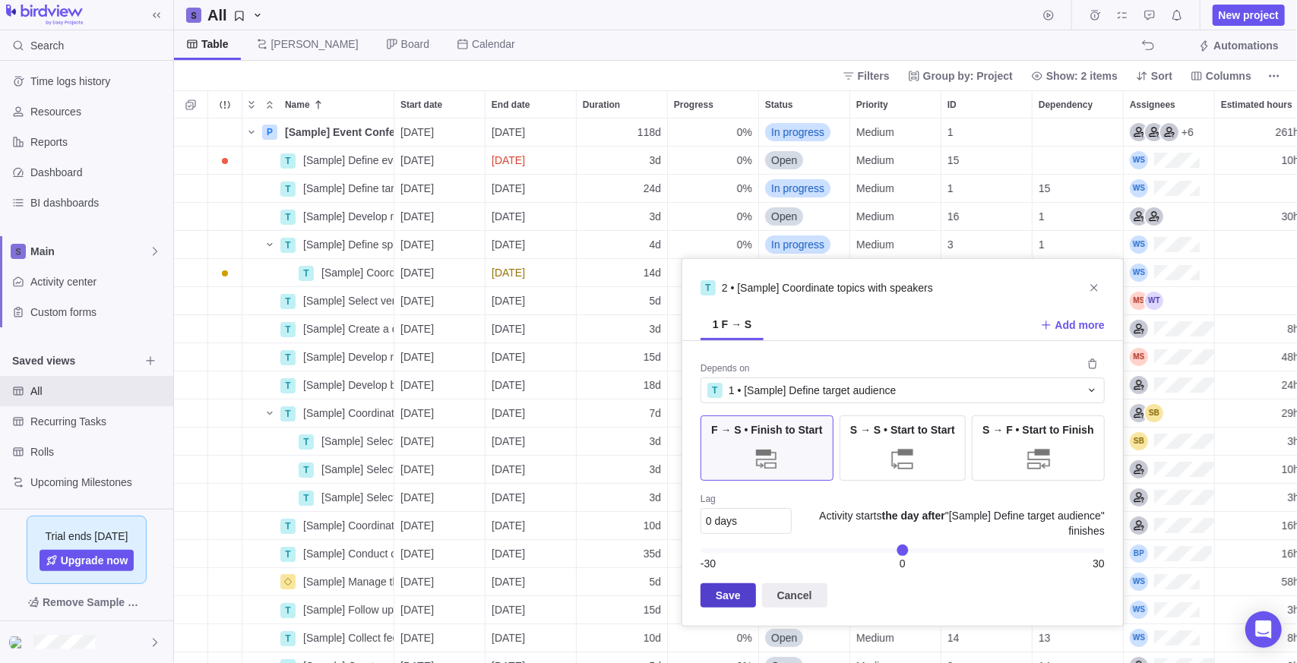
click at [729, 588] on span "Save" at bounding box center [728, 596] width 25 height 18
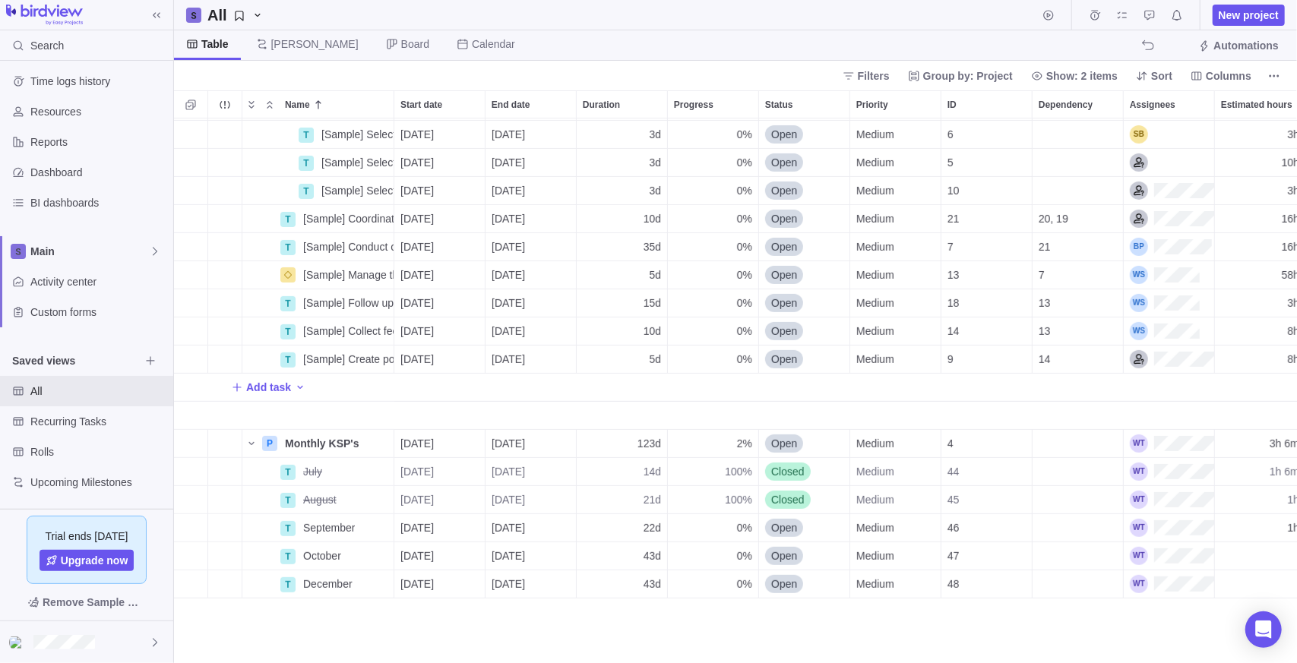
scroll to position [228, 0]
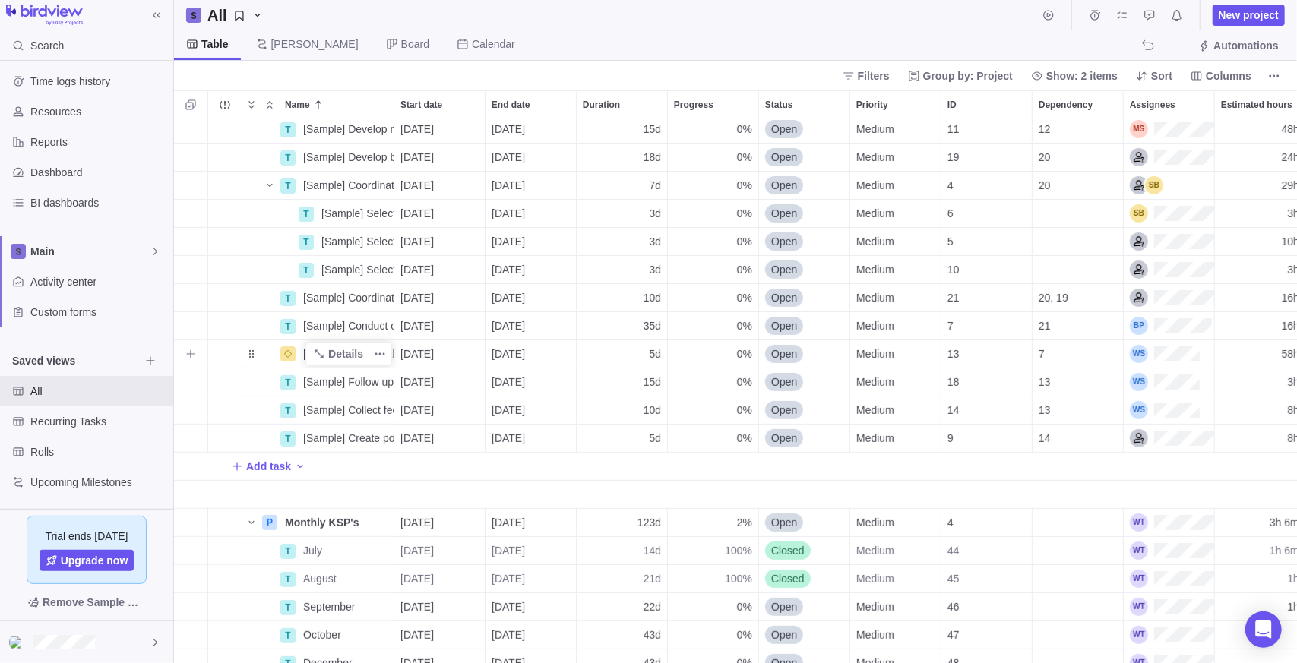
click at [293, 353] on div "Name" at bounding box center [287, 353] width 15 height 15
click at [327, 353] on span "Details" at bounding box center [338, 353] width 62 height 21
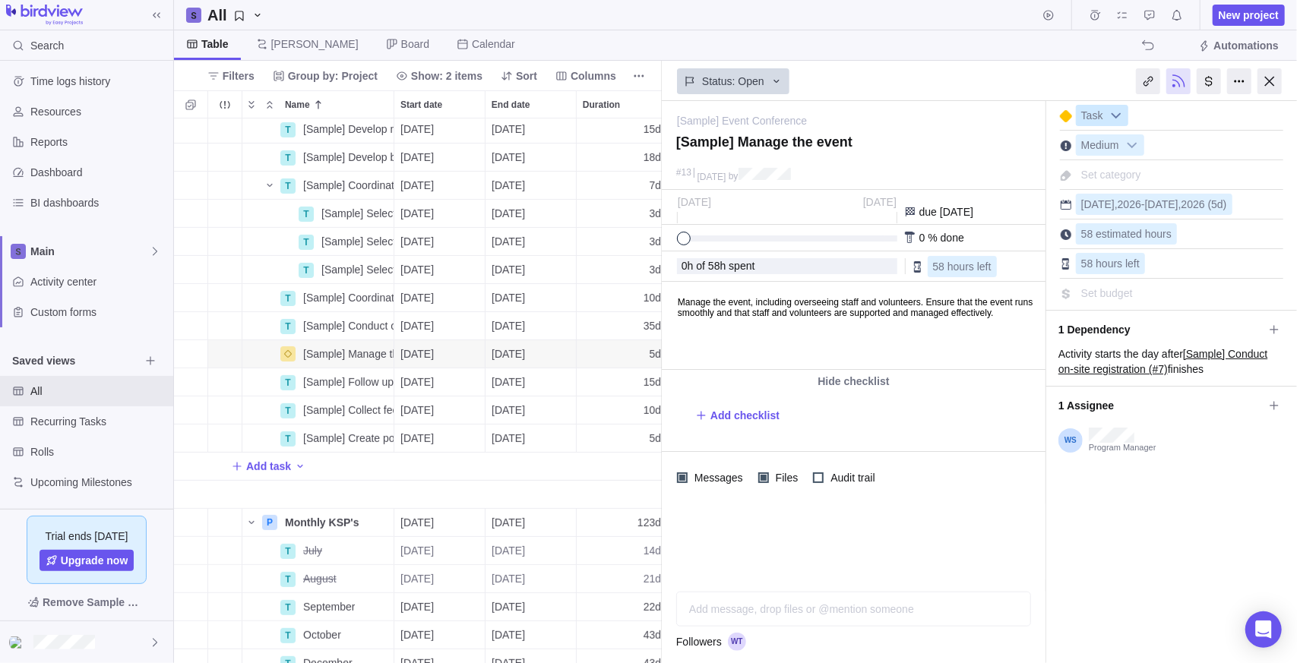
click at [1093, 115] on span "Task" at bounding box center [1092, 116] width 31 height 21
click at [1062, 115] on div at bounding box center [1066, 116] width 12 height 12
click at [1066, 117] on div at bounding box center [1066, 116] width 12 height 12
click at [1067, 113] on div at bounding box center [1066, 116] width 12 height 12
click at [1066, 116] on div at bounding box center [1066, 116] width 12 height 12
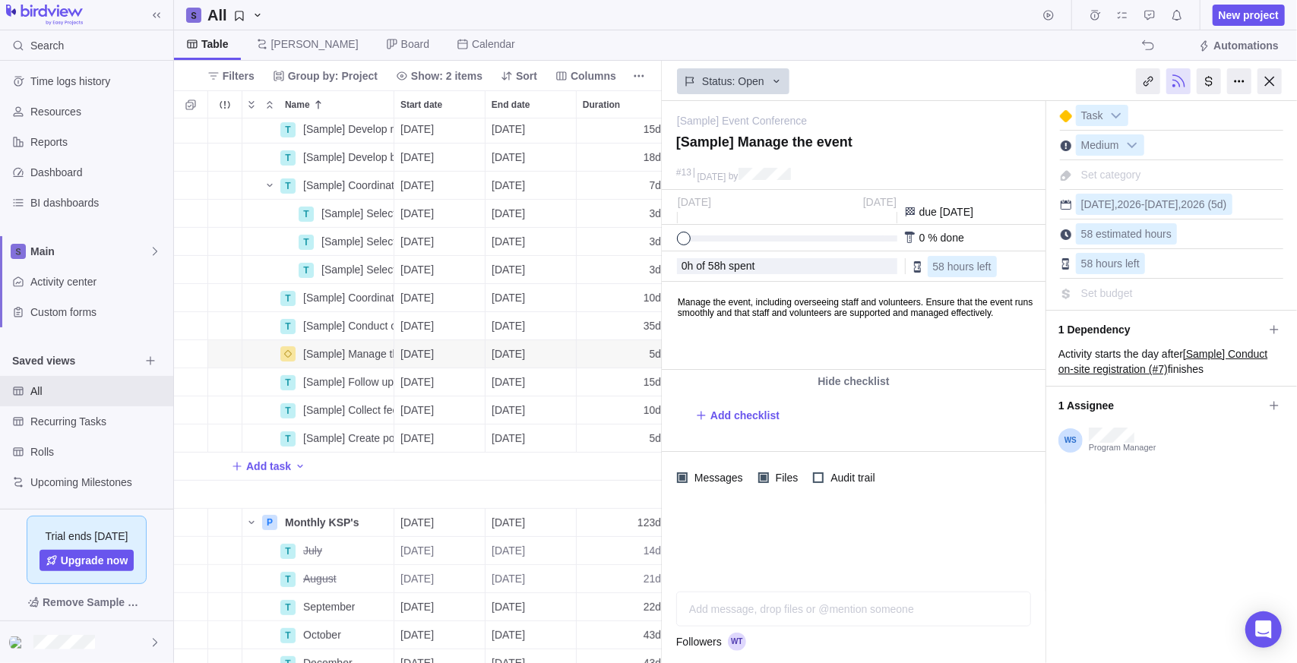
click at [1066, 116] on div at bounding box center [1066, 116] width 12 height 12
click at [1078, 73] on div "Status: Open" at bounding box center [979, 81] width 635 height 40
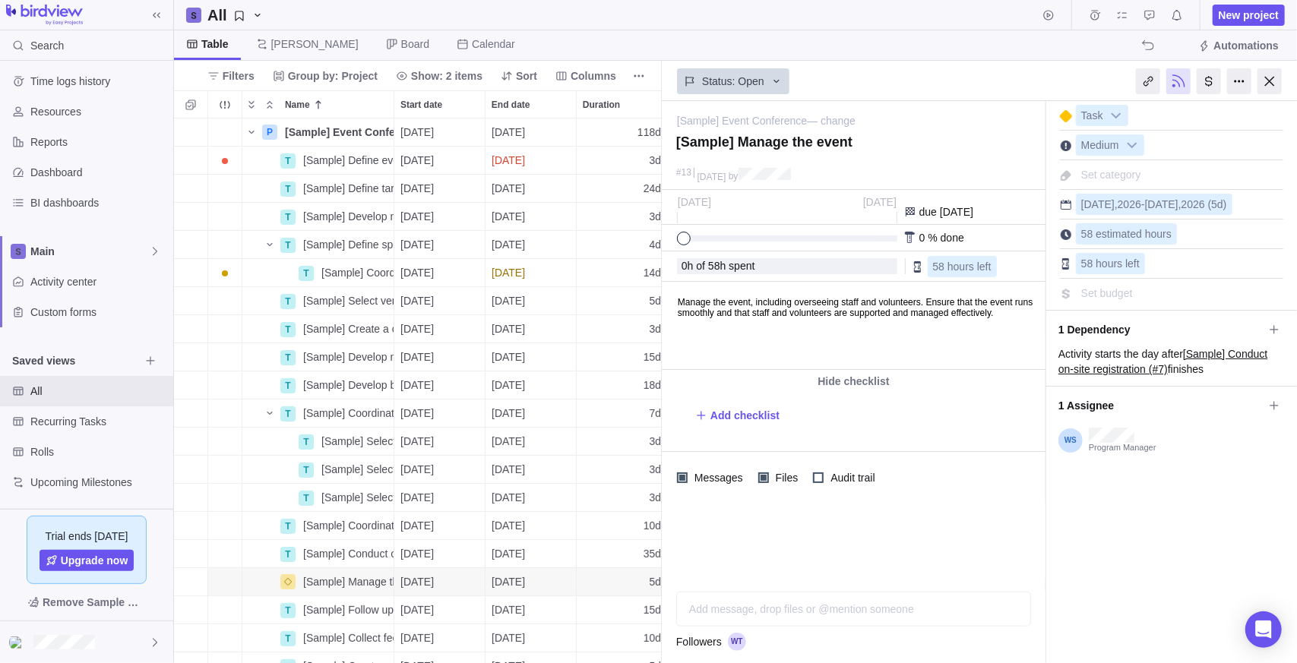
click at [763, 117] on link "[Sample] Event Conference" at bounding box center [742, 120] width 130 height 15
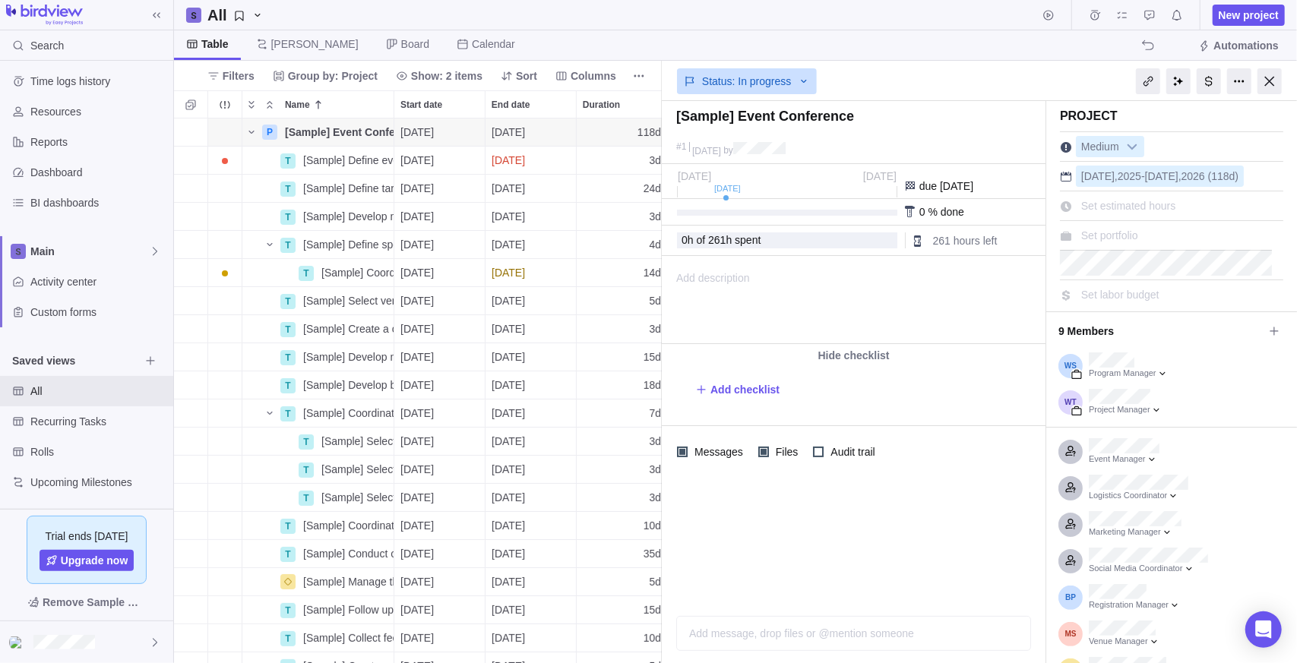
click at [922, 73] on div "Status: In progress" at bounding box center [854, 79] width 384 height 35
click at [1261, 77] on div at bounding box center [1270, 81] width 24 height 26
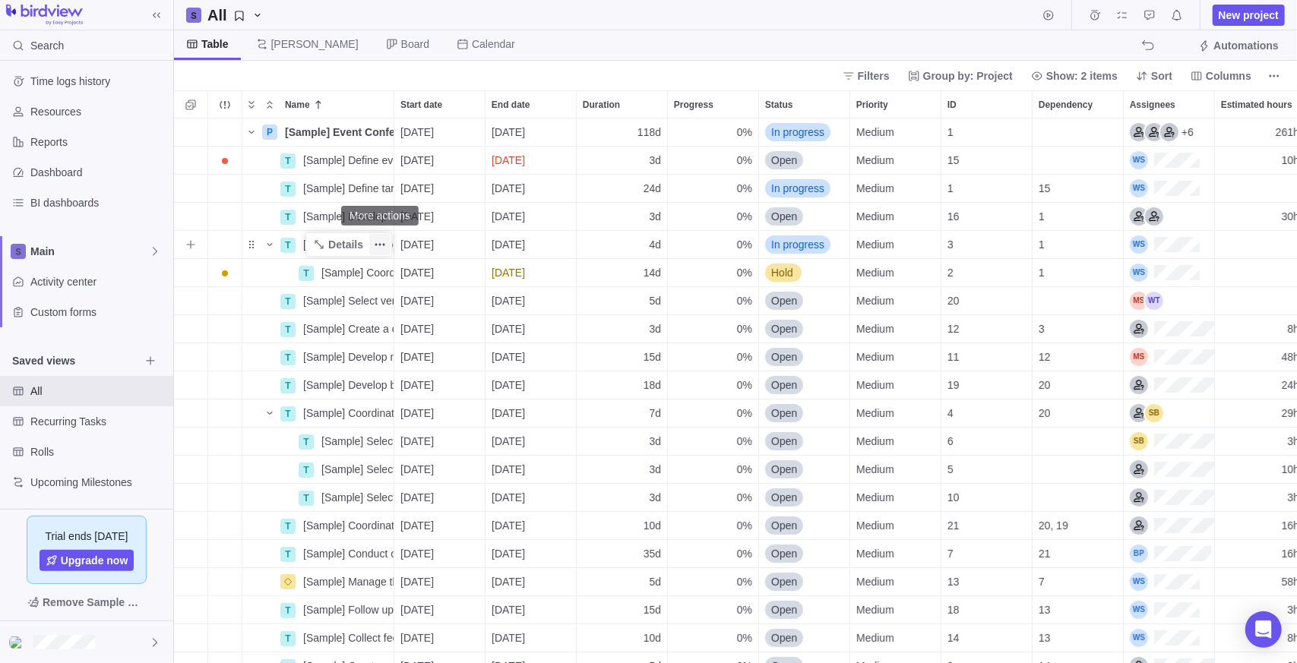
click at [372, 244] on span "More actions" at bounding box center [379, 244] width 21 height 21
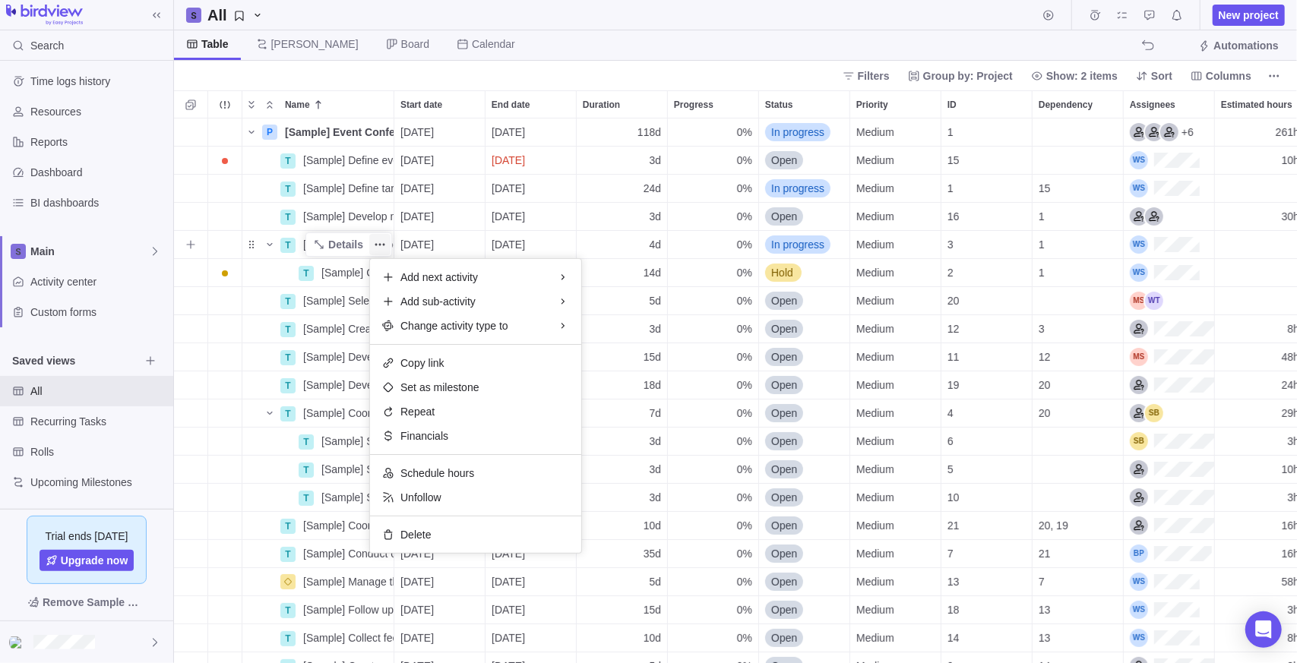
click at [389, 237] on span "More actions" at bounding box center [379, 244] width 21 height 21
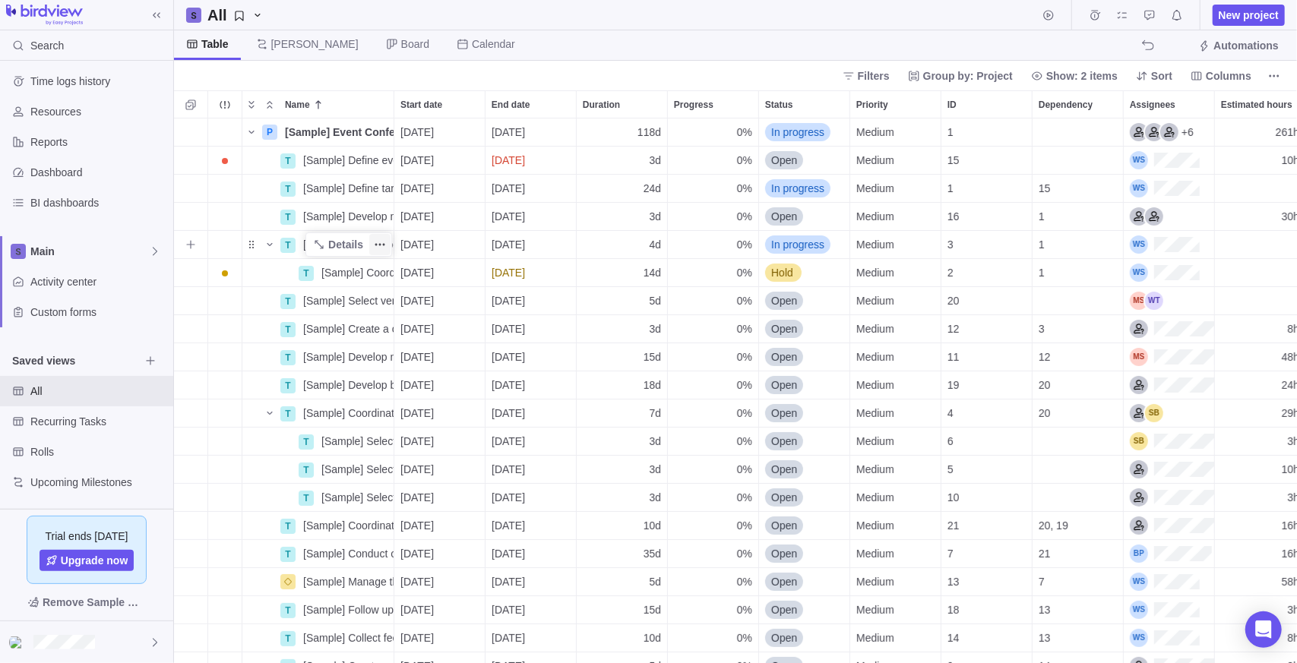
click at [381, 242] on icon "More actions" at bounding box center [380, 245] width 12 height 12
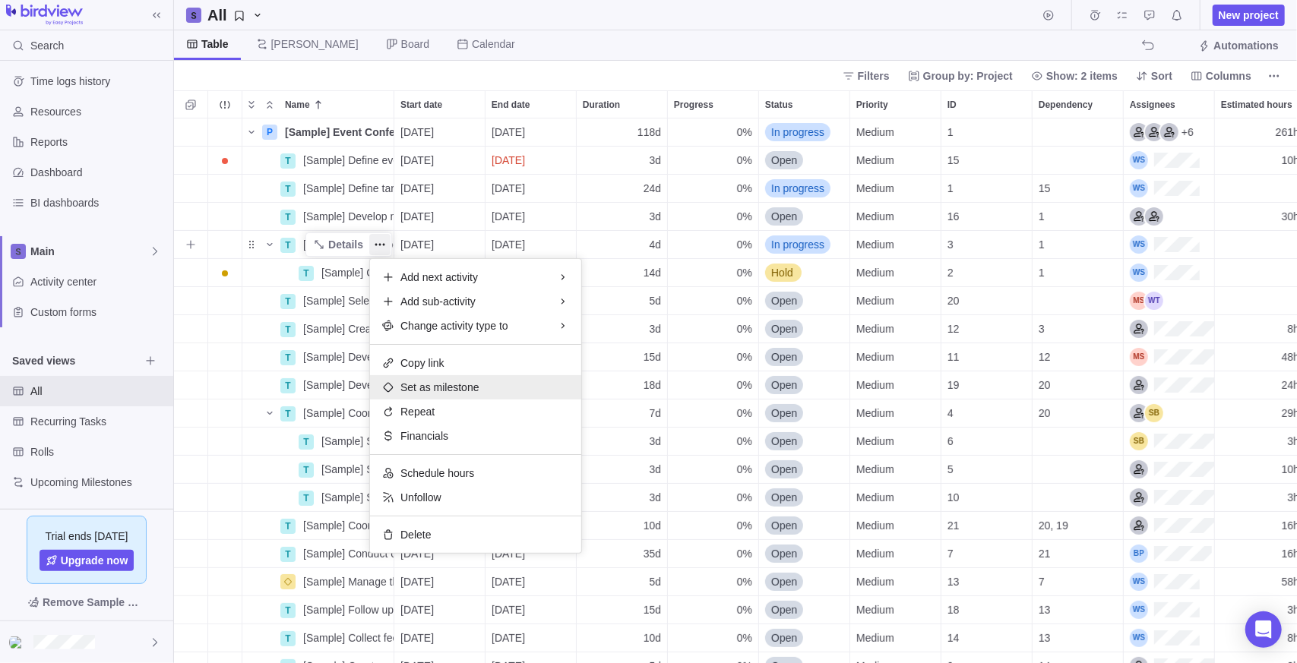
click at [454, 386] on span "Set as milestone" at bounding box center [439, 387] width 79 height 15
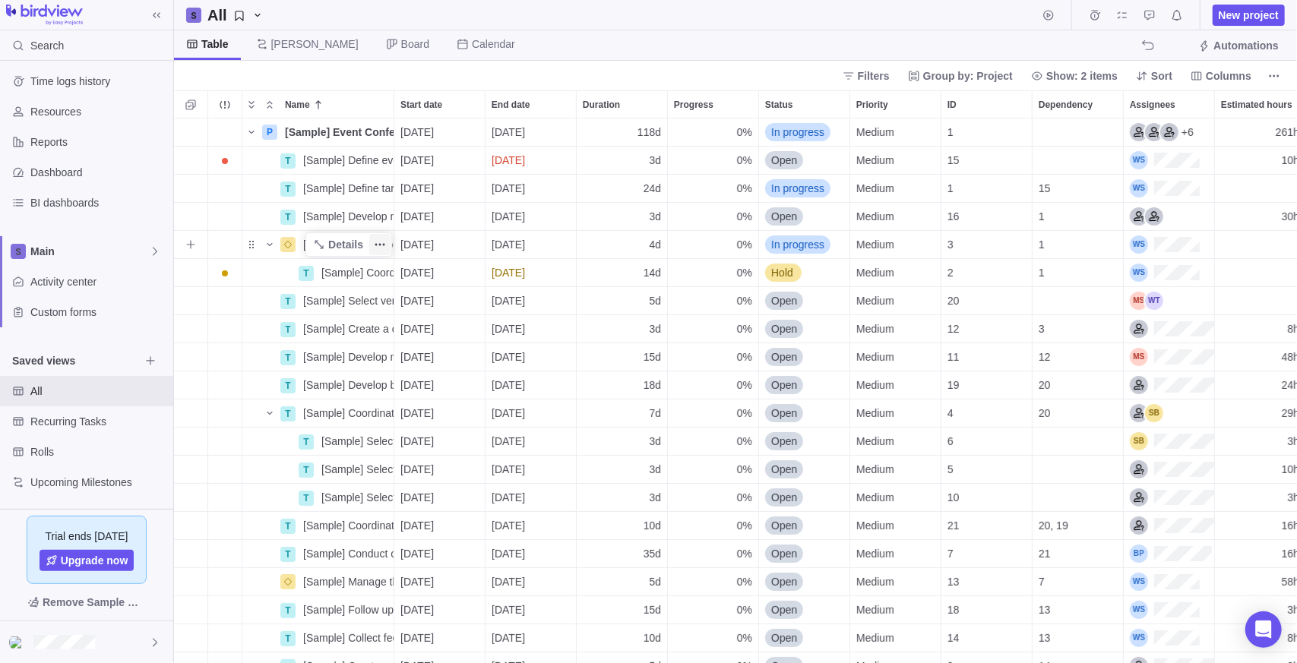
click at [383, 239] on icon "More actions" at bounding box center [380, 245] width 12 height 12
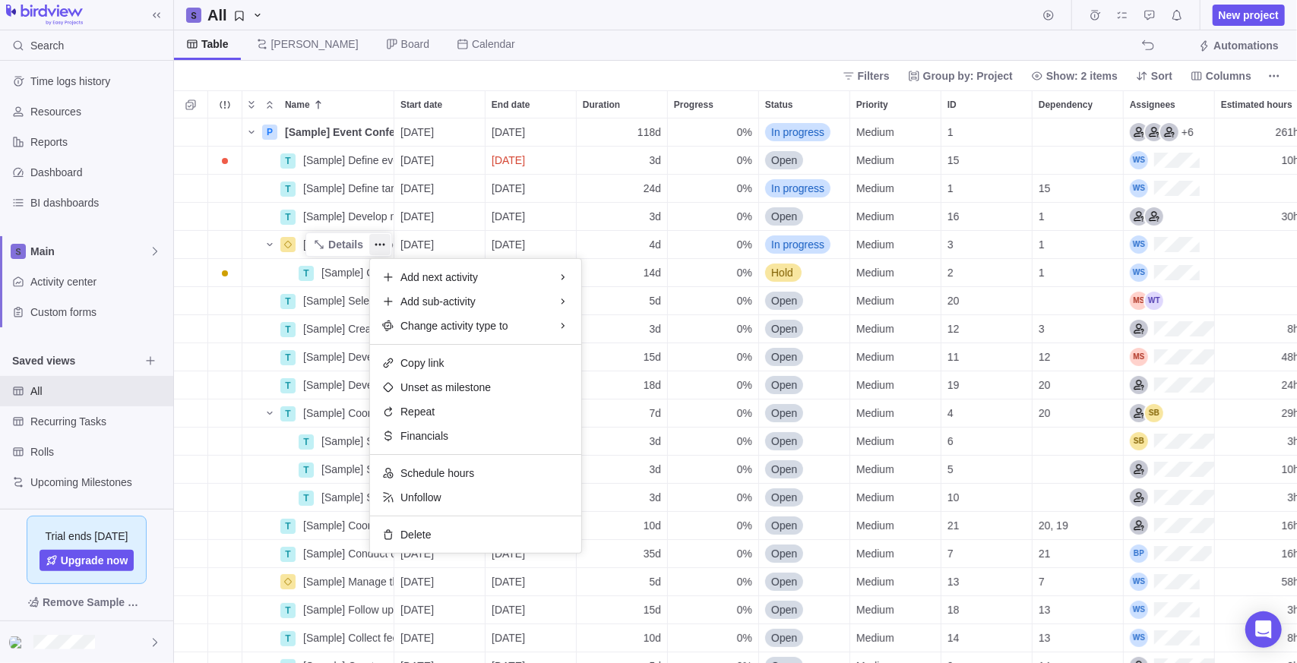
click at [255, 238] on div "P [Sample] Event Conference Details [DATE] [DATE] 118d 0% In progress Medium 1 …" at bounding box center [735, 392] width 1123 height 546
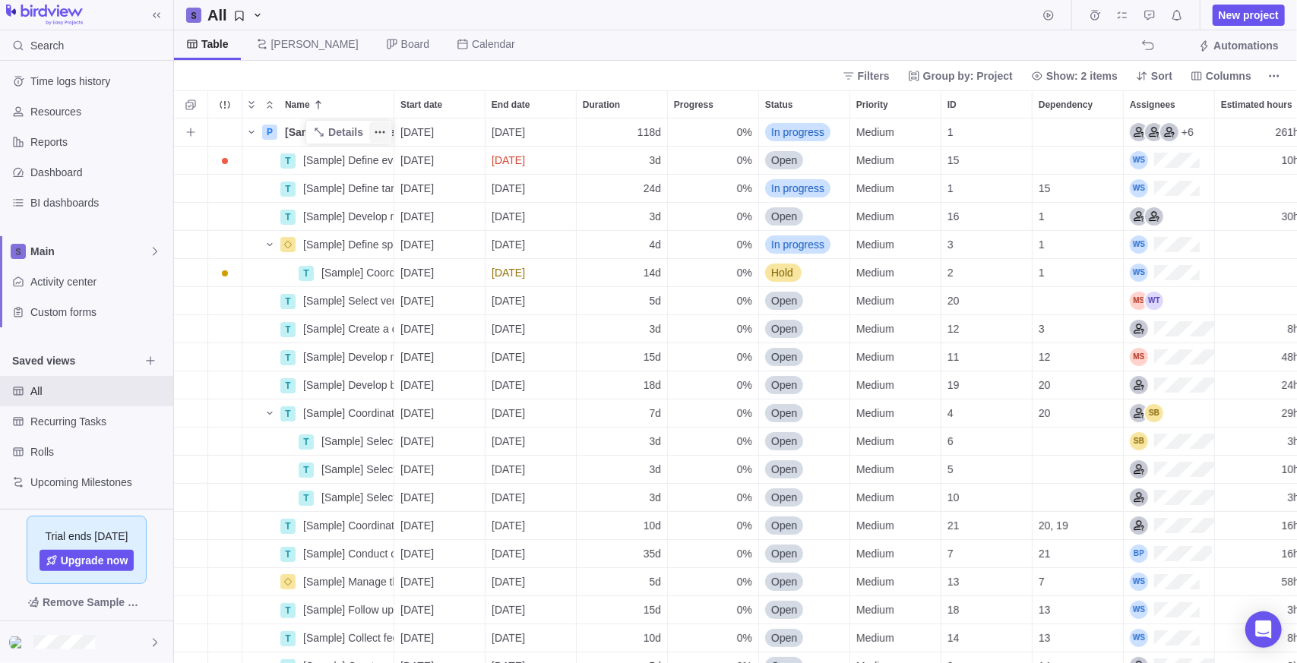
click at [375, 134] on icon "More actions" at bounding box center [380, 132] width 12 height 12
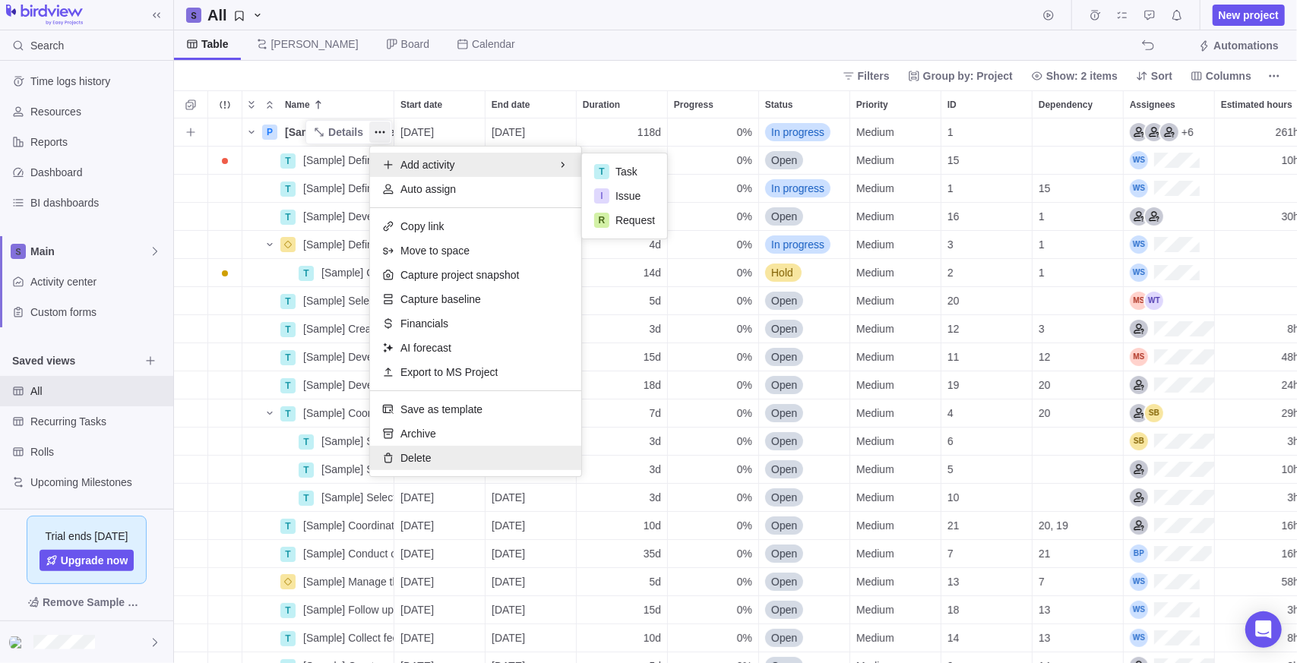
click at [415, 460] on span "Delete" at bounding box center [415, 458] width 30 height 15
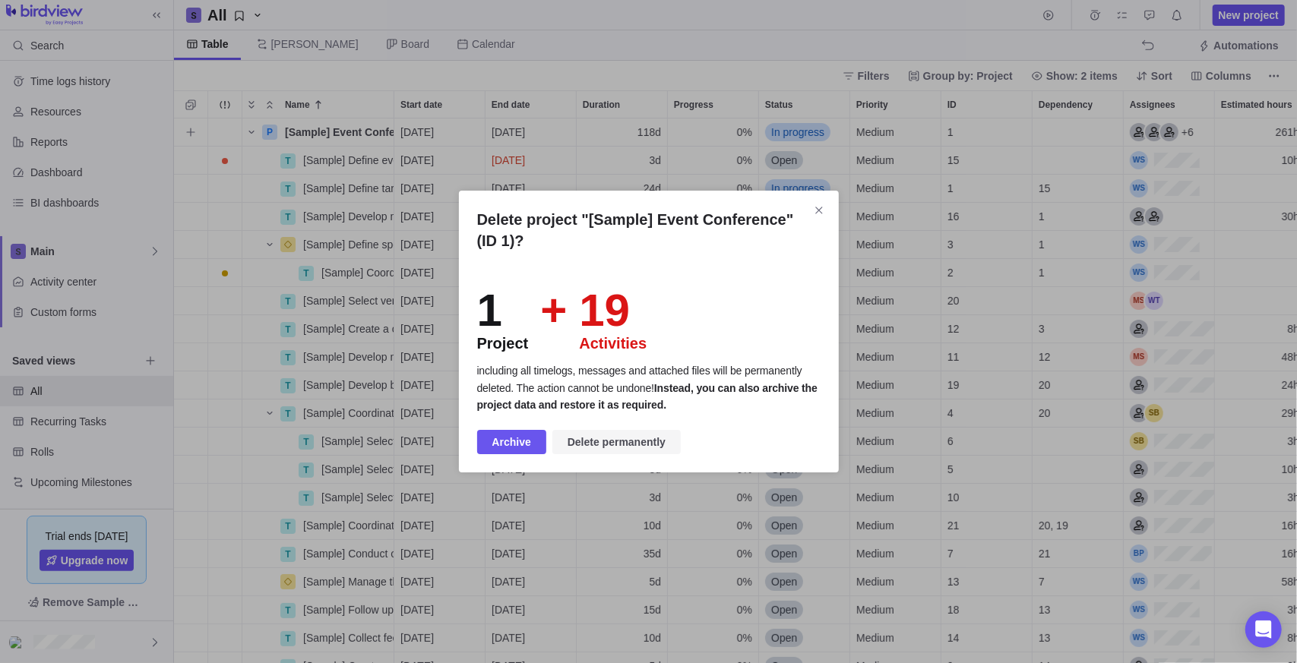
click at [622, 441] on span "Delete permanently" at bounding box center [617, 442] width 98 height 18
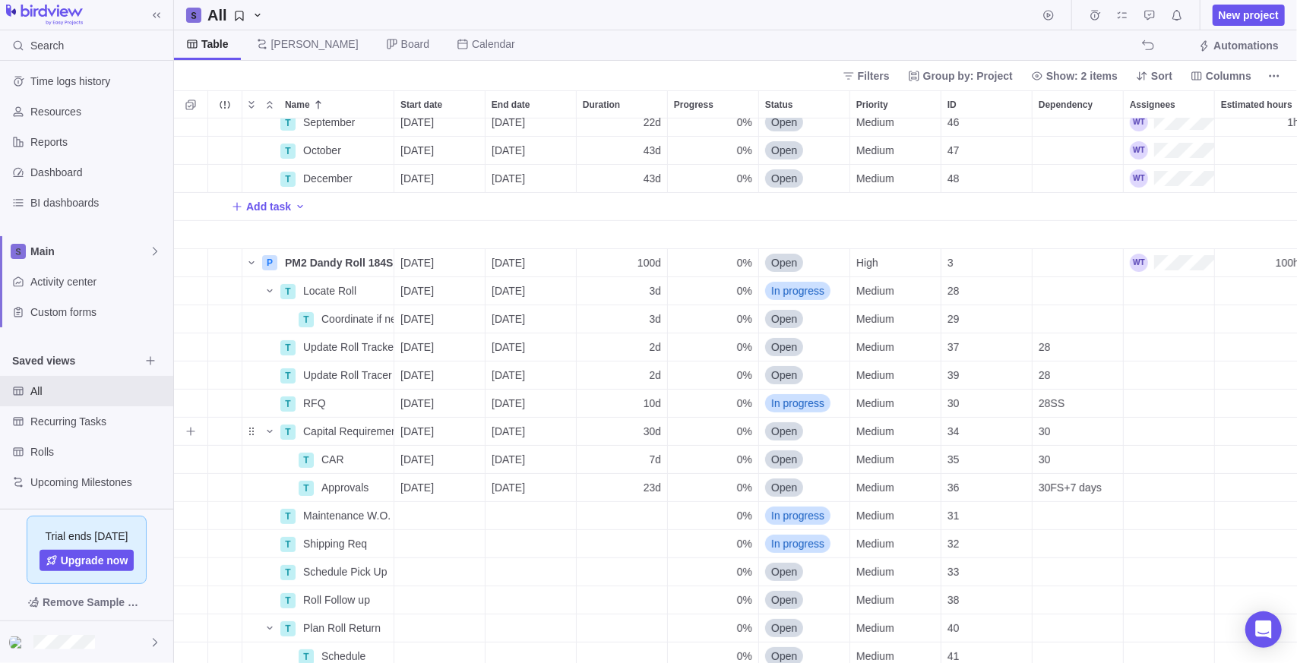
scroll to position [0, 0]
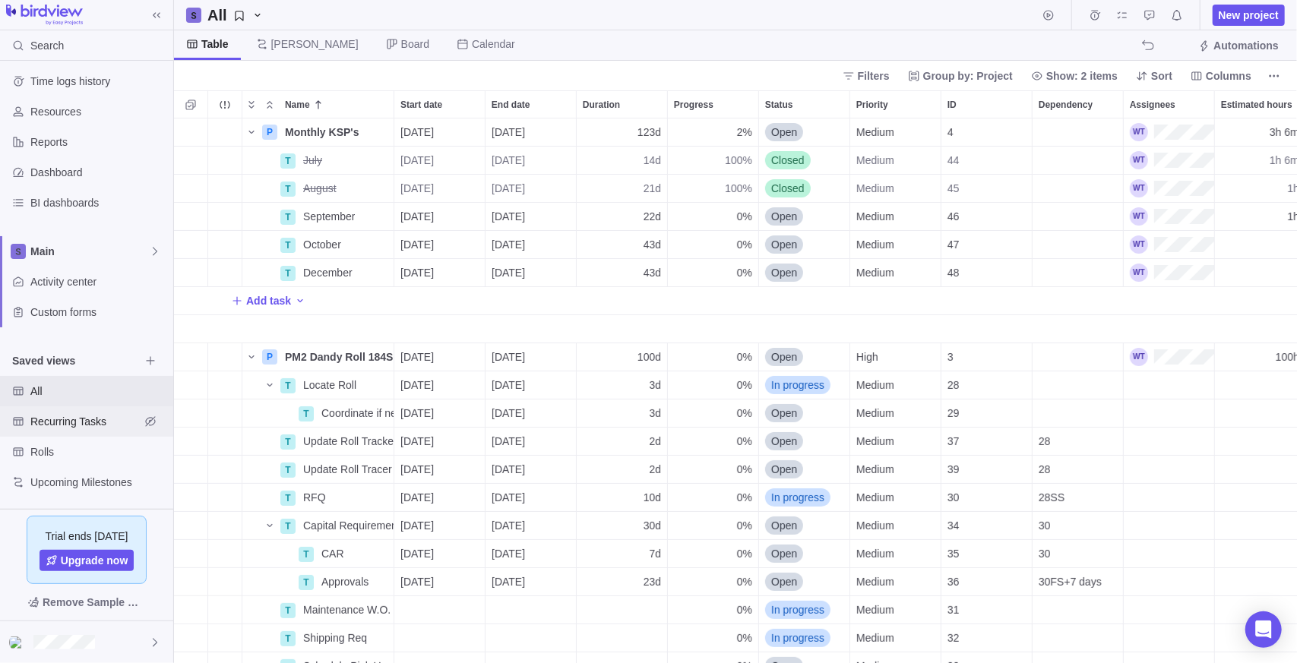
click at [59, 417] on span "Recurring Tasks" at bounding box center [84, 421] width 109 height 15
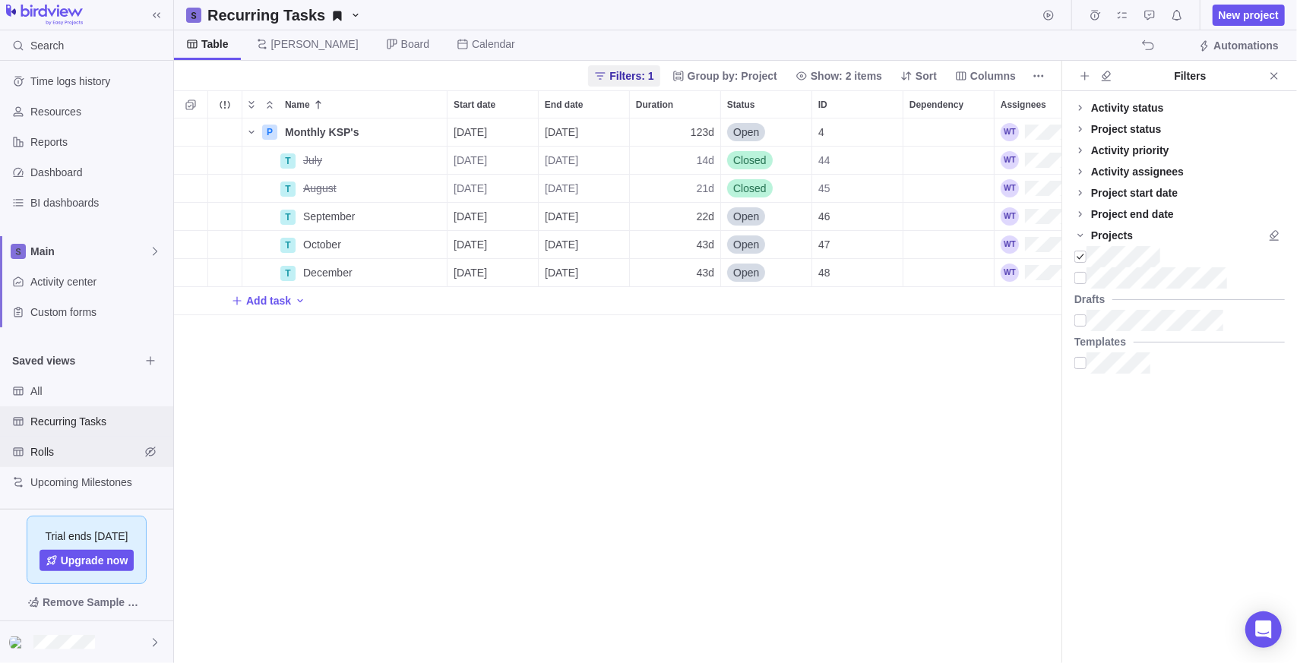
scroll to position [533, 876]
click at [59, 454] on span "Rolls" at bounding box center [84, 452] width 109 height 15
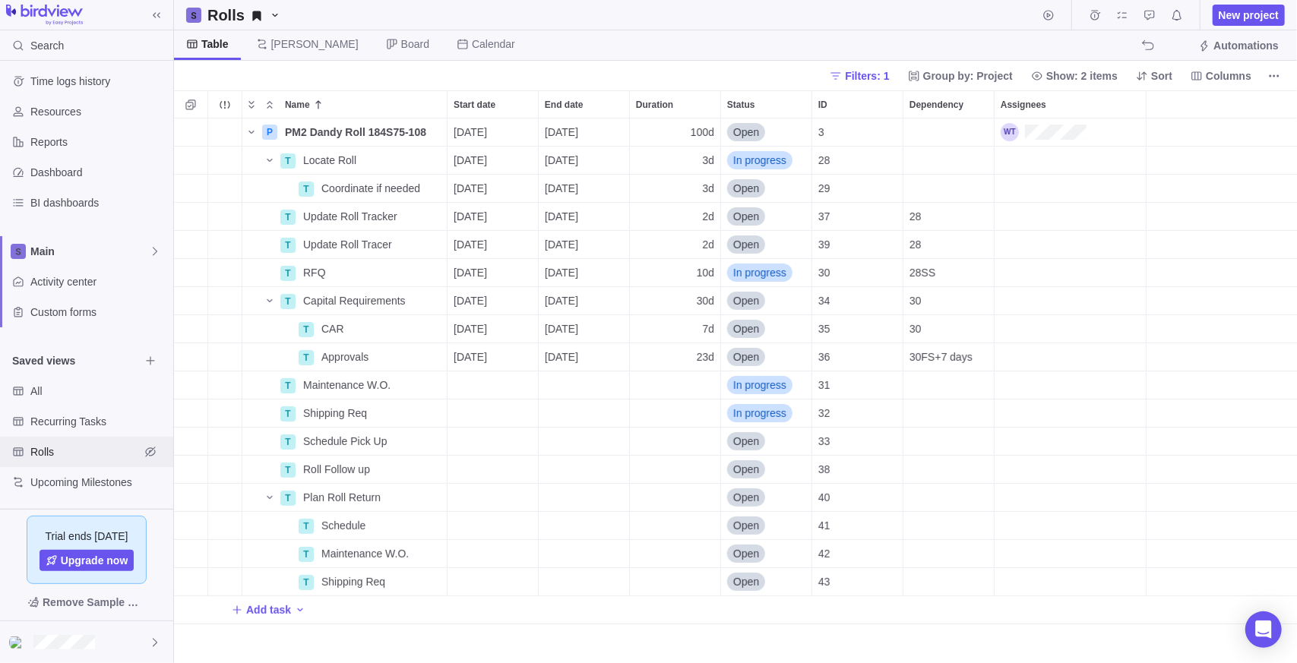
scroll to position [533, 1112]
click at [87, 432] on div "Recurring Tasks" at bounding box center [86, 422] width 173 height 30
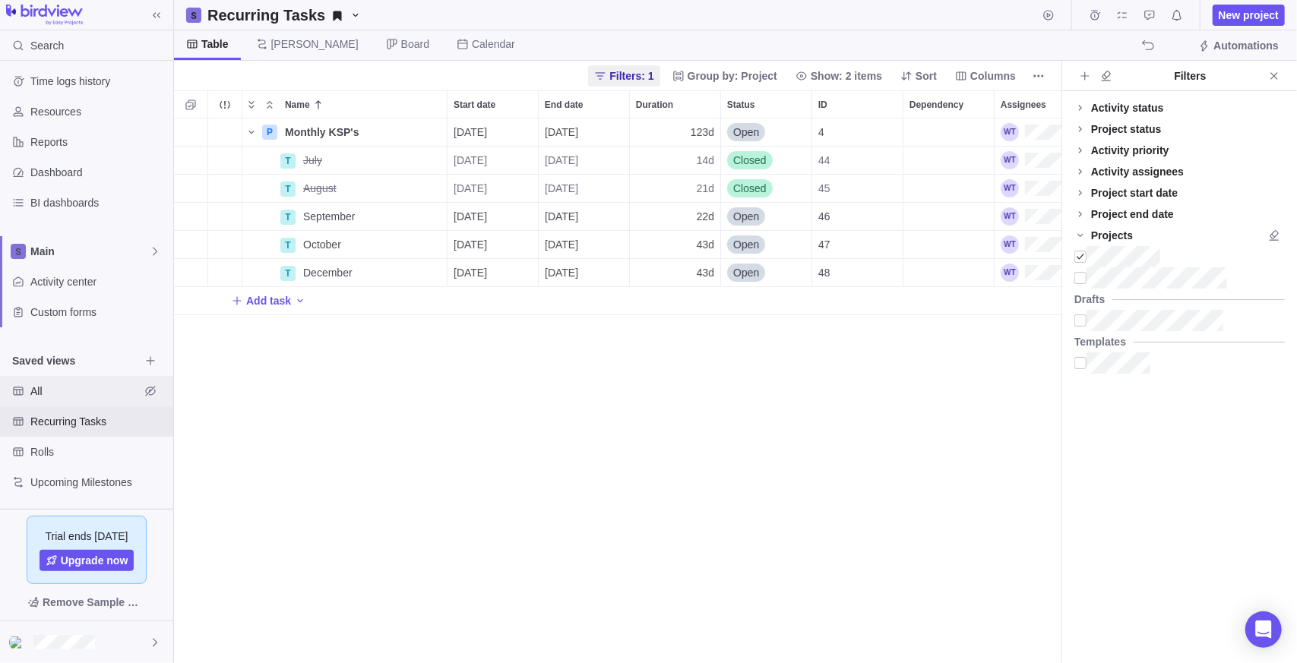
scroll to position [533, 876]
click at [61, 387] on span "All" at bounding box center [84, 391] width 109 height 15
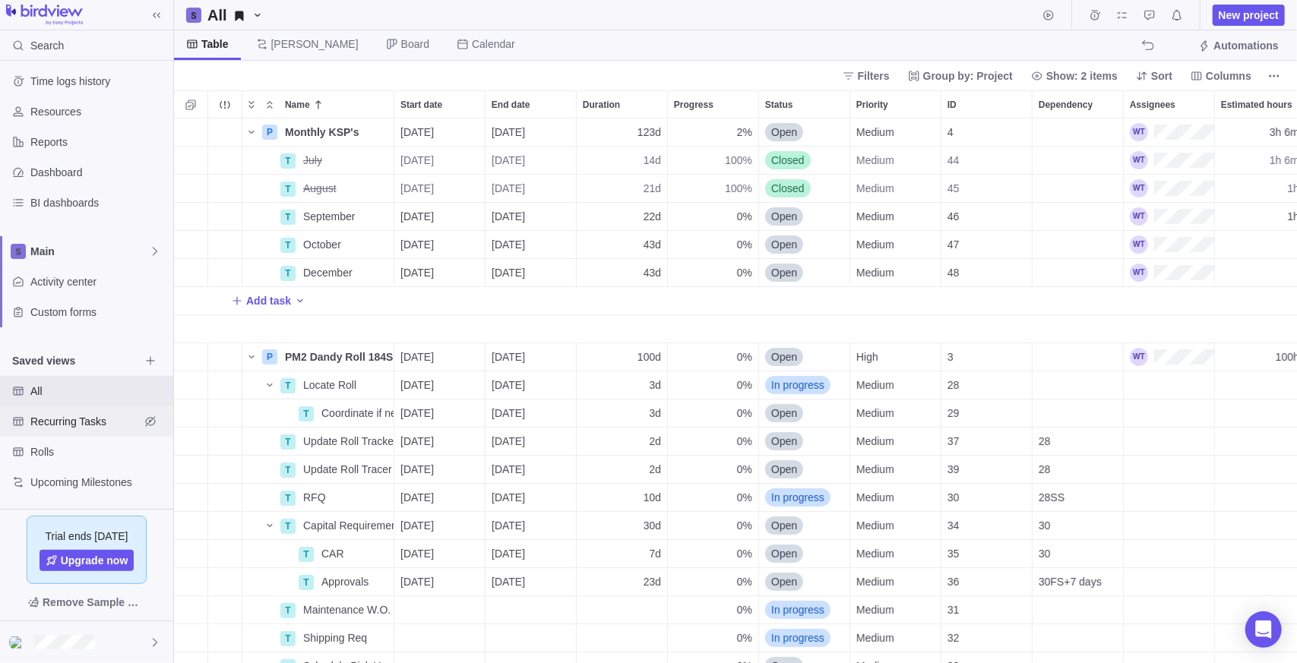
click at [69, 418] on span "Recurring Tasks" at bounding box center [84, 421] width 109 height 15
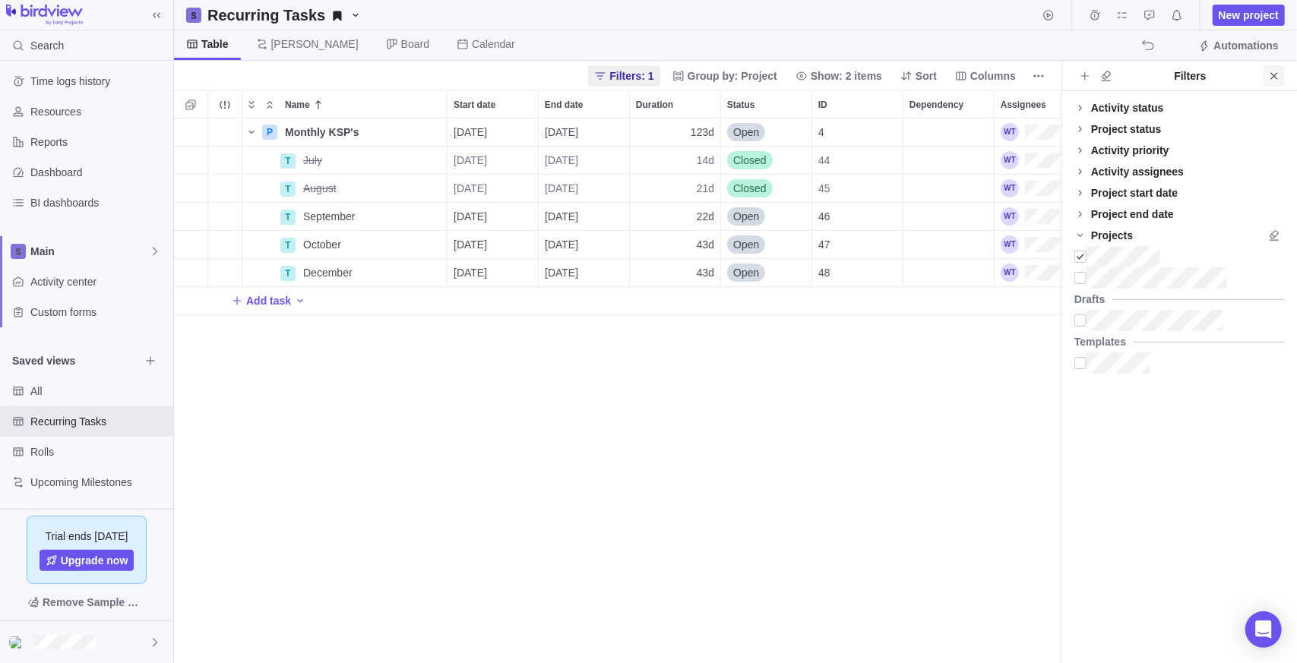
click at [1283, 72] on span "Close" at bounding box center [1274, 75] width 21 height 21
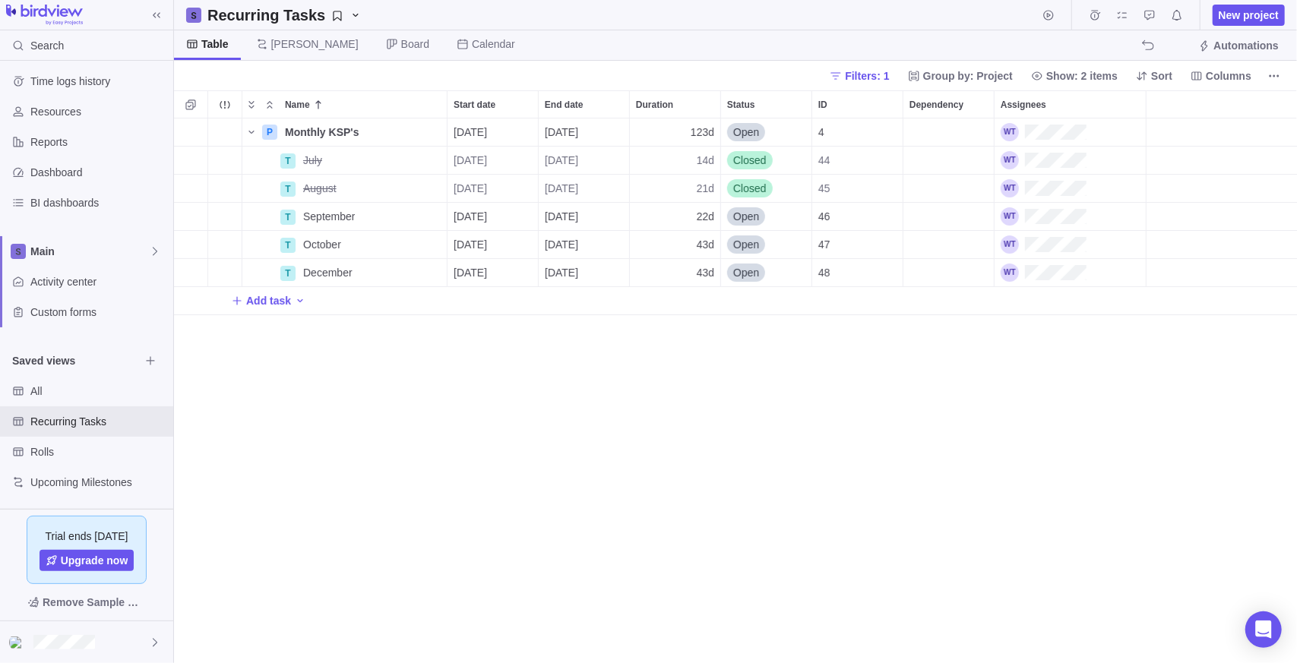
drag, startPoint x: 306, startPoint y: 377, endPoint x: 223, endPoint y: 133, distance: 257.8
click at [306, 377] on div "P Monthly KSP's Details [DATE] [DATE] 123d Open 4 T July Details [DATE] [DATE] …" at bounding box center [735, 392] width 1123 height 546
click at [1249, 12] on span "New project" at bounding box center [1249, 15] width 60 height 15
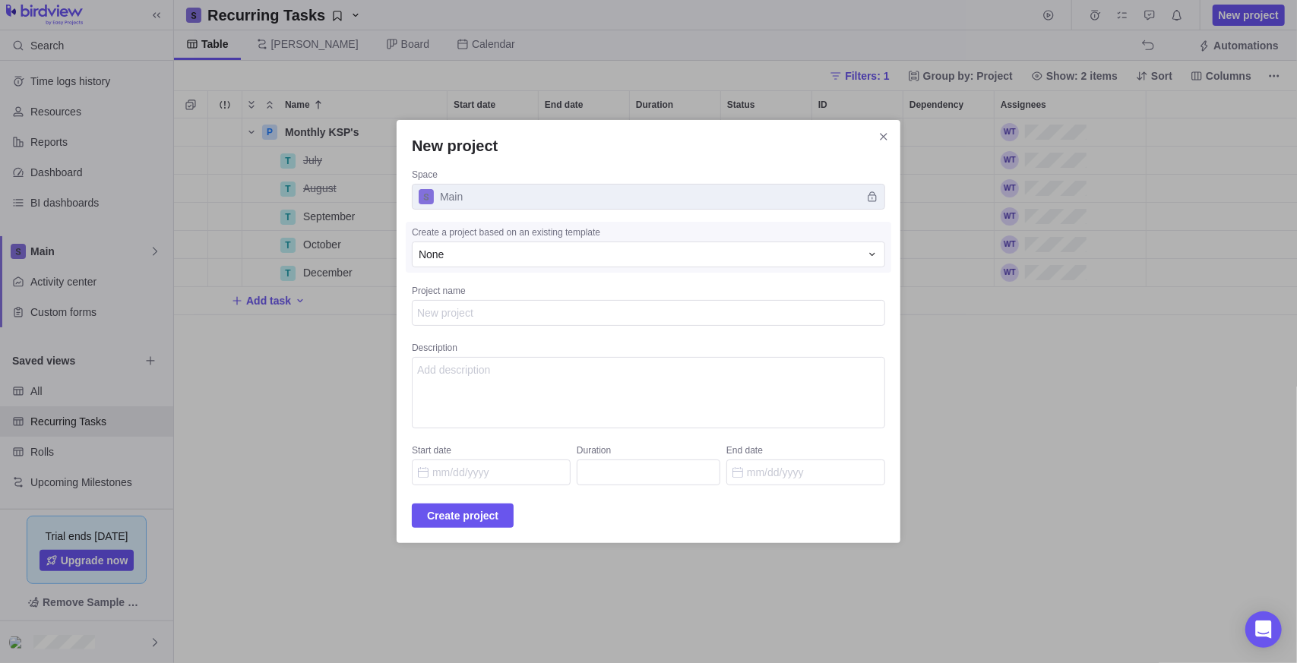
type textarea "x"
type textarea "R"
type textarea "x"
type textarea "Ro"
type textarea "x"
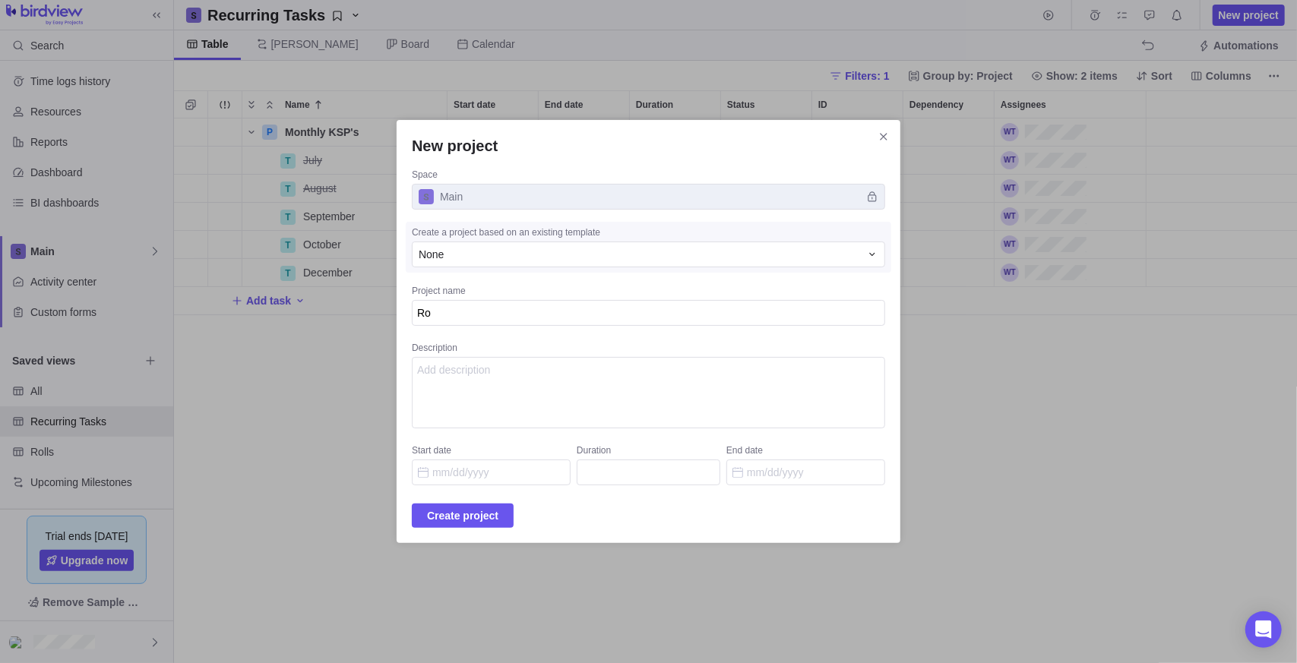
type textarea "Rol"
type textarea "x"
type textarea "Roll"
type textarea "x"
type textarea "Roll"
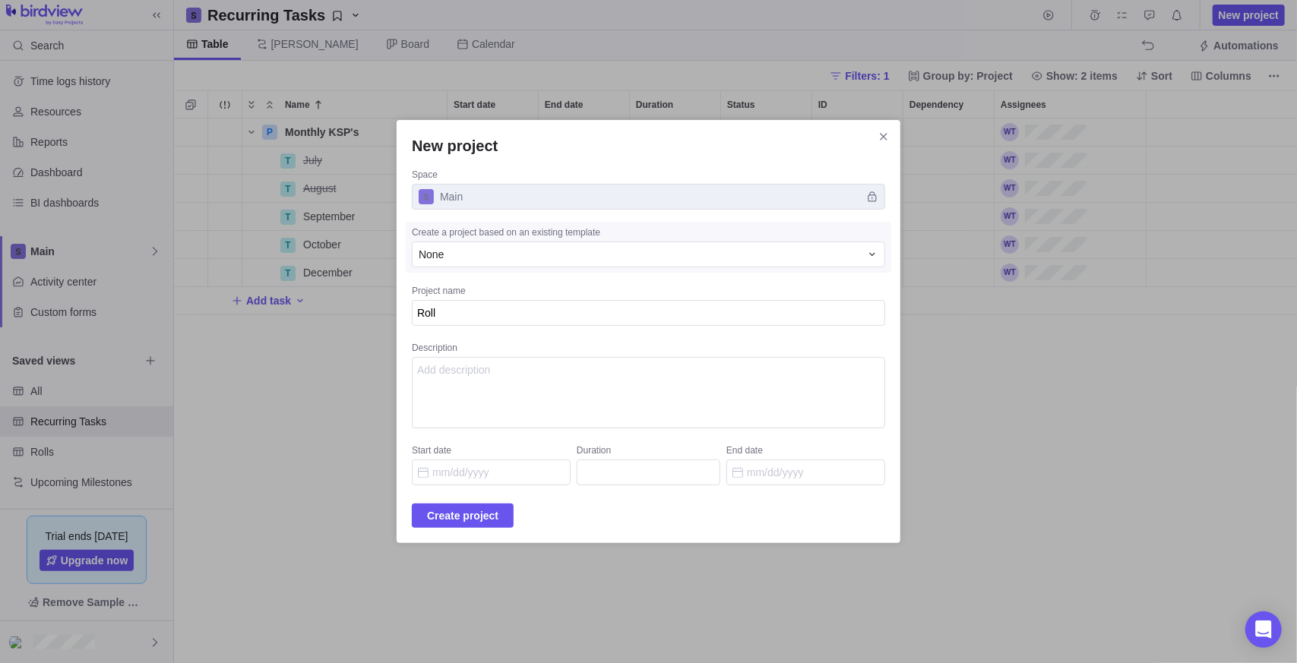
type textarea "x"
type textarea "Roll S"
type textarea "x"
type textarea "Roll St"
type textarea "x"
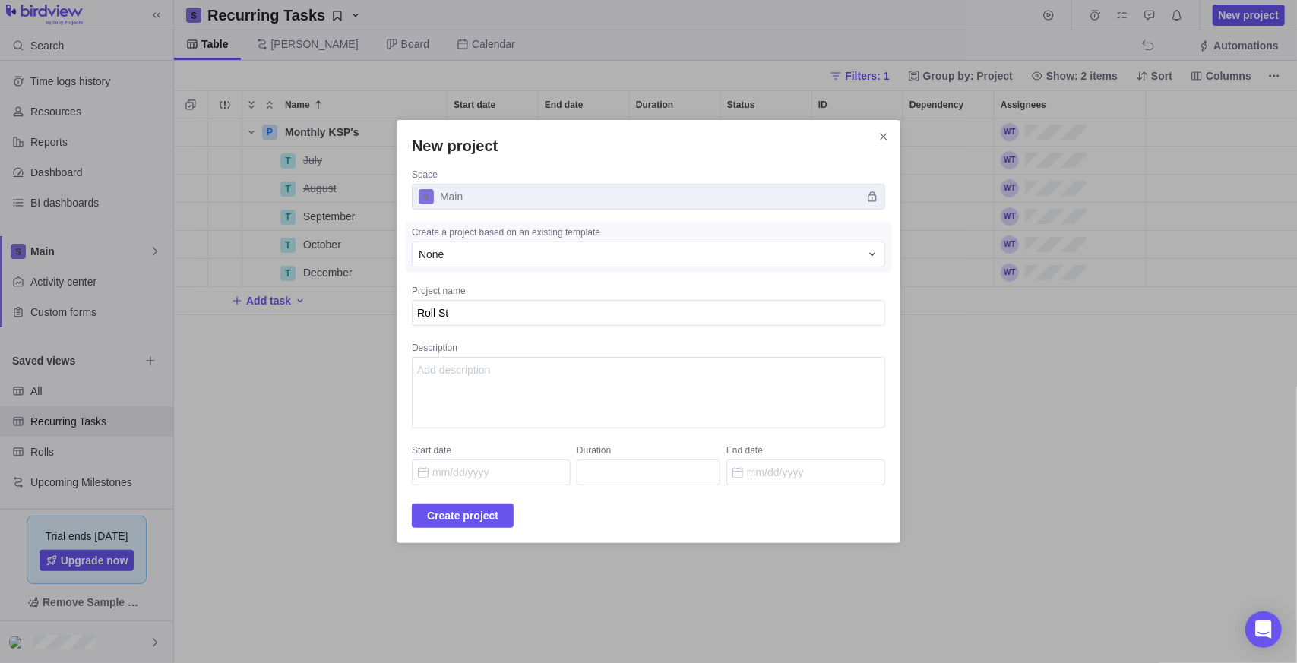
type textarea "Roll Sta"
type textarea "x"
type textarea "Roll Stat"
type textarea "x"
type textarea "Roll Statu"
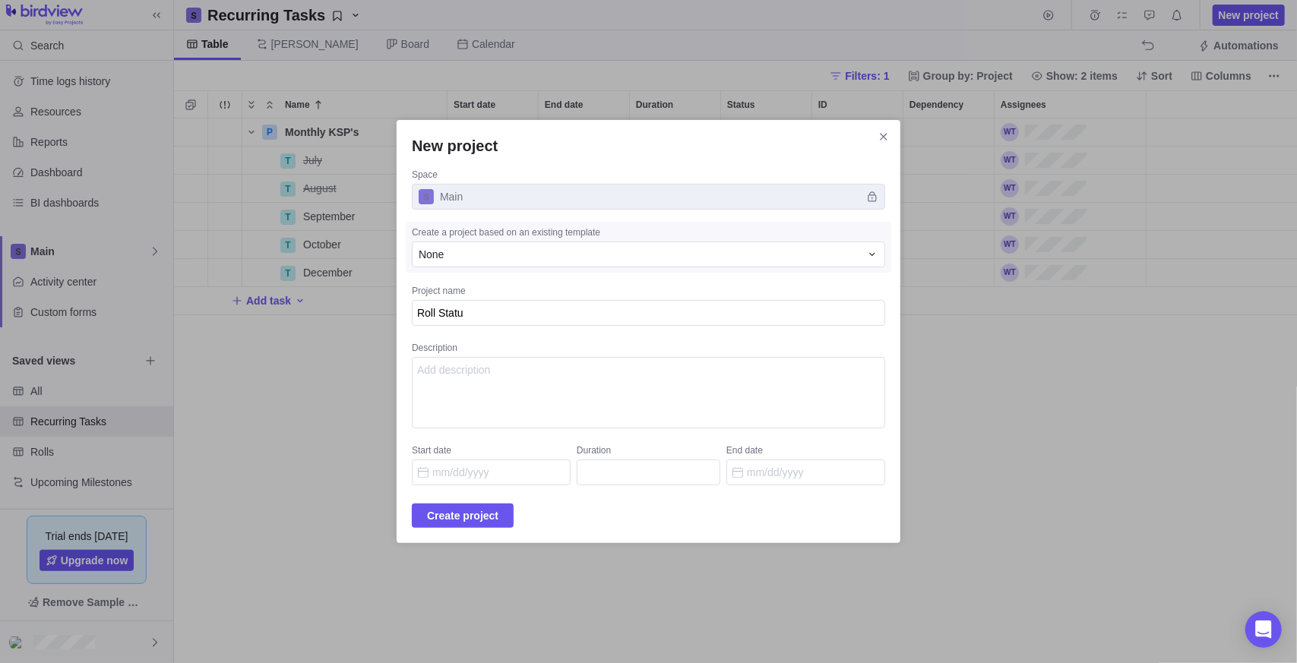
type textarea "x"
type textarea "Roll Status"
type textarea "x"
type textarea "Roll Status"
type textarea "x"
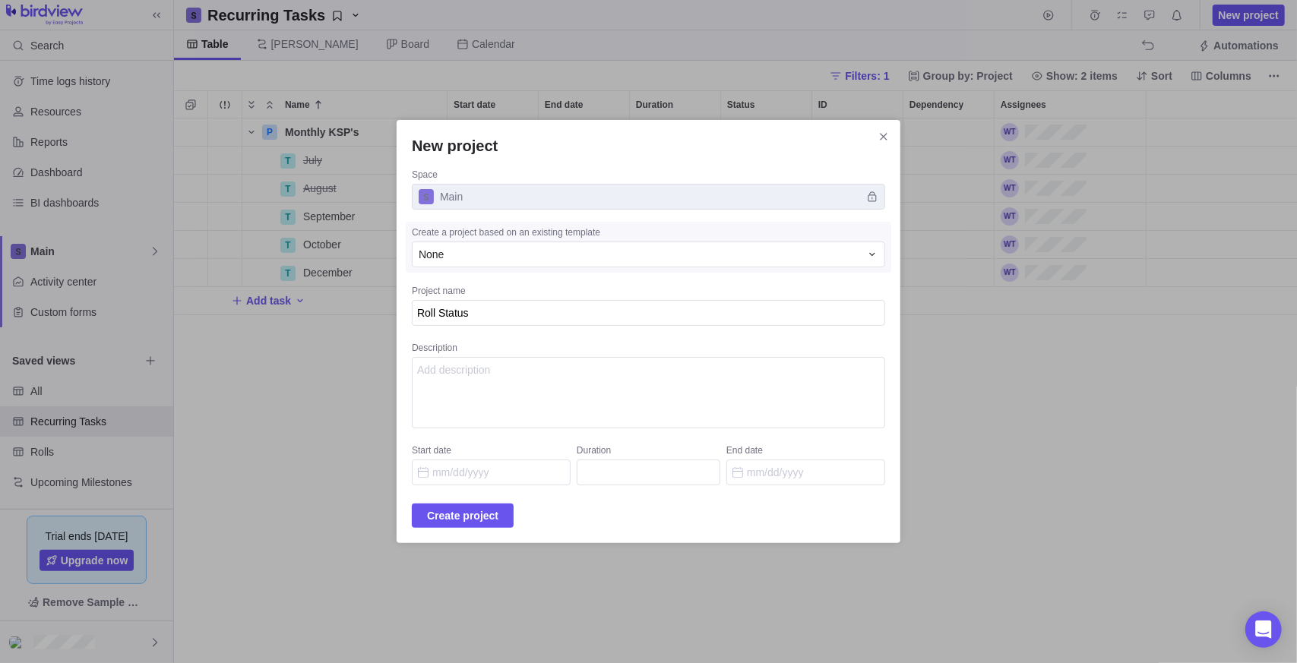
type textarea "Roll Status U"
type textarea "x"
type textarea "Roll Status Up"
type textarea "x"
type textarea "Roll Status Upd"
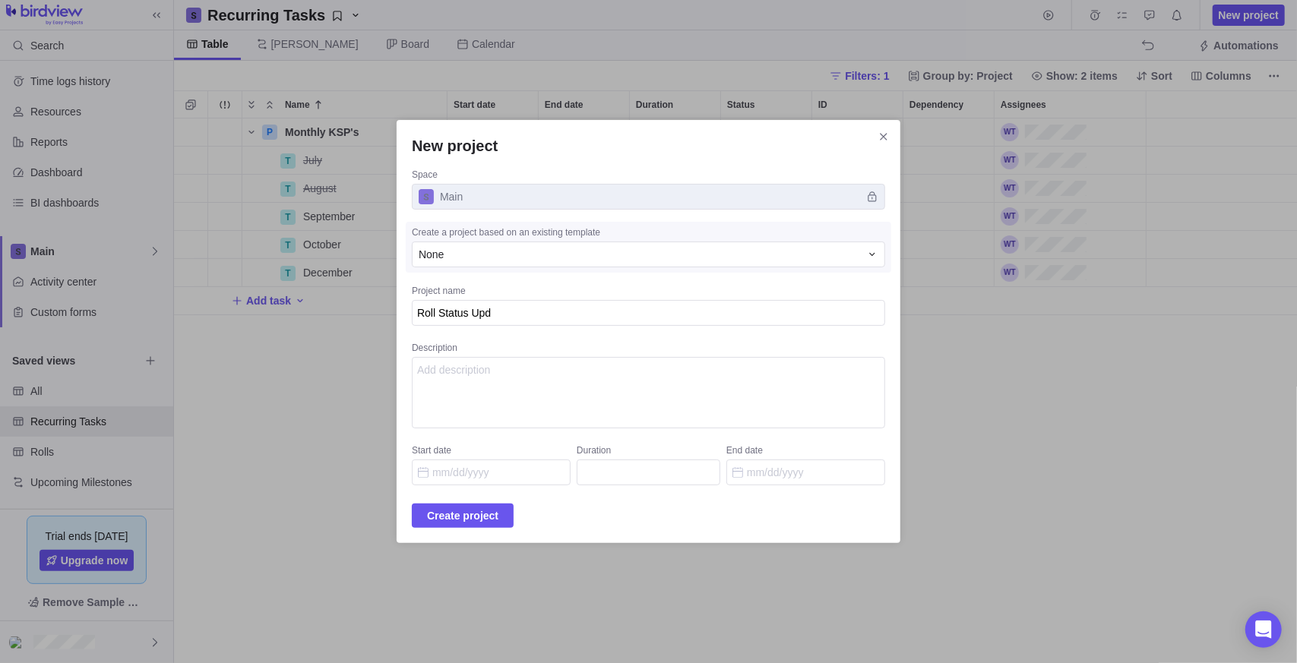
type textarea "x"
type textarea "Roll Status Upda"
type textarea "x"
type textarea "Roll Status Updat"
type textarea "x"
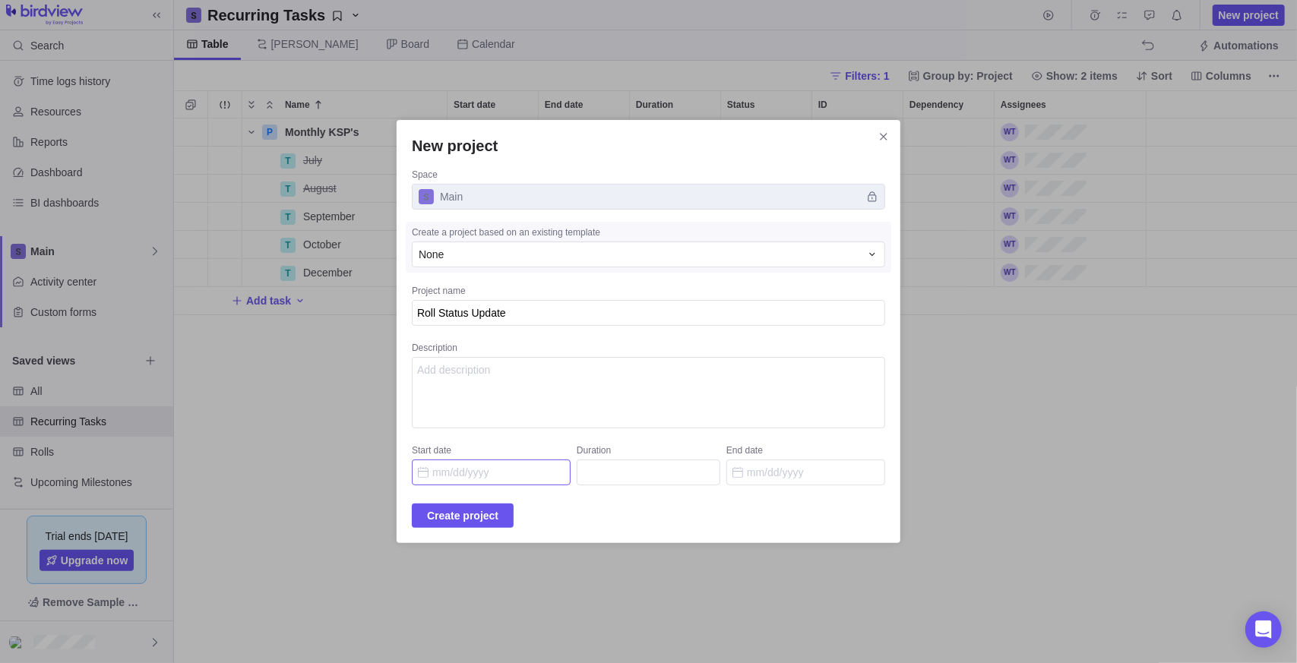
type textarea "Roll Status Update"
type textarea "x"
click at [439, 476] on input "Start date" at bounding box center [491, 473] width 159 height 26
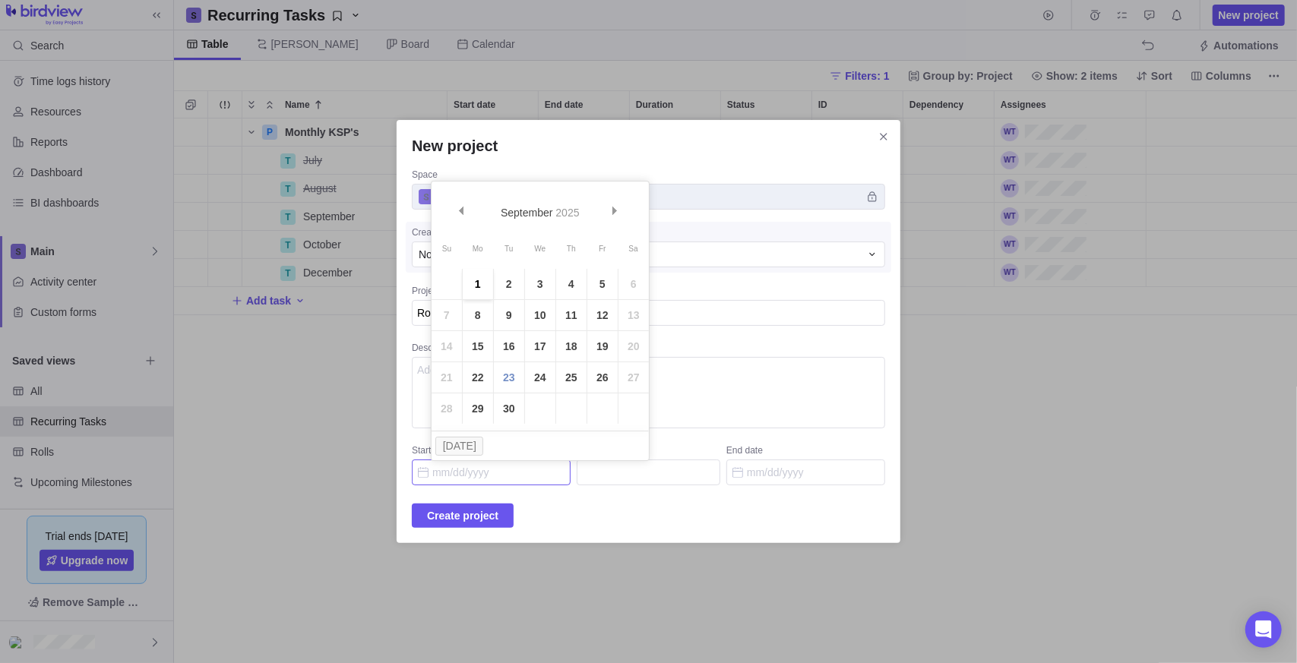
click at [480, 276] on link "1" at bounding box center [478, 284] width 30 height 30
type input "[DATE]"
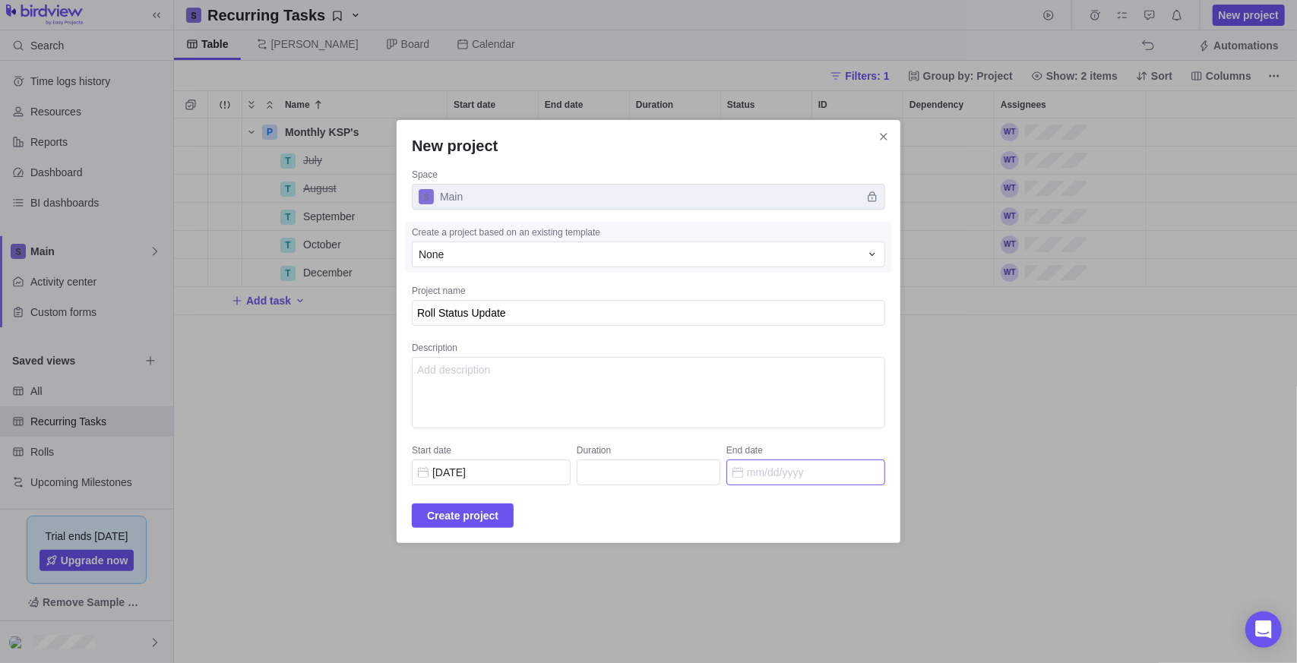
click at [781, 472] on input "End date" at bounding box center [805, 473] width 159 height 26
click at [736, 527] on div "Create project" at bounding box center [648, 516] width 473 height 24
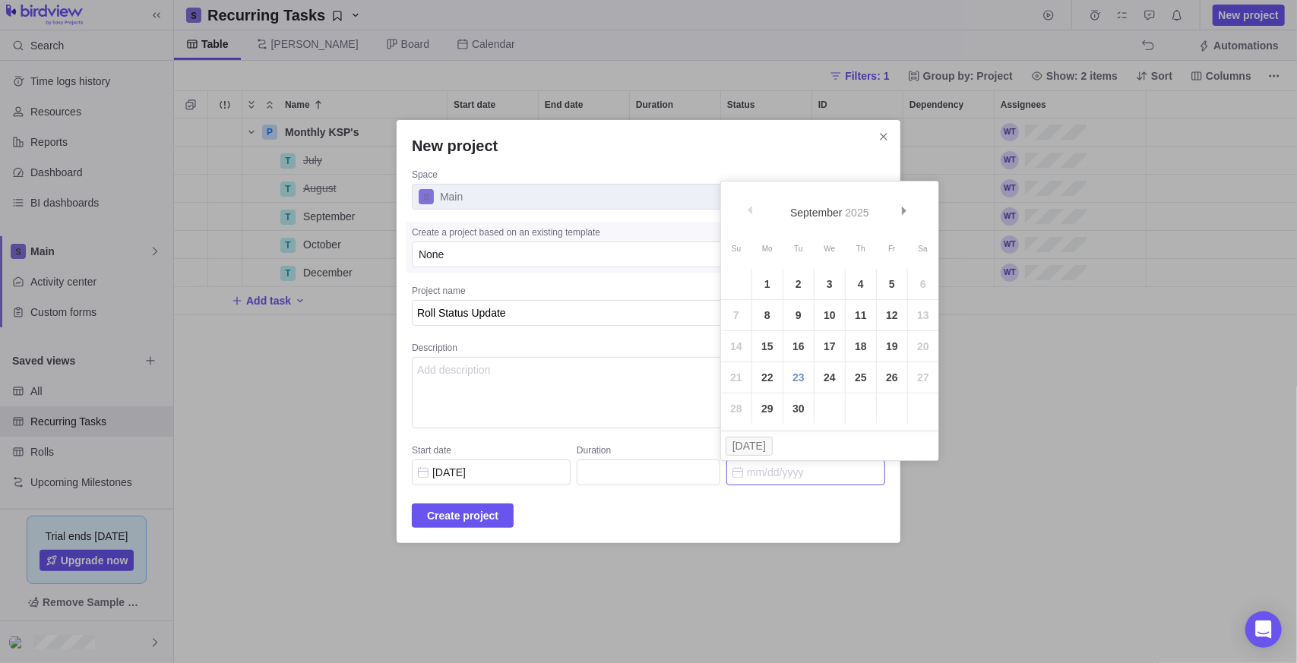
click at [732, 475] on input "End date" at bounding box center [805, 473] width 159 height 26
click at [907, 209] on span "Next" at bounding box center [904, 211] width 8 height 8
click at [835, 415] on link "31" at bounding box center [830, 409] width 30 height 30
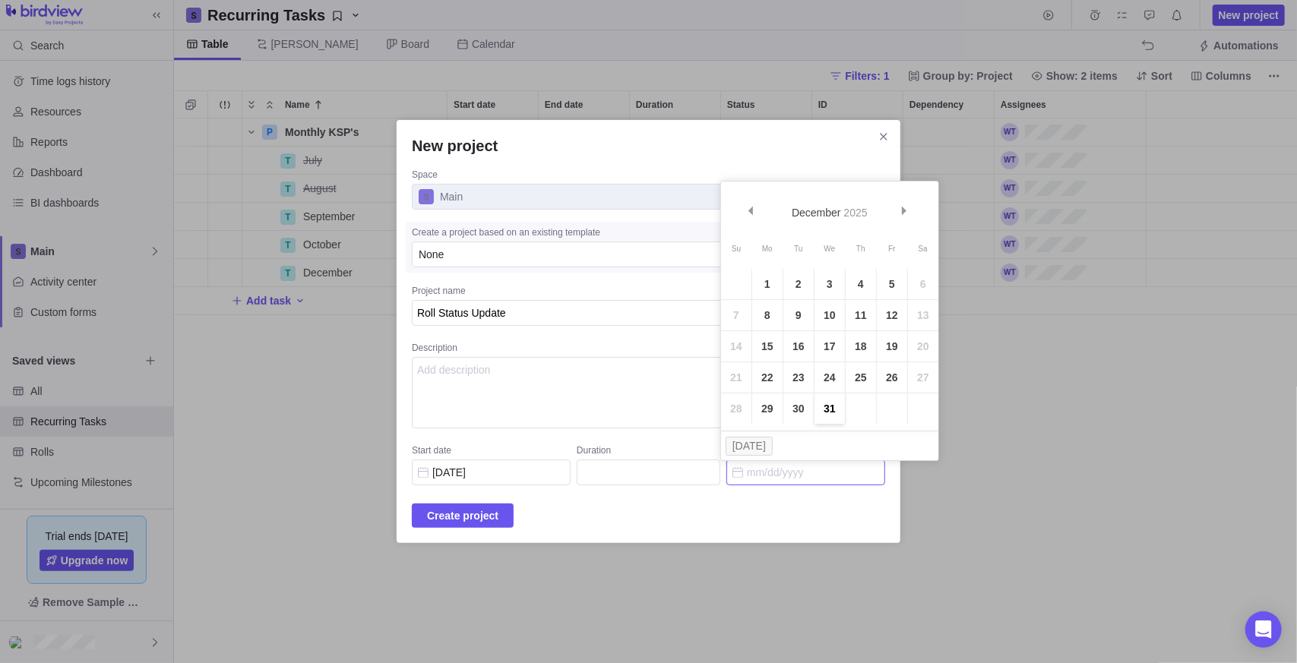
type input "88"
type input "[DATE]"
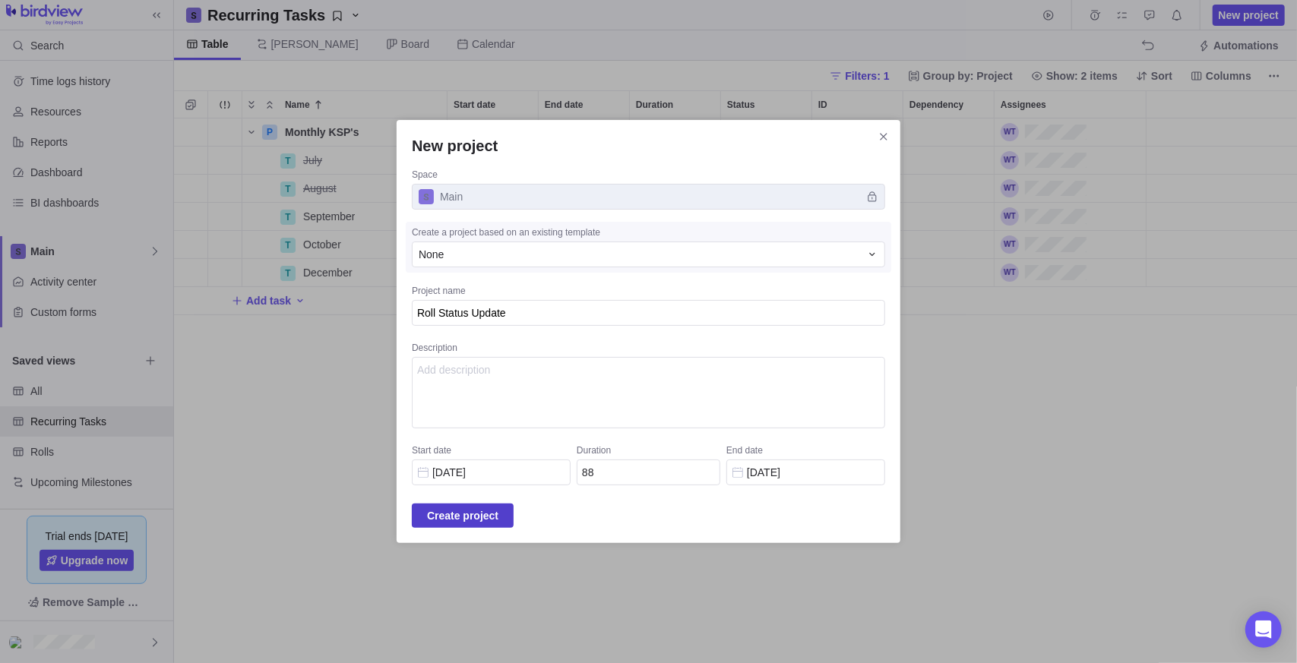
click at [476, 514] on span "Create project" at bounding box center [462, 516] width 71 height 18
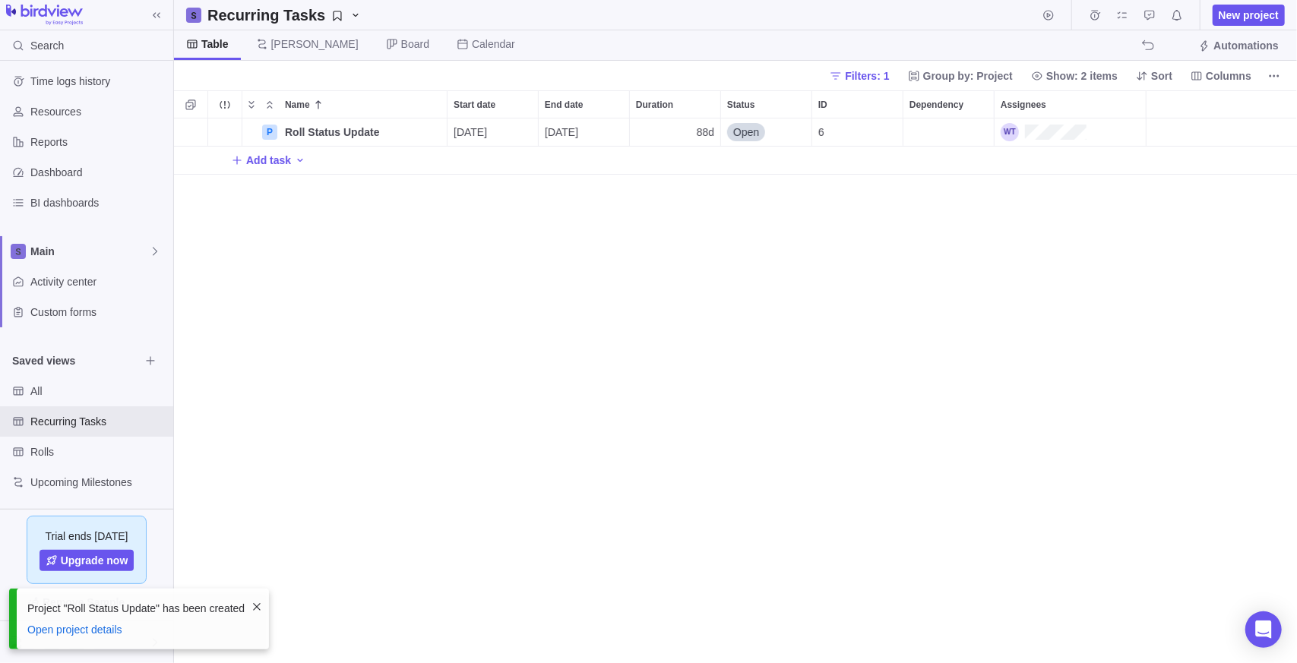
click at [256, 155] on span "Add task" at bounding box center [268, 160] width 45 height 15
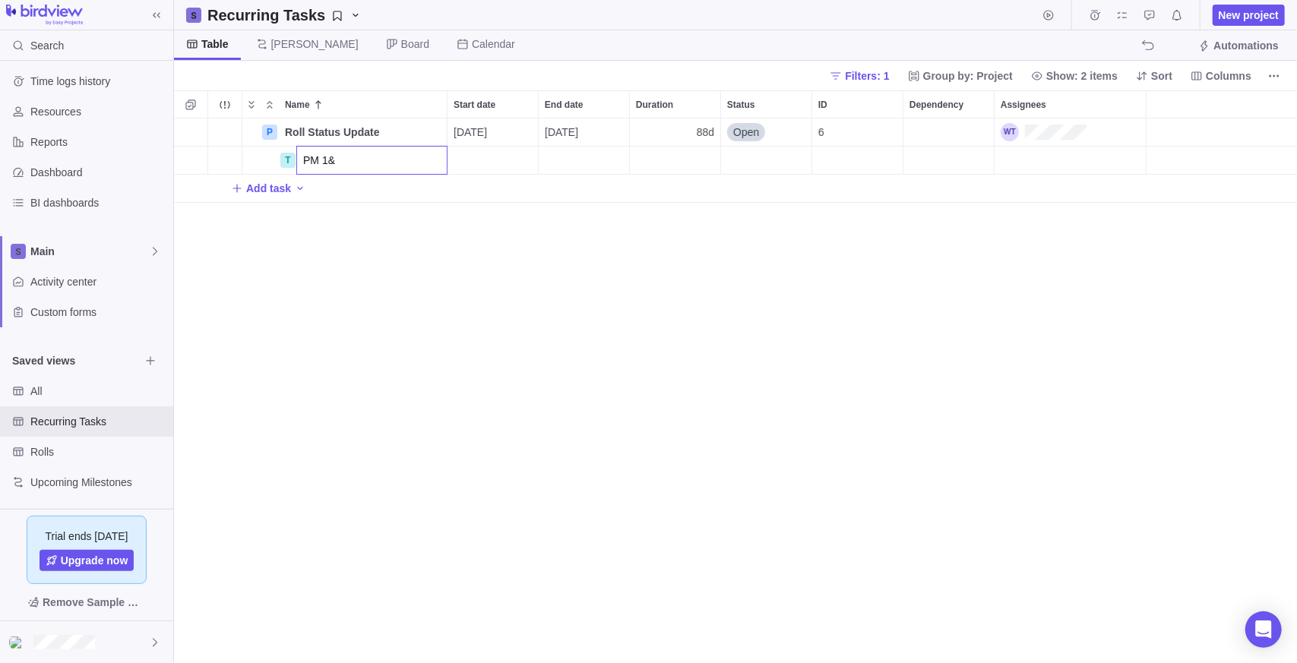
type input "PM 1&2"
type input "PM 7&8"
type input "Coaters"
click at [289, 356] on div "Name Start date End date Duration Status ID Dependency Assignees P Roll Status …" at bounding box center [735, 376] width 1123 height 573
click at [89, 424] on span "Recurring Tasks" at bounding box center [84, 421] width 109 height 15
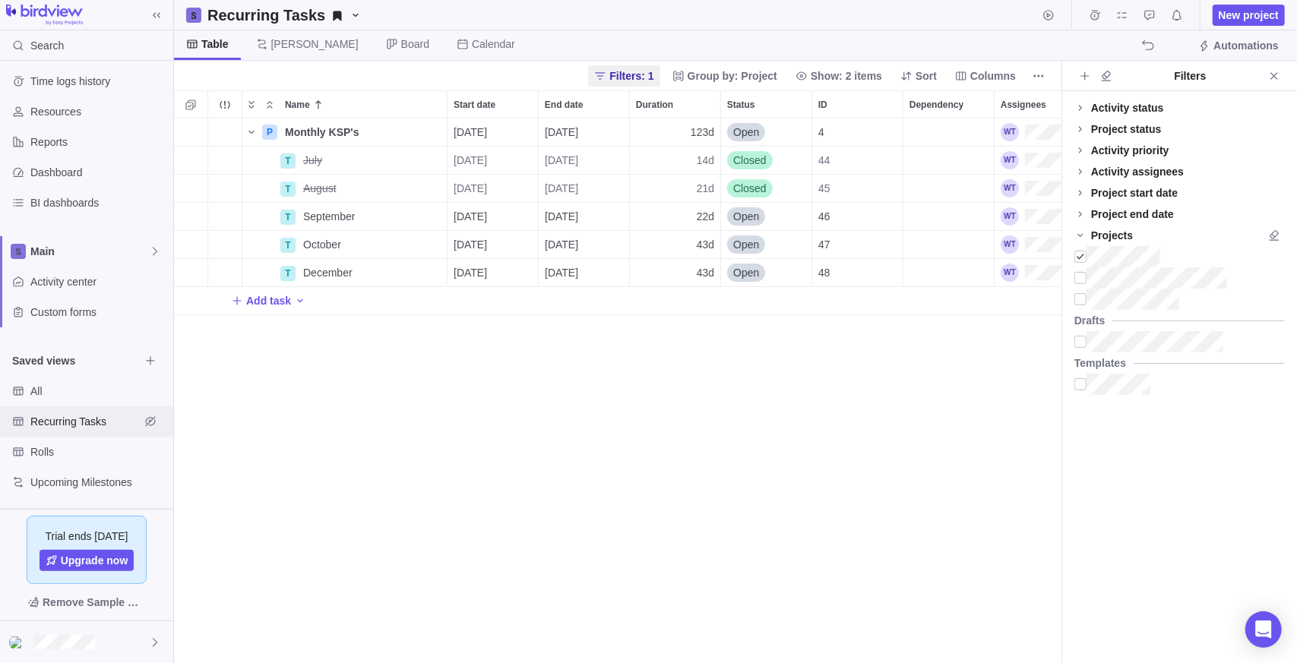
scroll to position [533, 876]
click at [1280, 74] on icon "Close" at bounding box center [1274, 76] width 12 height 12
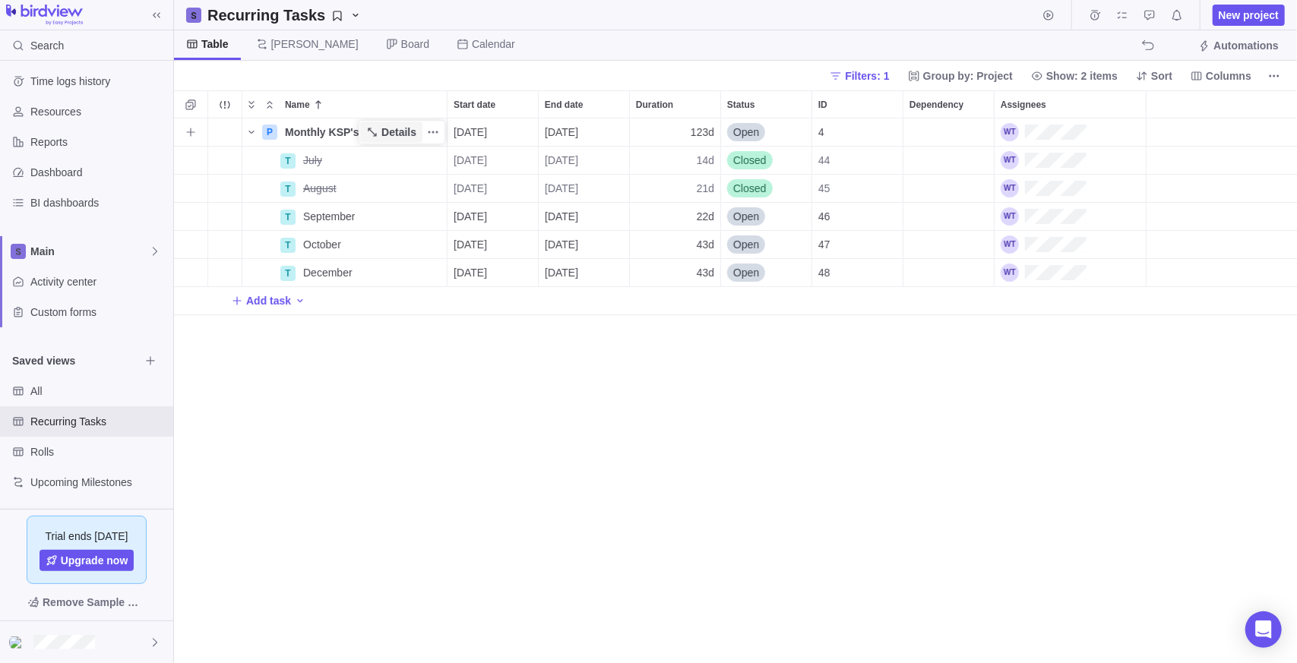
click at [388, 133] on span "Details" at bounding box center [398, 132] width 35 height 15
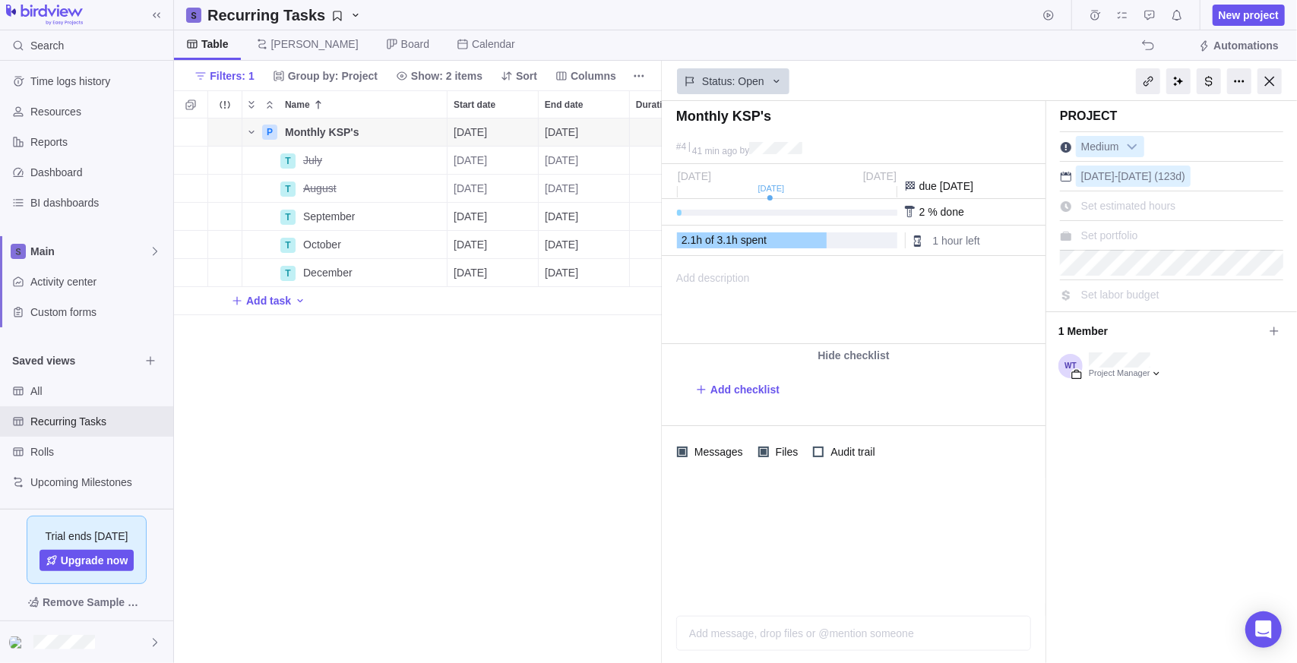
click at [1099, 236] on span "Set portfolio" at bounding box center [1109, 235] width 57 height 12
click at [1099, 276] on div "None" at bounding box center [1133, 269] width 248 height 15
click at [1142, 228] on div "Set portfolio" at bounding box center [1110, 235] width 68 height 21
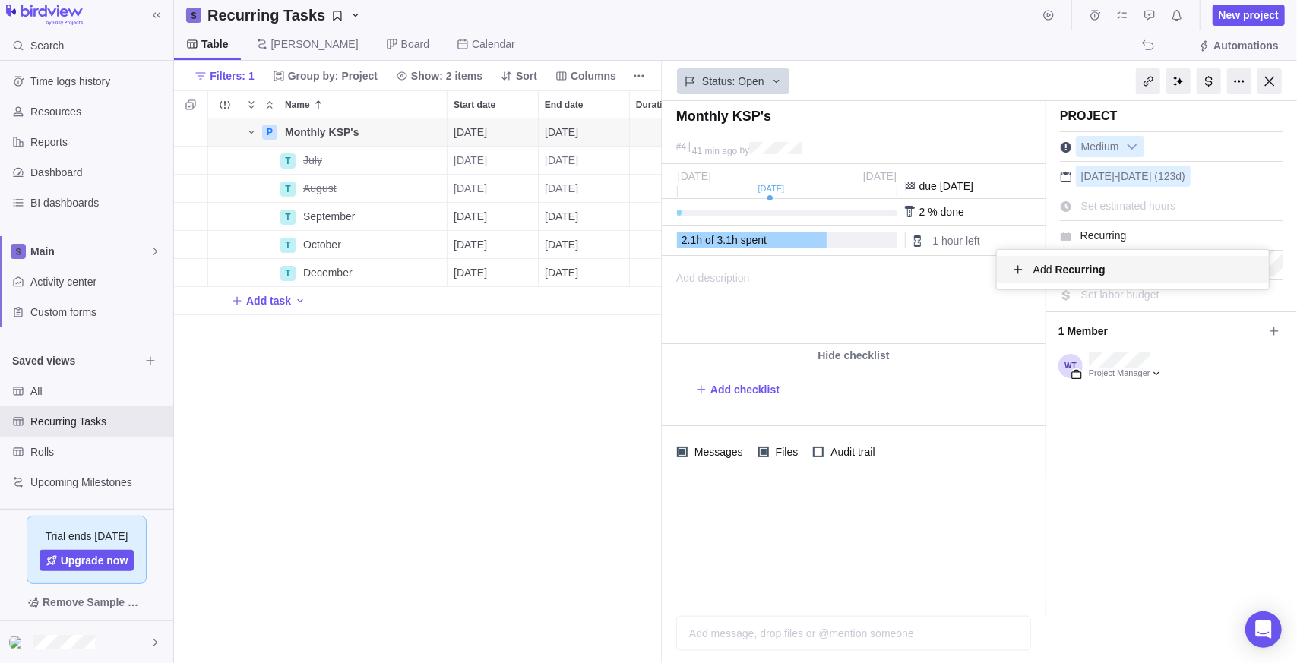
type input "Recurring"
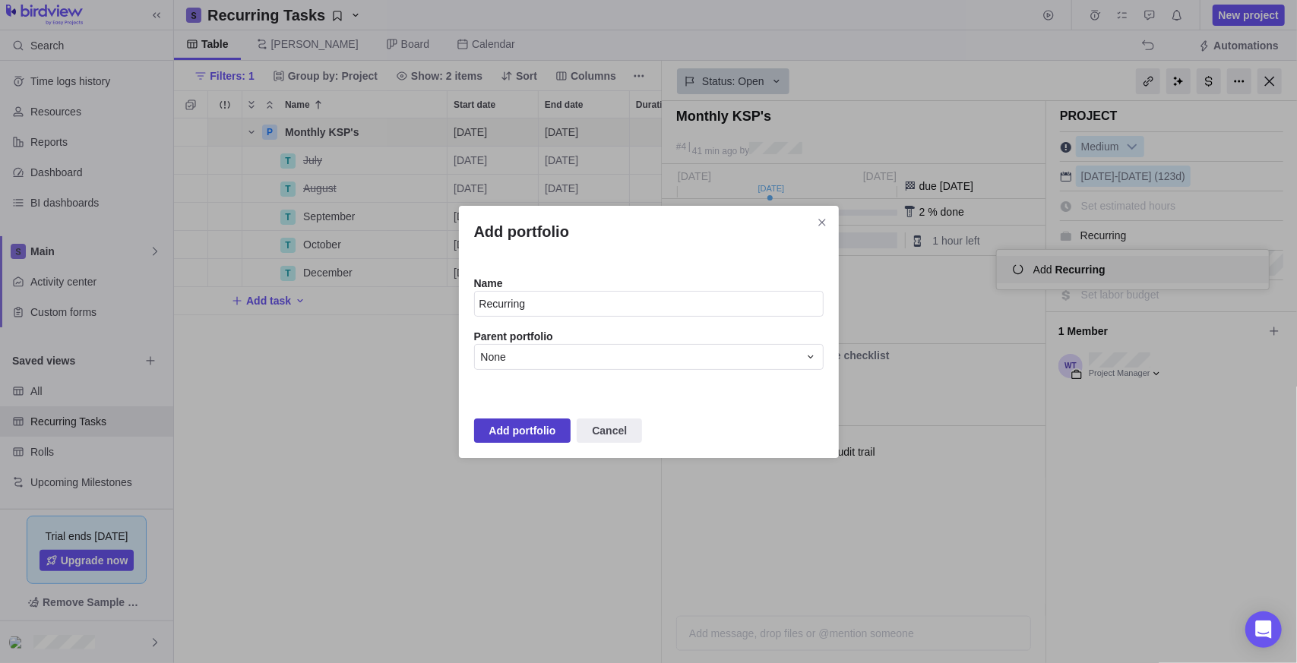
click at [522, 435] on span "Add portfolio" at bounding box center [522, 431] width 67 height 18
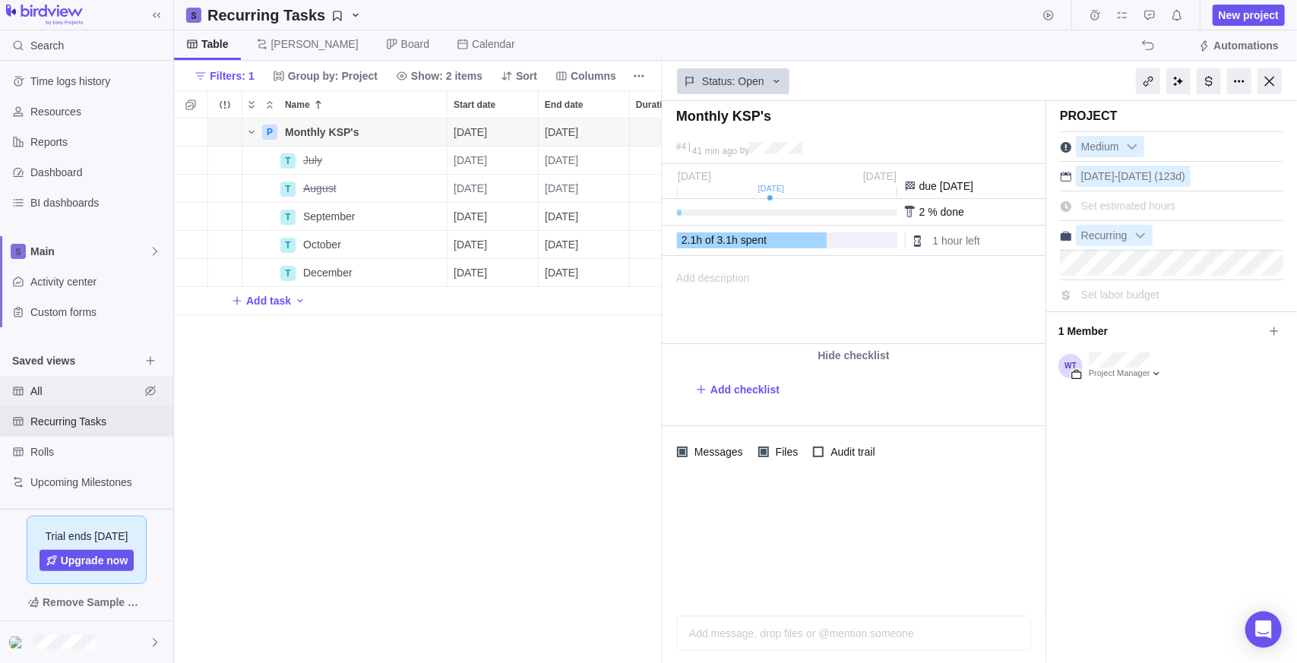
click at [49, 384] on span "All" at bounding box center [84, 391] width 109 height 15
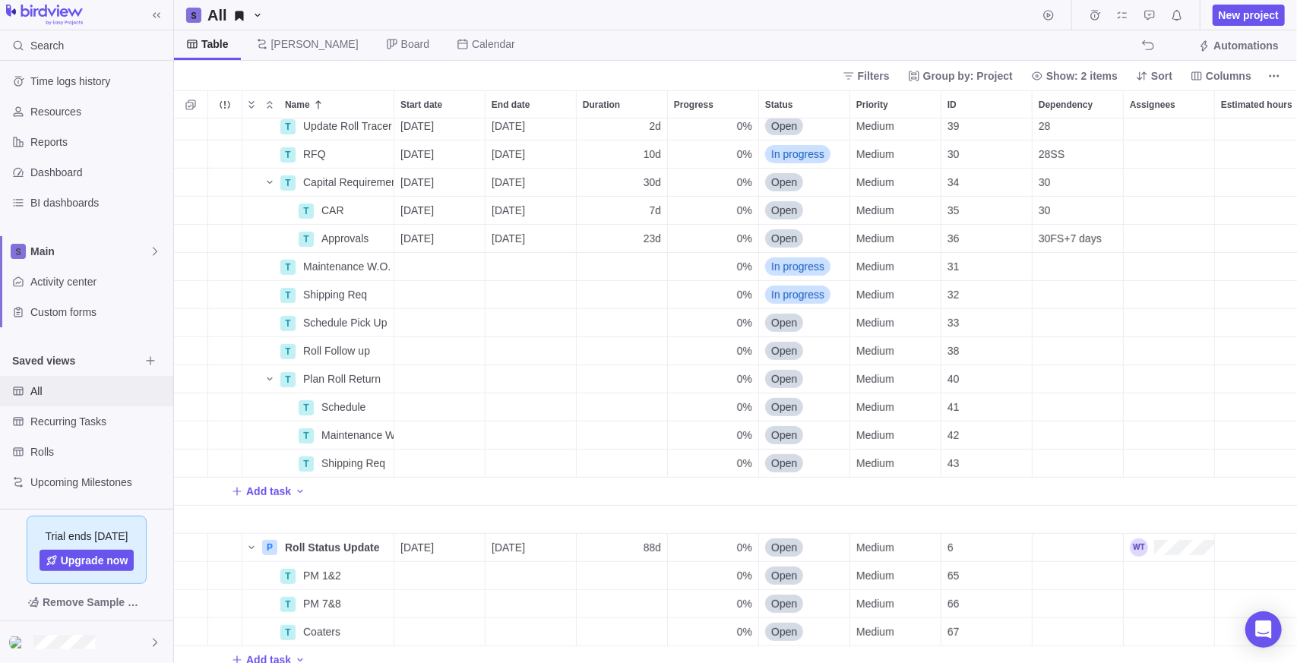
scroll to position [365, 0]
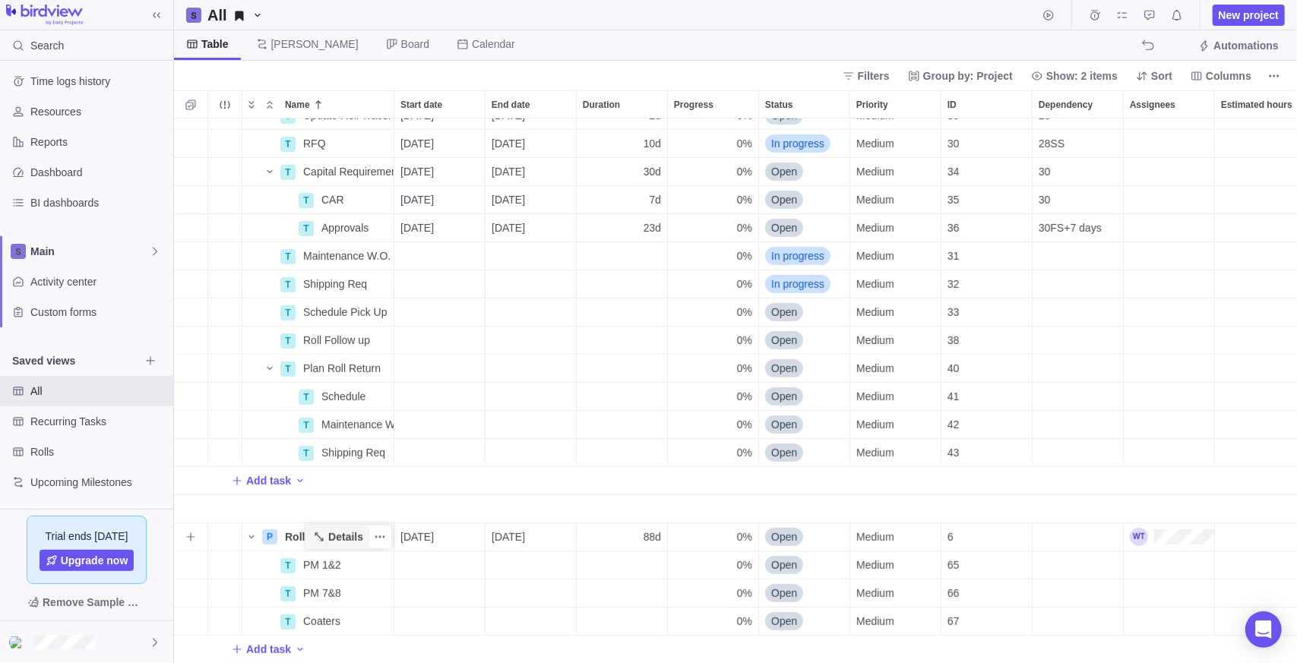
click at [355, 530] on span "Details" at bounding box center [345, 537] width 35 height 15
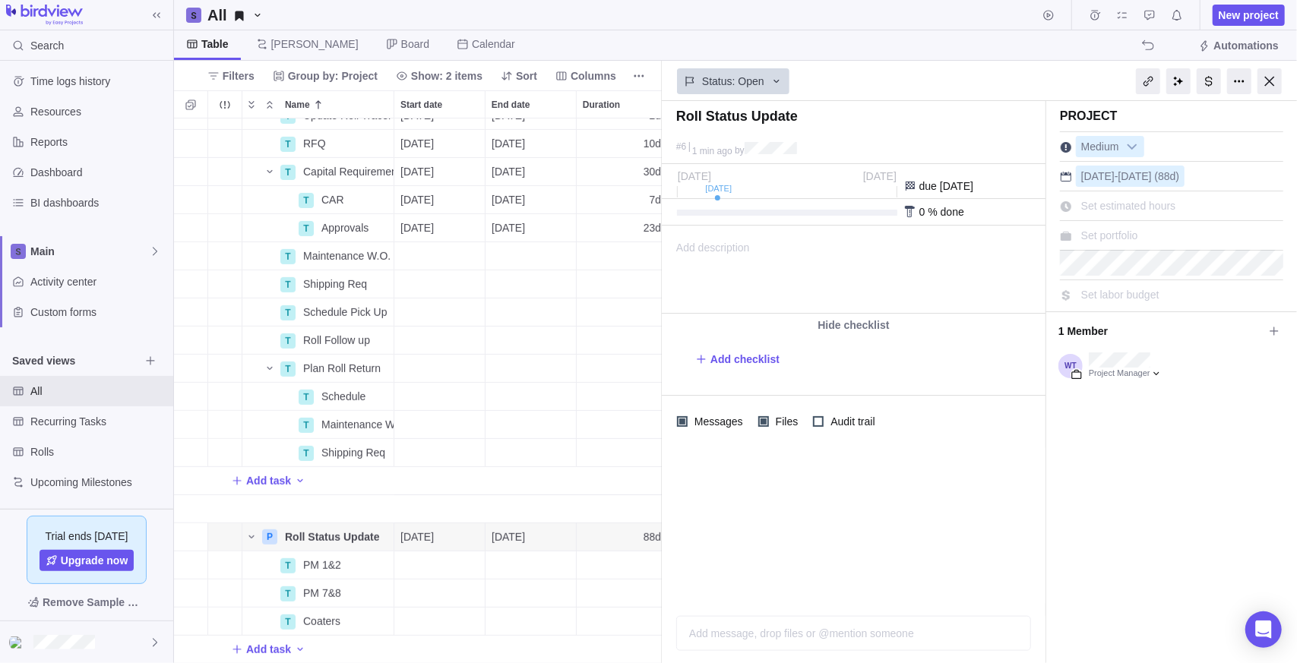
click at [1106, 237] on span "Set portfolio" at bounding box center [1109, 235] width 57 height 12
click at [1072, 292] on span "Recurring" at bounding box center [1053, 296] width 46 height 15
click at [1265, 78] on div at bounding box center [1270, 81] width 24 height 26
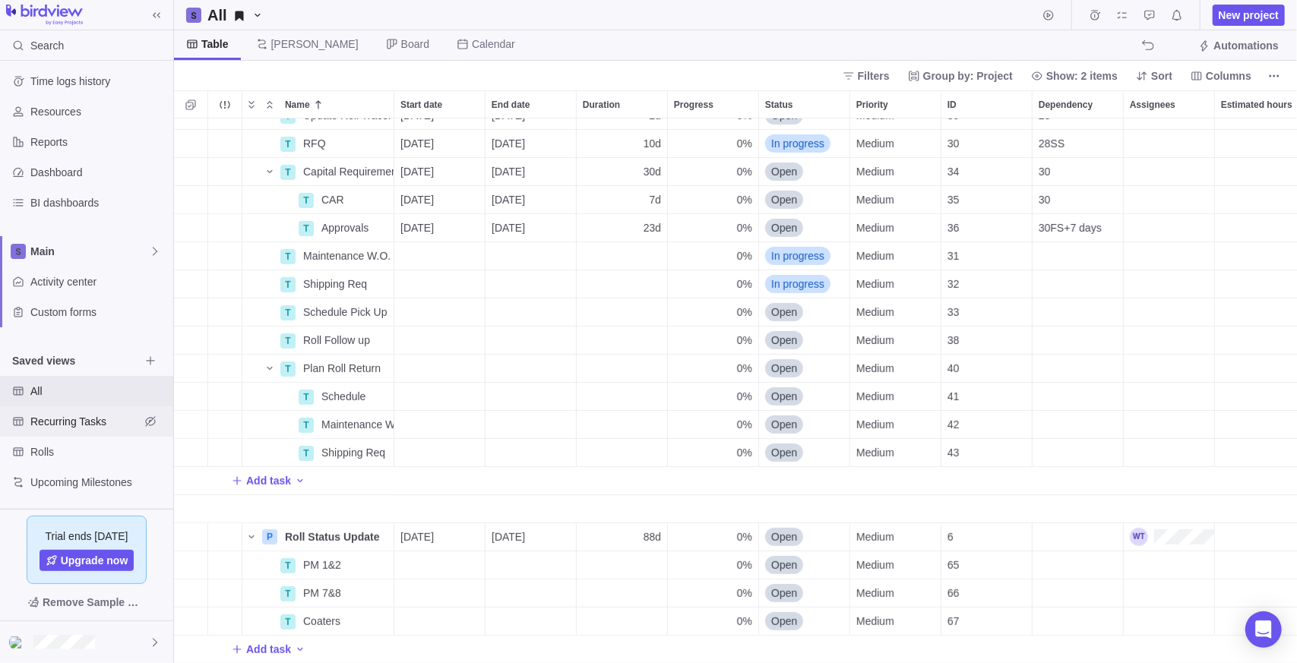
click at [74, 418] on span "Recurring Tasks" at bounding box center [84, 421] width 109 height 15
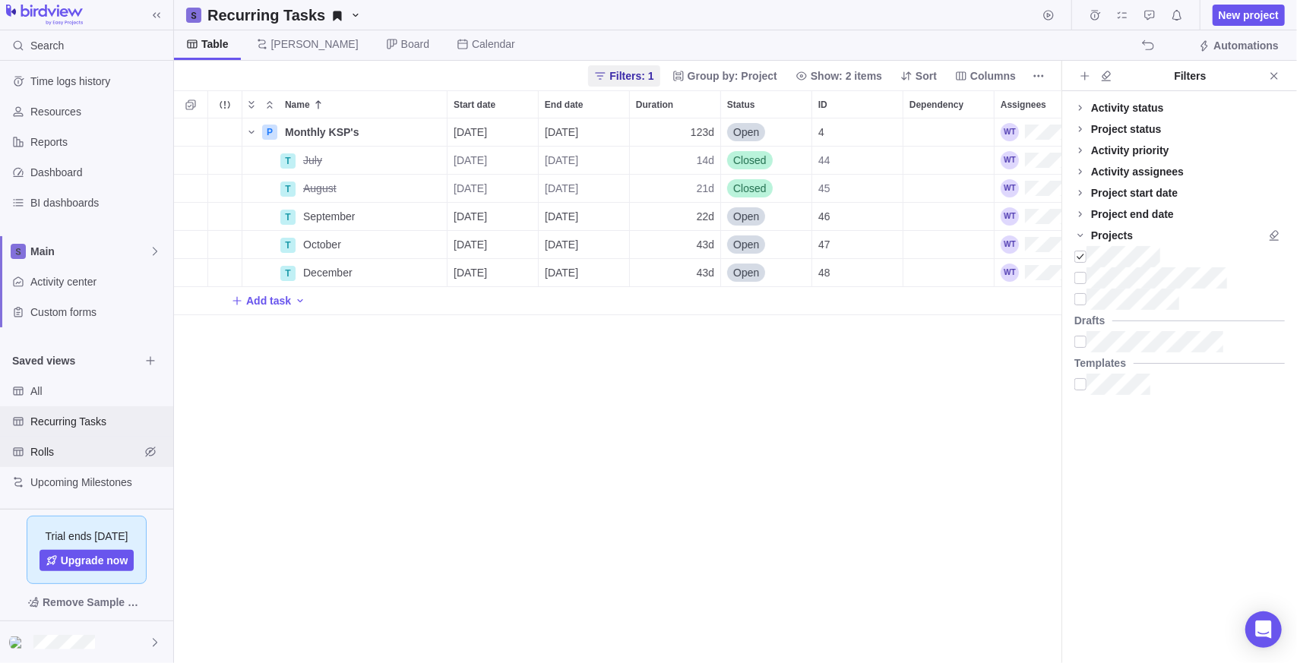
scroll to position [533, 876]
click at [402, 125] on span "Details" at bounding box center [398, 132] width 35 height 15
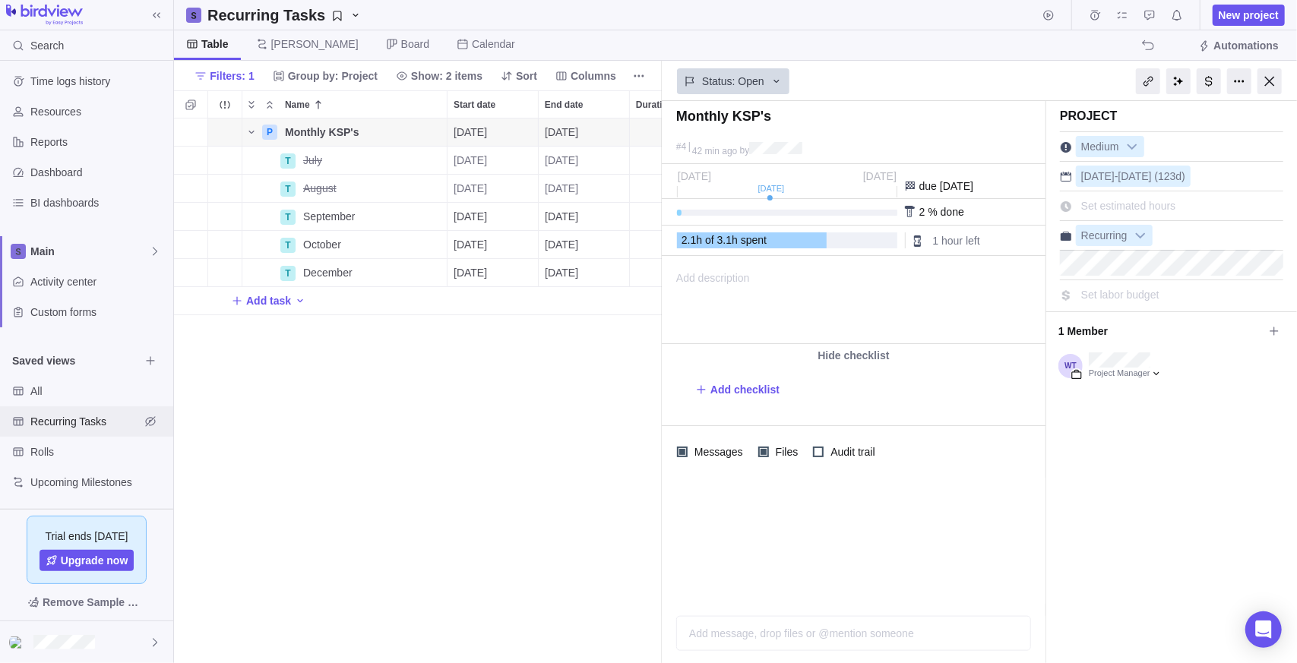
click at [48, 407] on div "Recurring Tasks" at bounding box center [86, 422] width 173 height 30
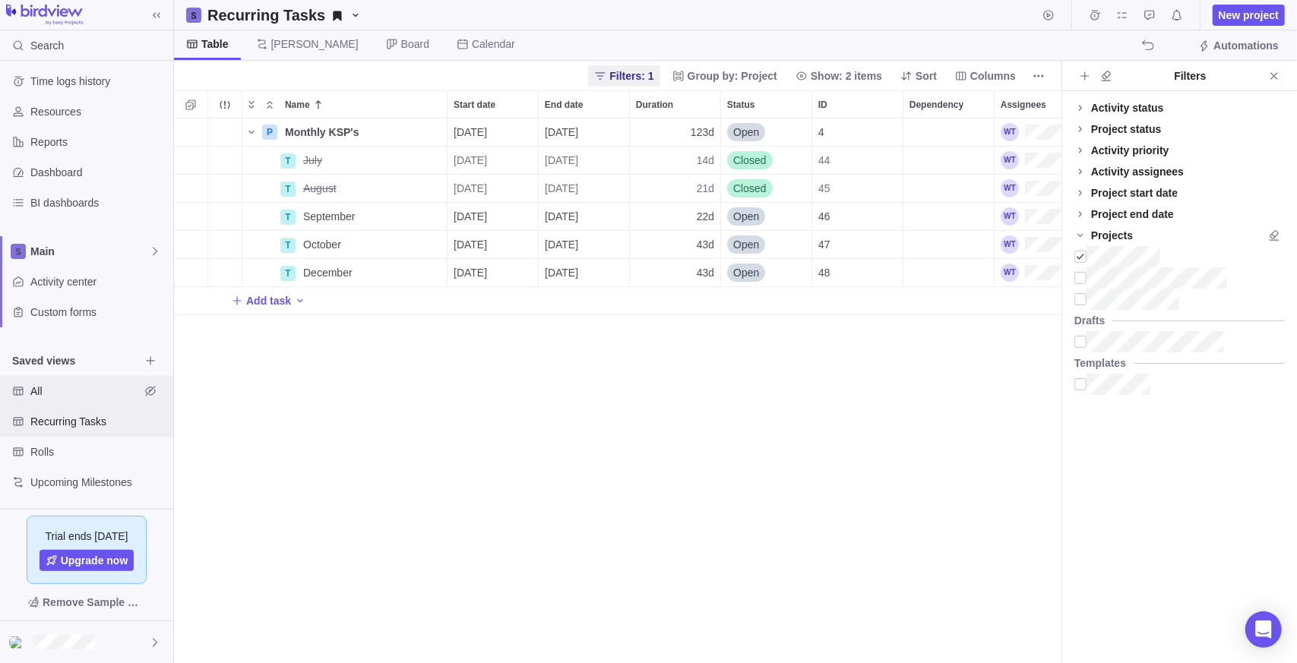
scroll to position [533, 876]
click at [46, 391] on span "All" at bounding box center [84, 391] width 109 height 15
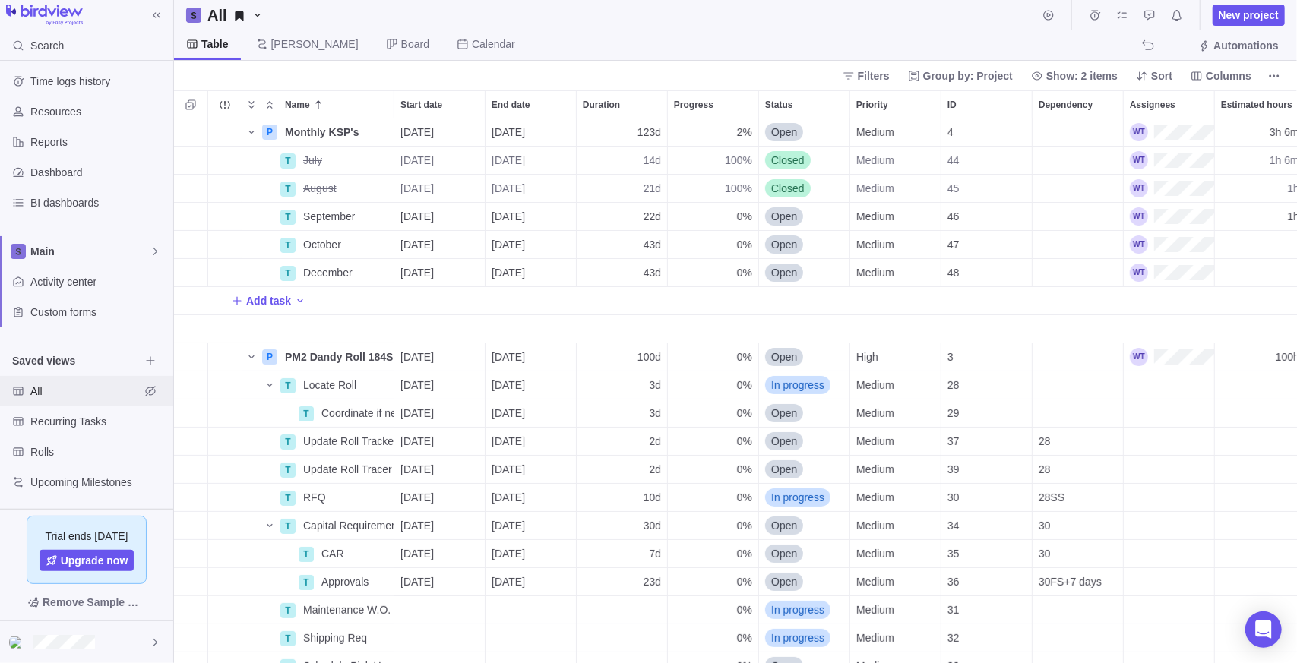
scroll to position [12, 11]
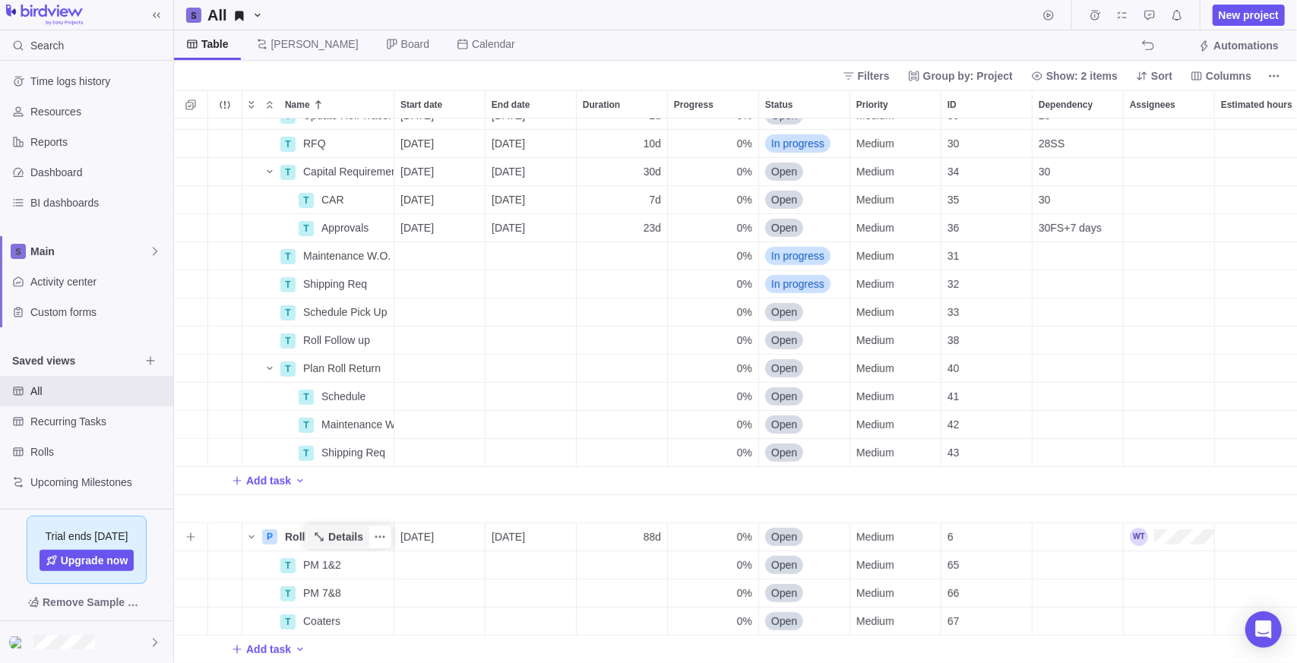
click at [365, 527] on span "Details" at bounding box center [338, 537] width 62 height 21
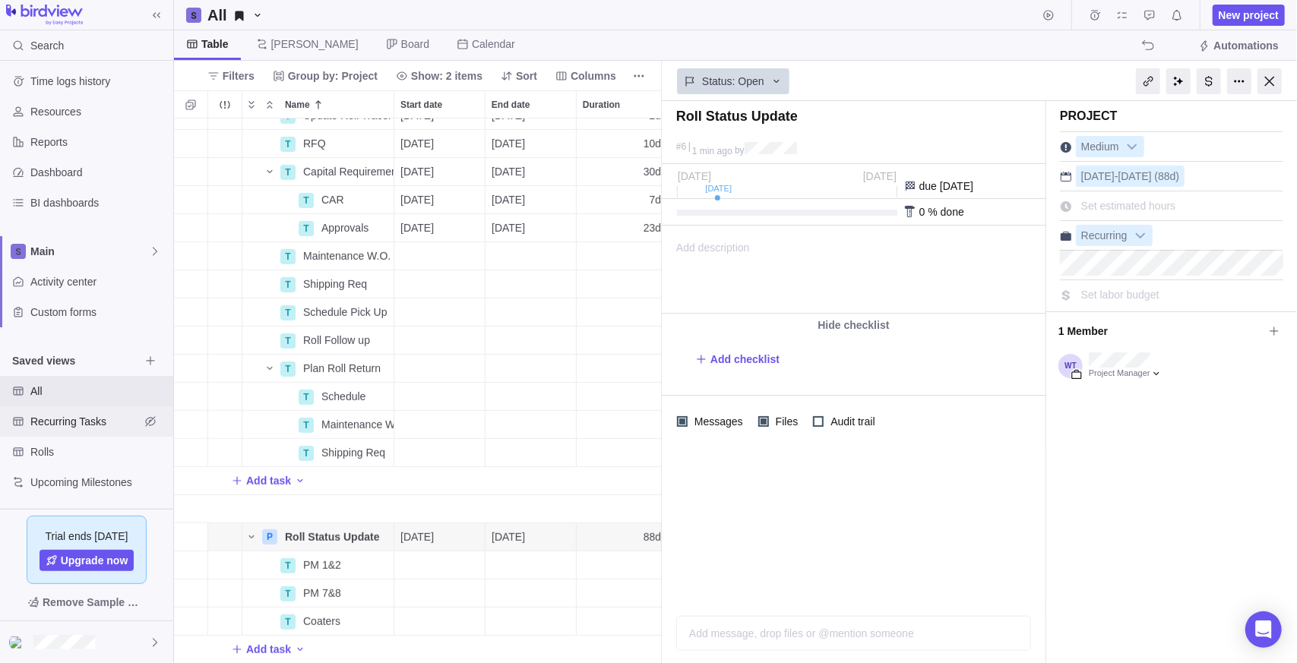
click at [45, 419] on span "Recurring Tasks" at bounding box center [84, 421] width 109 height 15
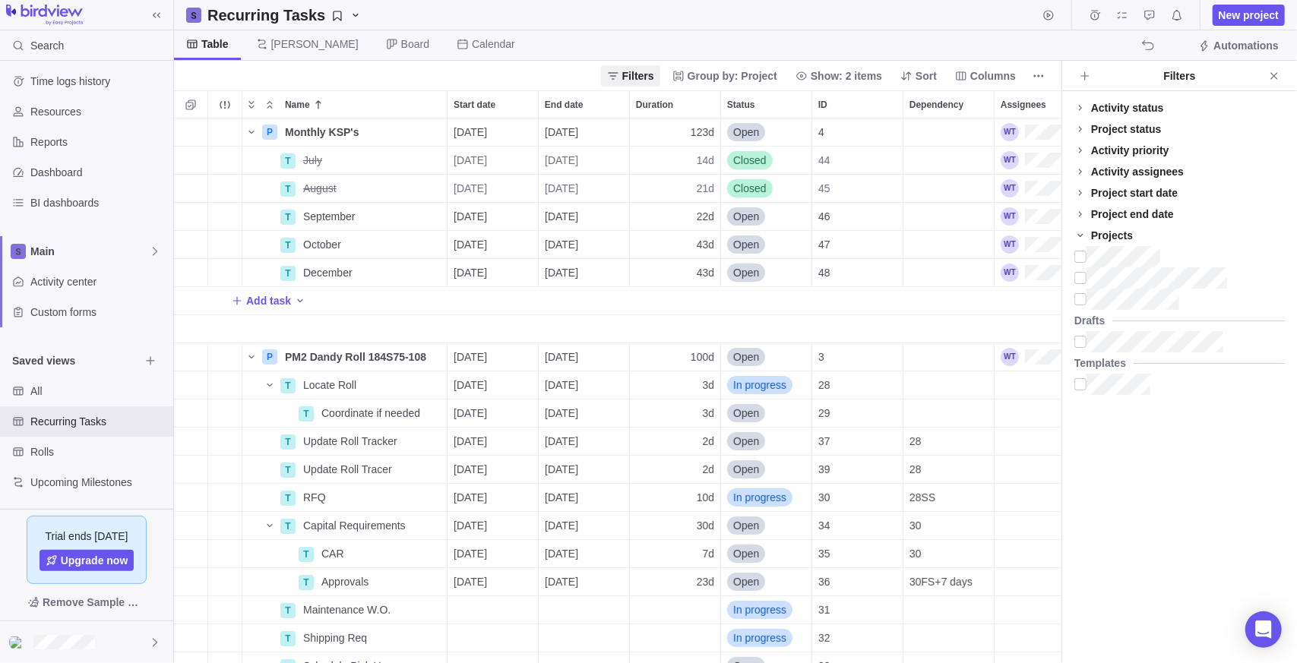
click at [1076, 237] on icon at bounding box center [1080, 235] width 12 height 12
click at [1079, 73] on icon "Add filters" at bounding box center [1085, 76] width 12 height 12
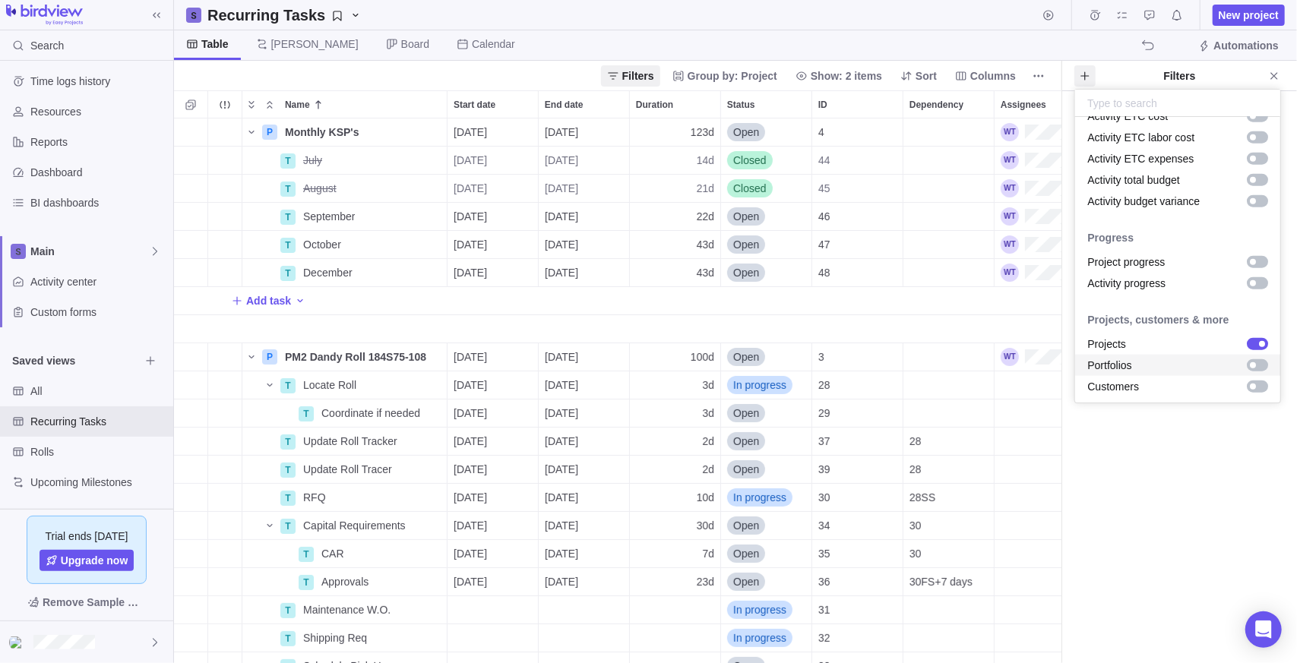
click at [1250, 368] on div "grid" at bounding box center [1253, 365] width 6 height 6
click at [1219, 467] on body "Search Time logs history Resources Reports Dashboard BI dashboards Main Activit…" at bounding box center [648, 331] width 1297 height 663
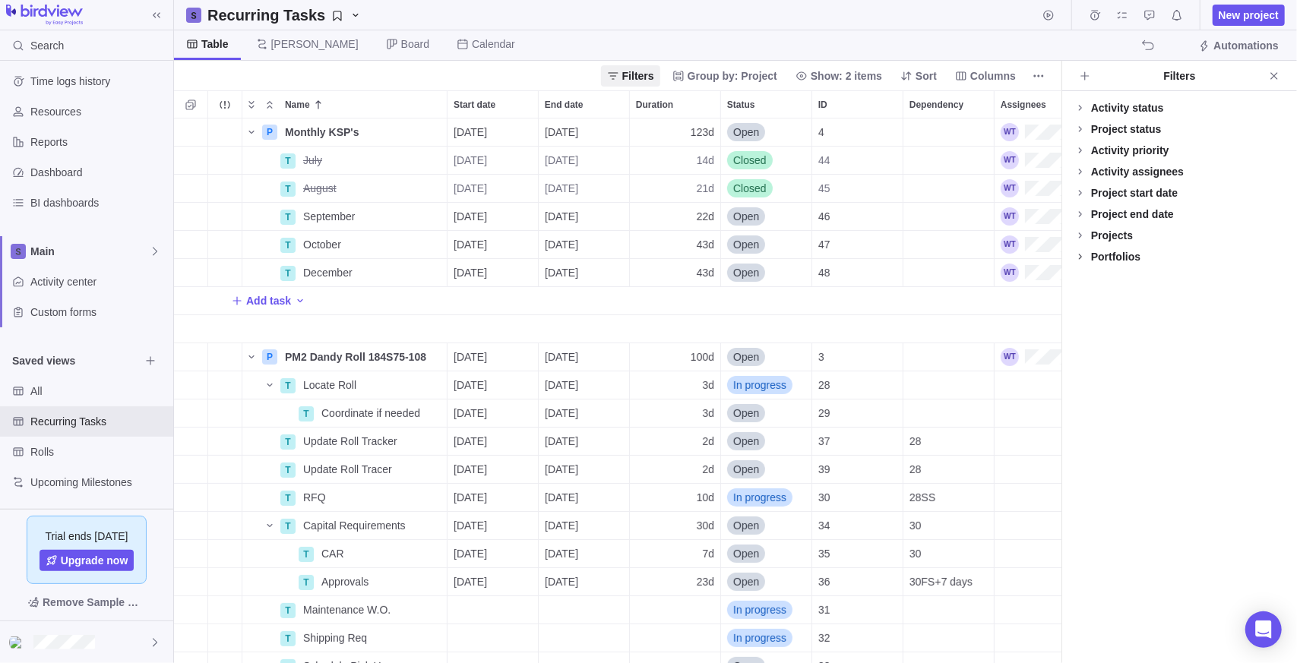
click at [1088, 259] on span at bounding box center [1080, 256] width 21 height 21
click at [1084, 302] on div at bounding box center [1080, 299] width 12 height 21
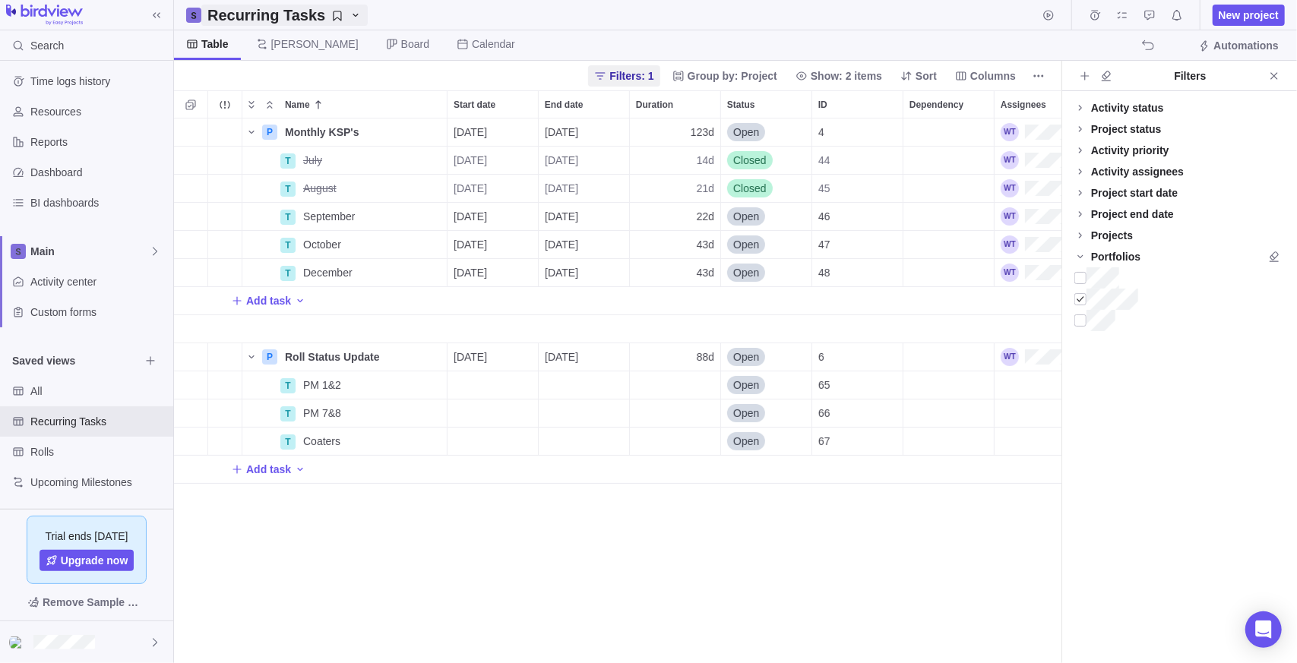
click at [331, 14] on icon "Recurring Tasks" at bounding box center [337, 16] width 12 height 12
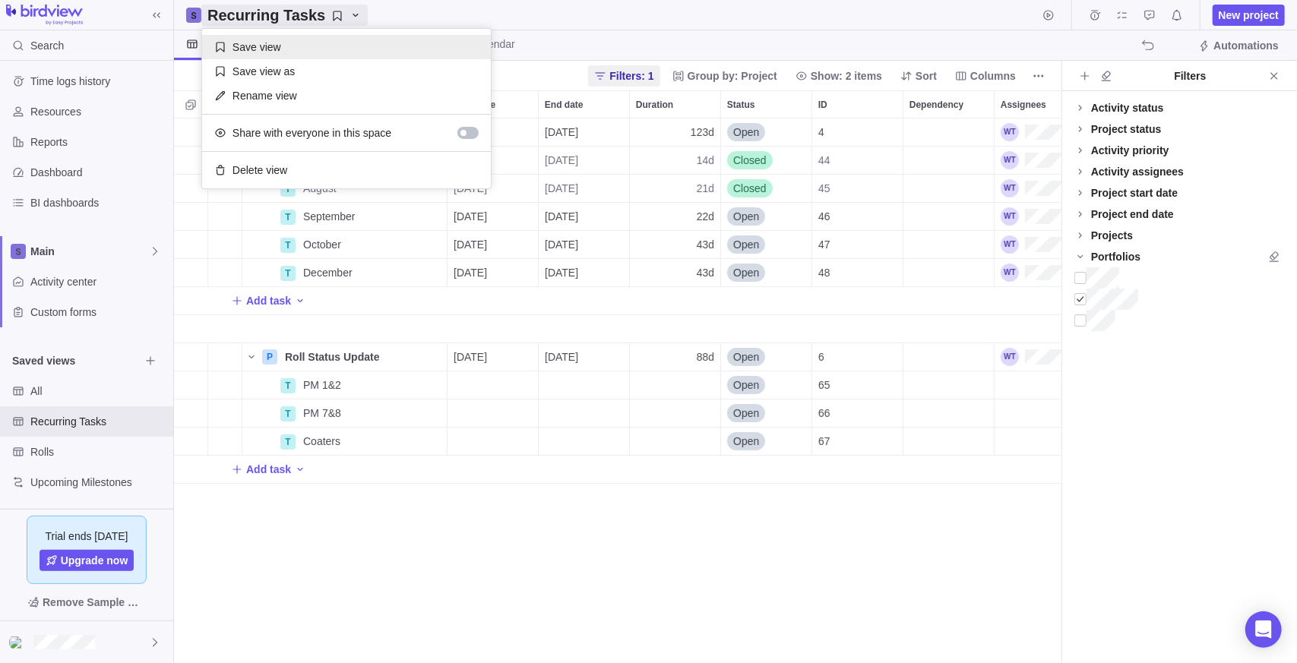
click at [274, 51] on span "Save view" at bounding box center [257, 47] width 49 height 15
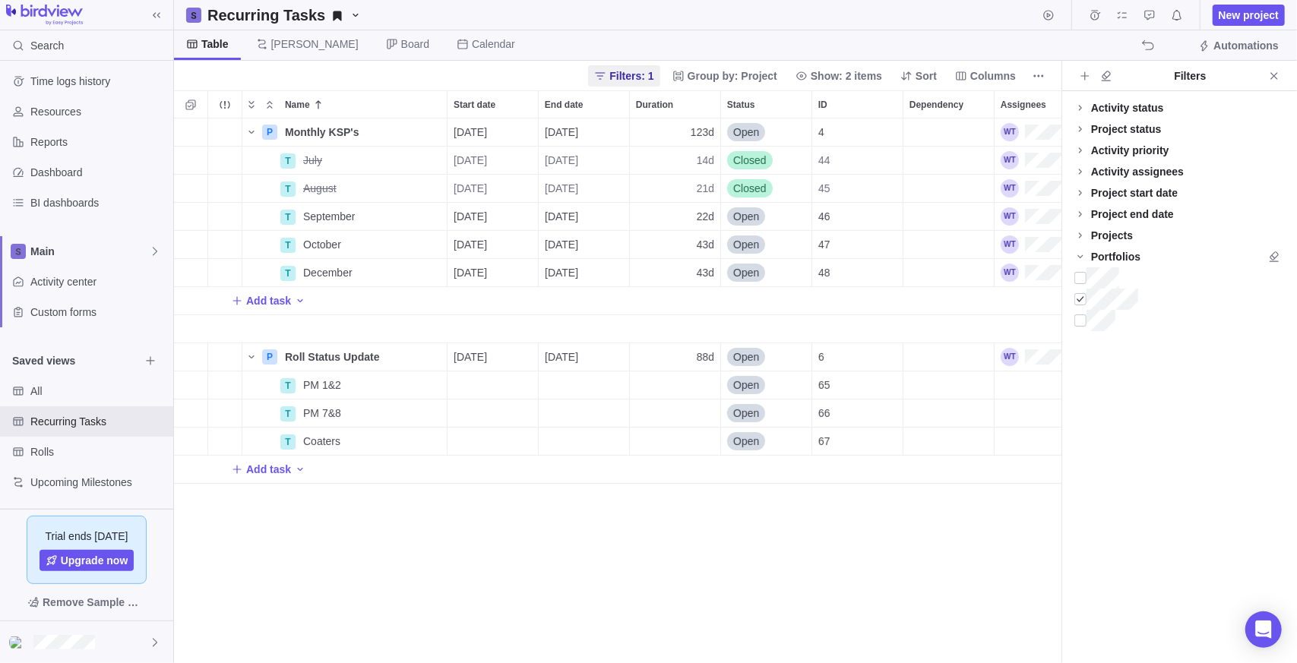
drag, startPoint x: 1185, startPoint y: 535, endPoint x: 1177, endPoint y: 511, distance: 24.8
click at [1183, 522] on div "Activity status Default Workflow Project status Default Workflow Activity prior…" at bounding box center [1179, 377] width 235 height 572
click at [33, 463] on div "Rolls" at bounding box center [86, 452] width 173 height 30
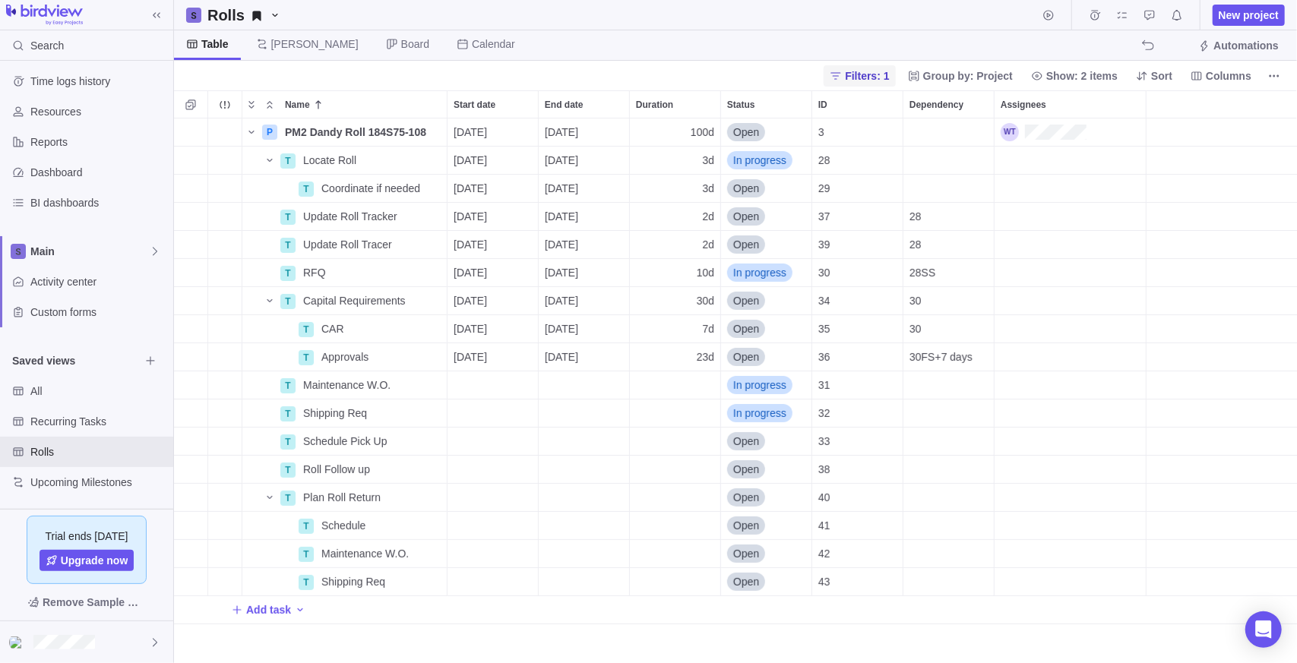
click at [872, 71] on span "Filters: 1" at bounding box center [867, 75] width 44 height 15
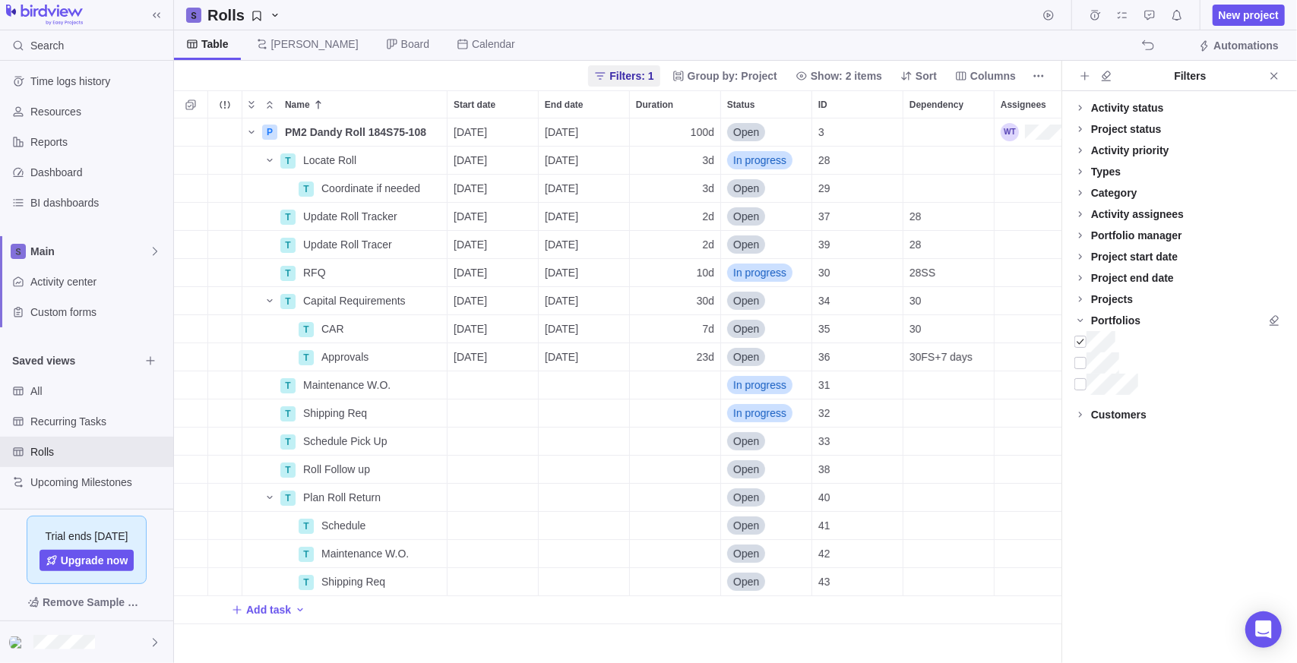
click at [497, 62] on div "Filters: 1 Group by: Project Show: 2 items Sort Columns" at bounding box center [617, 76] width 887 height 30
click at [45, 386] on span "All" at bounding box center [84, 391] width 109 height 15
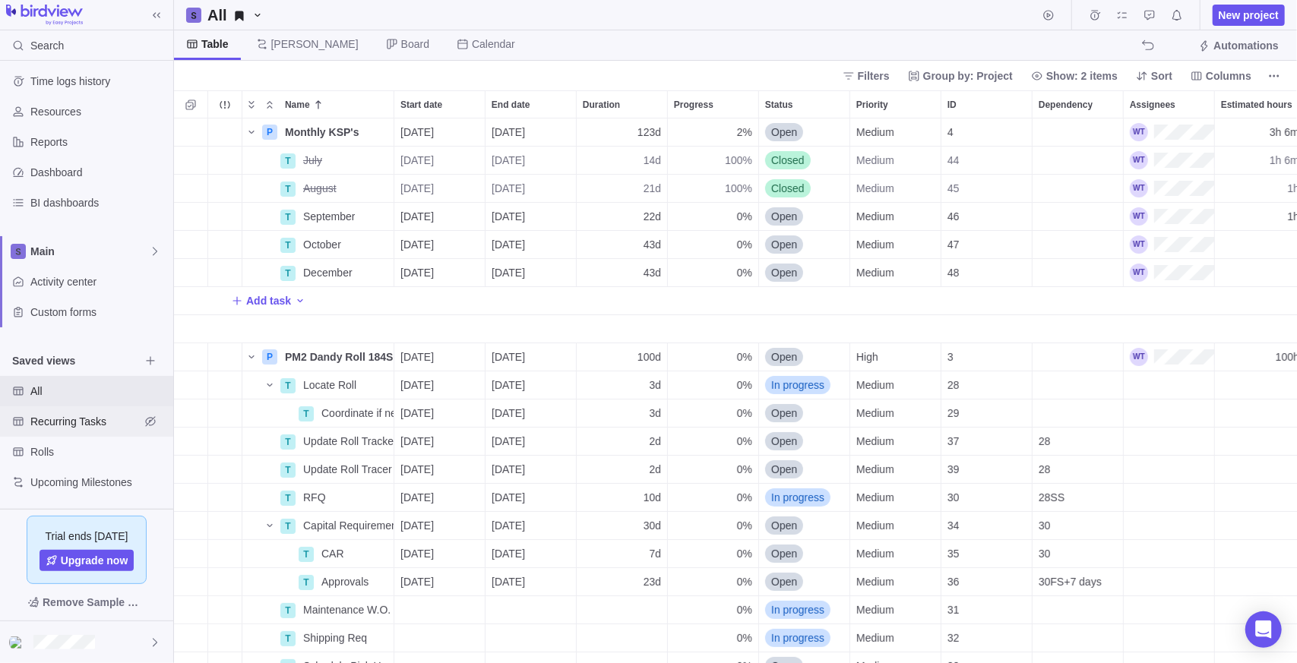
click at [52, 426] on span "Recurring Tasks" at bounding box center [84, 421] width 109 height 15
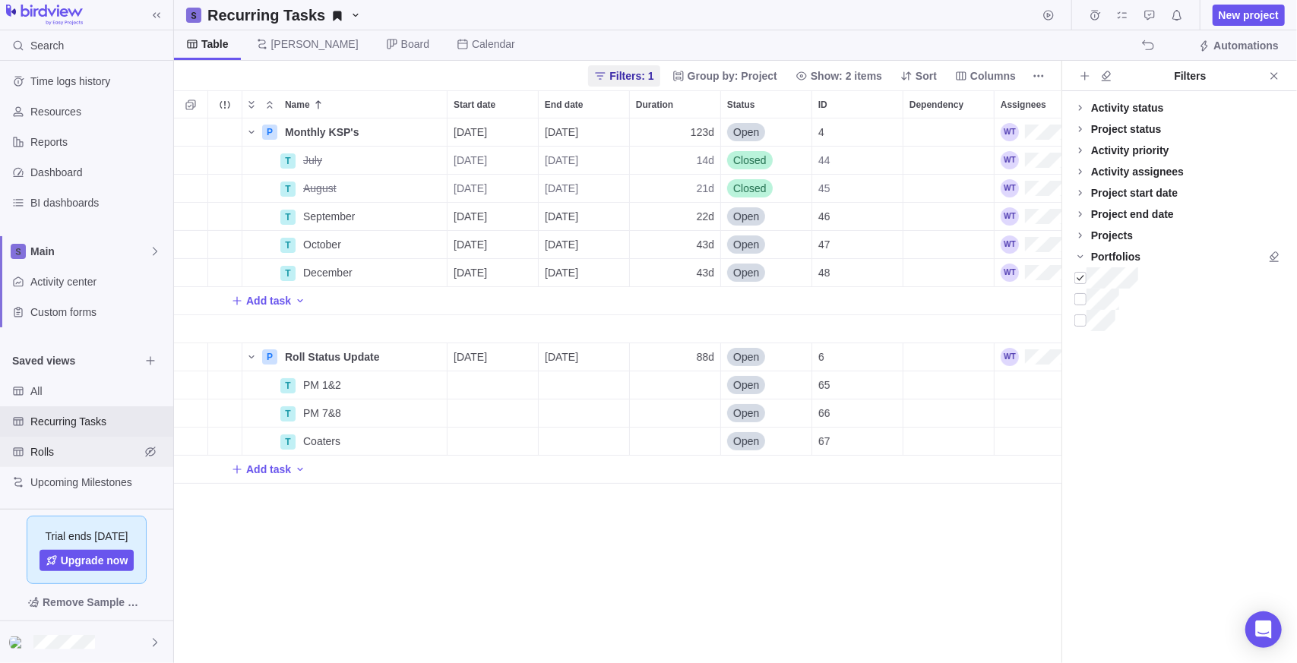
click at [43, 451] on span "Rolls" at bounding box center [84, 452] width 109 height 15
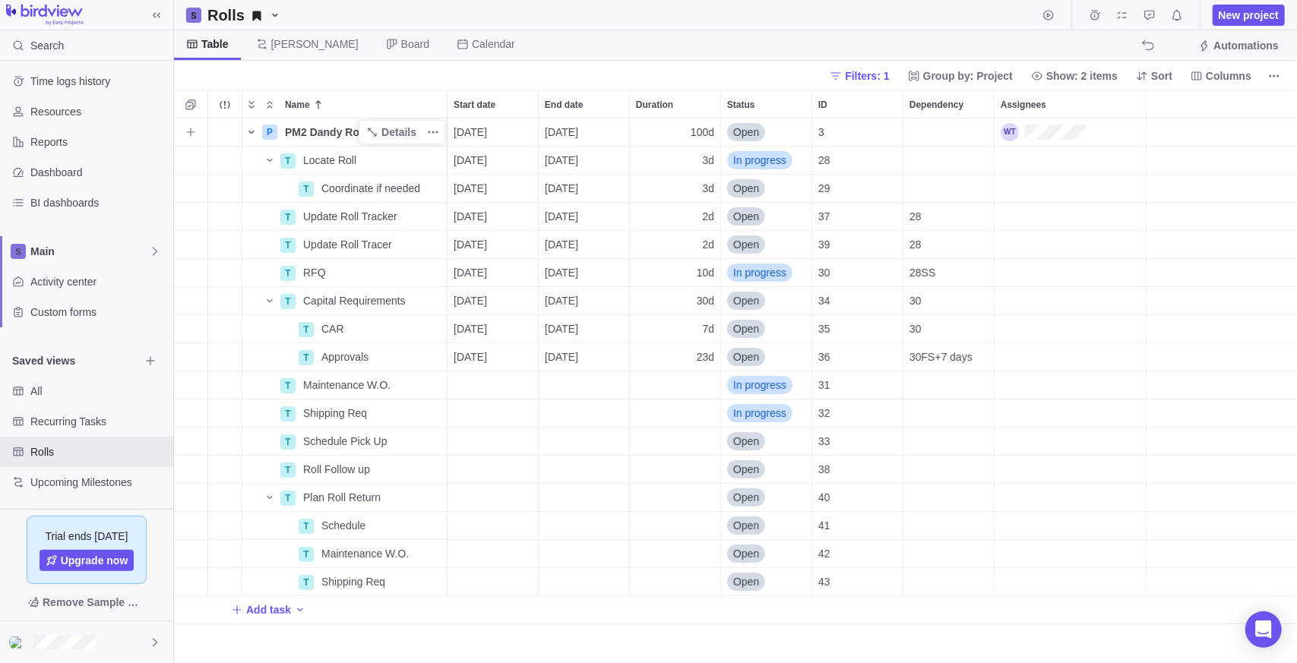
click at [251, 131] on icon "Name" at bounding box center [251, 132] width 12 height 12
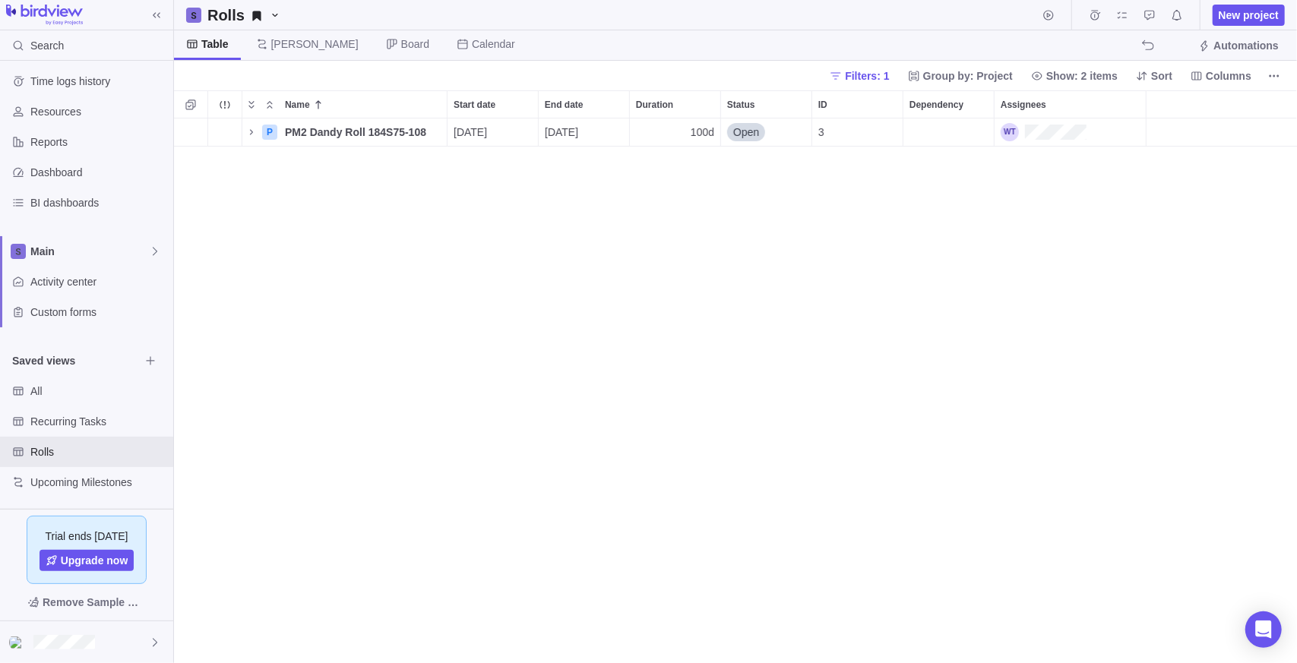
click at [350, 243] on div "P PM2 Dandy Roll 184S75-108 Details [DATE] [DATE] 100d Open 3" at bounding box center [735, 392] width 1123 height 546
click at [1242, 8] on span "New project" at bounding box center [1249, 15] width 60 height 15
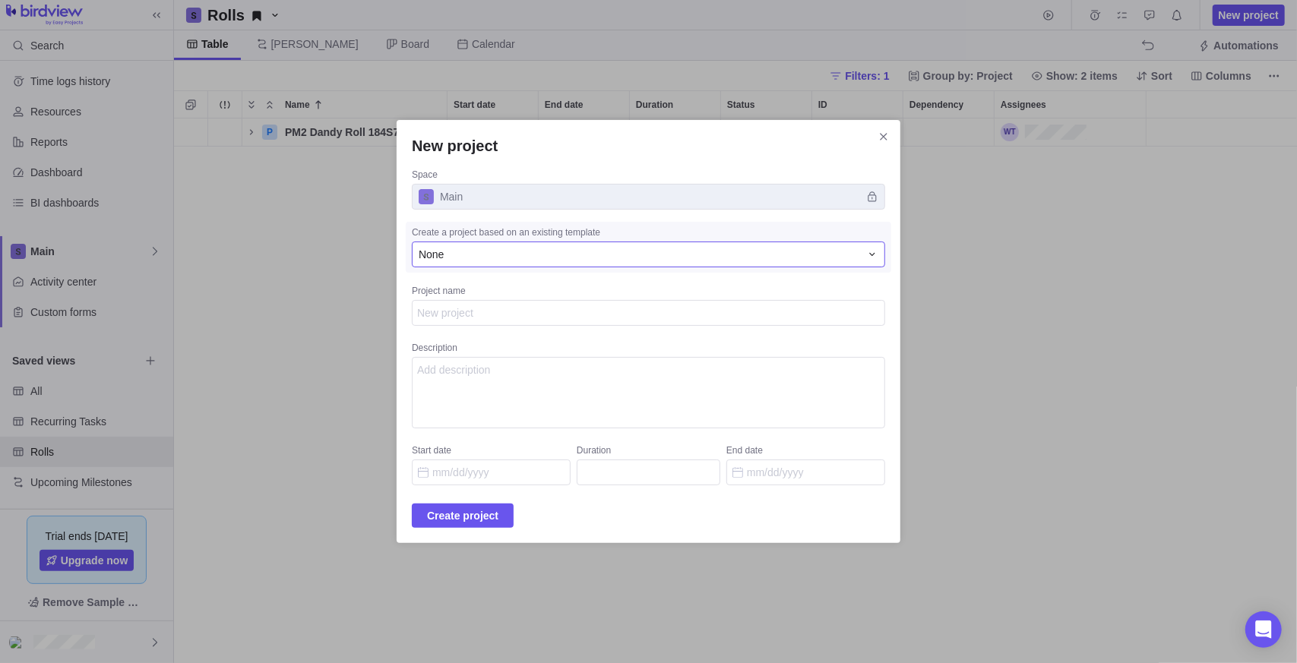
type textarea "x"
click at [505, 258] on div "None" at bounding box center [639, 254] width 441 height 15
click at [498, 348] on span "New project" at bounding box center [474, 345] width 56 height 15
type textarea "Send PM2 Dandy roll out for recover"
click at [496, 295] on div "Project name" at bounding box center [648, 292] width 473 height 15
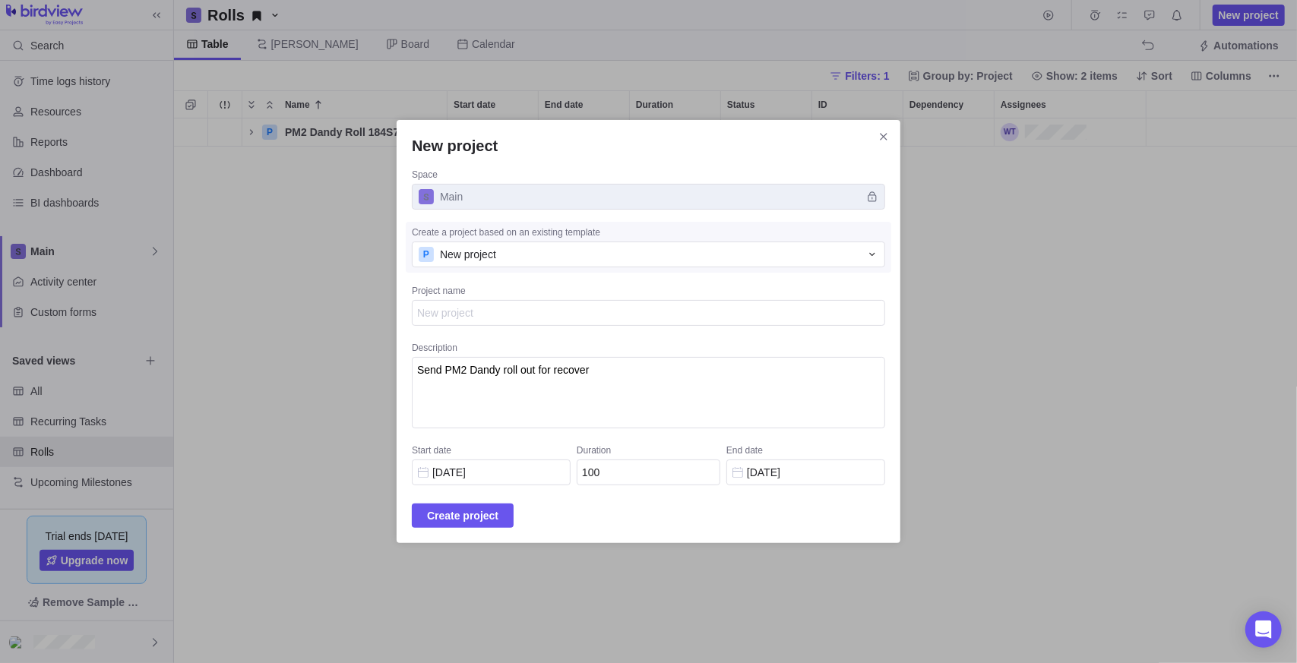
click at [496, 300] on textarea "Project name" at bounding box center [648, 313] width 473 height 26
click at [505, 317] on textarea "Project name" at bounding box center [648, 313] width 473 height 26
type textarea "x"
type textarea "P"
type textarea "x"
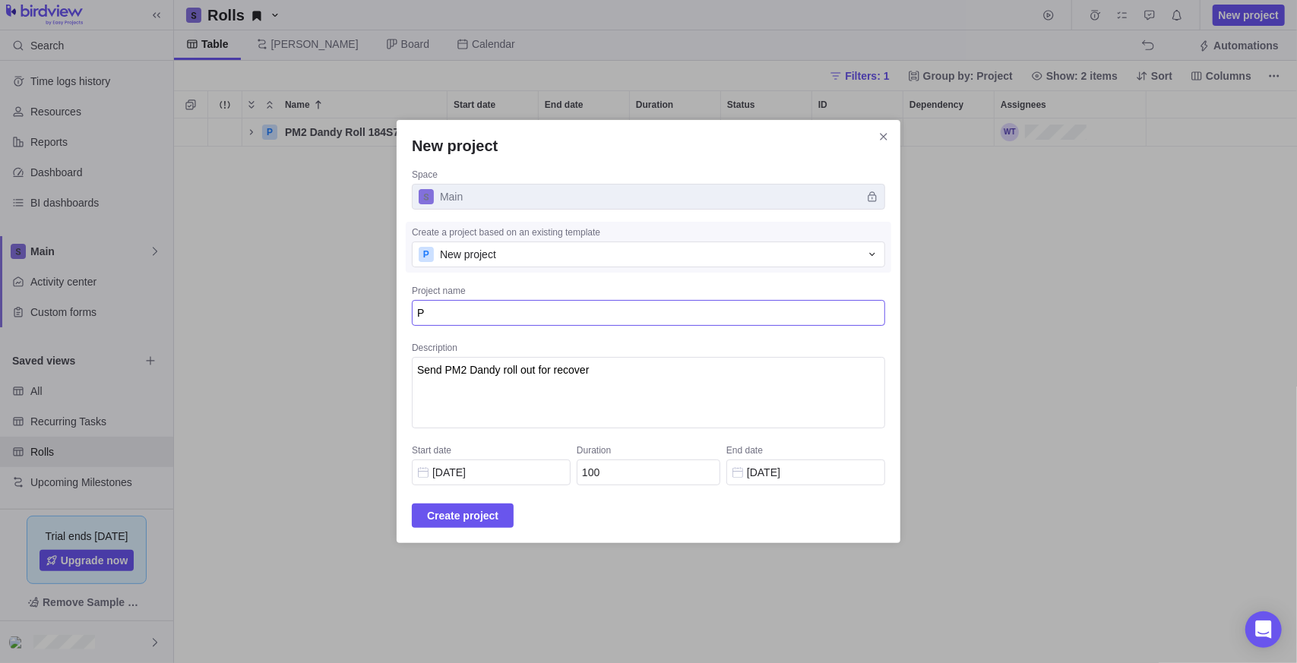
type textarea "PM"
type textarea "x"
type textarea "PM"
type textarea "x"
type textarea "PM 2"
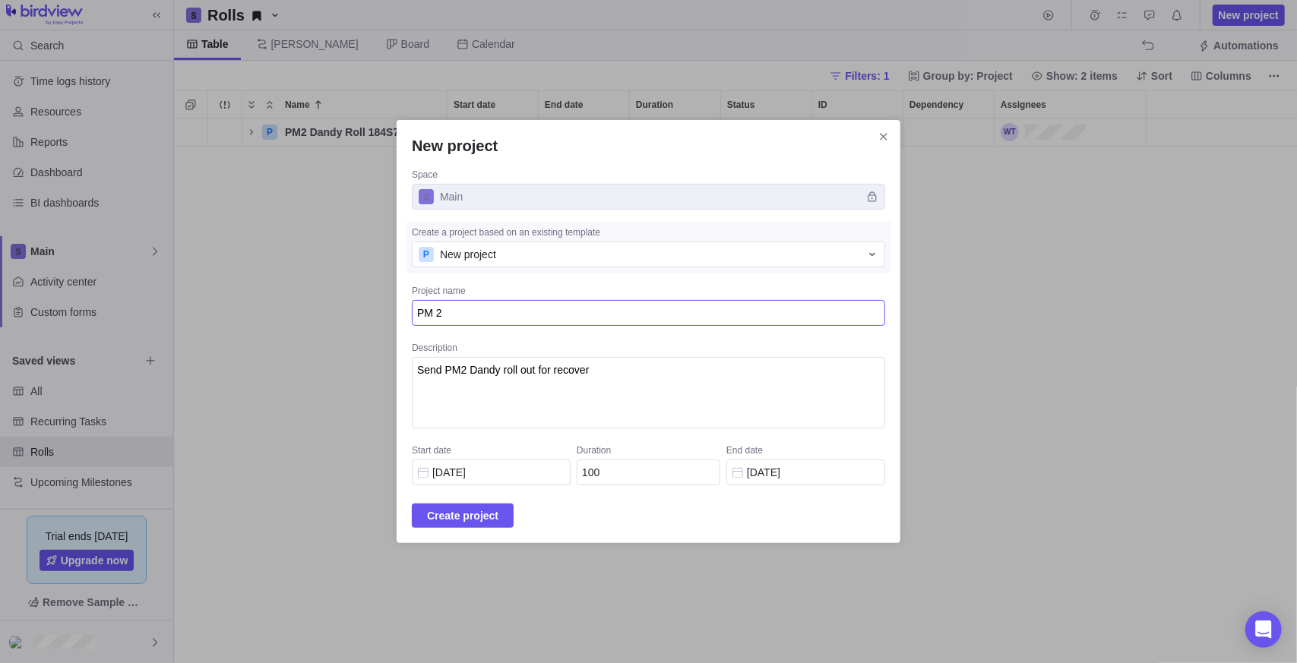
type textarea "x"
type textarea "PM 2"
type textarea "x"
type textarea "PM 2"
type textarea "x"
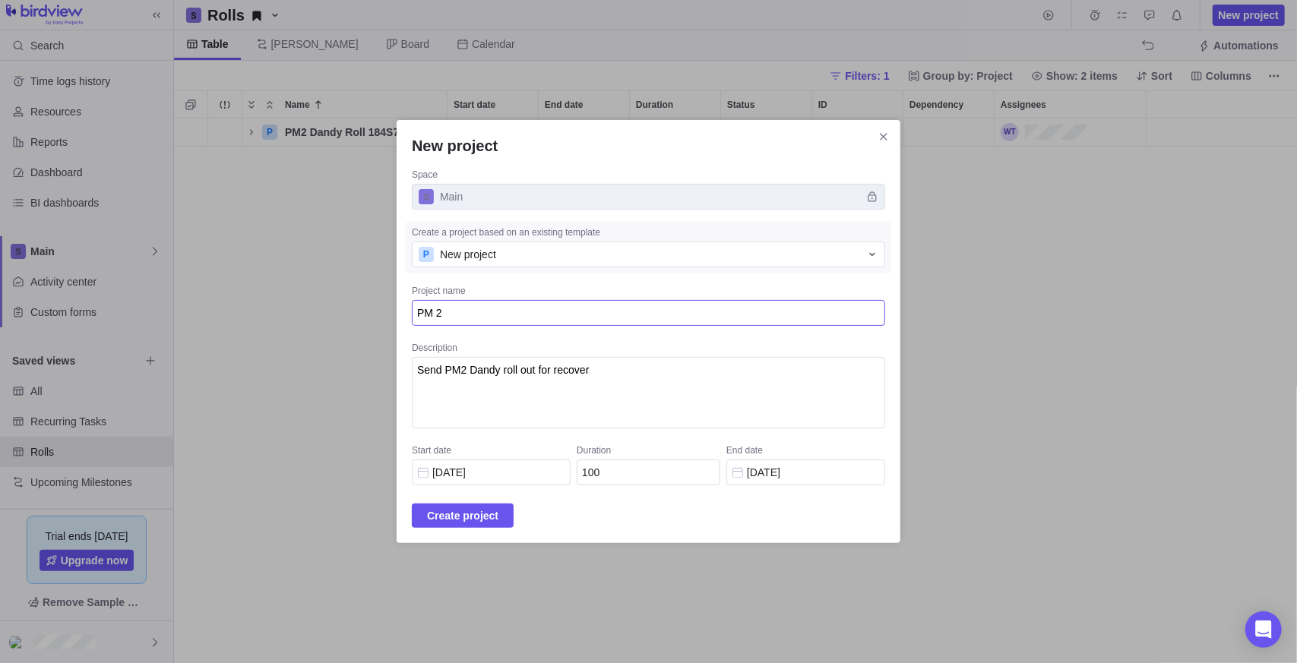
type textarea "PM"
type textarea "x"
type textarea "PM"
type textarea "x"
type textarea "P"
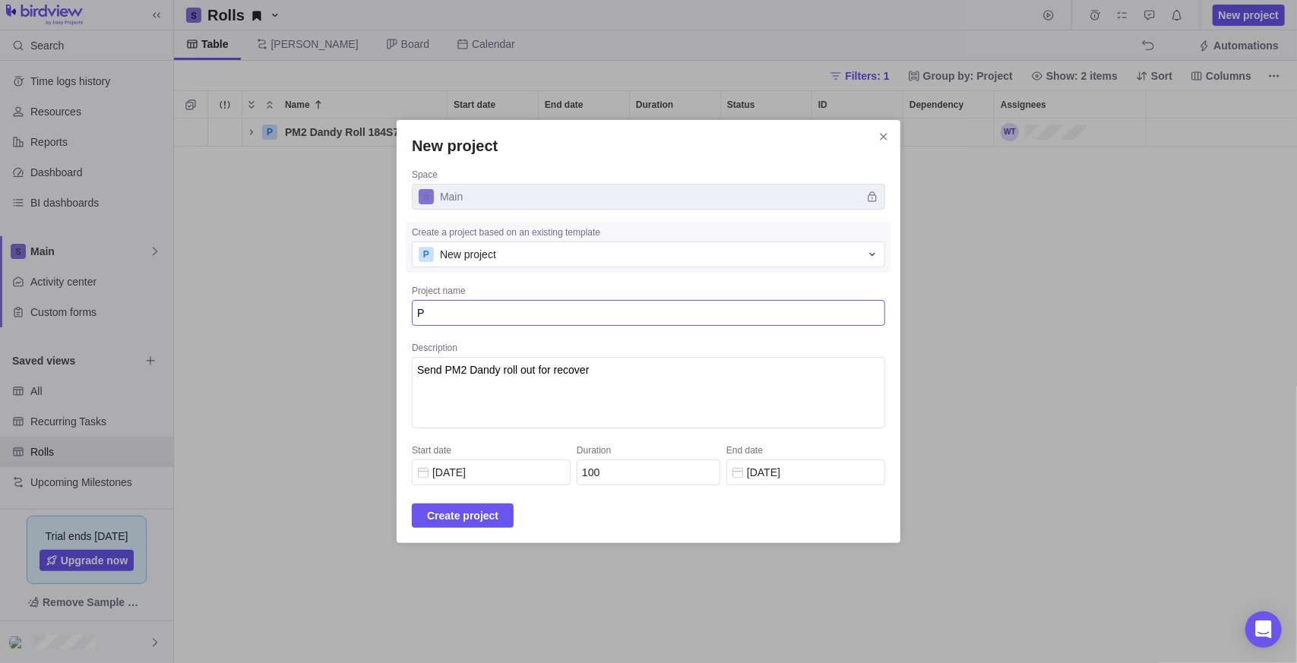
type textarea "x"
type textarea "@"
type textarea "x"
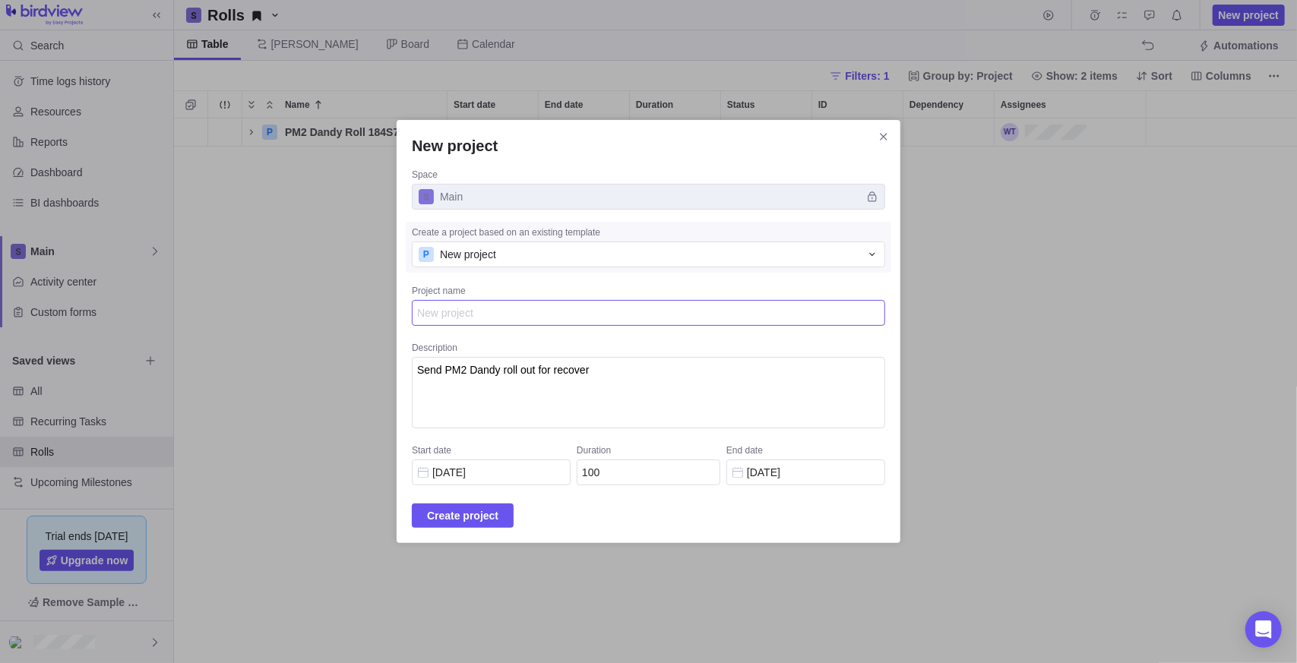
type textarea "#"
type textarea "x"
type textarea "#2"
type textarea "x"
type textarea "#2P"
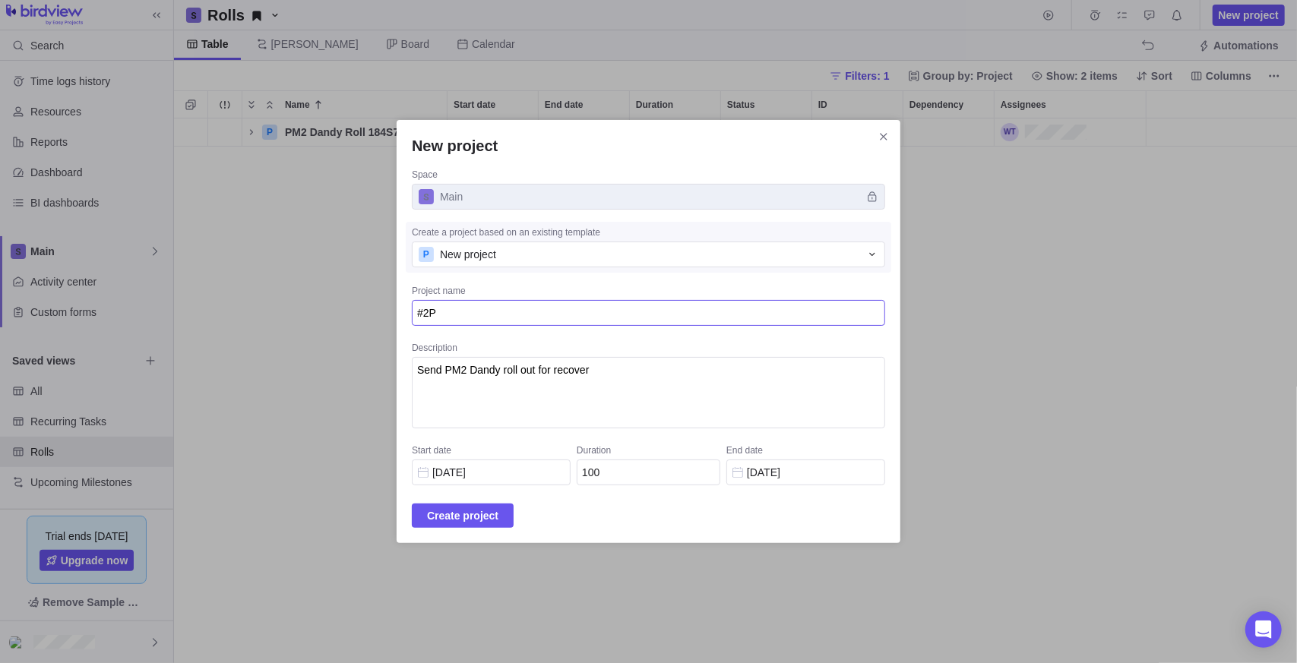
type textarea "x"
type textarea "#2PM"
type textarea "x"
type textarea "#2PM"
type textarea "x"
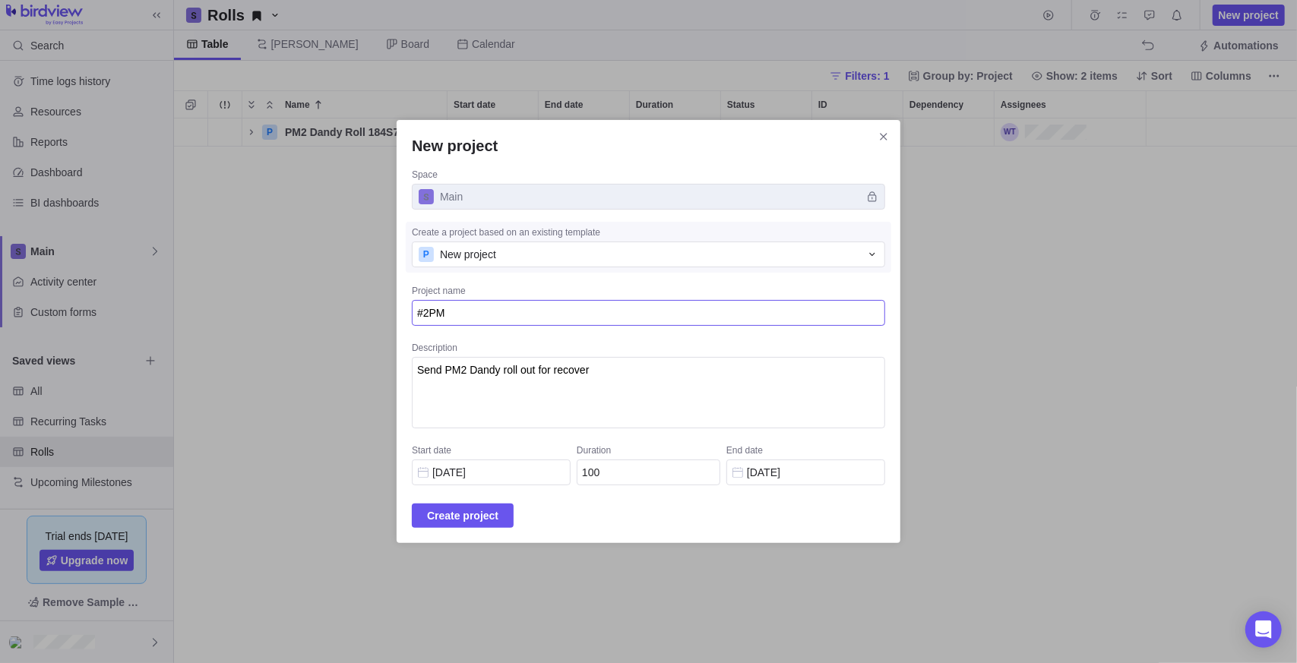
type textarea "#2PM C"
type textarea "x"
type textarea "#2PM Ca"
type textarea "x"
type textarea "#2PM C"
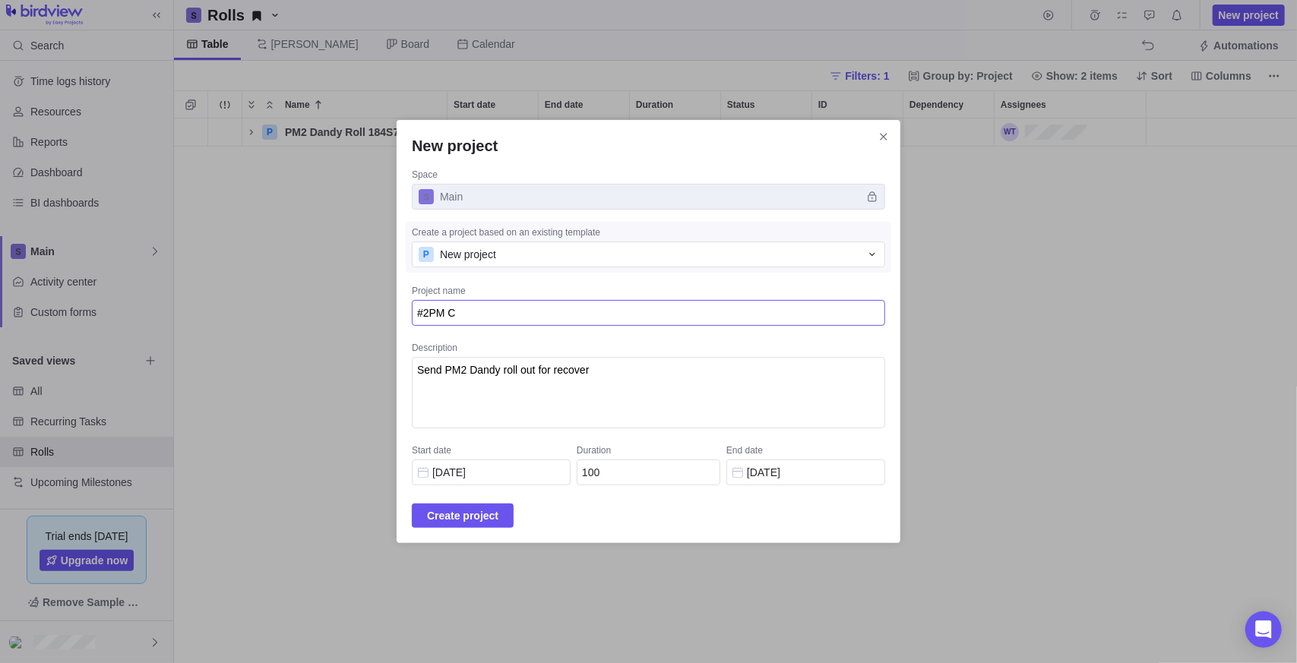
type textarea "x"
type textarea "#2PM"
type textarea "x"
type textarea "#2PM"
type textarea "x"
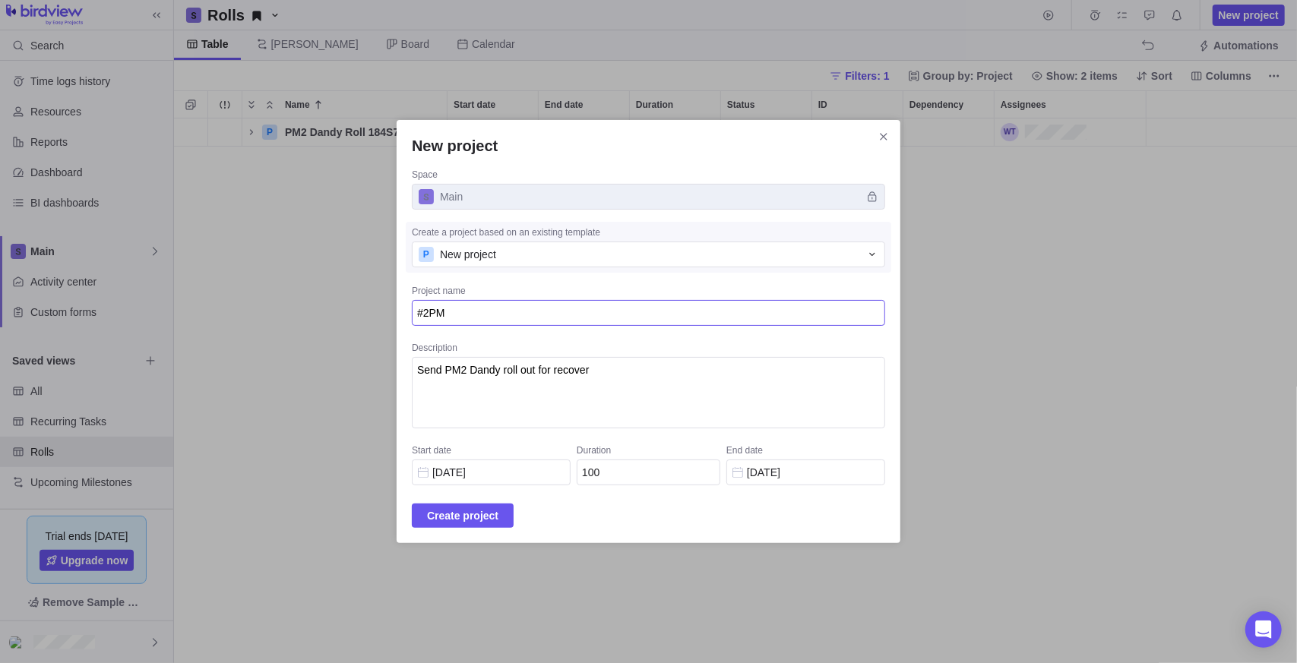
type textarea "#2P"
type textarea "x"
type textarea "#2"
type textarea "x"
type textarea "#"
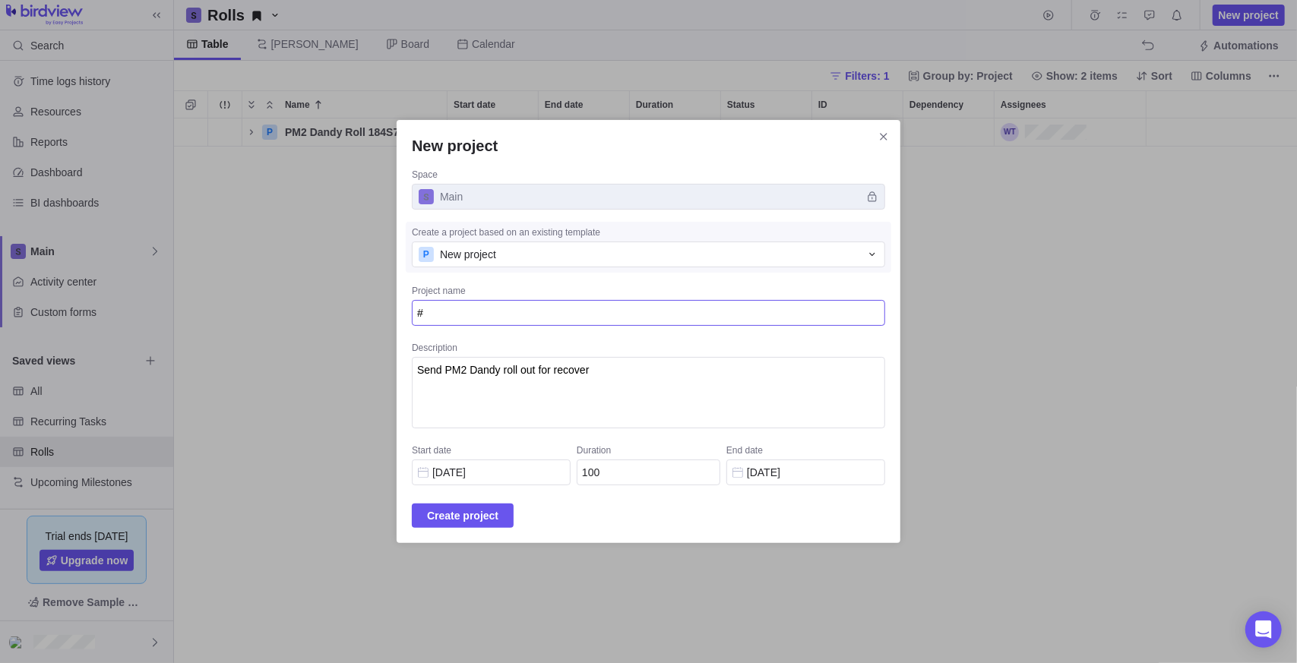
type textarea "x"
type textarea "P"
type textarea "x"
type textarea "PM"
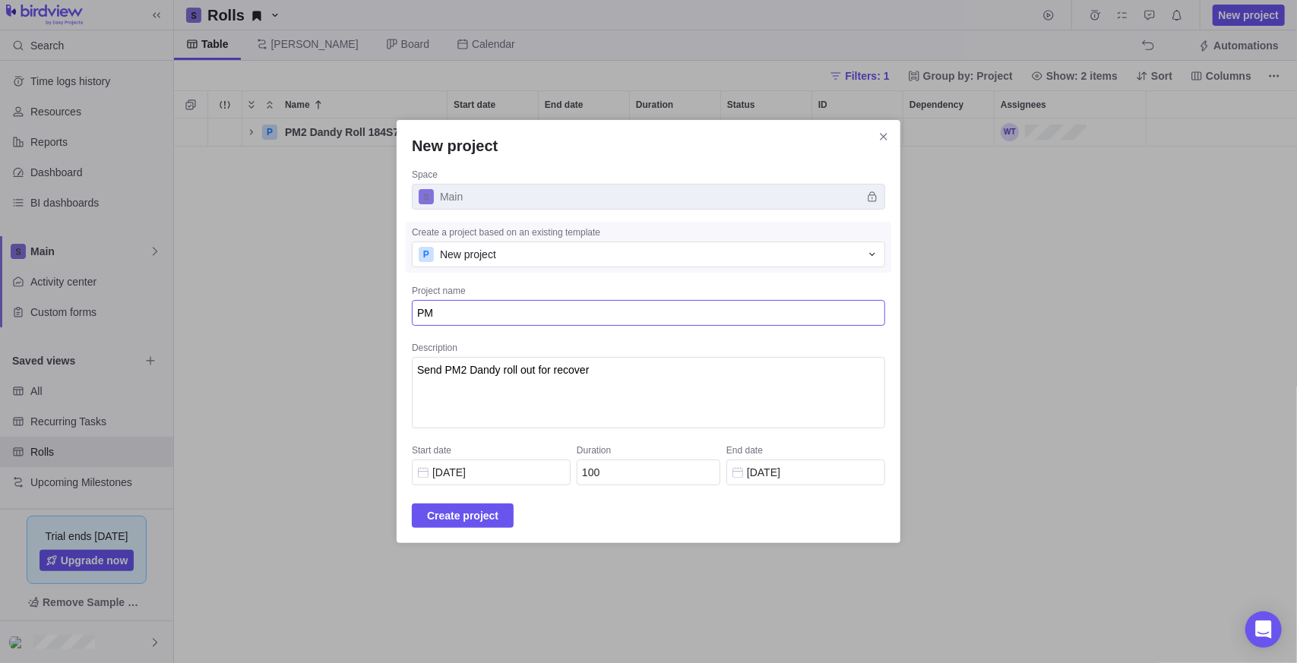
type textarea "x"
type textarea "PM"
type textarea "x"
type textarea "PM"
type textarea "x"
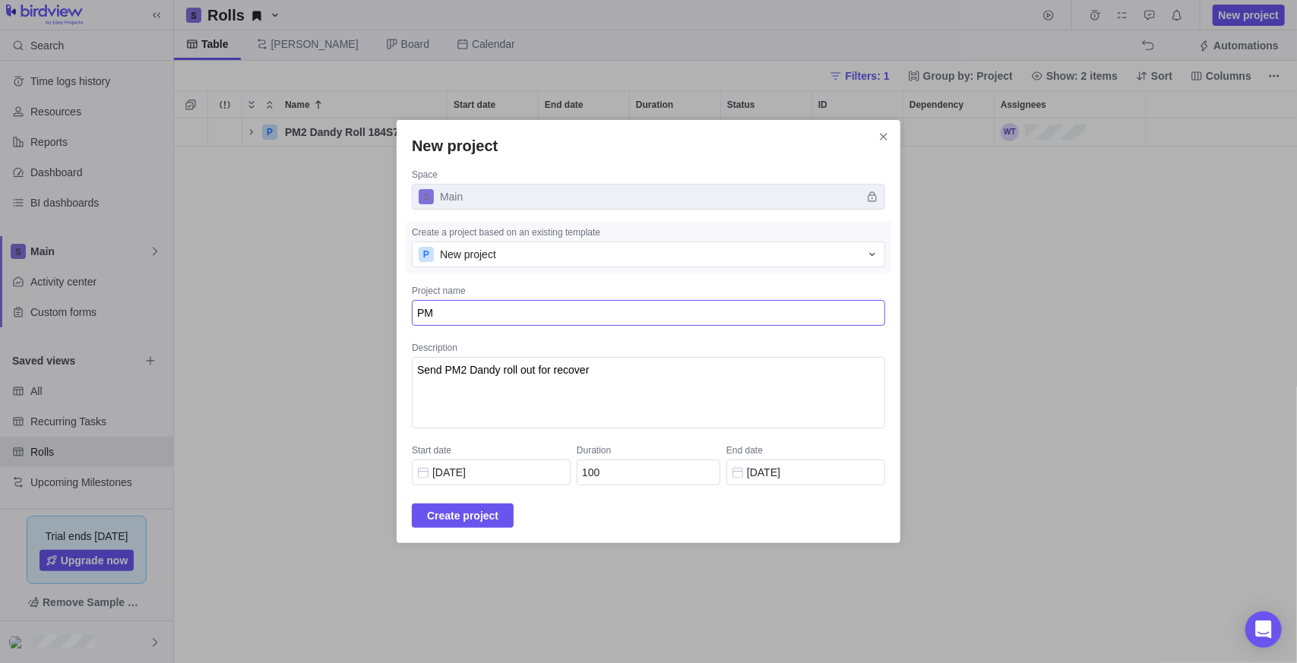
type textarea "PM@"
type textarea "x"
type textarea "PM"
type textarea "x"
type textarea "PM2"
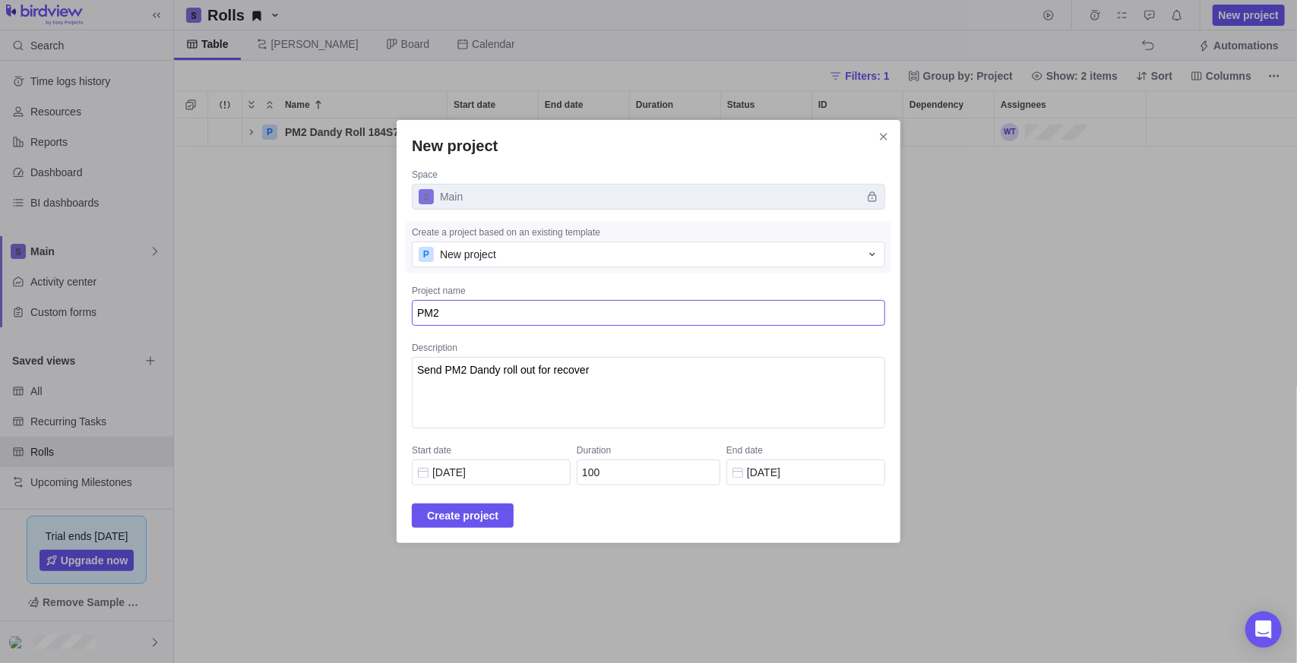
type textarea "x"
type textarea "PM2"
type textarea "x"
type textarea "PM2 C"
type textarea "x"
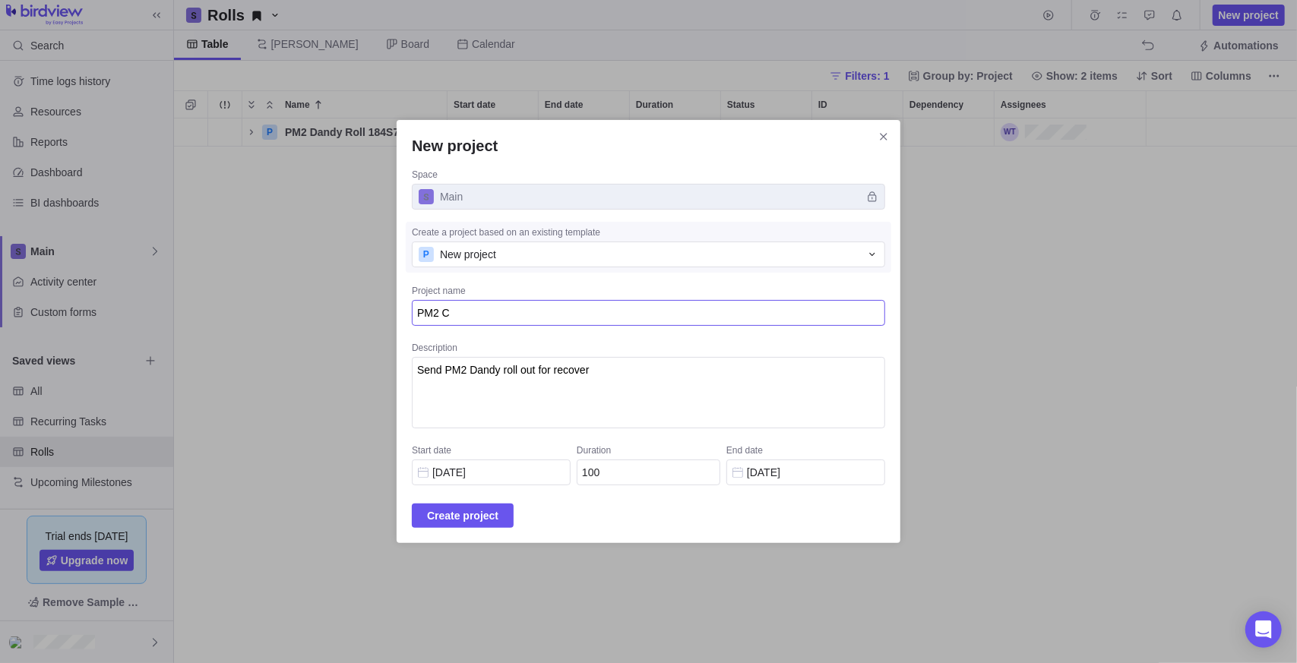
type textarea "PM2 Ca"
type textarea "x"
type textarea "PM2 Cal"
type textarea "x"
type textarea "PM2 Cale"
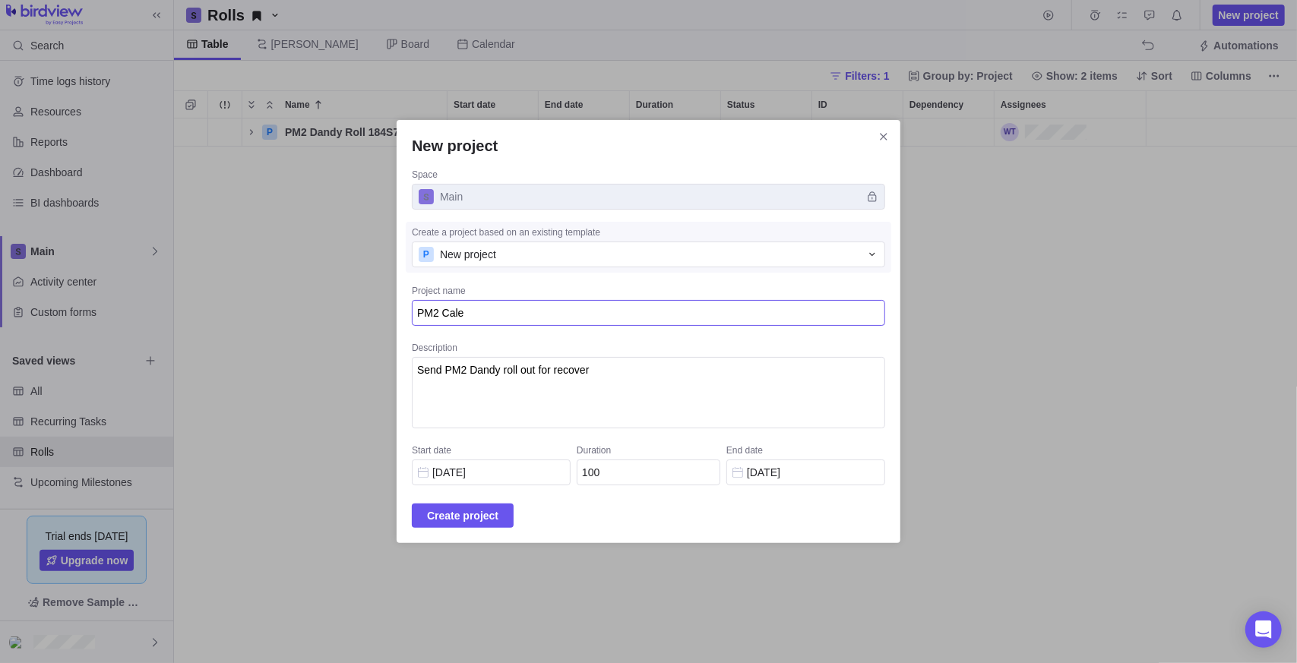
type textarea "x"
type textarea "PM2 Calen"
type textarea "x"
type textarea "PM2 Calend"
type textarea "x"
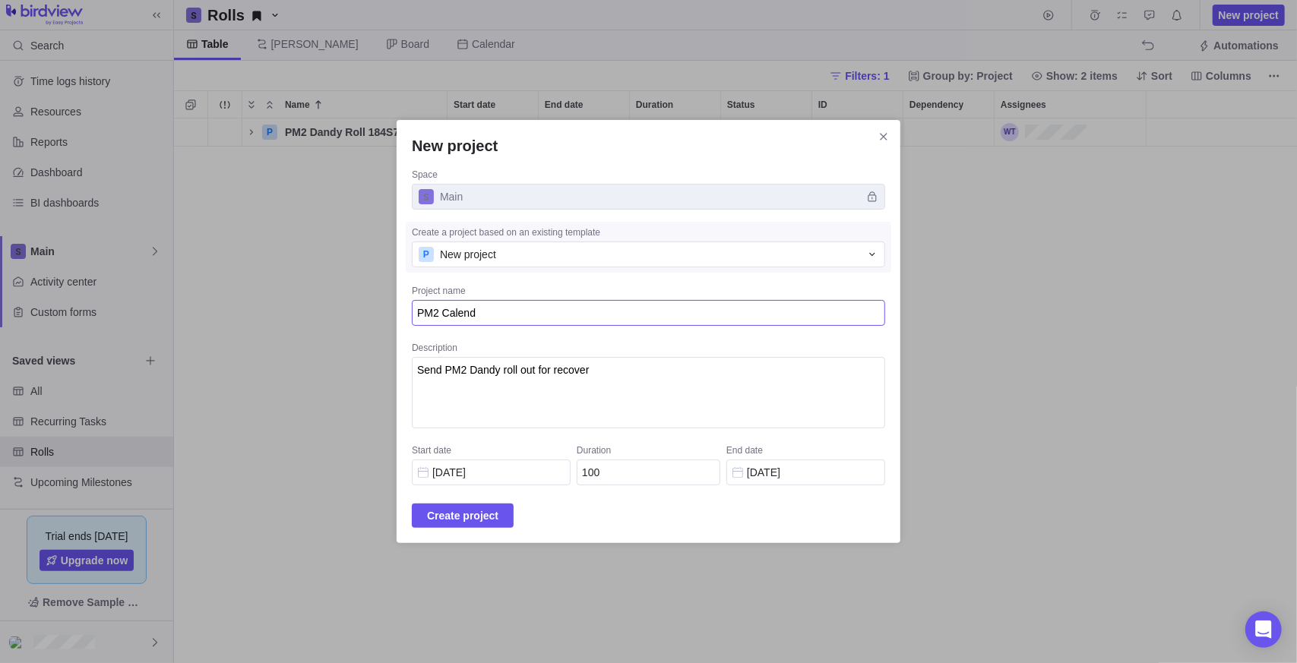
type textarea "PM2 Calenda"
type textarea "x"
type textarea "PM2 Calendar"
type textarea "x"
type textarea "PM2 Calendar"
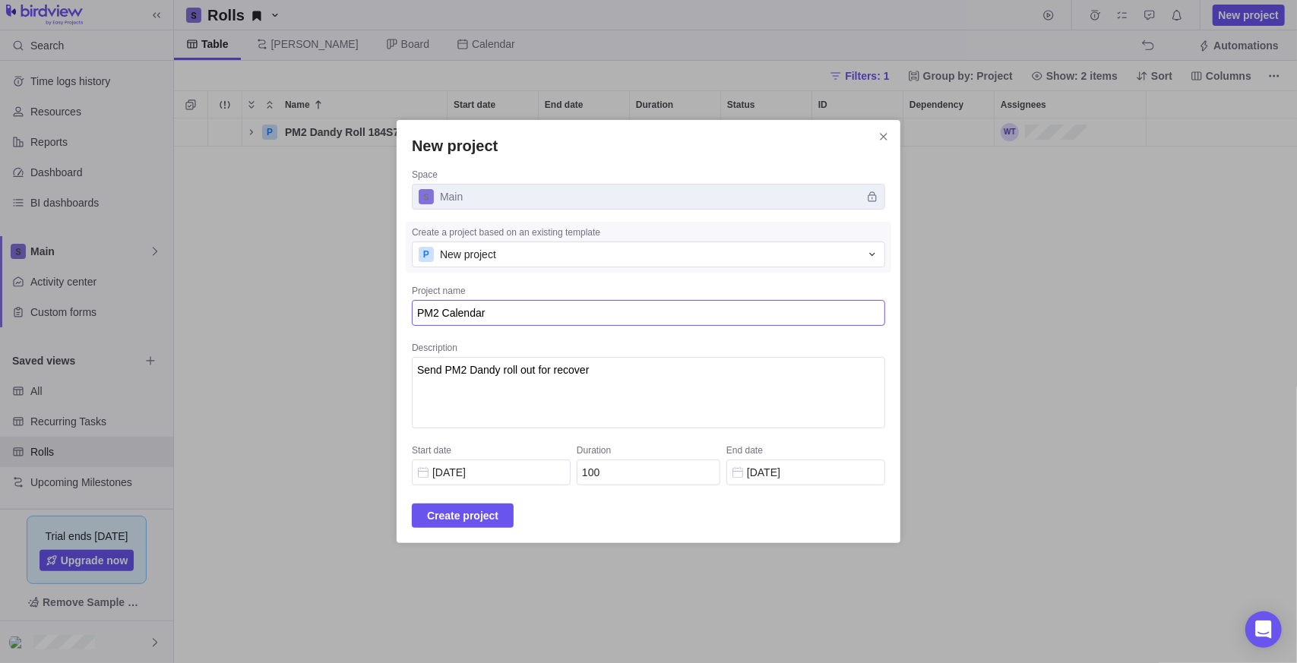
type textarea "x"
type textarea "PM2 Calendar R"
type textarea "x"
type textarea "PM2 Calendar Ro"
type textarea "x"
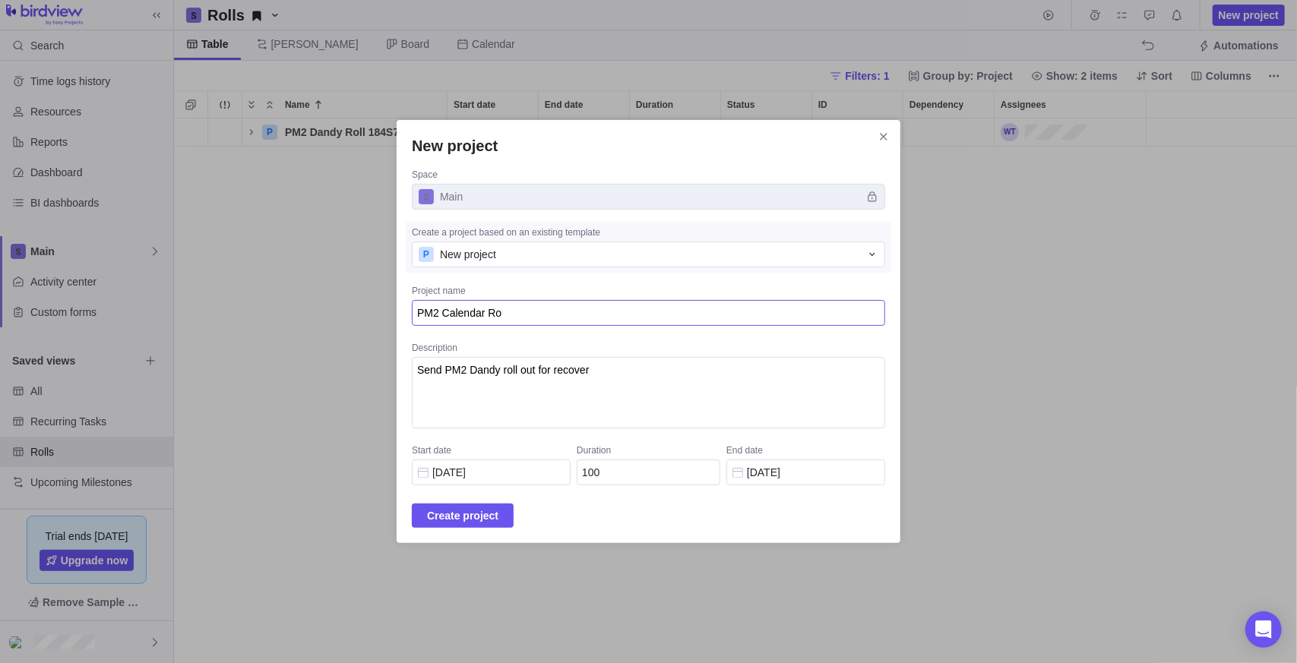
type textarea "PM2 Calendar Rol"
type textarea "x"
type textarea "PM2 Calendar Roll"
type textarea "x"
type textarea "PM2 Calendar Rolls"
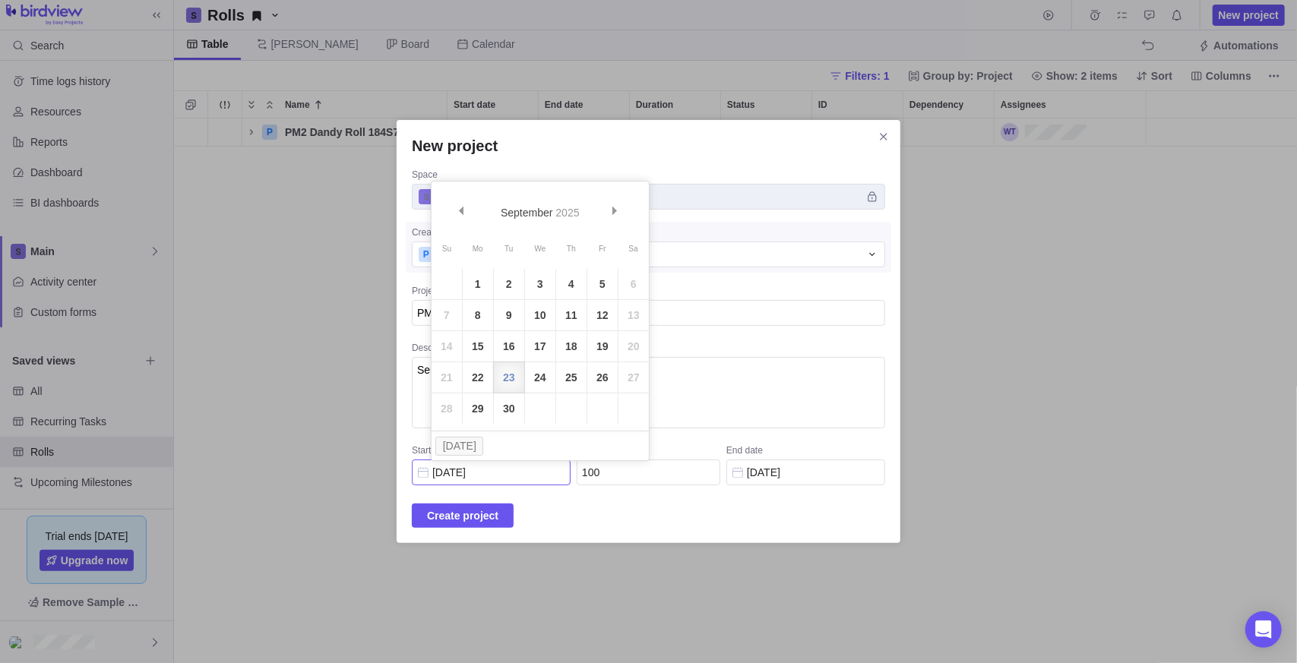
click at [524, 475] on input "[DATE]" at bounding box center [491, 473] width 159 height 26
click at [471, 289] on link "1" at bounding box center [478, 284] width 30 height 30
type input "[DATE]"
click at [524, 466] on input "[DATE]" at bounding box center [491, 473] width 159 height 26
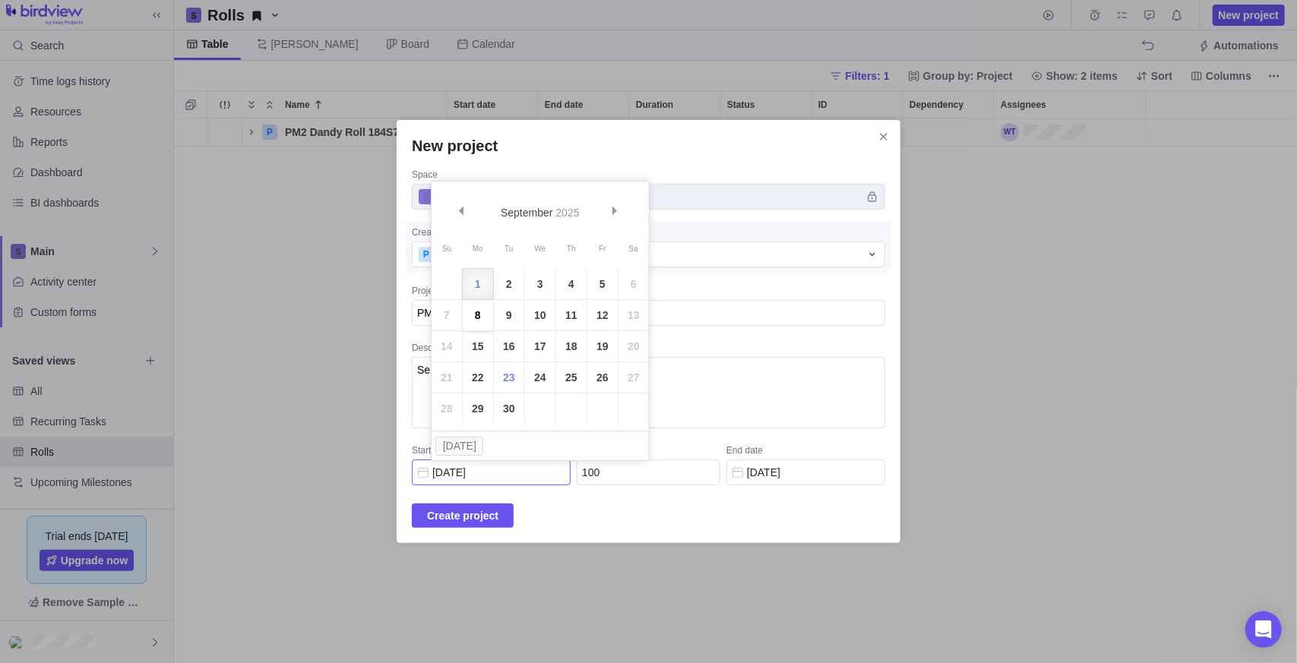
click at [488, 315] on link "8" at bounding box center [478, 315] width 30 height 30
type input "[DATE]"
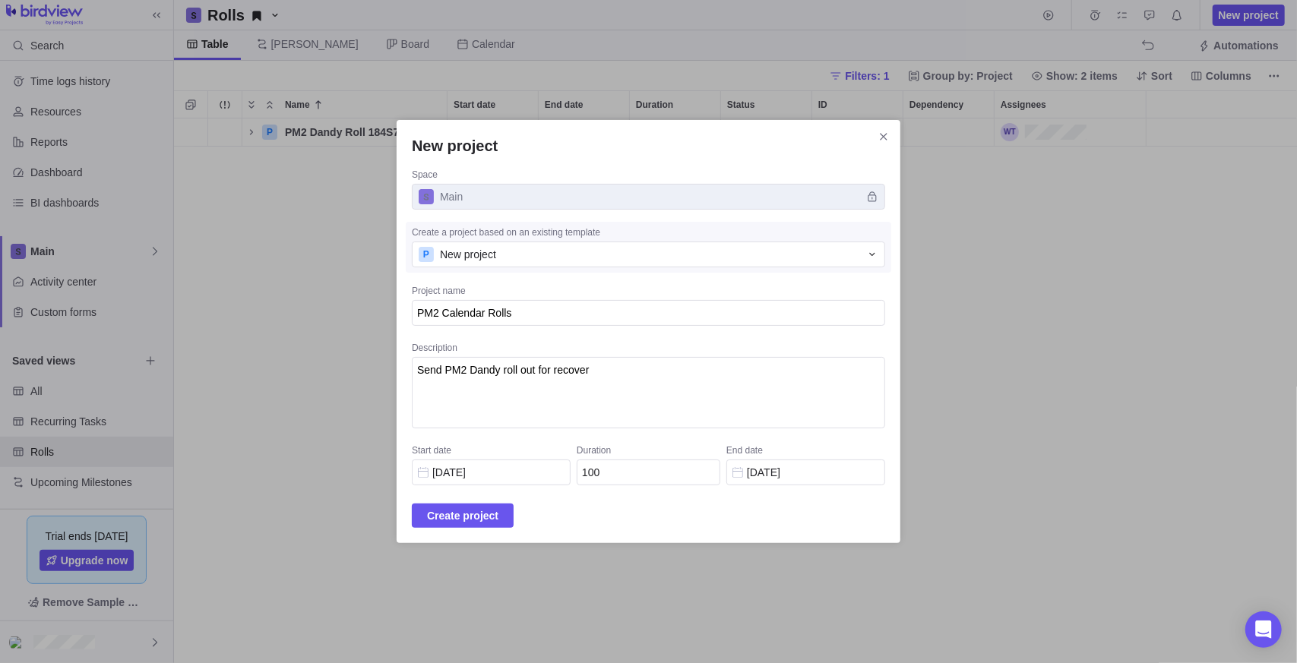
click at [763, 504] on div "Create project" at bounding box center [648, 516] width 473 height 24
drag, startPoint x: 679, startPoint y: 375, endPoint x: 318, endPoint y: 358, distance: 361.3
click at [318, 358] on div "New project Space Main Create a project based on an existing template P New pro…" at bounding box center [648, 331] width 1297 height 663
click at [477, 369] on textarea "Send PM2 Dandy roll out for recover" at bounding box center [648, 392] width 473 height 71
click at [493, 372] on textarea "Send PM2 Dandy roll out for recover" at bounding box center [648, 392] width 473 height 71
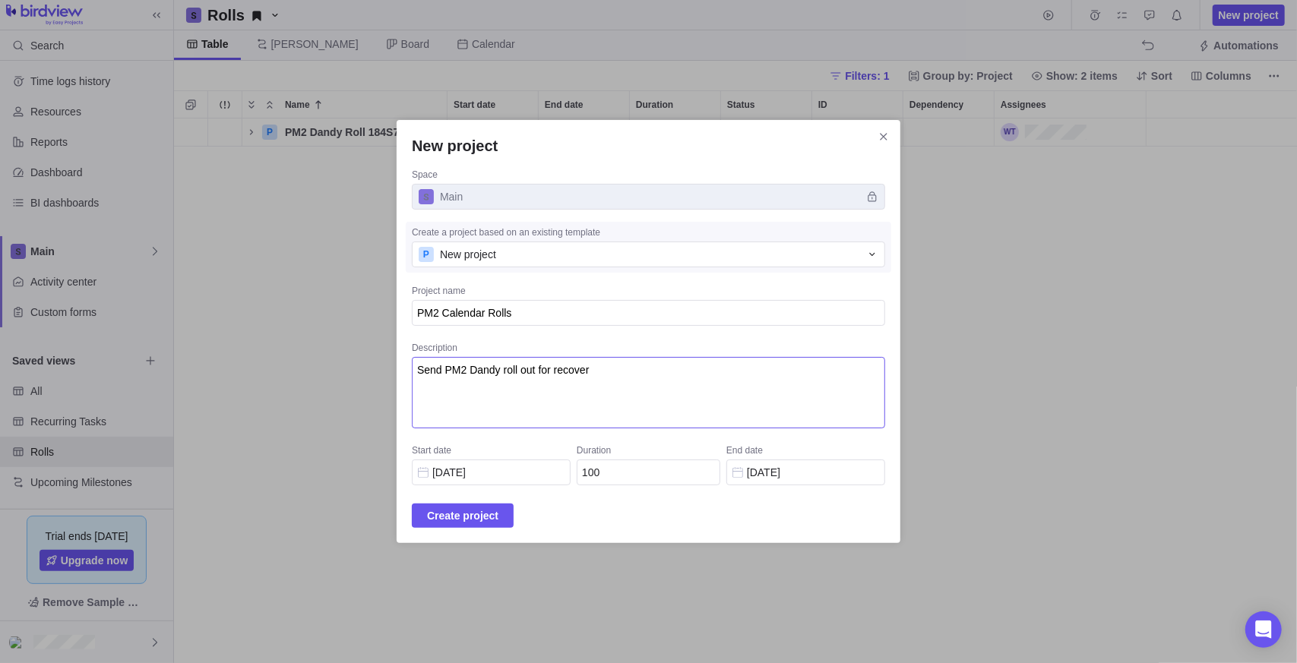
click at [493, 372] on textarea "Send PM2 Dandy roll out for recover" at bounding box center [648, 392] width 473 height 71
click at [668, 382] on textarea "Send PM2 Dandy roll out for recover" at bounding box center [648, 392] width 473 height 71
drag, startPoint x: 631, startPoint y: 370, endPoint x: 485, endPoint y: 369, distance: 145.9
click at [485, 369] on textarea "Send PM2 Dandy roll out for recover" at bounding box center [648, 392] width 473 height 71
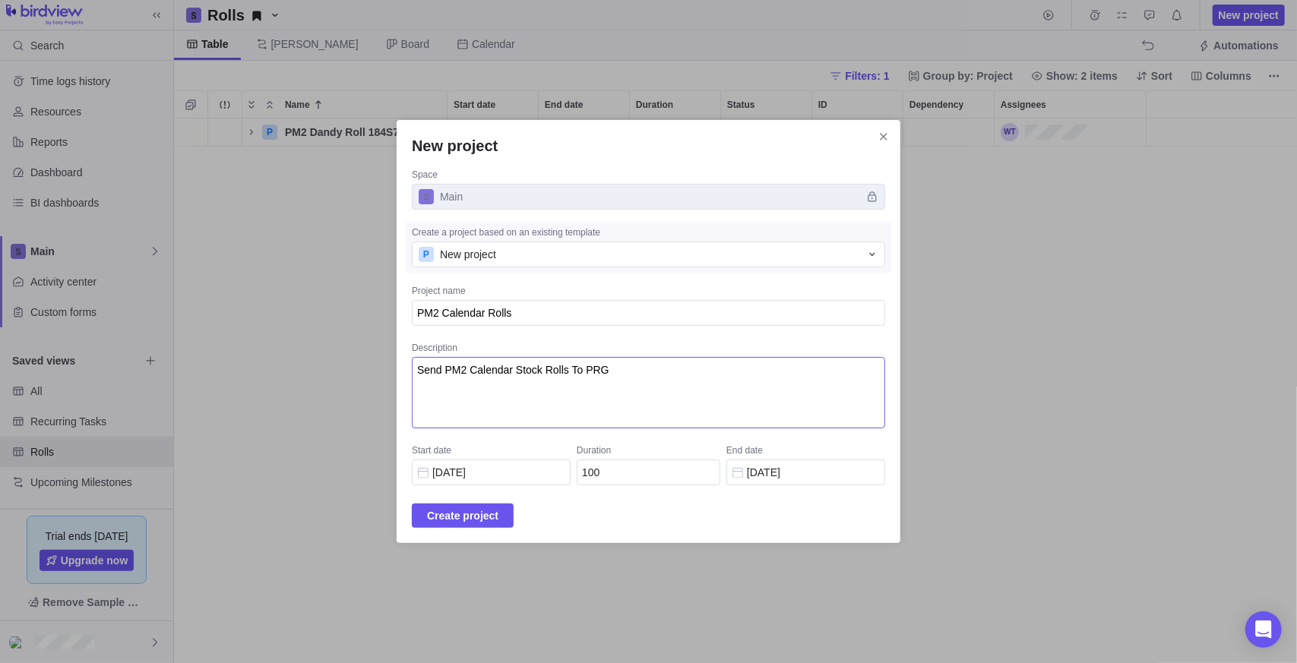
type textarea "Send PM2 Calendar Stock Rolls To PRG"
click at [504, 316] on textarea "PM2 Calendar Rolls" at bounding box center [648, 313] width 473 height 26
click at [502, 313] on textarea "PM2 Calendar Rolls" at bounding box center [648, 313] width 473 height 26
type textarea "x"
type textarea "PM2 Calendar Rolls"
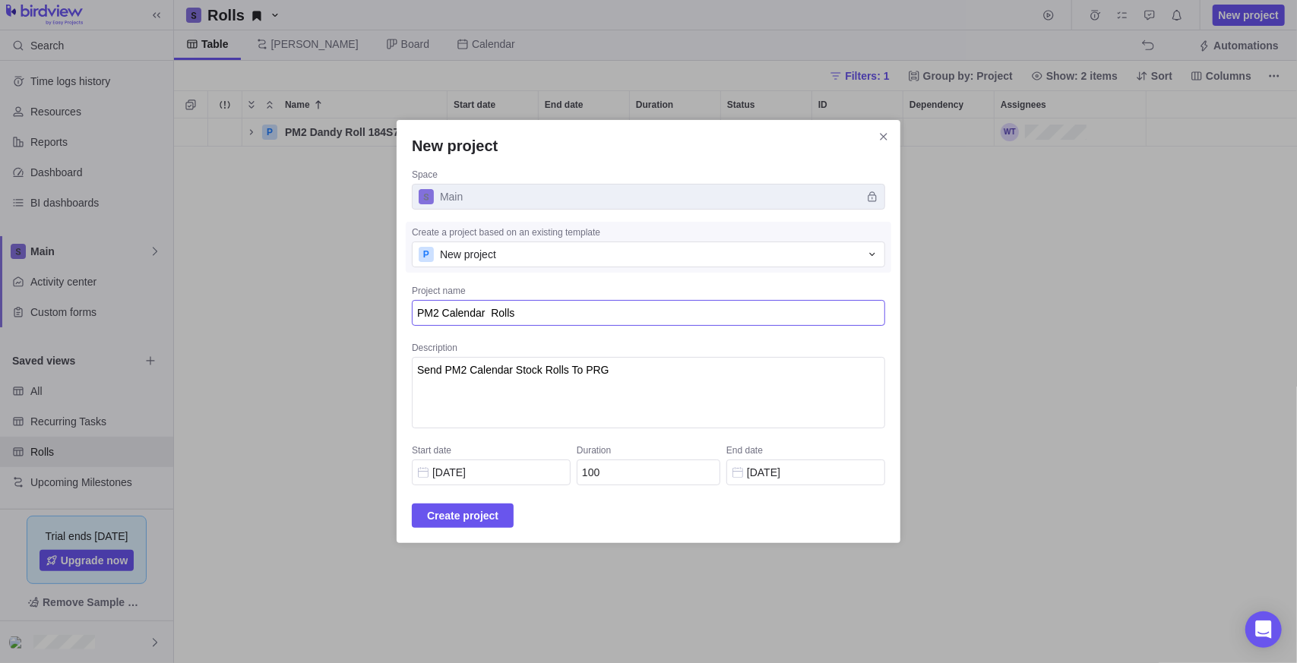
type textarea "x"
type textarea "PM2 Calendar S Rolls"
type textarea "x"
type textarea "PM2 Calendar St Rolls"
type textarea "x"
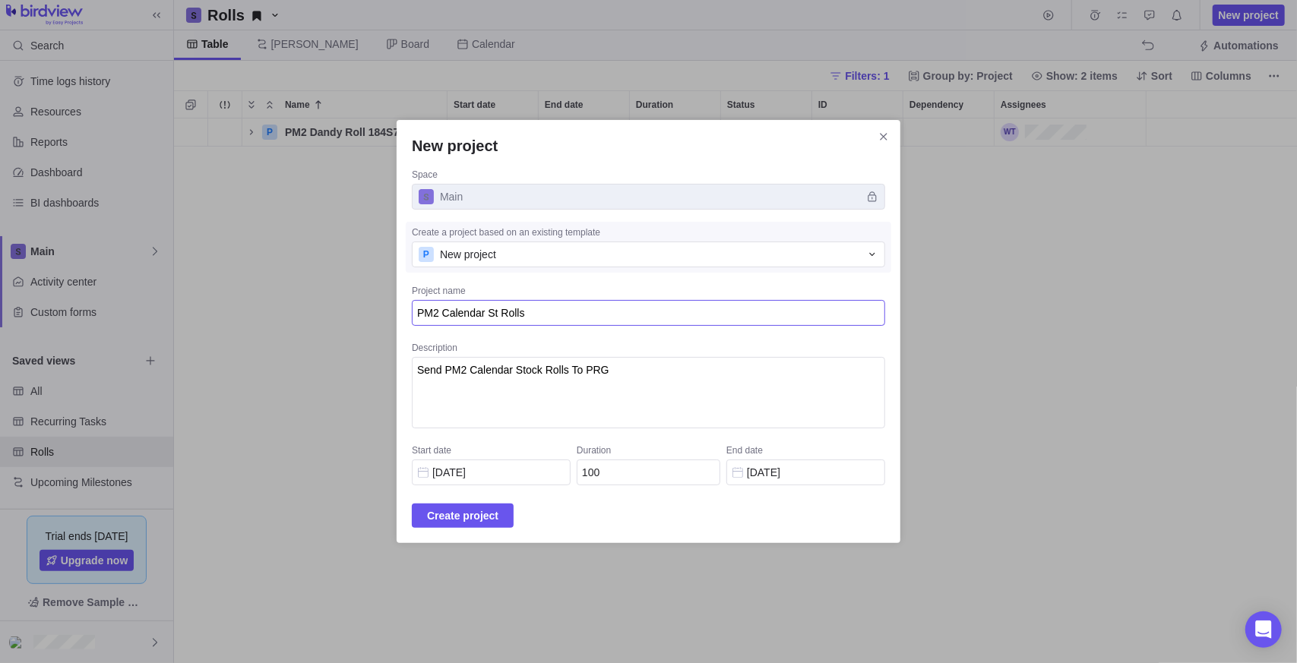
type textarea "PM2 Calendar Sta Rolls"
type textarea "x"
type textarea "PM2 Calendar Stat Rolls"
type textarea "x"
type textarea "PM2 Calendar Sta Rolls"
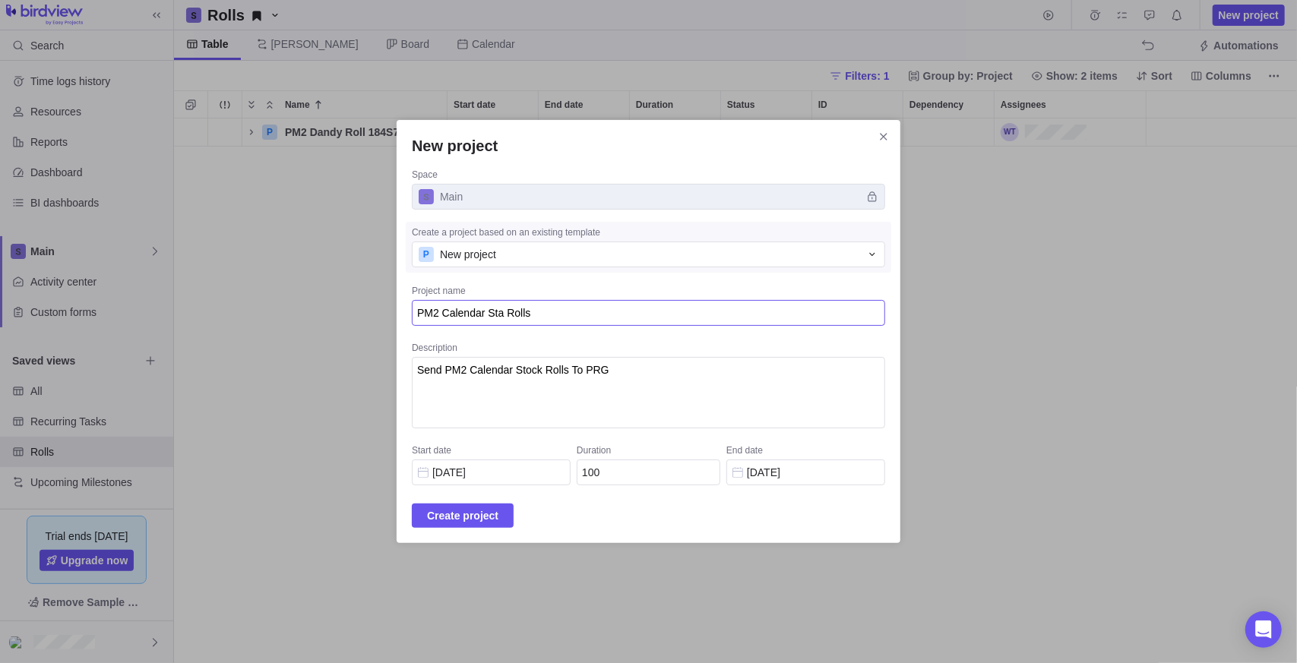
type textarea "x"
type textarea "PM2 Calendar Stac Rolls"
type textarea "x"
type textarea "PM2 Calendar Stack Rolls"
click at [463, 516] on span "Create project" at bounding box center [462, 516] width 71 height 18
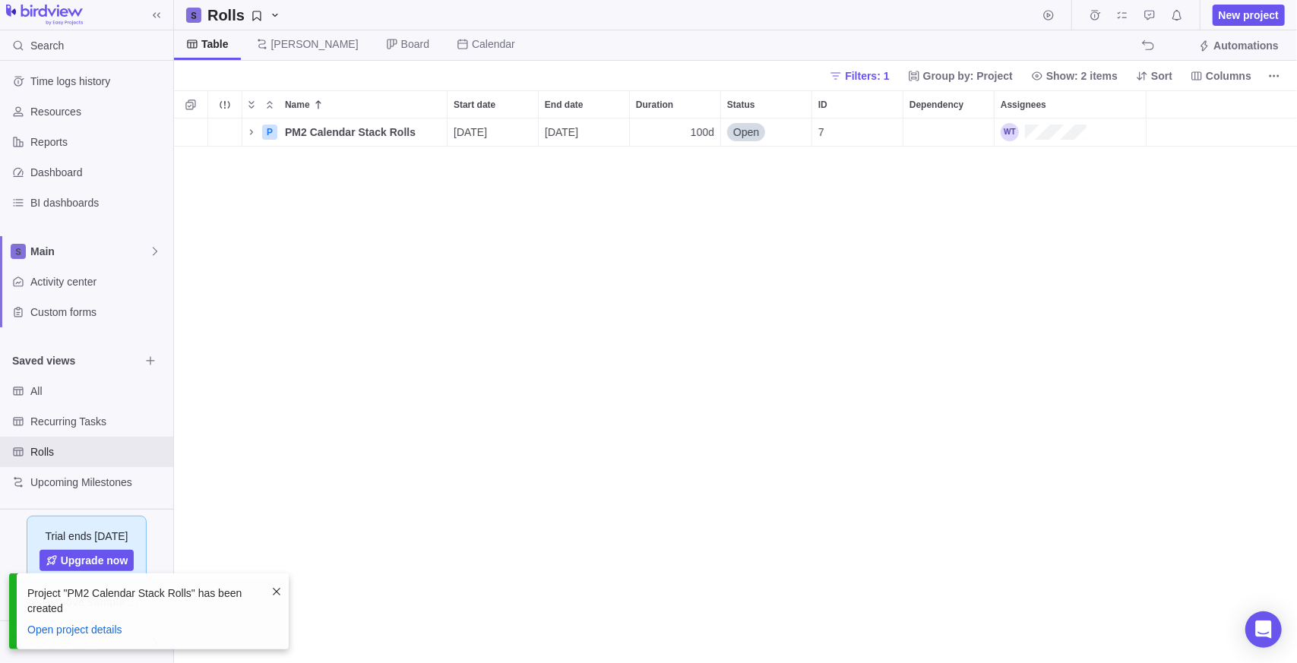
scroll to position [533, 1112]
click at [249, 127] on icon "Name" at bounding box center [251, 132] width 12 height 12
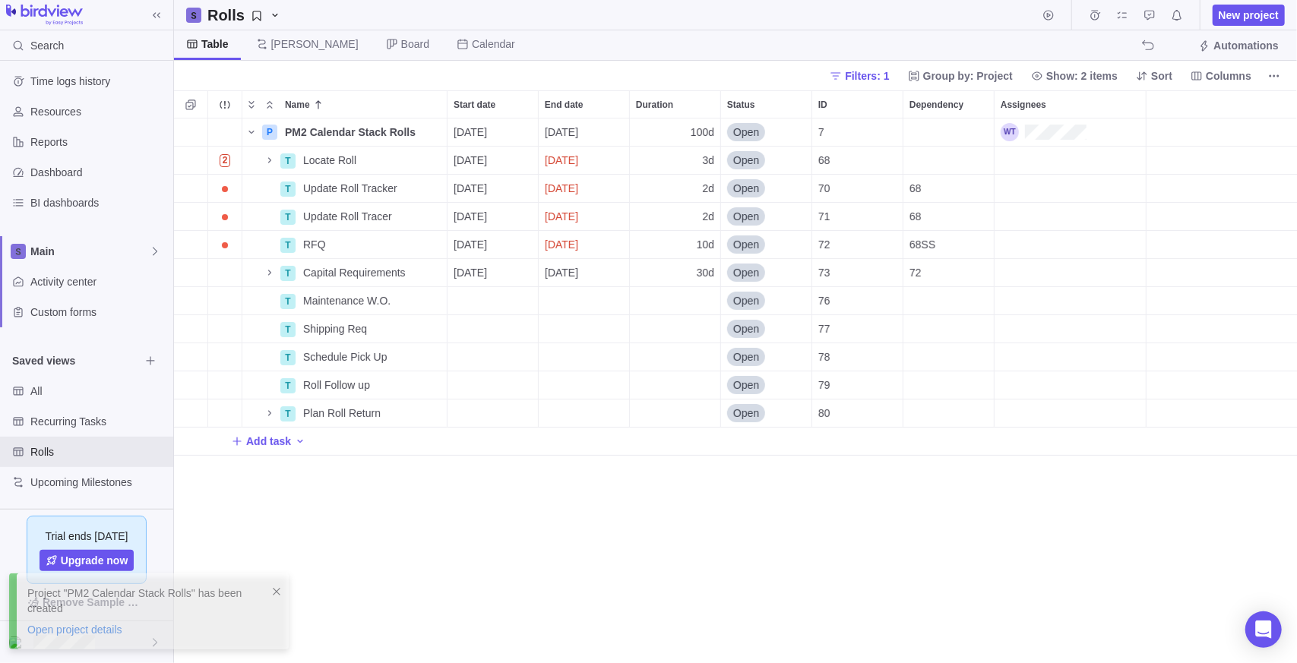
drag, startPoint x: 413, startPoint y: 577, endPoint x: 427, endPoint y: 567, distance: 17.9
click at [413, 577] on div "P PM2 Calendar Stack Rolls Details [DATE] [DATE] 100d Open 7 2 T Locate Roll De…" at bounding box center [735, 392] width 1123 height 546
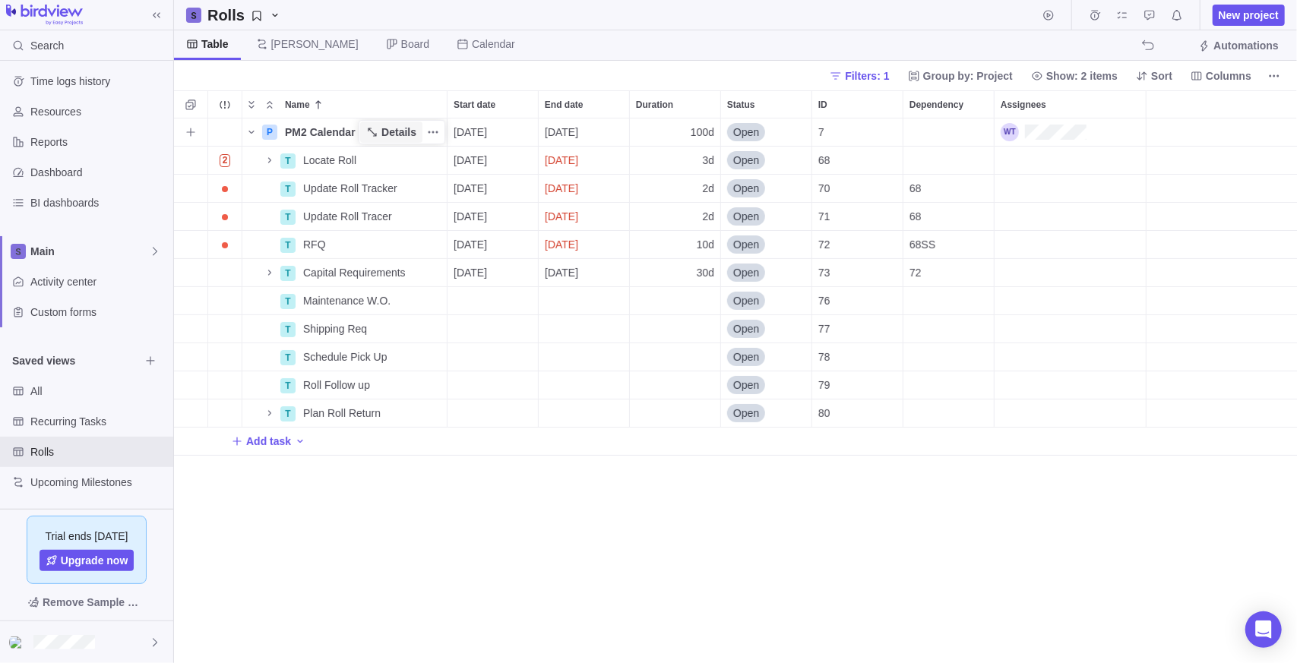
click at [412, 133] on span "Details" at bounding box center [398, 132] width 35 height 15
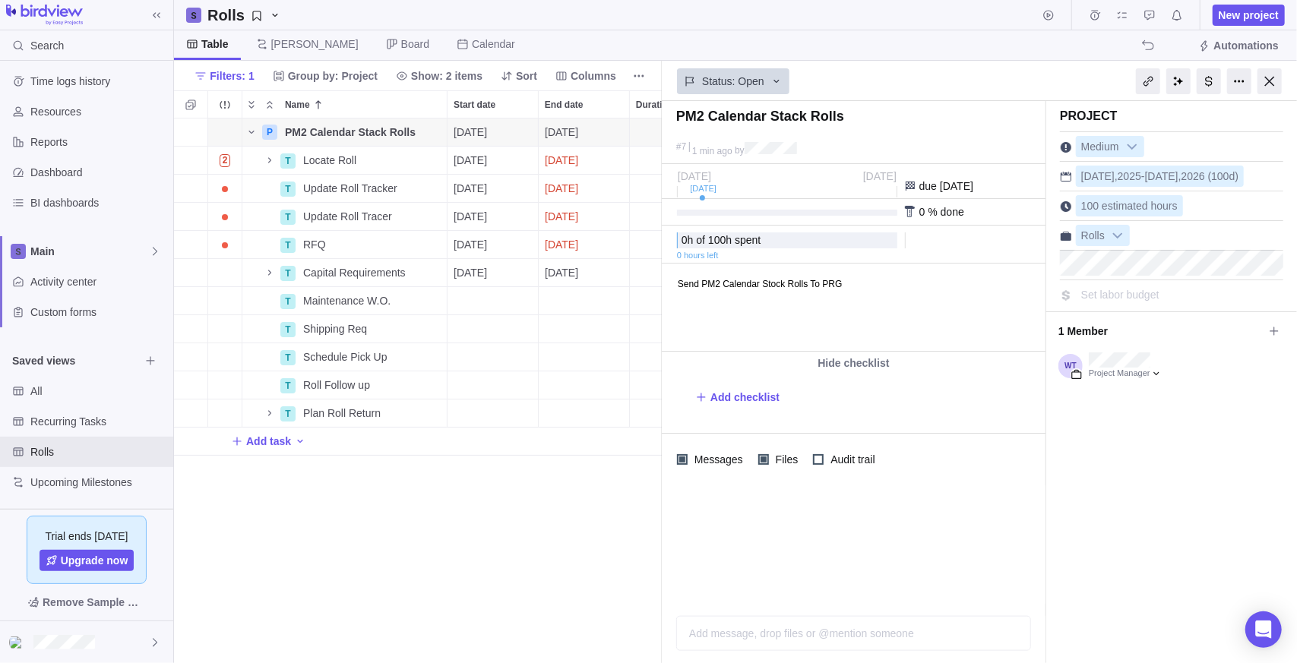
click at [380, 531] on div "P PM2 Calendar Stack Rolls Details [DATE] [DATE] 100d Open 7 2 T Locate Roll De…" at bounding box center [418, 392] width 488 height 546
click at [238, 85] on span "Filters: 1" at bounding box center [223, 75] width 71 height 21
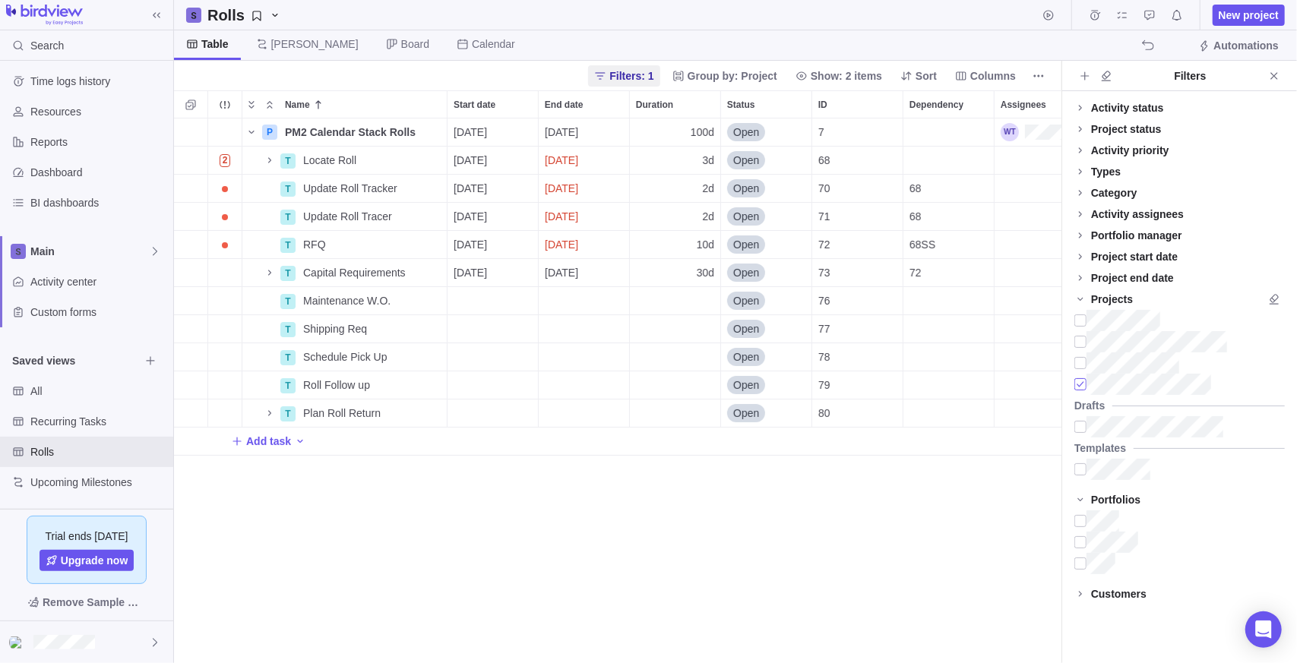
click at [1084, 384] on div at bounding box center [1080, 384] width 12 height 21
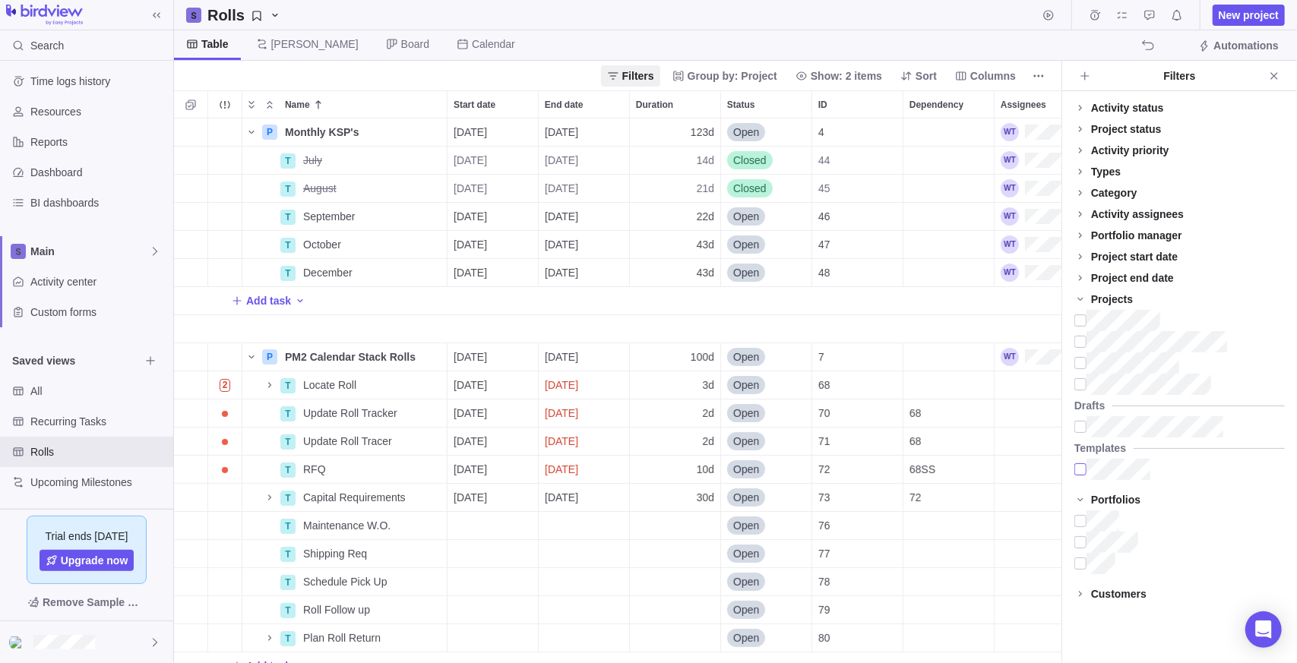
click at [1083, 474] on div at bounding box center [1080, 469] width 12 height 21
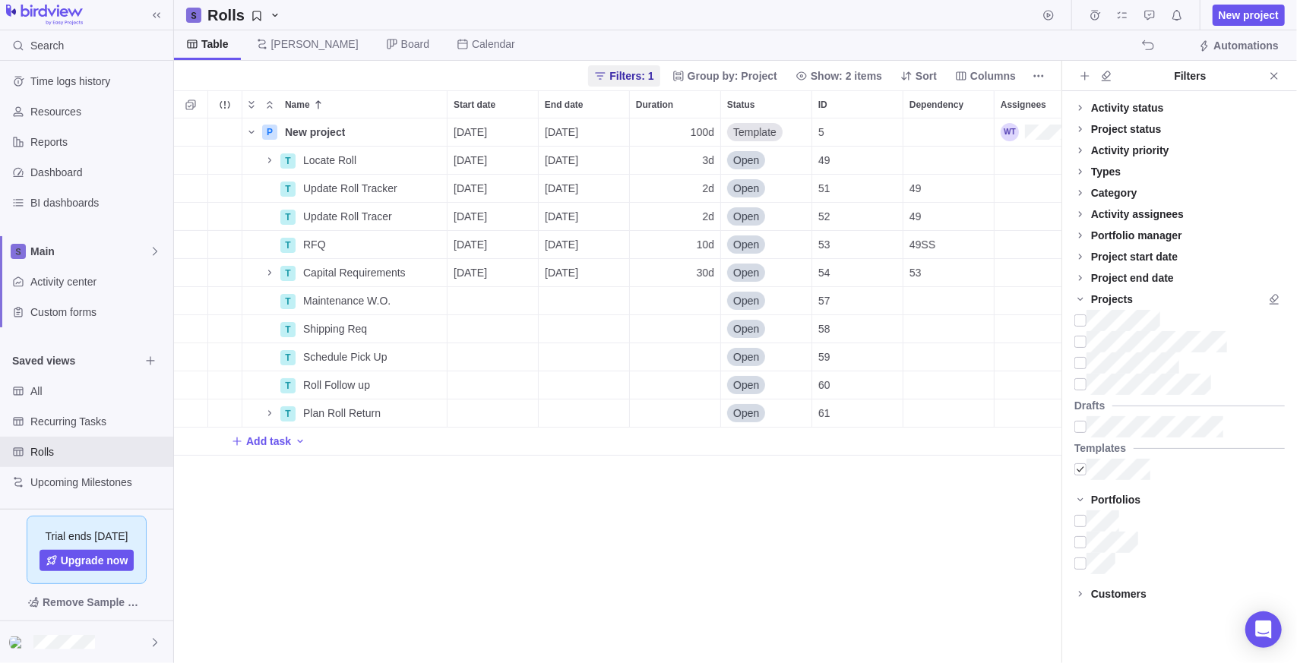
click at [903, 510] on div "P New project Details [DATE] [DATE] 100d Template 5 T Locate Roll Details [DATE…" at bounding box center [617, 392] width 887 height 546
click at [1276, 76] on icon "Close" at bounding box center [1273, 75] width 7 height 7
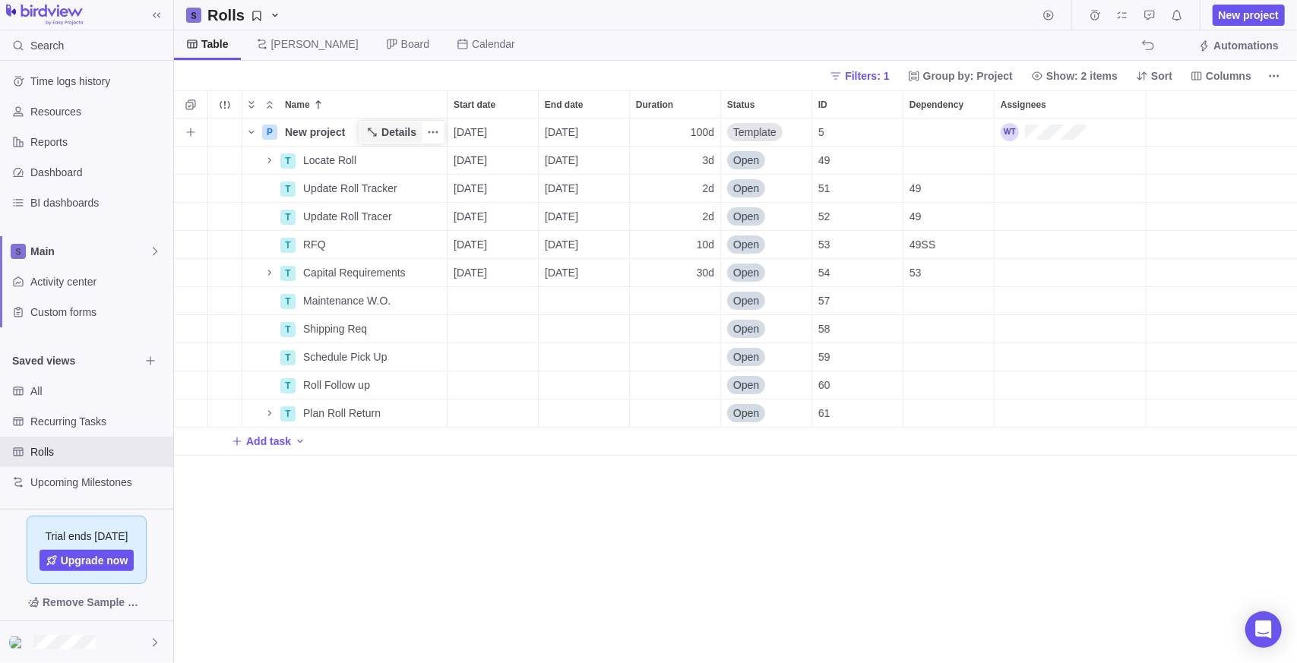
click at [399, 130] on span "Details" at bounding box center [398, 132] width 35 height 15
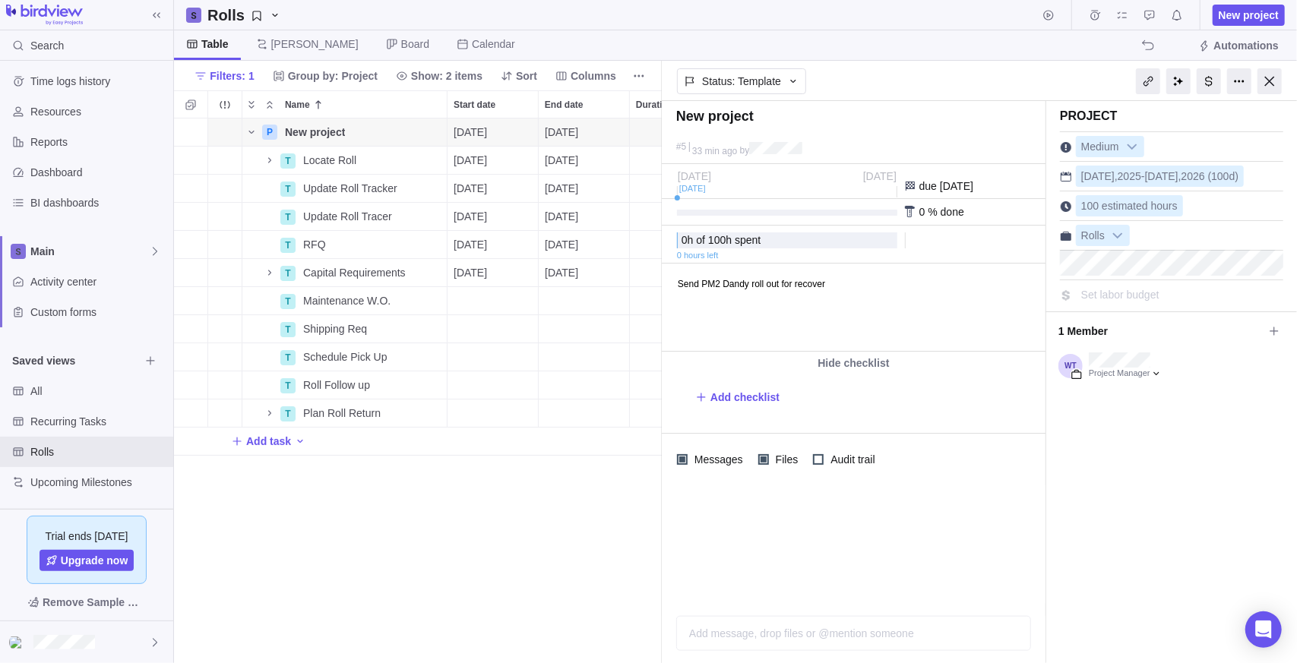
click at [513, 570] on div "P New project Details [DATE] [DATE] 100d Template 5 T Locate Roll Details [DATE…" at bounding box center [418, 392] width 488 height 546
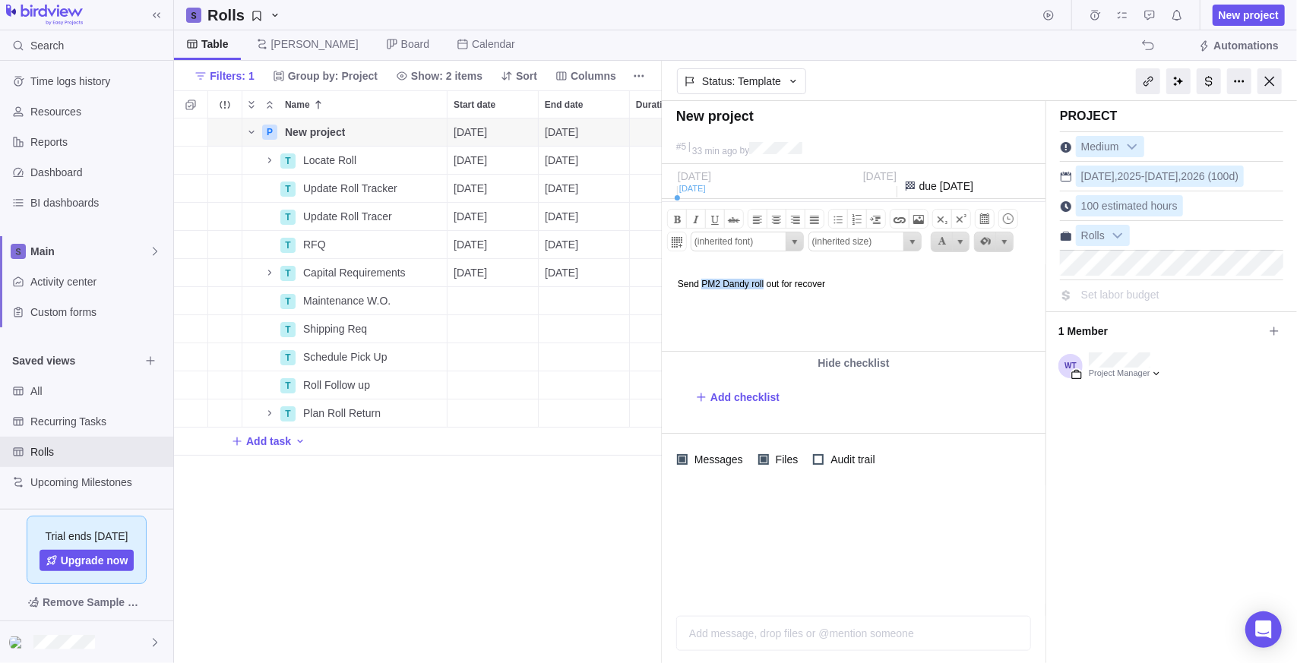
drag, startPoint x: 704, startPoint y: 284, endPoint x: 771, endPoint y: 285, distance: 67.6
click at [771, 285] on body "Send PM2 Dandy roll out for recover" at bounding box center [852, 276] width 380 height 25
click at [767, 274] on body "Send () out for recover" at bounding box center [852, 276] width 380 height 25
click at [1102, 457] on div "Project Medium [DATE] - [DATE] (100d) 100 estimated hours Rolls Set labor budge…" at bounding box center [1171, 382] width 251 height 562
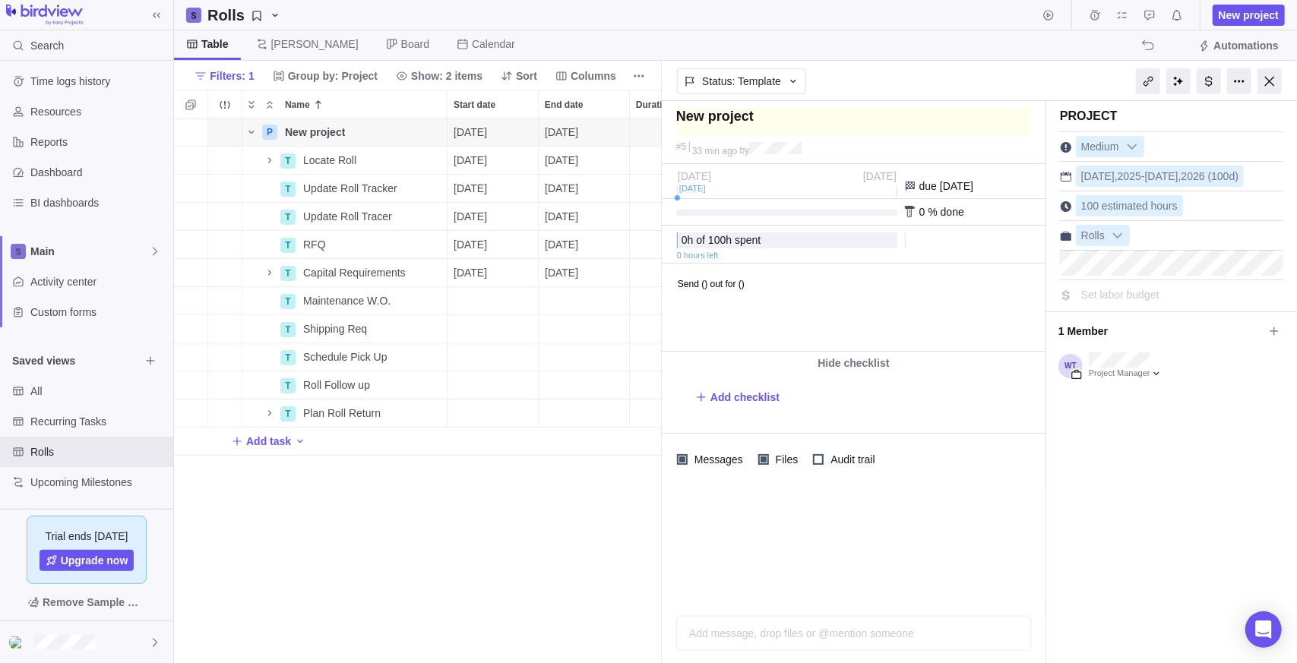
click at [726, 125] on textarea at bounding box center [853, 121] width 354 height 27
drag, startPoint x: 757, startPoint y: 116, endPoint x: 549, endPoint y: 119, distance: 207.4
click at [549, 119] on div "Rolls New project Table [PERSON_NAME] Board Calendar Automations Filters: 1 Gro…" at bounding box center [735, 331] width 1123 height 663
type textarea "R"
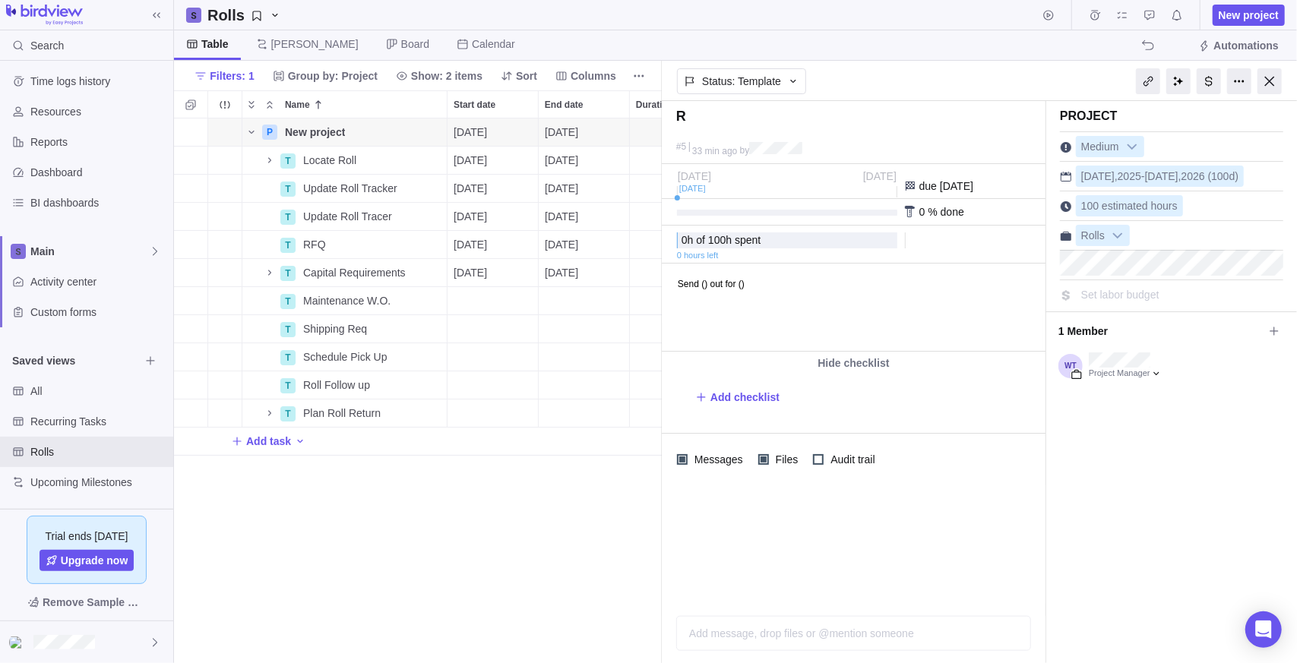
type textarea "Ro"
type textarea "Rol"
type textarea "Roll"
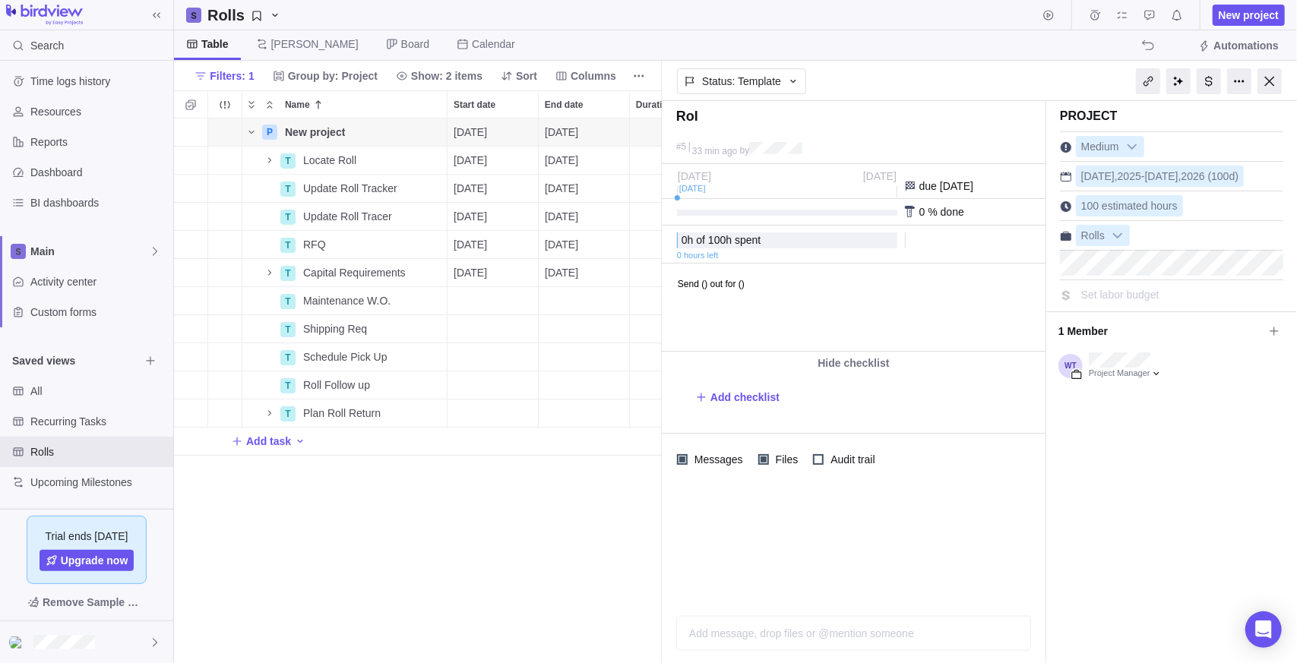
type textarea "Roll"
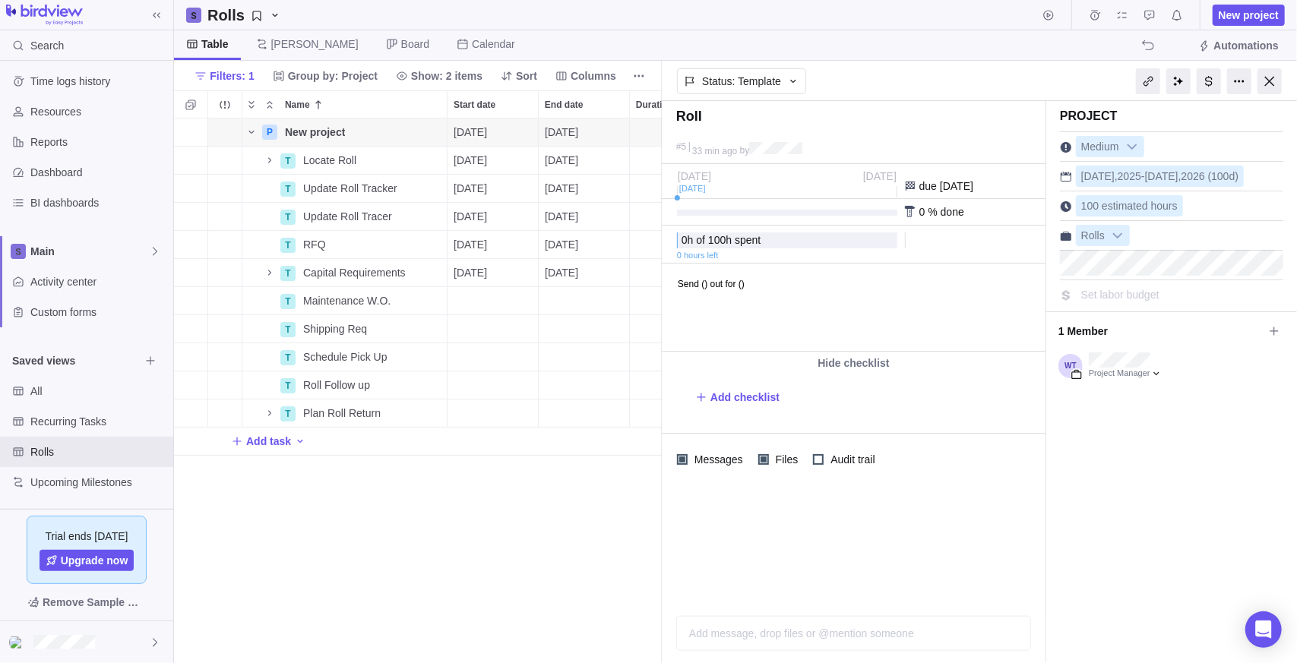
type textarea "Rol"
type textarea "Ro"
type textarea "R"
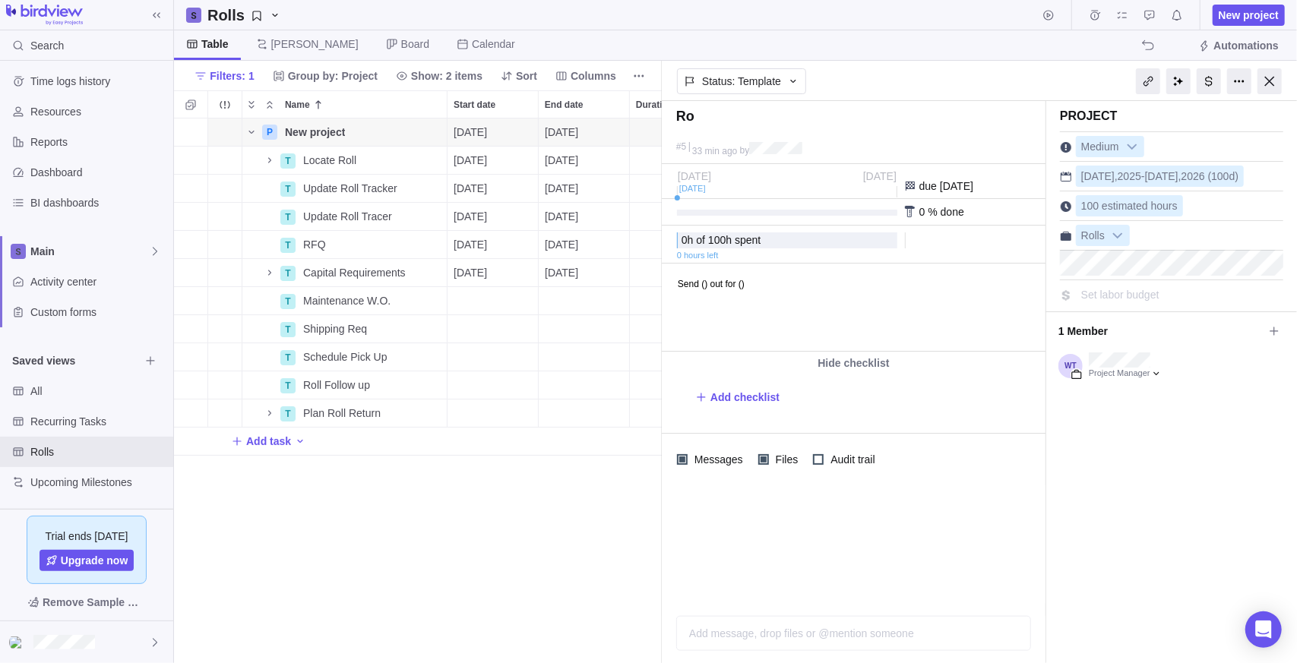
type textarea "R"
type textarea "S"
type textarea "Se"
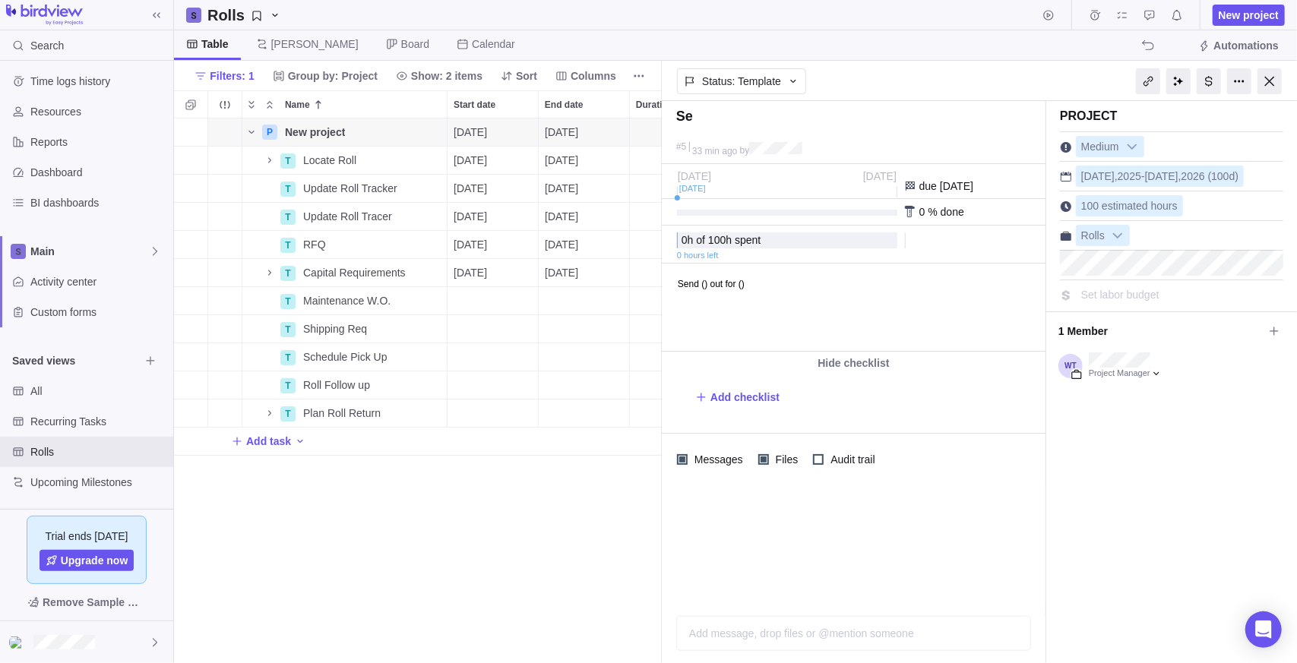
type textarea "Sen"
type textarea "Send"
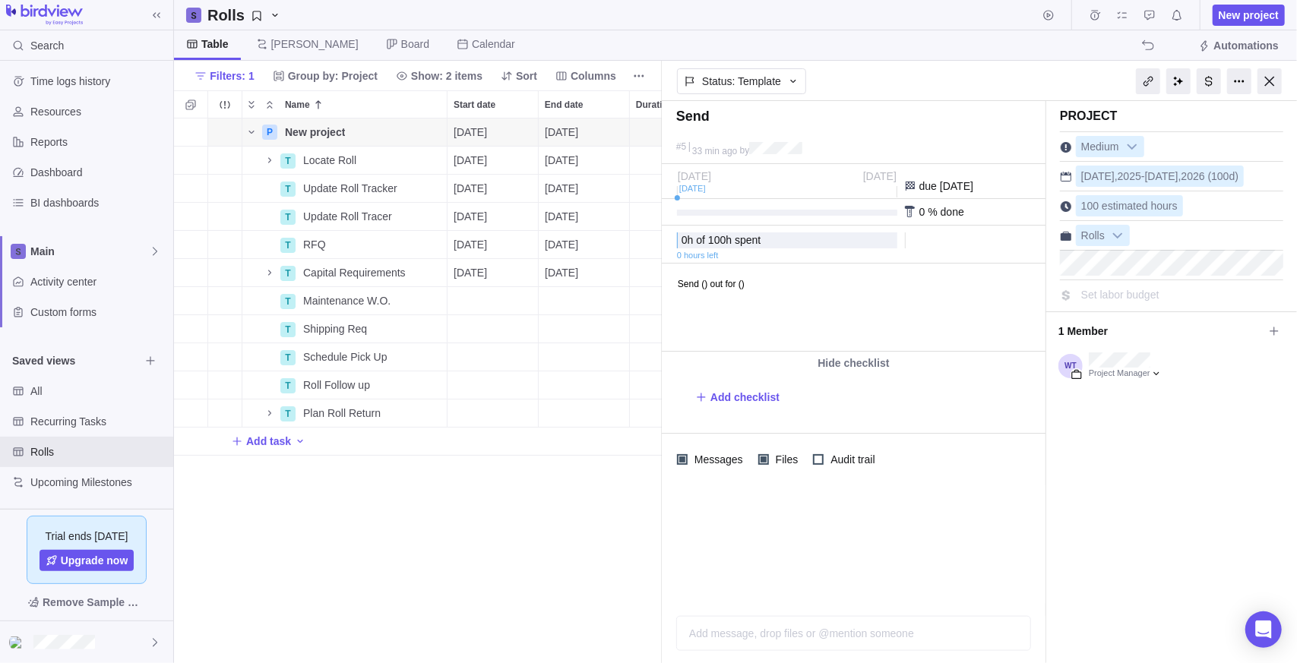
type textarea "Send"
type textarea "Send O"
type textarea "Send Ou"
click at [1097, 498] on div "Project Medium [DATE] - [DATE] (100d) 100 estimated hours Rolls Set labor budge…" at bounding box center [1171, 382] width 251 height 562
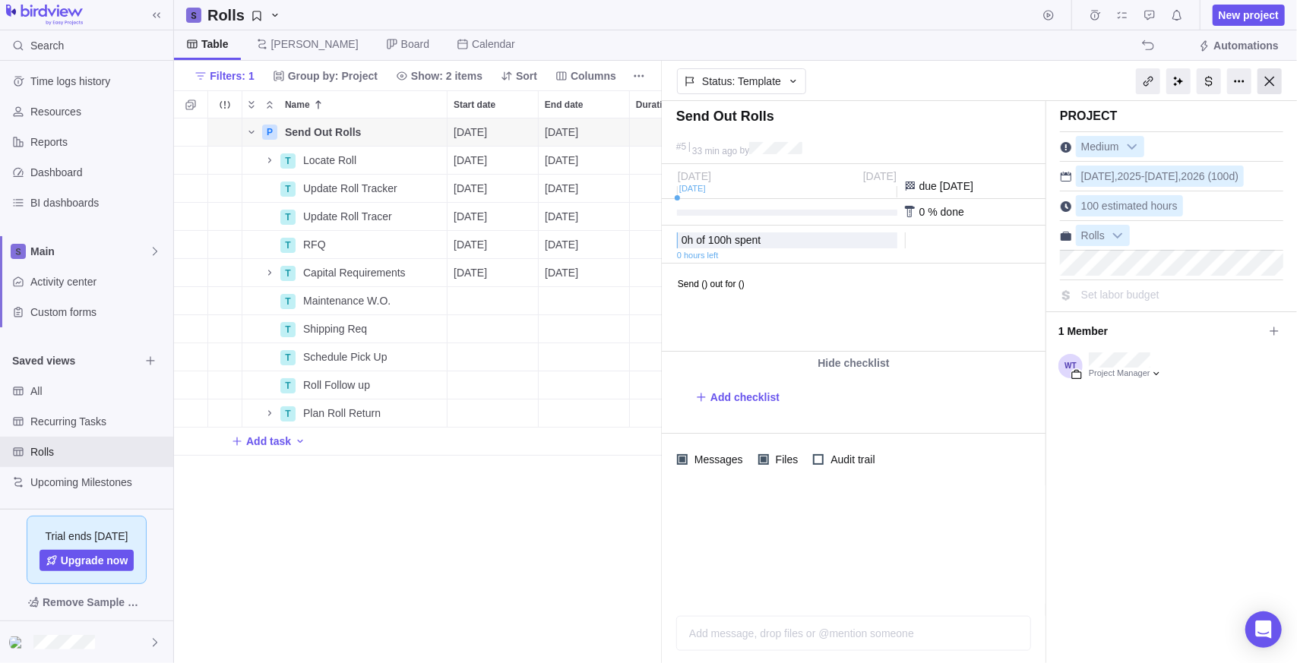
click at [1266, 76] on div at bounding box center [1270, 81] width 24 height 26
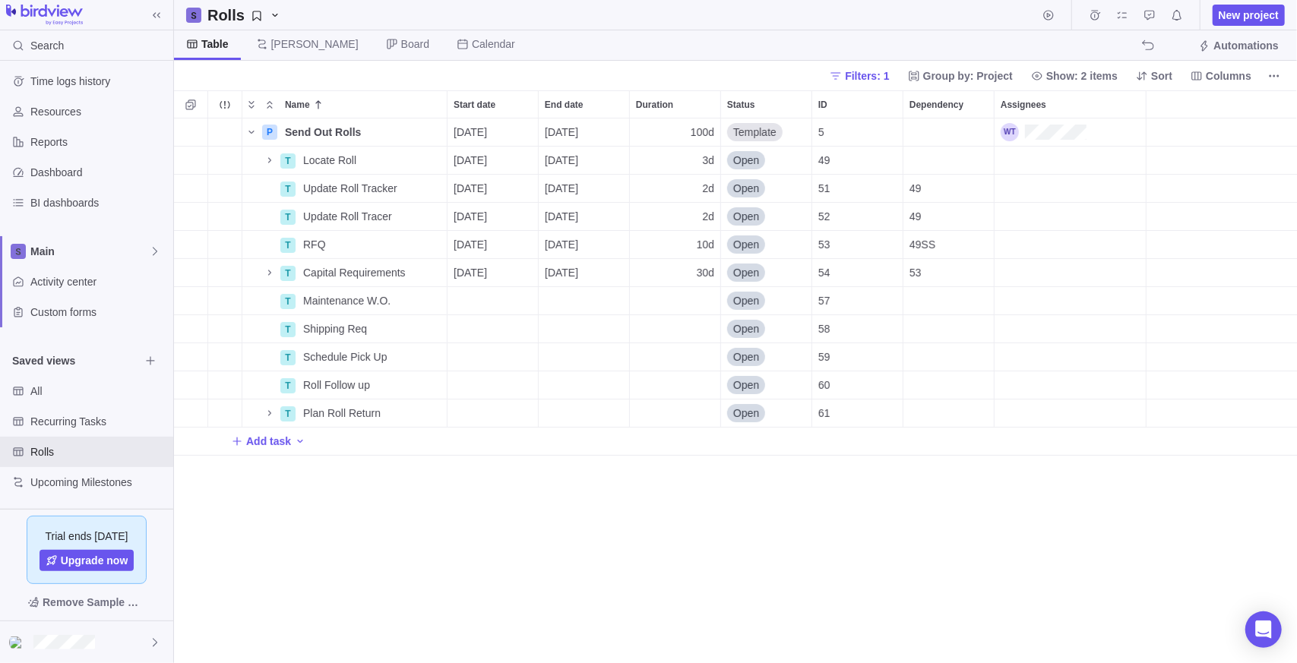
click at [476, 514] on div "P Send Out Rolls Details [DATE] [DATE] 100d Template 5 T Locate Roll Details [D…" at bounding box center [735, 392] width 1123 height 546
click at [887, 73] on span "Filters: 1" at bounding box center [867, 75] width 44 height 15
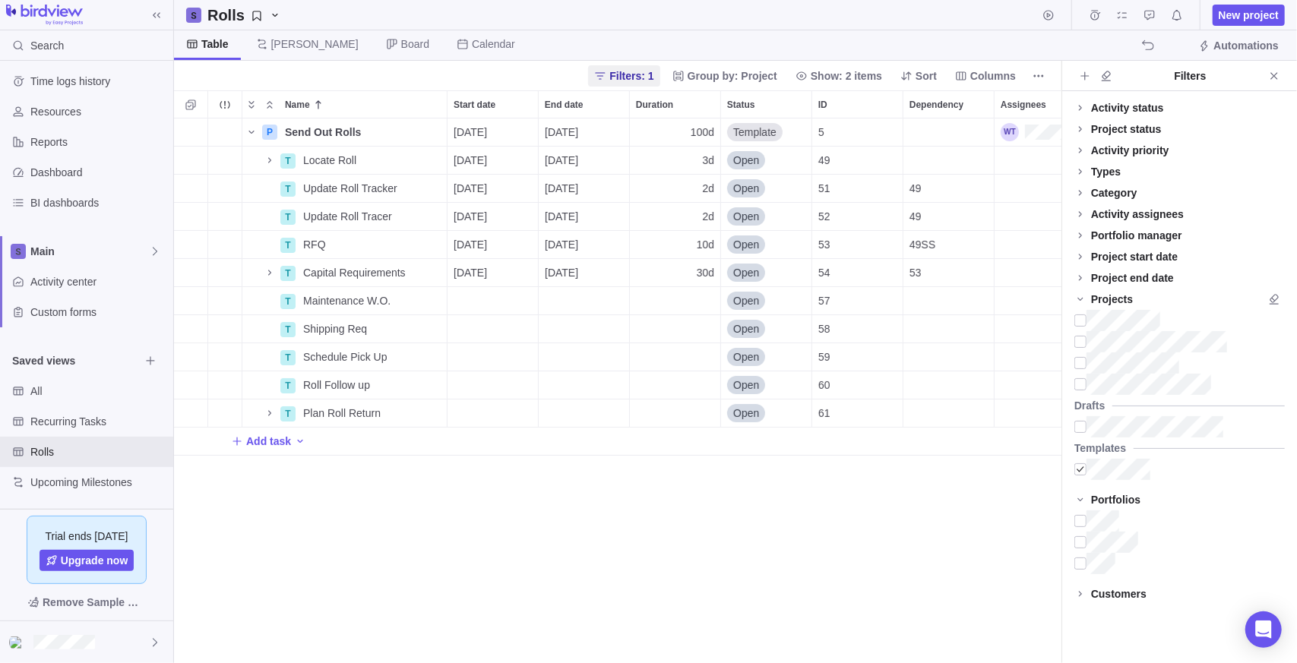
click at [780, 509] on div "P Send Out Rolls Details [DATE] [DATE] 100d Template 5 T Locate Roll Details [D…" at bounding box center [617, 392] width 887 height 546
click at [279, 73] on div "Filters: 1 Group by: Project Show: 2 items Sort Columns" at bounding box center [617, 76] width 887 height 30
click at [1083, 470] on div at bounding box center [1080, 469] width 12 height 21
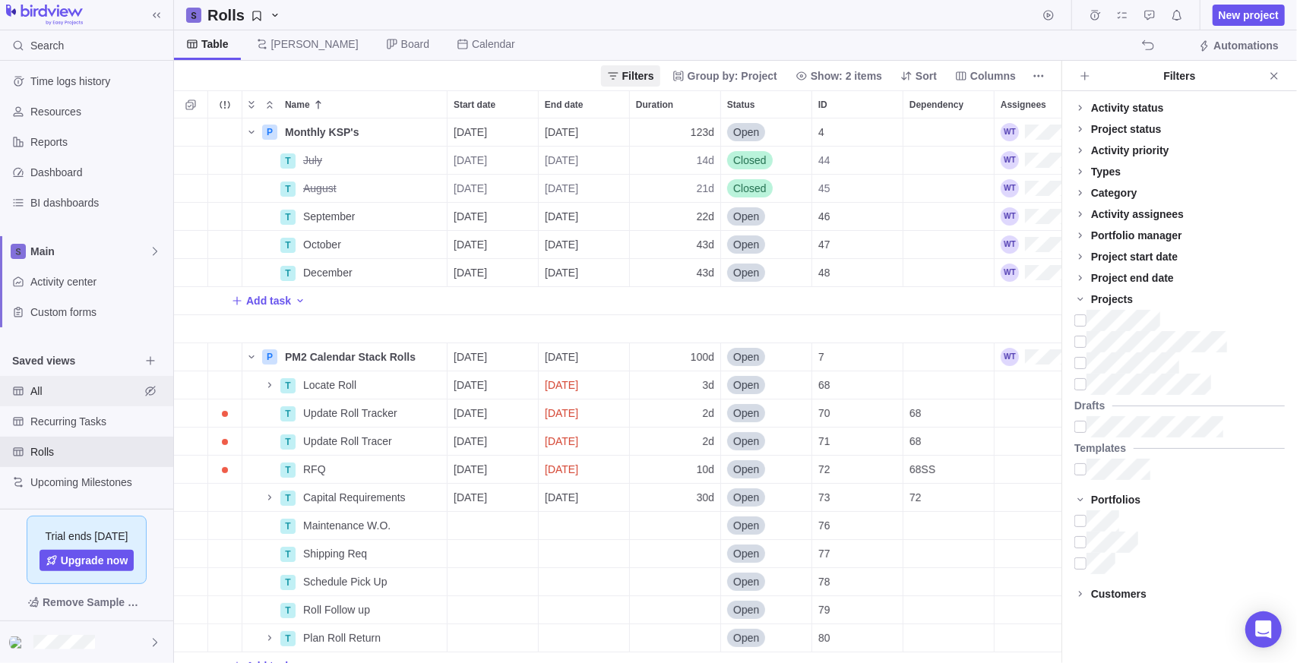
click at [49, 389] on span "All" at bounding box center [84, 391] width 109 height 15
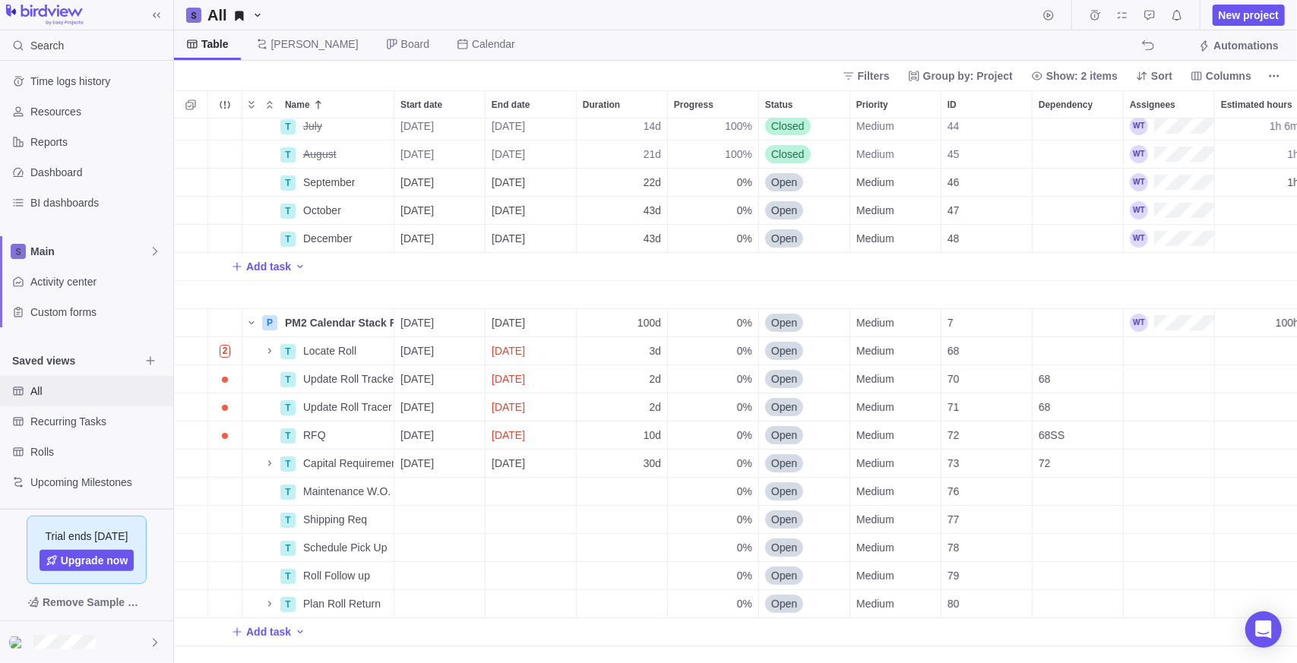
scroll to position [0, 0]
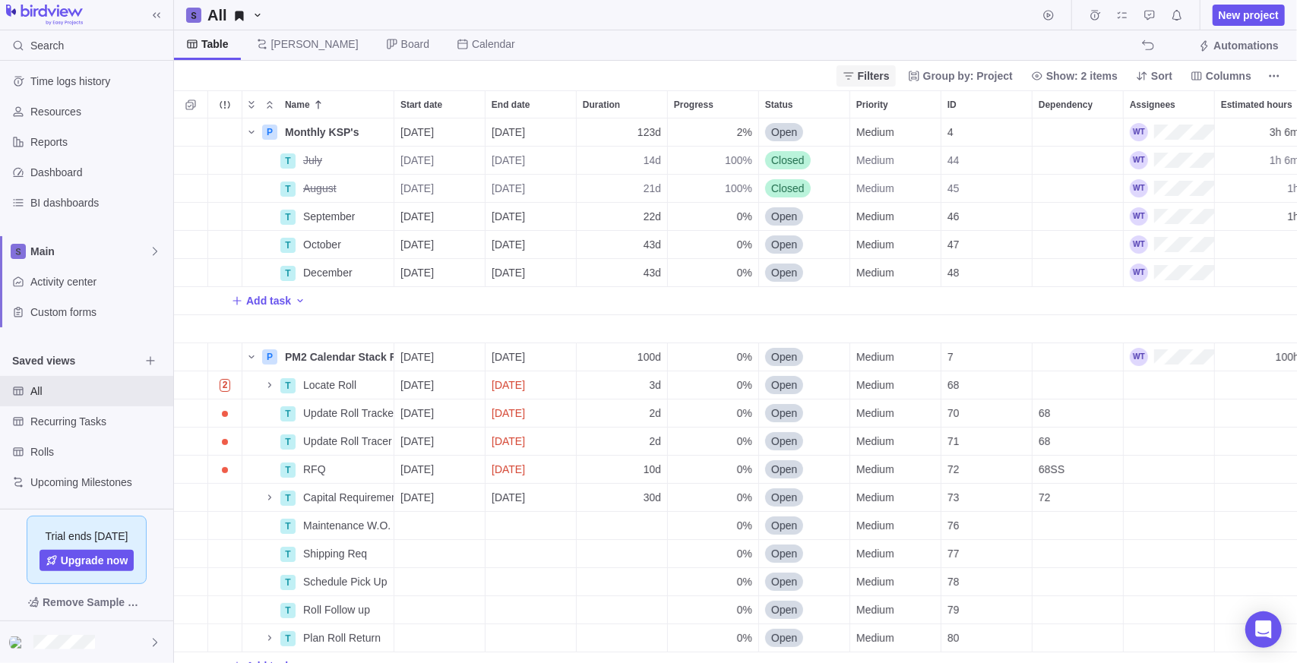
click at [853, 72] on icon at bounding box center [848, 75] width 10 height 7
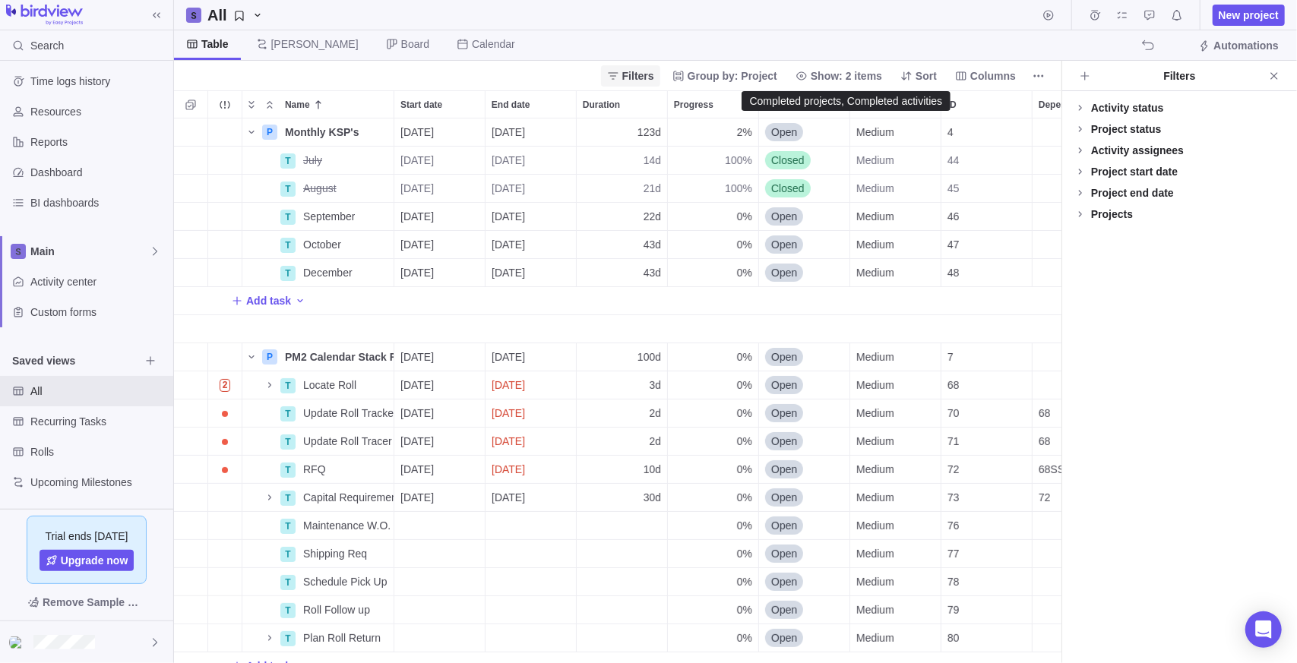
click at [864, 72] on span "Show: 2 items" at bounding box center [846, 75] width 71 height 15
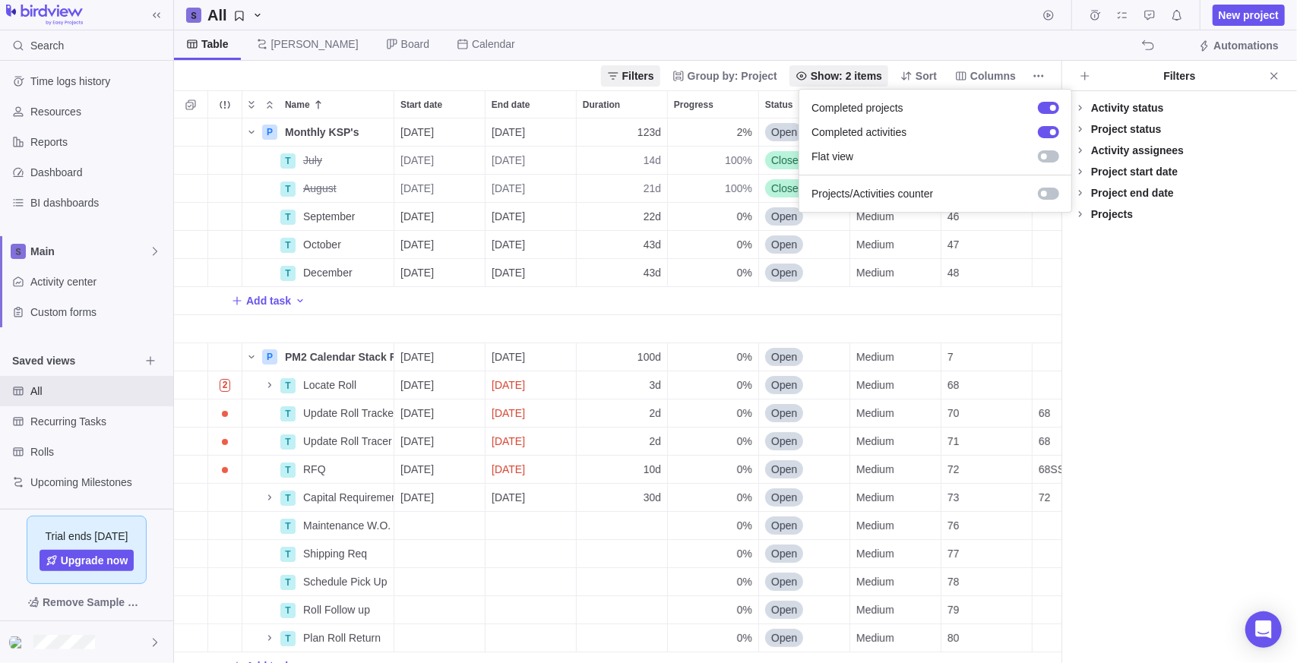
click at [854, 22] on body "Search Time logs history Resources Reports Dashboard BI dashboards Main Activit…" at bounding box center [648, 331] width 1297 height 663
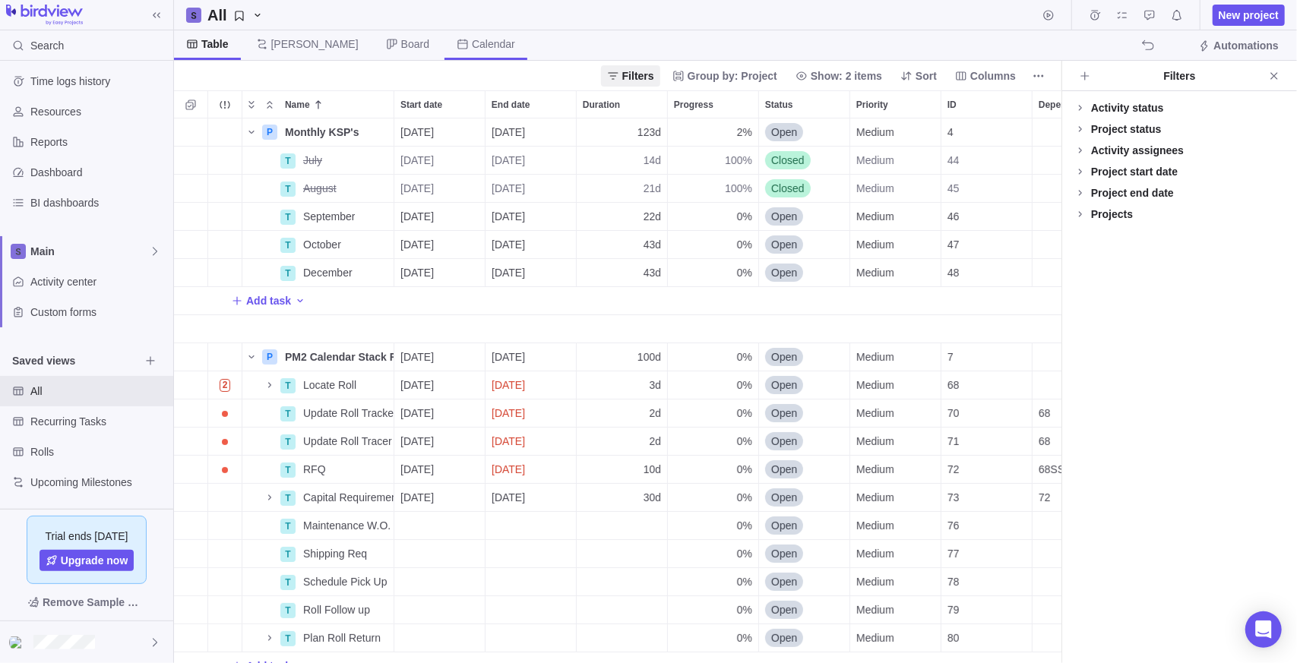
click at [445, 54] on span "Calendar" at bounding box center [486, 45] width 83 height 30
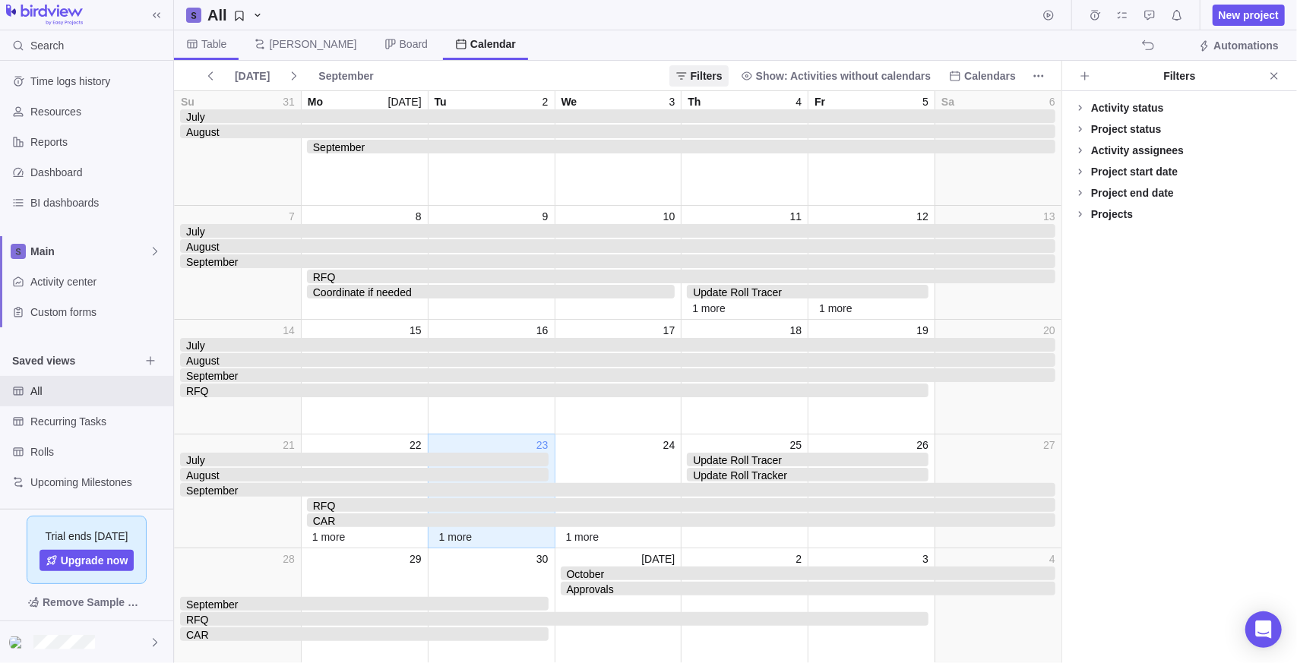
click at [233, 44] on span "Table" at bounding box center [206, 45] width 65 height 30
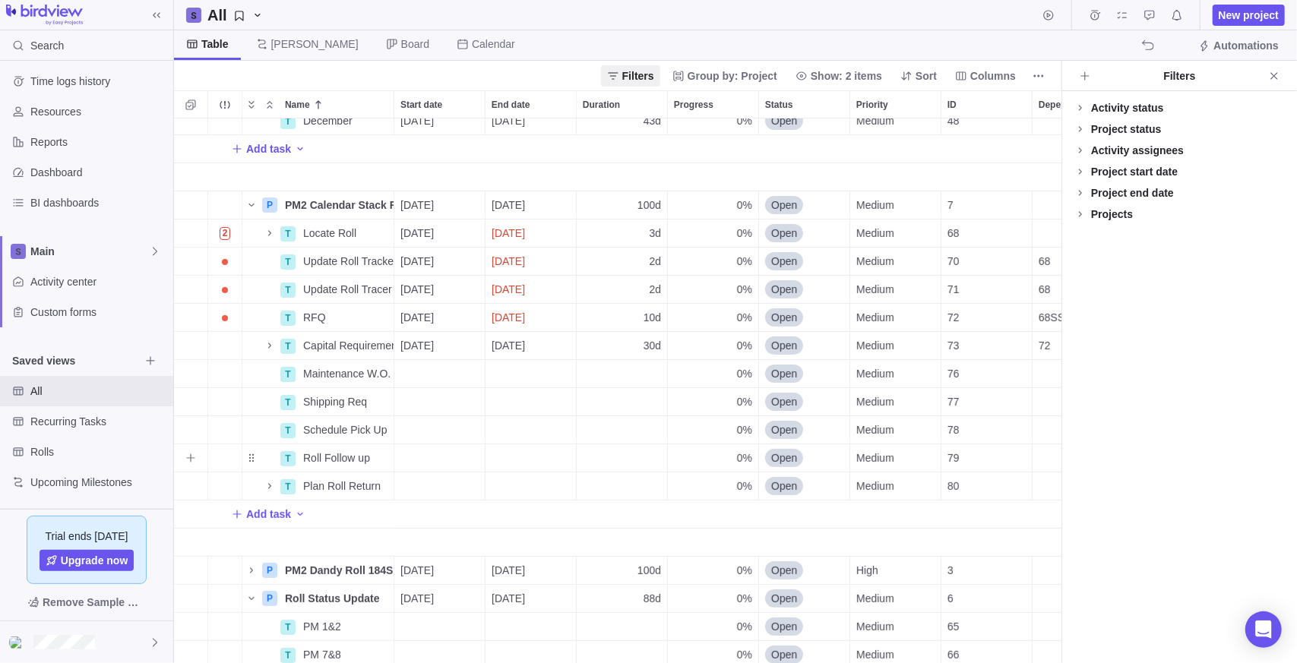
scroll to position [224, 0]
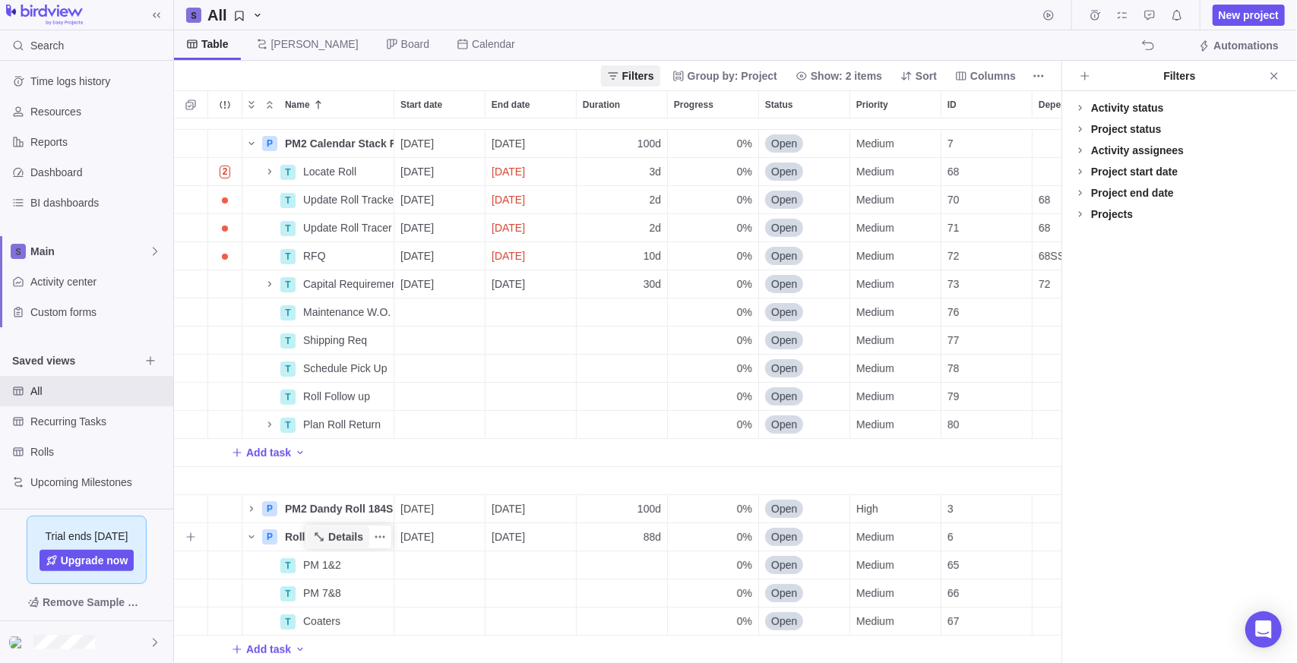
click at [351, 530] on span "Details" at bounding box center [345, 537] width 35 height 15
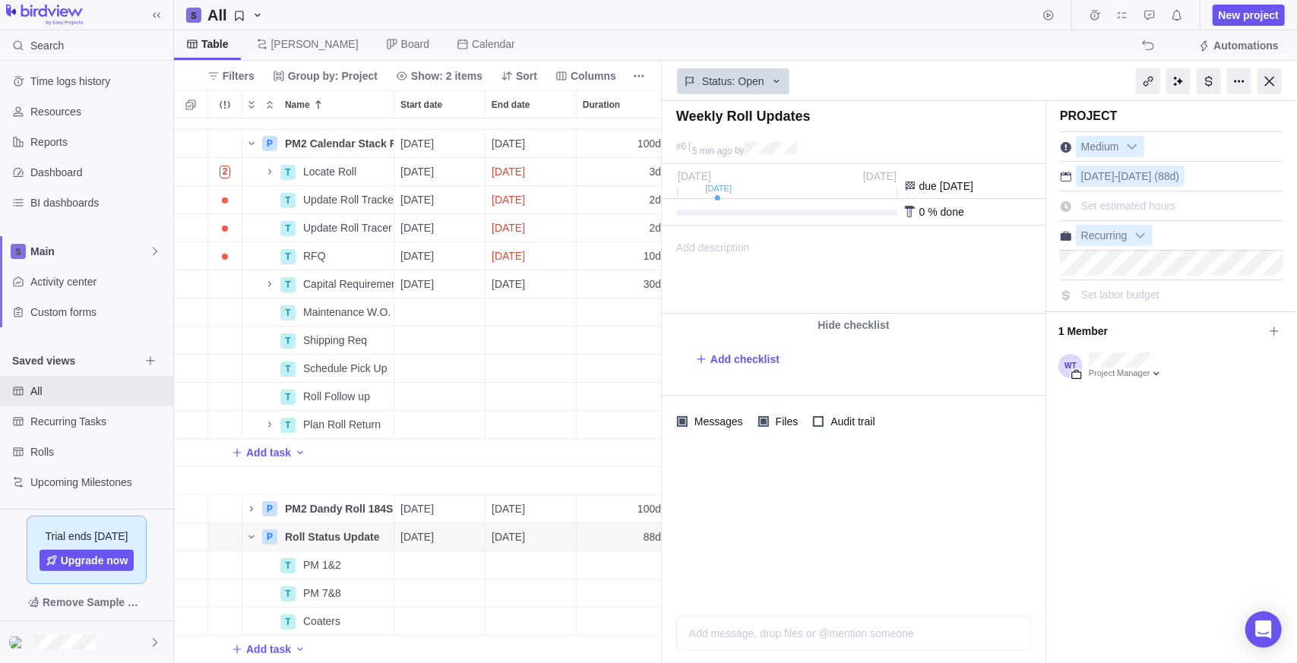
click at [1106, 552] on div "Project Medium [DATE] - [DATE] (88d) Set estimated hours Recurring Set labor bu…" at bounding box center [1171, 382] width 251 height 562
click at [1267, 78] on div at bounding box center [1270, 81] width 24 height 26
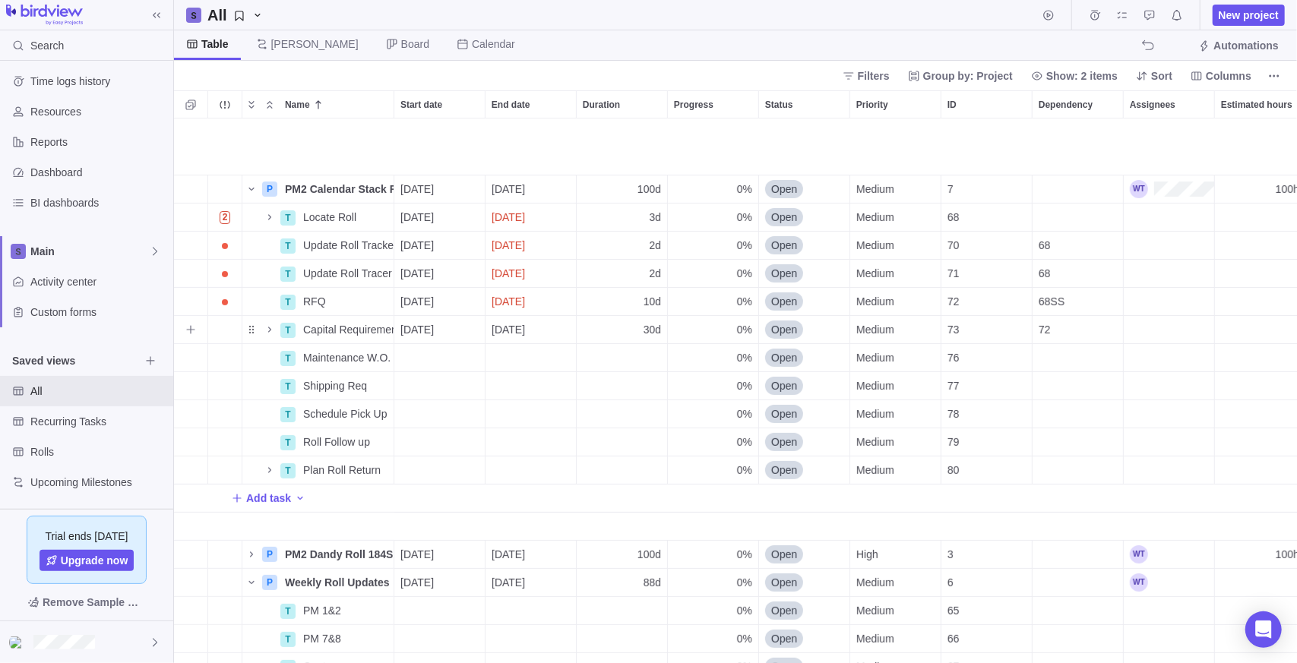
scroll to position [224, 0]
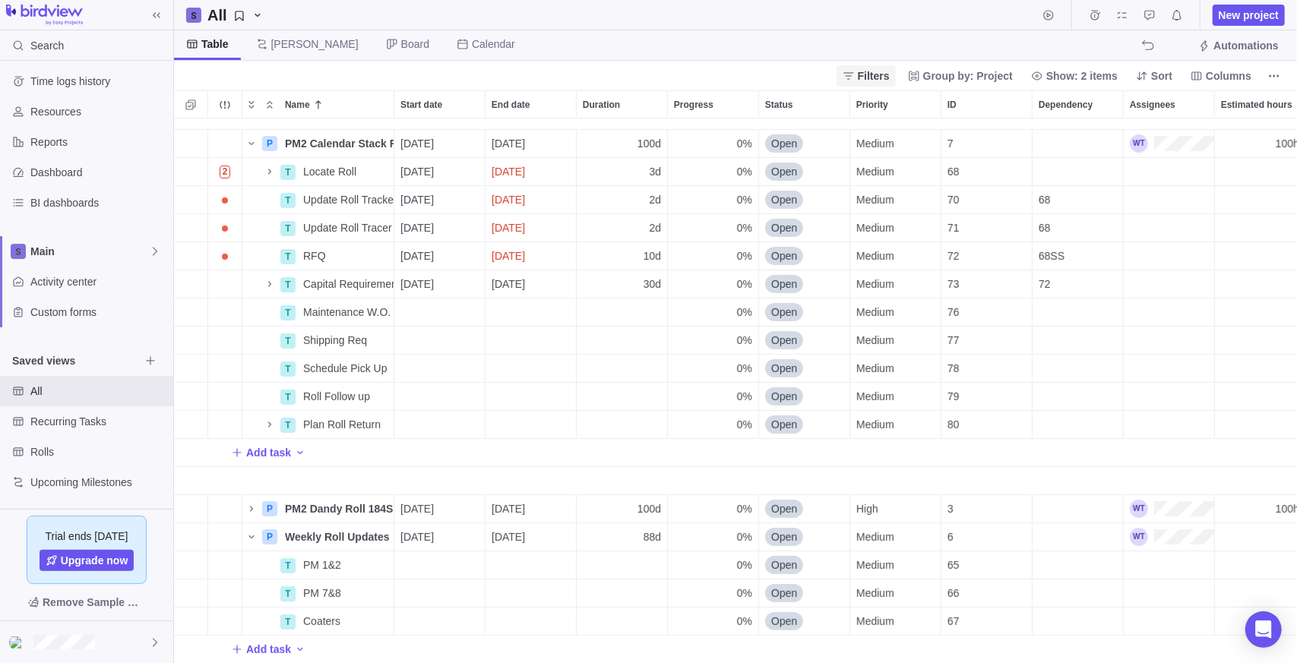
click at [868, 84] on span "Filters" at bounding box center [866, 75] width 59 height 21
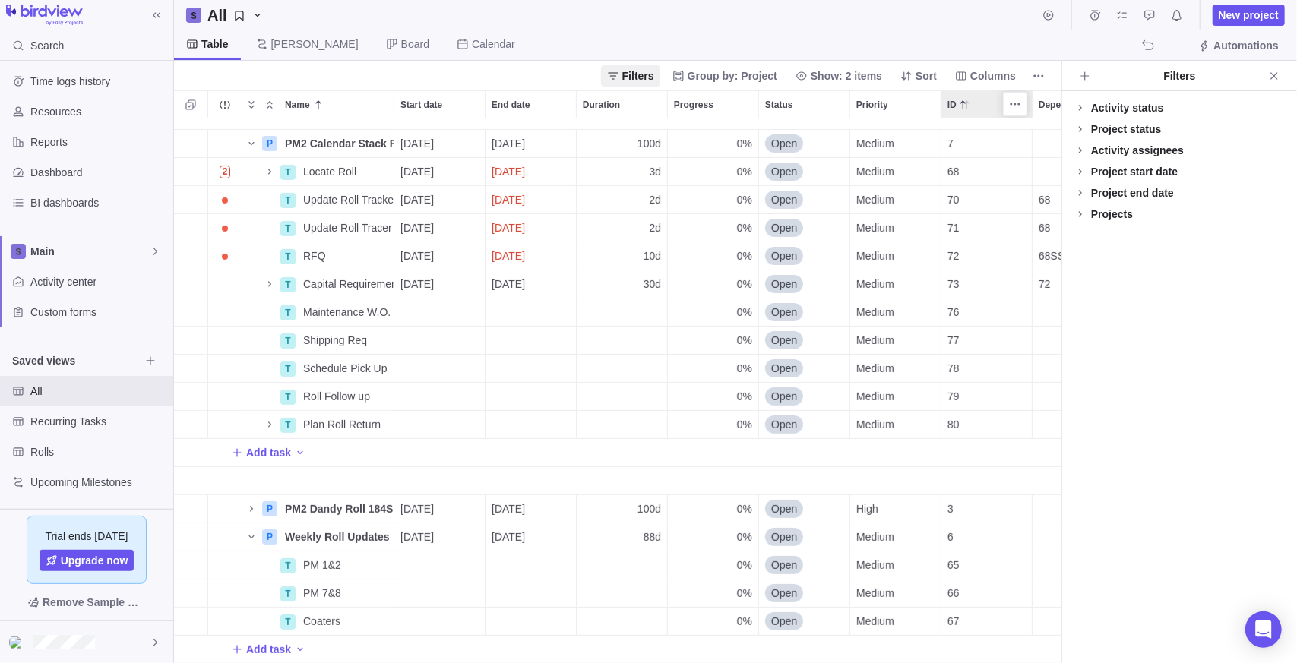
scroll to position [12, 11]
click at [69, 394] on span "All" at bounding box center [84, 391] width 109 height 15
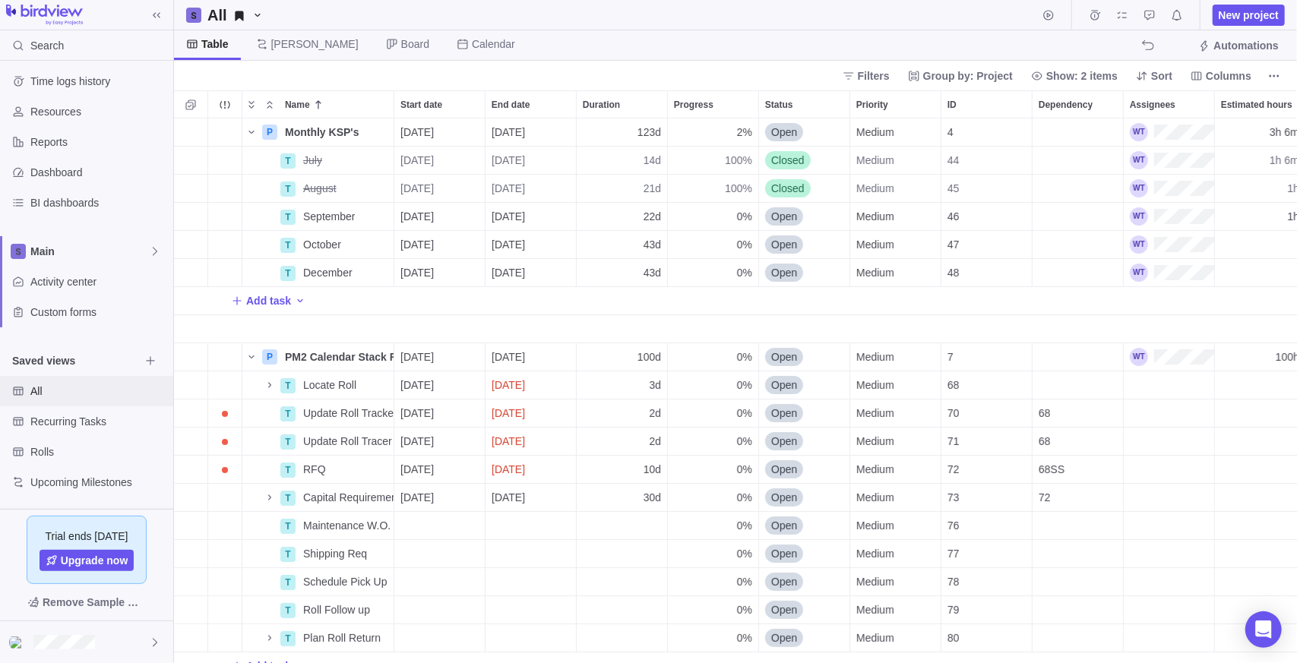
scroll to position [533, 1112]
click at [853, 74] on icon at bounding box center [848, 75] width 10 height 7
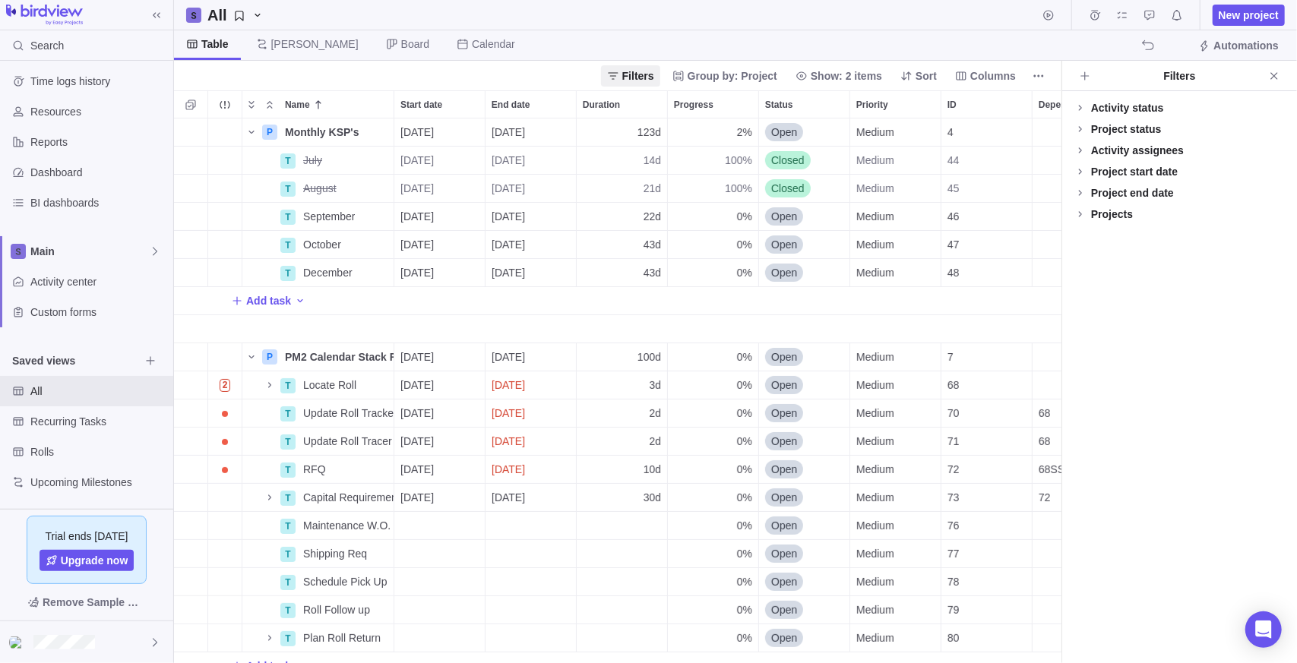
click at [1115, 210] on div "Projects" at bounding box center [1112, 214] width 42 height 15
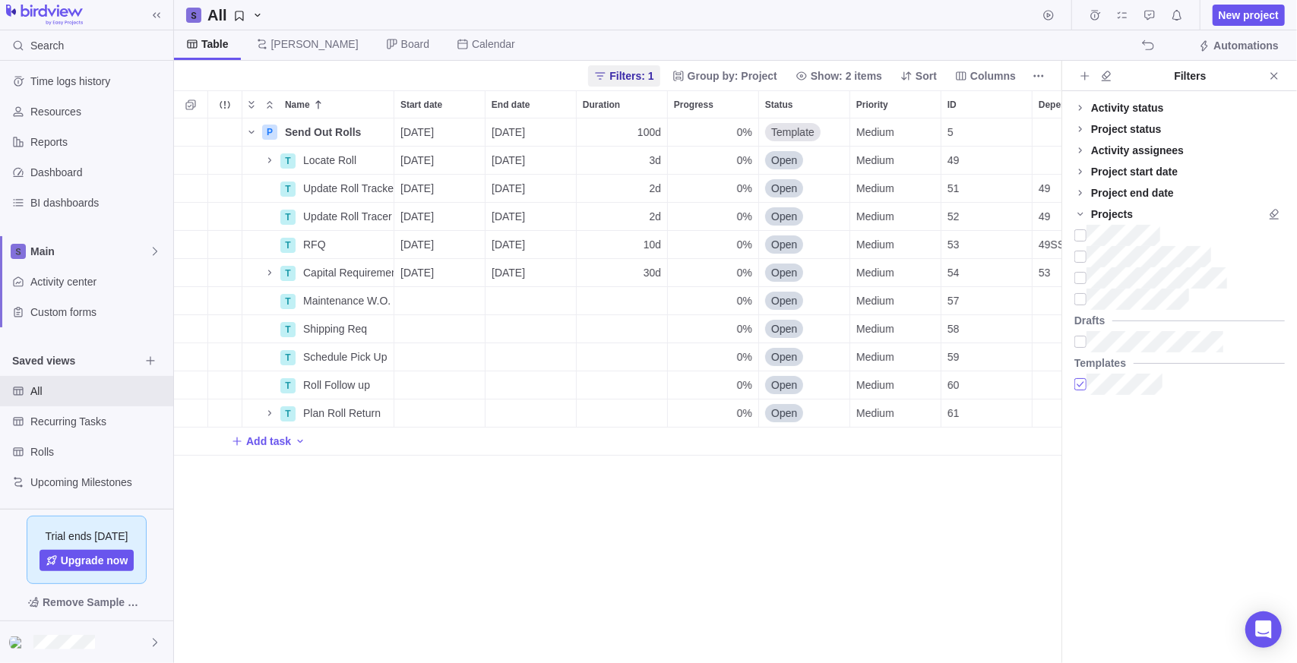
scroll to position [533, 876]
click at [216, 13] on h2 "All" at bounding box center [217, 15] width 20 height 21
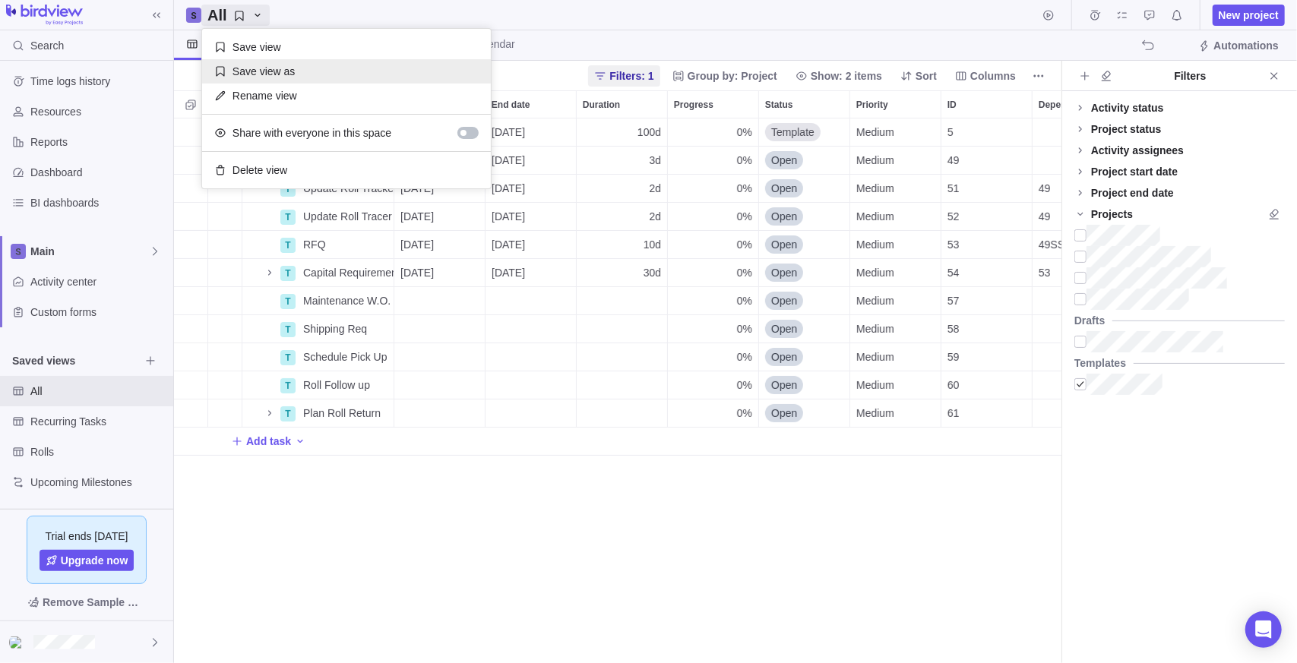
click at [292, 66] on div "Save view as" at bounding box center [346, 71] width 289 height 24
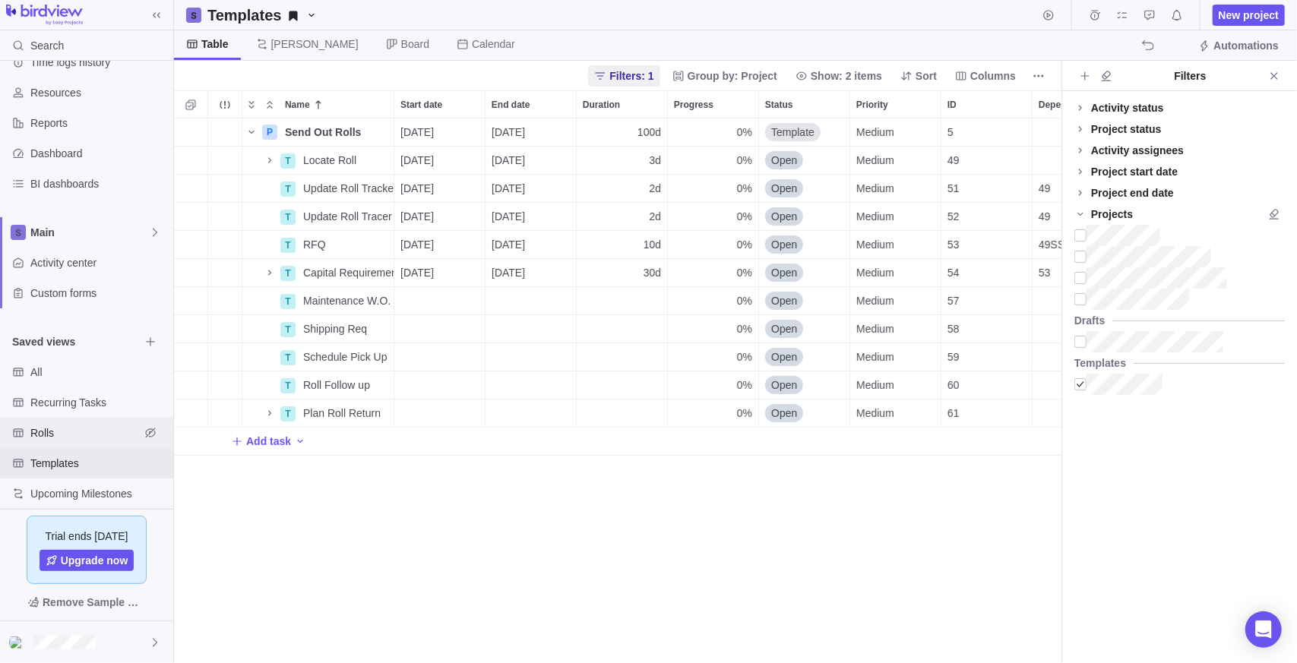
scroll to position [37, 0]
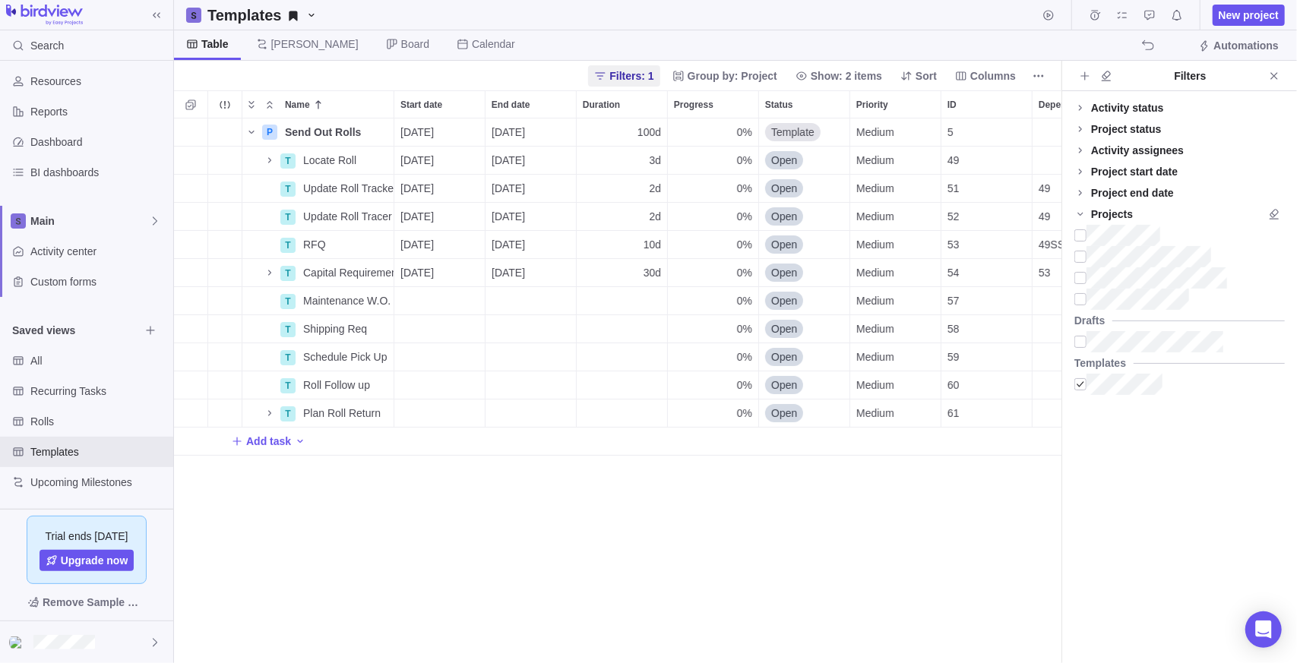
click at [391, 588] on div "P Send Out Rolls Details [DATE] [DATE] 100d 0% Template Medium 5 100h Rolls T L…" at bounding box center [617, 392] width 887 height 546
click at [261, 443] on span "Add task" at bounding box center [268, 441] width 45 height 15
click at [657, 568] on div "P Send Out Rolls Details [DATE] [DATE] 100d 0% Template Medium 5 100h Rolls T L…" at bounding box center [617, 392] width 887 height 546
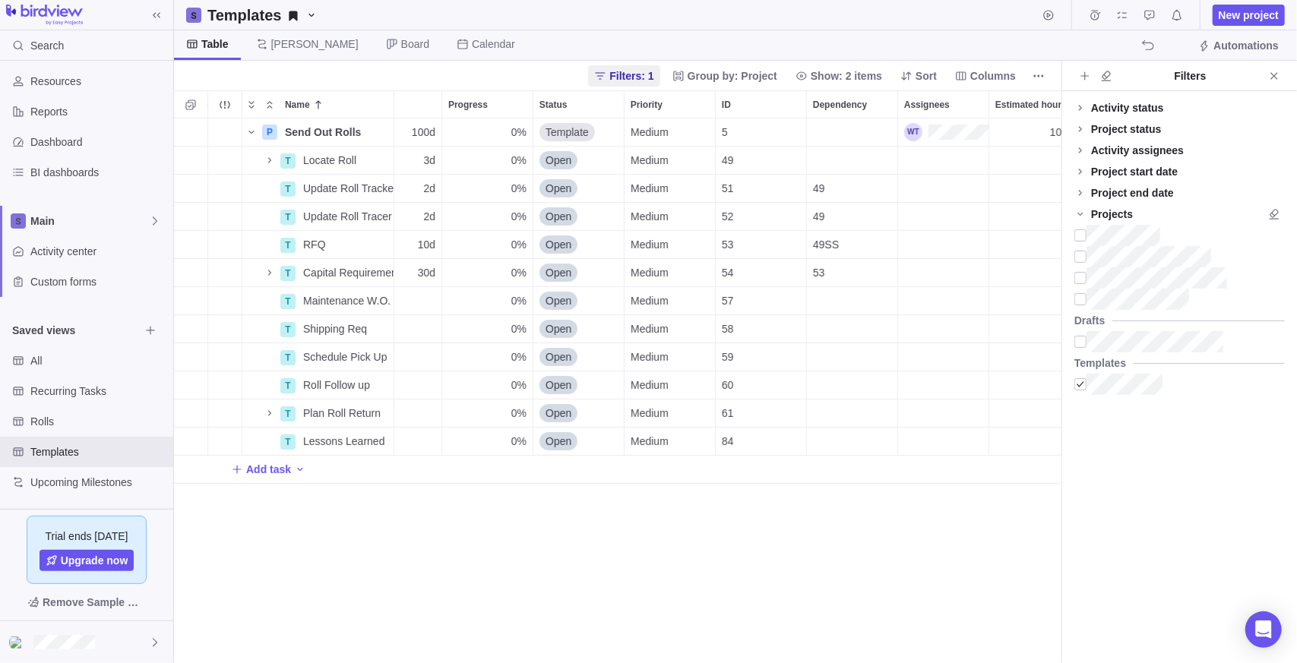
scroll to position [0, 218]
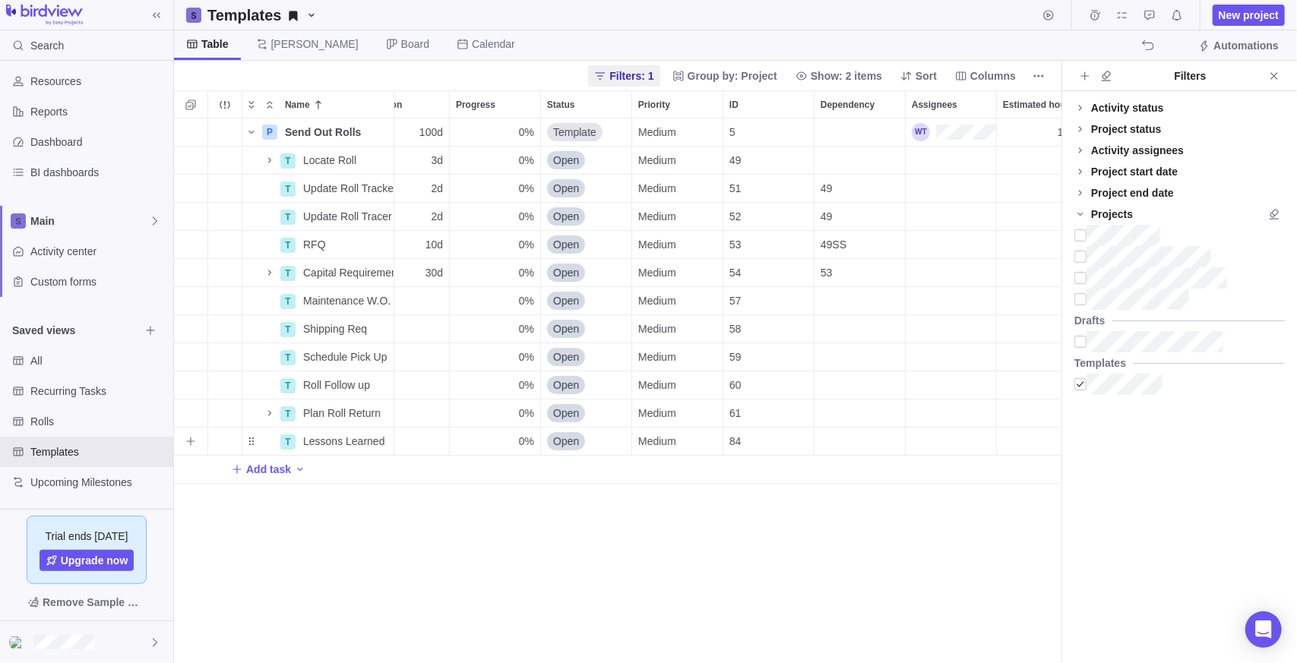
click at [857, 441] on div "Dependency" at bounding box center [860, 441] width 90 height 27
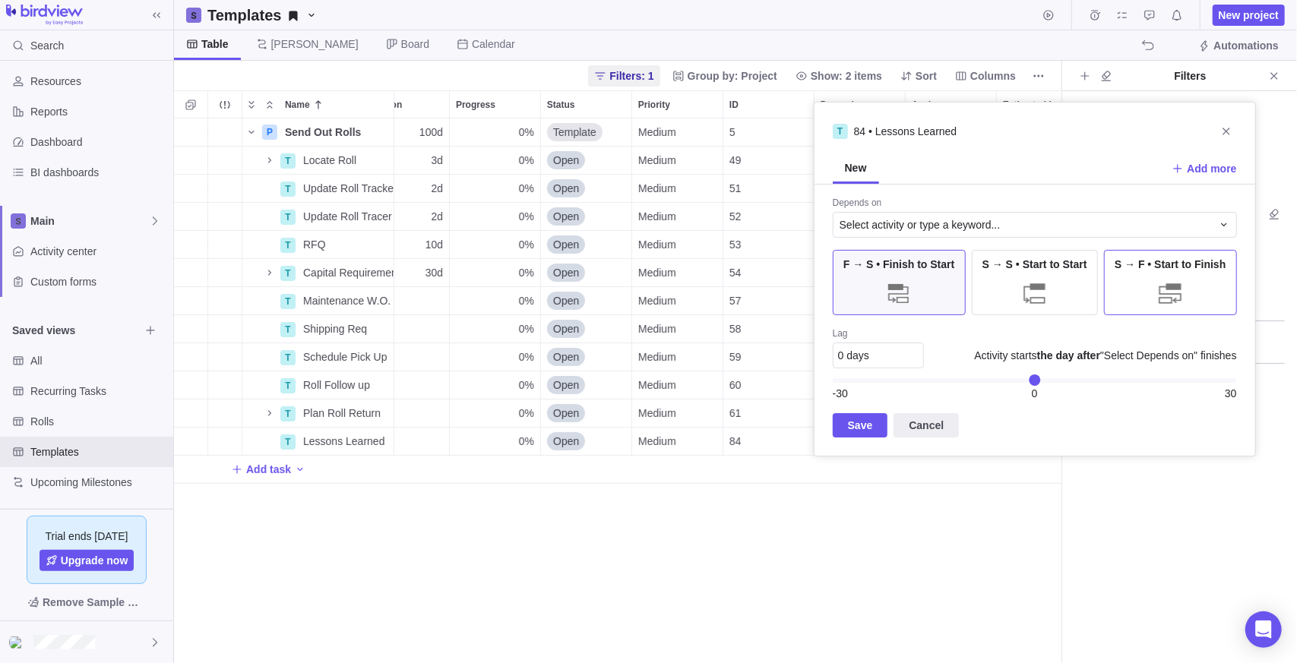
click at [1154, 291] on div "S → F • Start to Finish" at bounding box center [1170, 282] width 133 height 65
click at [1084, 515] on body "Search Time logs history Resources Reports Dashboard BI dashboards Main Activit…" at bounding box center [648, 331] width 1297 height 663
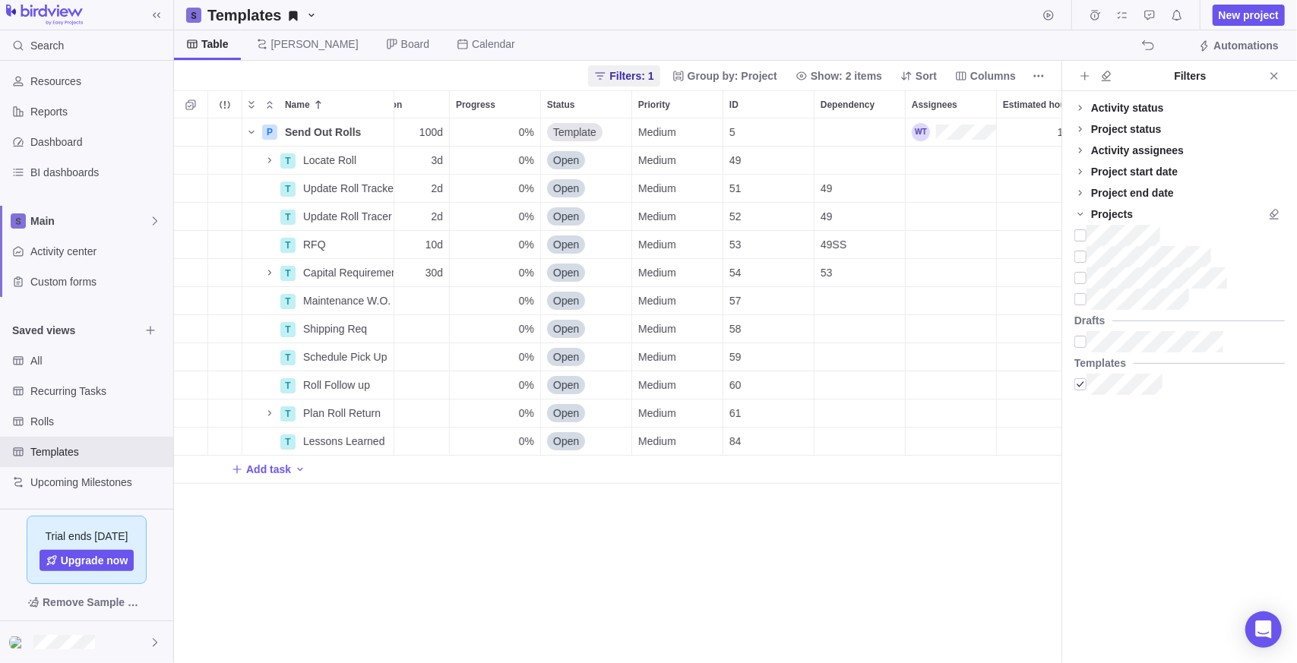
click at [1067, 490] on div "Activity status Default Workflow Project status Default Workflow Activity assig…" at bounding box center [1179, 377] width 235 height 572
